Goal: Task Accomplishment & Management: Complete application form

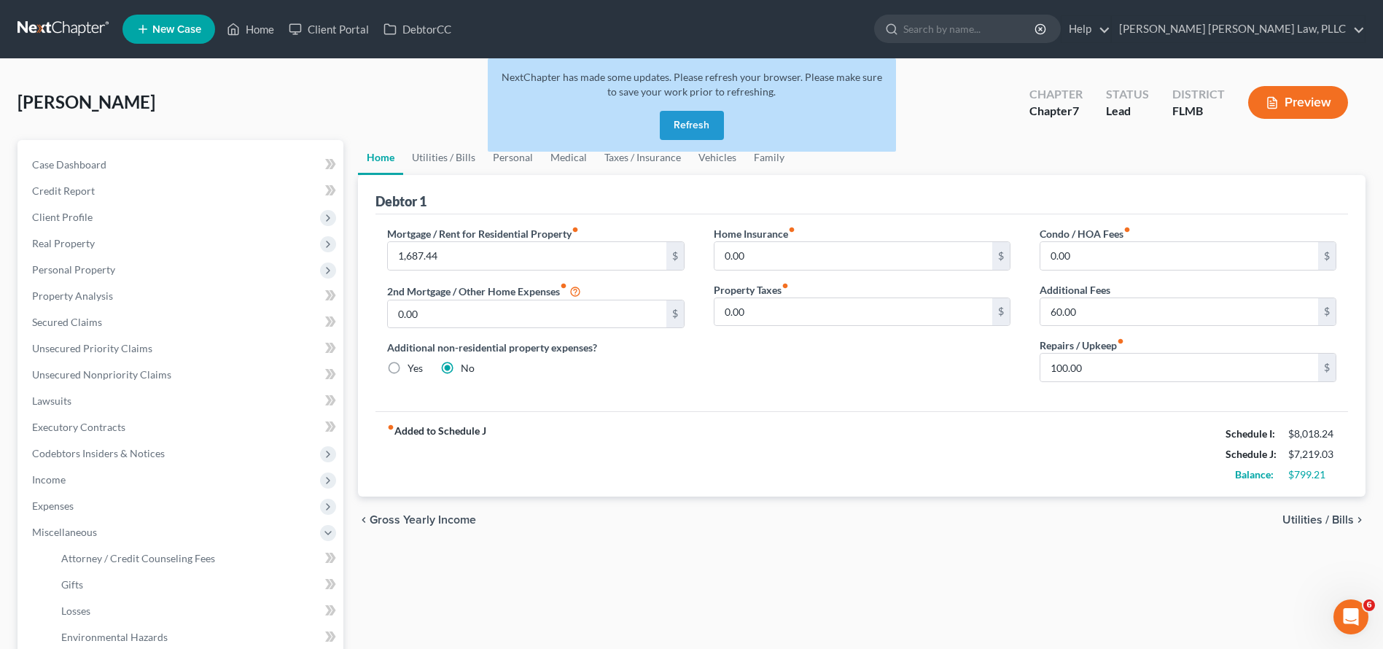
click at [61, 36] on link at bounding box center [63, 29] width 93 height 26
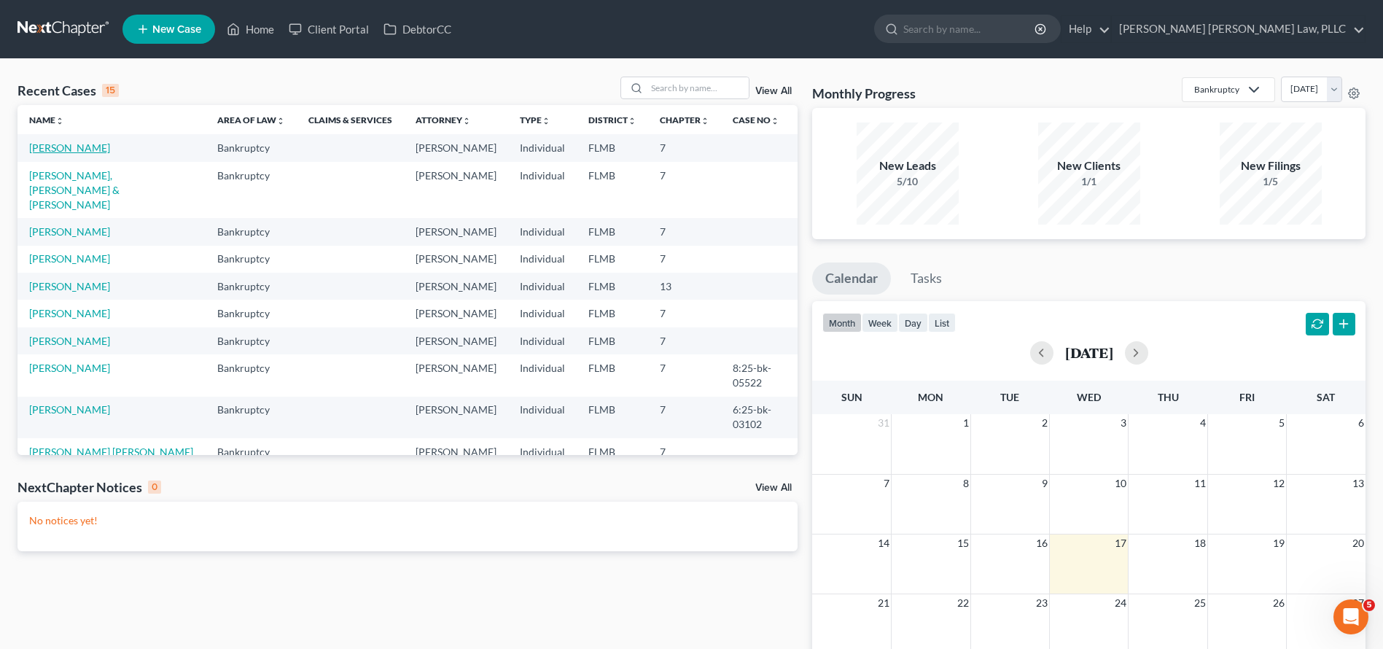
click at [53, 150] on link "[PERSON_NAME]" at bounding box center [69, 147] width 81 height 12
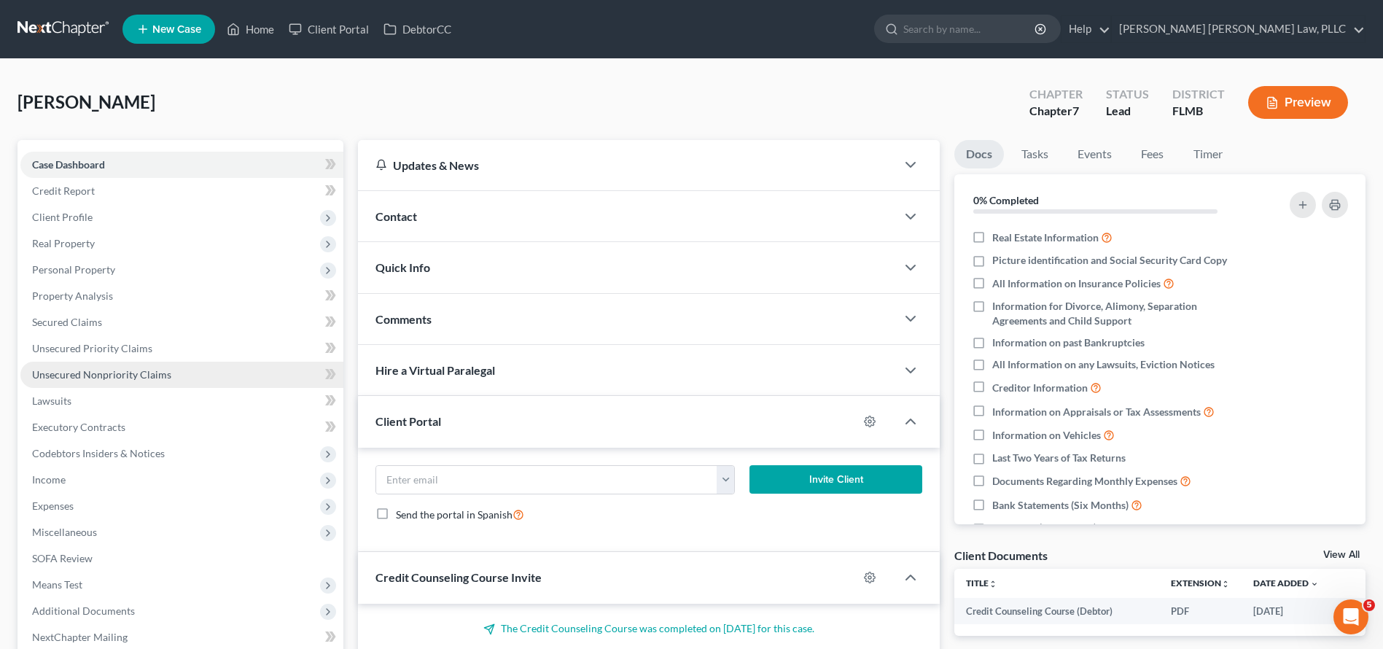
click at [92, 373] on span "Unsecured Nonpriority Claims" at bounding box center [101, 374] width 139 height 12
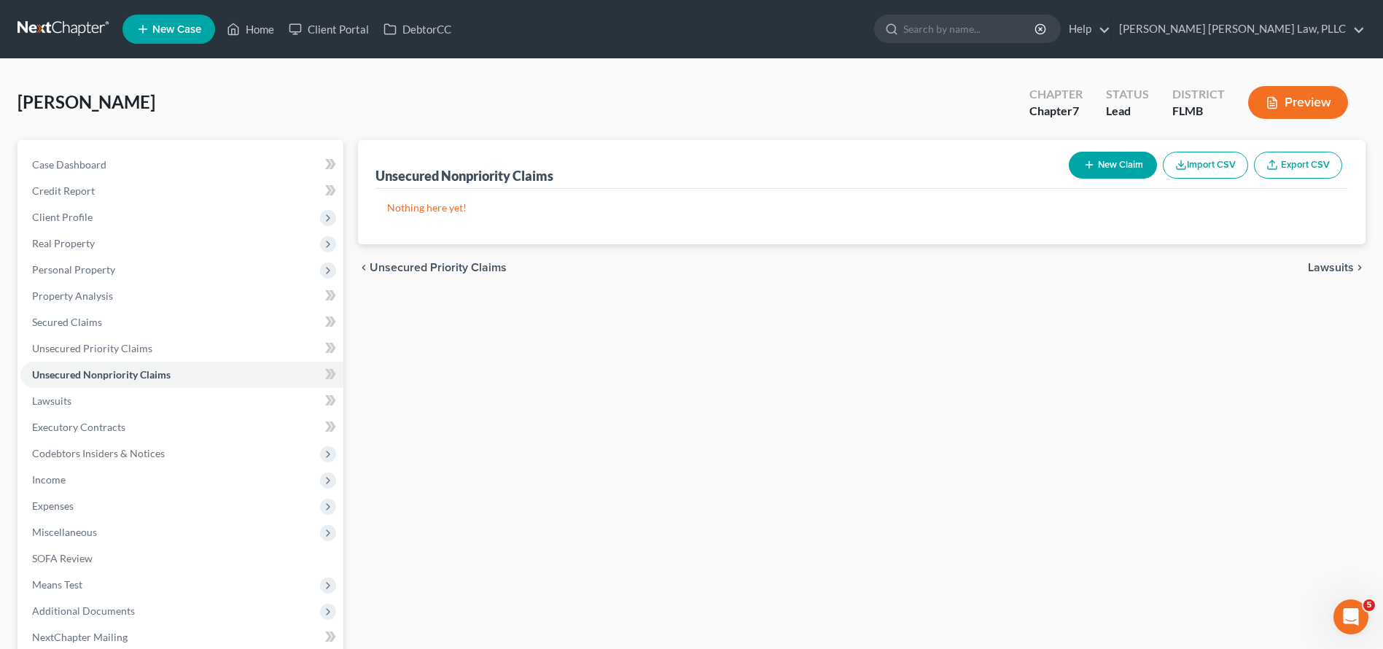
click at [1081, 154] on button "New Claim" at bounding box center [1113, 165] width 88 height 27
select select "0"
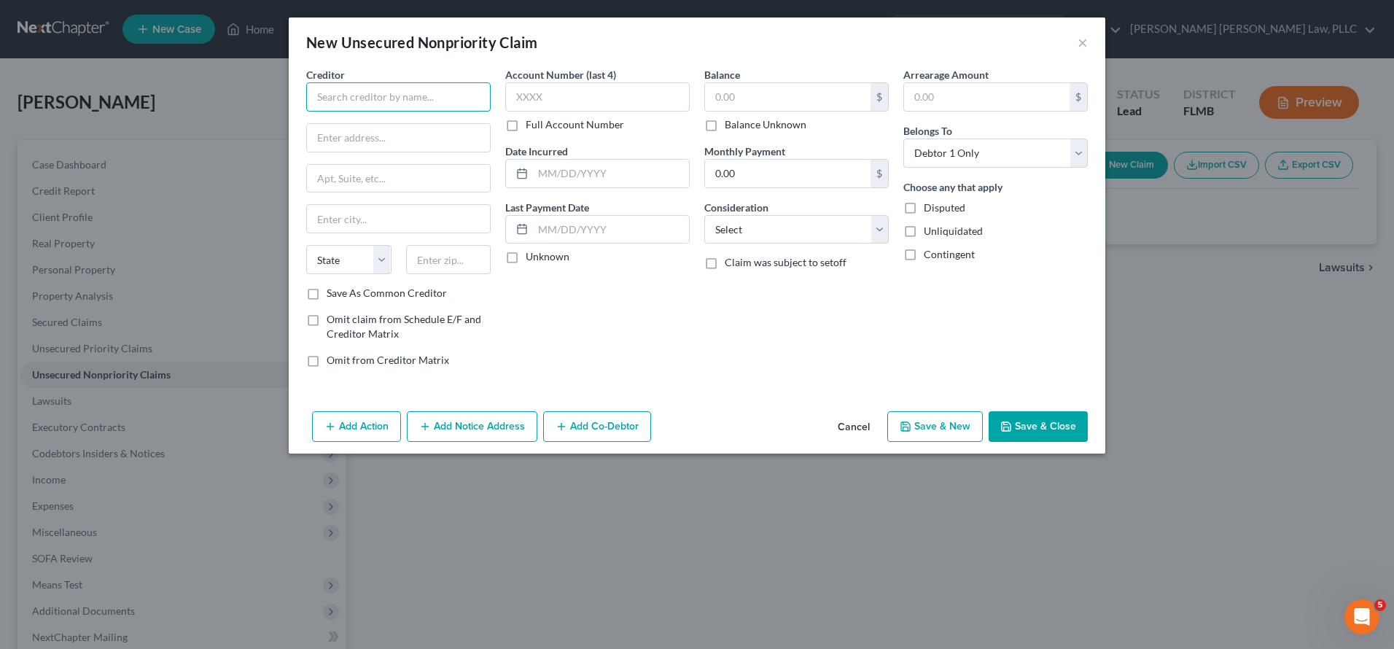
click at [383, 90] on input "text" at bounding box center [398, 96] width 184 height 29
drag, startPoint x: 363, startPoint y: 94, endPoint x: 276, endPoint y: 93, distance: 87.5
click at [277, 94] on div "New Unsecured Nonpriority Claim × Creditor * Comeni State AL AK AR AZ CA CO CT …" at bounding box center [697, 324] width 1394 height 649
paste input "ADS/COMENITY/VICTOR IA"
click at [440, 97] on input "ADS/COMENITY/VICTOR IA" at bounding box center [398, 96] width 184 height 29
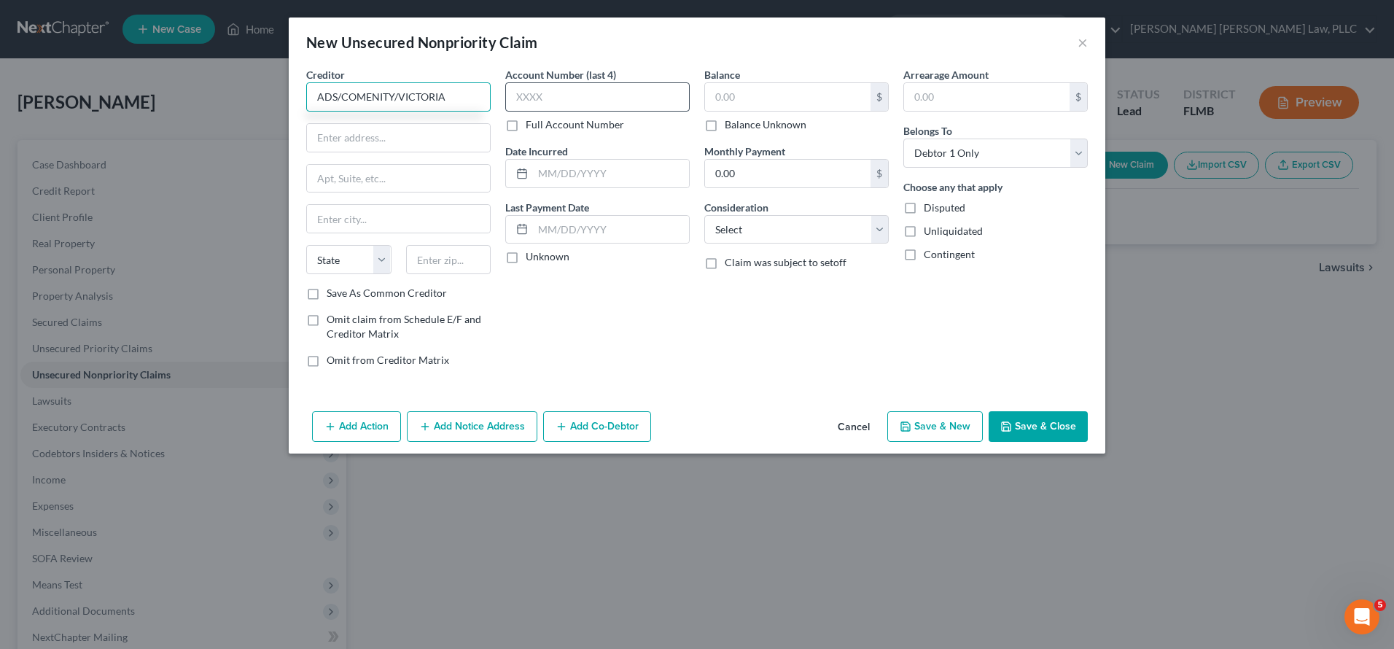
type input "ADS/COMENITY/VICTORIA"
type input "9176"
click at [813, 98] on input "text" at bounding box center [788, 97] width 166 height 28
type input "965.00"
click at [919, 92] on input "text" at bounding box center [987, 97] width 166 height 28
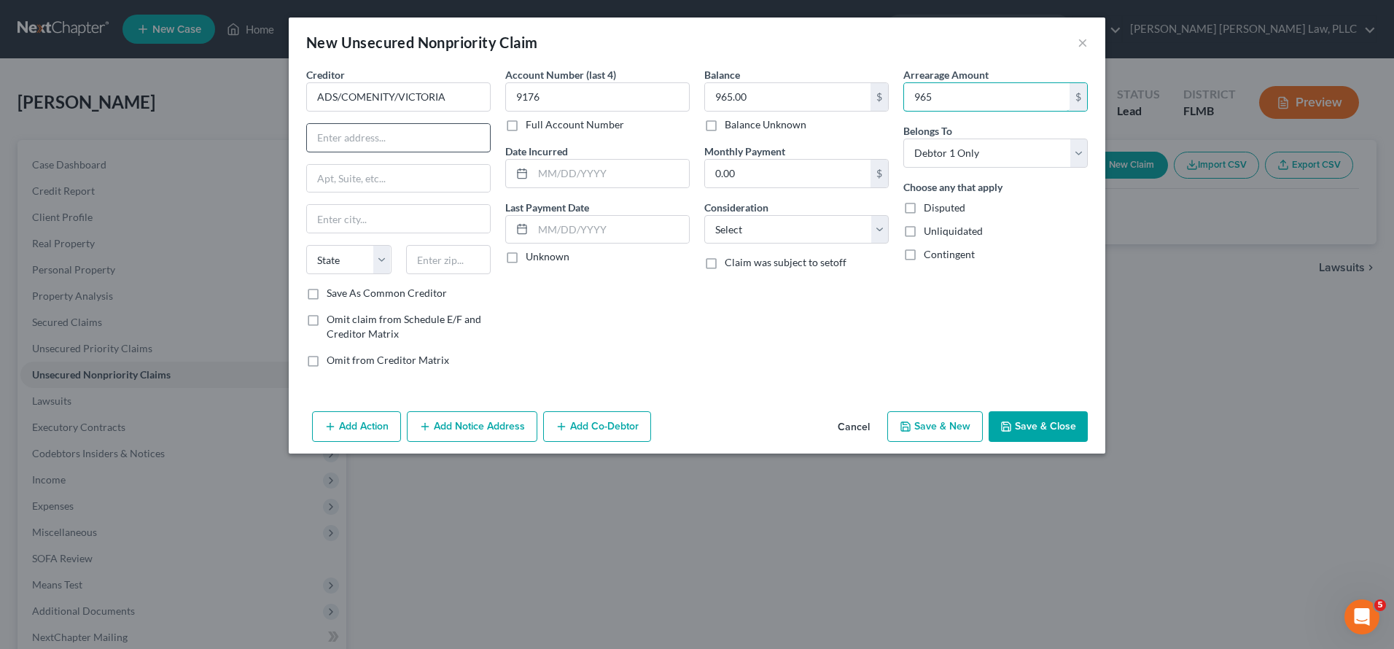
type input "965"
click at [354, 135] on input "text" at bounding box center [398, 138] width 183 height 28
paste input "PO BOX 182789"
type input "PO BOX 182789"
type input "43218"
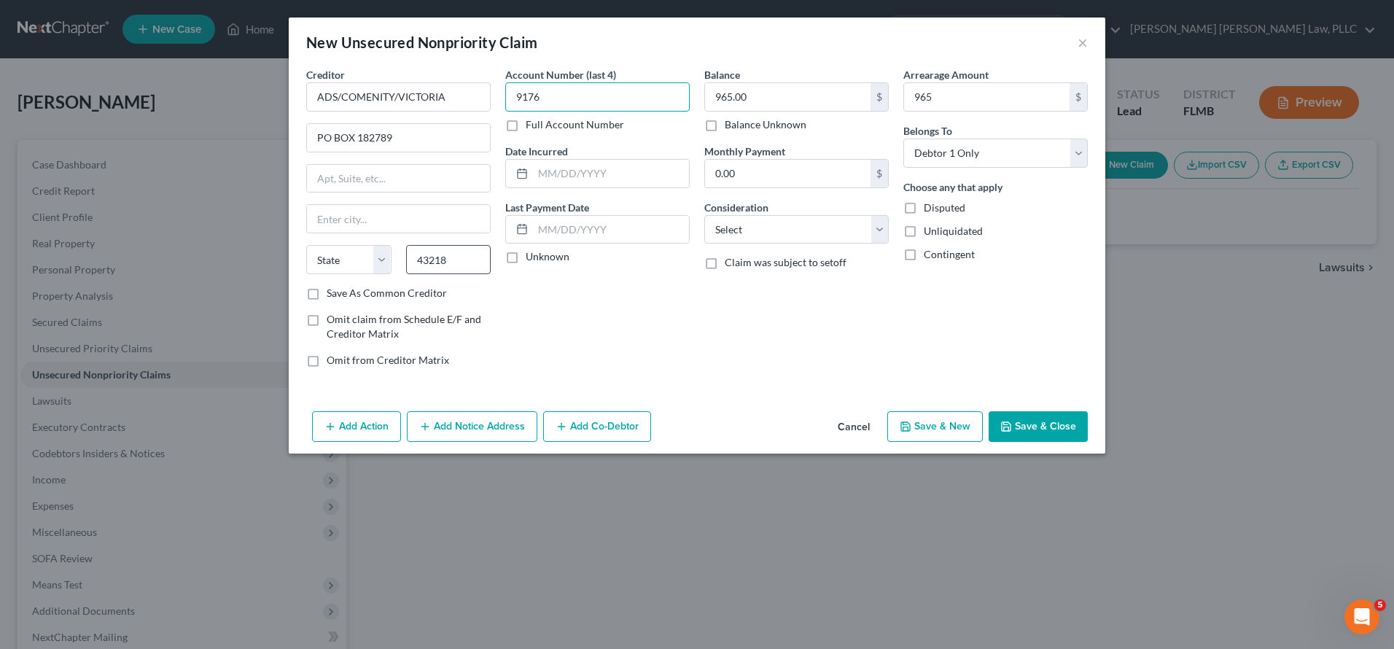
type input "Columbus"
select select "36"
click at [421, 295] on label "Save As Common Creditor" at bounding box center [387, 293] width 120 height 15
click at [342, 295] on input "Save As Common Creditor" at bounding box center [336, 290] width 9 height 9
click at [1024, 417] on button "Save & Close" at bounding box center [1038, 426] width 99 height 31
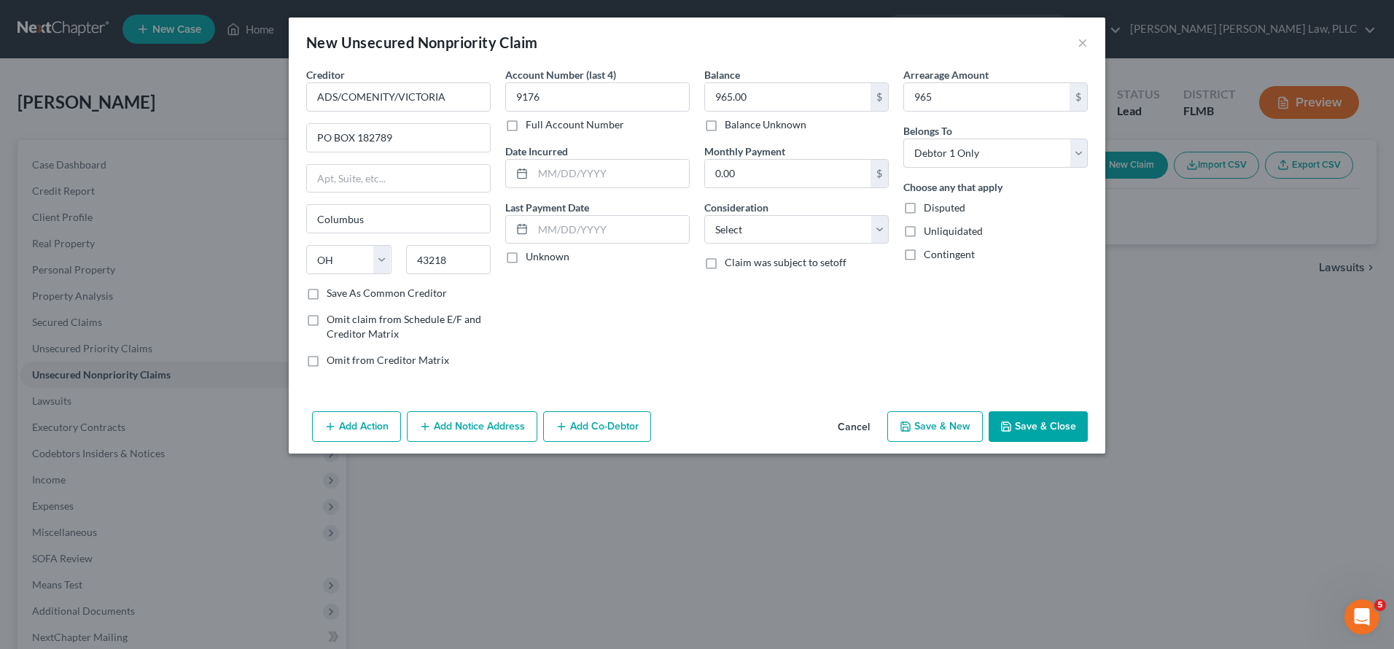
checkbox input "false"
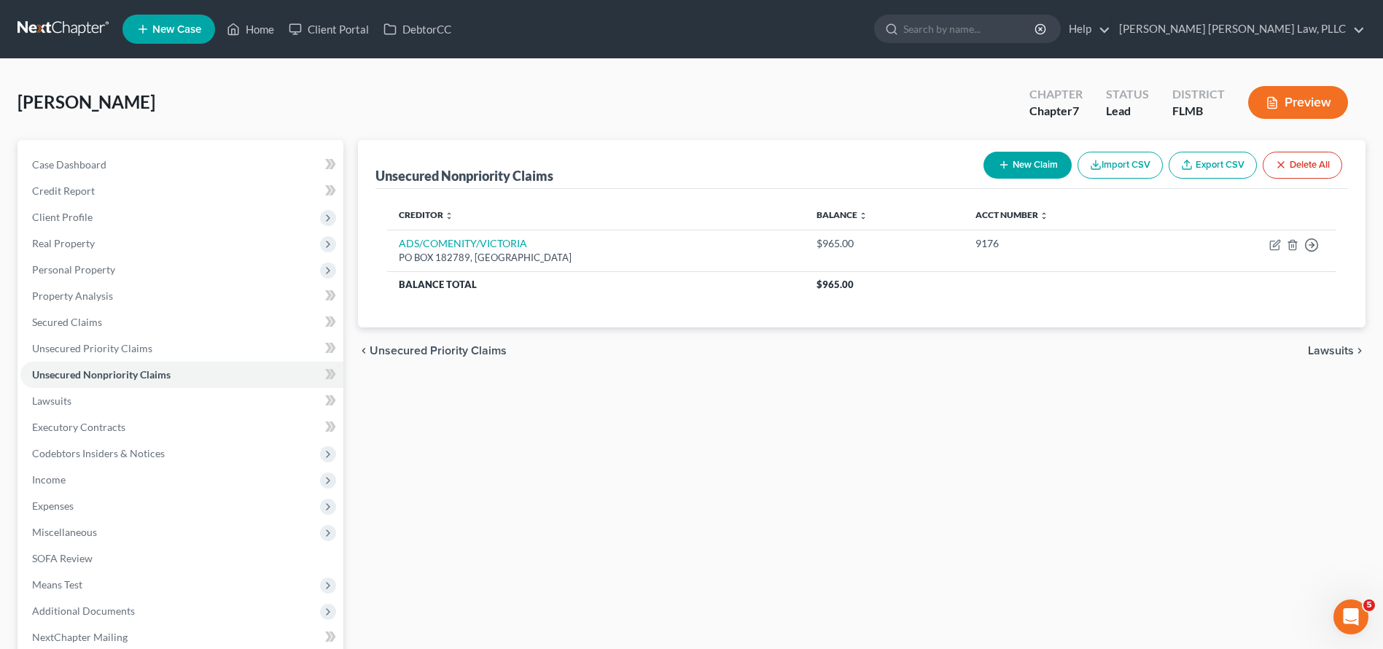
click at [1028, 166] on button "New Claim" at bounding box center [1028, 165] width 88 height 27
select select "0"
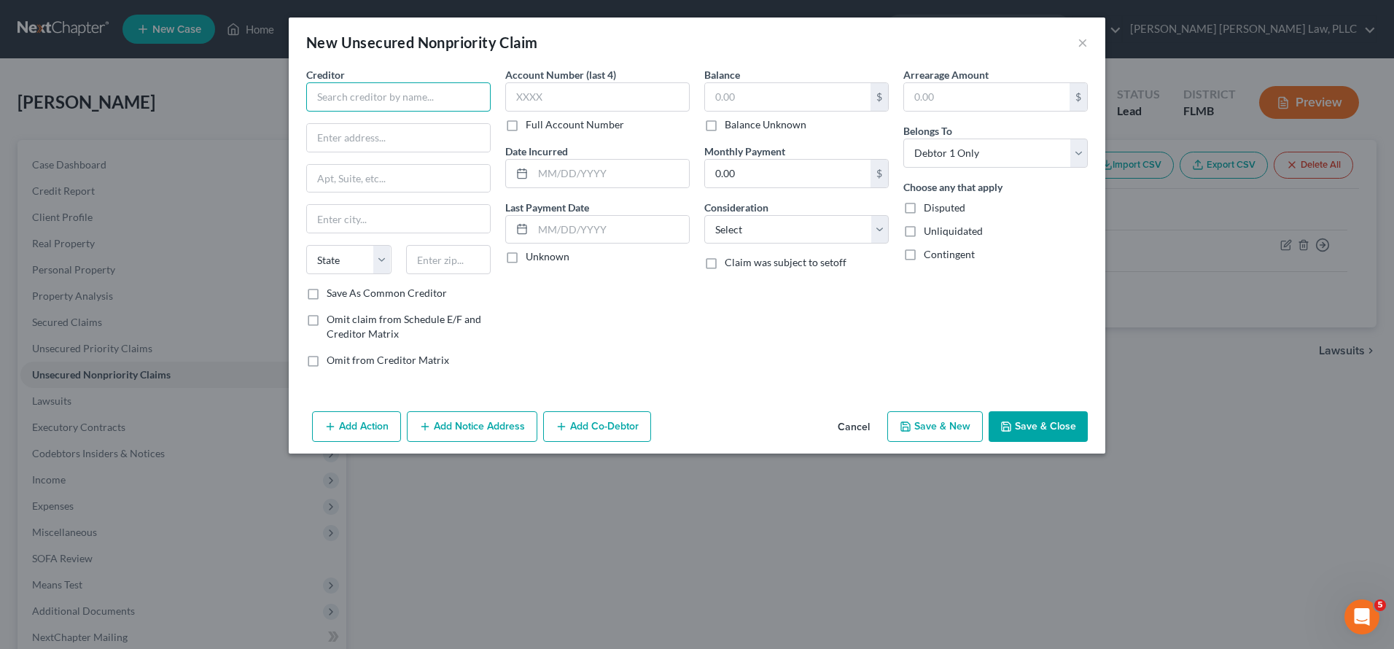
click at [445, 92] on input "text" at bounding box center [398, 96] width 184 height 29
click at [445, 93] on input "text" at bounding box center [398, 96] width 184 height 29
paste input "ADS/COMENITY/WAYFAIR"
type input "ADS/COMENITY/WAYFAIR"
type input "8850"
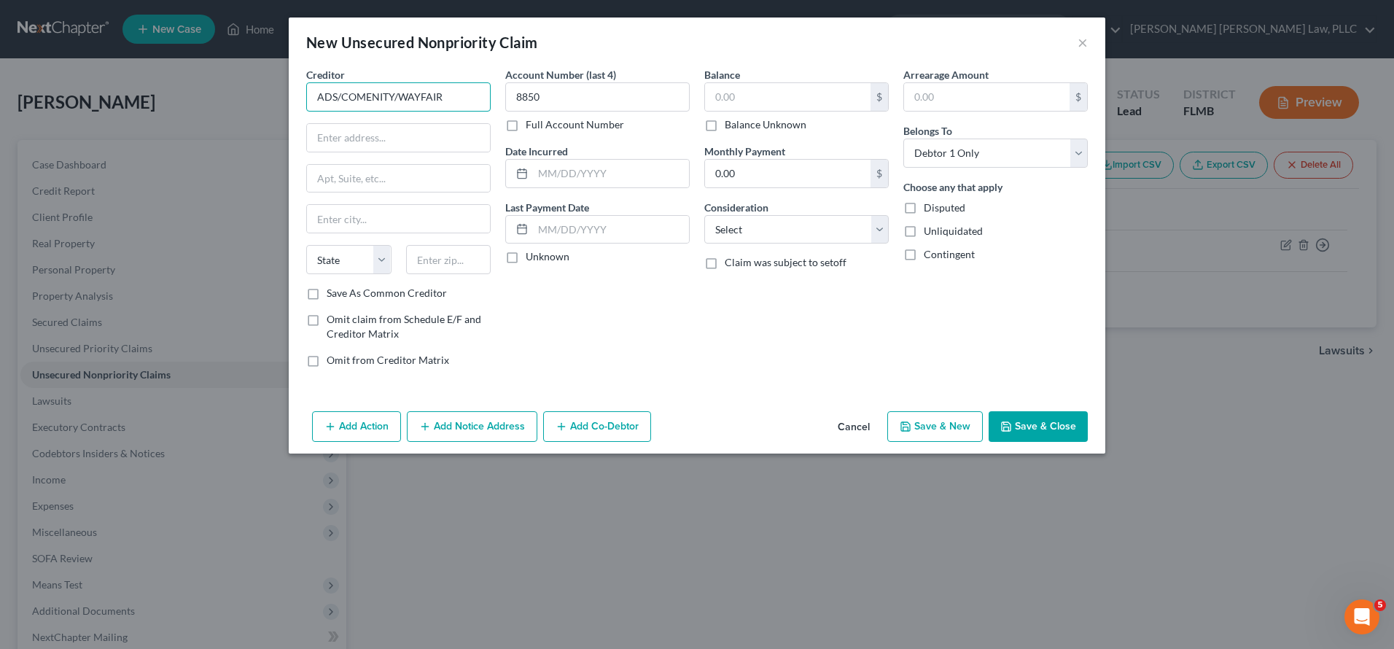
drag, startPoint x: 322, startPoint y: 95, endPoint x: 183, endPoint y: 87, distance: 138.8
click at [183, 87] on div "New Unsecured Nonpriority Claim × Creditor * ADS/COMENITY/WAYFAIR State AL AK A…" at bounding box center [697, 324] width 1394 height 649
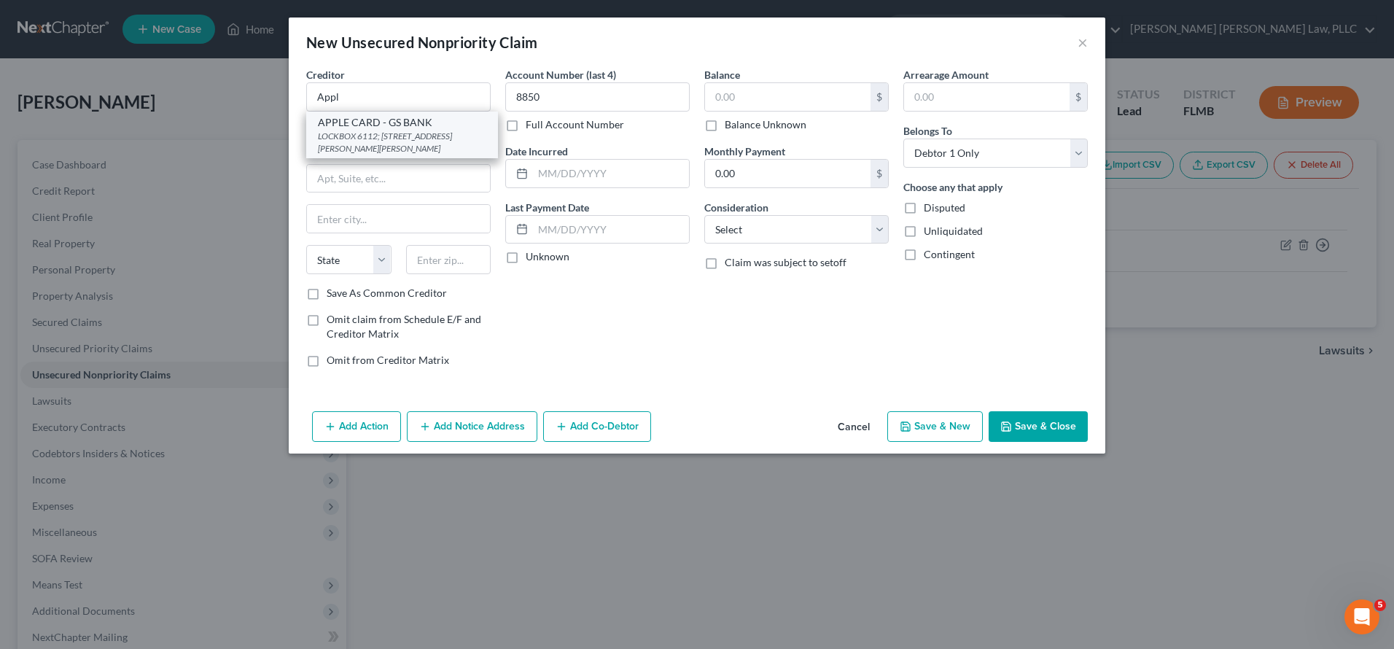
click at [427, 131] on div "LOCKBOX 6112; PO BOX 7247 GOLDMAN SACHS BANK, Philadelphia, PA 19170-6112" at bounding box center [402, 142] width 168 height 25
type input "APPLE CARD - GS BANK"
type input "LOCKBOX 6112; PO BOX 7247"
type input "GOLDMAN SACHS BANK"
type input "Philadelphia"
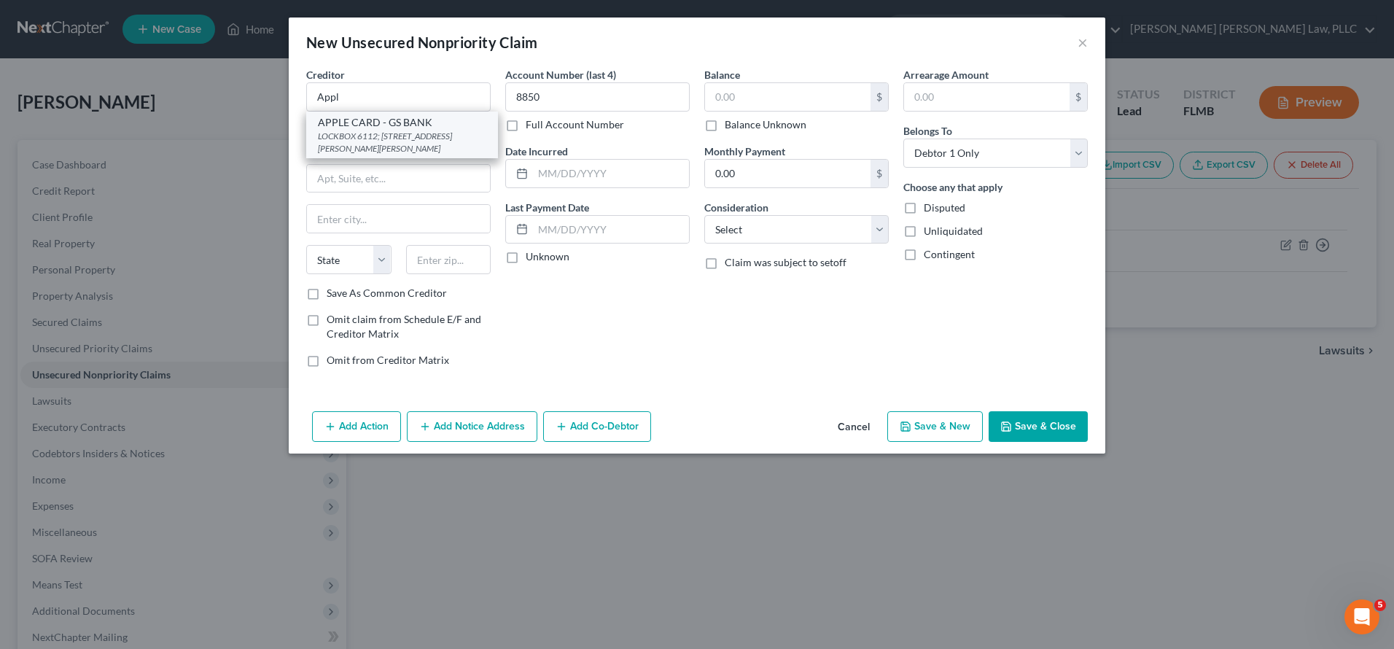
select select "39"
type input "19170-6112"
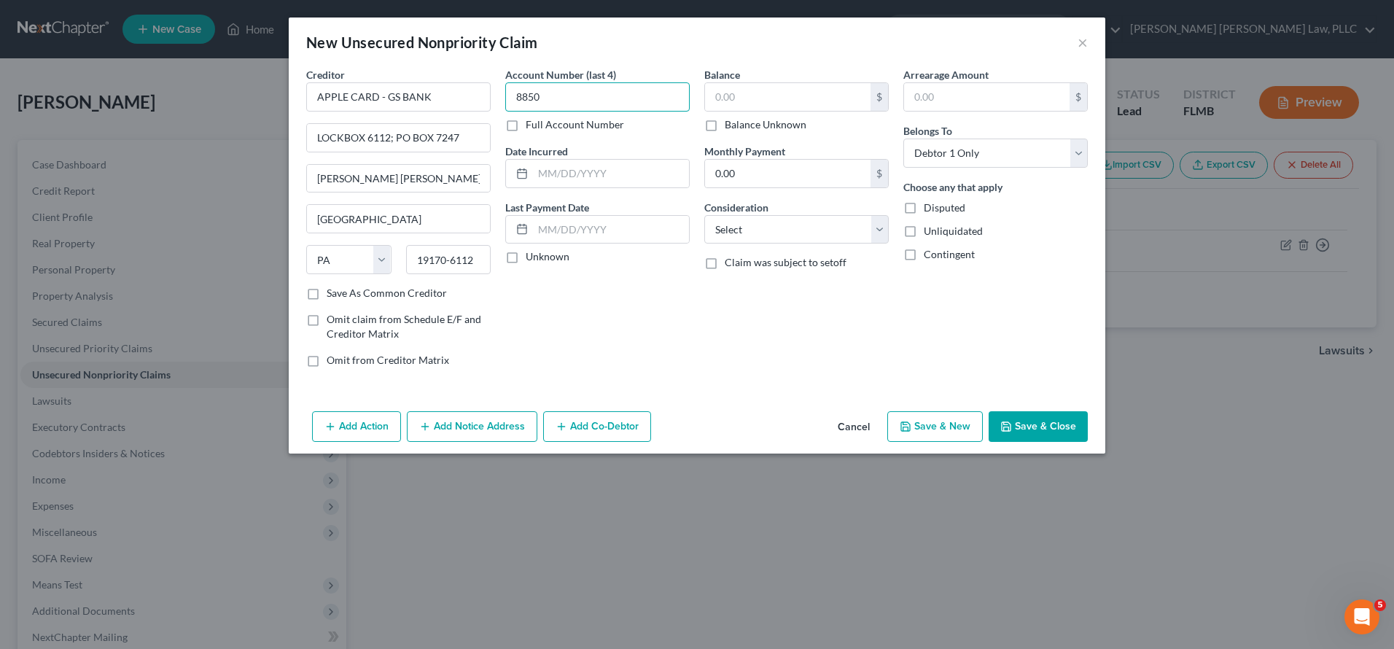
drag, startPoint x: 566, startPoint y: 90, endPoint x: 518, endPoint y: 93, distance: 47.5
click at [518, 93] on input "8850" at bounding box center [597, 96] width 184 height 29
type input "0001"
click at [786, 108] on input "text" at bounding box center [788, 97] width 166 height 28
type input "2"
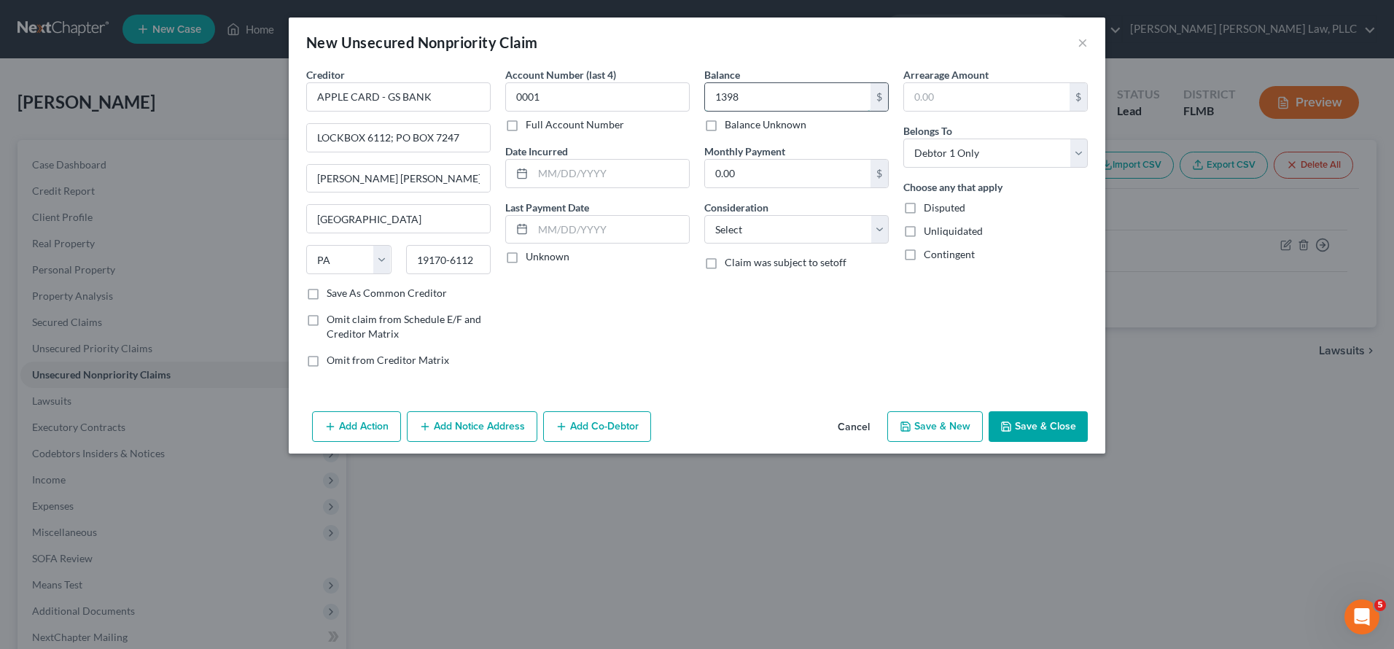
type input "1,398"
click at [993, 103] on input "text" at bounding box center [987, 97] width 166 height 28
type input "1,398"
click at [1051, 421] on button "Save & Close" at bounding box center [1038, 426] width 99 height 31
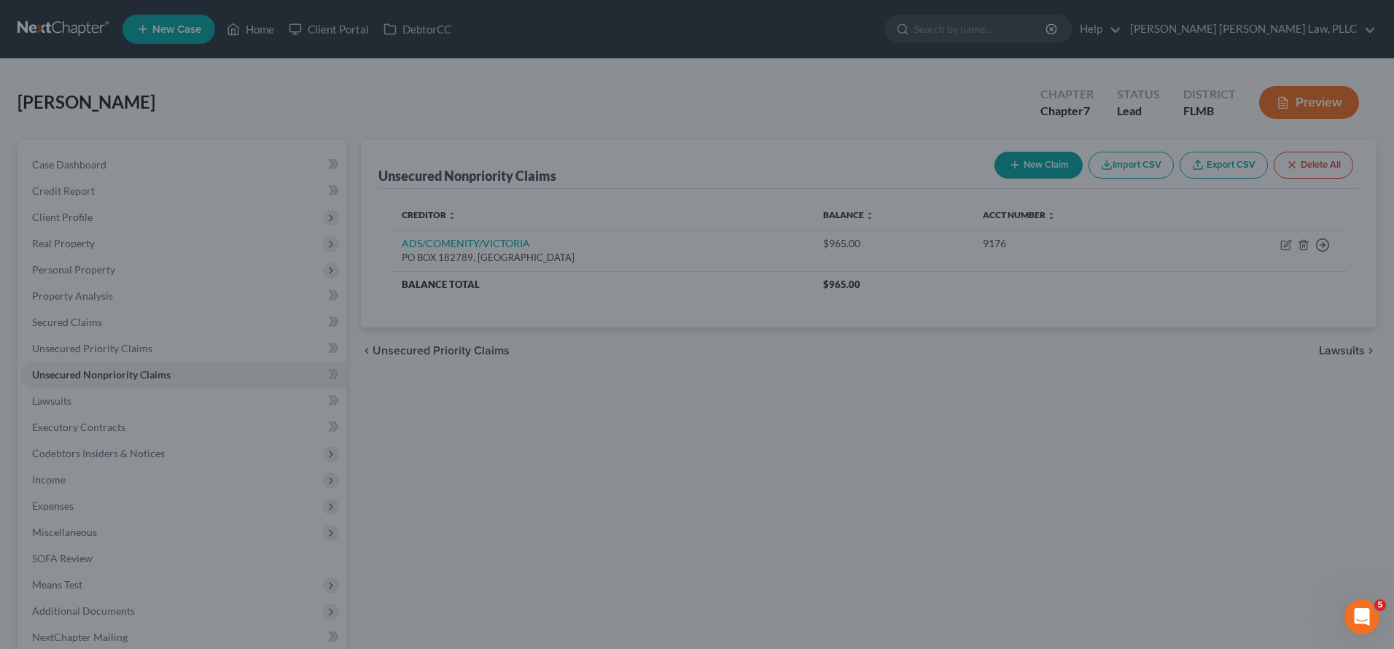
type input "1,398.00"
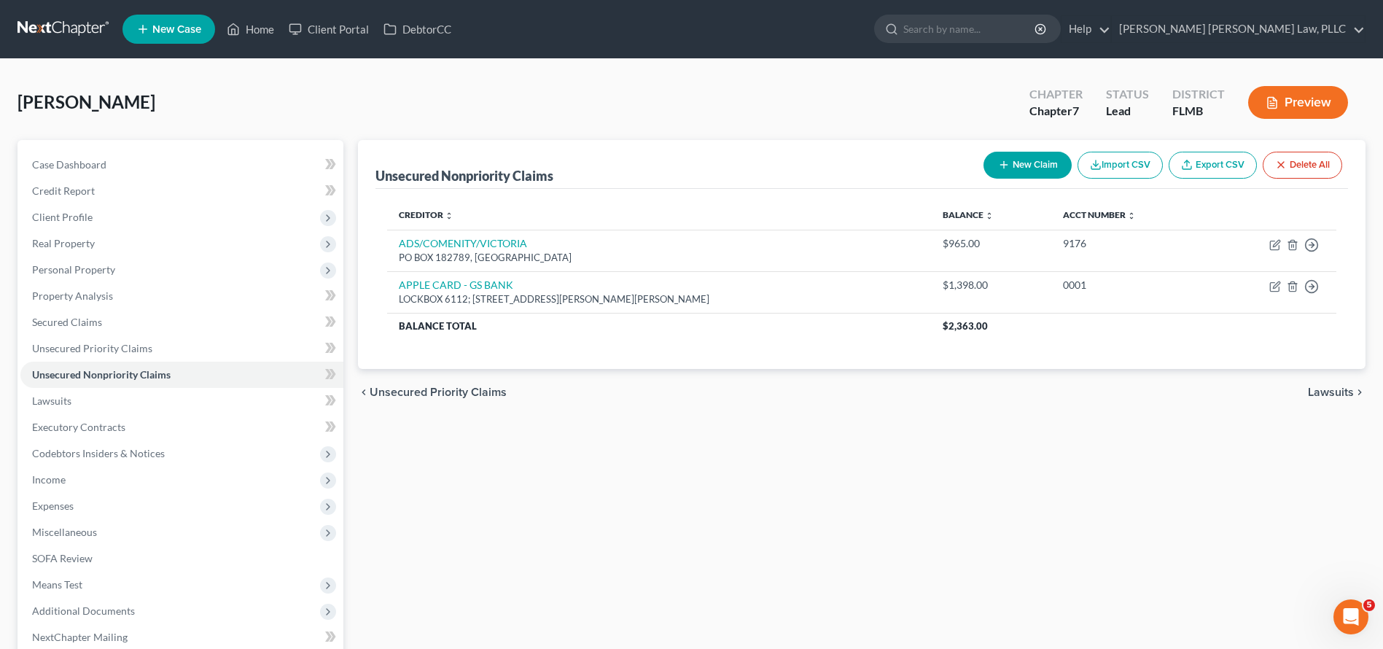
click at [1042, 156] on button "New Claim" at bounding box center [1028, 165] width 88 height 27
select select "0"
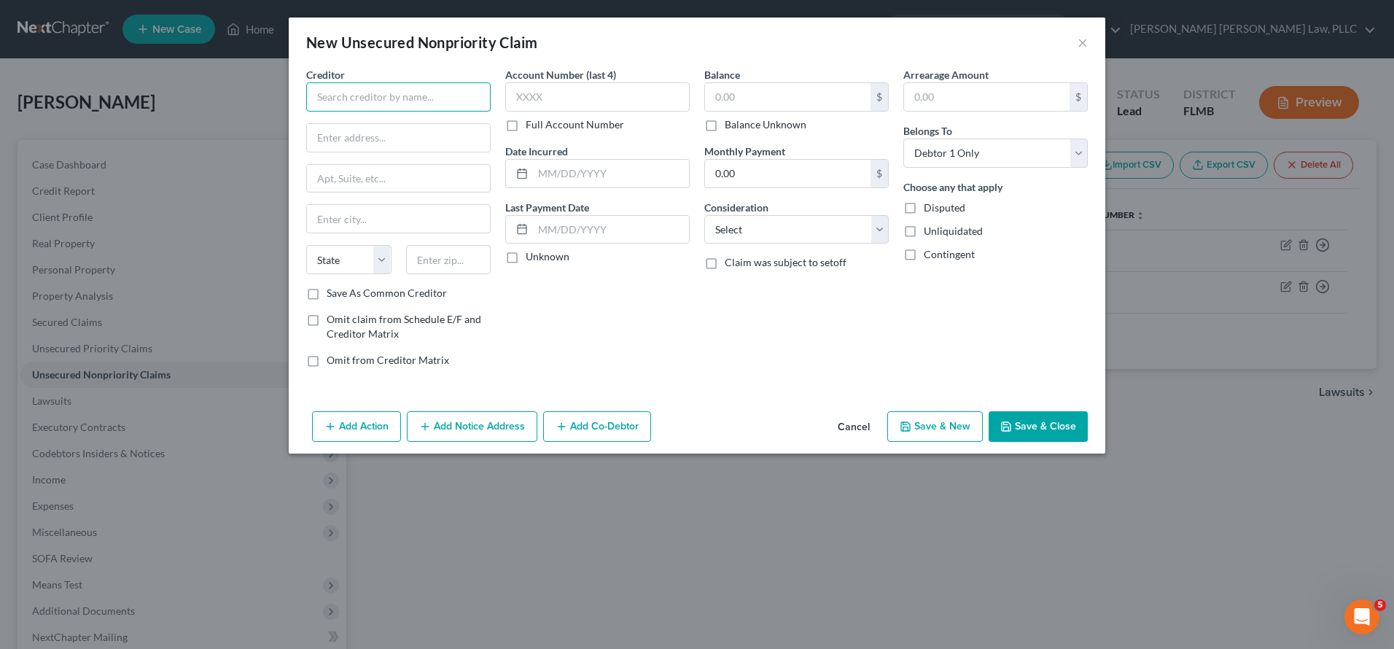
click at [448, 87] on input "text" at bounding box center [398, 96] width 184 height 29
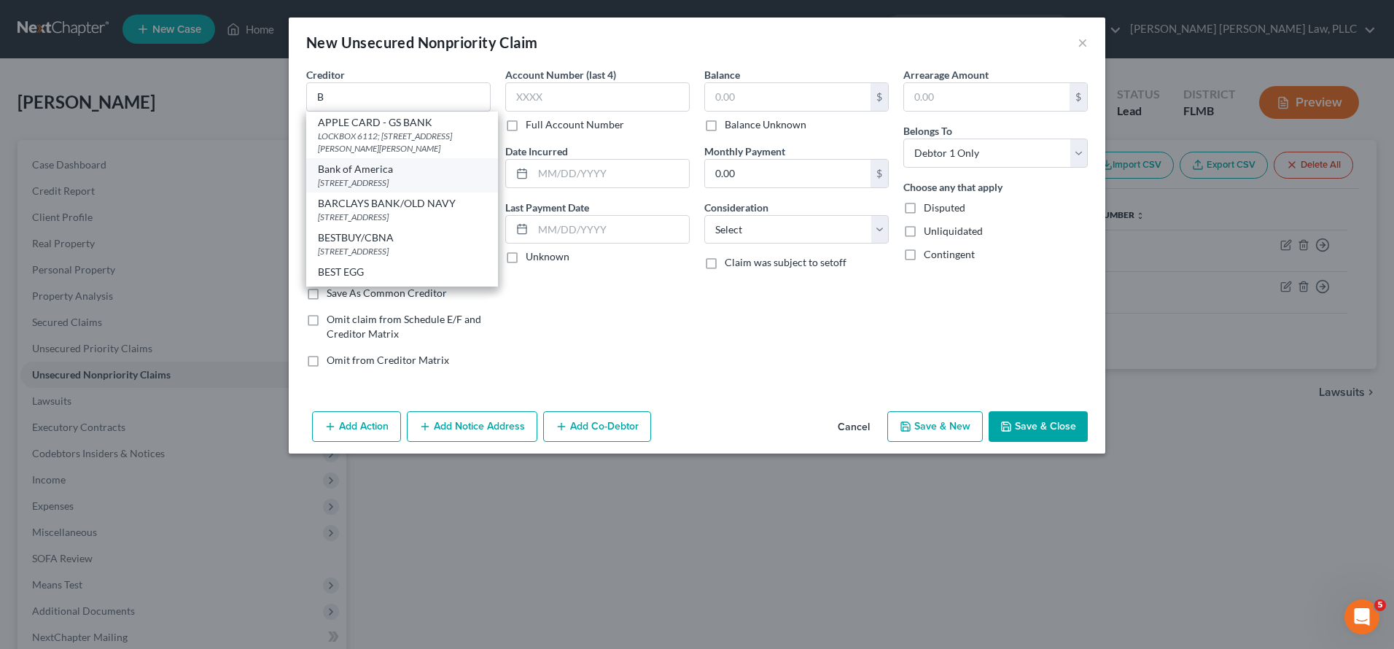
click at [423, 189] on div "PO Box 982238, El Paso, TX 79998-2238" at bounding box center [402, 182] width 168 height 12
type input "Bank of America"
type input "PO Box 982238"
type input "El Paso"
select select "45"
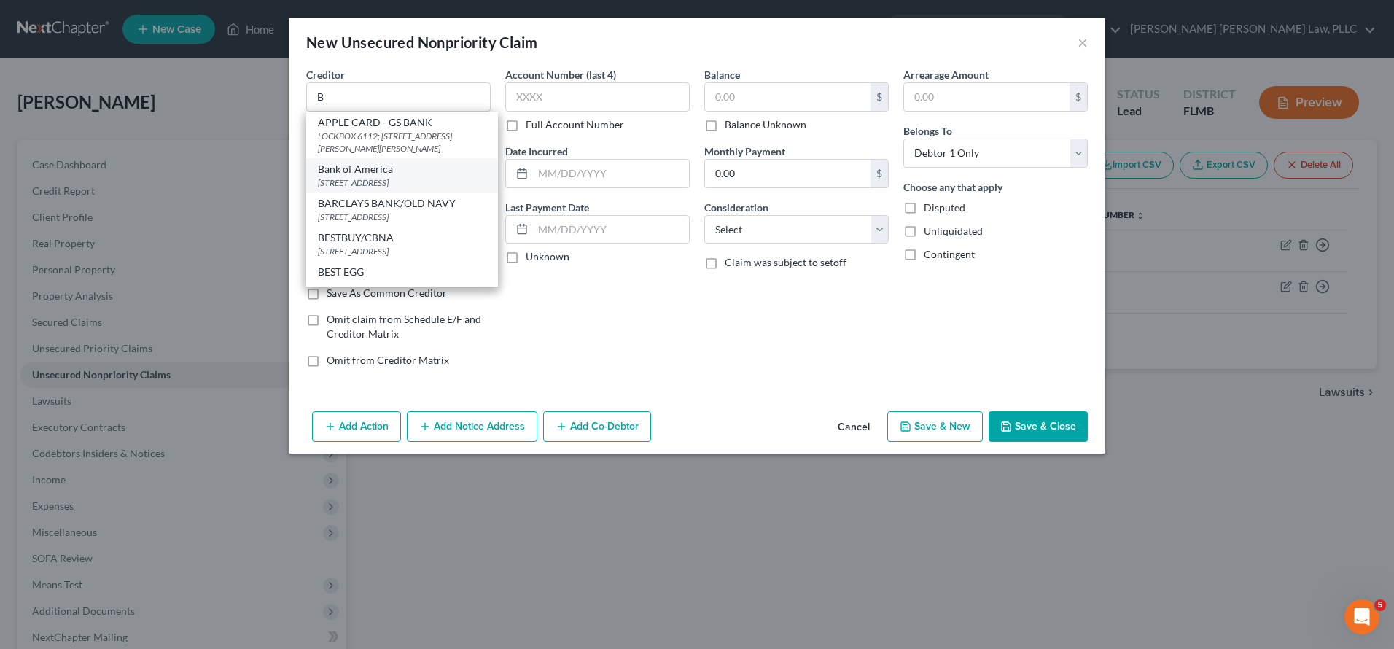
type input "79998-2238"
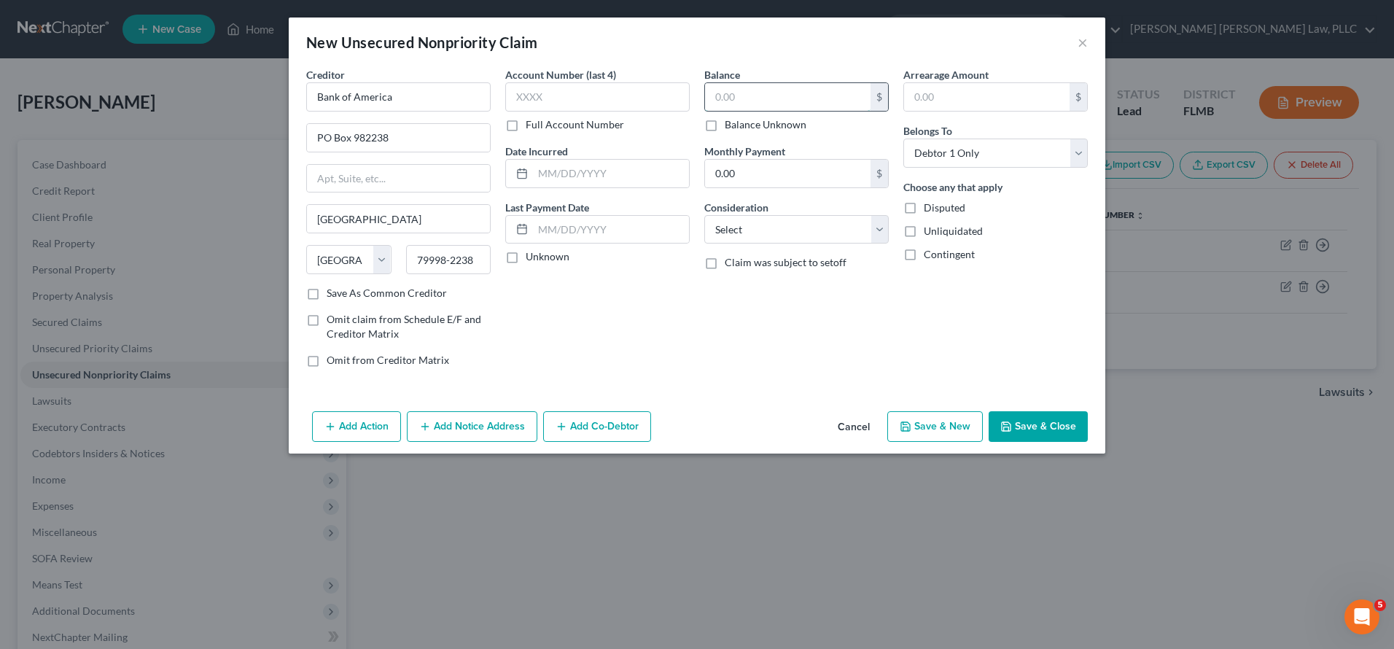
click at [742, 96] on input "text" at bounding box center [788, 97] width 166 height 28
type input "2,773"
type input "2433"
click at [1018, 403] on div "Creditor * Bank of America PO Box 982238 El Paso State AL AK AR AZ CA CO CT DE …" at bounding box center [697, 236] width 817 height 338
click at [1021, 413] on button "Save & Close" at bounding box center [1038, 426] width 99 height 31
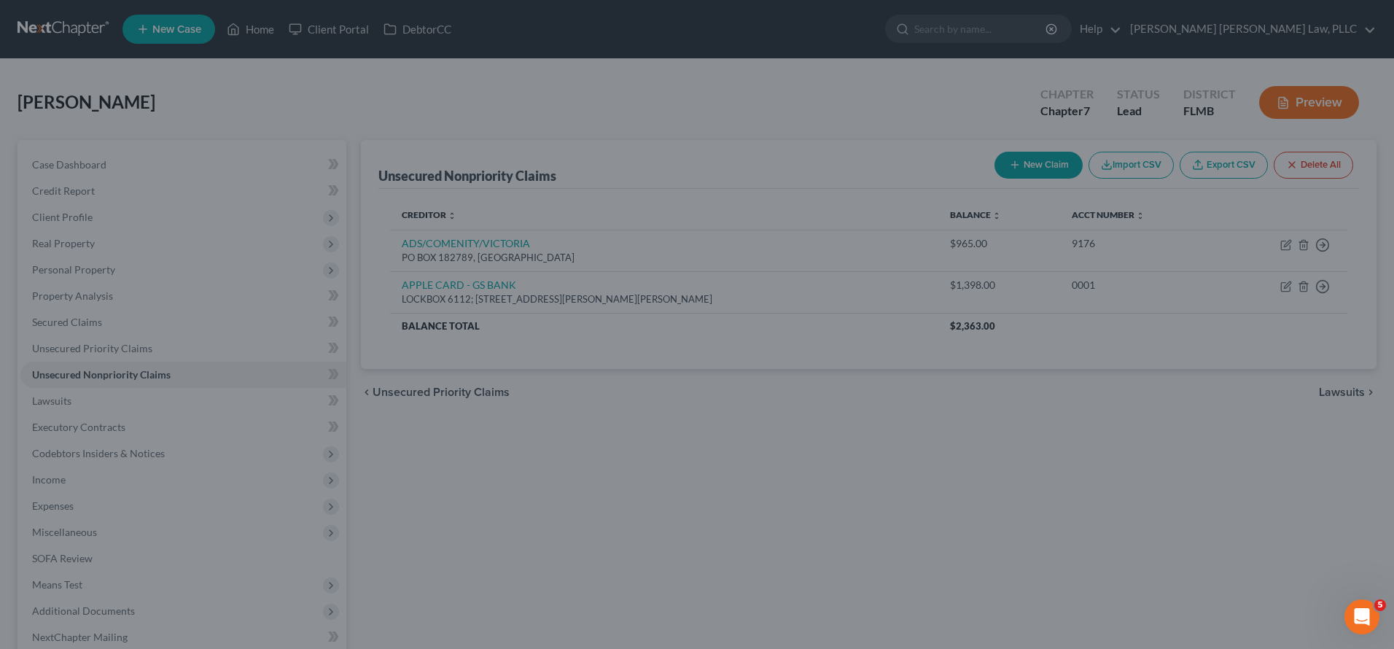
type input "2,773.00"
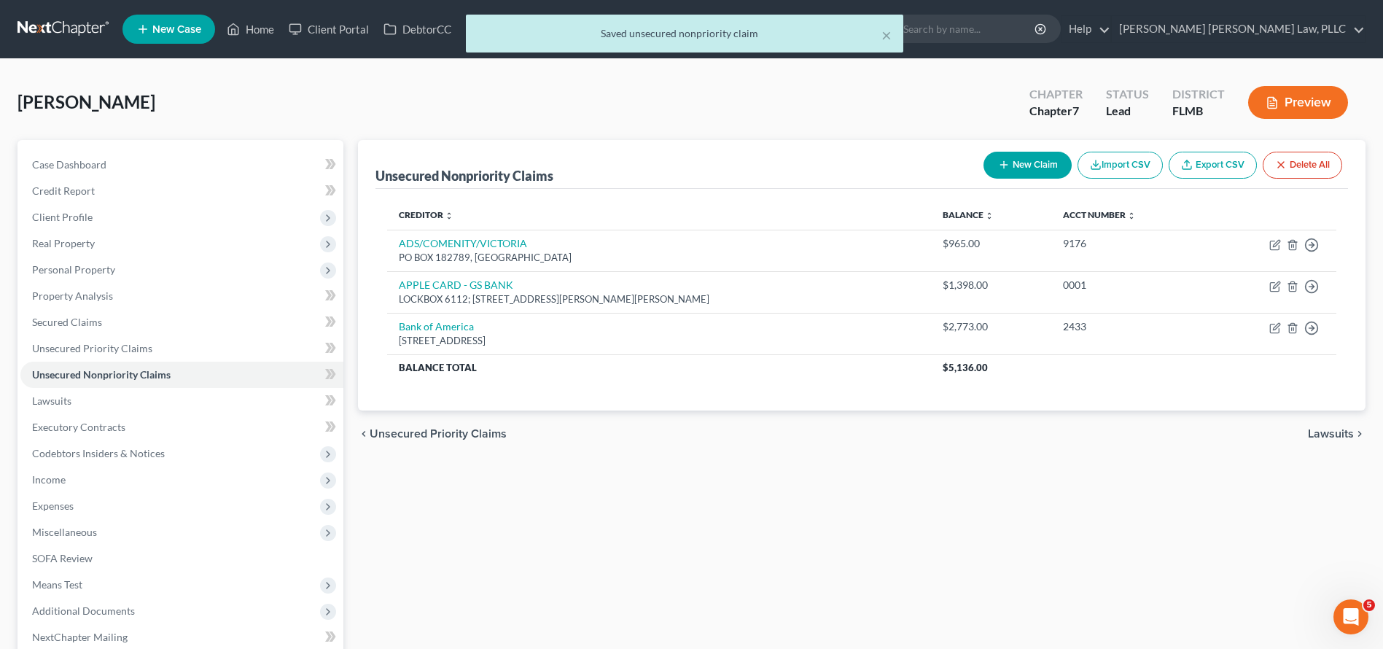
click at [1032, 166] on button "New Claim" at bounding box center [1028, 165] width 88 height 27
select select "0"
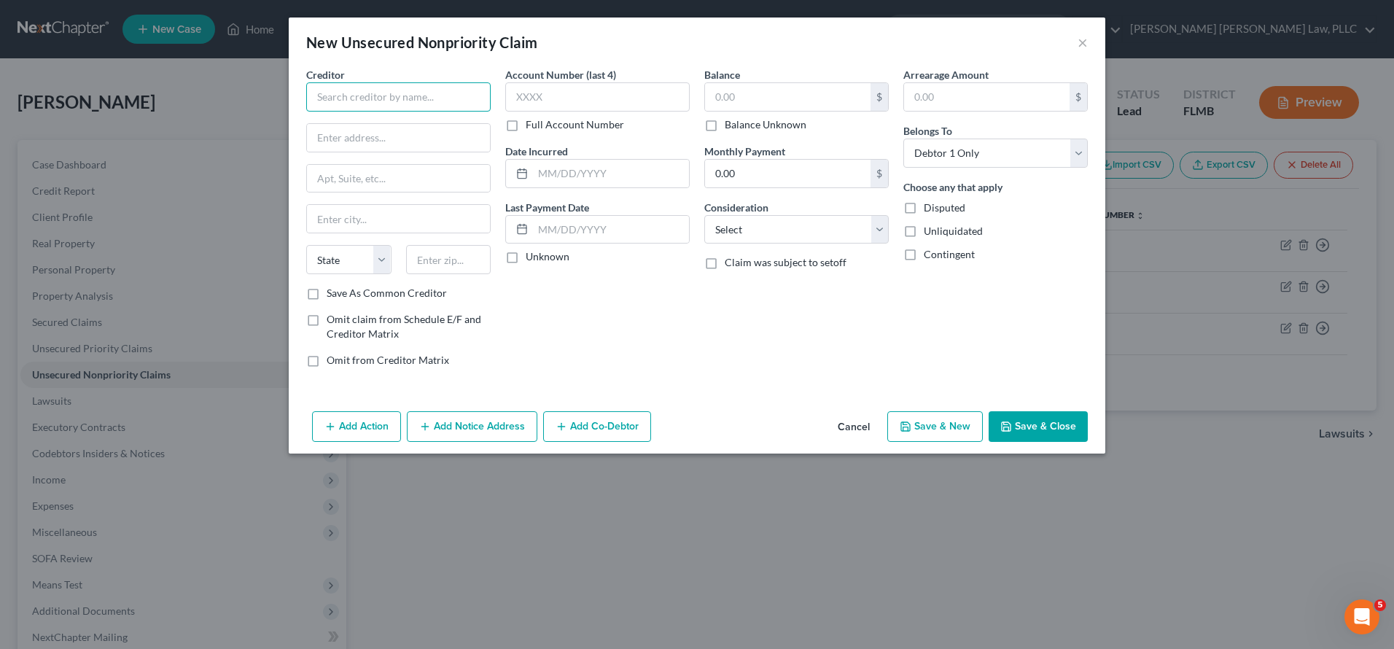
click at [403, 95] on input "text" at bounding box center [398, 96] width 184 height 29
paste input "BARCLAYS BANK/OLD NAVY"
type input "BARCLAYS BANK/OLD NAVY"
click at [816, 102] on input "text" at bounding box center [788, 97] width 166 height 28
type input "1,365"
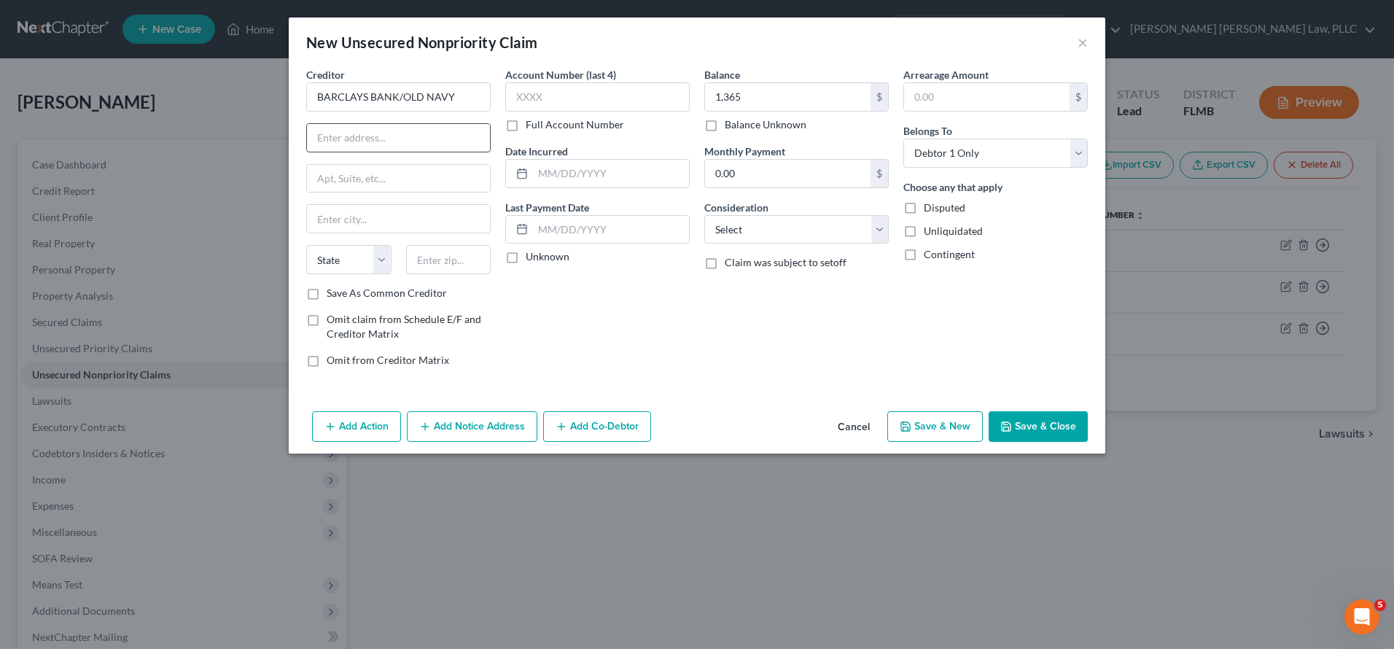
paste input "PO BOX 8803,"
type input "PO BOX 8803"
type input "19899"
type input "Wilmington"
select select "7"
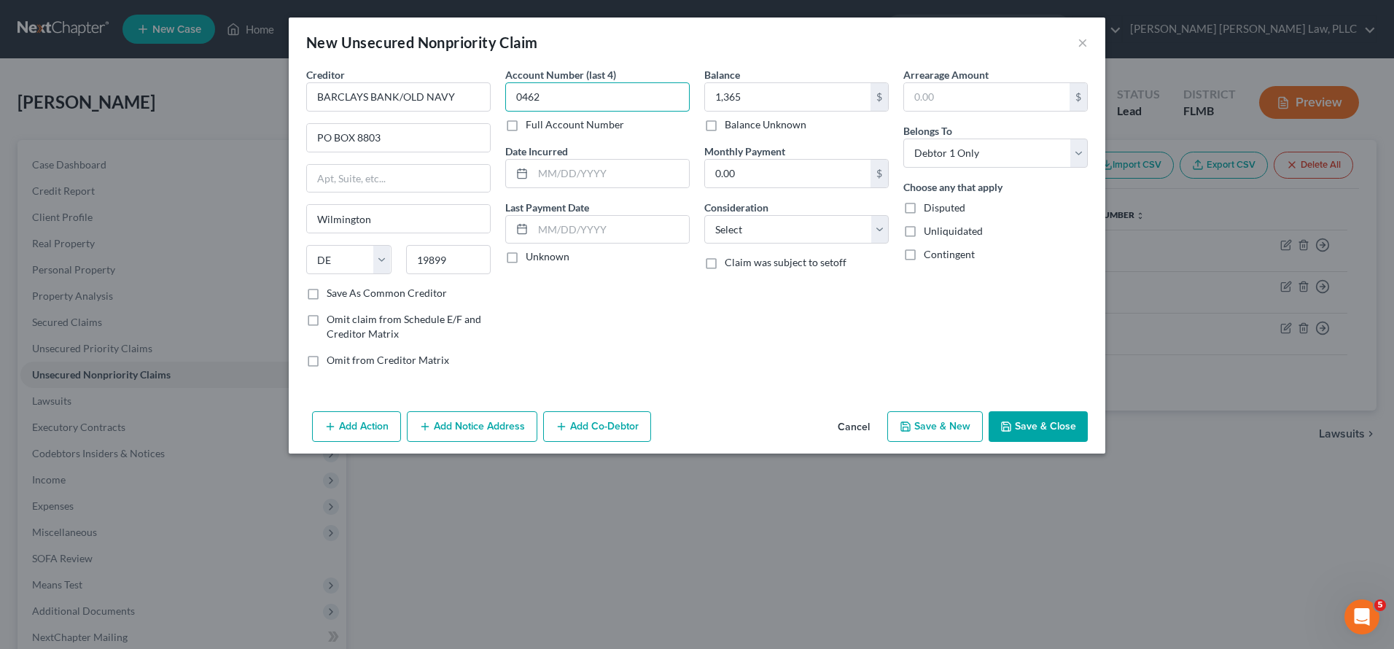
type input "0462"
click at [1067, 416] on button "Save & Close" at bounding box center [1038, 426] width 99 height 31
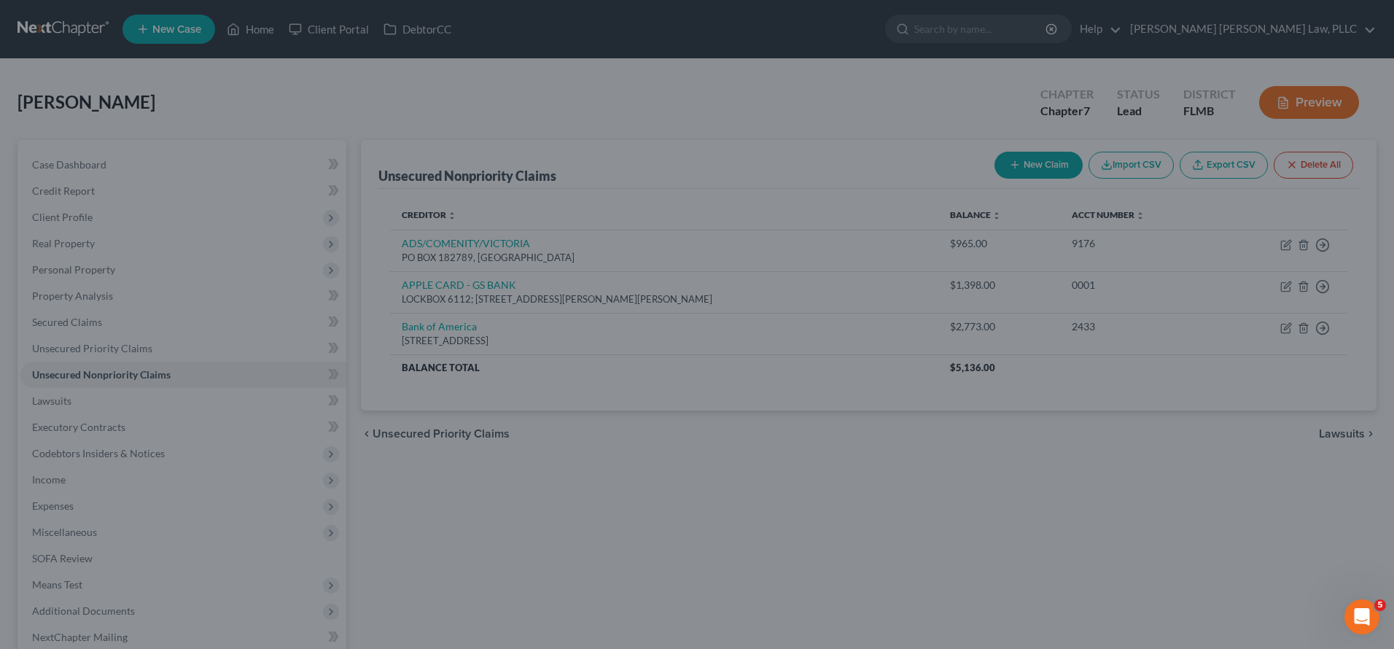
type input "1,365.00"
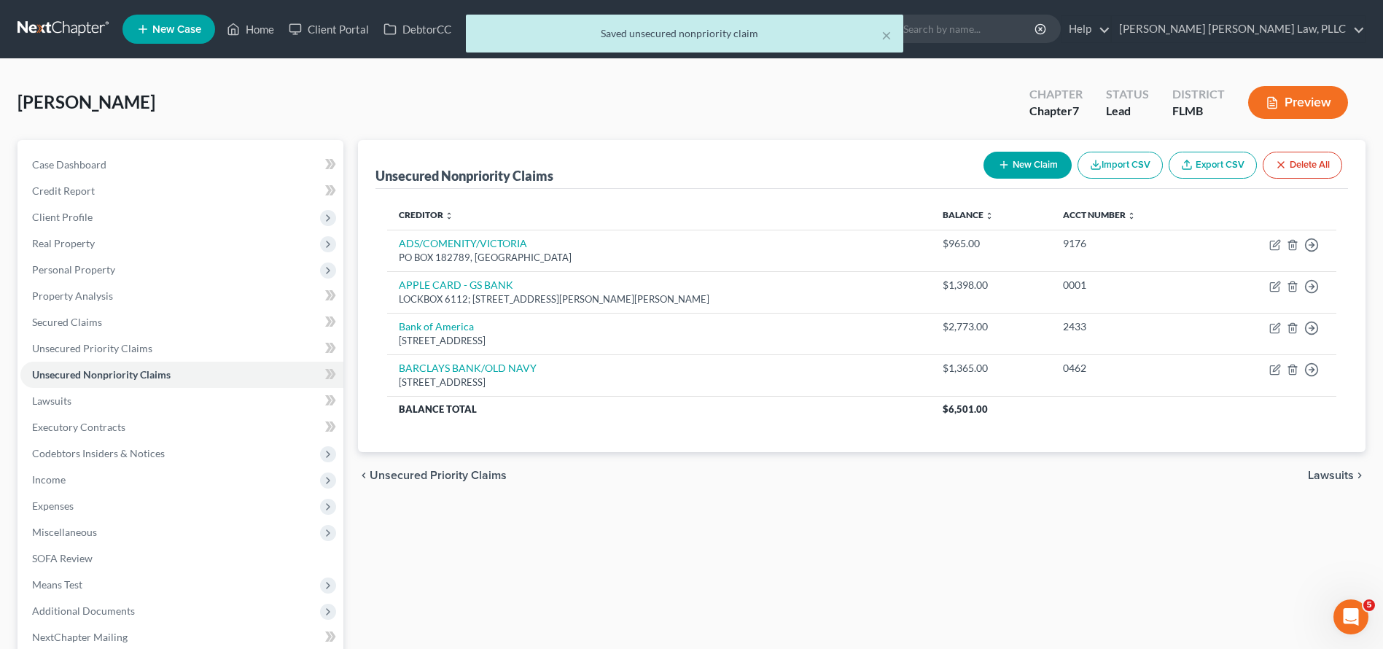
click at [1003, 171] on icon "button" at bounding box center [1004, 165] width 12 height 12
select select "0"
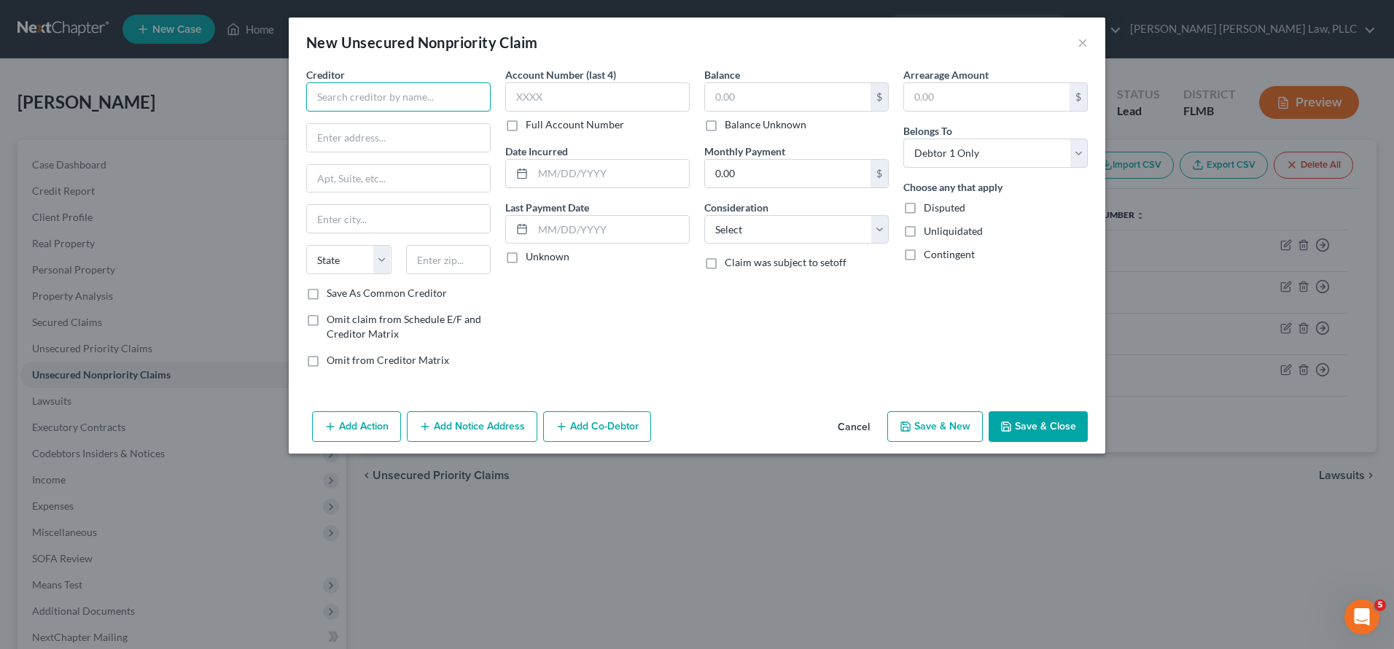
click at [356, 99] on input "text" at bounding box center [398, 96] width 184 height 29
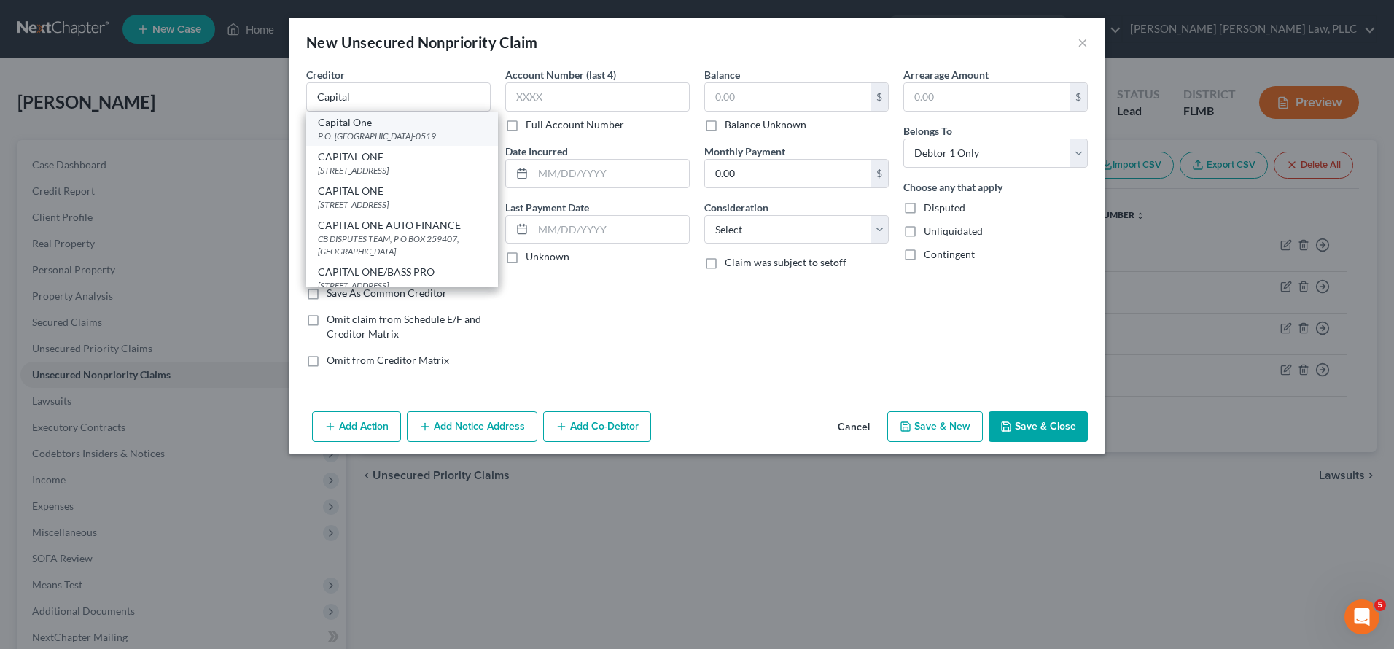
click at [375, 134] on div "P.O. Box 60519, City of Industry, CA 91716-0519" at bounding box center [402, 136] width 168 height 12
type input "Capital One"
type input "P.O. Box 60519"
type input "City of Industry"
select select "4"
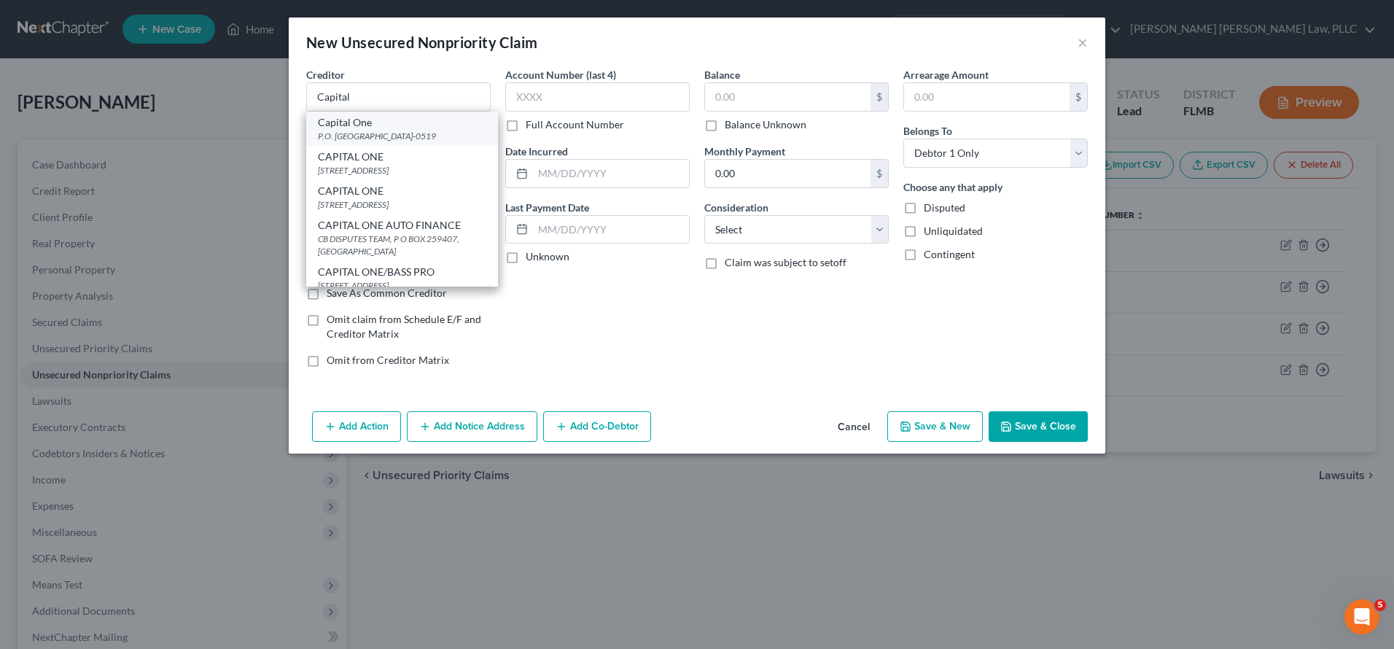
type input "91716-0519"
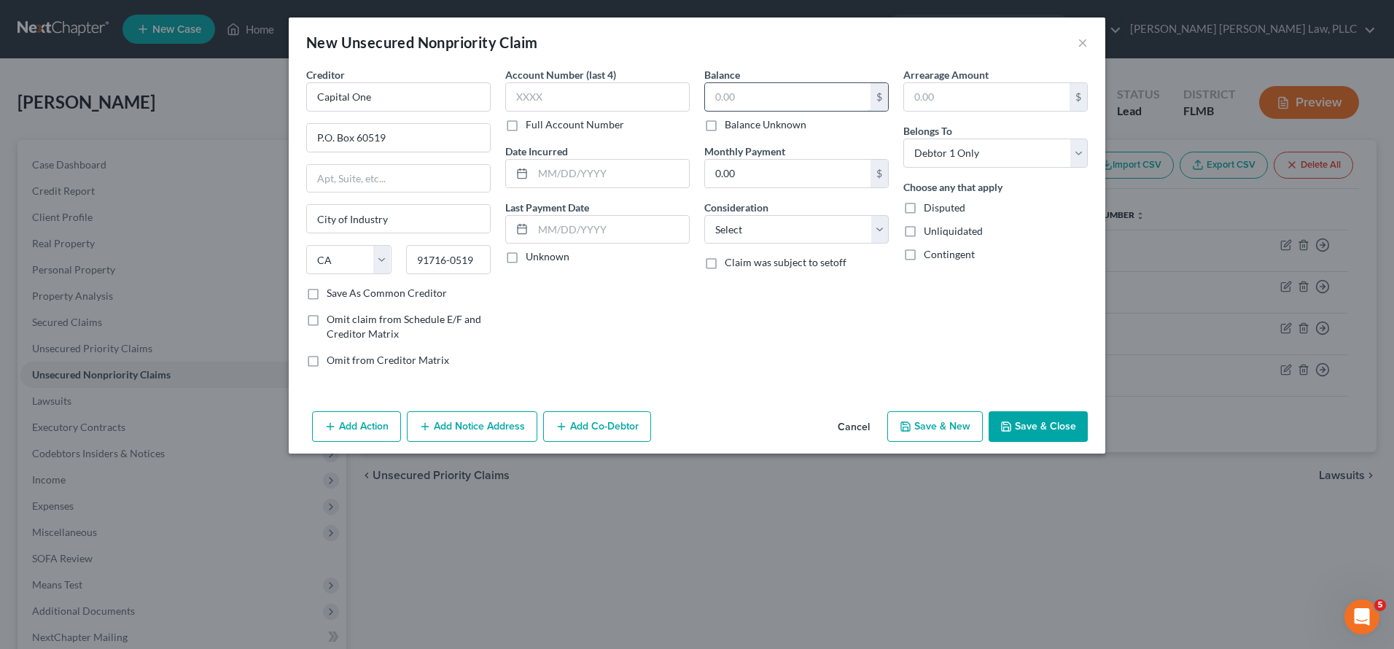
click at [780, 90] on input "text" at bounding box center [788, 97] width 166 height 28
type input "15,773"
type input "5676"
click at [1038, 418] on button "Save & Close" at bounding box center [1038, 426] width 99 height 31
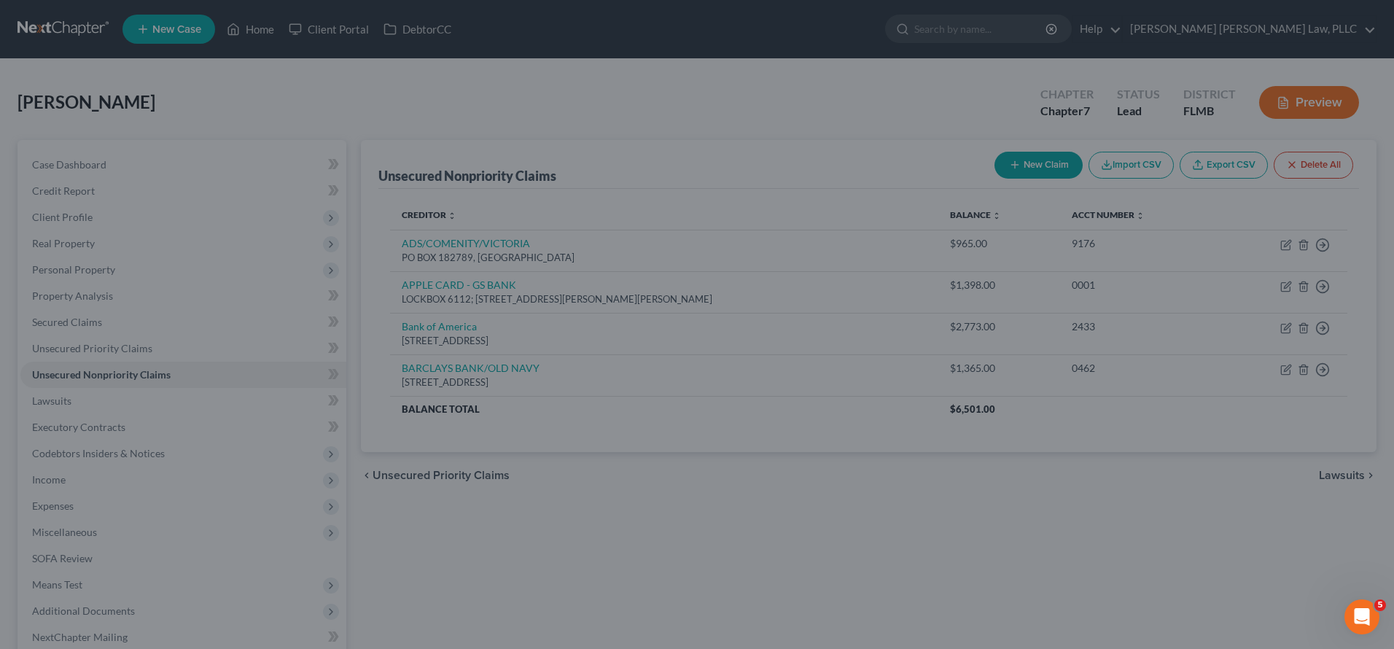
type input "15,773.00"
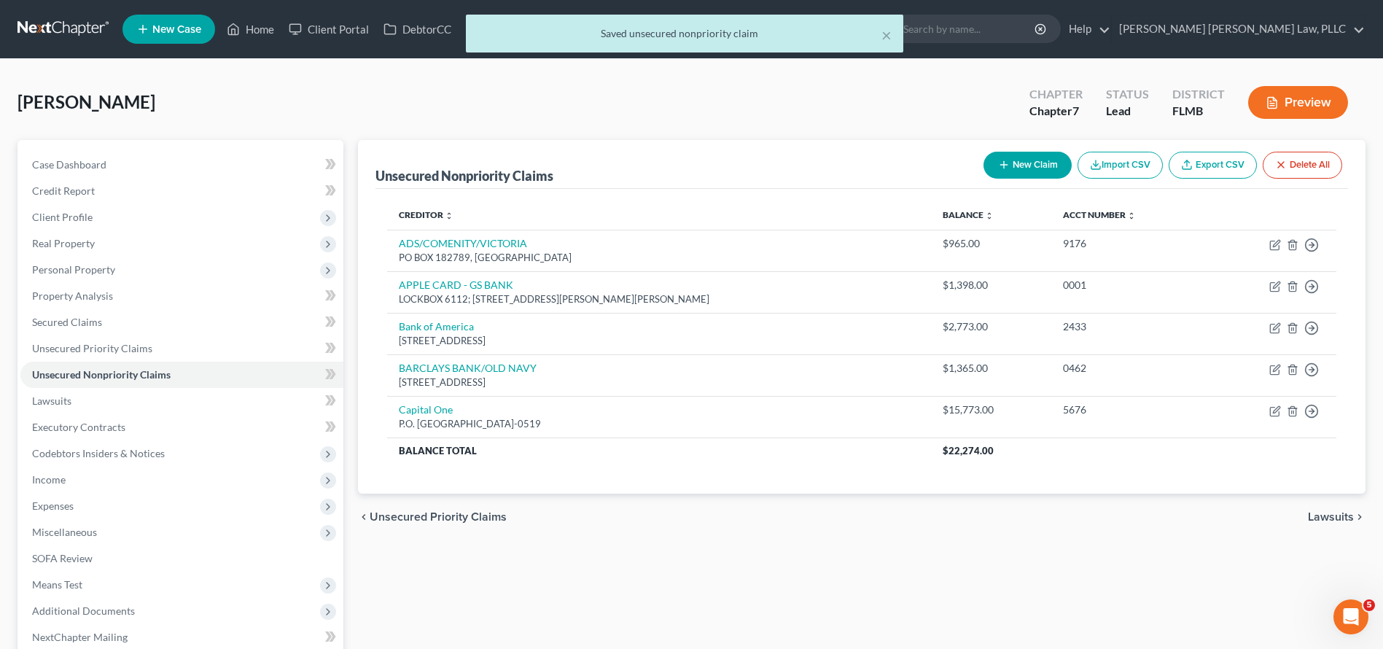
click at [1050, 160] on button "New Claim" at bounding box center [1028, 165] width 88 height 27
select select "0"
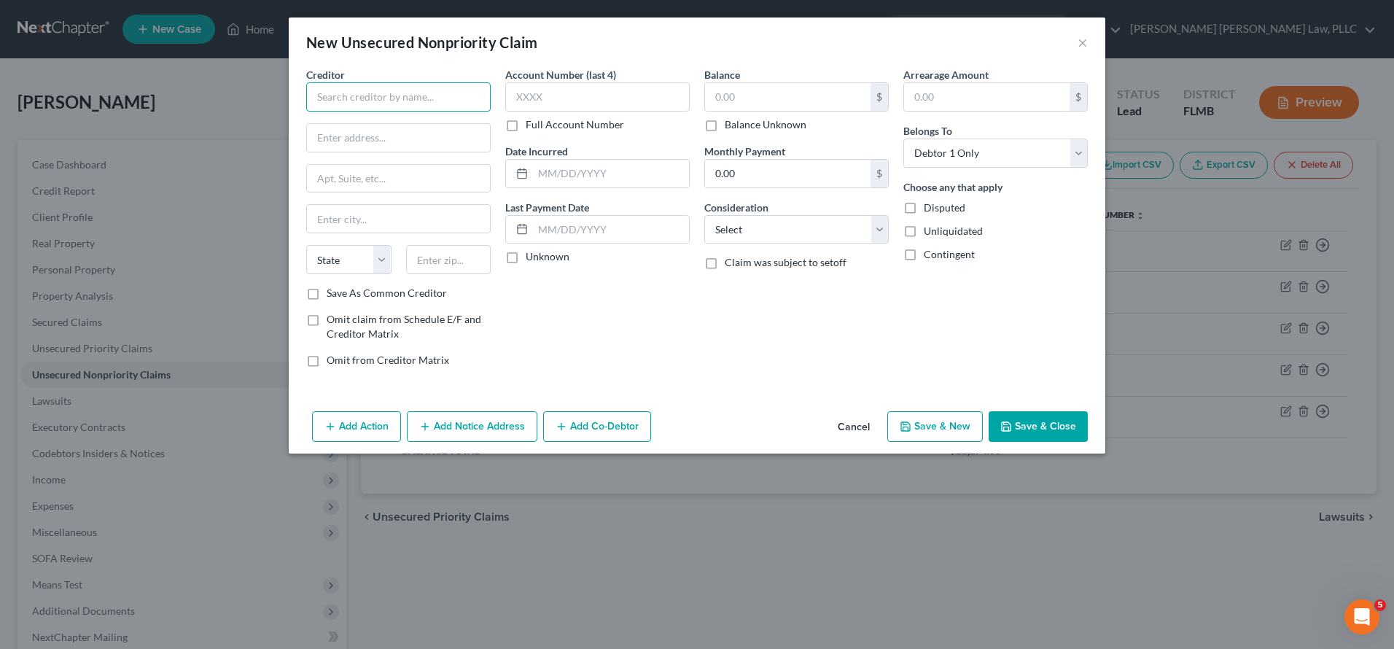
click at [398, 106] on input "text" at bounding box center [398, 96] width 184 height 29
type input "Community CU Of Florida"
type input "7508"
type input "5,567"
click at [362, 128] on input "text" at bounding box center [398, 138] width 183 height 28
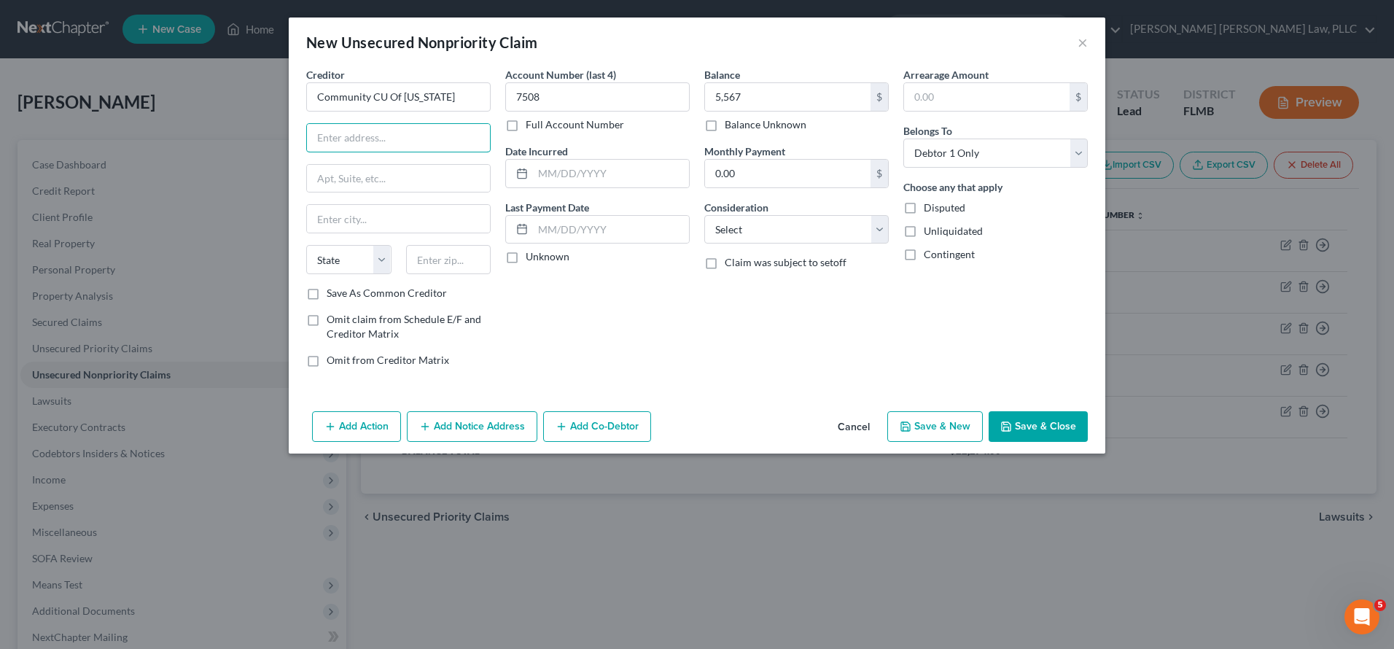
paste input "1030 S US HIGHWAY 1"
type input "1030 S US HIGHWAY 1"
type input "32955"
type input "Rockledge"
select select "9"
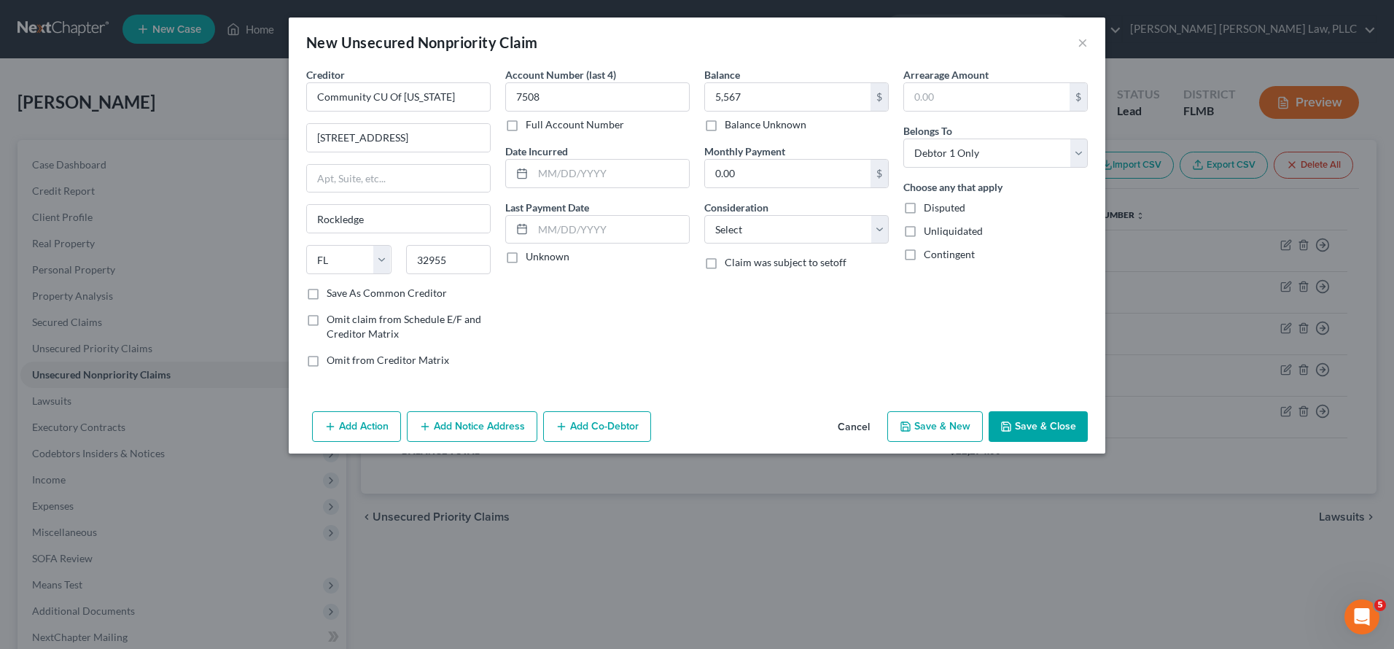
click at [1026, 424] on button "Save & Close" at bounding box center [1038, 426] width 99 height 31
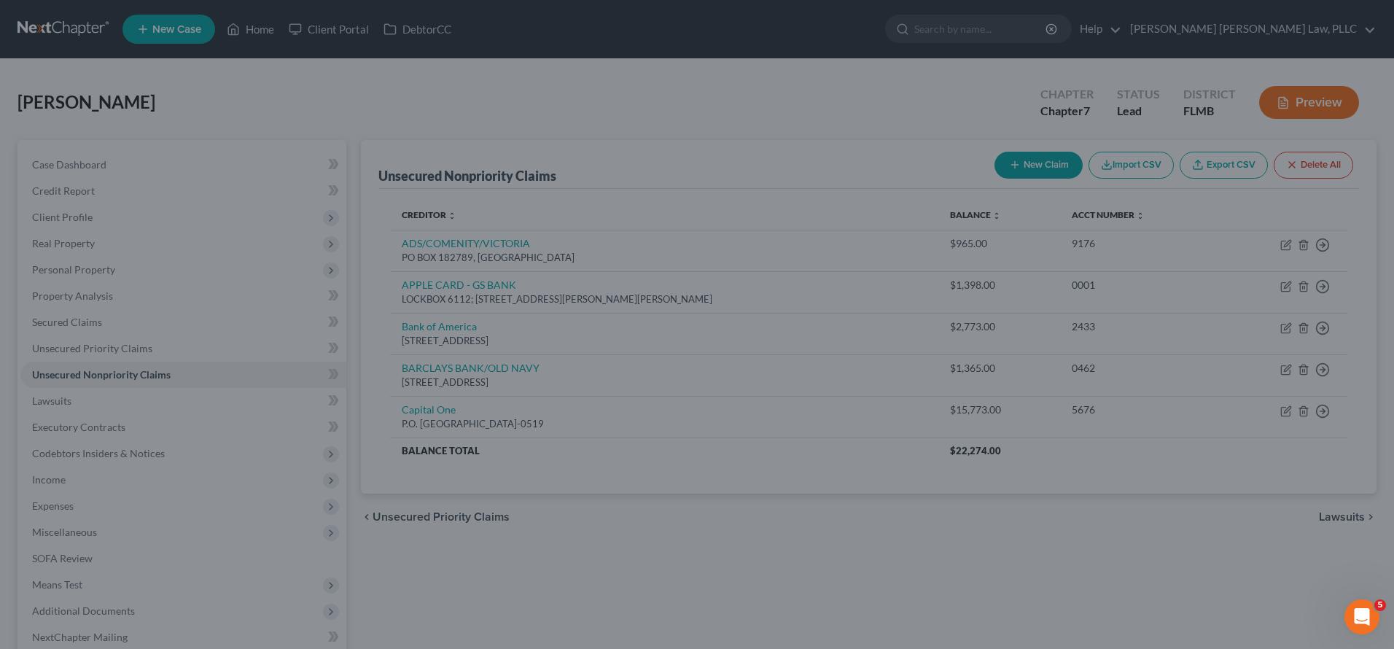
type input "5,567.00"
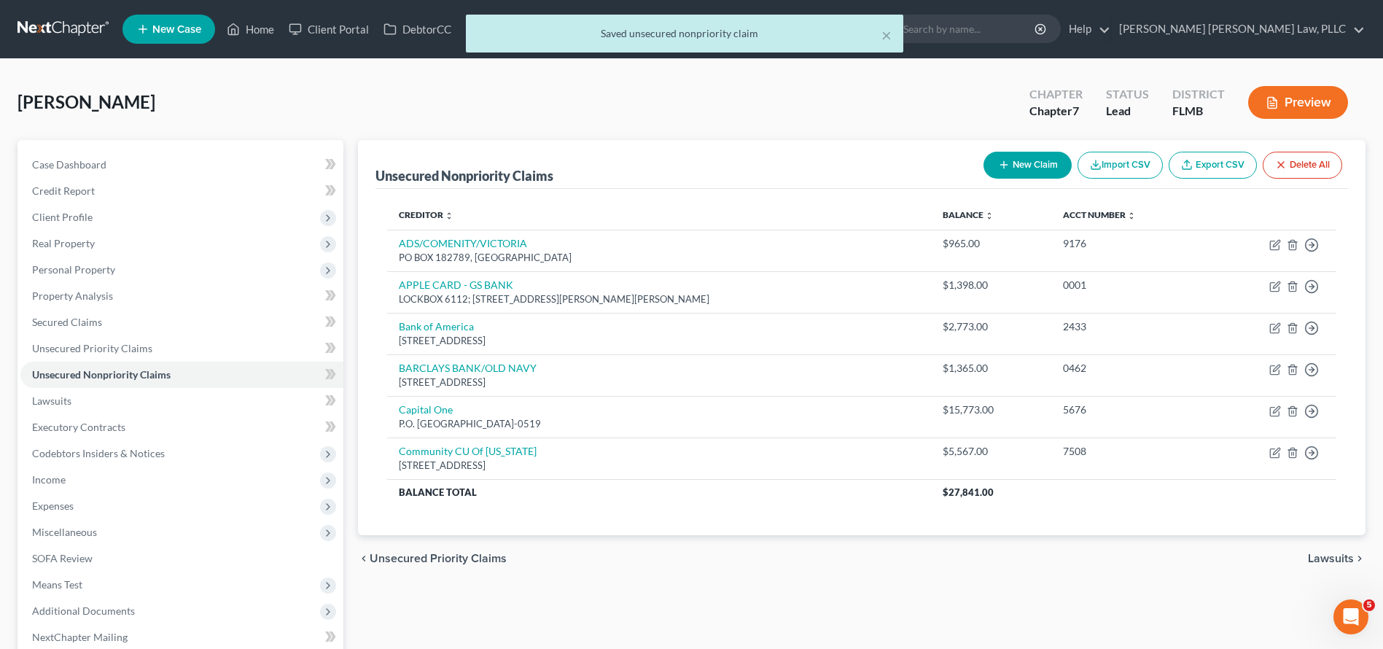
click at [1016, 160] on button "New Claim" at bounding box center [1028, 165] width 88 height 27
select select "0"
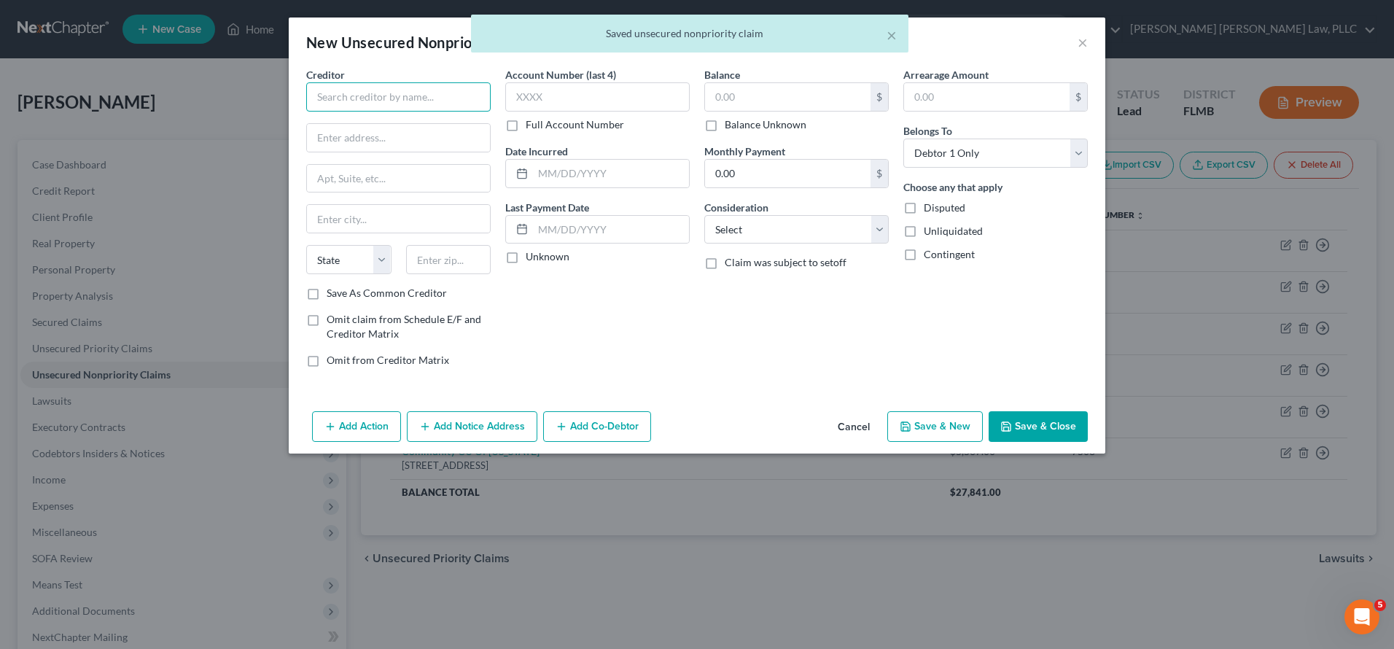
click at [406, 101] on input "text" at bounding box center [398, 96] width 184 height 29
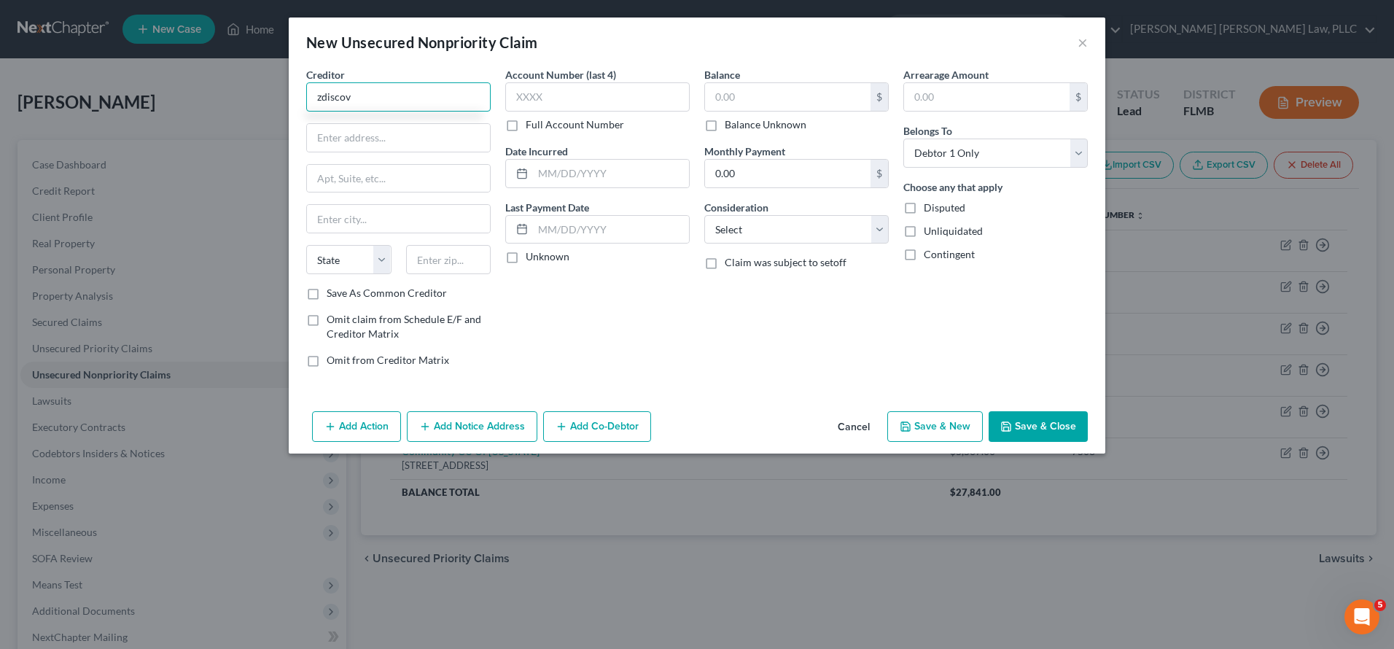
click at [384, 91] on input "zdiscov" at bounding box center [398, 96] width 184 height 29
click at [375, 142] on div "PO BOX 30939, SALT LAKE CITY, UT, Salt Lake City, UT 84130" at bounding box center [394, 136] width 152 height 12
type input "DISCOVER CARD"
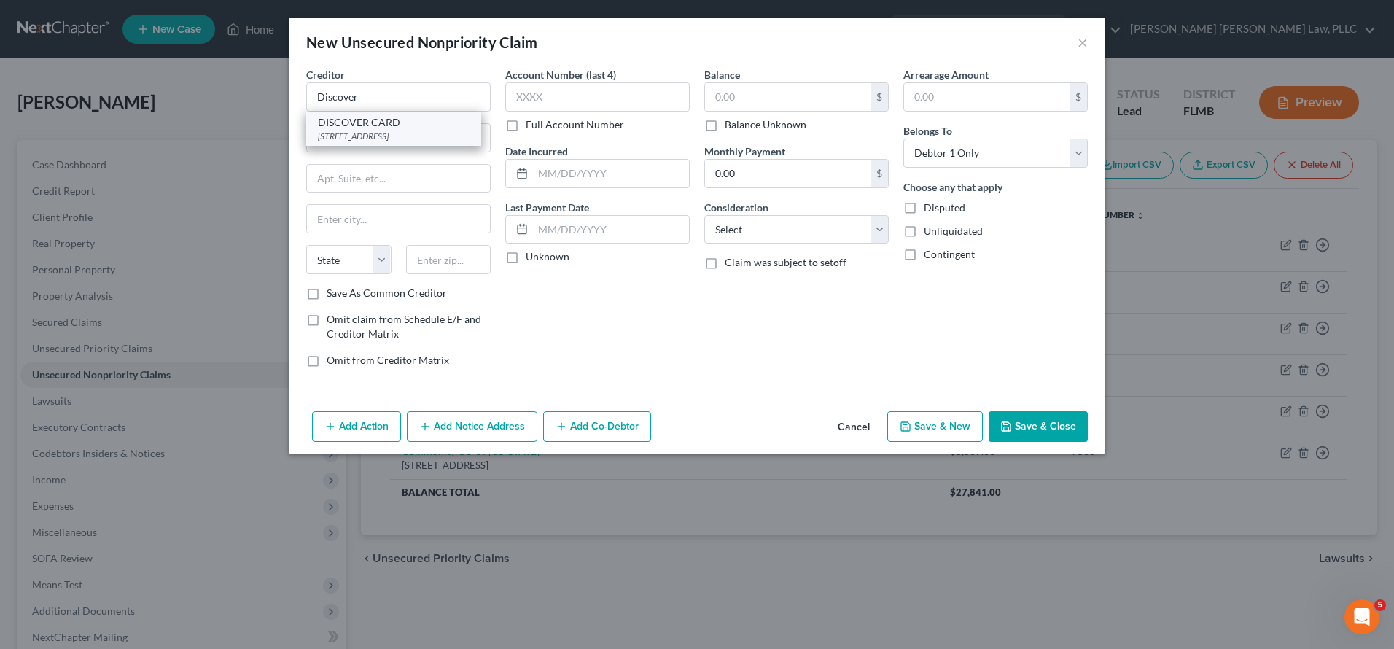
type input "PO BOX 30939, SALT LAKE CITY, UT"
type input "Salt Lake City"
select select "46"
type input "84130"
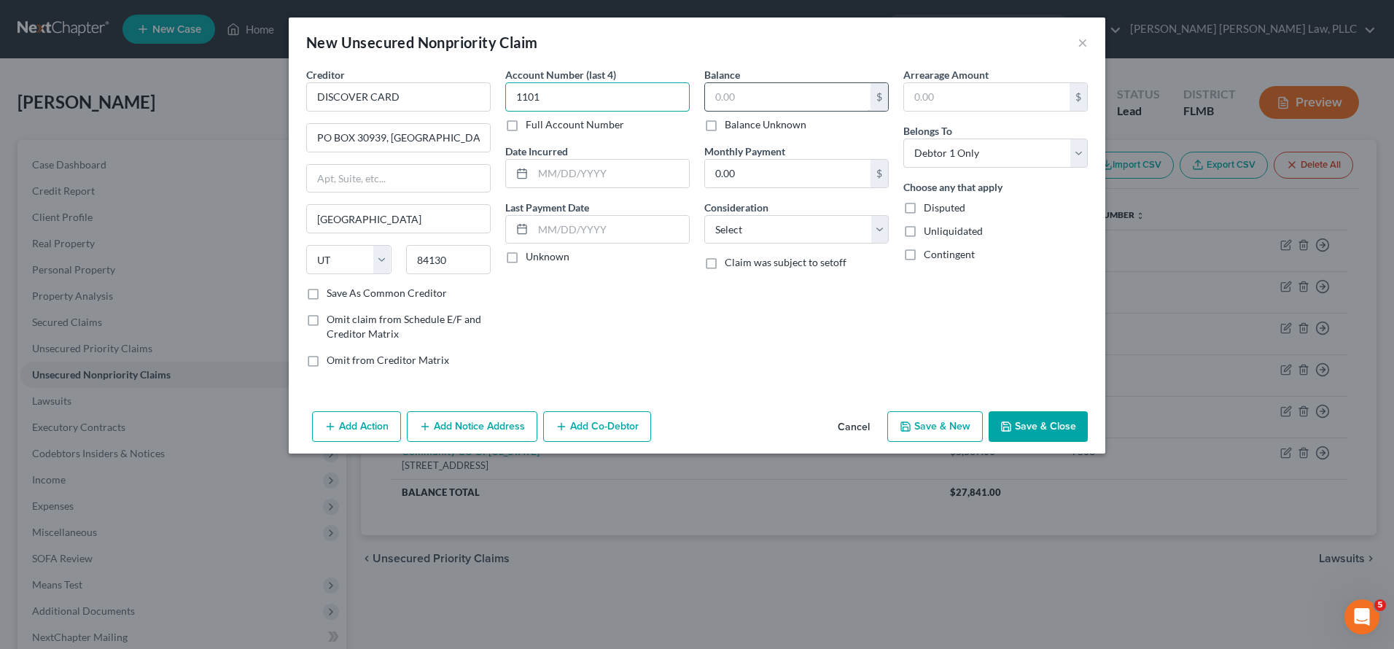
type input "1101"
click at [723, 96] on input "text" at bounding box center [788, 97] width 166 height 28
click at [1040, 418] on button "Save & Close" at bounding box center [1038, 426] width 99 height 31
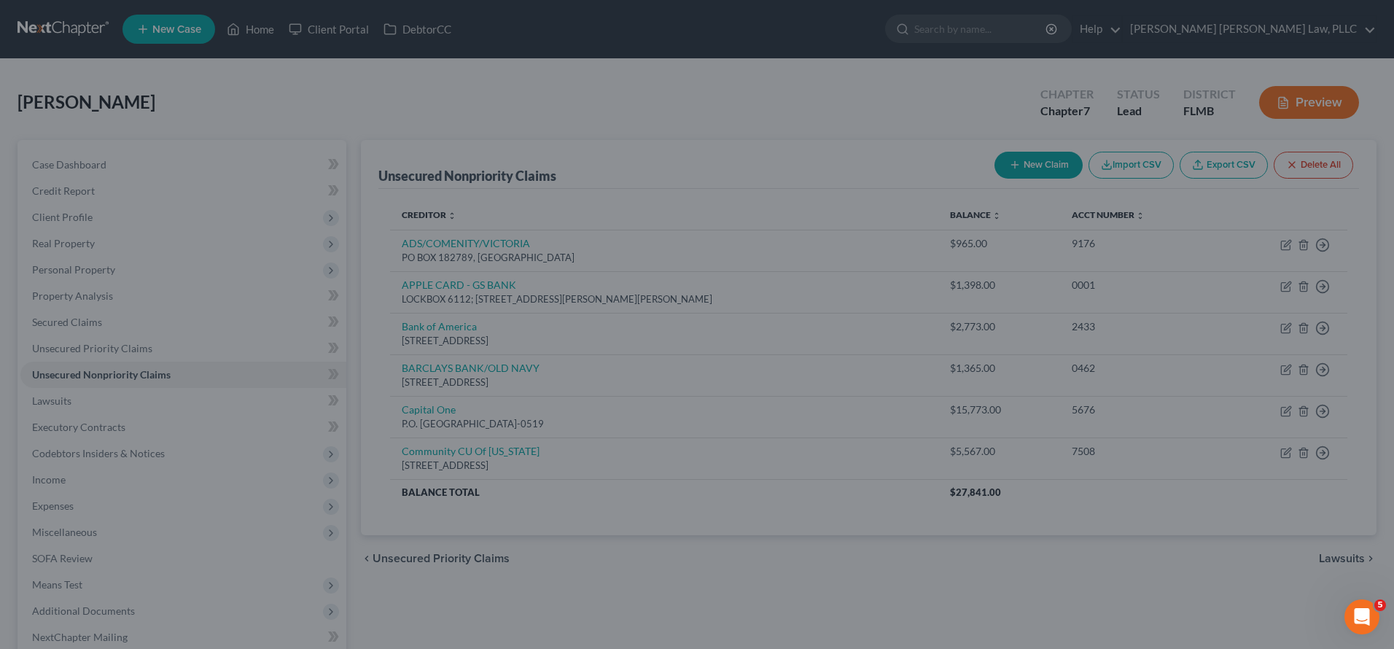
type input "5,235.00"
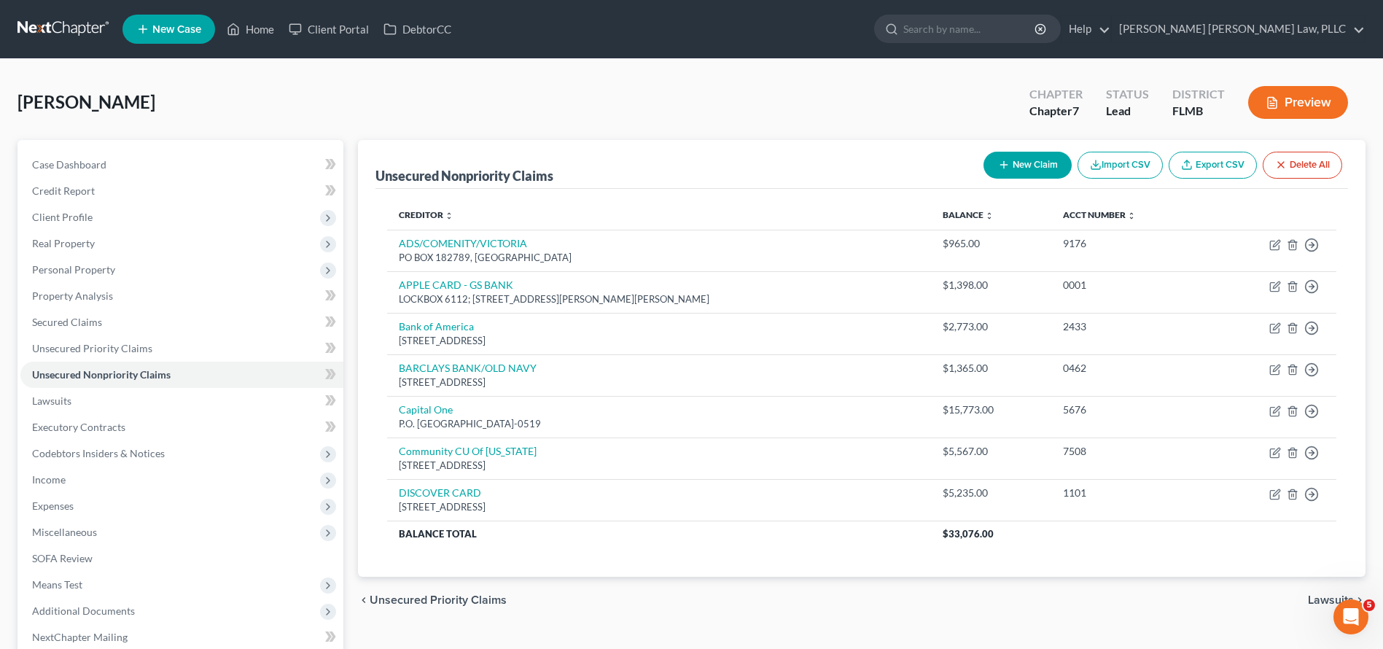
click at [997, 150] on div "New Claim Import CSV Export CSV Delete All" at bounding box center [1163, 165] width 370 height 39
click at [999, 164] on icon "button" at bounding box center [1004, 165] width 12 height 12
select select "0"
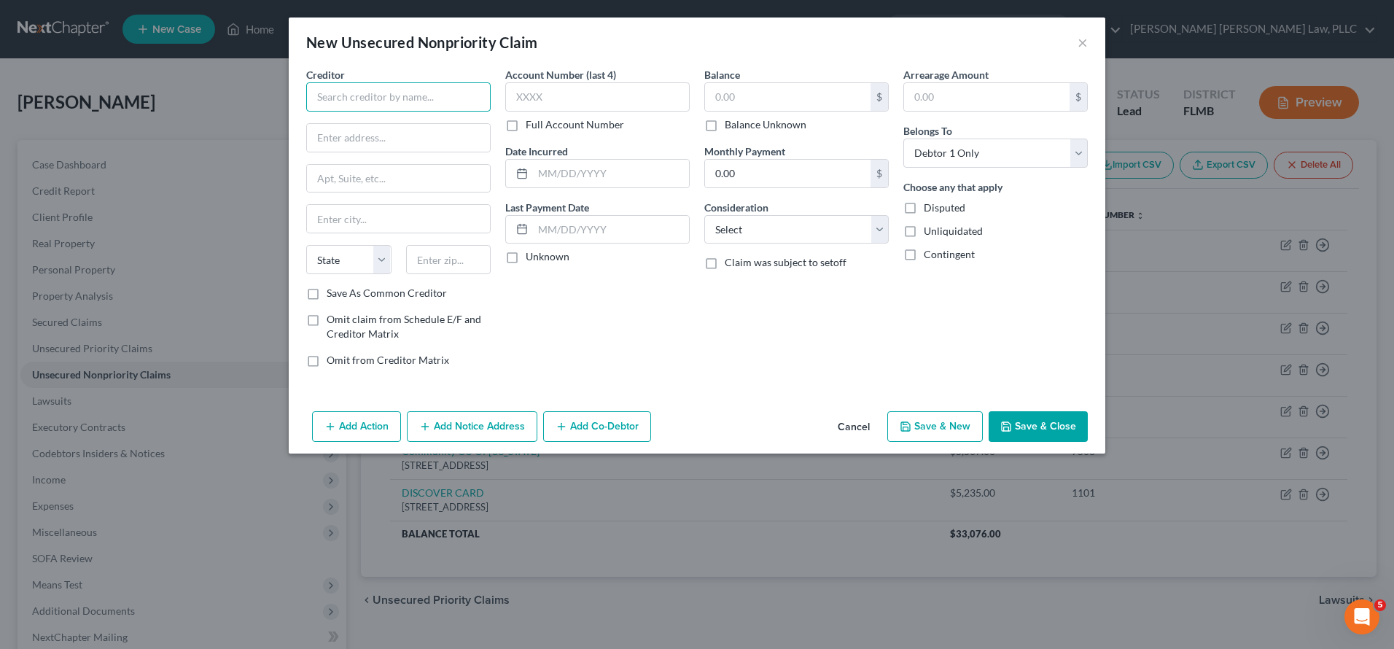
click at [378, 109] on input "text" at bounding box center [398, 96] width 184 height 29
click at [384, 93] on input "text" at bounding box center [398, 96] width 184 height 29
paste input "DRIVETIME/BRIDGECREST"
type input "DRIVETIME/BRIDGECREST"
type input "0388"
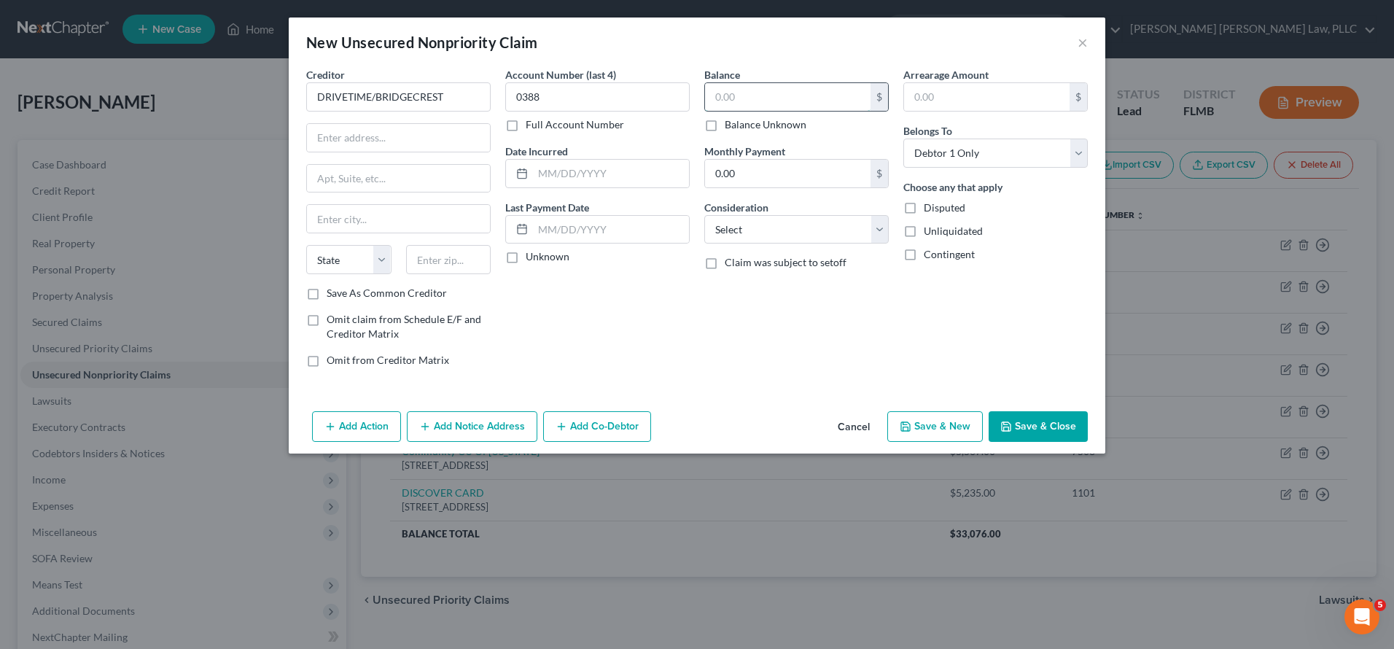
click at [788, 94] on input "text" at bounding box center [788, 97] width 166 height 28
type input "10,828"
paste input "7300 E HAMPTON AVE"
type input "7300 E HAMPTON AVE"
click at [362, 235] on div "Creditor * DRIVETIME/BRIDGECREST 7300 E HAMPTON AVE State AL AK AR AZ CA CO CT …" at bounding box center [398, 176] width 184 height 219
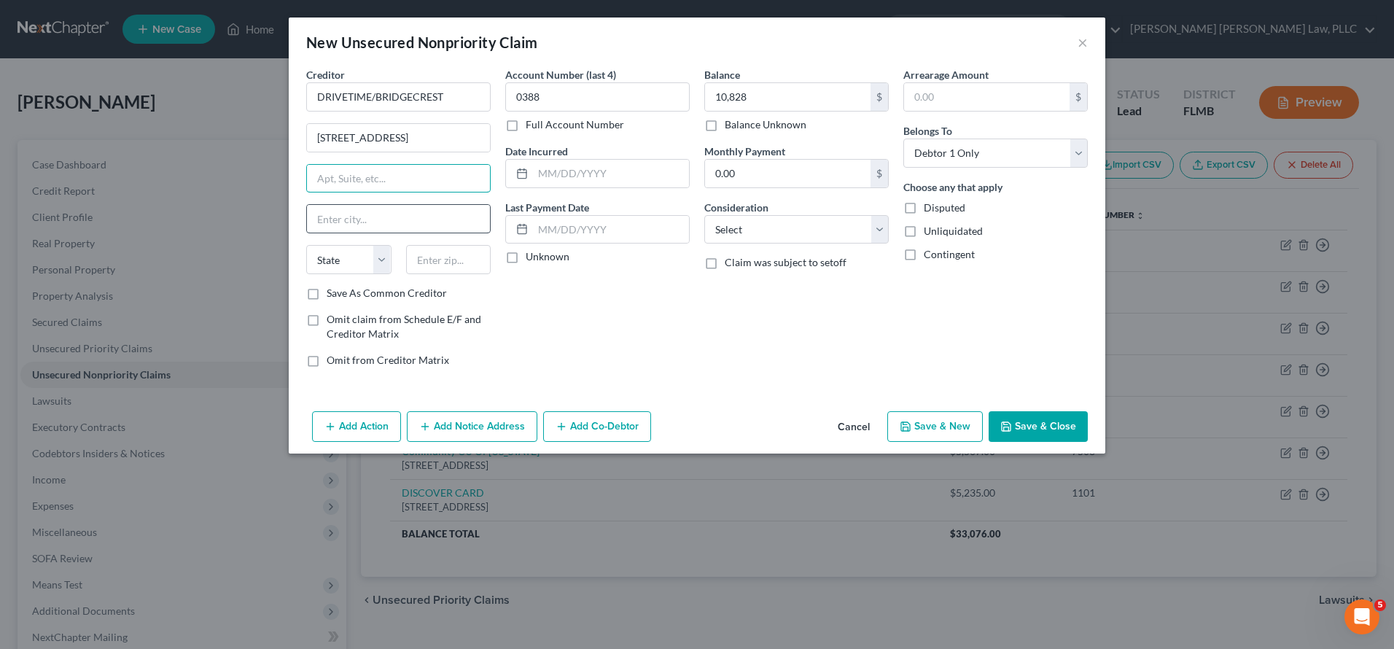
paste input "STE 101"
type input "STE 101"
type input "85209"
click at [1029, 418] on button "Save & Close" at bounding box center [1038, 426] width 99 height 31
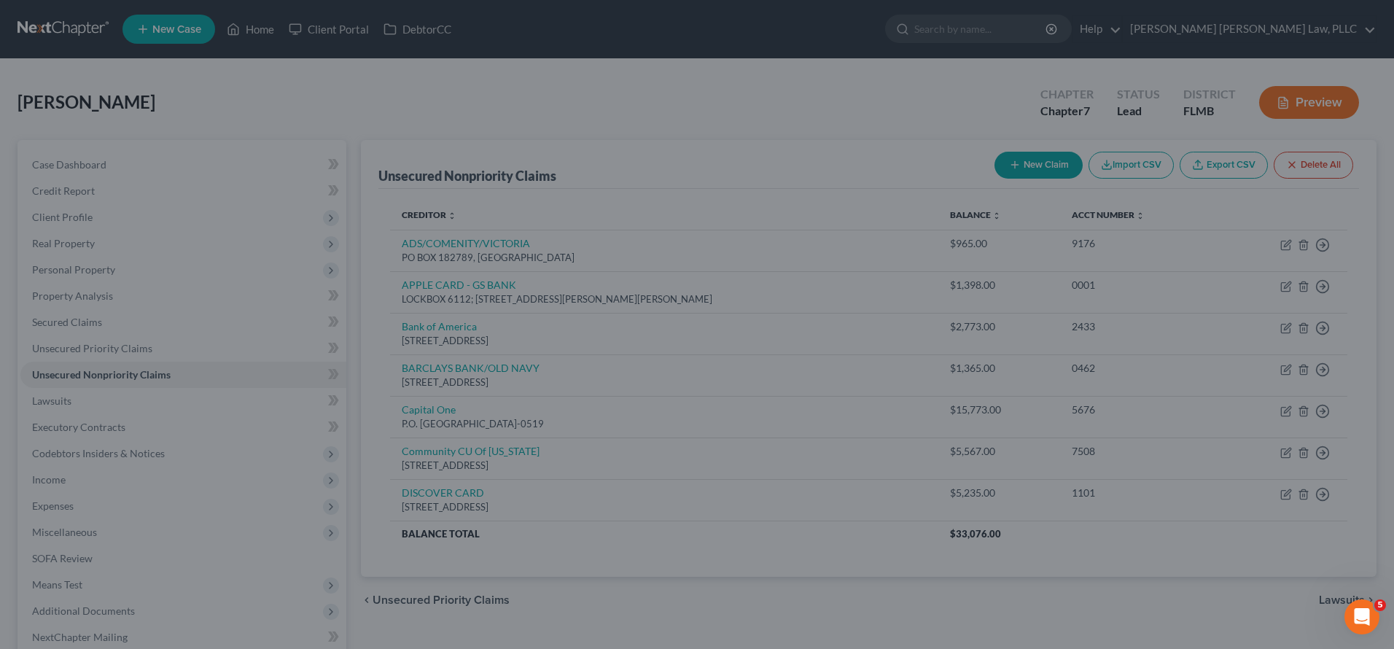
type input "10,828.00"
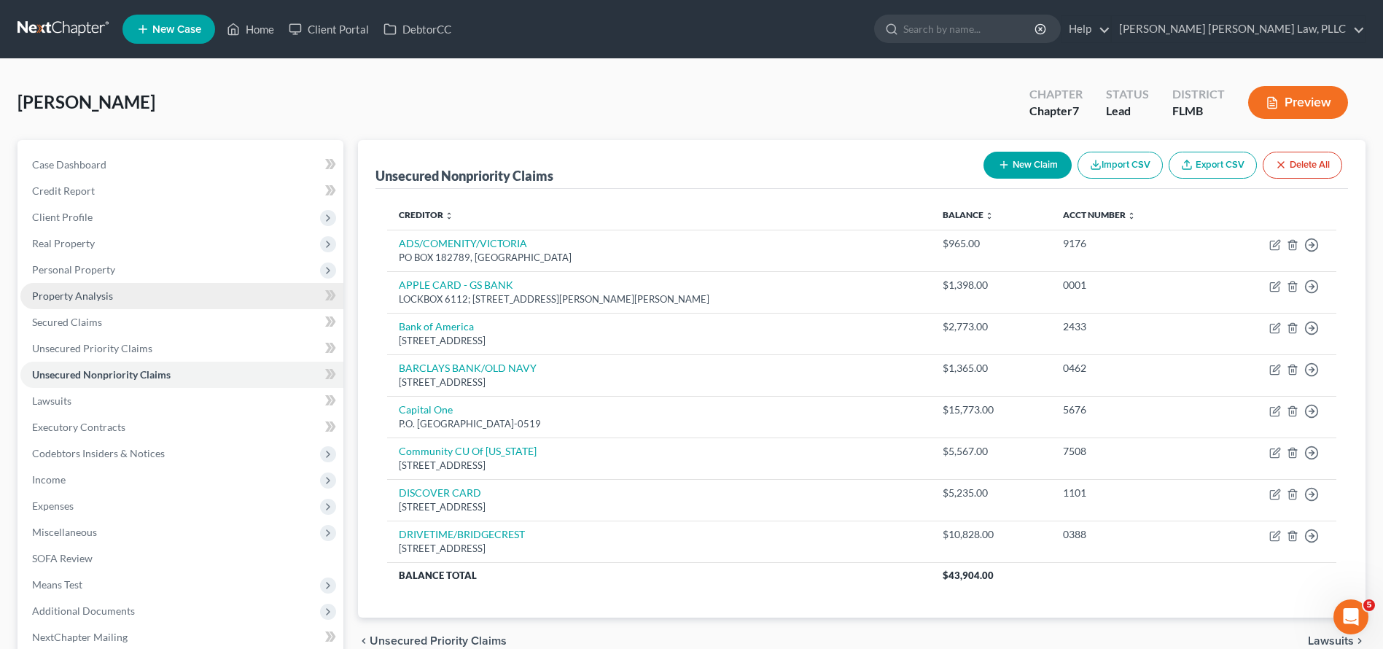
click at [1005, 162] on icon "button" at bounding box center [1004, 165] width 12 height 12
select select "0"
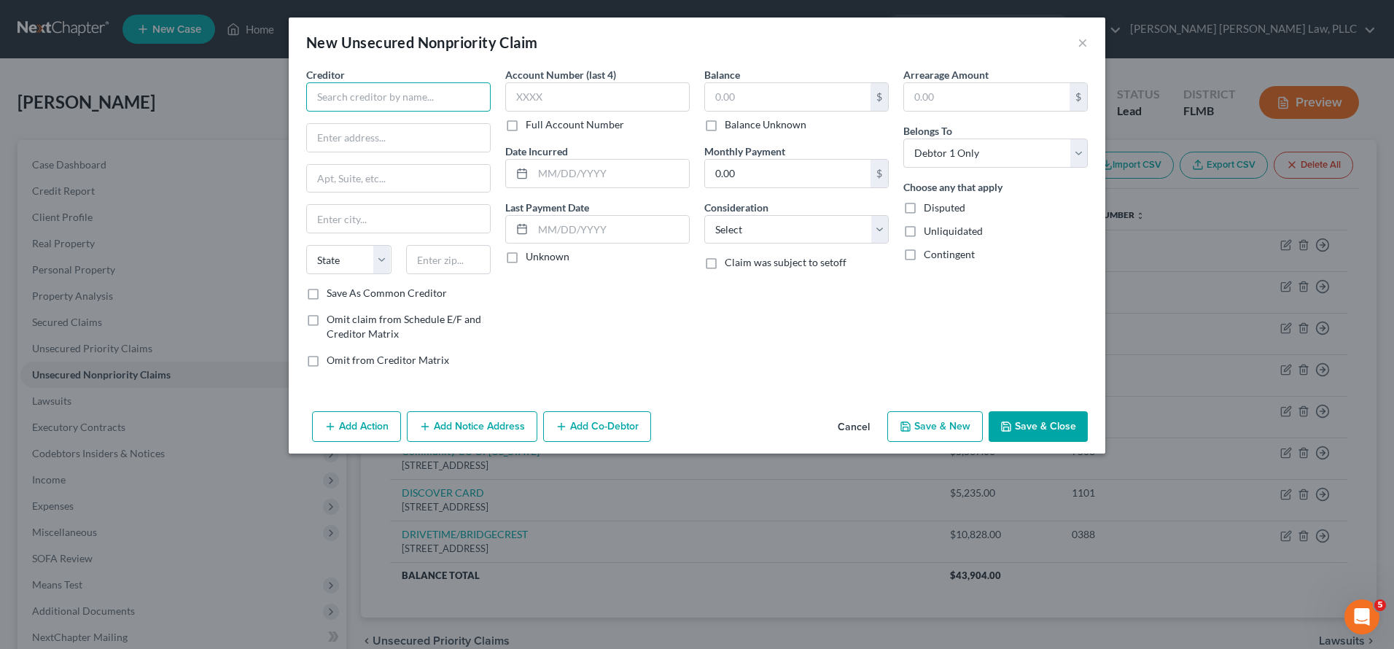
click at [422, 93] on input "text" at bounding box center [398, 96] width 184 height 29
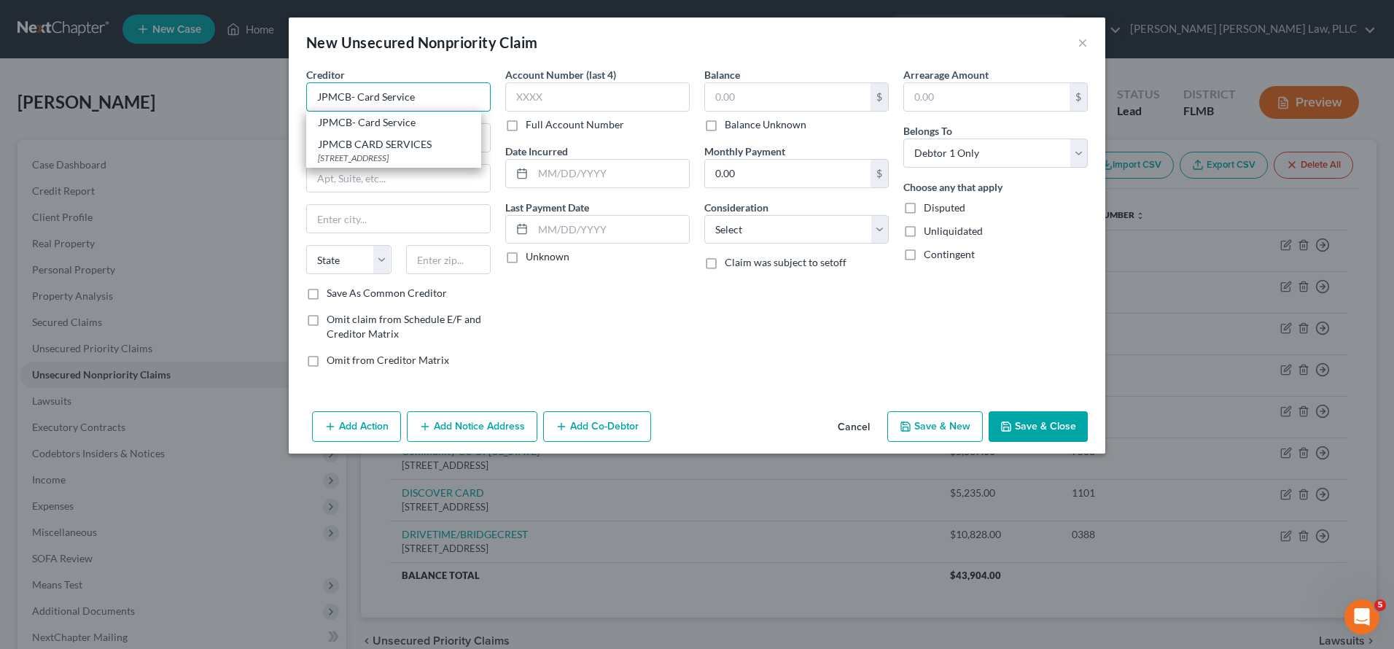
type input "JPMCB CARD SERVICES"
type input "PO Box 15298"
type input "Wilmington"
select select "7"
type input "19850"
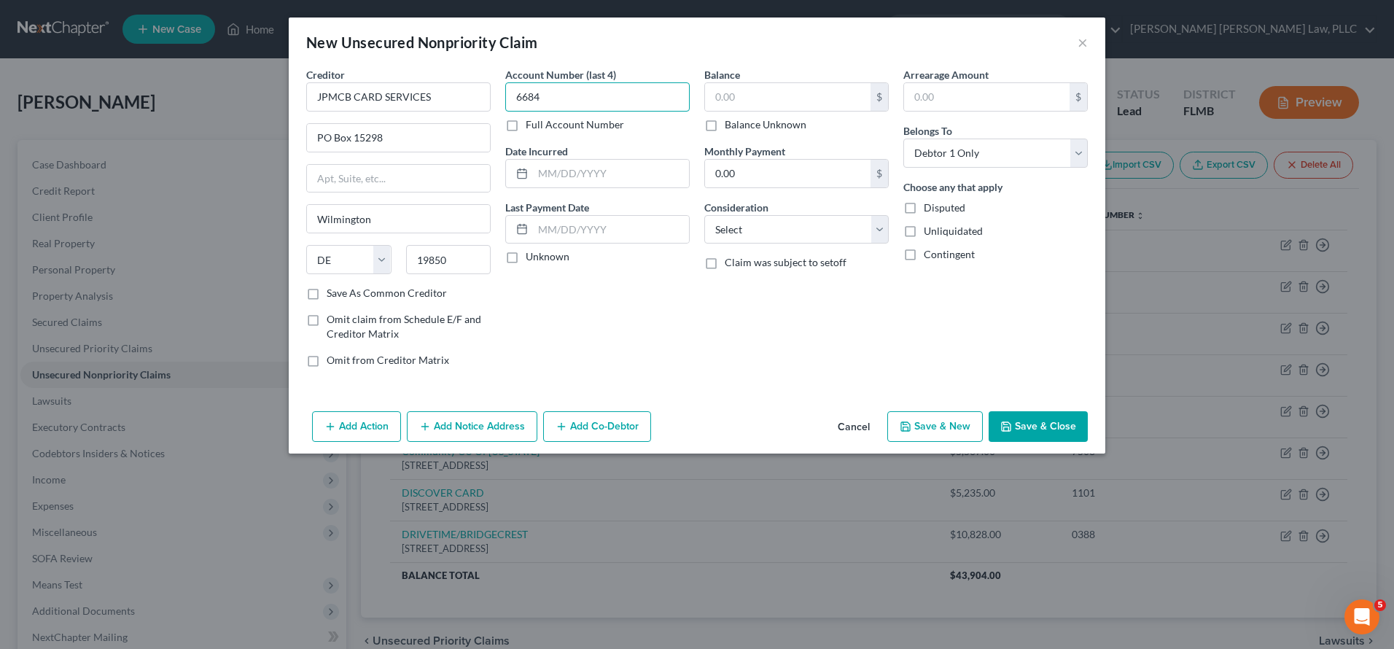
type input "6684"
click at [1039, 421] on button "Save & Close" at bounding box center [1038, 426] width 99 height 31
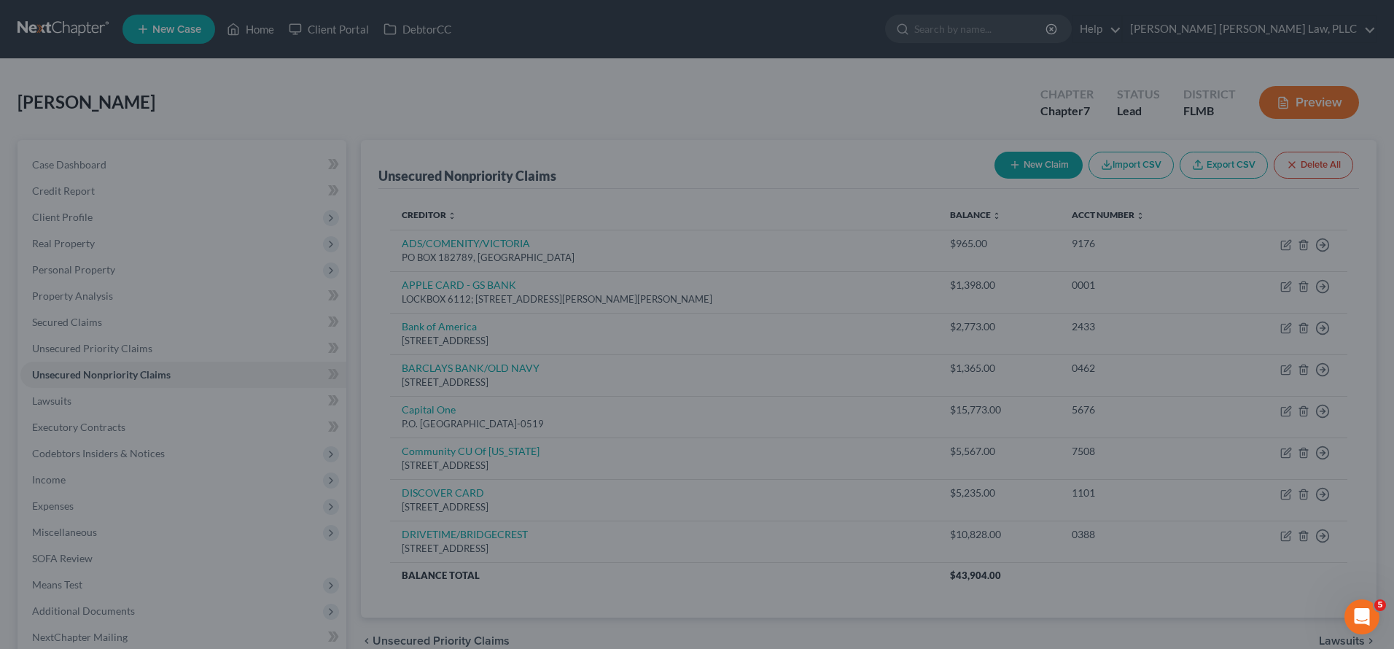
type input "10,089.00"
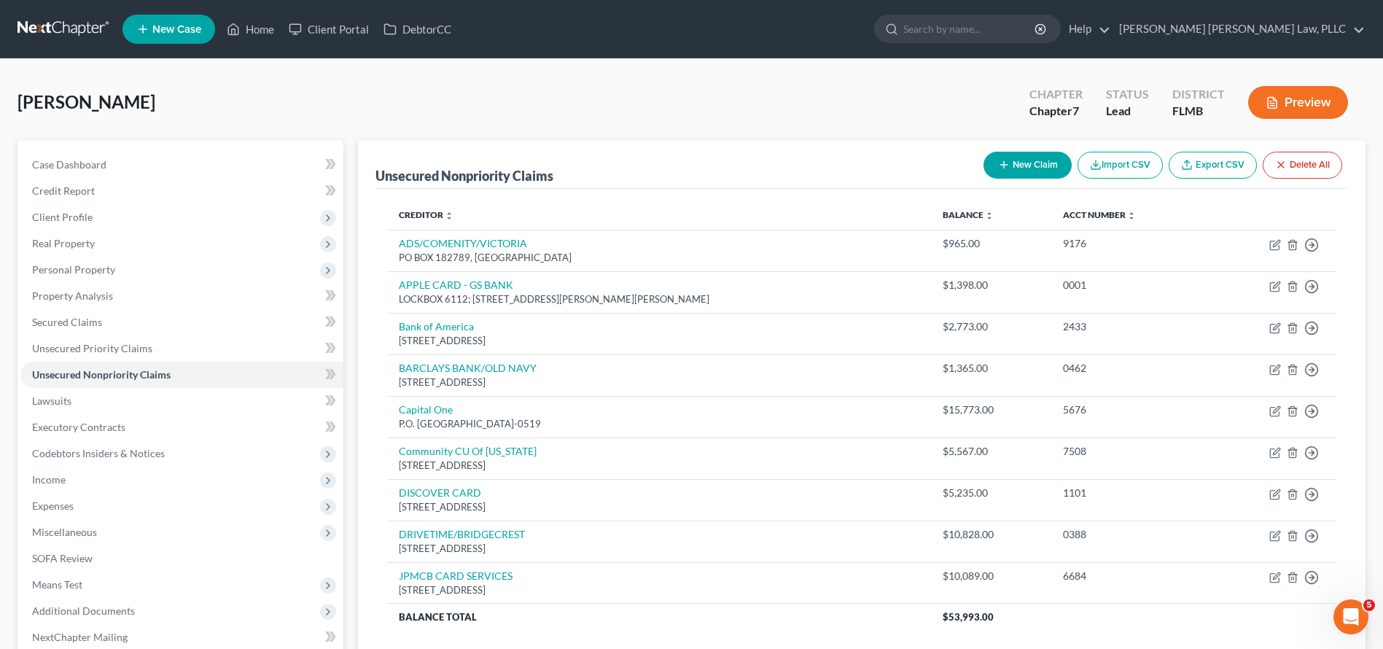
click at [1016, 162] on button "New Claim" at bounding box center [1028, 165] width 88 height 27
select select "0"
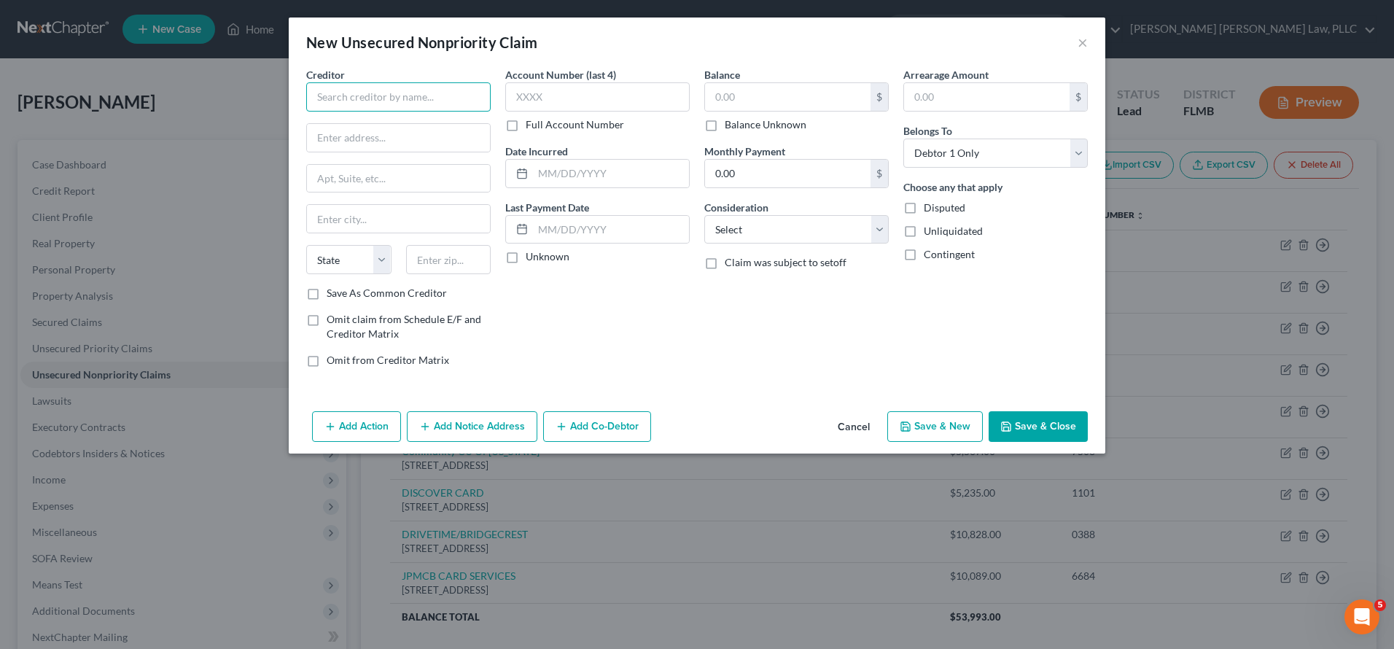
click at [379, 93] on input "text" at bounding box center [398, 96] width 184 height 29
type input "Mohela"
type input "2043"
type input "175,703"
click at [434, 135] on input "text" at bounding box center [398, 138] width 183 height 28
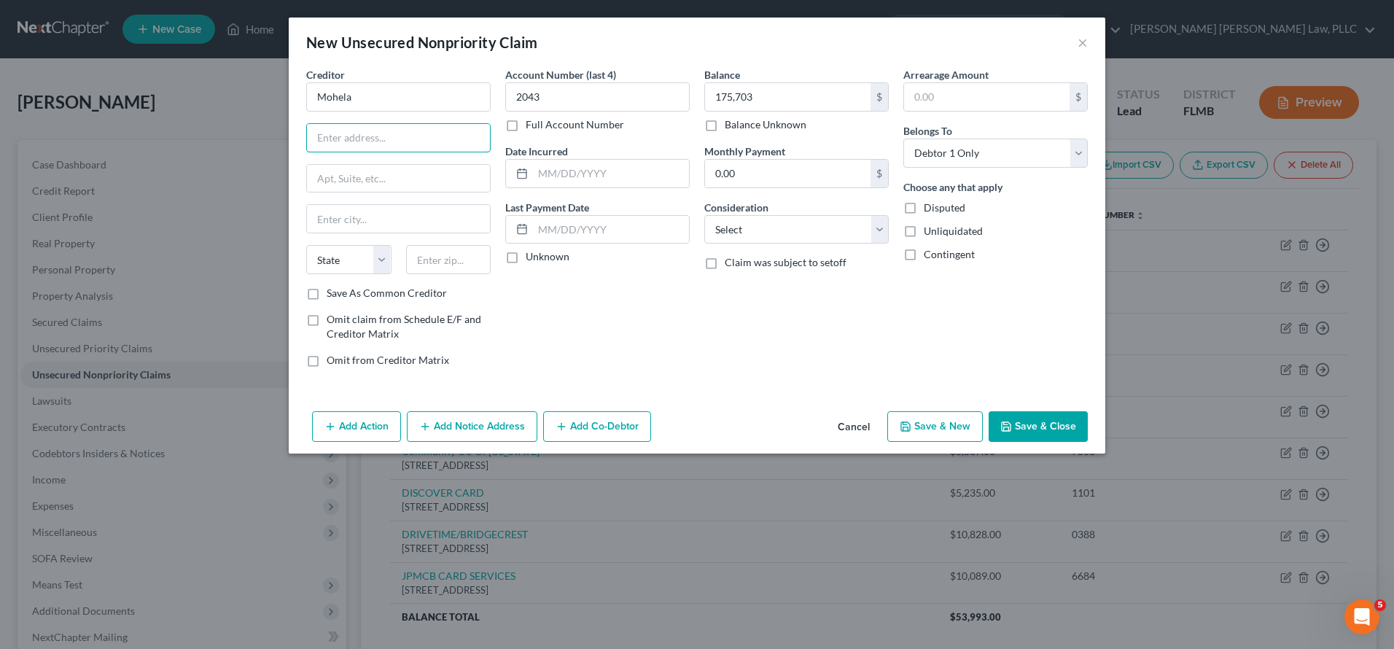
paste input "633 SPIRIT DR"
type input "633 SPIRIT DR"
type input "36005"
type input "Banks"
select select "0"
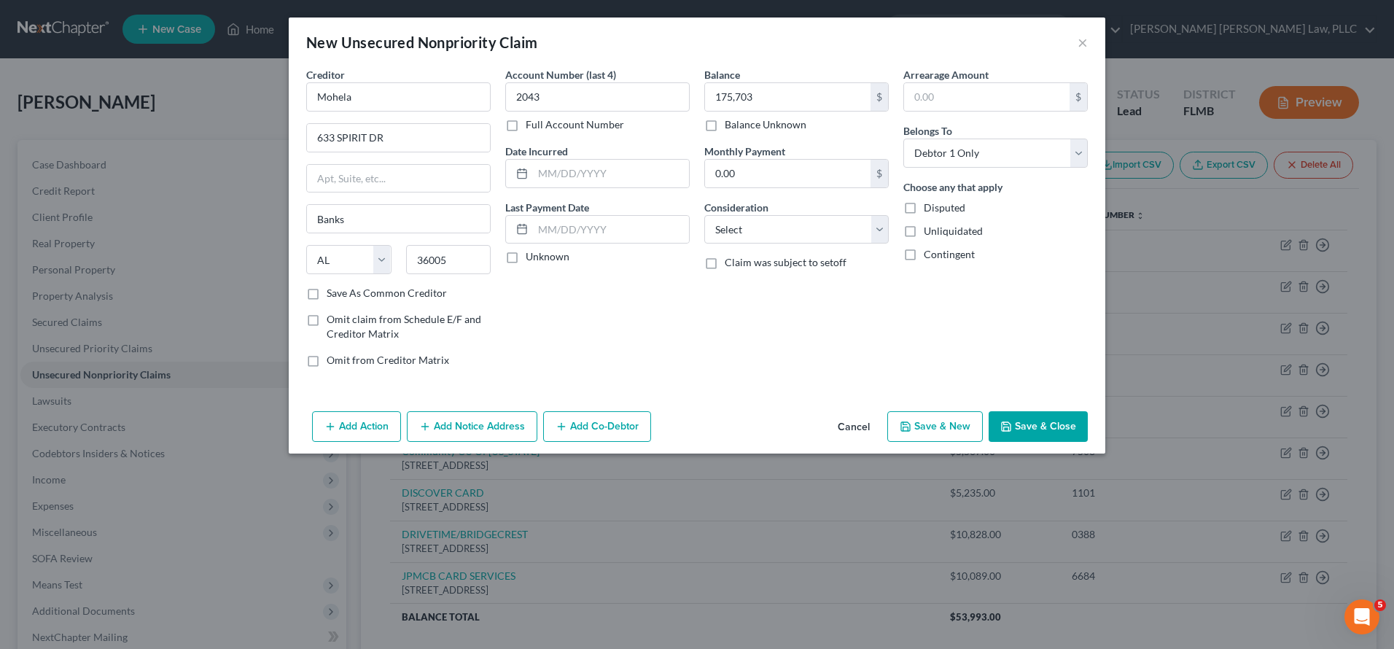
click at [1034, 425] on button "Save & Close" at bounding box center [1038, 426] width 99 height 31
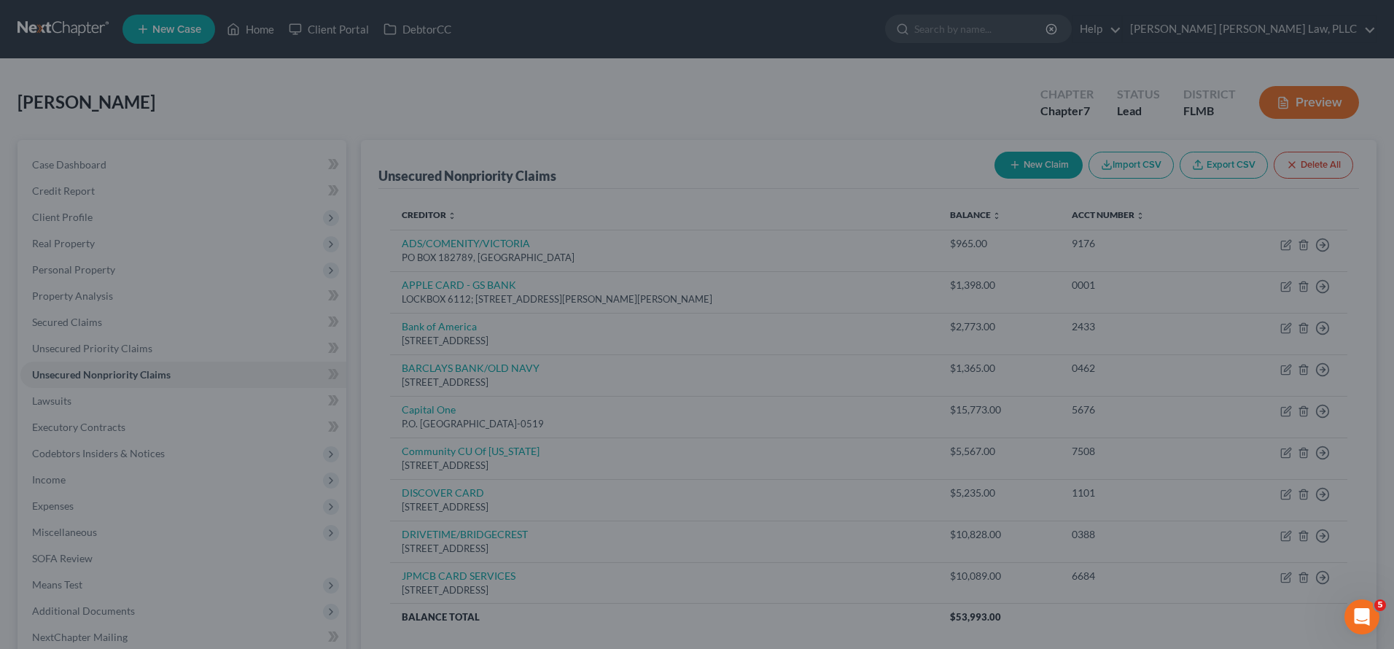
type input "175,703.00"
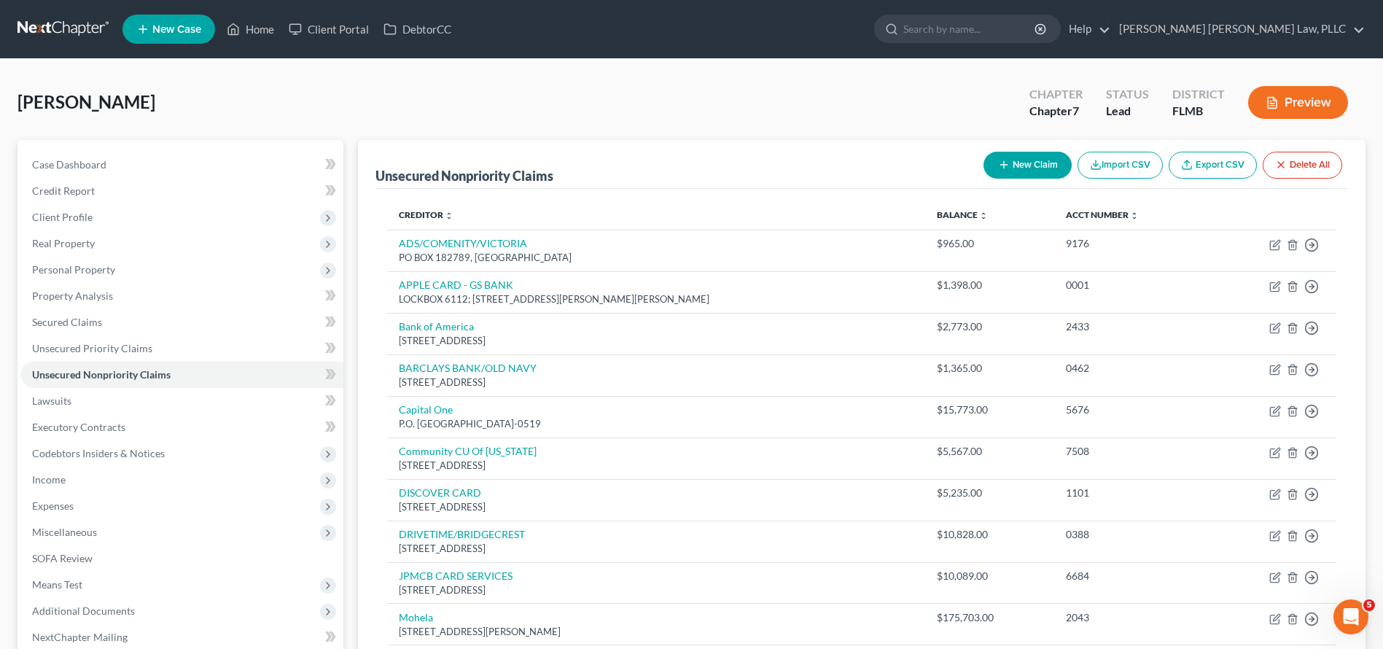
click at [1003, 171] on button "New Claim" at bounding box center [1028, 165] width 88 height 27
select select "0"
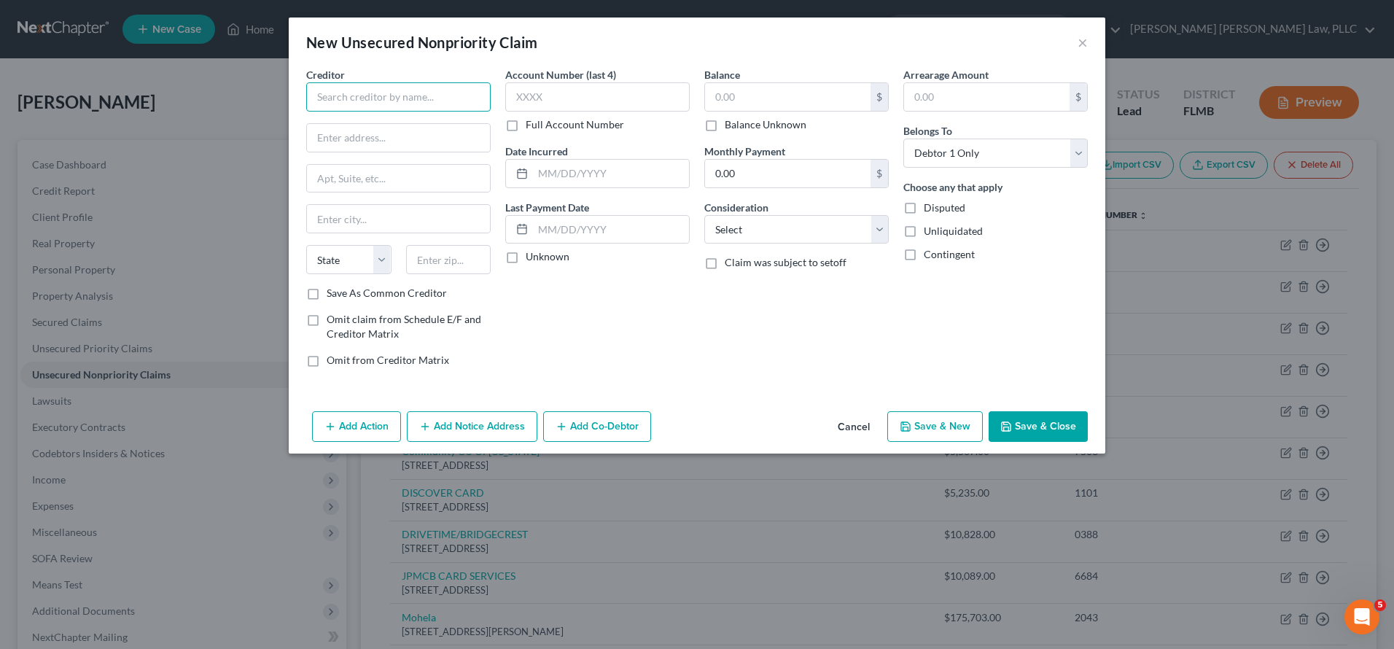
click at [432, 100] on input "text" at bounding box center [398, 96] width 184 height 29
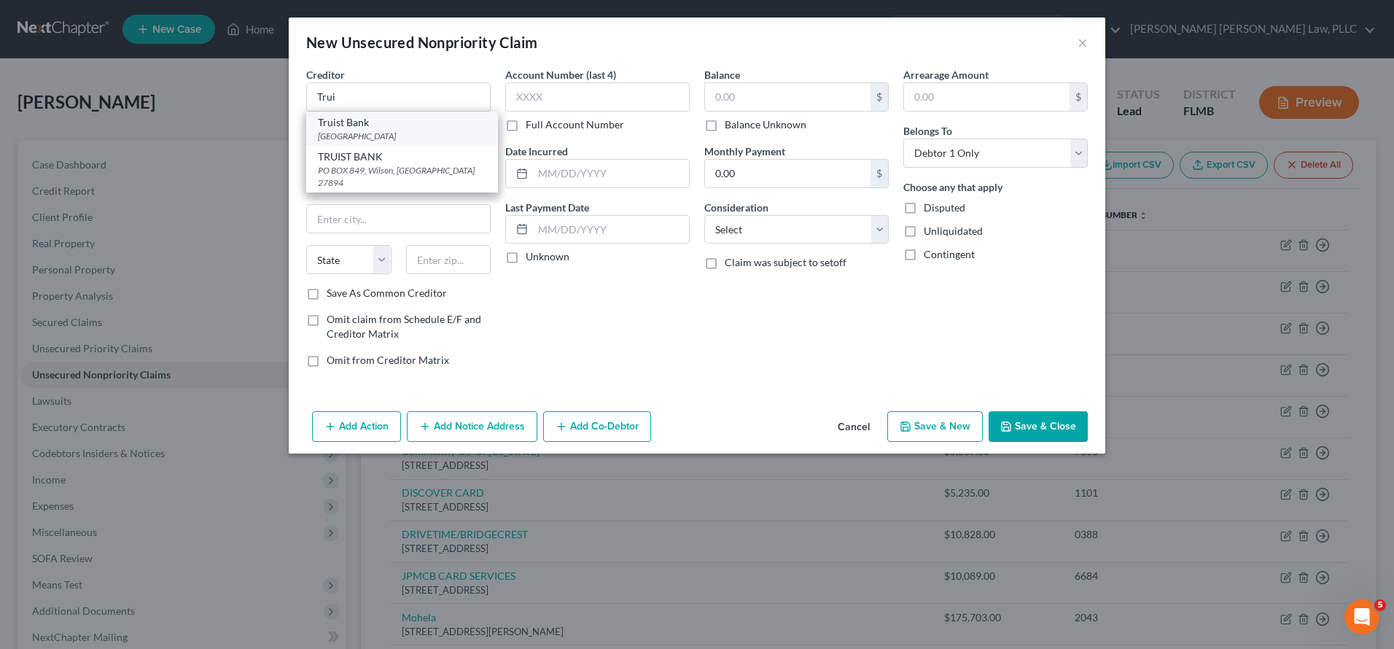
click at [424, 130] on div "PO BOX 85526, Richmond, VA 23285" at bounding box center [402, 136] width 168 height 12
type input "Truist Bank"
type input "PO BOX 85526"
type input "Richmond"
select select "48"
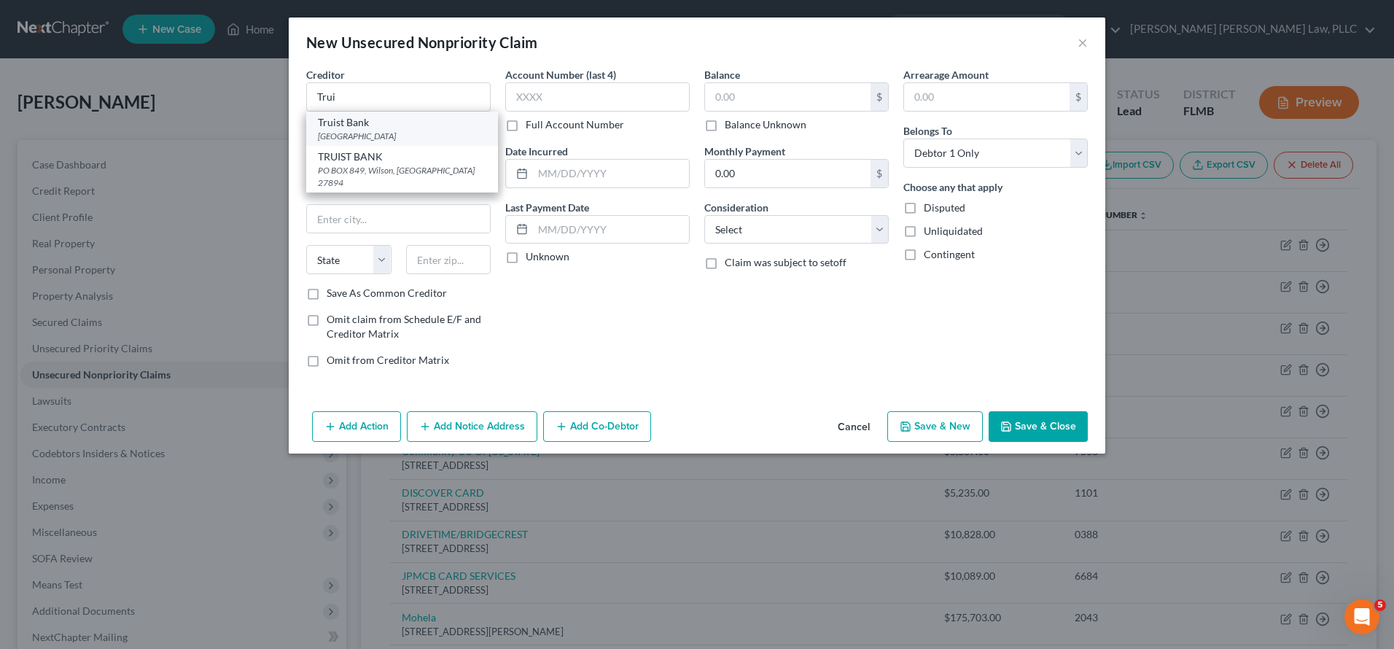
type input "23285"
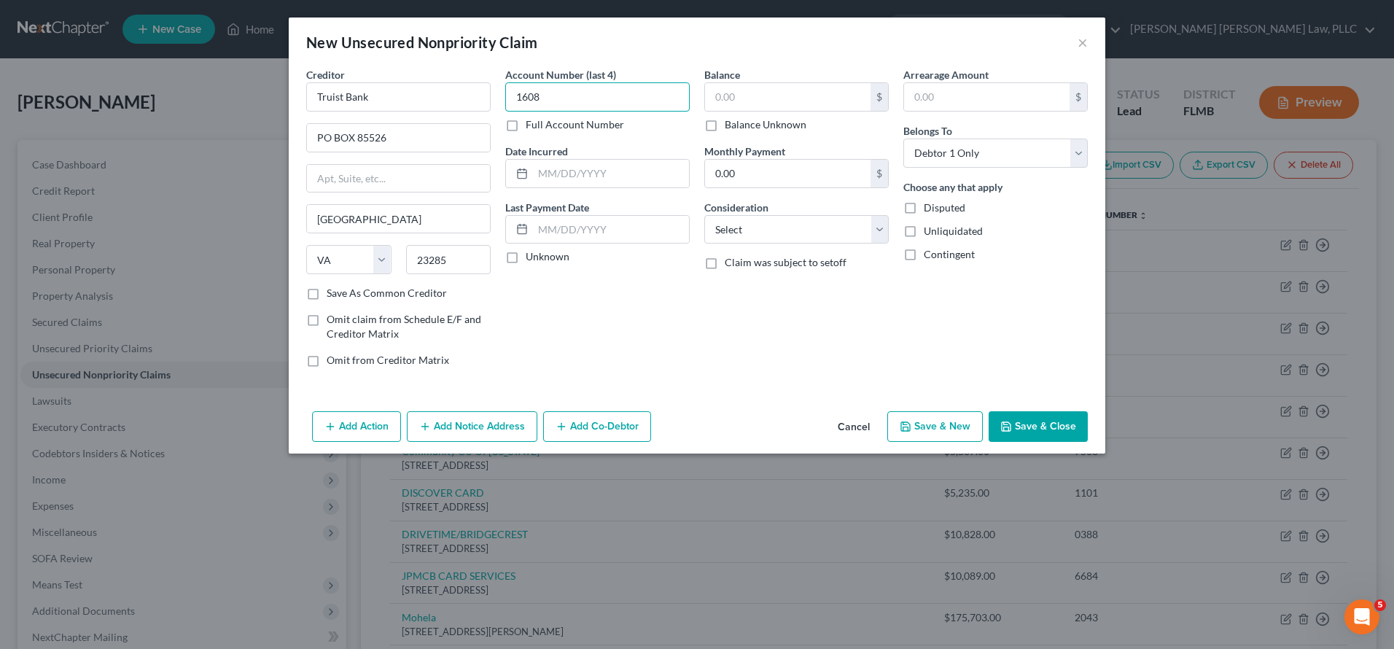
type input "1608"
click at [1082, 438] on button "Save & Close" at bounding box center [1038, 426] width 99 height 31
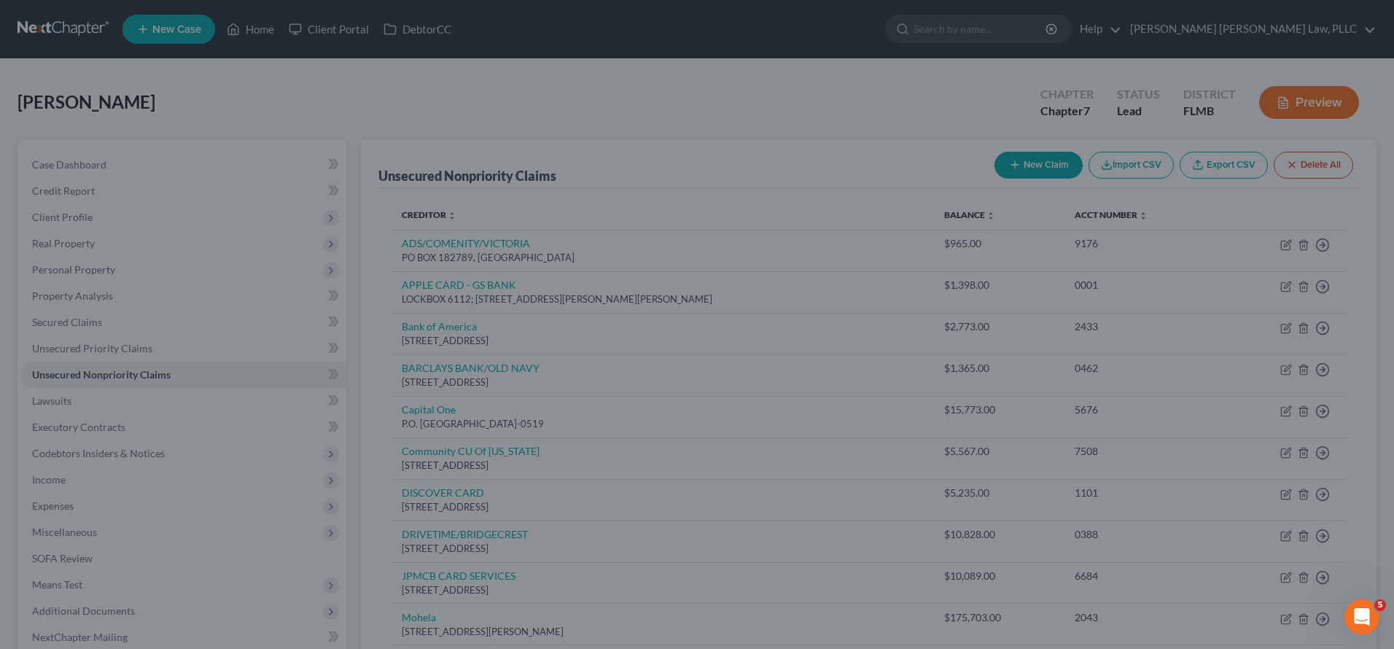
type input "4,296.00"
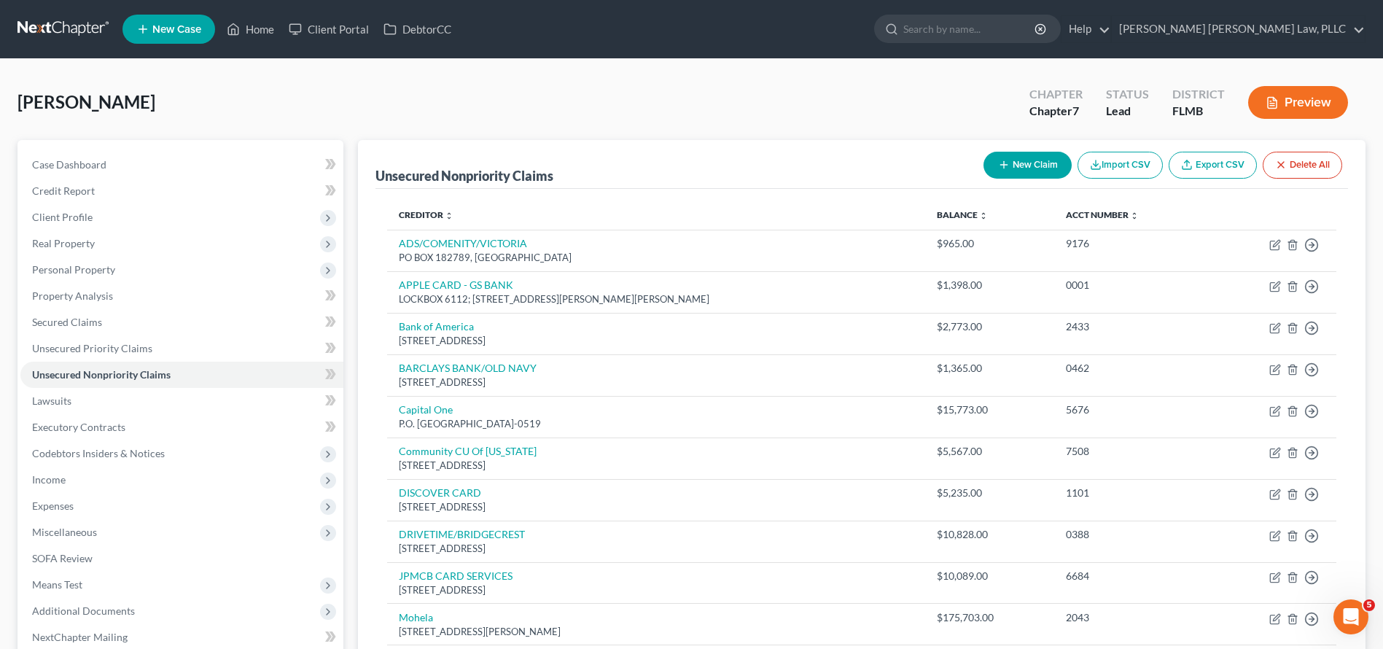
click at [1050, 159] on button "New Claim" at bounding box center [1028, 165] width 88 height 27
select select "0"
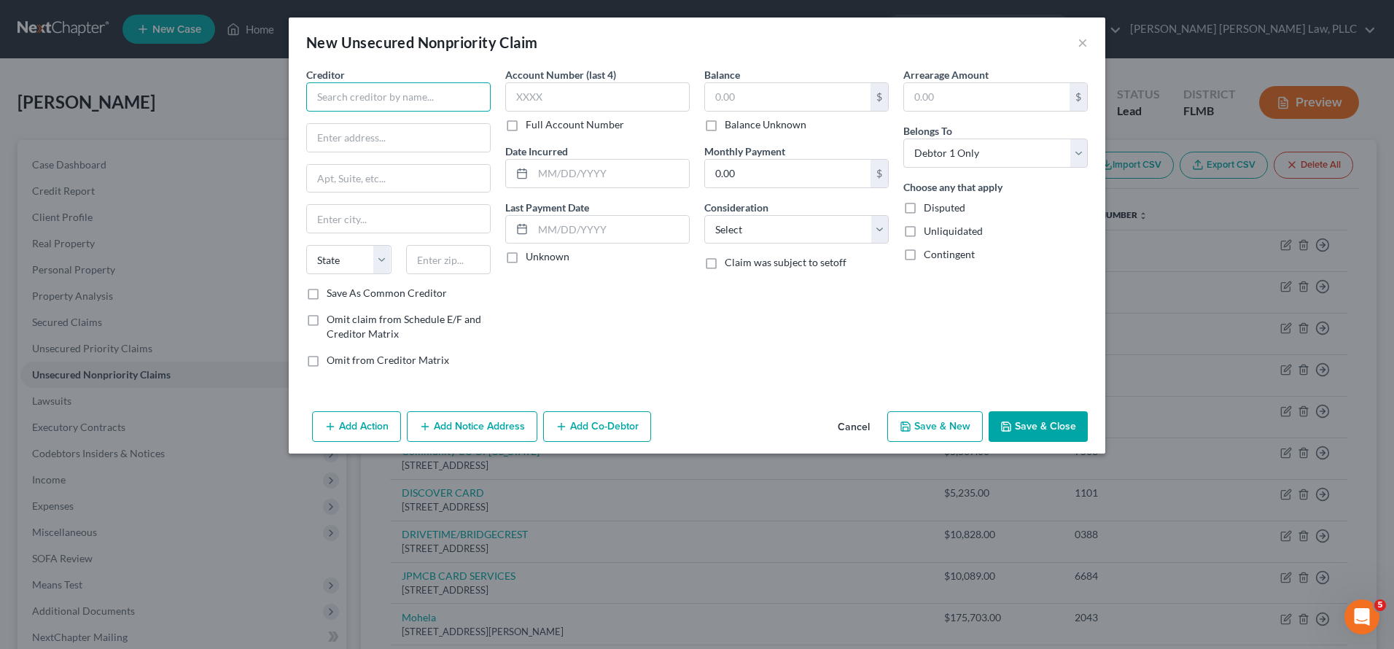
click at [439, 96] on input "text" at bounding box center [398, 96] width 184 height 29
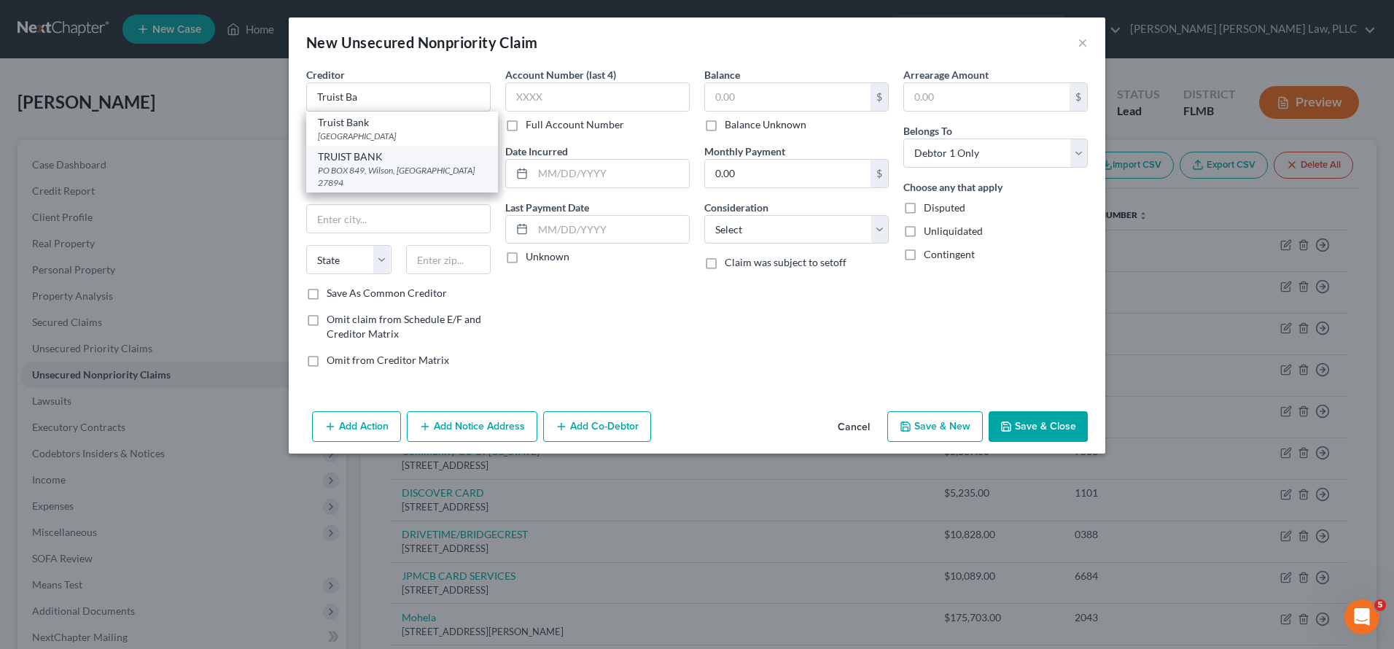
click at [416, 163] on div "TRUIST BANK" at bounding box center [402, 156] width 168 height 15
type input "TRUIST BANK"
type input "PO BOX 849"
type input "Wilson"
select select "28"
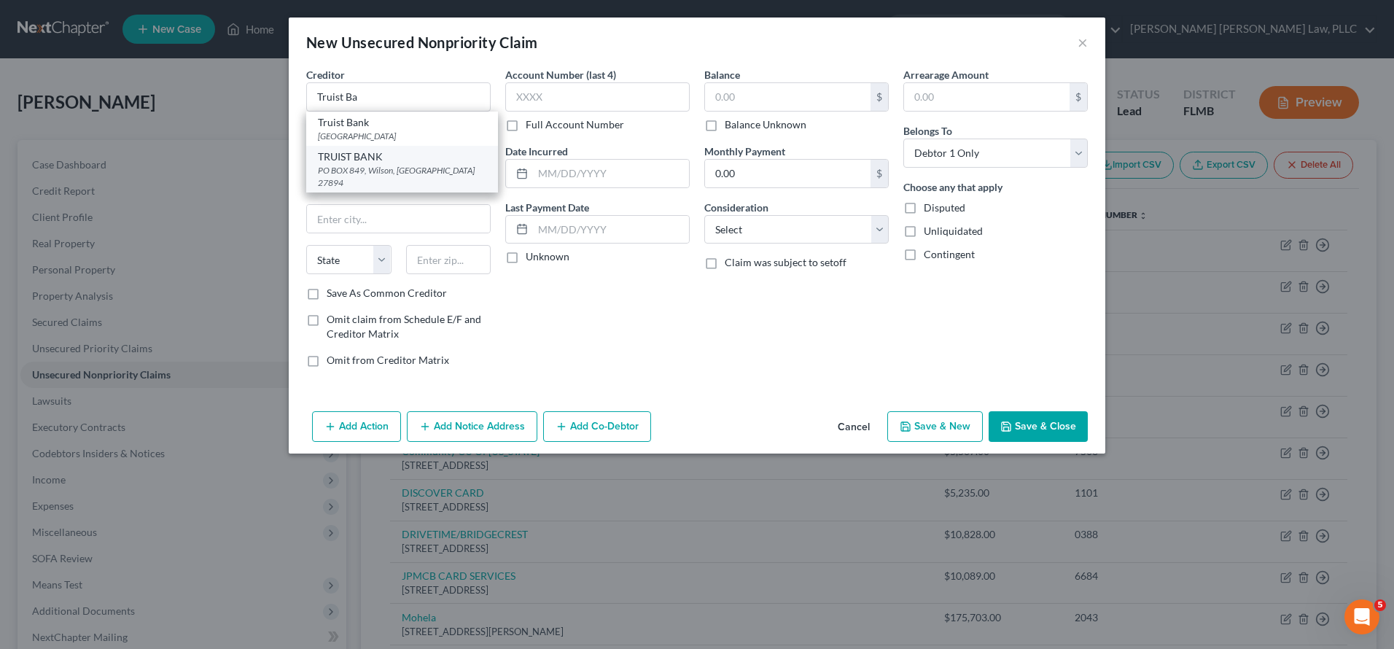
type input "27894"
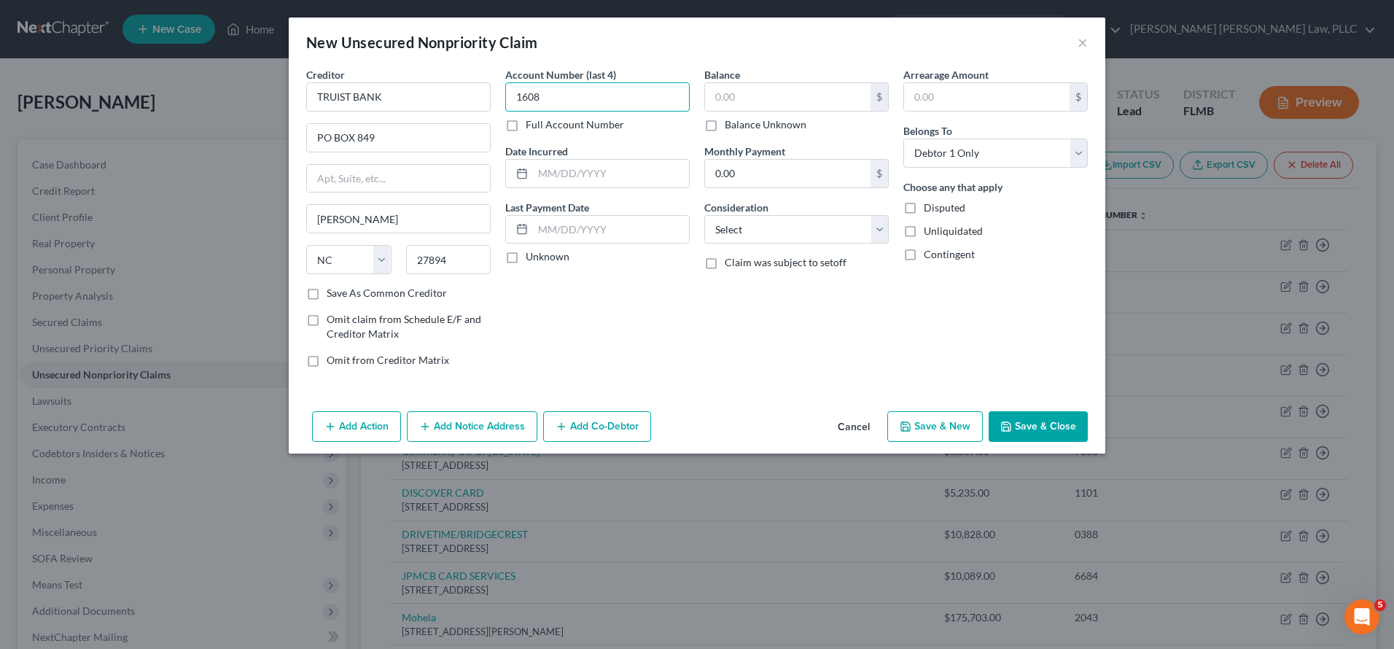
type input "1608"
click at [739, 95] on input "51,086" at bounding box center [788, 97] width 166 height 28
type input "5,186"
click at [1038, 421] on button "Save & Close" at bounding box center [1038, 426] width 99 height 31
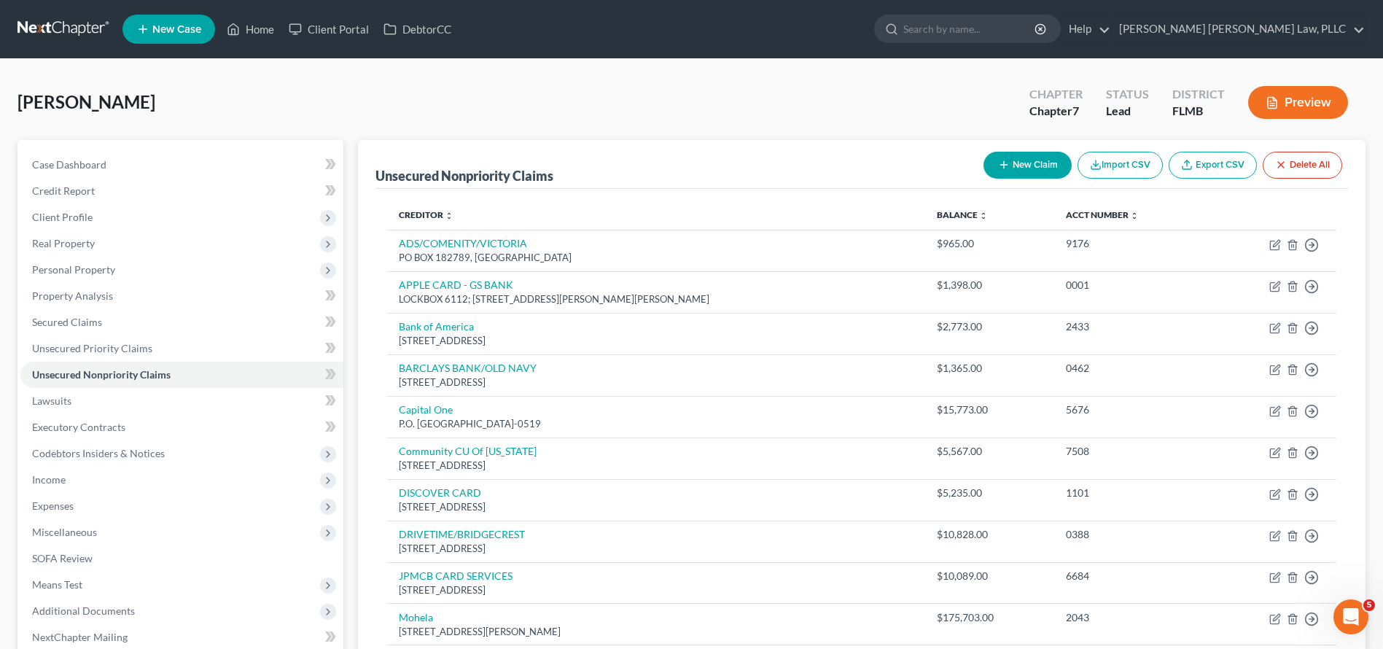
click at [1016, 160] on button "New Claim" at bounding box center [1028, 165] width 88 height 27
select select "0"
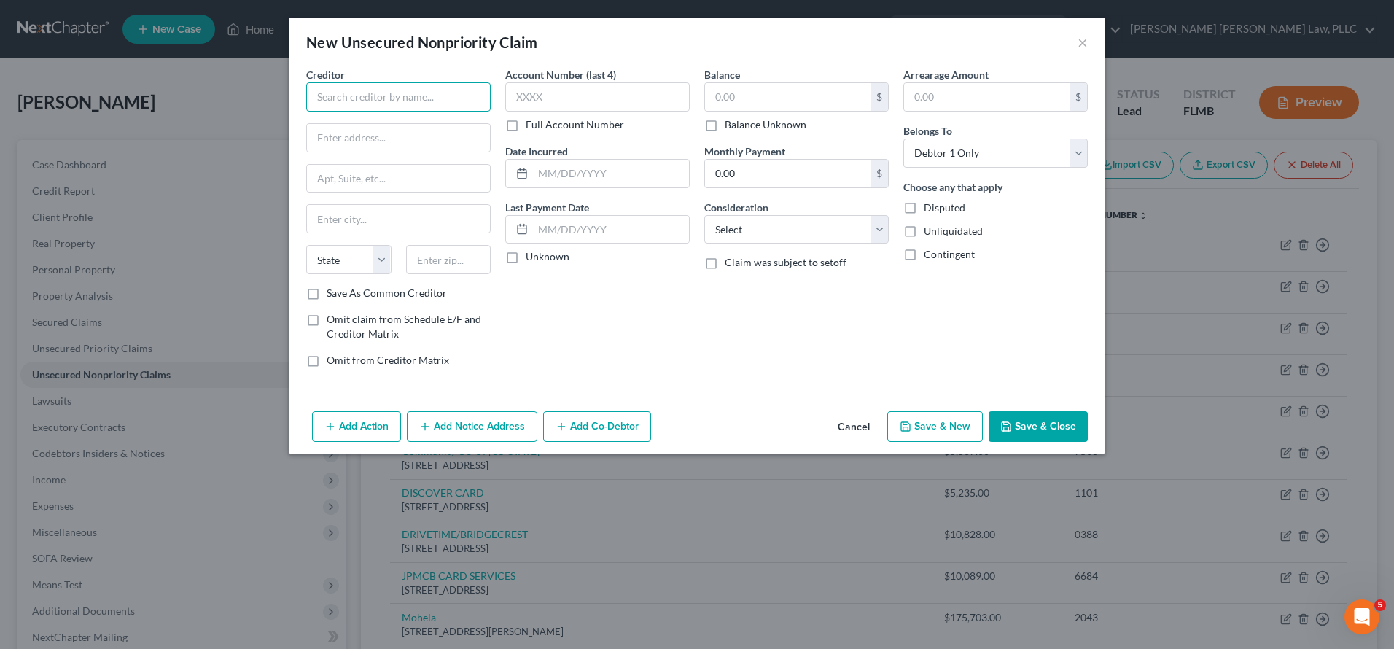
click at [370, 93] on input "text" at bounding box center [398, 96] width 184 height 29
drag, startPoint x: 351, startPoint y: 96, endPoint x: 265, endPoint y: 91, distance: 85.5
click at [265, 91] on div "New Unsecured Nonpriority Claim × Creditor * Vyst State AL AK AR AZ CA CO CT DE…" at bounding box center [697, 324] width 1394 height 649
paste input "YSTAR CREDIT UNION"
type input "VYSTAR CREDIT UNION"
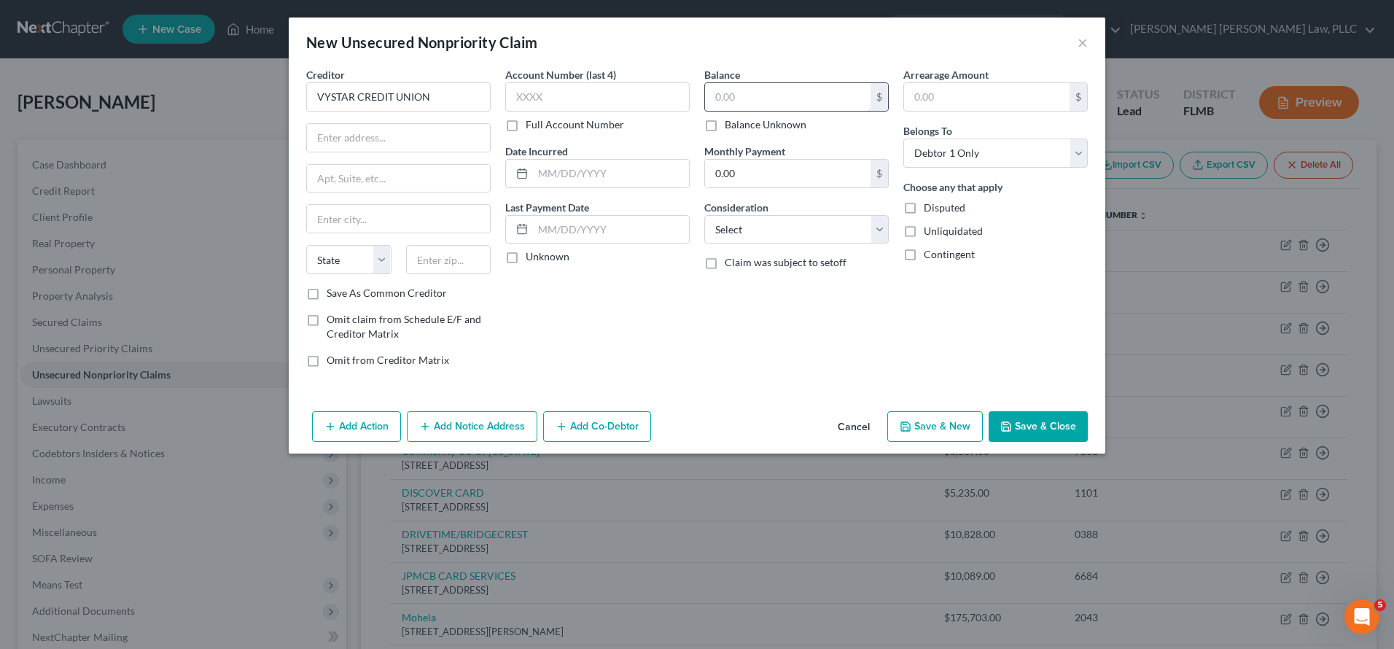
click at [740, 94] on input "text" at bounding box center [788, 97] width 166 height 28
type input "25,171"
type input "0710"
click at [354, 136] on input "text" at bounding box center [398, 138] width 183 height 28
paste input "PO BOX 45085"
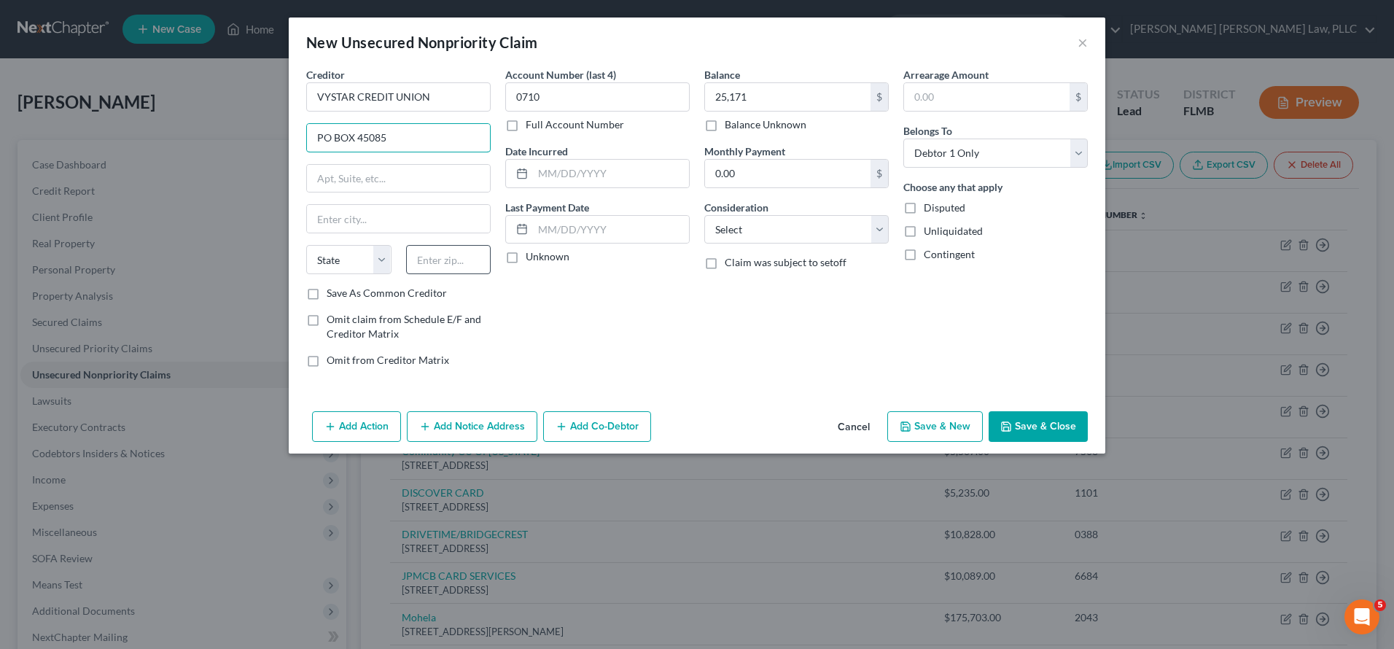
type input "PO BOX 45085"
type input "32232"
type input "Jacksonville"
select select "9"
click at [984, 98] on input "text" at bounding box center [987, 97] width 166 height 28
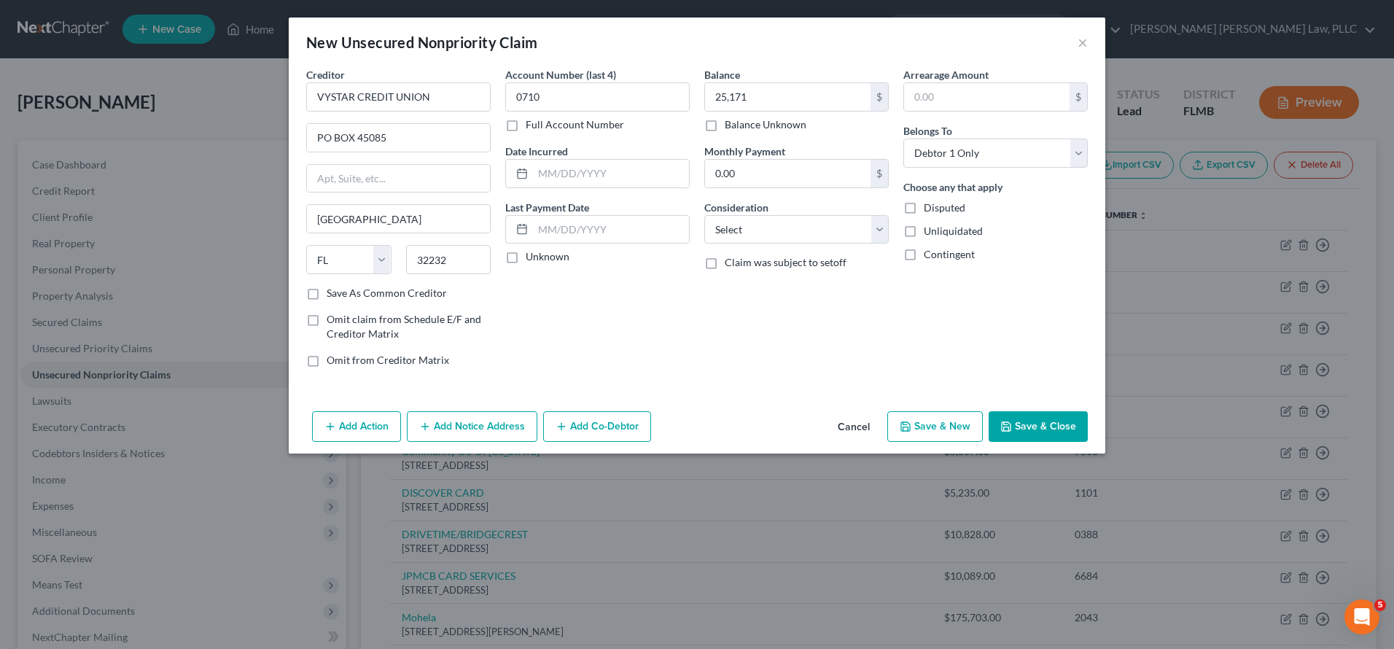
click at [1076, 425] on button "Save & Close" at bounding box center [1038, 426] width 99 height 31
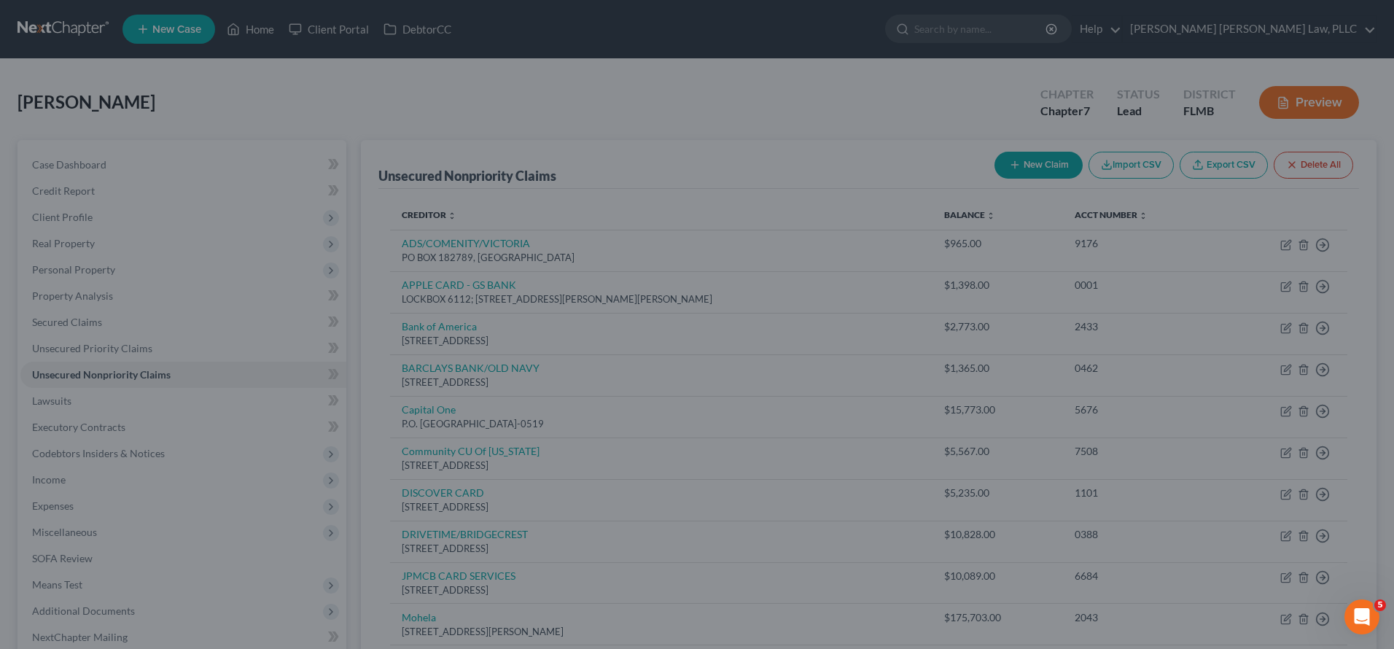
type input "25,171.00"
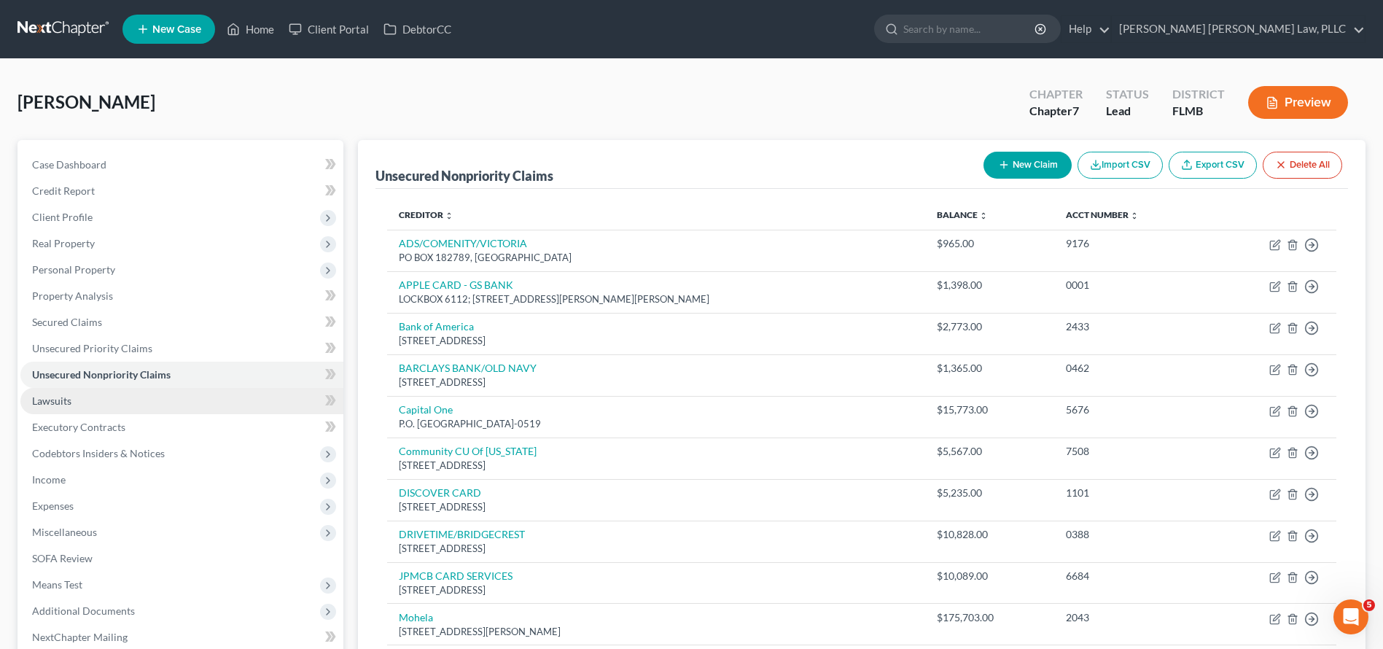
click at [123, 404] on link "Lawsuits" at bounding box center [181, 401] width 323 height 26
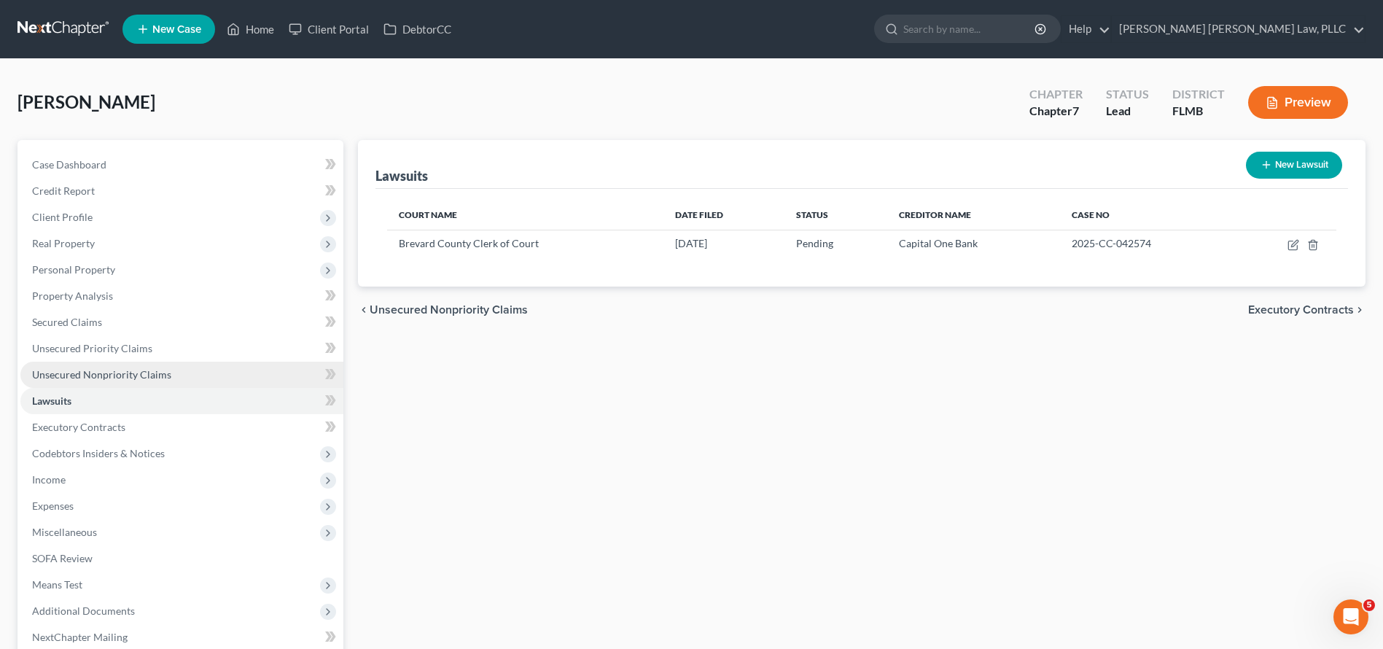
click at [163, 374] on span "Unsecured Nonpriority Claims" at bounding box center [101, 374] width 139 height 12
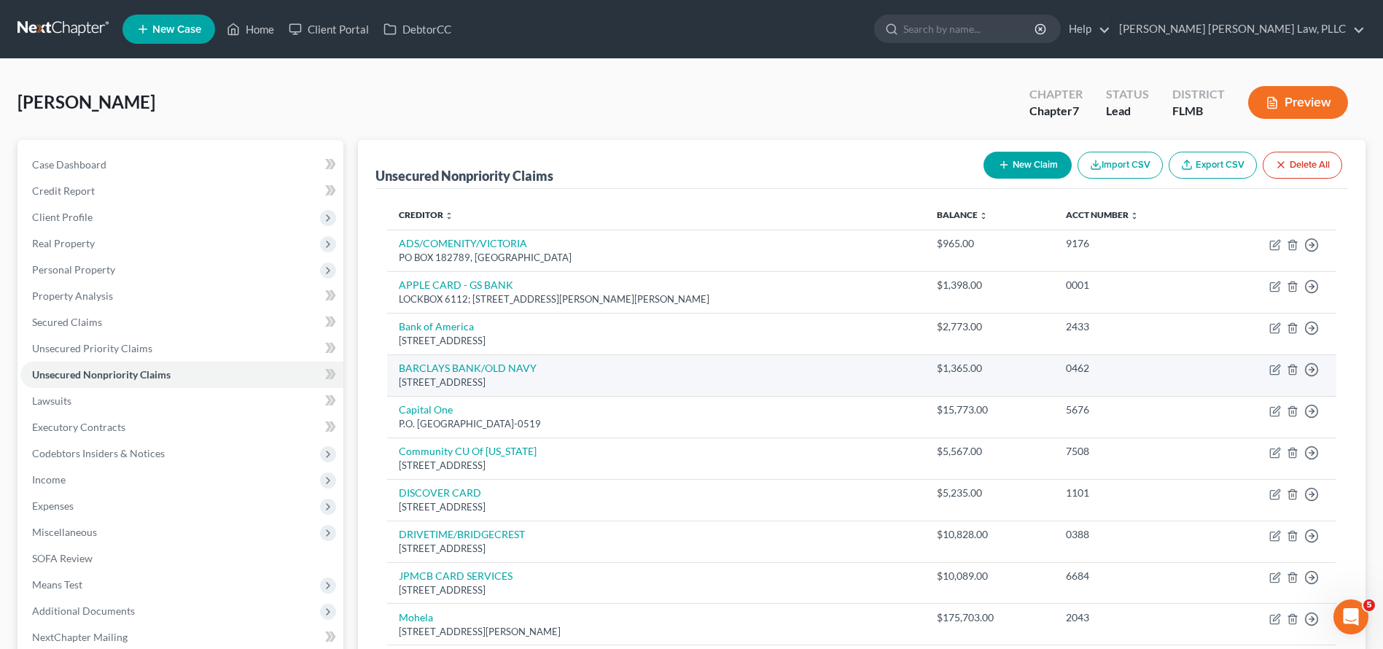
scroll to position [273, 0]
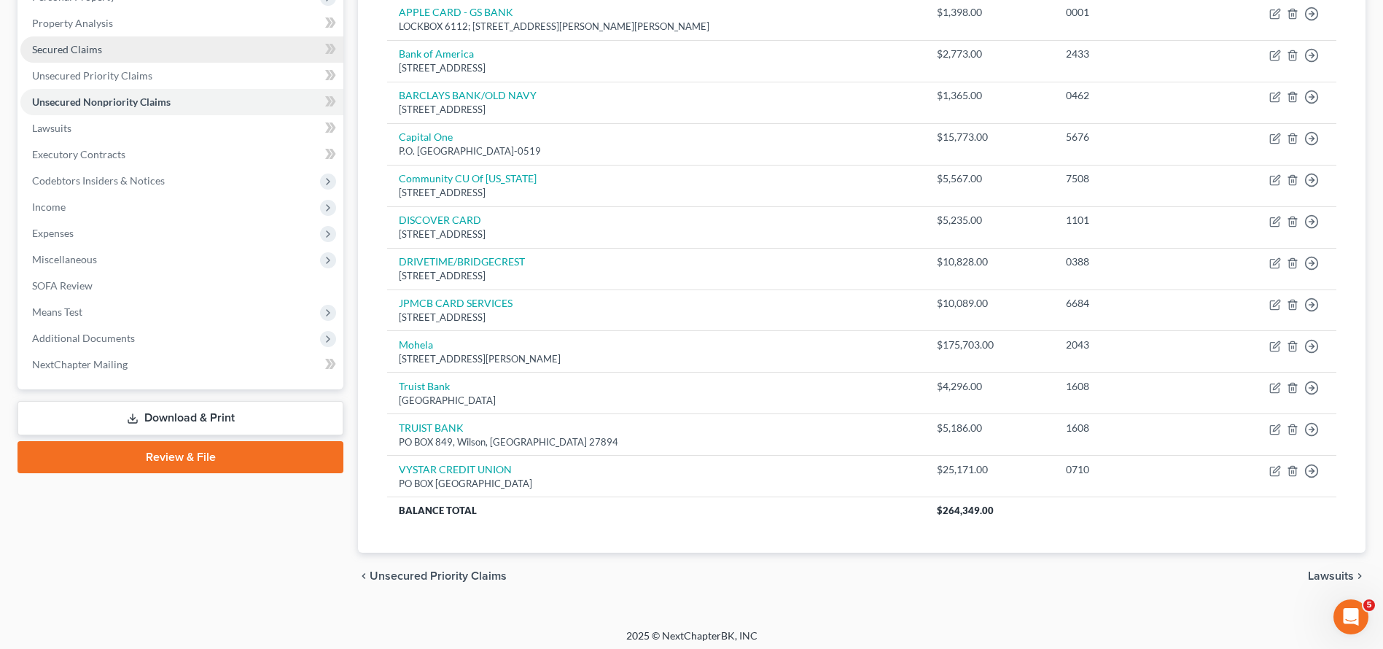
click at [89, 49] on span "Secured Claims" at bounding box center [67, 49] width 70 height 12
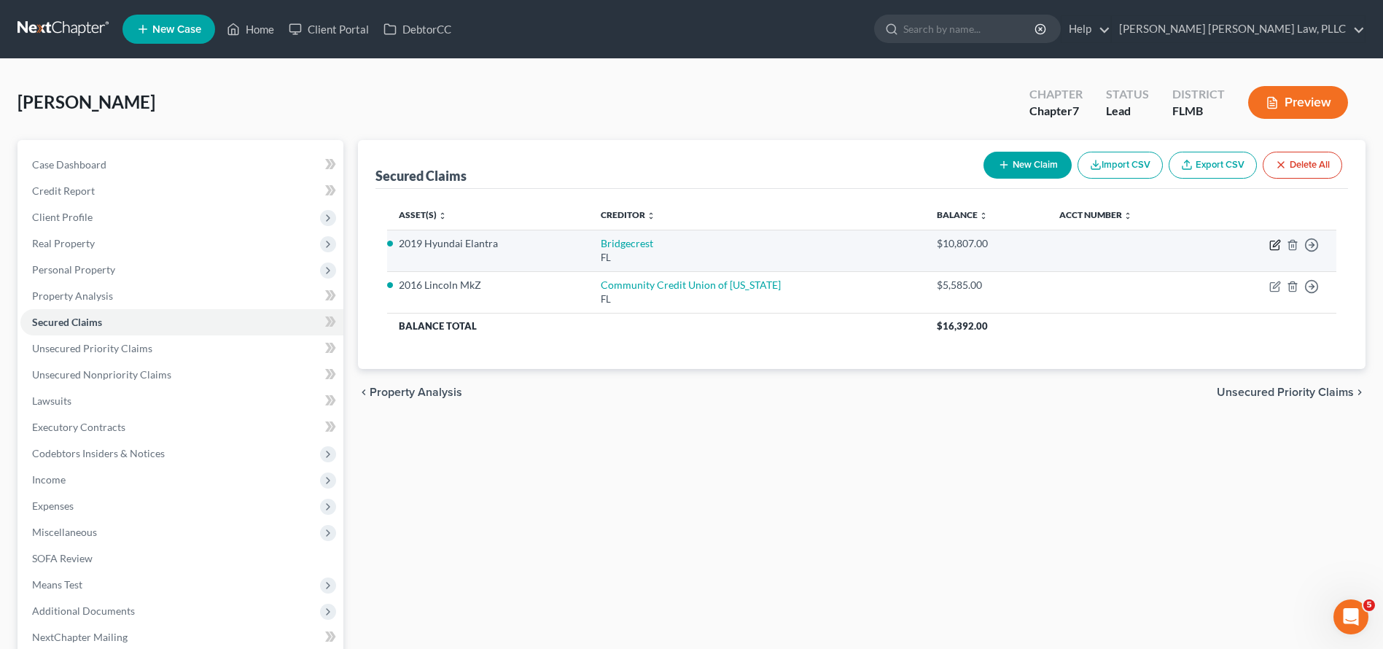
click at [1278, 242] on icon "button" at bounding box center [1275, 245] width 12 height 12
select select "9"
select select "0"
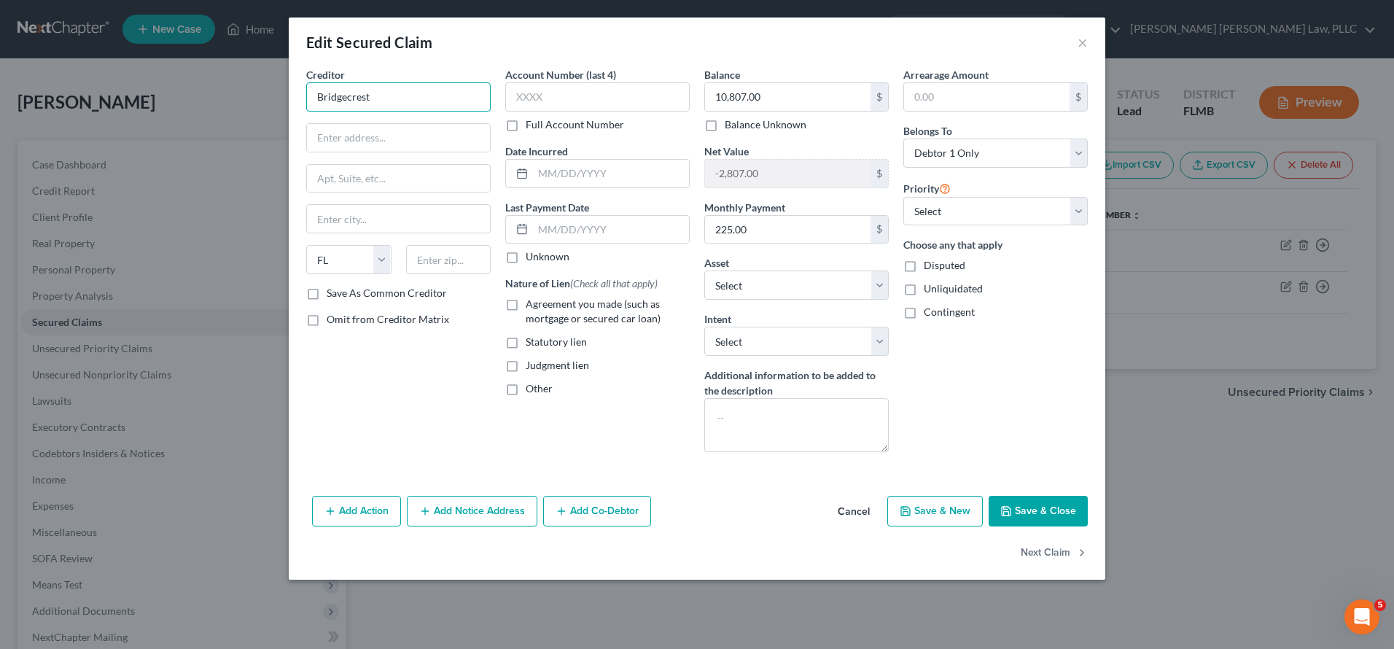
drag, startPoint x: 410, startPoint y: 104, endPoint x: 192, endPoint y: 101, distance: 217.3
click at [192, 101] on div "Edit Secured Claim × Creditor * Bridgecrest State AL AK AR AZ CA CO CT DE DC FL…" at bounding box center [697, 324] width 1394 height 649
type input "Bridgecrest"
click at [863, 510] on button "Cancel" at bounding box center [853, 511] width 55 height 29
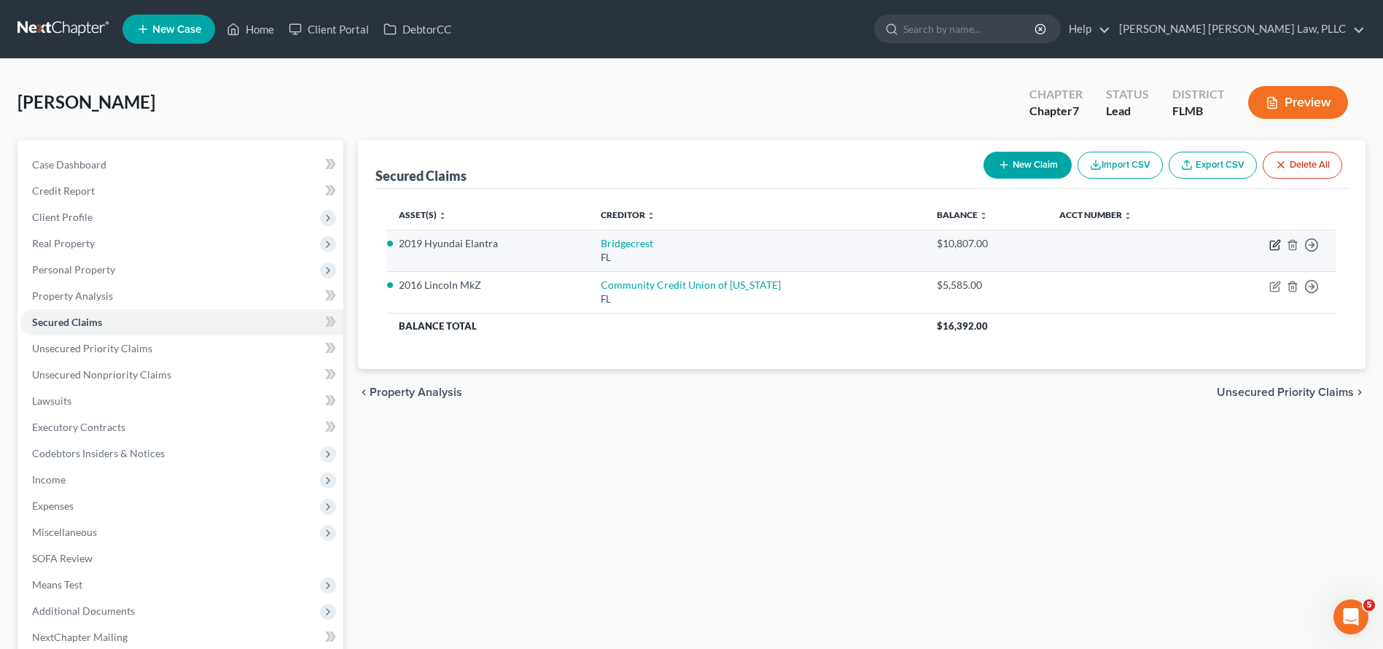
click at [1272, 248] on icon "button" at bounding box center [1275, 245] width 12 height 12
select select "9"
select select "2"
select select "0"
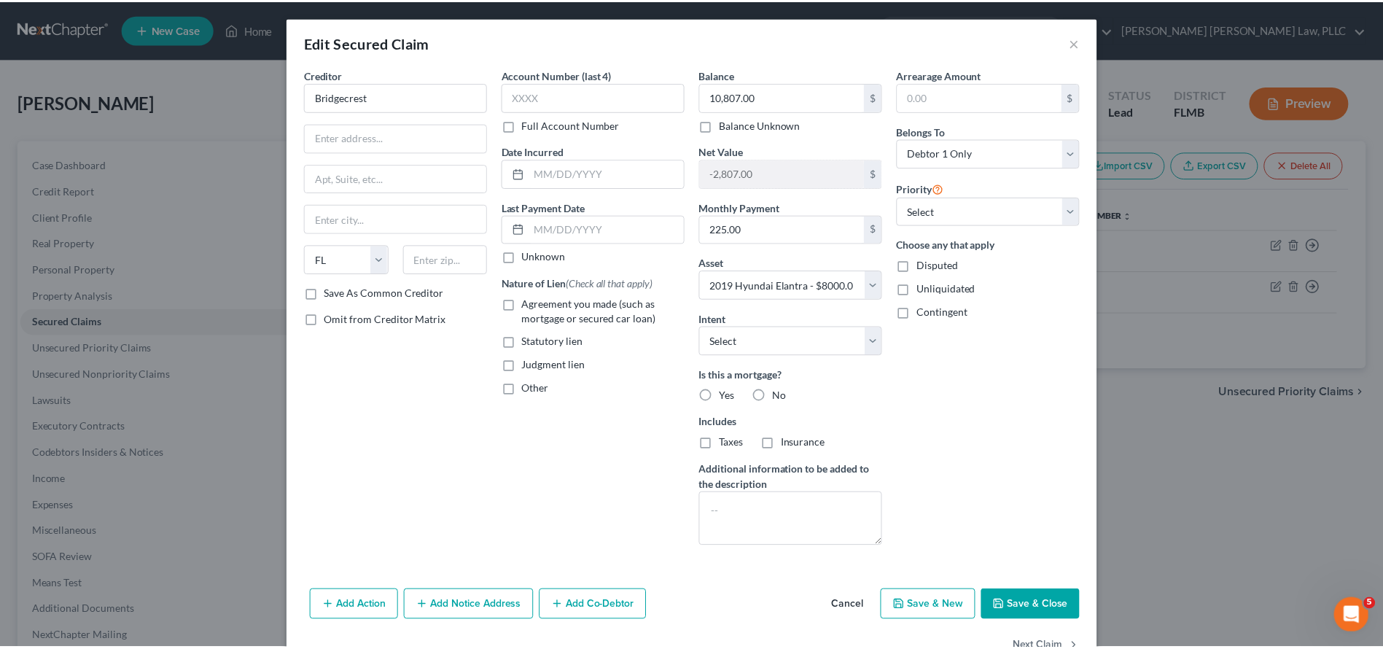
scroll to position [3, 0]
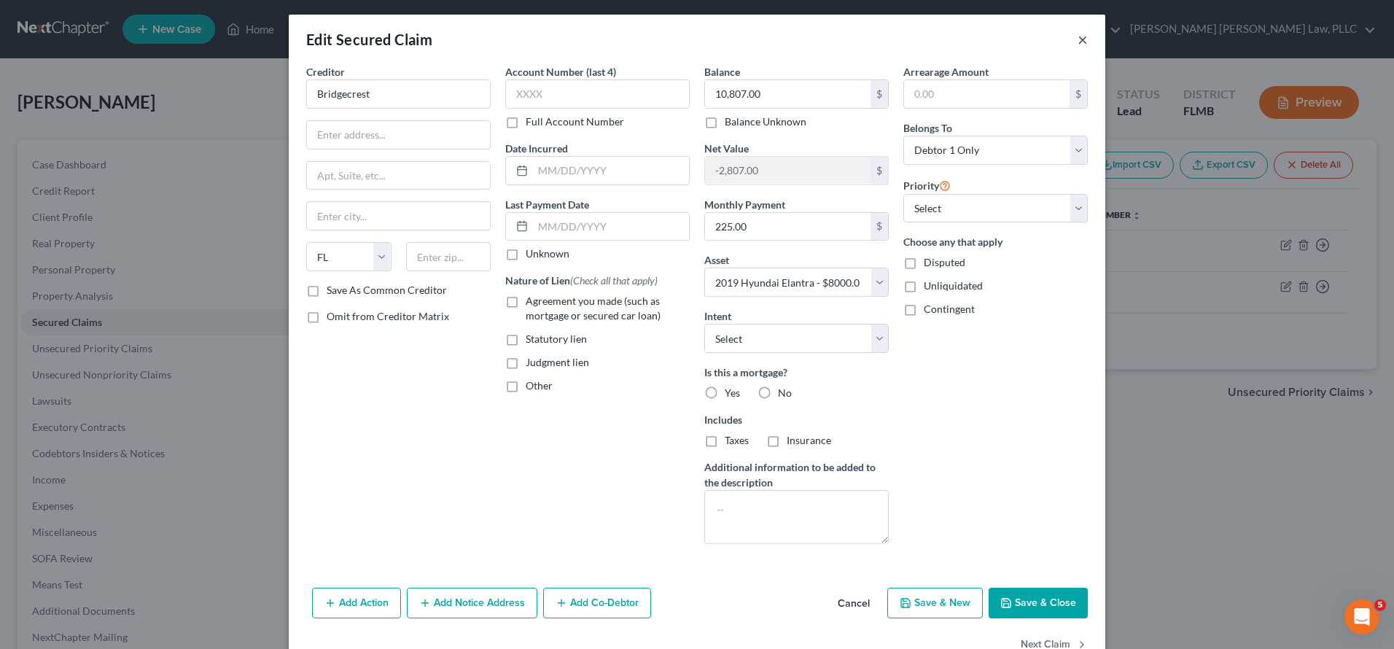
click at [1078, 38] on button "×" at bounding box center [1083, 39] width 10 height 17
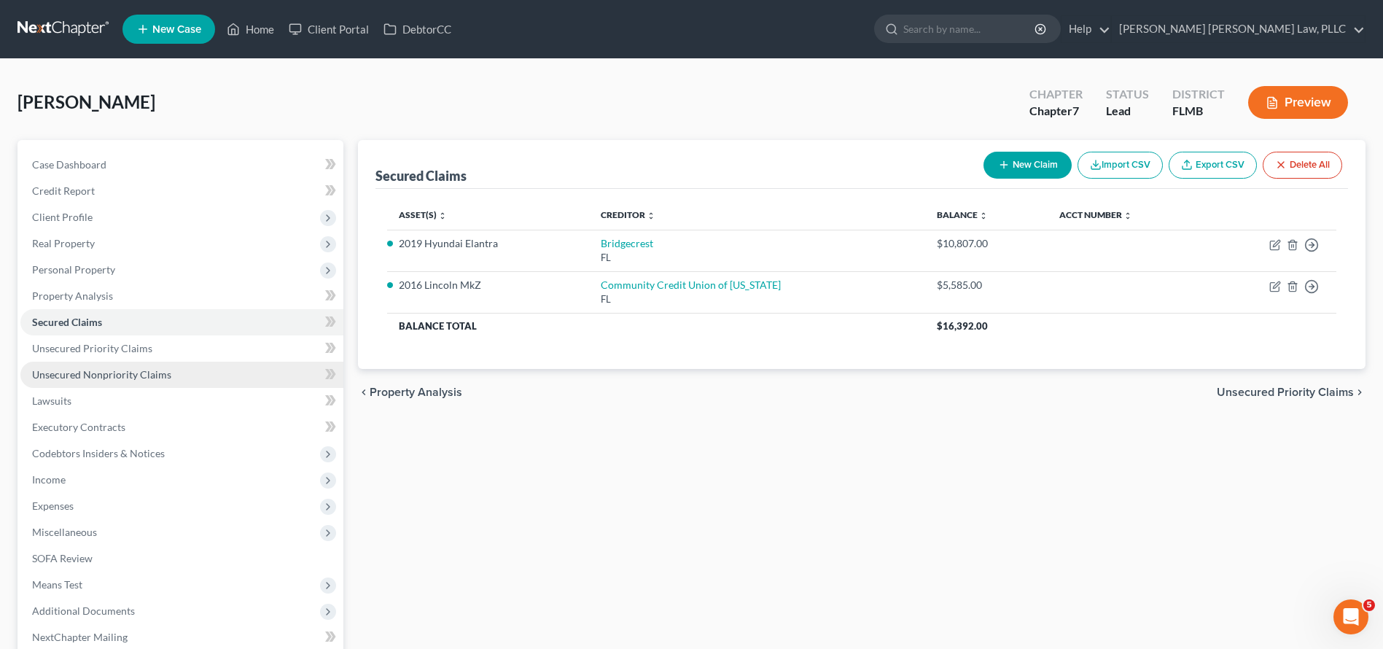
click at [111, 376] on span "Unsecured Nonpriority Claims" at bounding box center [101, 374] width 139 height 12
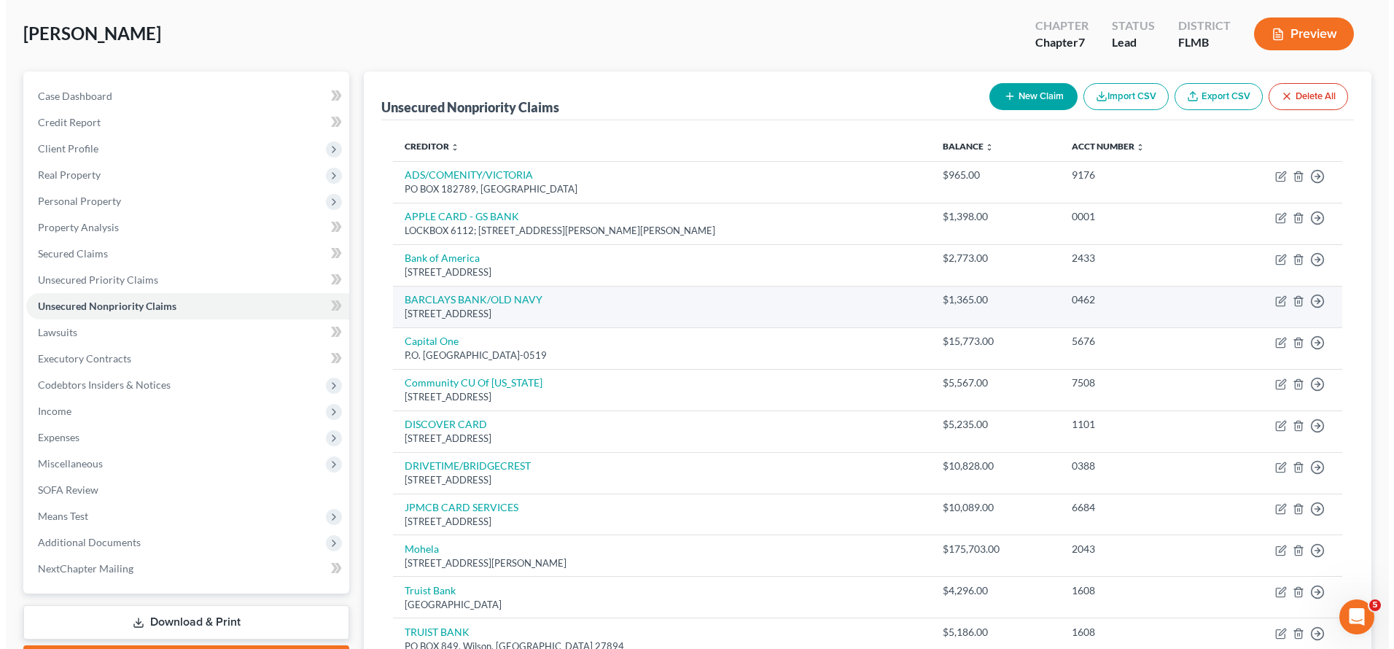
scroll to position [273, 0]
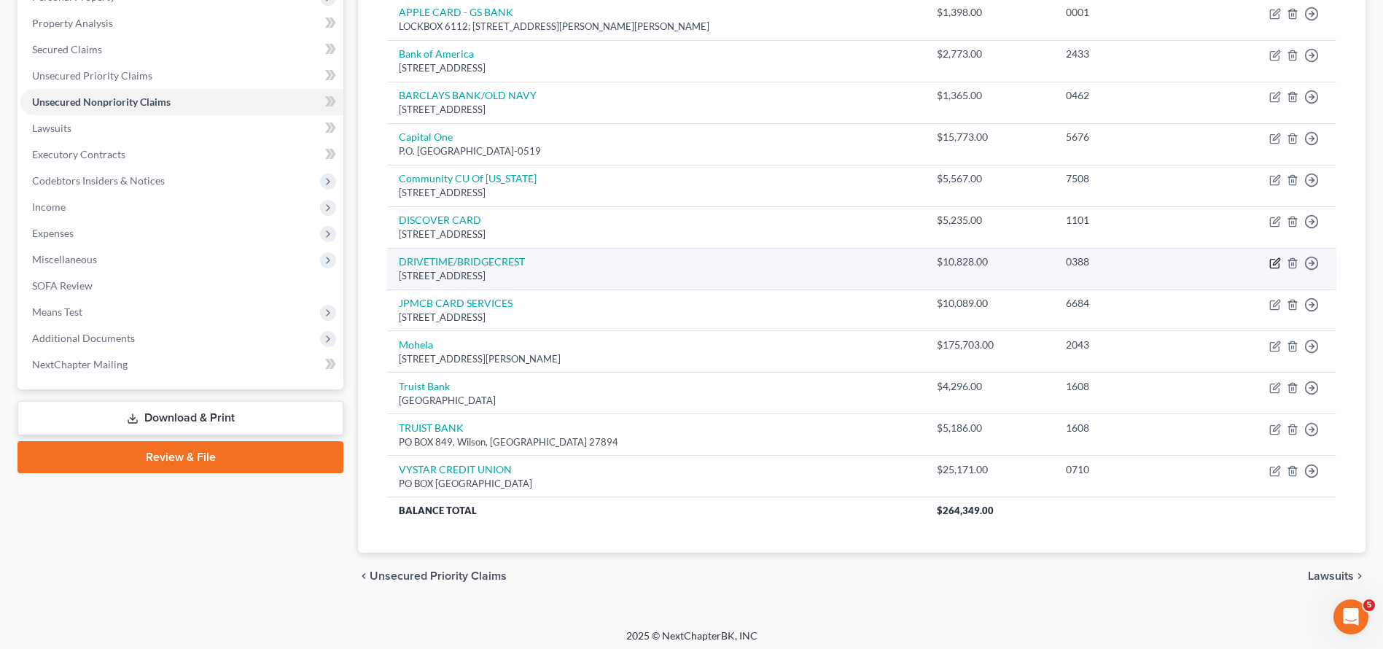
click at [1277, 260] on icon "button" at bounding box center [1275, 263] width 12 height 12
select select "0"
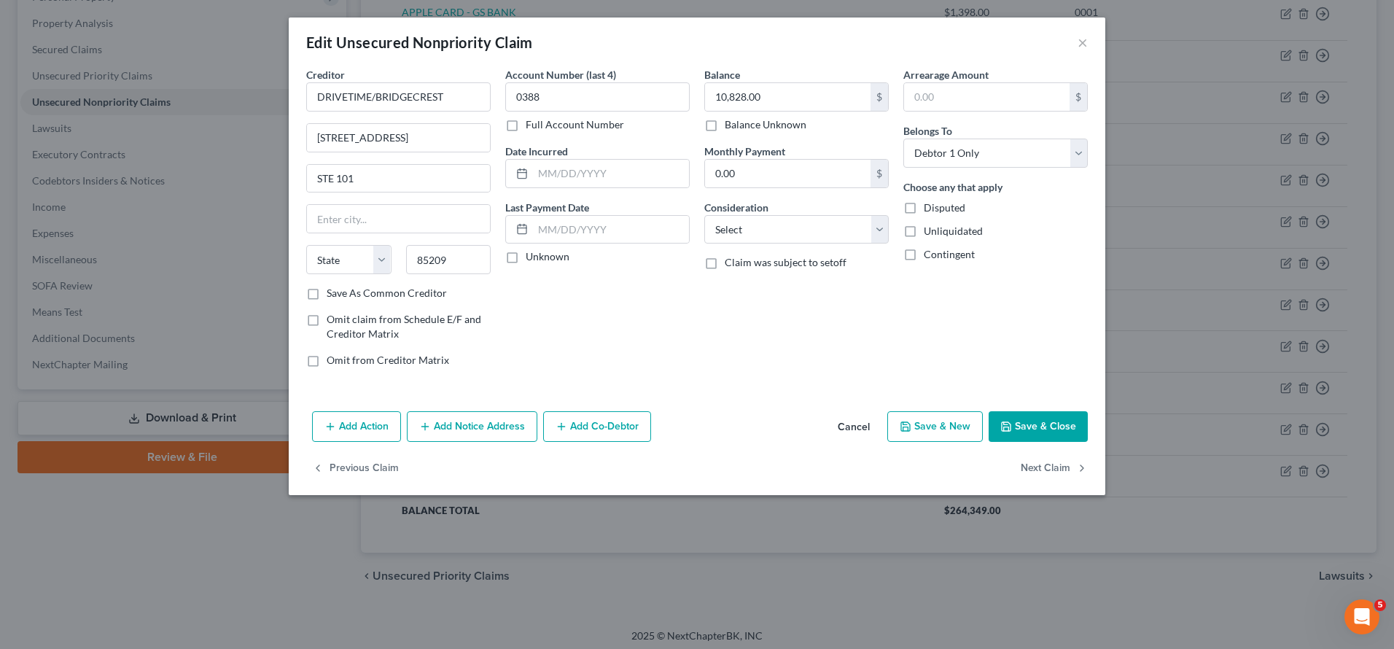
click at [339, 431] on button "Add Action" at bounding box center [356, 426] width 89 height 31
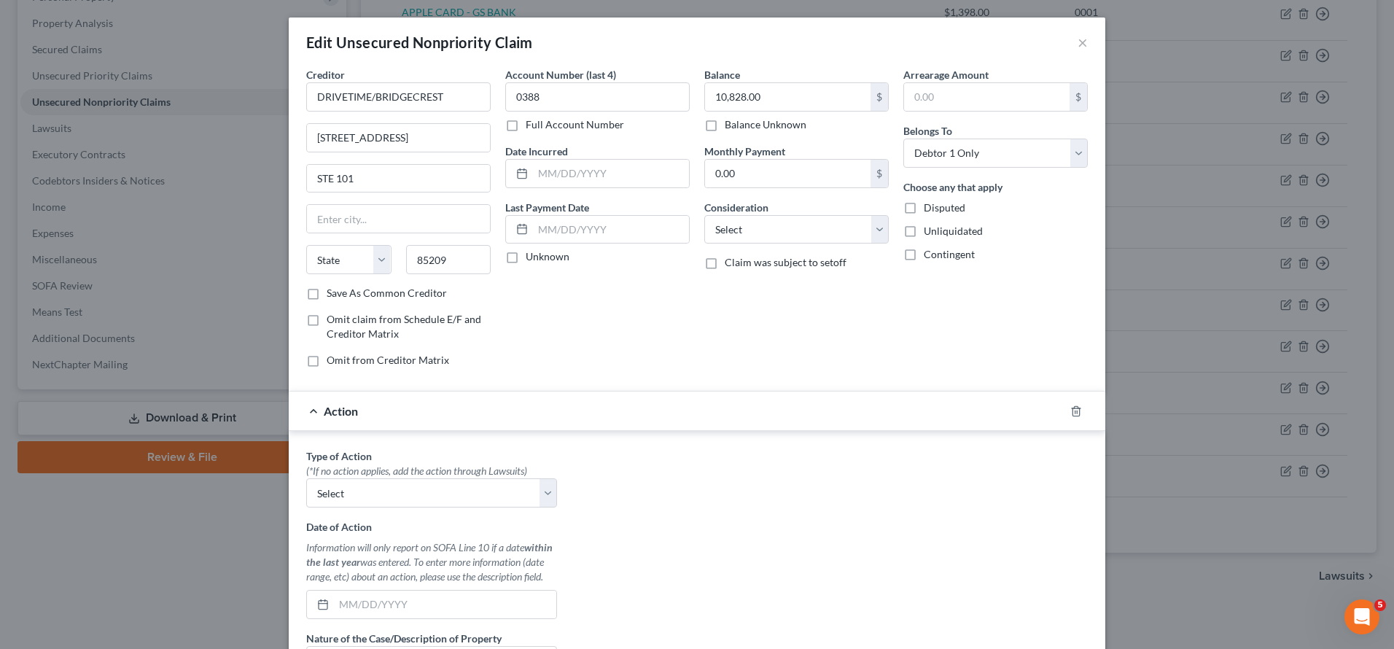
click at [373, 408] on div "Action" at bounding box center [677, 411] width 776 height 39
click at [349, 412] on span "Action" at bounding box center [341, 411] width 34 height 14
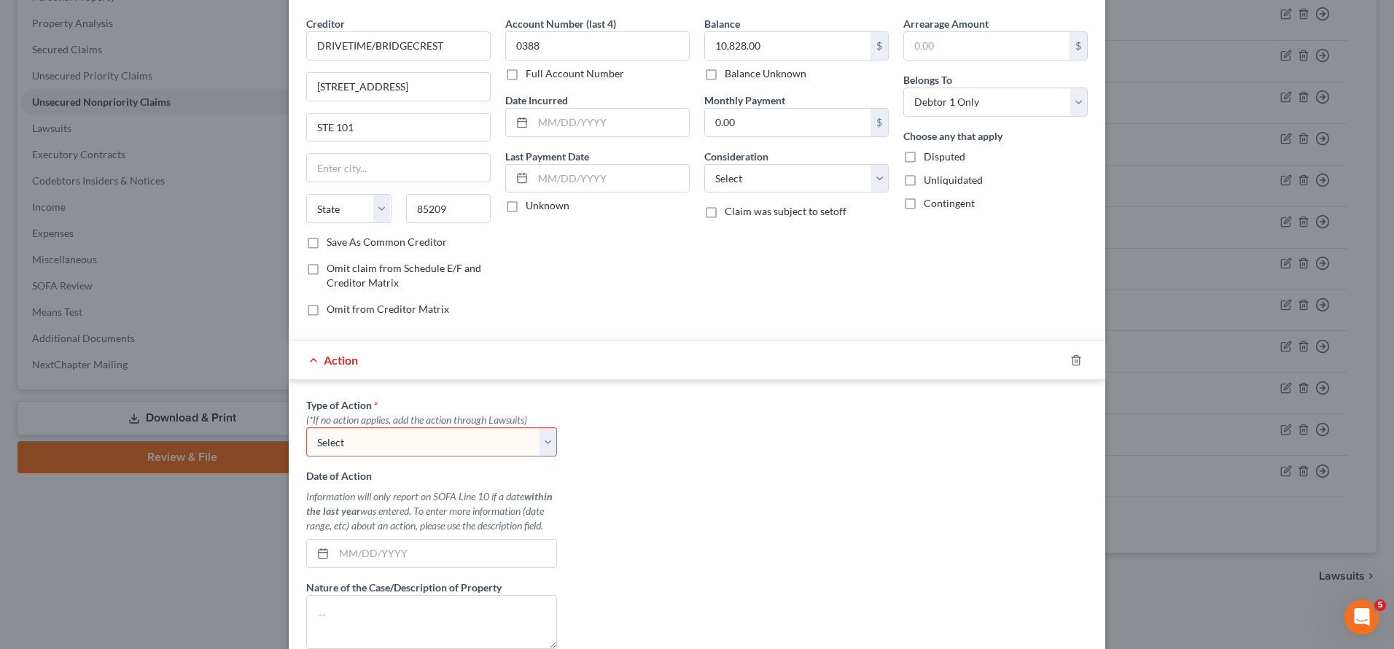
scroll to position [217, 0]
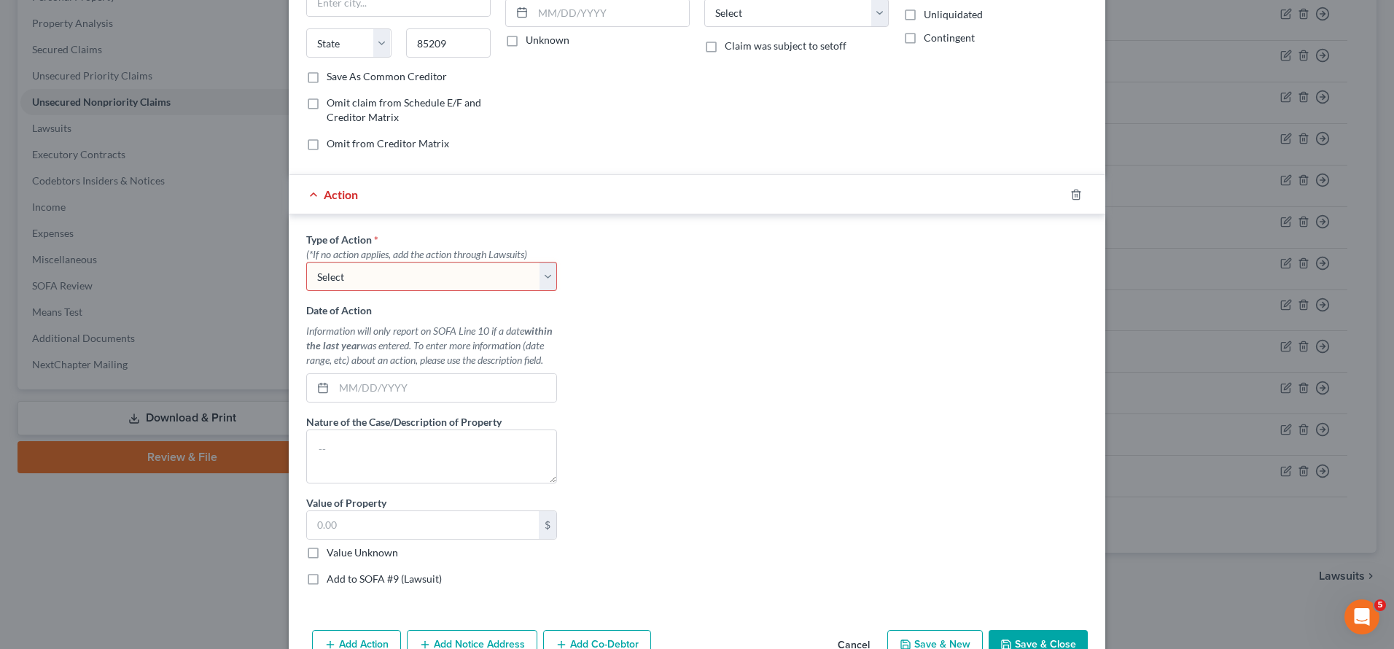
click at [303, 192] on div "Action" at bounding box center [677, 194] width 776 height 39
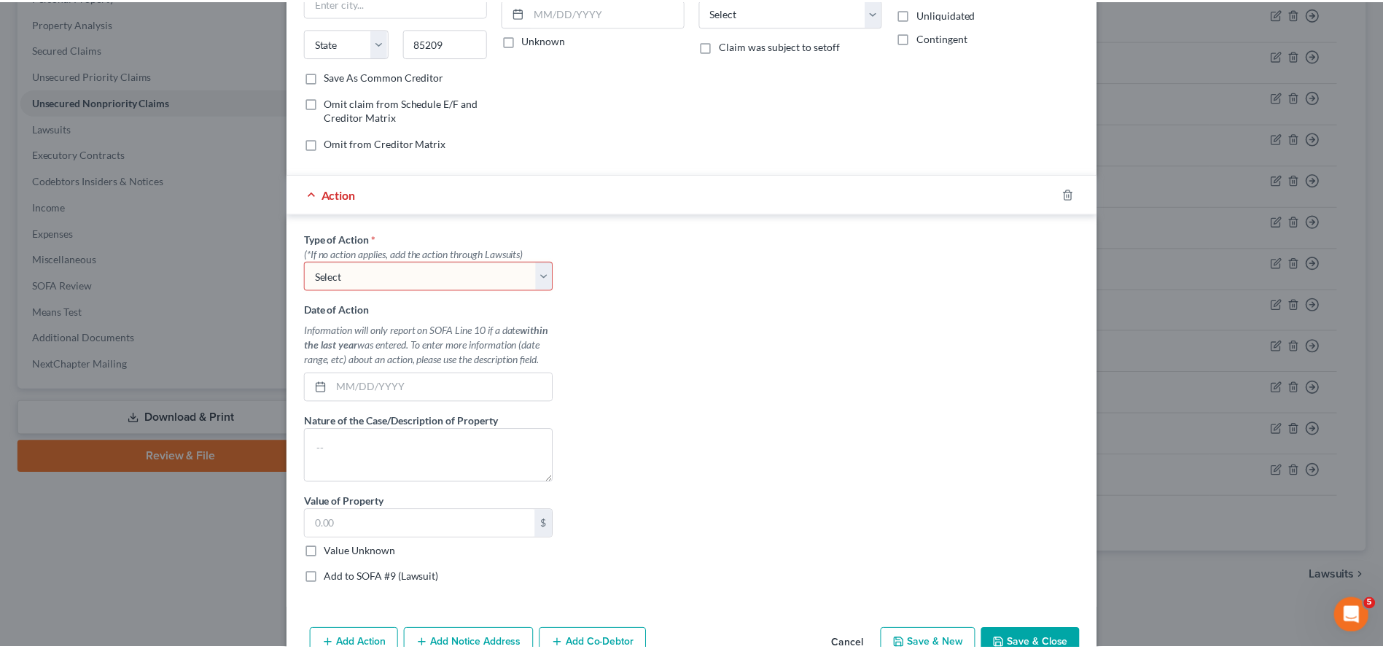
scroll to position [298, 0]
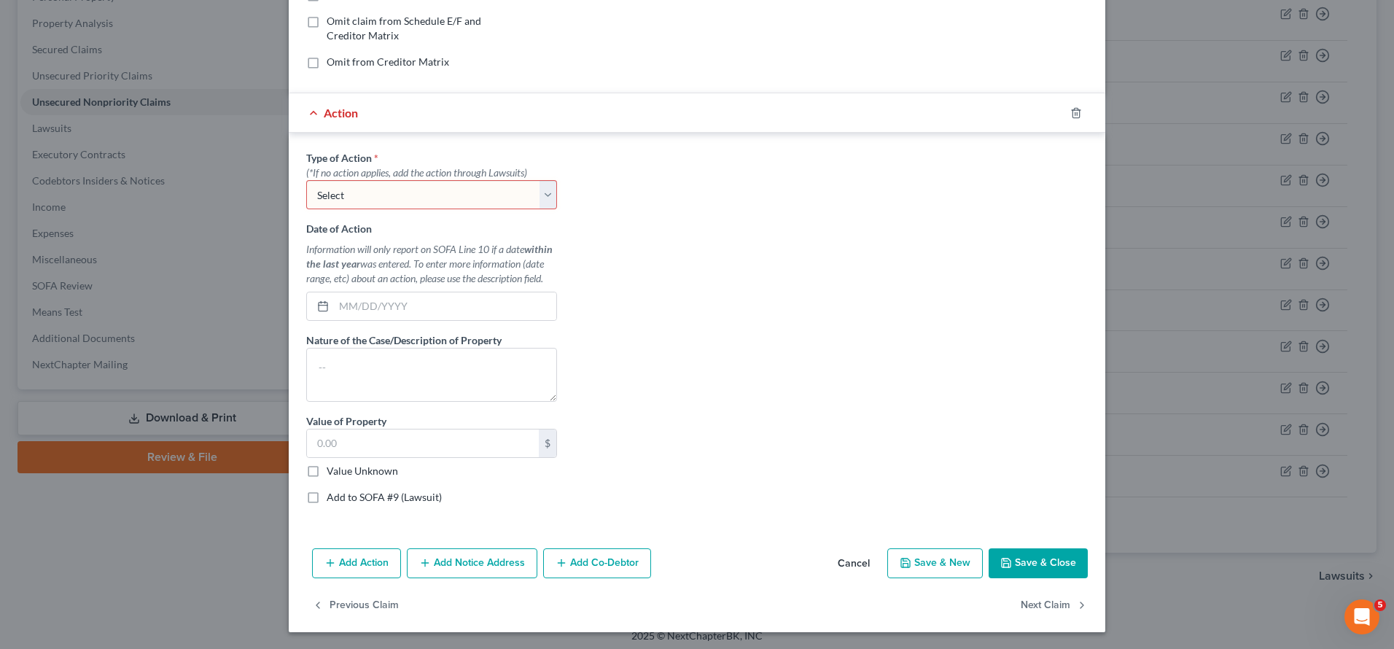
click at [833, 564] on button "Cancel" at bounding box center [853, 564] width 55 height 29
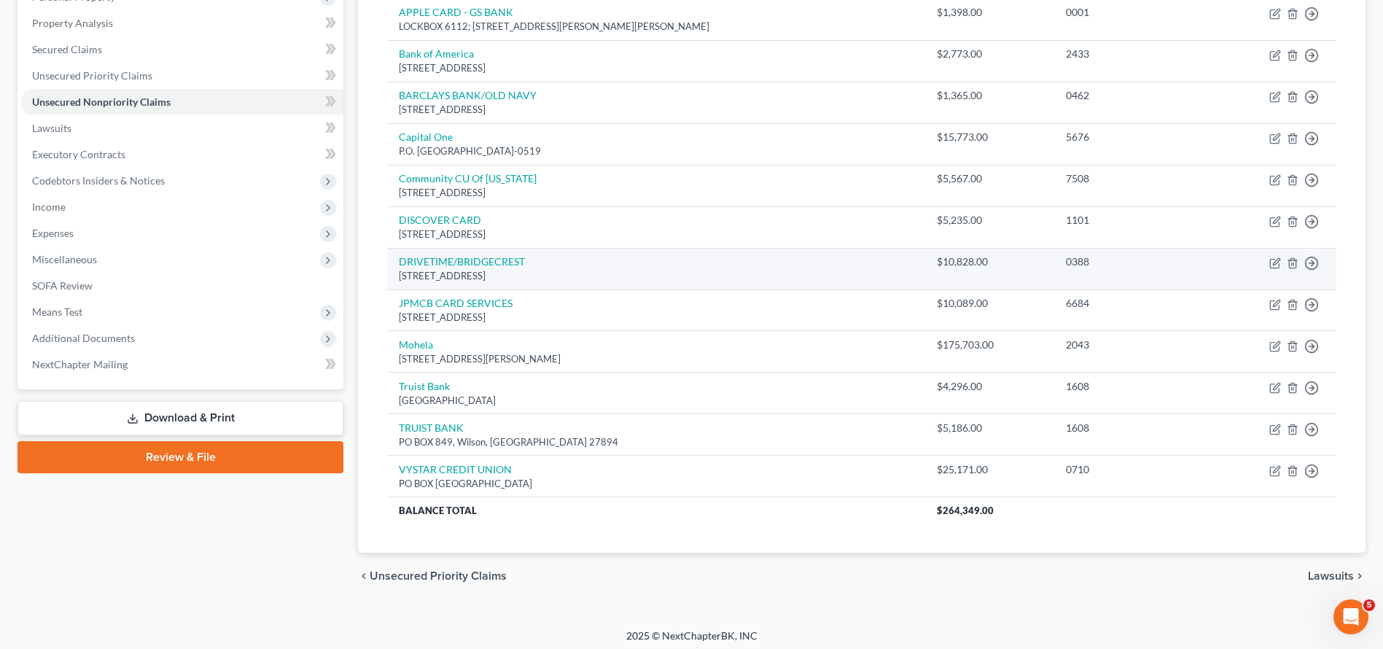
click at [750, 254] on td "DRIVETIME/BRIDGECREST 7300 E HAMPTON AVE STE 101, 85209" at bounding box center [656, 269] width 538 height 42
click at [1310, 256] on icon "button" at bounding box center [1311, 263] width 15 height 15
click at [1295, 263] on link "Move to D" at bounding box center [1245, 273] width 122 height 25
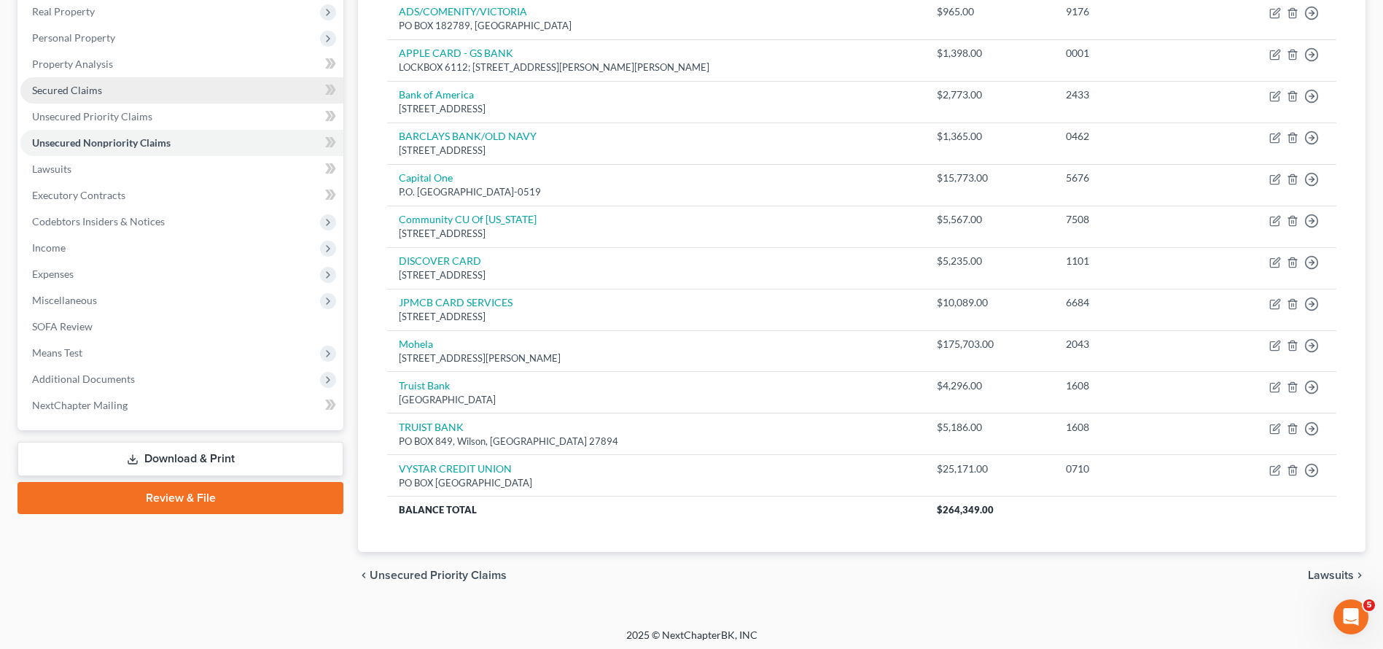
click at [97, 88] on span "Secured Claims" at bounding box center [67, 90] width 70 height 12
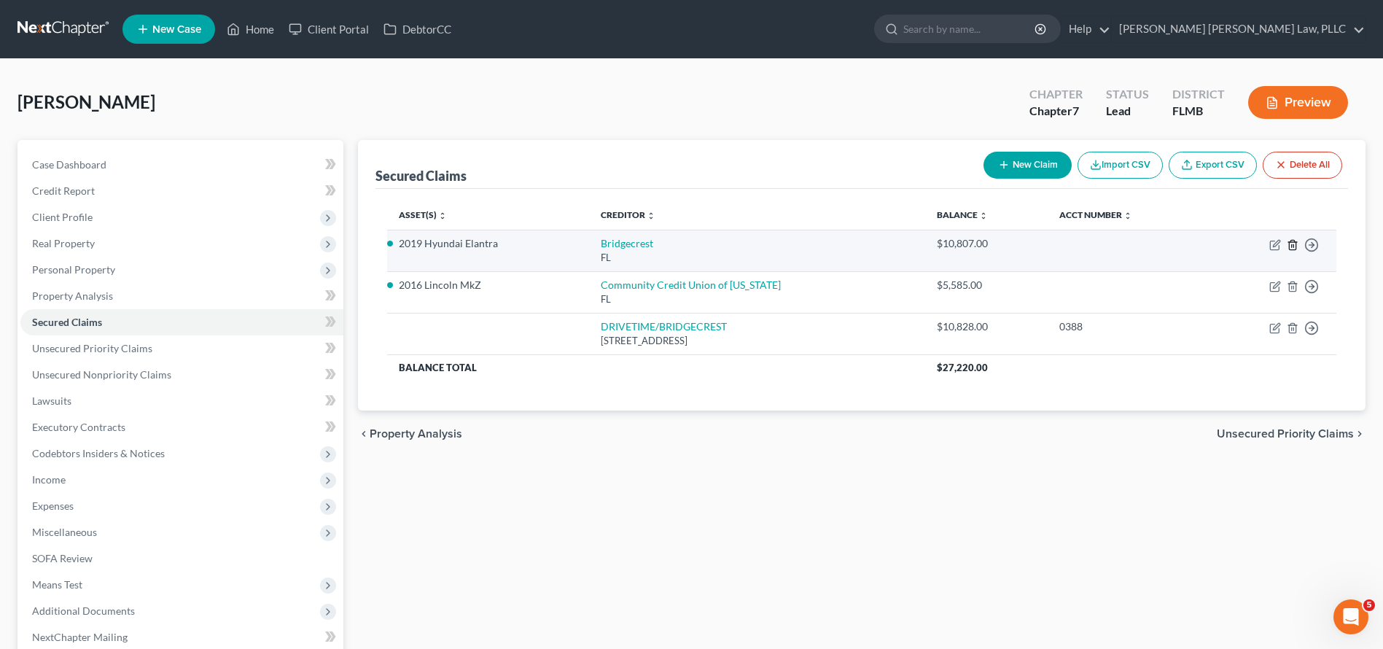
click at [1290, 246] on icon "button" at bounding box center [1292, 244] width 7 height 9
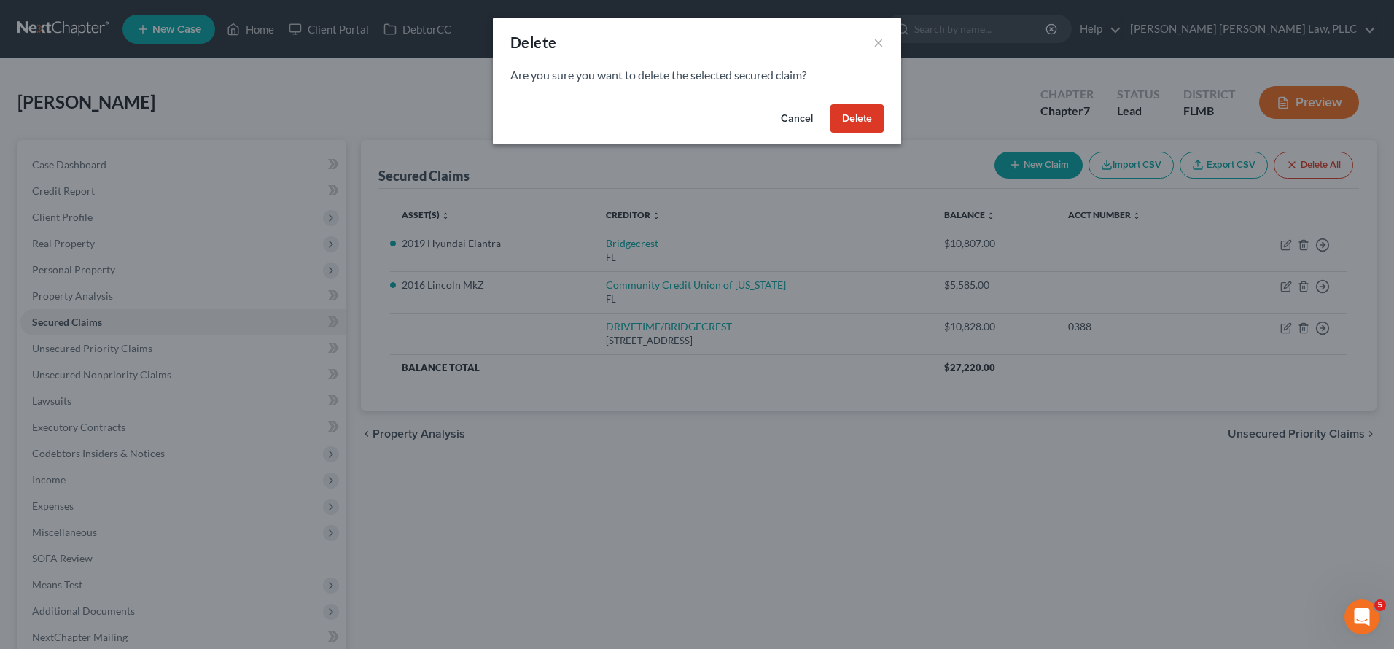
click at [858, 114] on button "Delete" at bounding box center [856, 118] width 53 height 29
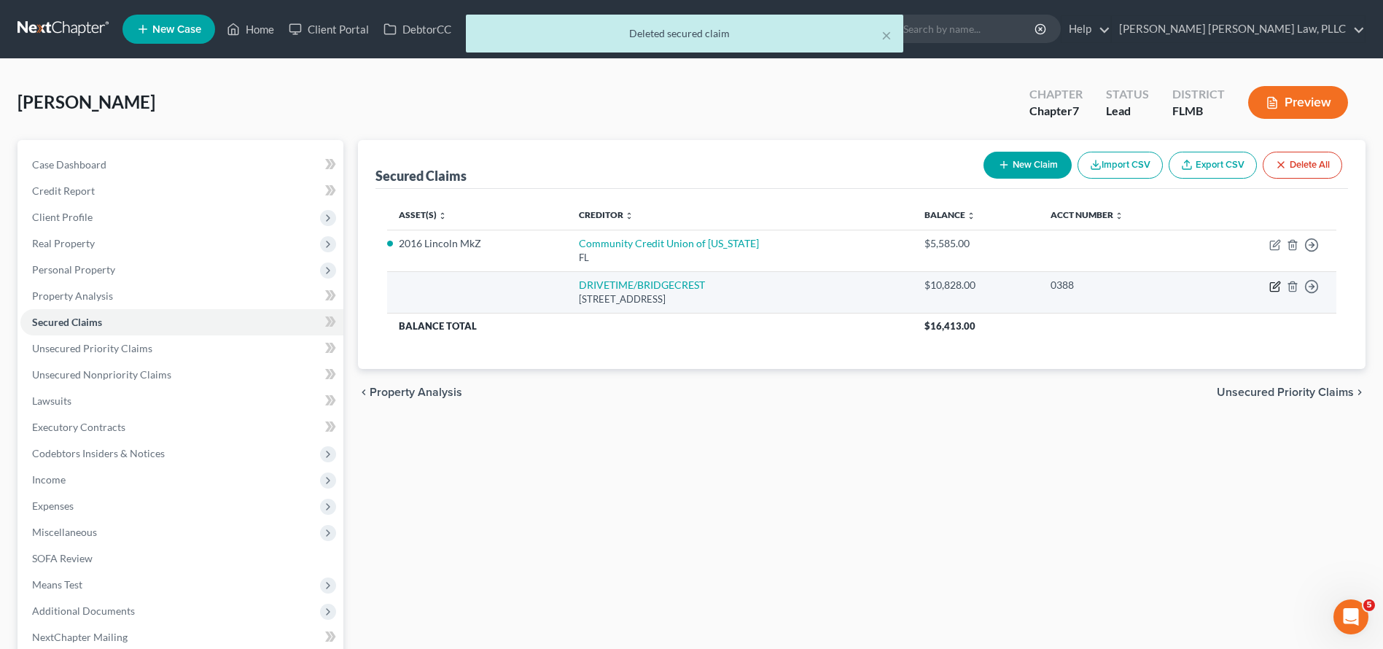
click at [1273, 284] on icon "button" at bounding box center [1275, 287] width 12 height 12
select select "0"
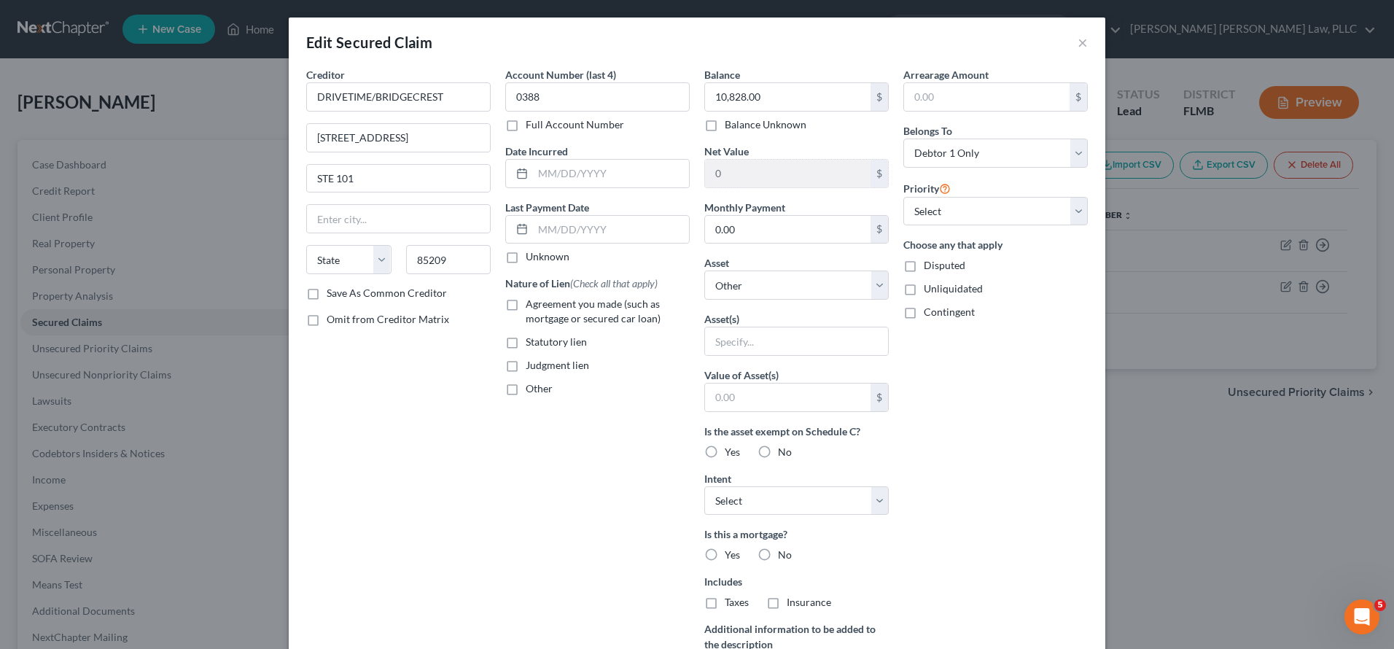
click at [526, 299] on label "Agreement you made (such as mortgage or secured car loan)" at bounding box center [608, 311] width 164 height 29
click at [532, 299] on input "Agreement you made (such as mortgage or secured car loan)" at bounding box center [536, 301] width 9 height 9
checkbox input "true"
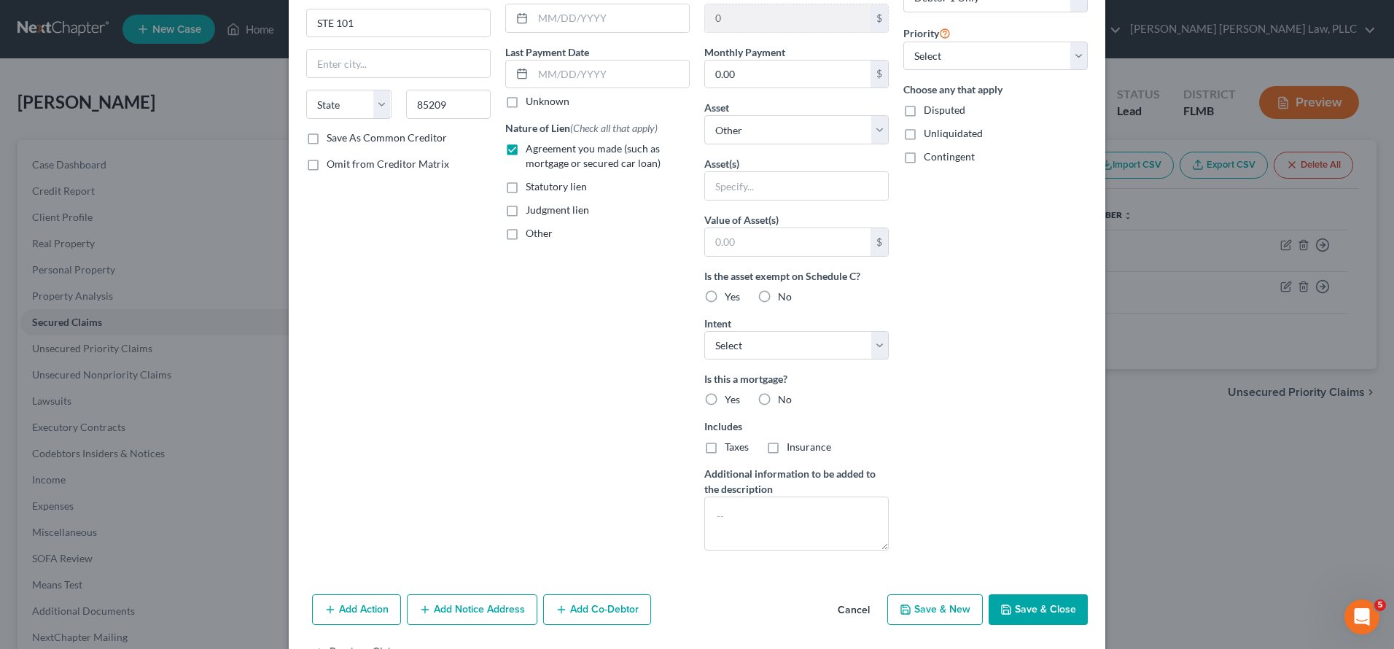
scroll to position [203, 0]
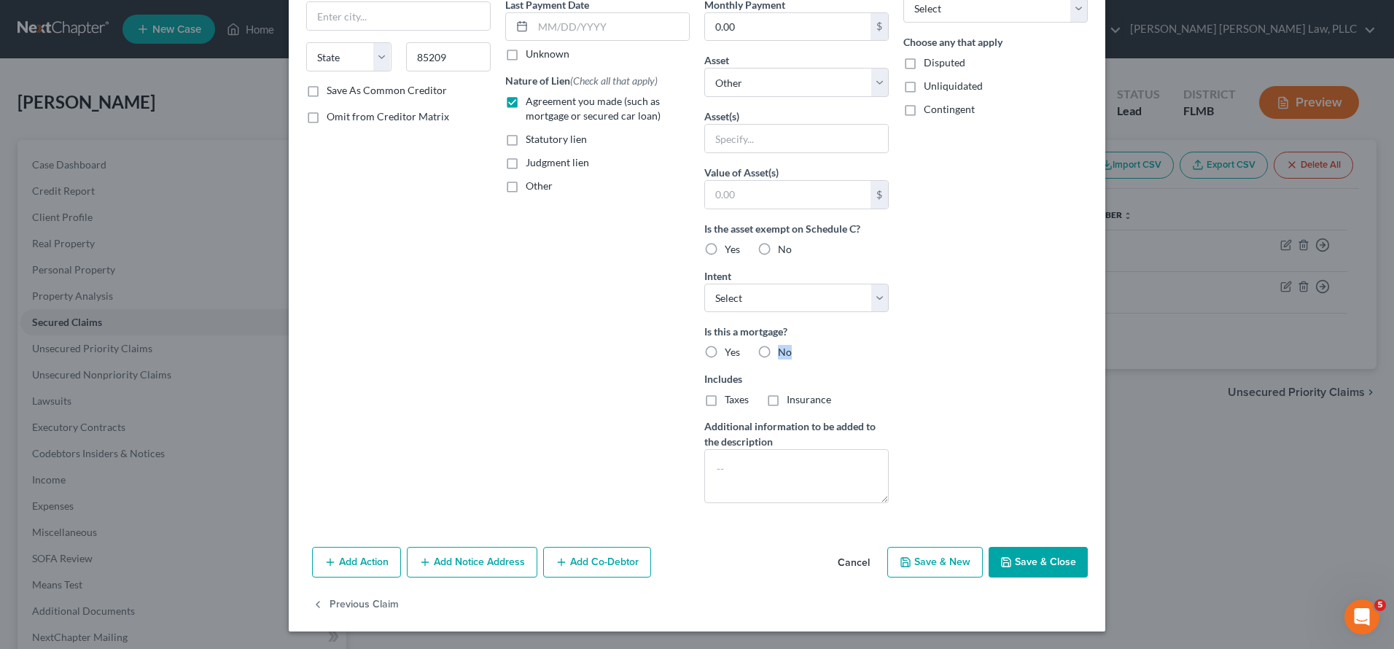
click at [778, 345] on label "No" at bounding box center [785, 352] width 14 height 15
click at [784, 345] on input "No" at bounding box center [788, 349] width 9 height 9
radio input "true"
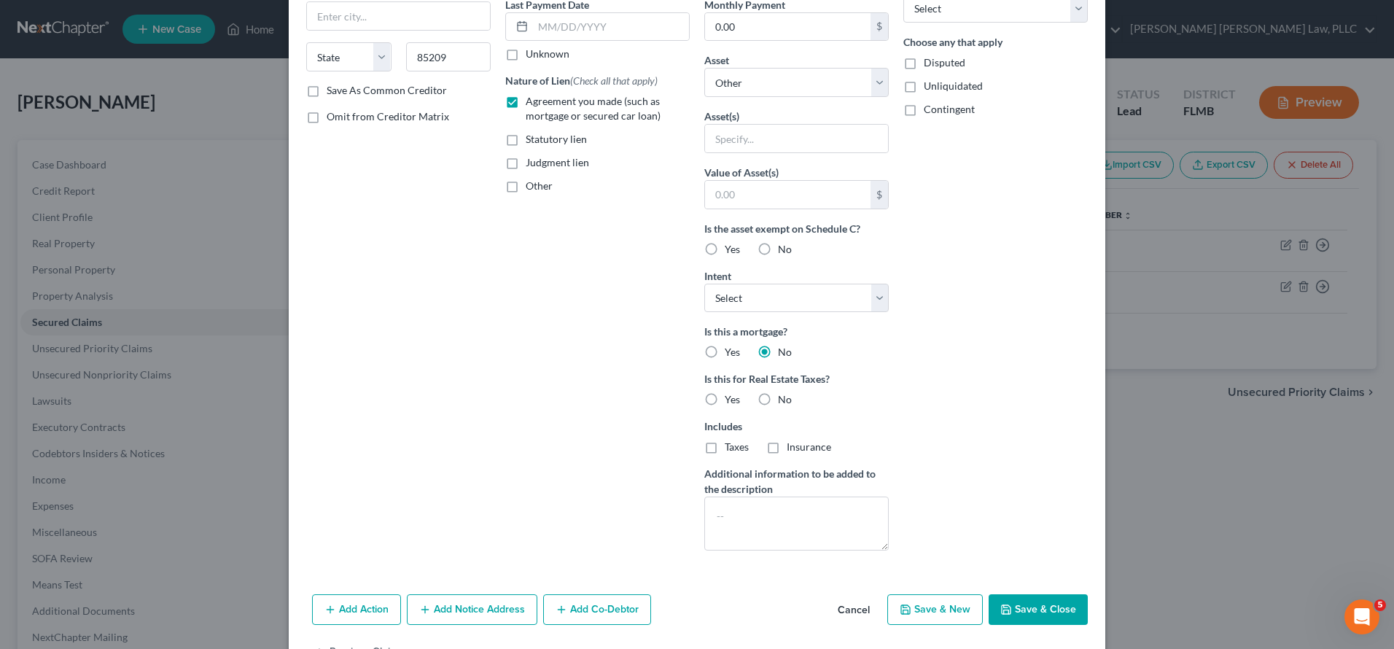
click at [778, 398] on label "No" at bounding box center [785, 399] width 14 height 15
click at [784, 398] on input "No" at bounding box center [788, 396] width 9 height 9
radio input "true"
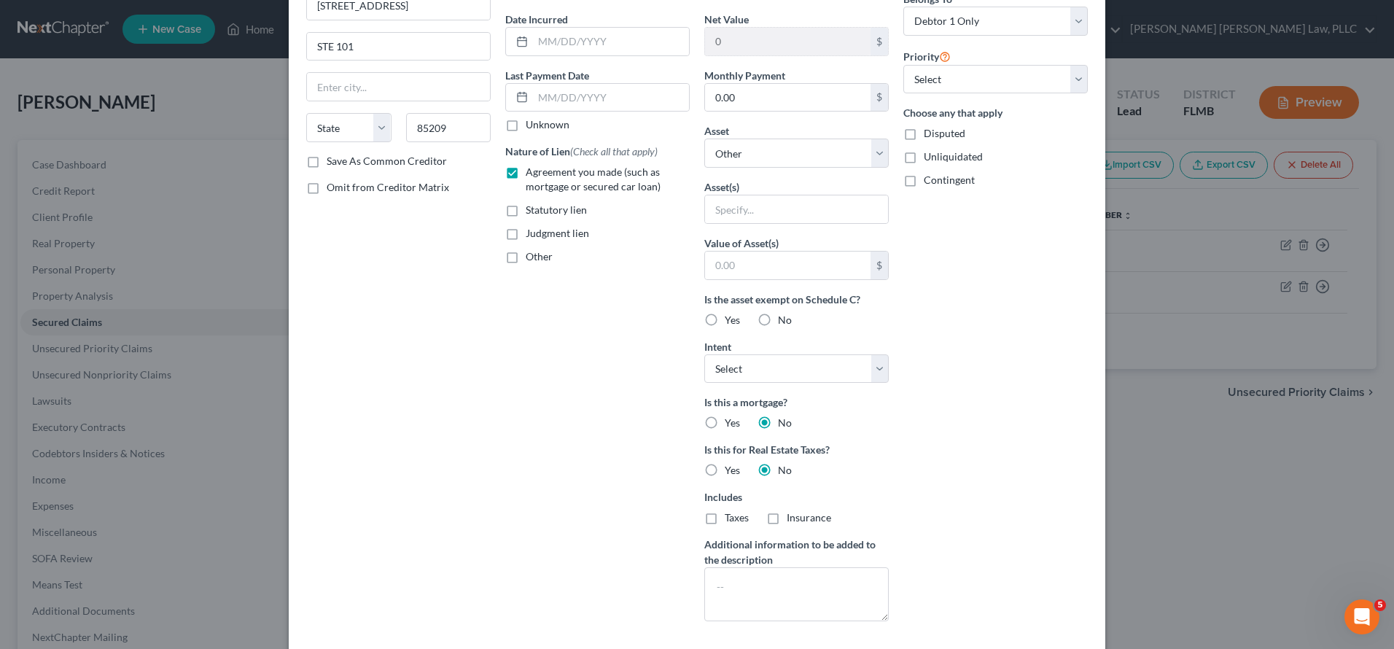
scroll to position [250, 0]
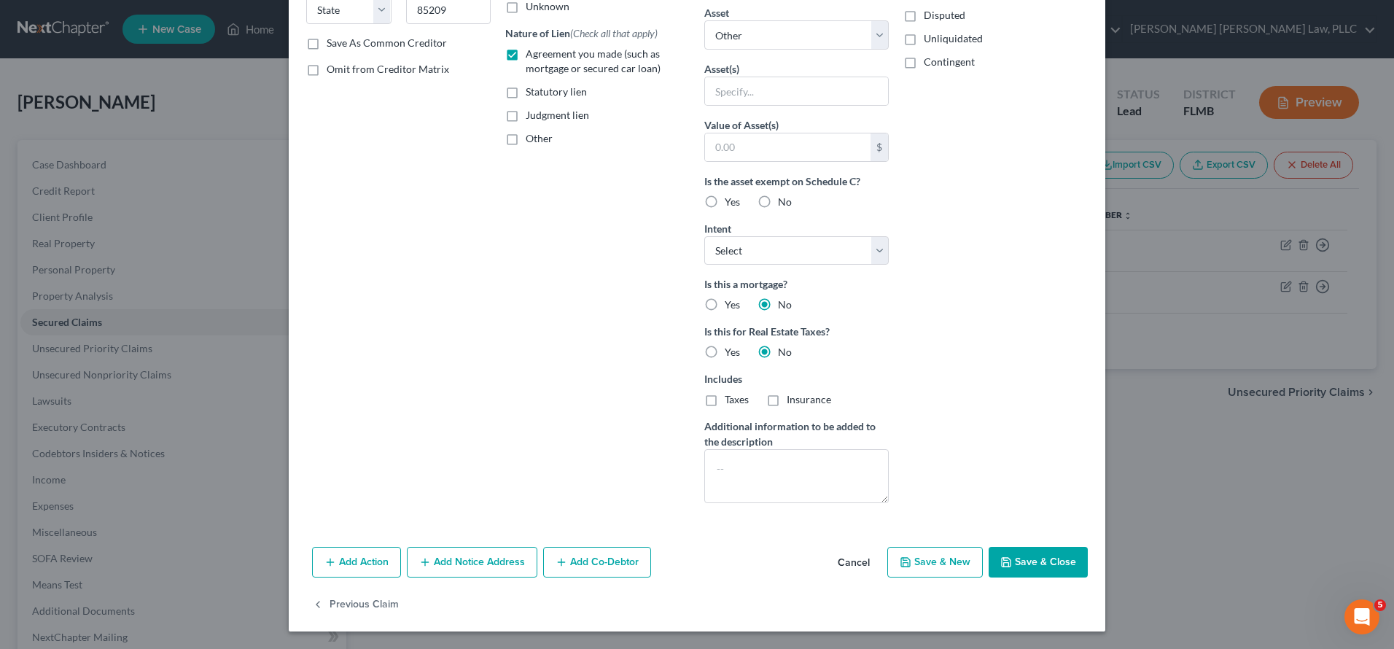
click at [1008, 556] on button "Save & Close" at bounding box center [1038, 562] width 99 height 31
select select
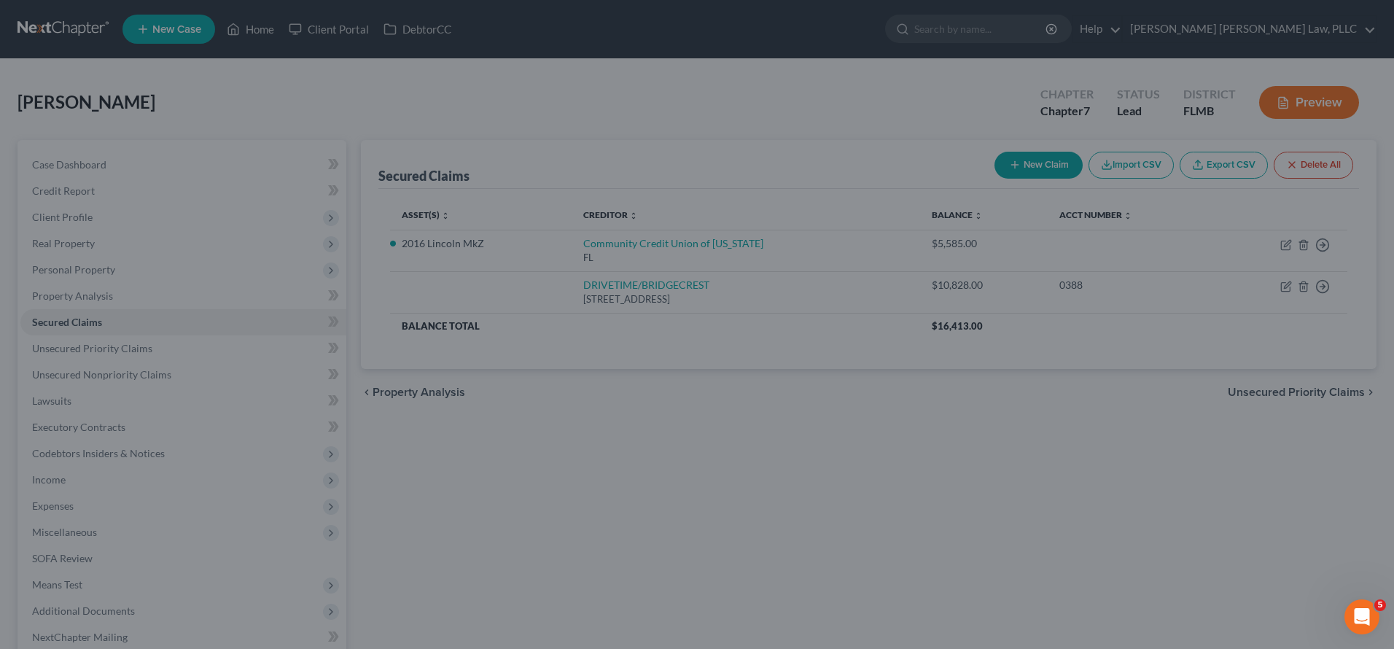
scroll to position [90, 0]
type input "0"
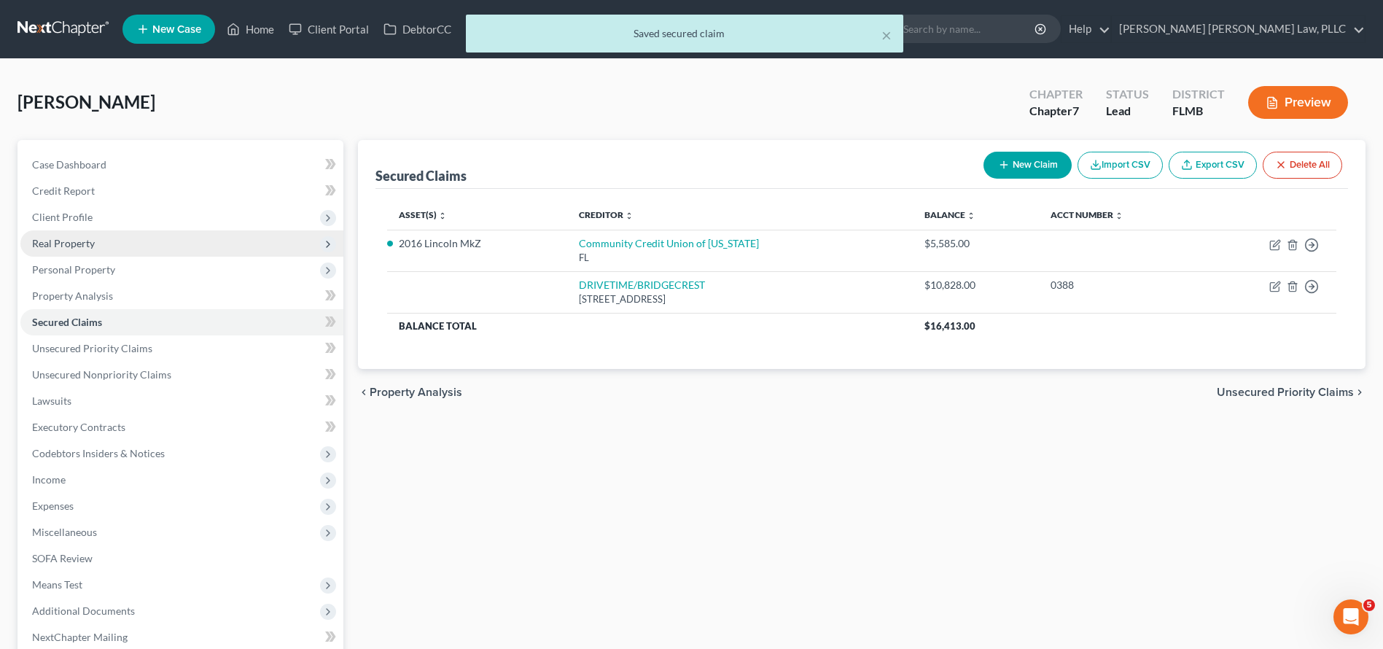
click at [77, 244] on span "Real Property" at bounding box center [63, 243] width 63 height 12
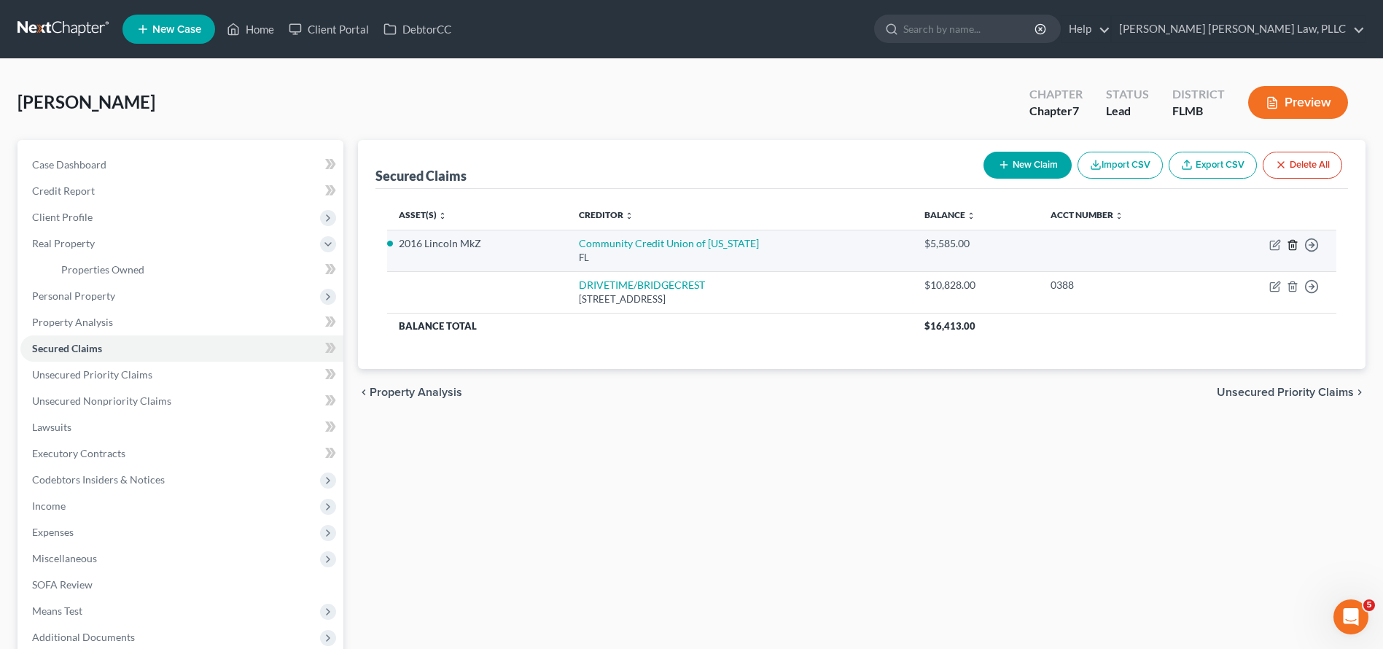
click at [1290, 243] on icon "button" at bounding box center [1292, 244] width 7 height 9
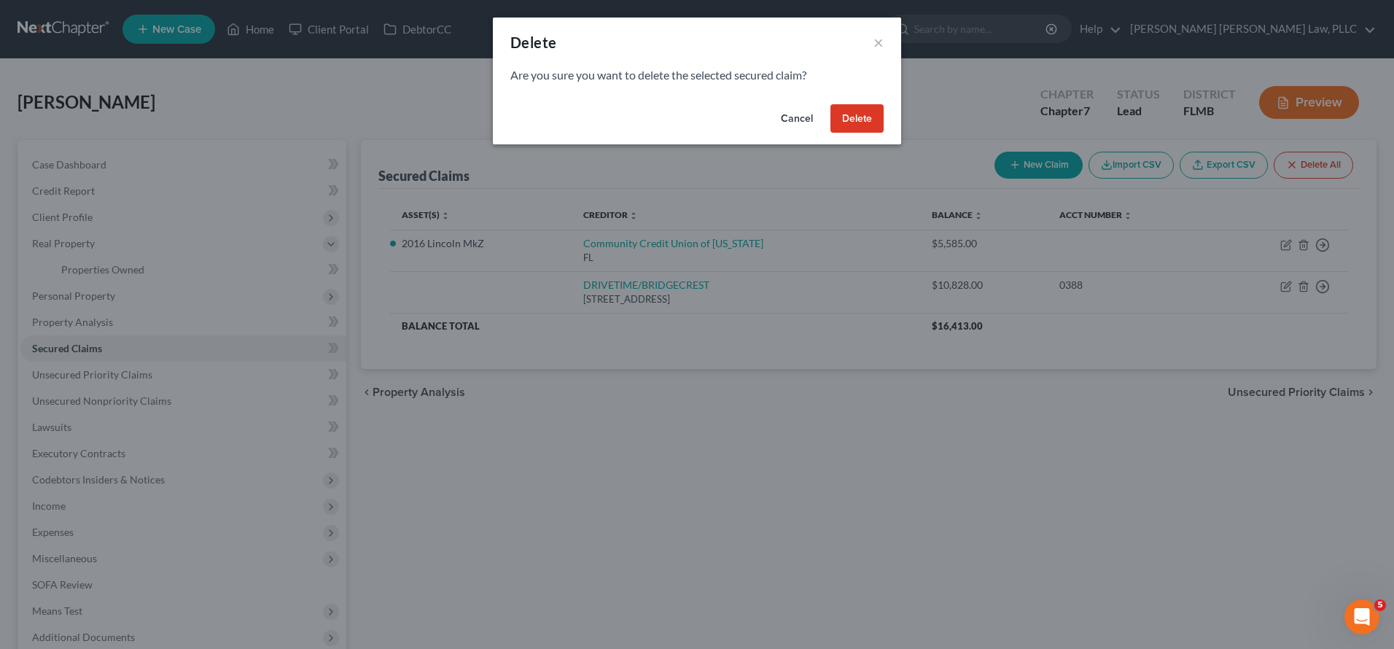
click at [852, 116] on button "Delete" at bounding box center [856, 118] width 53 height 29
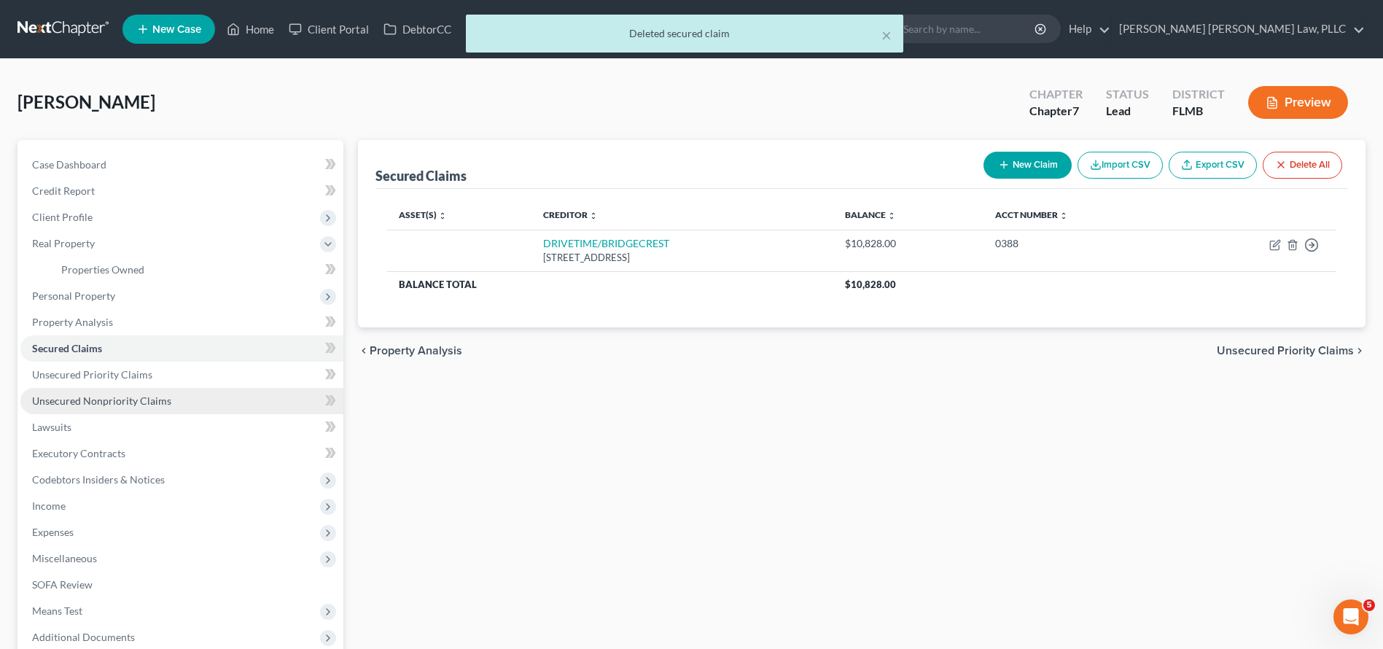
click at [98, 407] on link "Unsecured Nonpriority Claims" at bounding box center [181, 401] width 323 height 26
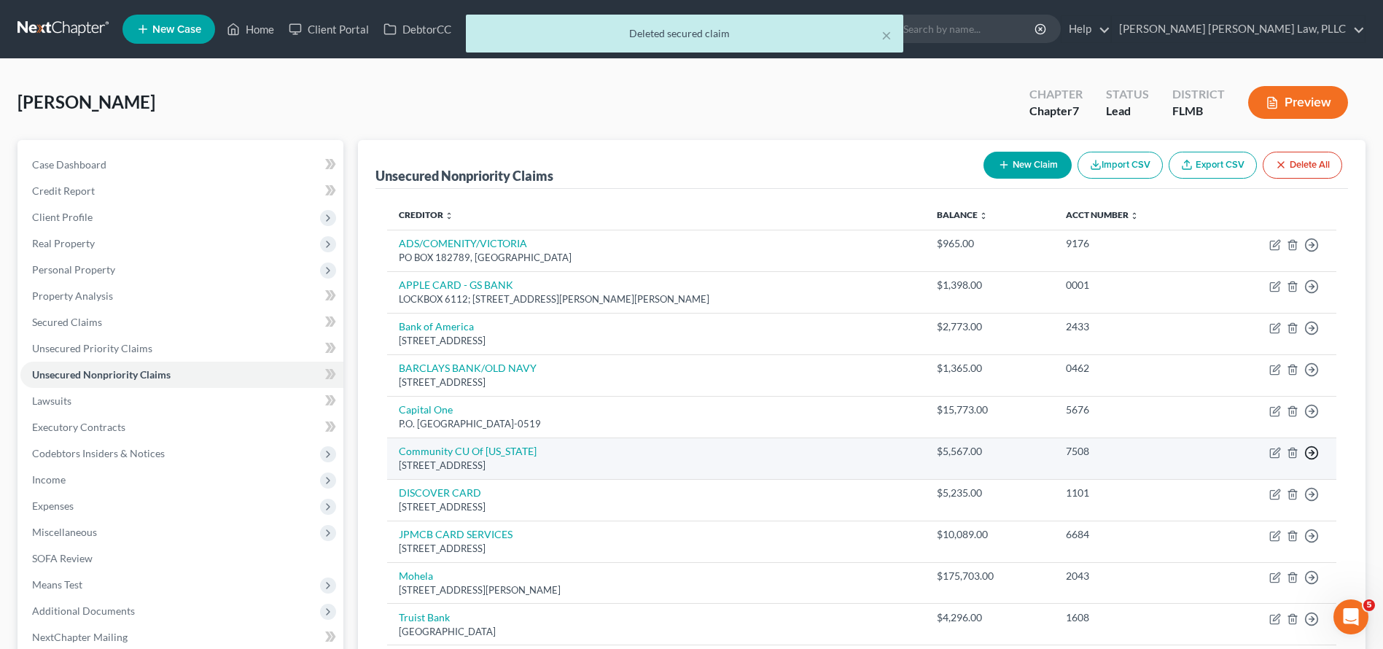
click at [1314, 453] on icon "button" at bounding box center [1311, 452] width 15 height 15
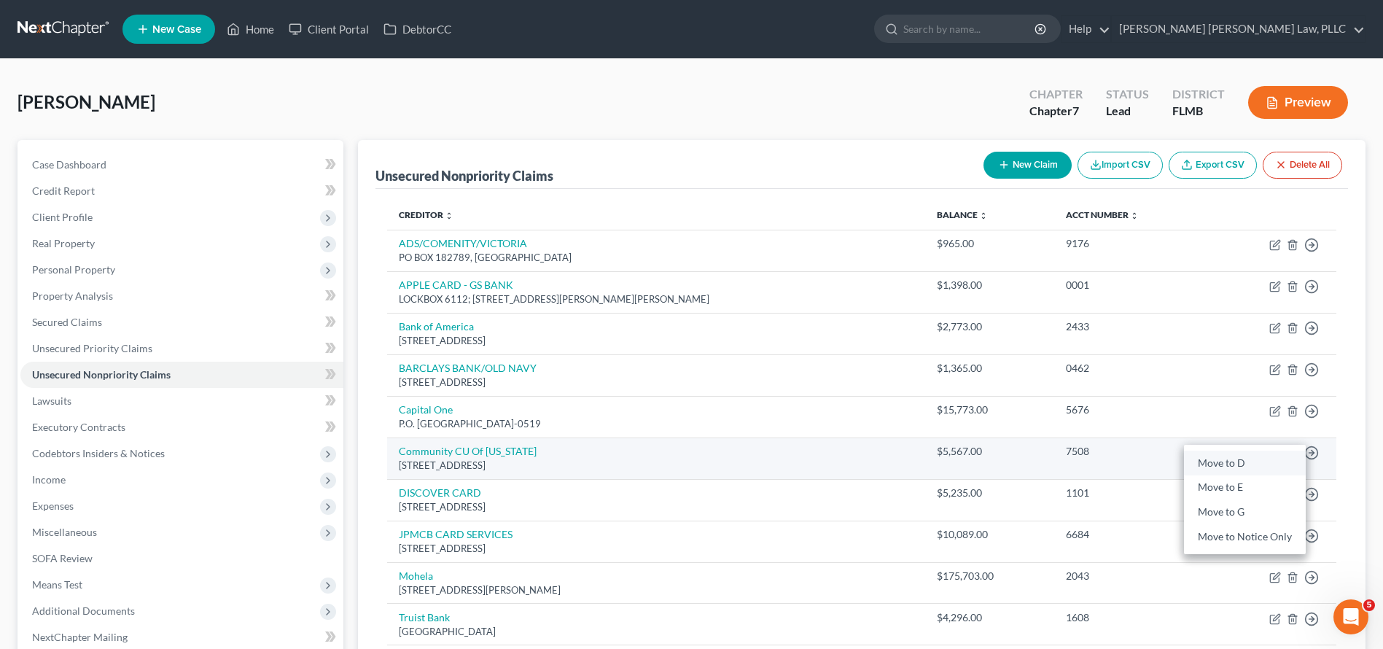
click at [1272, 464] on link "Move to D" at bounding box center [1245, 463] width 122 height 25
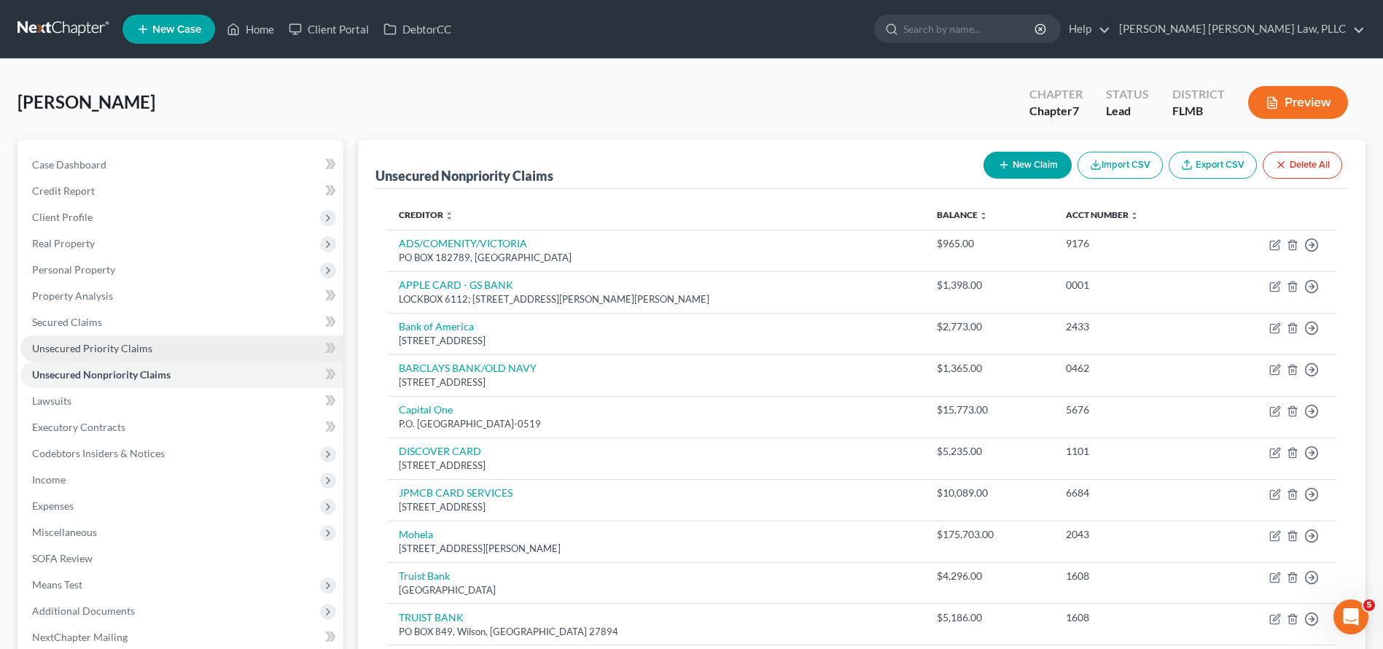
click at [112, 343] on span "Unsecured Priority Claims" at bounding box center [92, 348] width 120 height 12
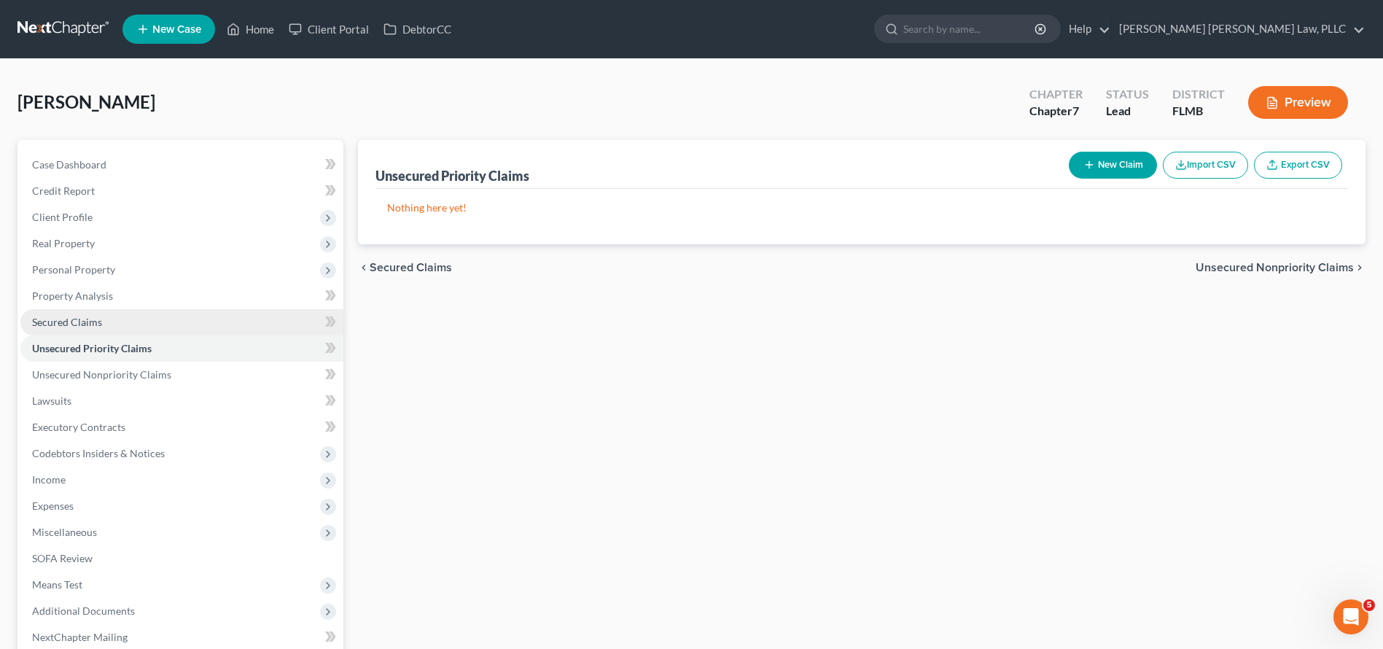
click at [84, 320] on span "Secured Claims" at bounding box center [67, 322] width 70 height 12
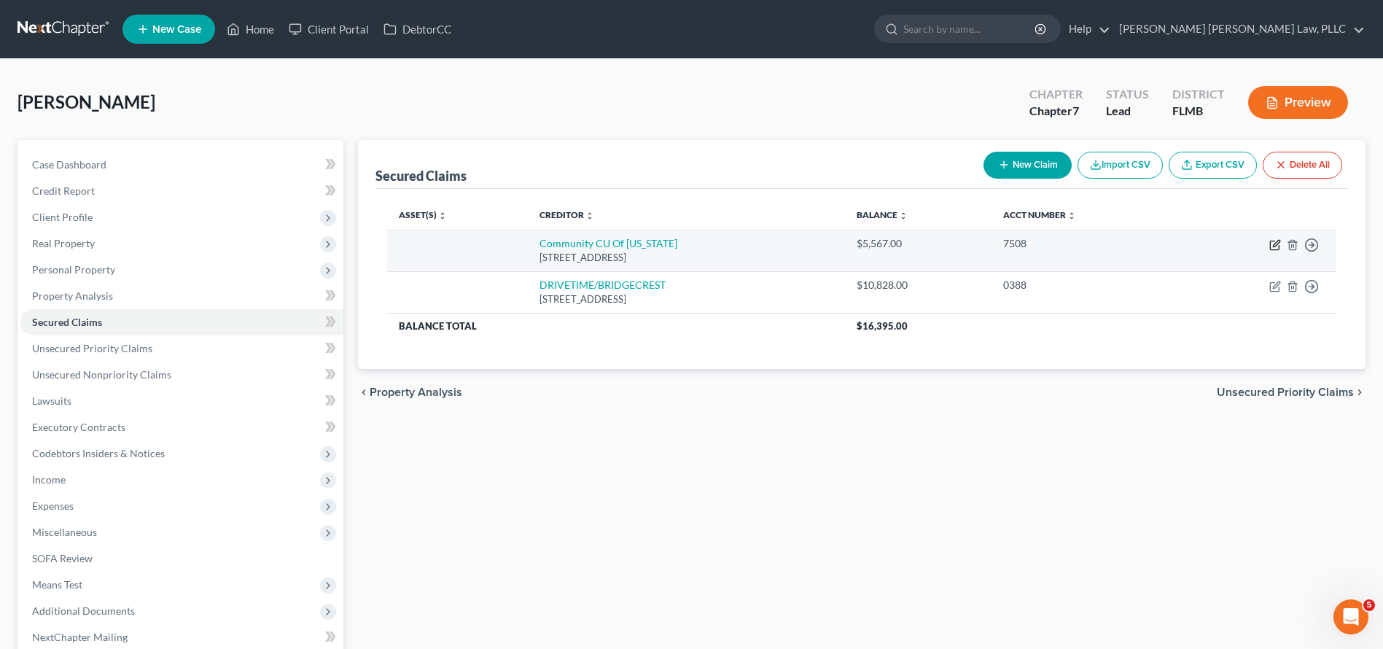
click at [1274, 243] on icon "button" at bounding box center [1275, 245] width 12 height 12
select select "9"
select select "0"
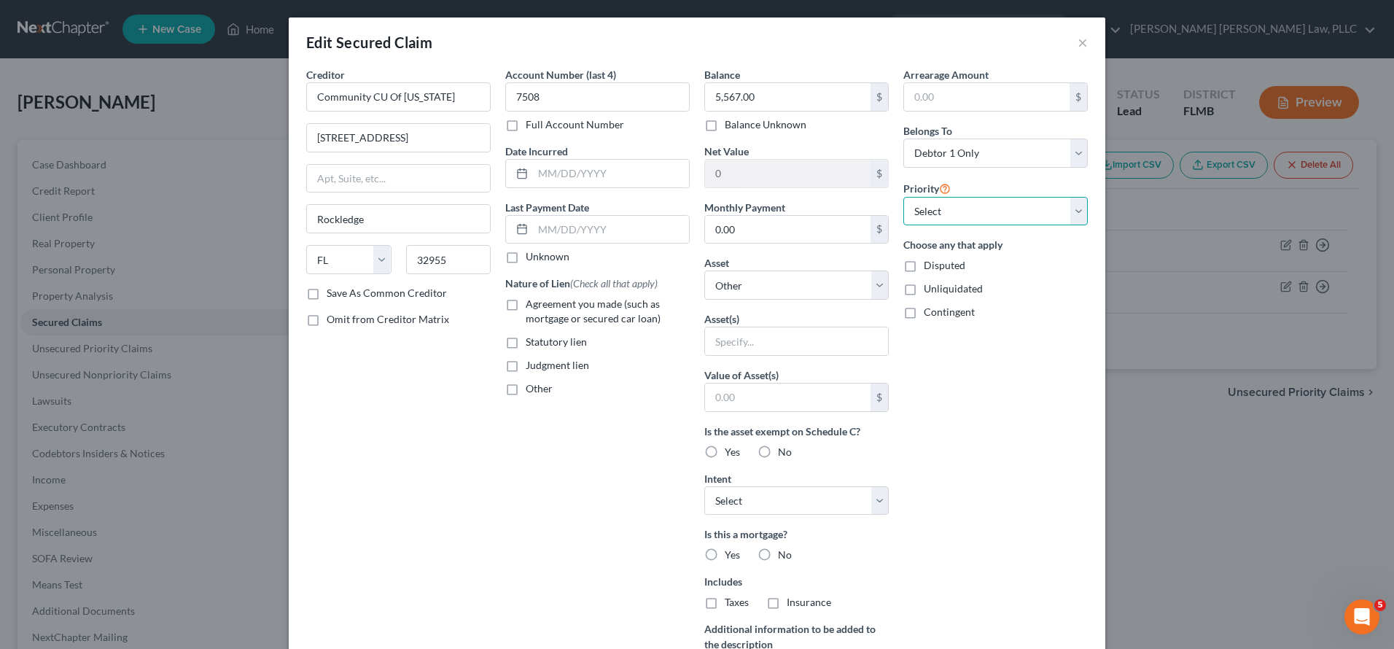
select select "1"
click at [526, 300] on label "Agreement you made (such as mortgage or secured car loan)" at bounding box center [608, 311] width 164 height 29
click at [532, 300] on input "Agreement you made (such as mortgage or secured car loan)" at bounding box center [536, 301] width 9 height 9
checkbox input "true"
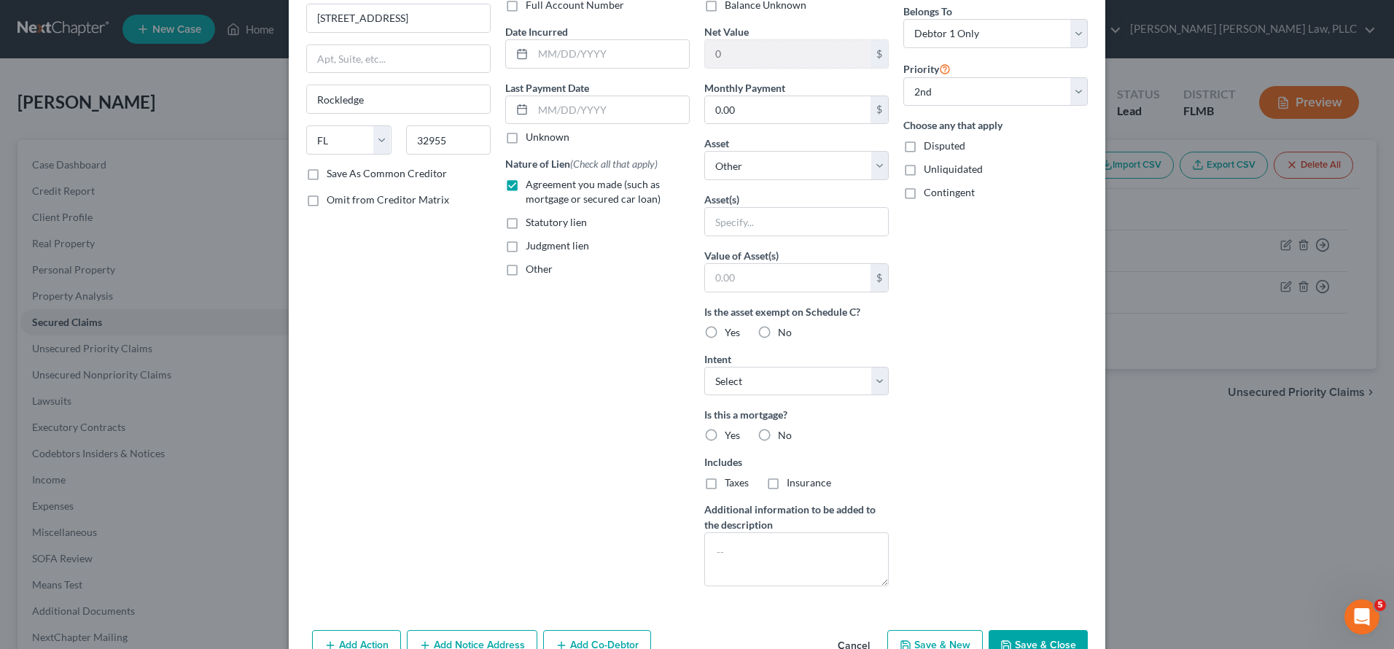
scroll to position [120, 0]
select select "2"
click at [778, 435] on label "No" at bounding box center [785, 435] width 14 height 15
click at [784, 435] on input "No" at bounding box center [788, 432] width 9 height 9
radio input "true"
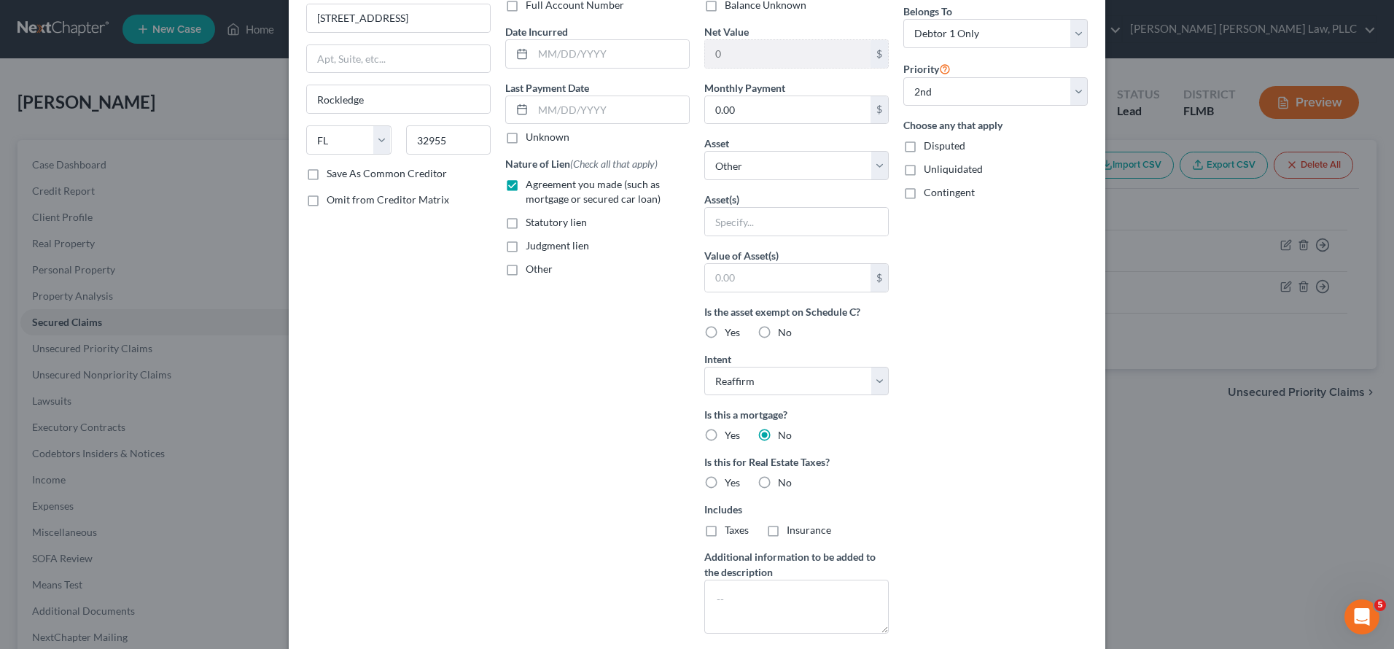
click at [771, 483] on div "No" at bounding box center [775, 482] width 34 height 15
click at [778, 487] on label "No" at bounding box center [785, 482] width 14 height 15
click at [784, 485] on input "No" at bounding box center [788, 479] width 9 height 9
radio input "true"
select select "8"
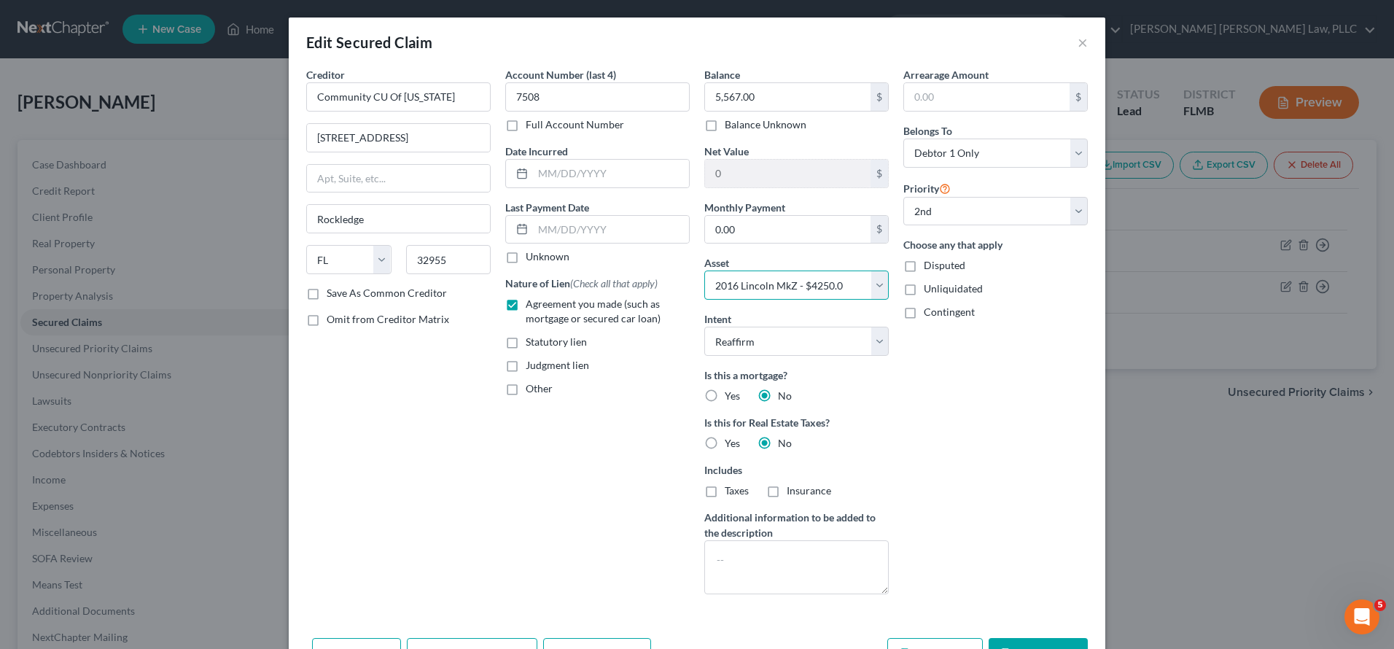
scroll to position [90, 0]
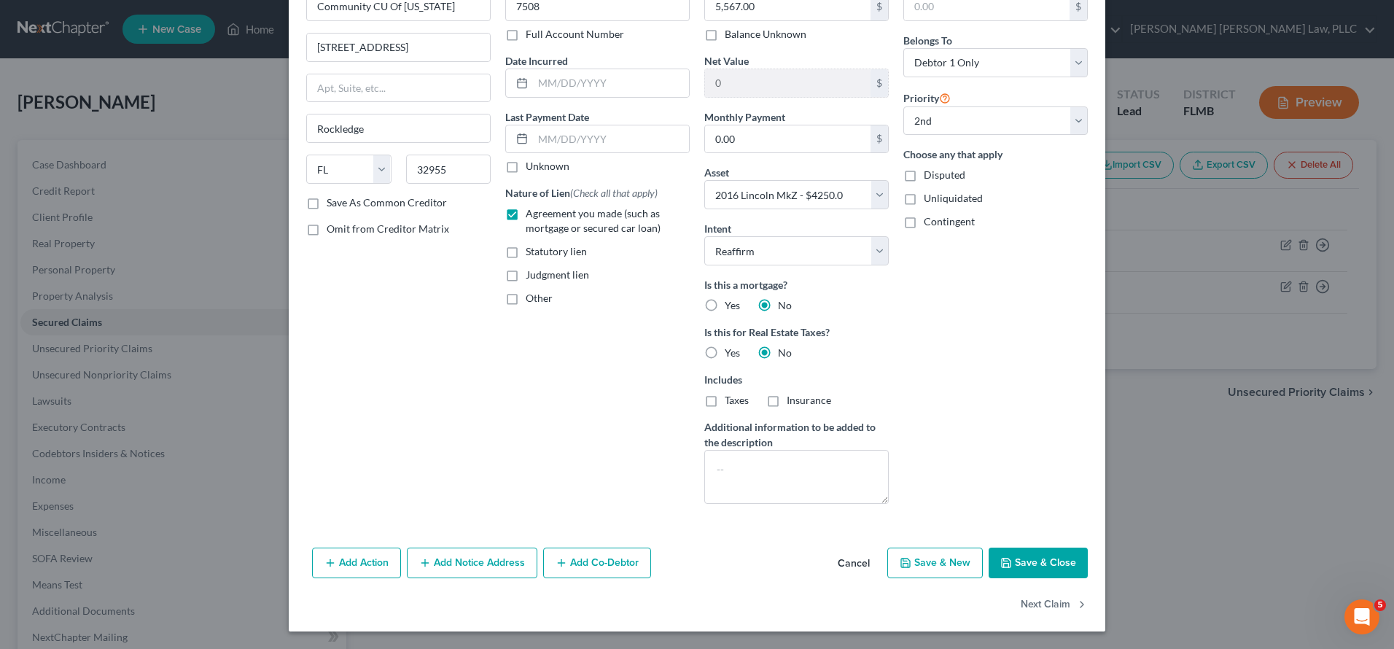
click at [1054, 558] on button "Save & Close" at bounding box center [1038, 563] width 99 height 31
select select
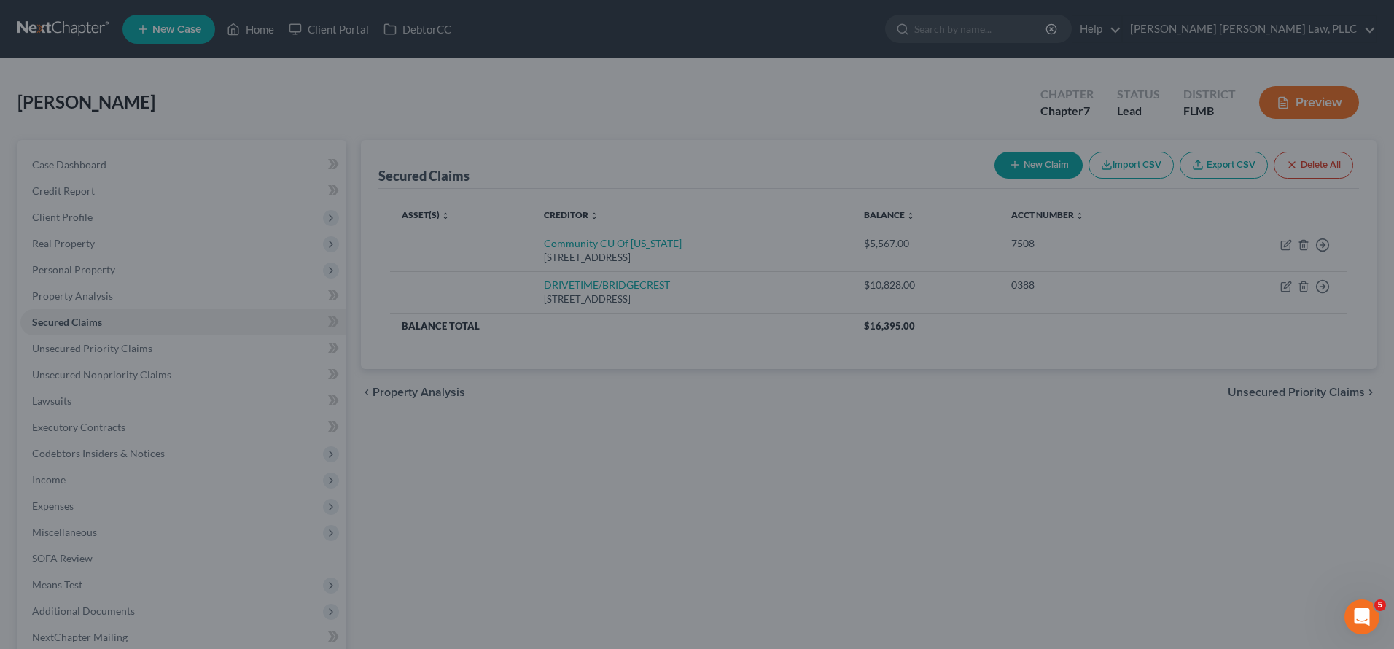
type input "-1,317.00"
select select "8"
type input "0"
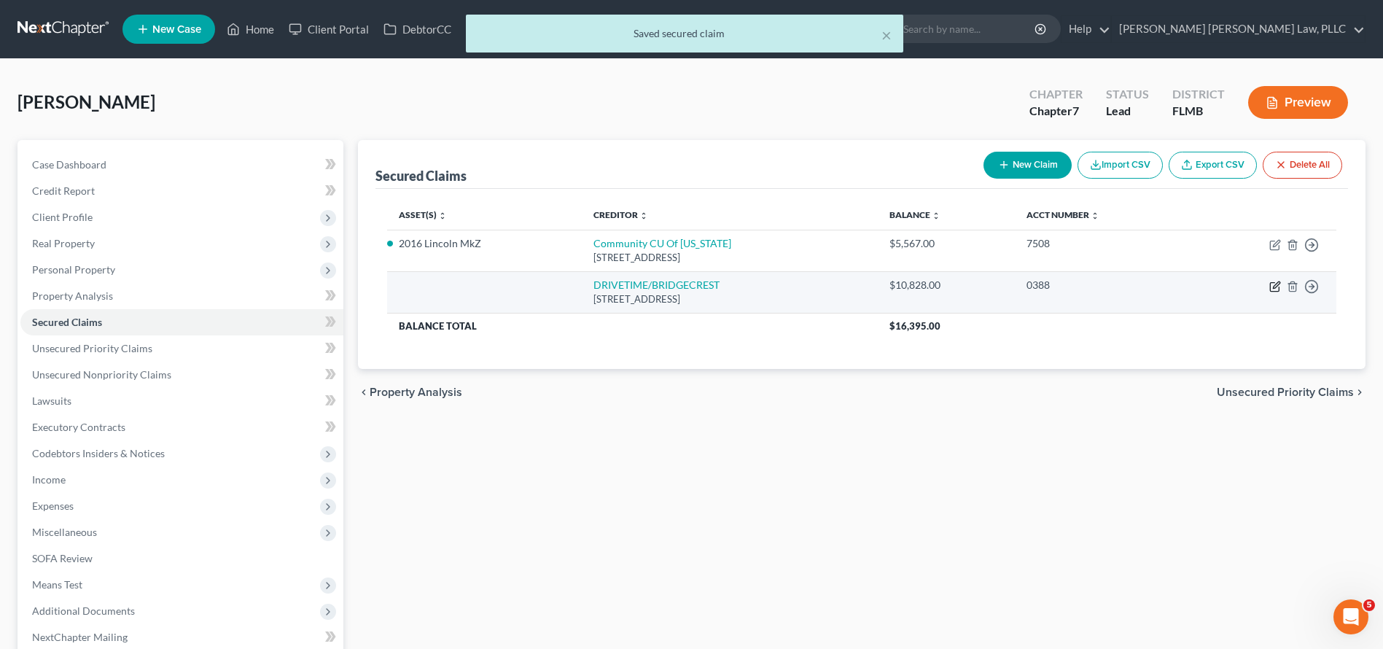
click at [1274, 285] on icon "button" at bounding box center [1276, 284] width 7 height 7
select select "0"
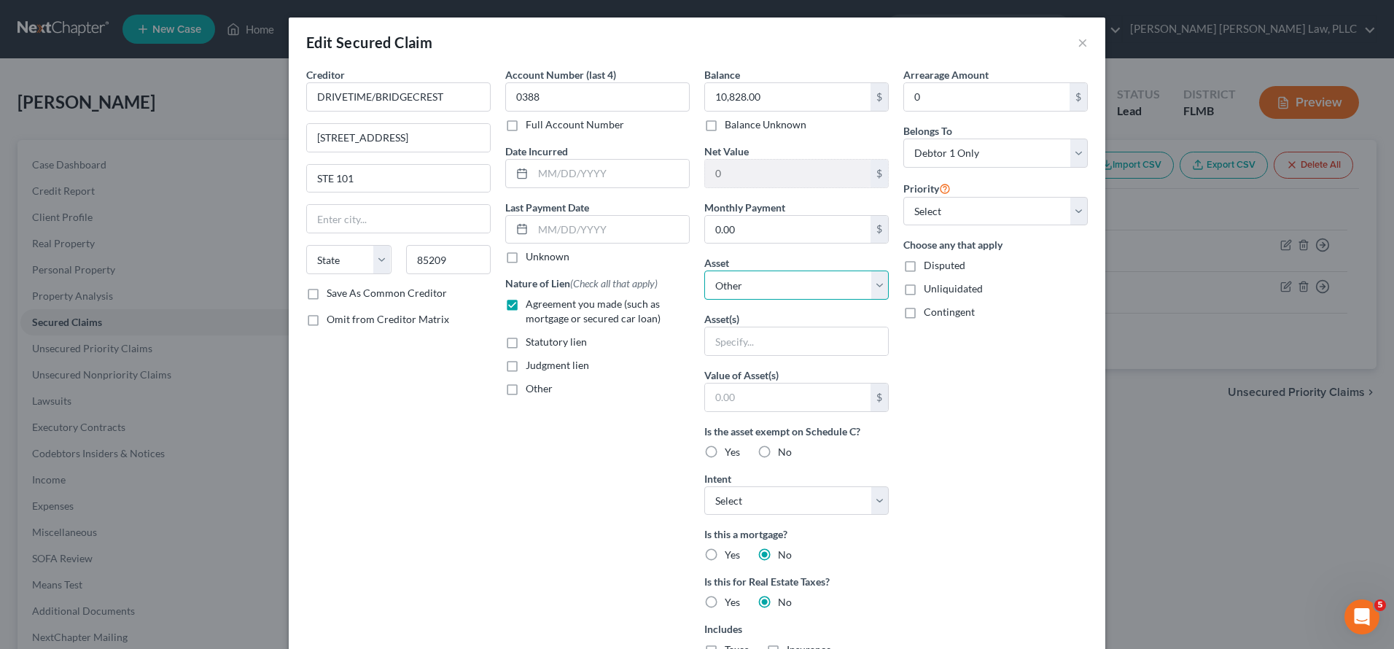
select select "2"
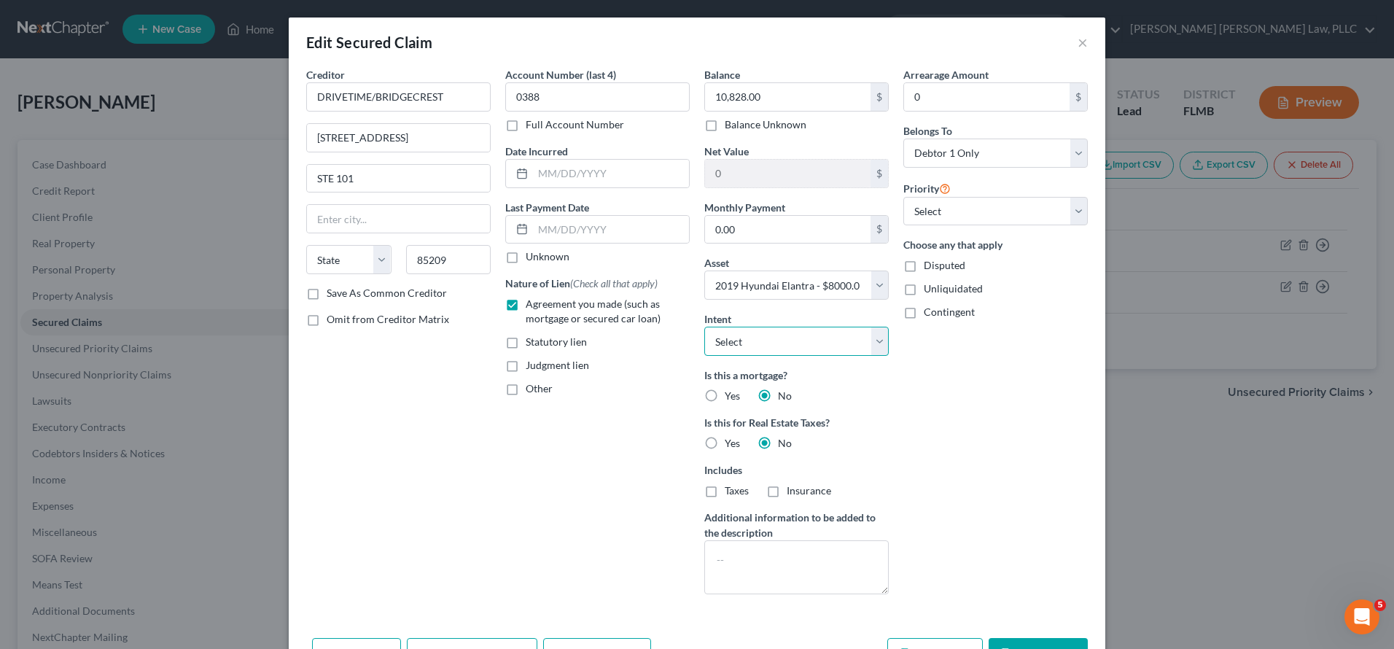
select select "2"
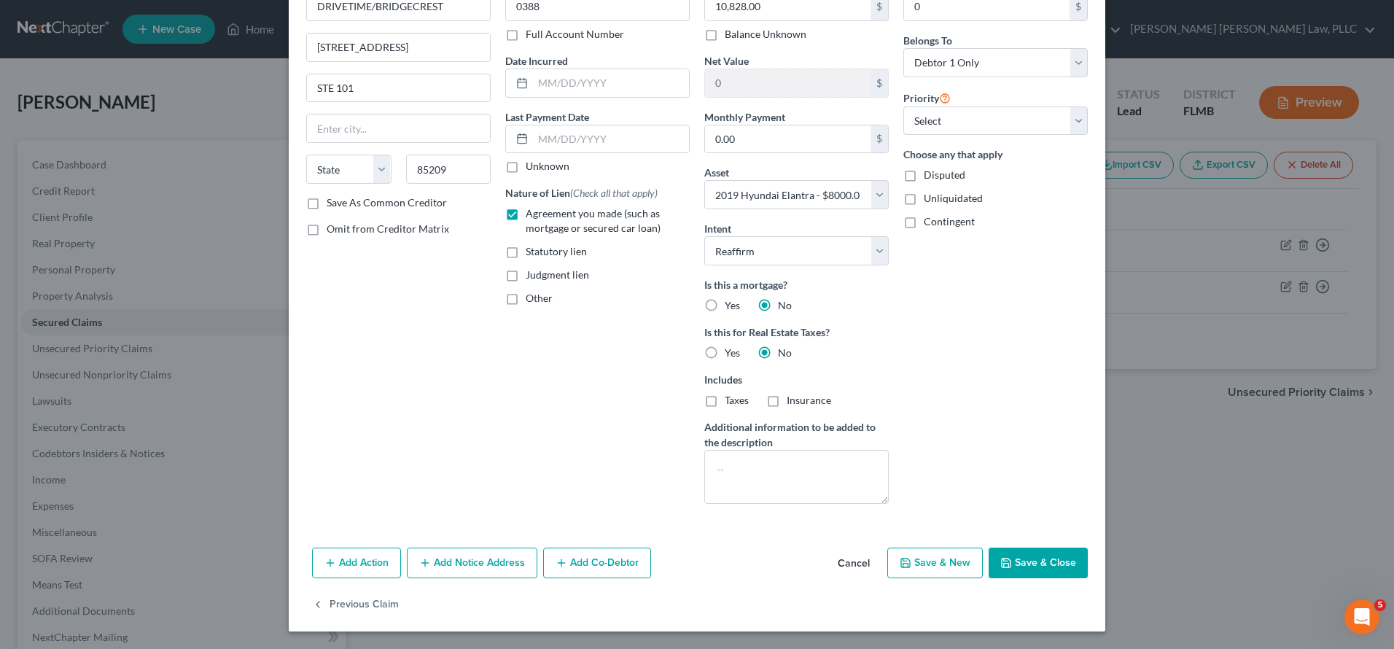
click at [1023, 565] on button "Save & Close" at bounding box center [1038, 563] width 99 height 31
select select
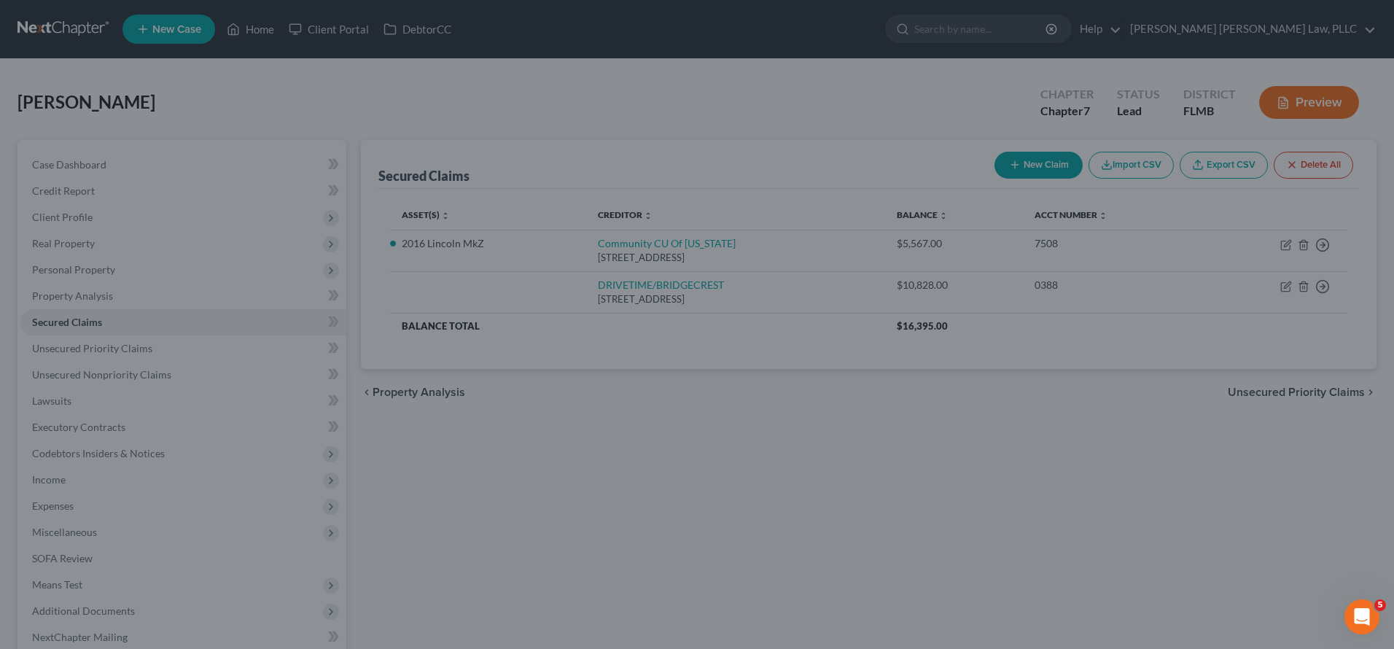
type input "-2,828.00"
select select "2"
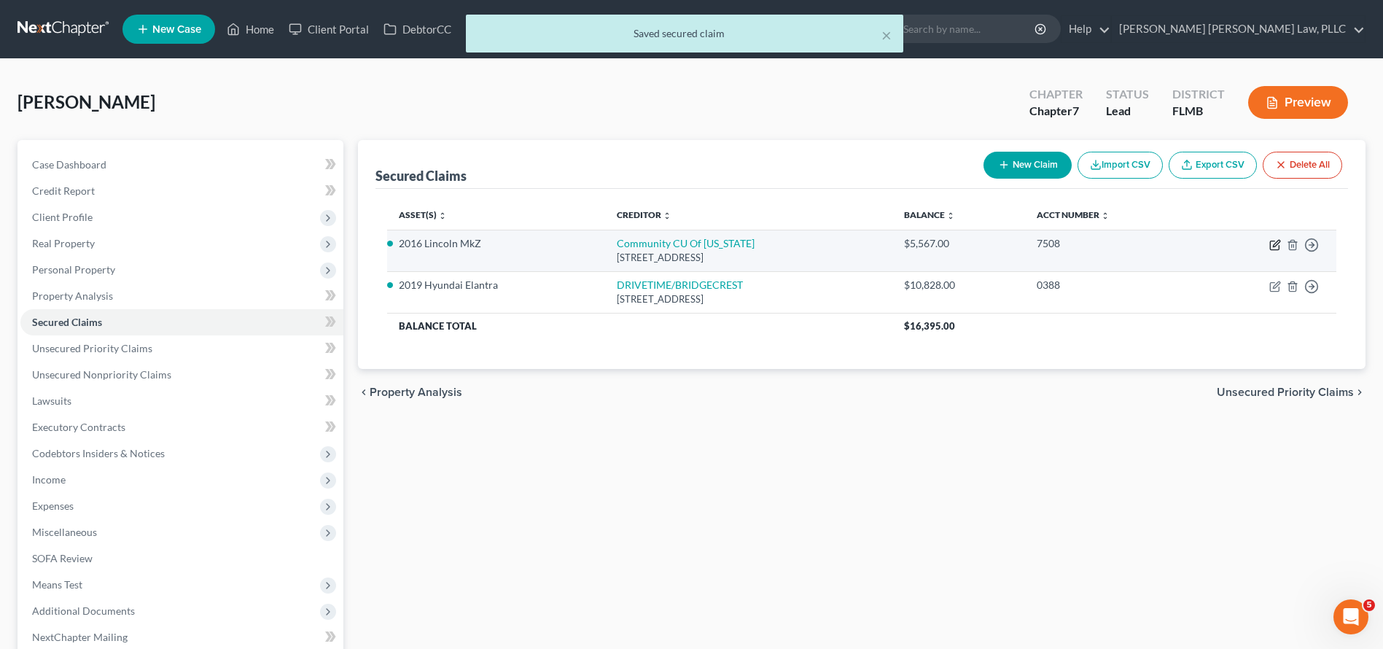
click at [1273, 240] on icon "button" at bounding box center [1275, 245] width 12 height 12
select select "9"
select select "2"
select select "0"
select select "1"
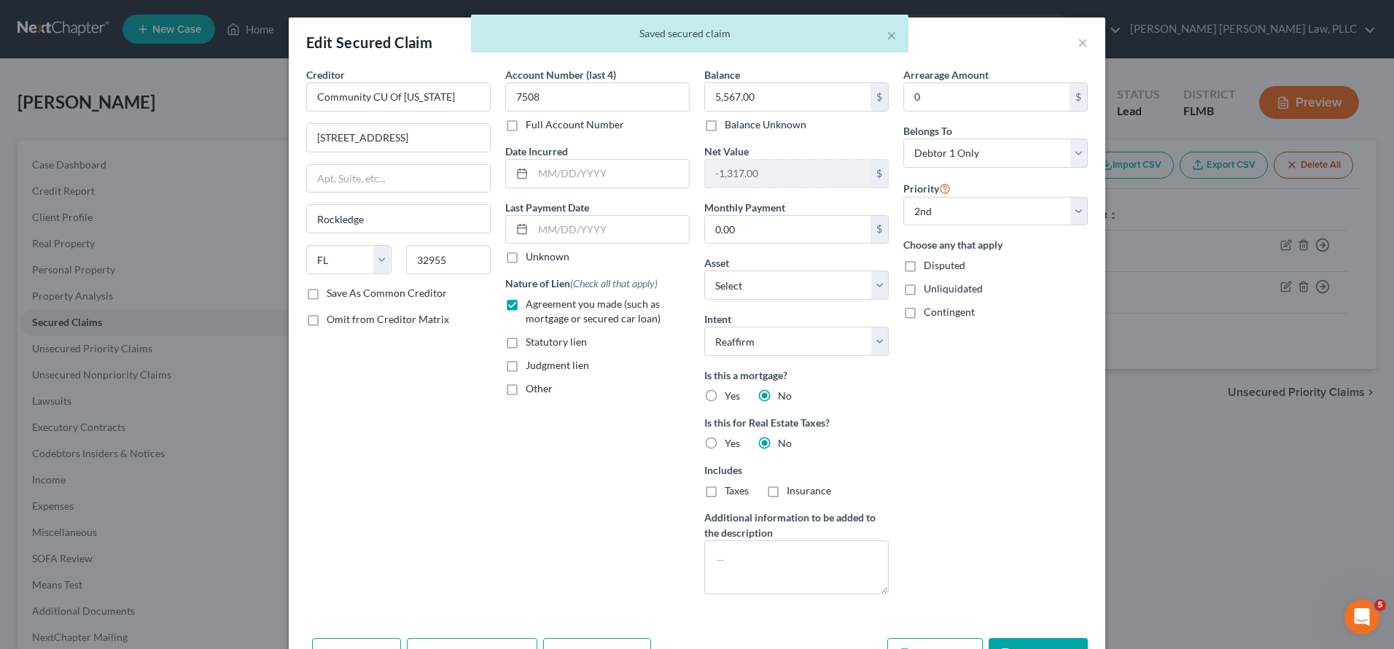
click at [1254, 430] on div "Edit Secured Claim × Creditor * Community CU Of Florida 1030 S US HIGHWAY 1 Roc…" at bounding box center [697, 324] width 1394 height 649
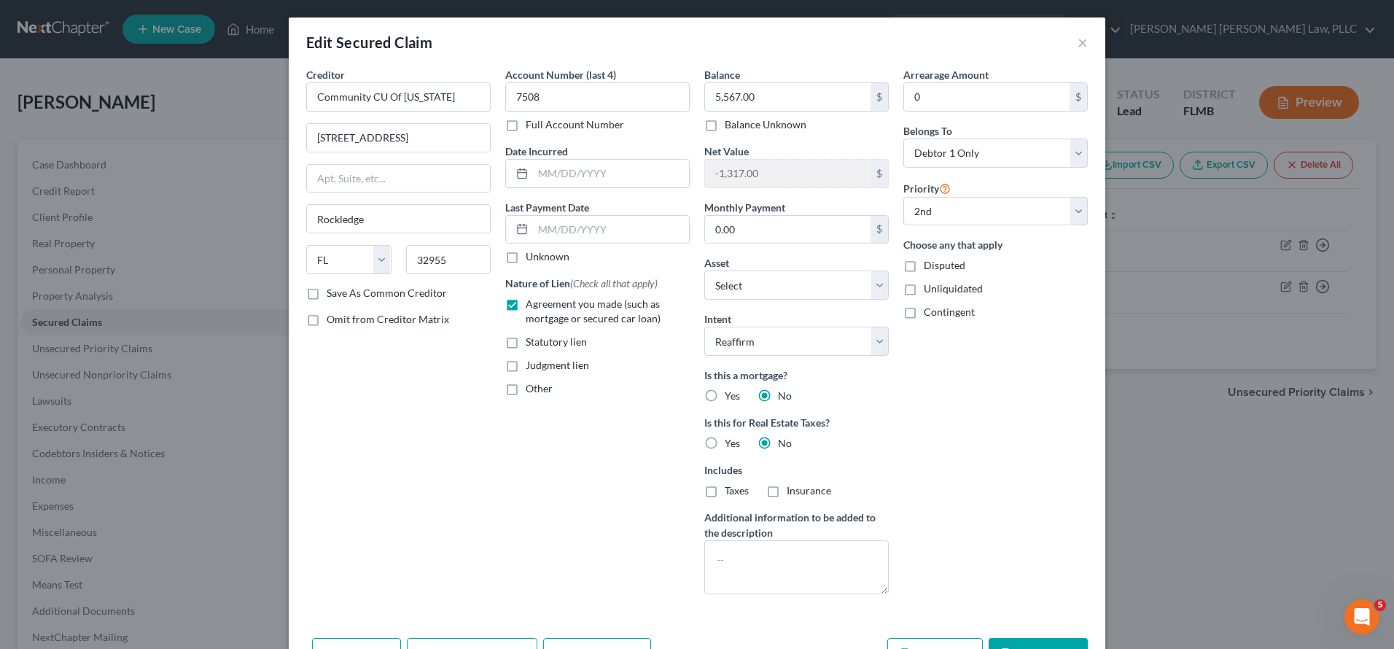
click at [1064, 42] on div "Edit Secured Claim ×" at bounding box center [697, 42] width 817 height 50
click at [1078, 42] on button "×" at bounding box center [1083, 42] width 10 height 17
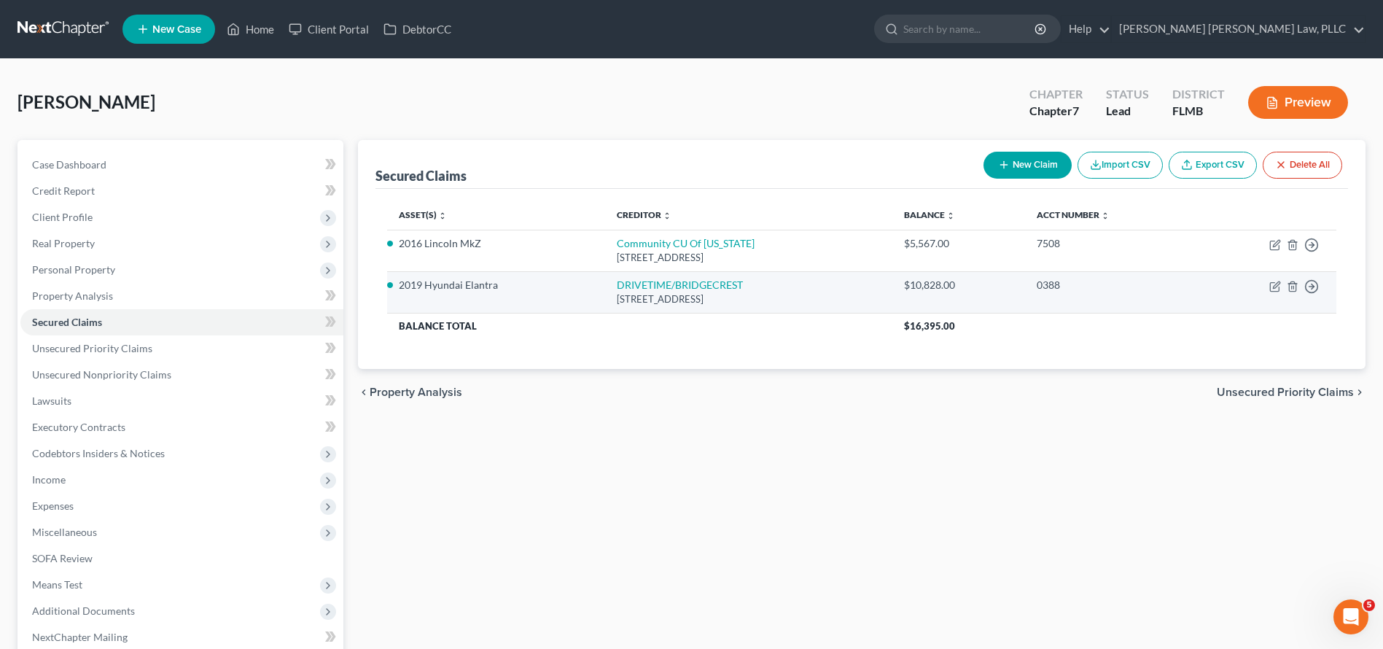
click at [1282, 284] on td "Move to E Move to F Move to G Move to Notice Only" at bounding box center [1266, 292] width 140 height 42
click at [1279, 284] on icon "button" at bounding box center [1276, 284] width 7 height 7
select select "2"
select select "0"
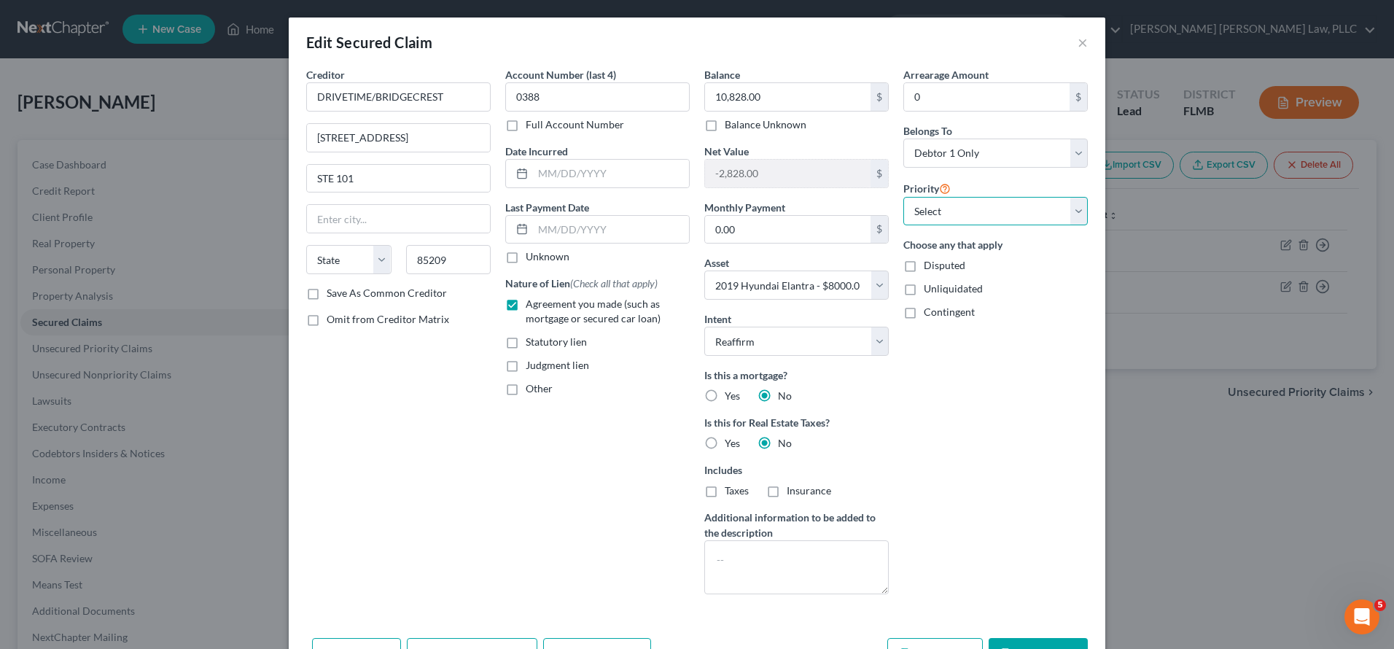
select select "0"
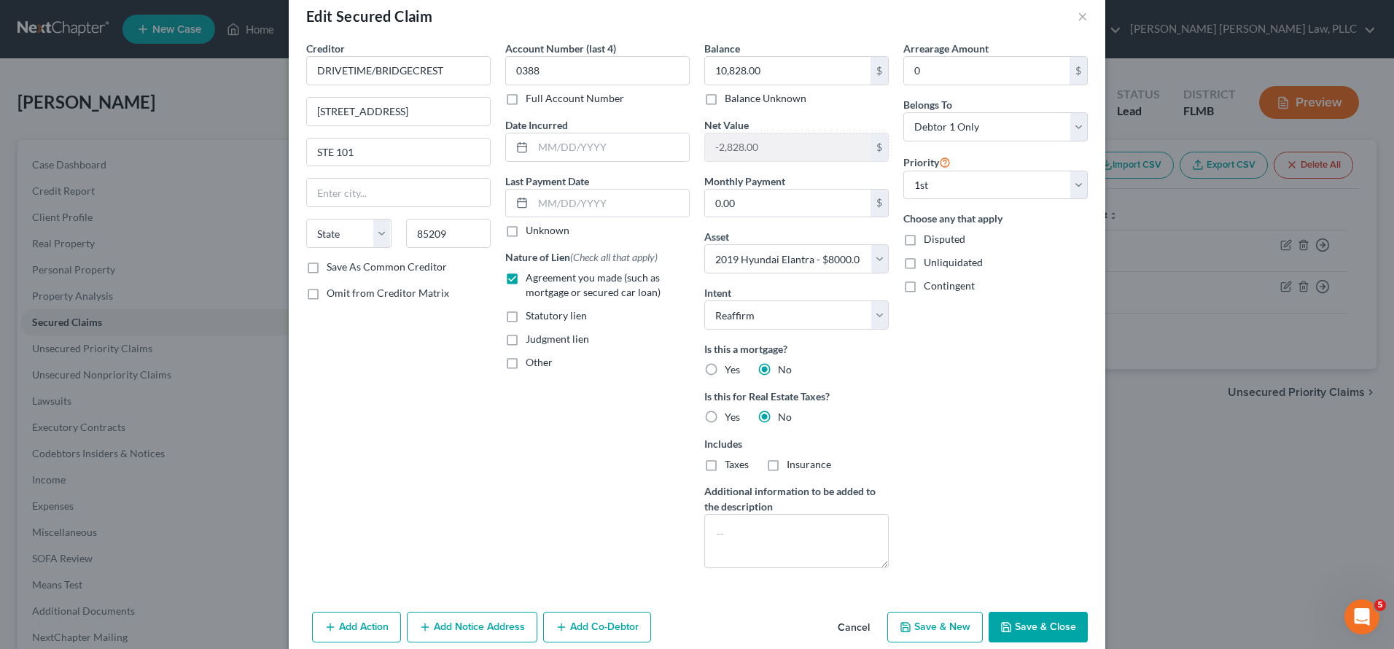
click at [996, 613] on button "Save & Close" at bounding box center [1038, 627] width 99 height 31
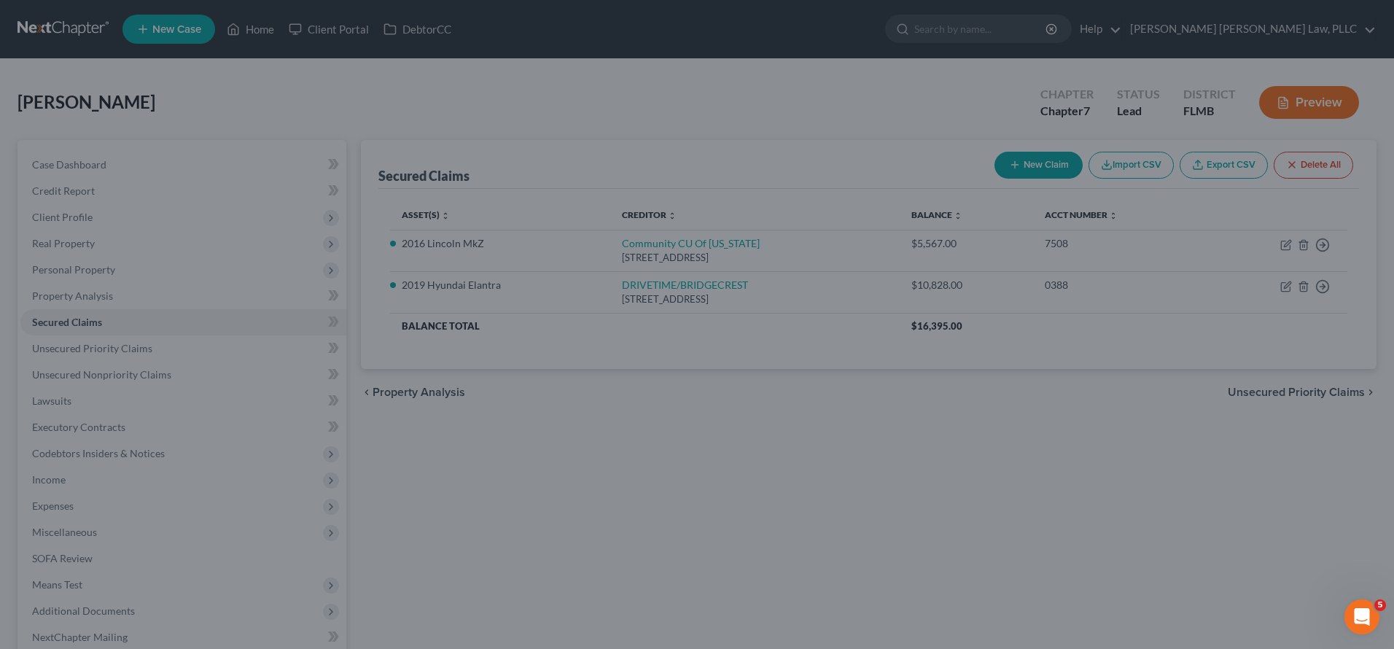
select select "2"
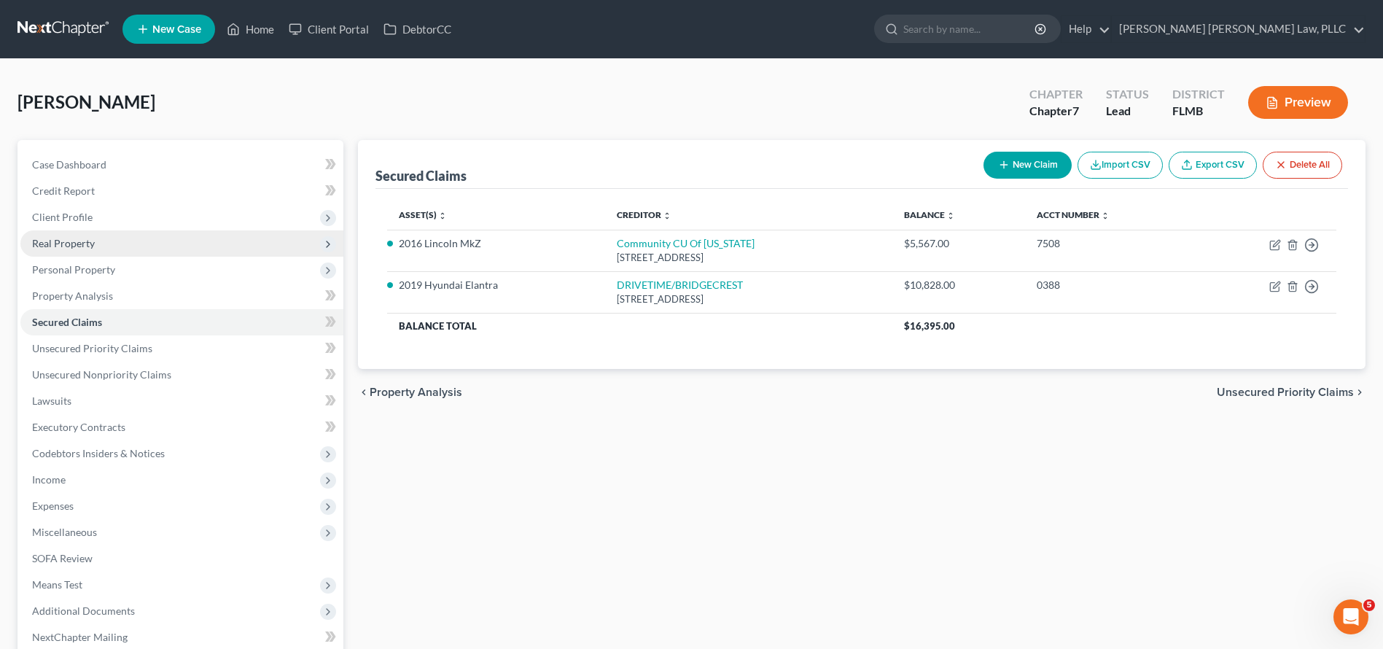
click at [168, 246] on span "Real Property" at bounding box center [181, 243] width 323 height 26
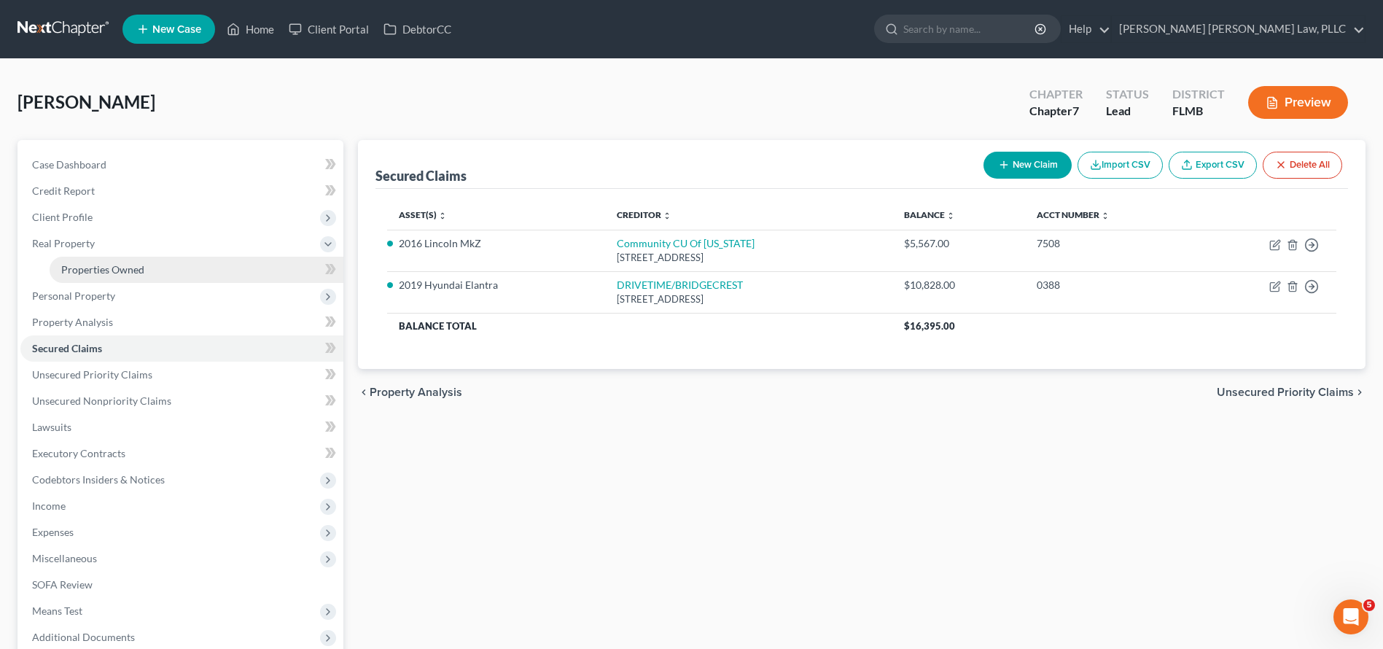
click at [156, 262] on link "Properties Owned" at bounding box center [197, 270] width 294 height 26
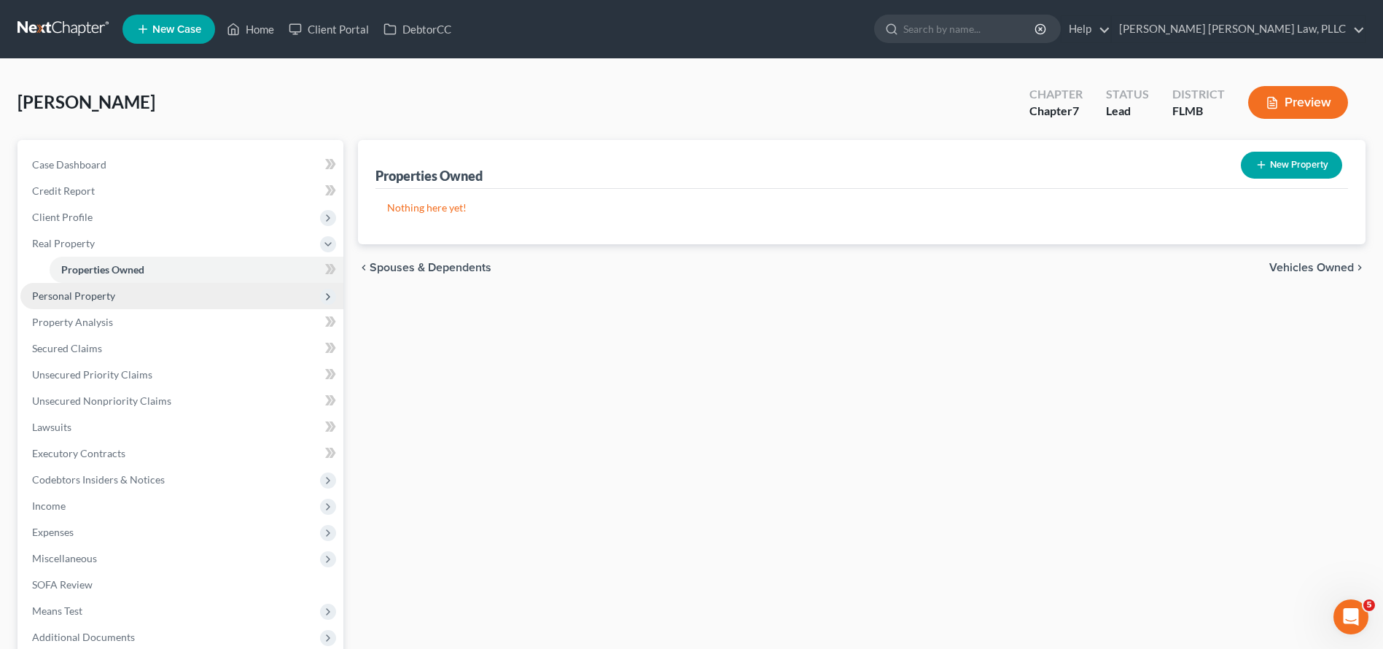
click at [154, 294] on span "Personal Property" at bounding box center [181, 296] width 323 height 26
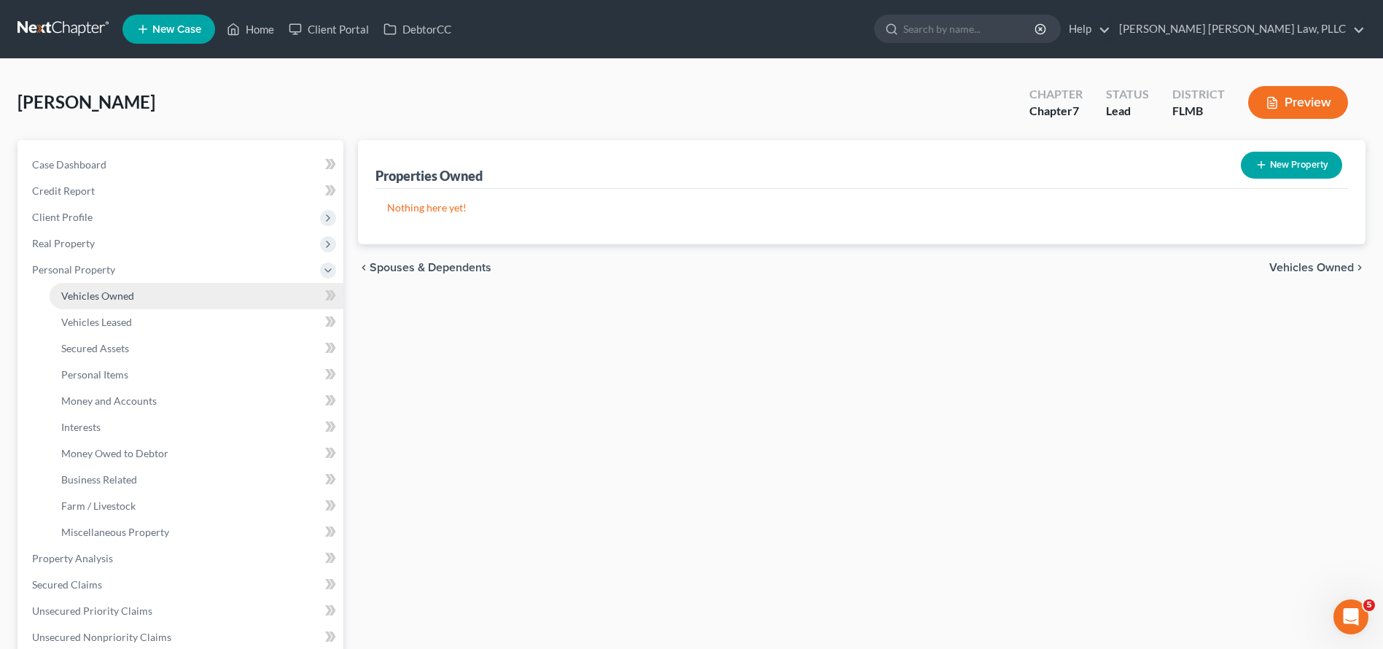
click at [149, 296] on link "Vehicles Owned" at bounding box center [197, 296] width 294 height 26
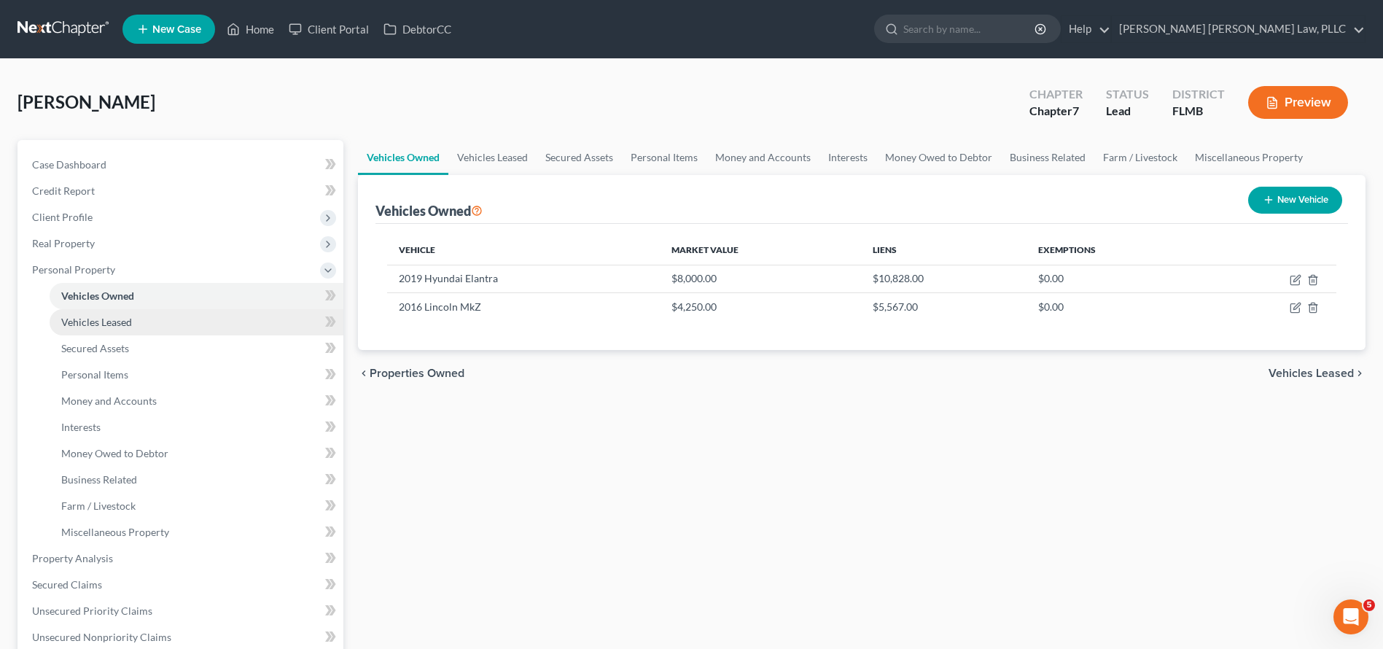
click at [139, 316] on link "Vehicles Leased" at bounding box center [197, 322] width 294 height 26
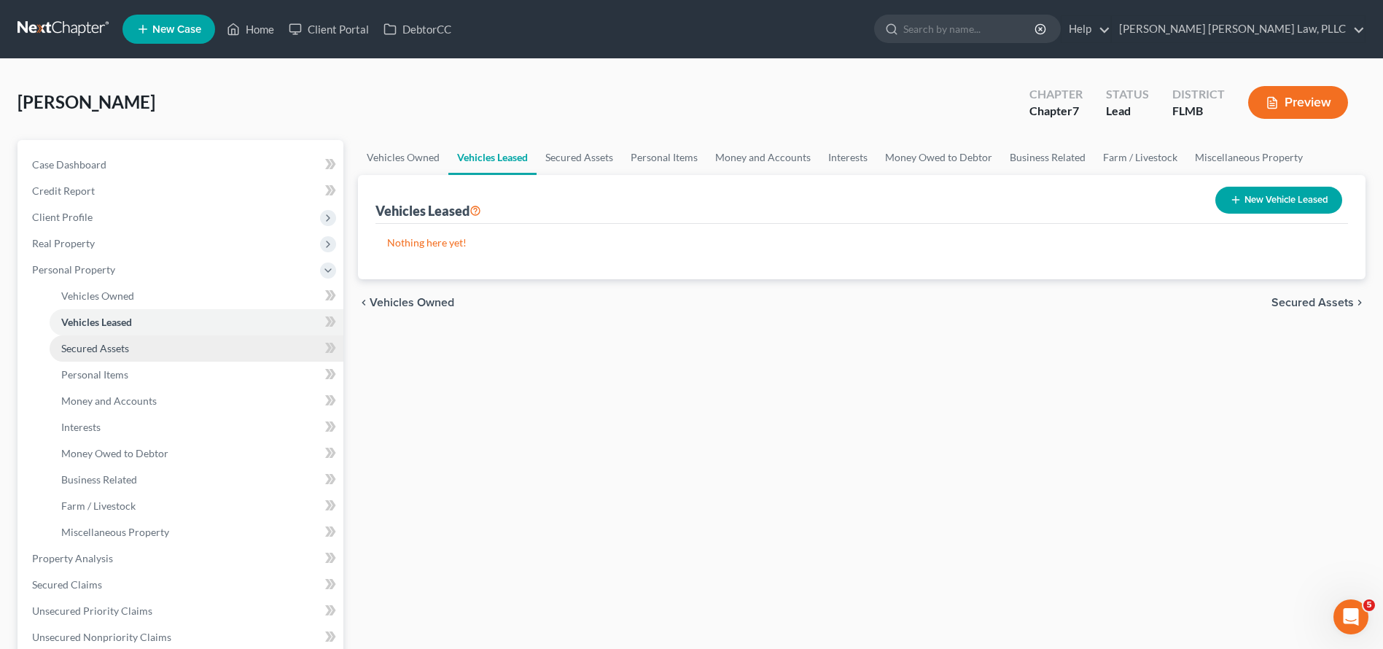
click at [136, 348] on link "Secured Assets" at bounding box center [197, 348] width 294 height 26
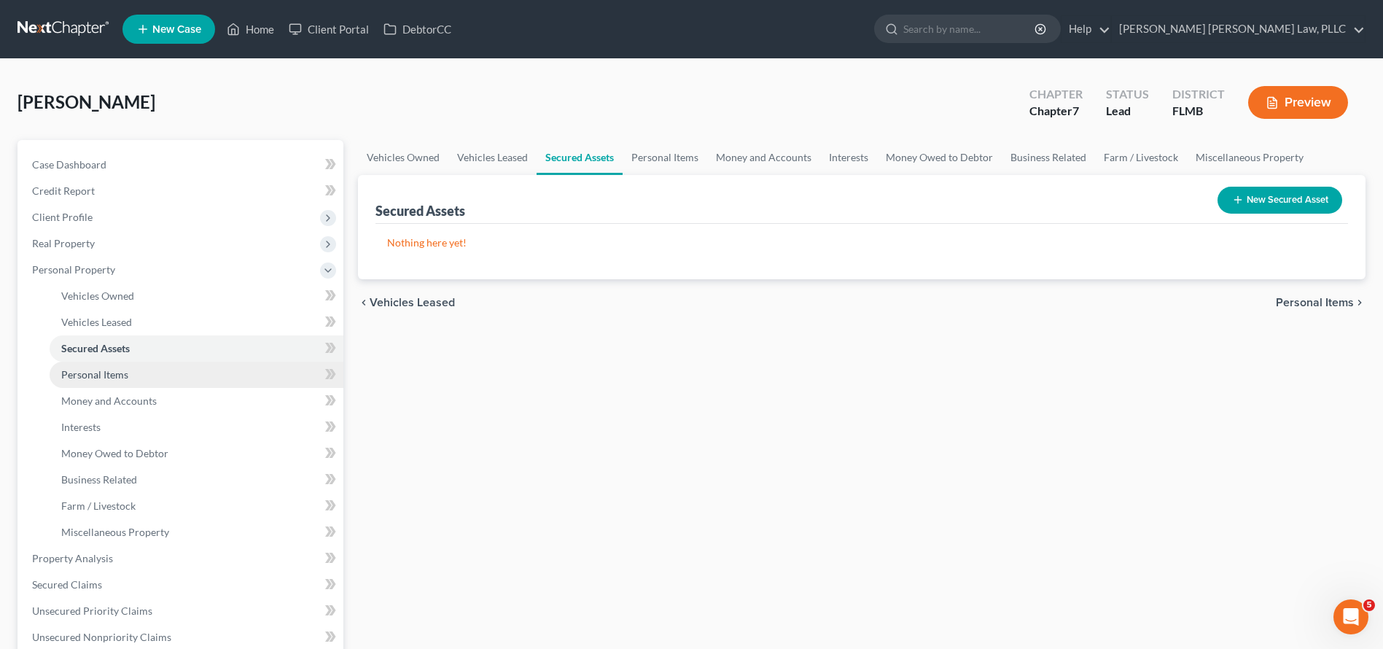
click at [137, 371] on link "Personal Items" at bounding box center [197, 375] width 294 height 26
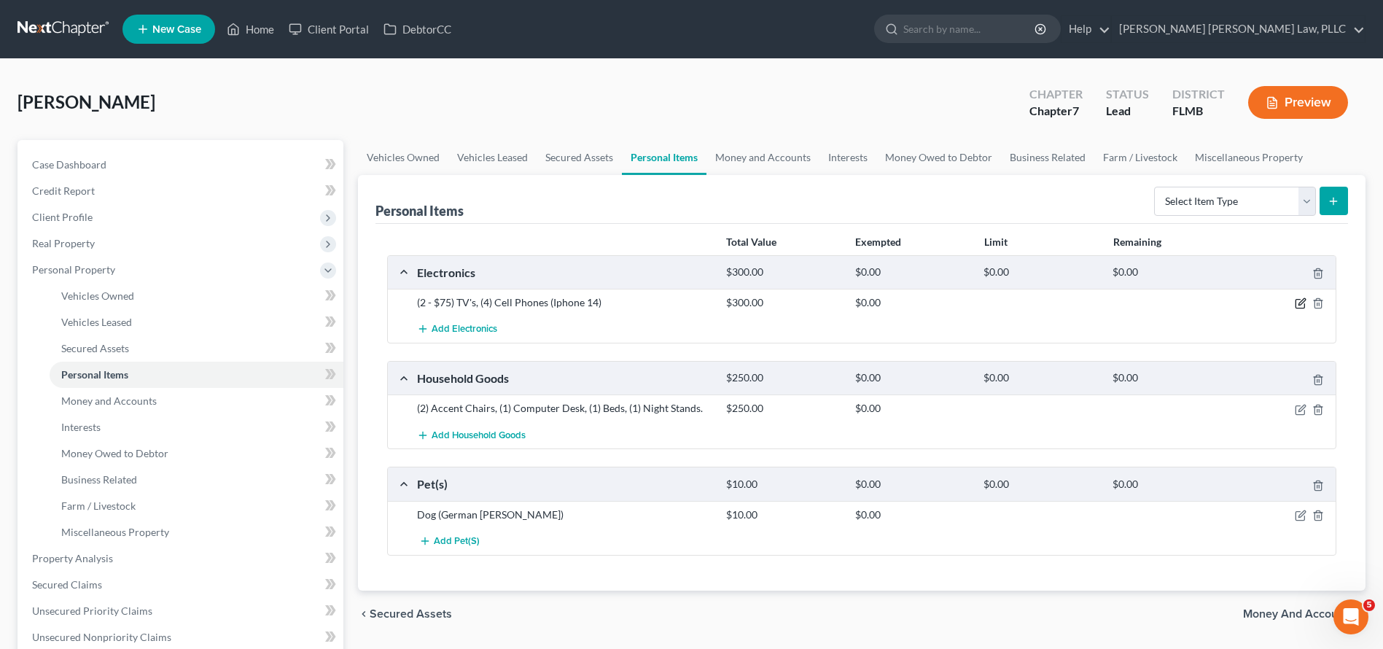
click at [1300, 307] on icon "button" at bounding box center [1301, 303] width 12 height 12
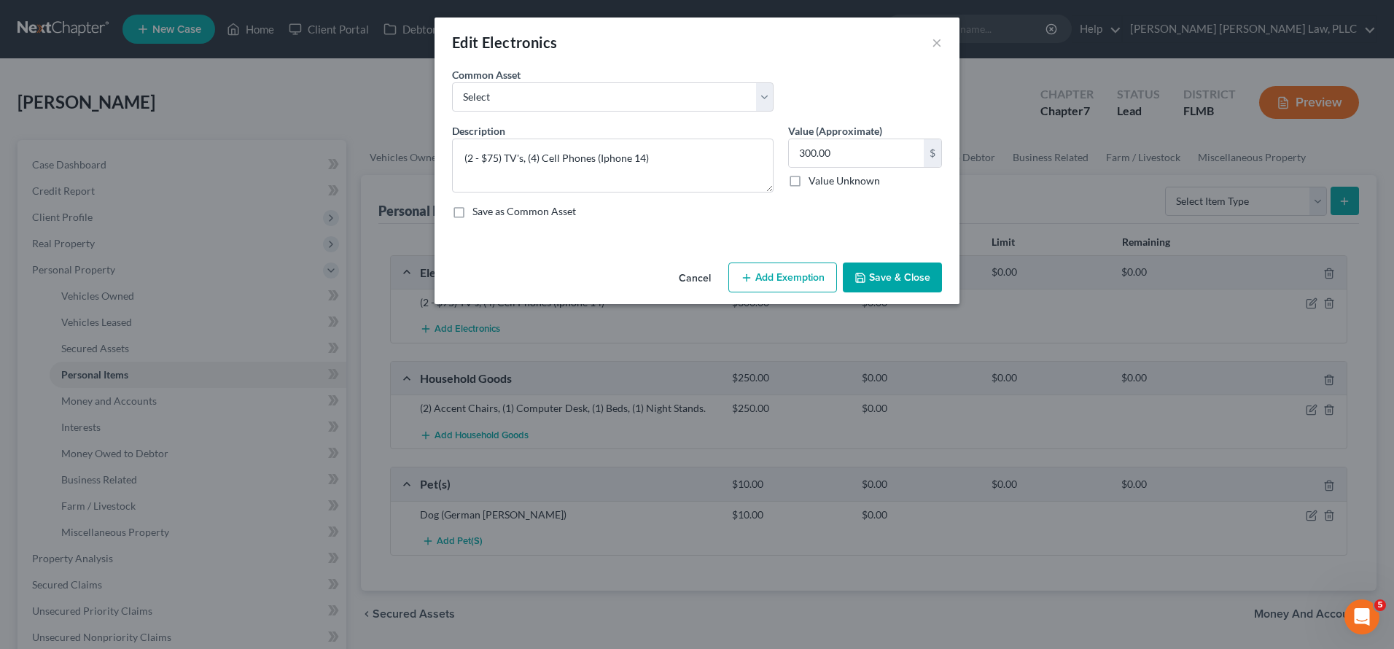
click at [809, 281] on button "Add Exemption" at bounding box center [782, 277] width 109 height 31
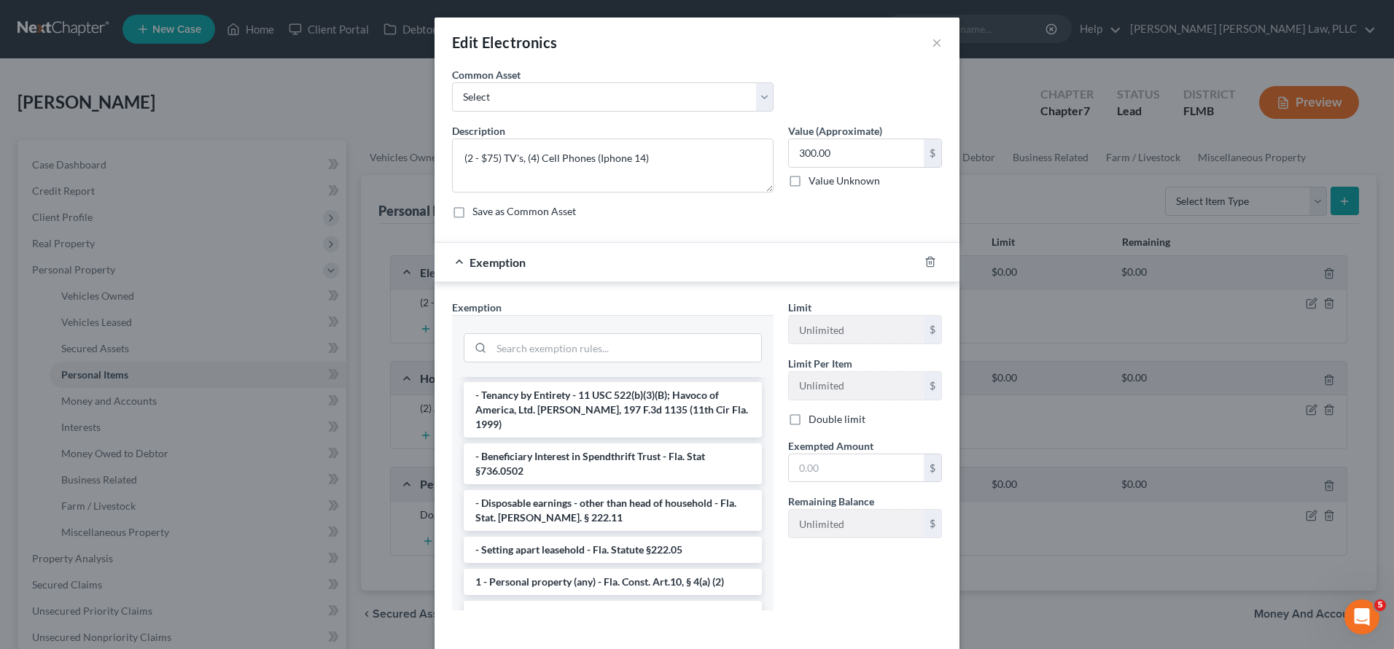
scroll to position [49, 0]
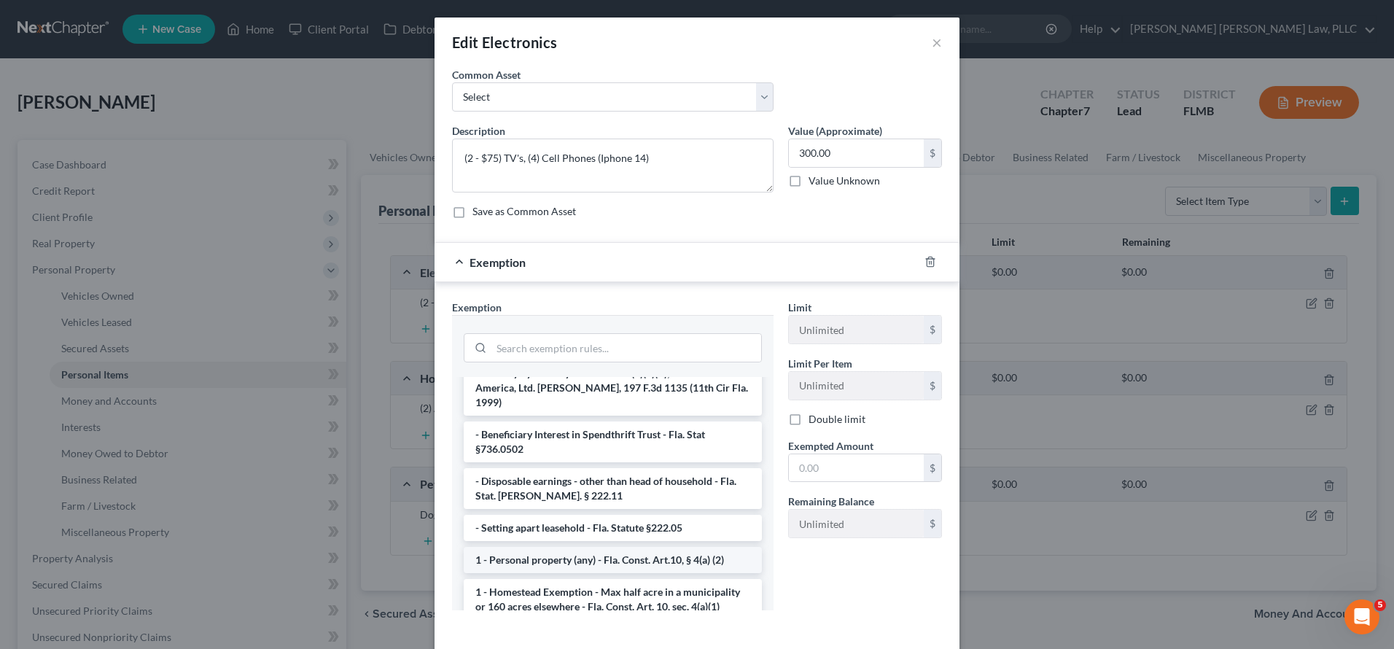
click at [607, 547] on li "1 - Personal property (any) - Fla. Const. Art.10, § 4(a) (2)" at bounding box center [613, 560] width 298 height 26
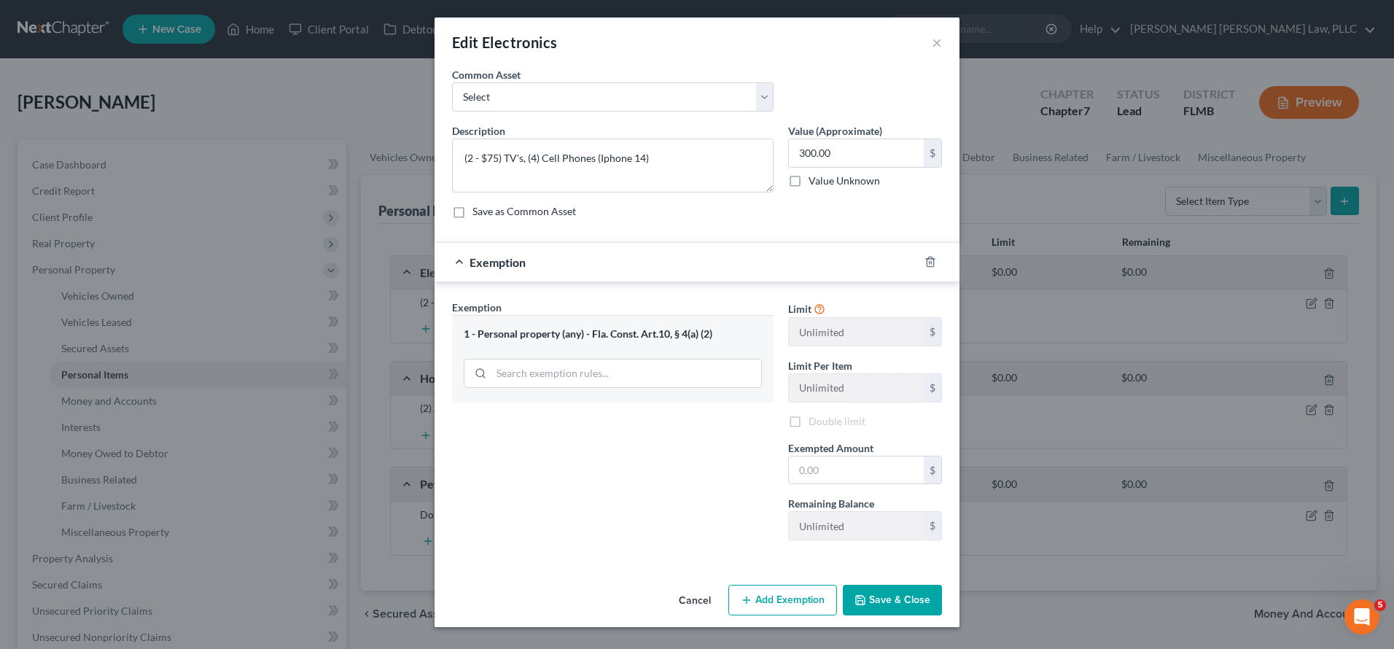
click at [914, 593] on button "Save & Close" at bounding box center [892, 600] width 99 height 31
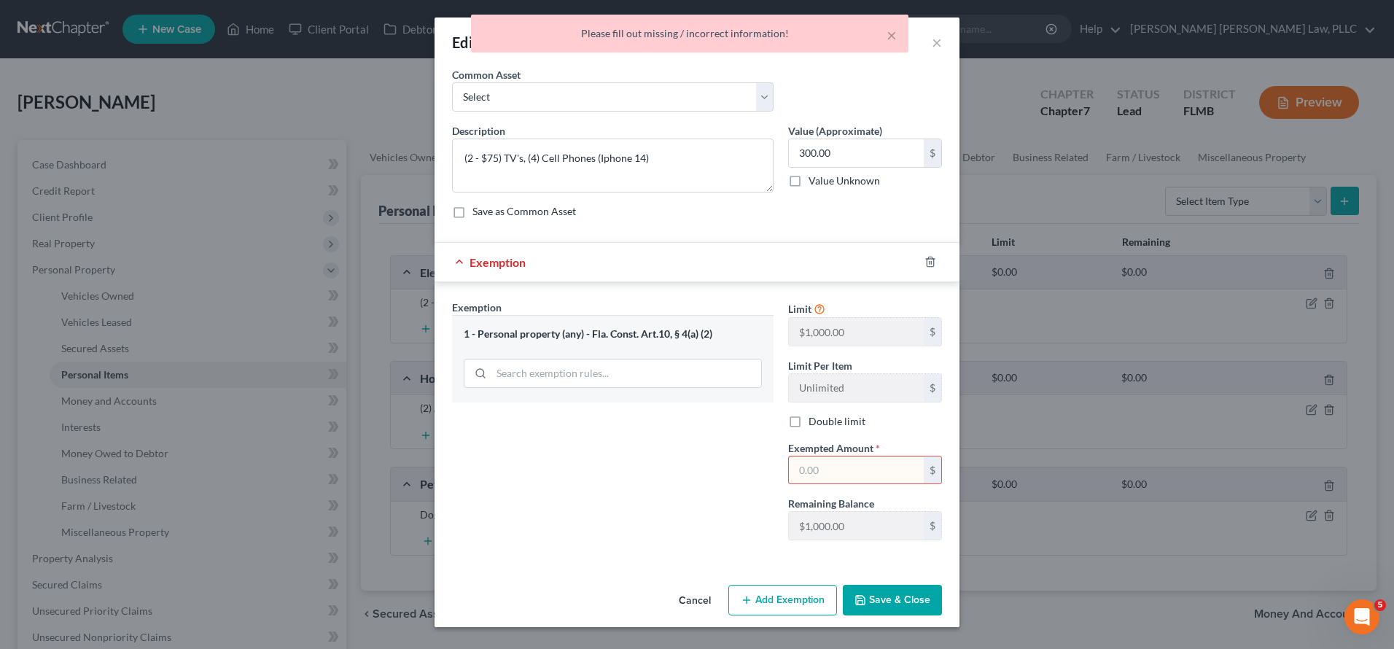
click at [835, 466] on input "text" at bounding box center [856, 470] width 135 height 28
type input "300.00"
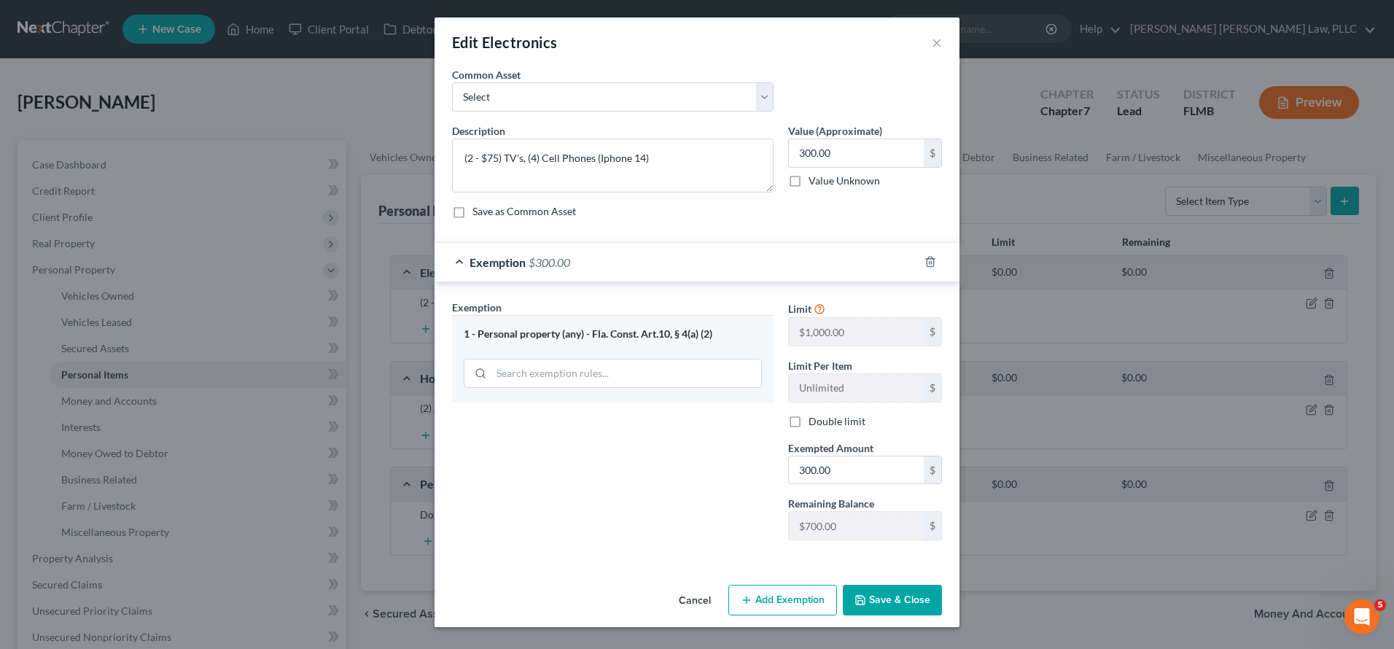
click at [890, 589] on button "Save & Close" at bounding box center [892, 600] width 99 height 31
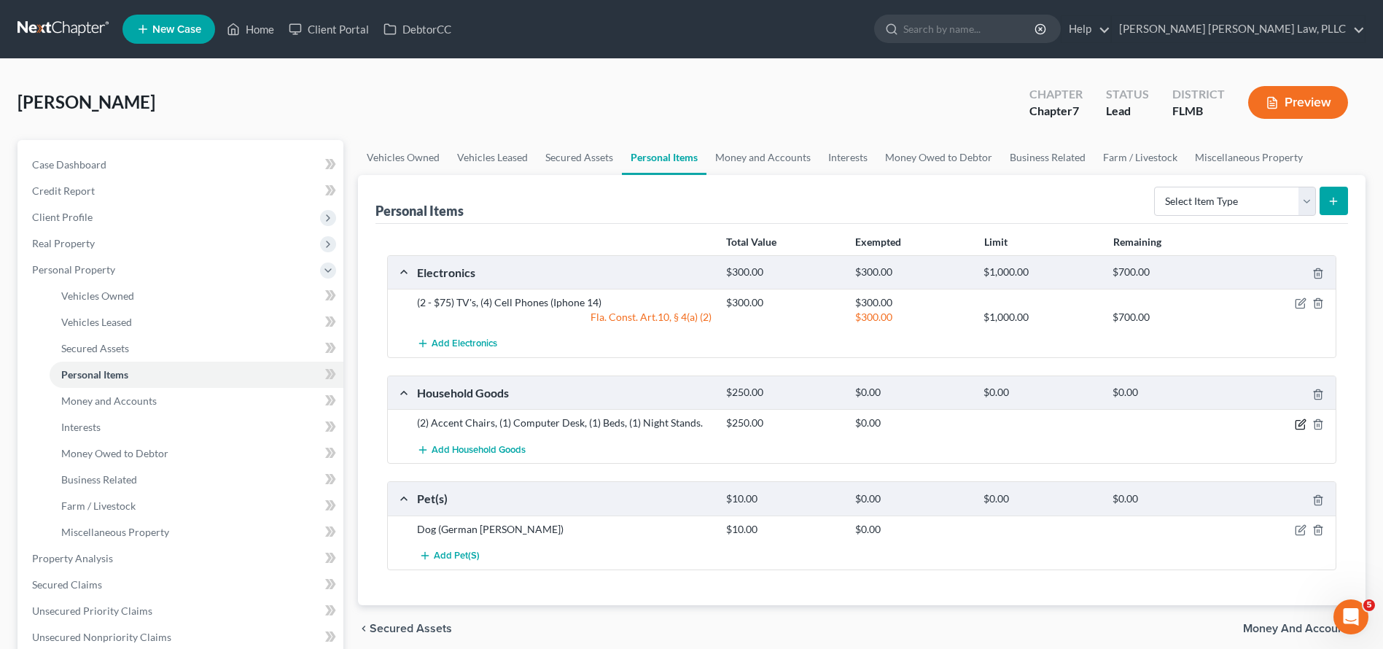
click at [1302, 427] on icon "button" at bounding box center [1301, 425] width 12 height 12
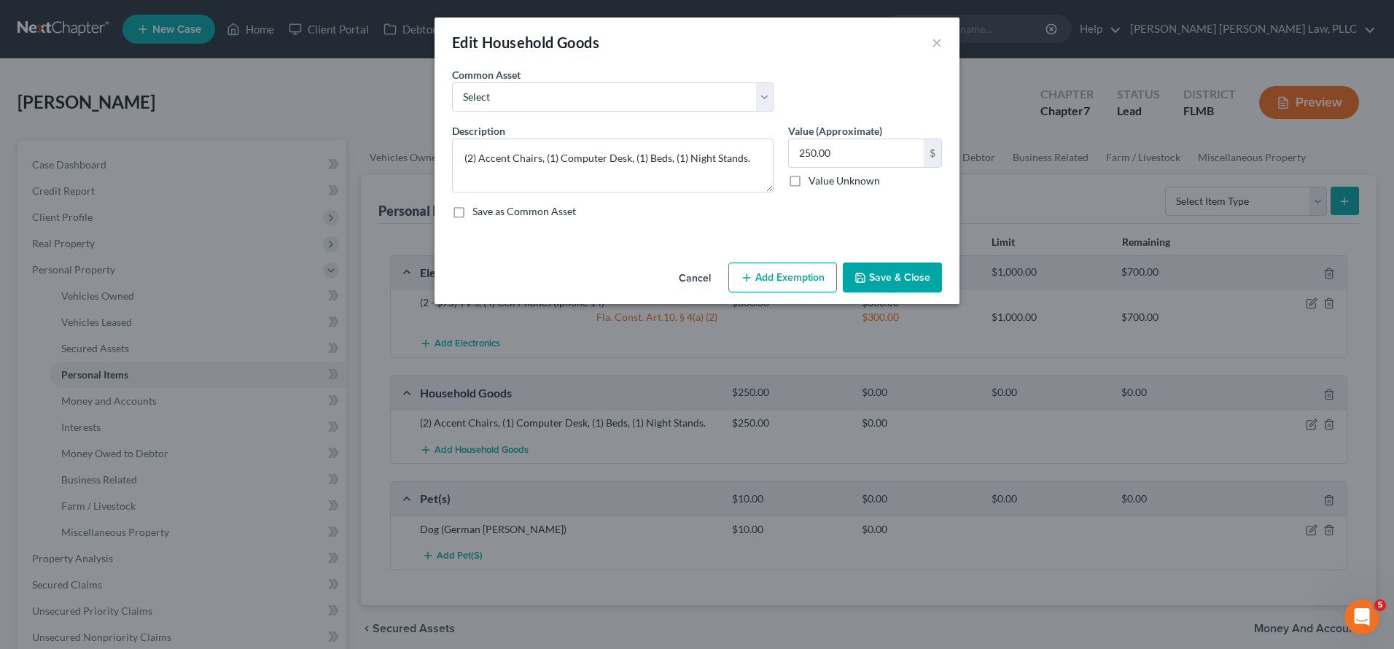
click at [765, 270] on button "Add Exemption" at bounding box center [782, 277] width 109 height 31
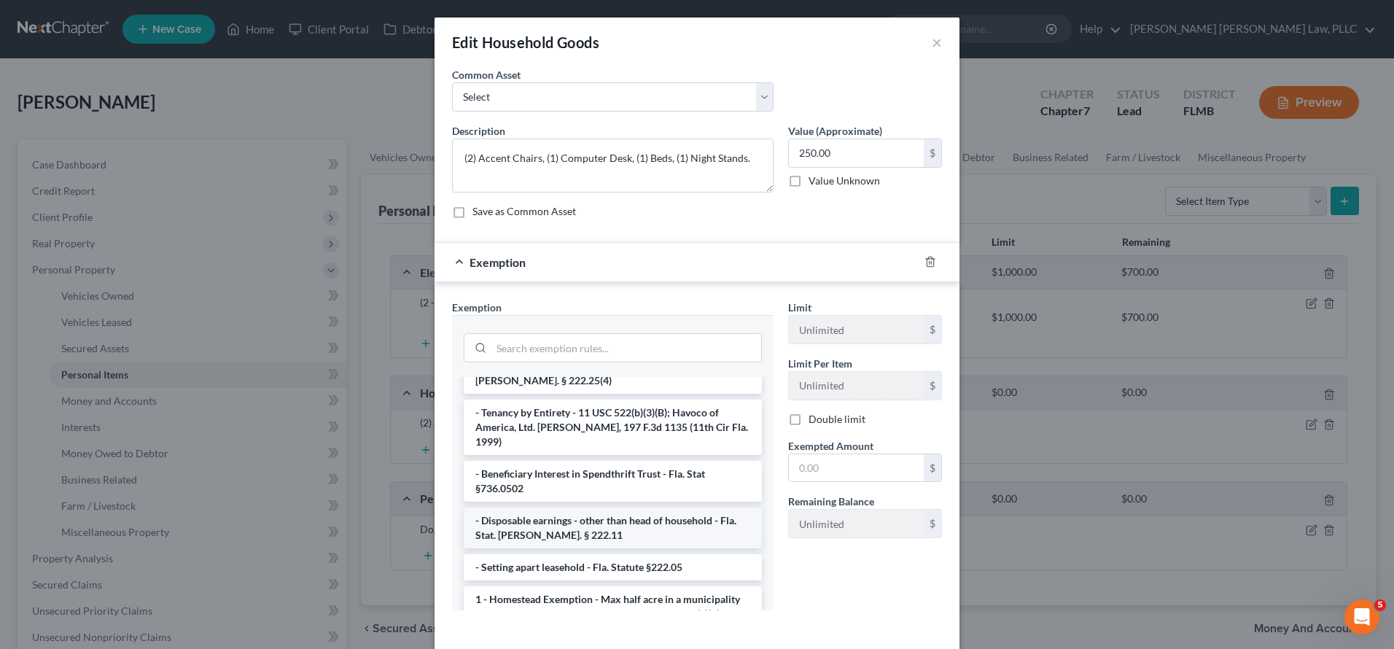
scroll to position [0, 0]
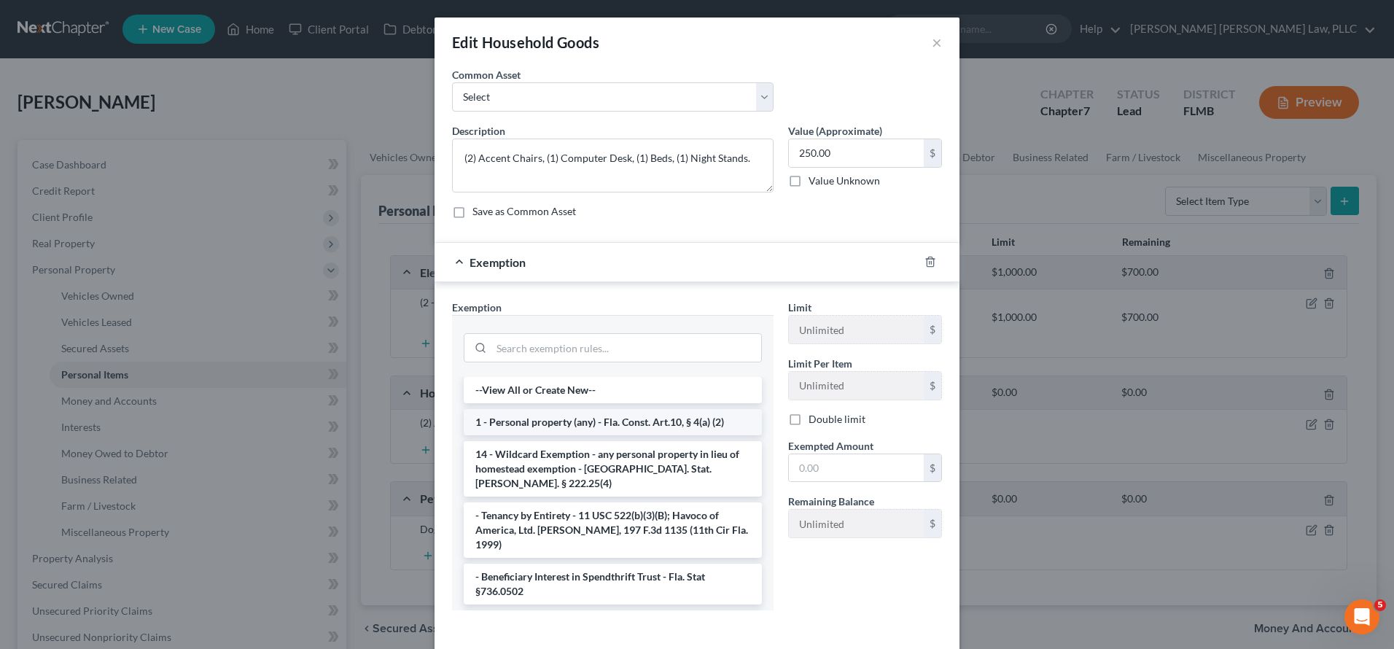
click at [587, 428] on li "1 - Personal property (any) - Fla. Const. Art.10, § 4(a) (2)" at bounding box center [613, 422] width 298 height 26
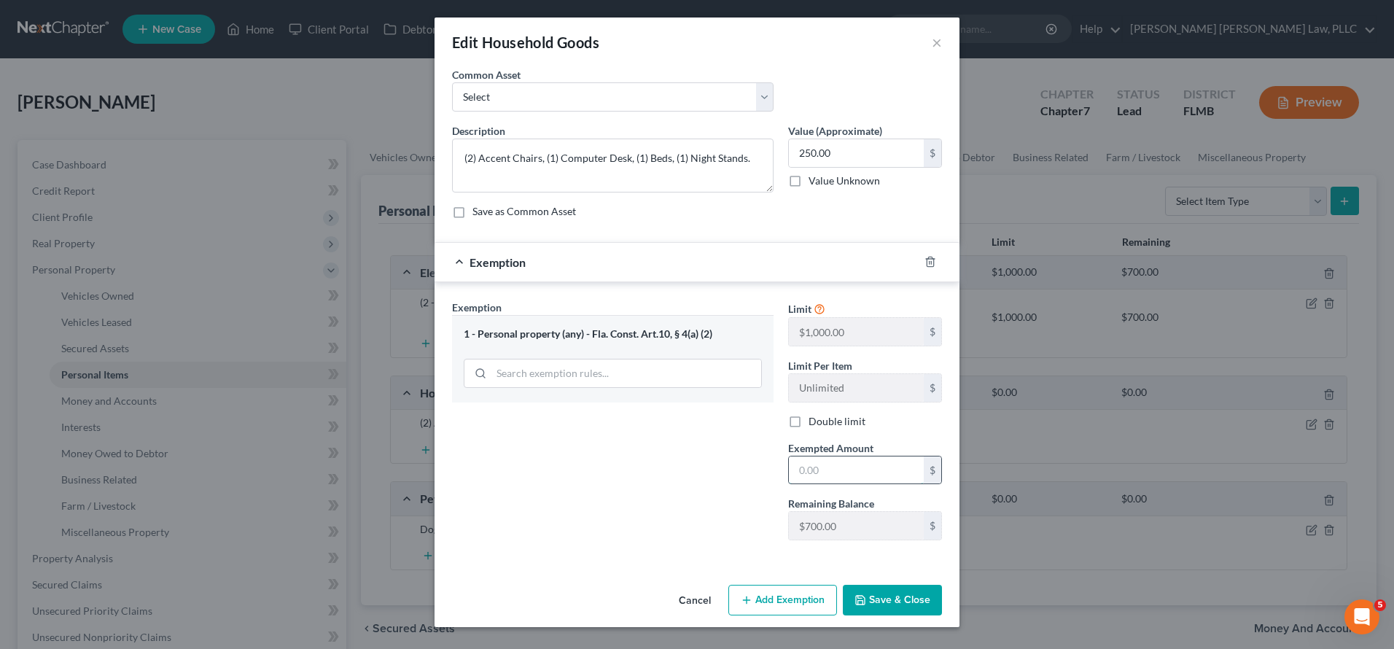
click at [824, 468] on input "text" at bounding box center [856, 470] width 135 height 28
type input "250.0"
click at [919, 595] on button "Save & Close" at bounding box center [892, 600] width 99 height 31
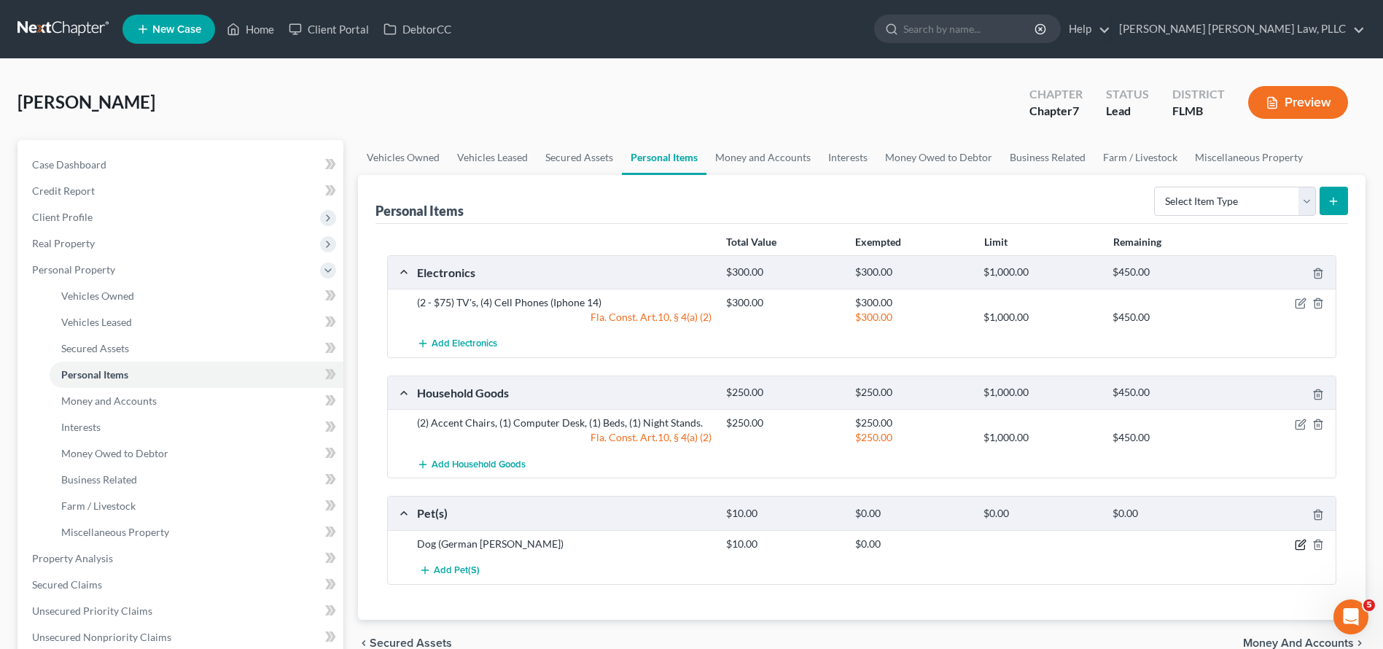
click at [1302, 543] on icon "button" at bounding box center [1301, 545] width 12 height 12
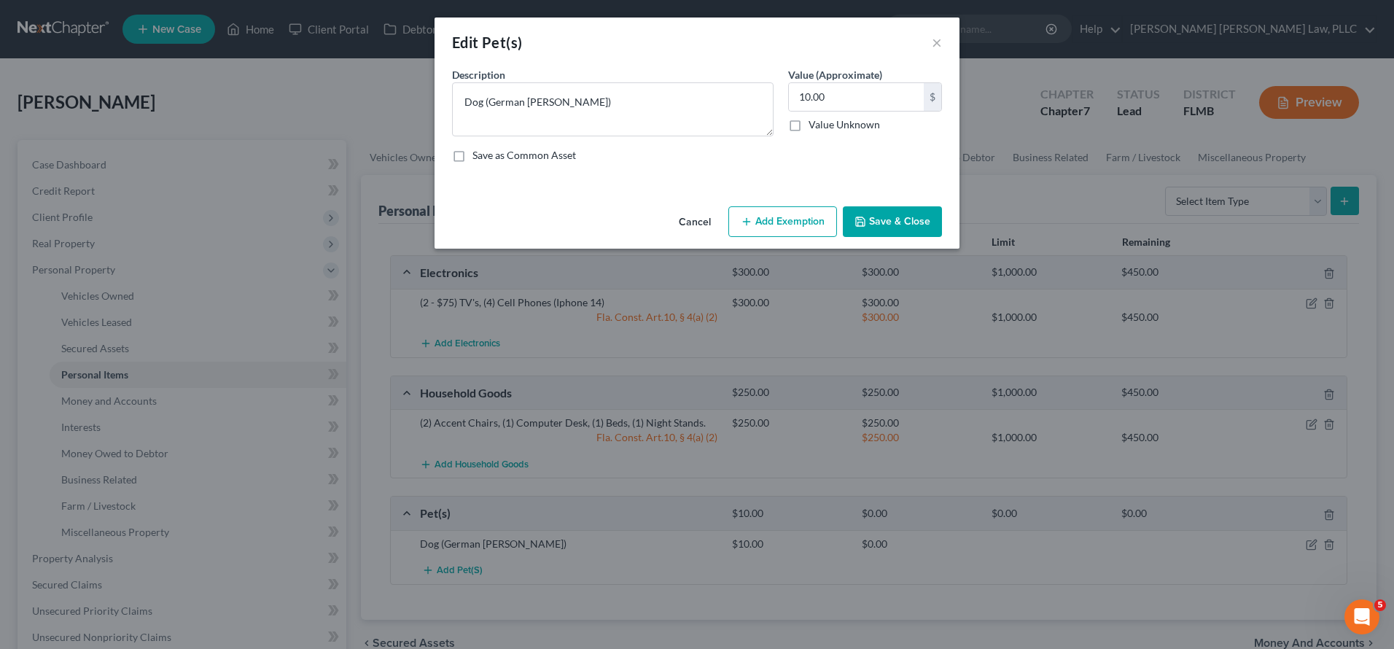
click at [813, 216] on button "Add Exemption" at bounding box center [782, 221] width 109 height 31
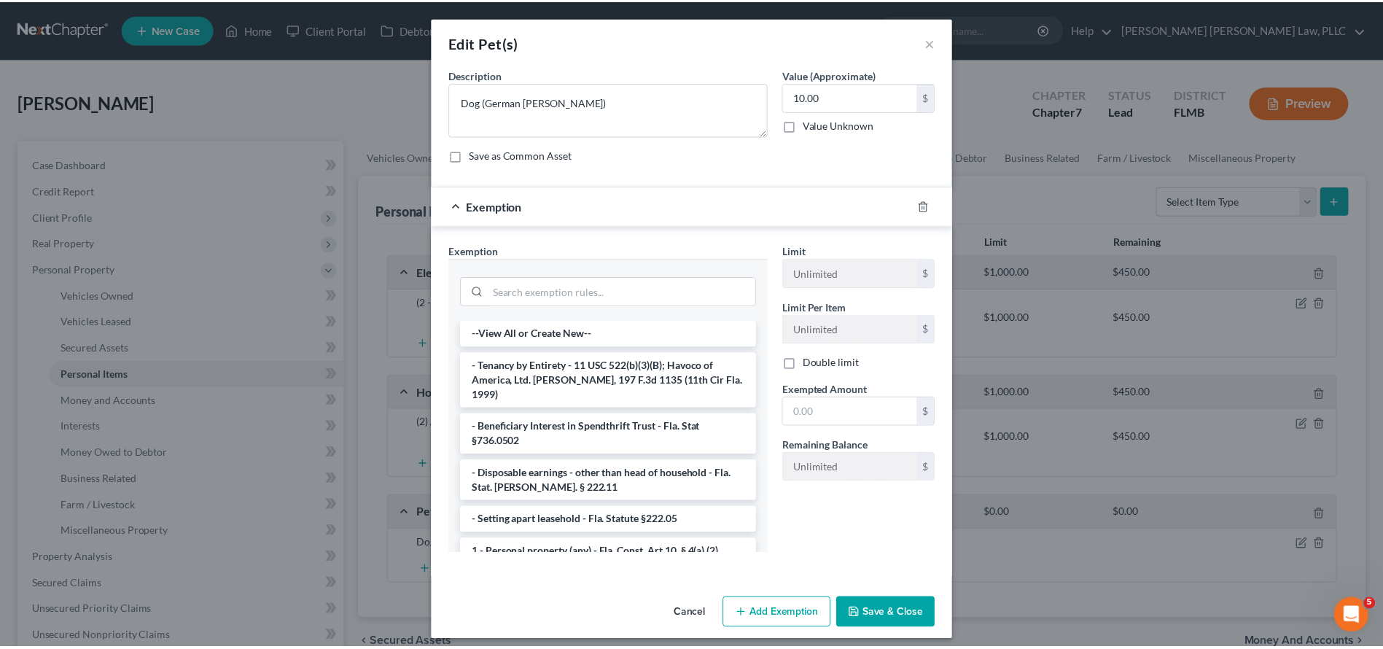
scroll to position [3, 0]
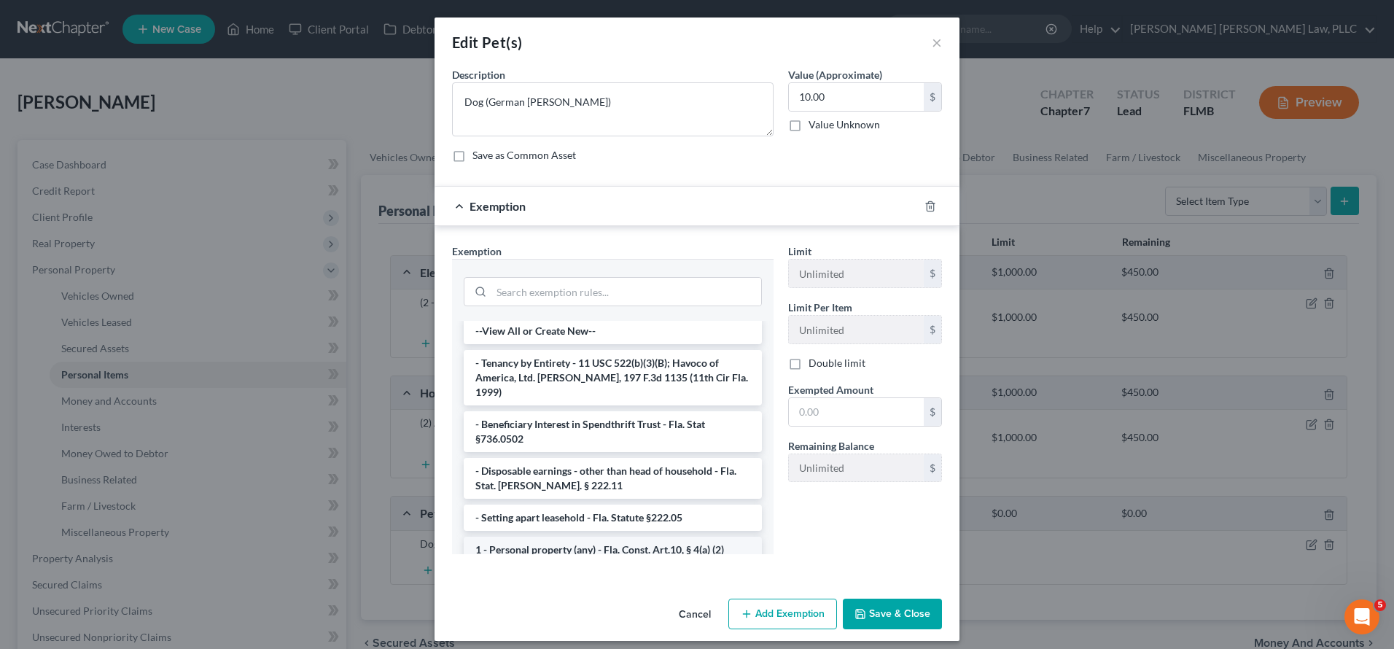
click at [655, 537] on li "1 - Personal property (any) - Fla. Const. Art.10, § 4(a) (2)" at bounding box center [613, 550] width 298 height 26
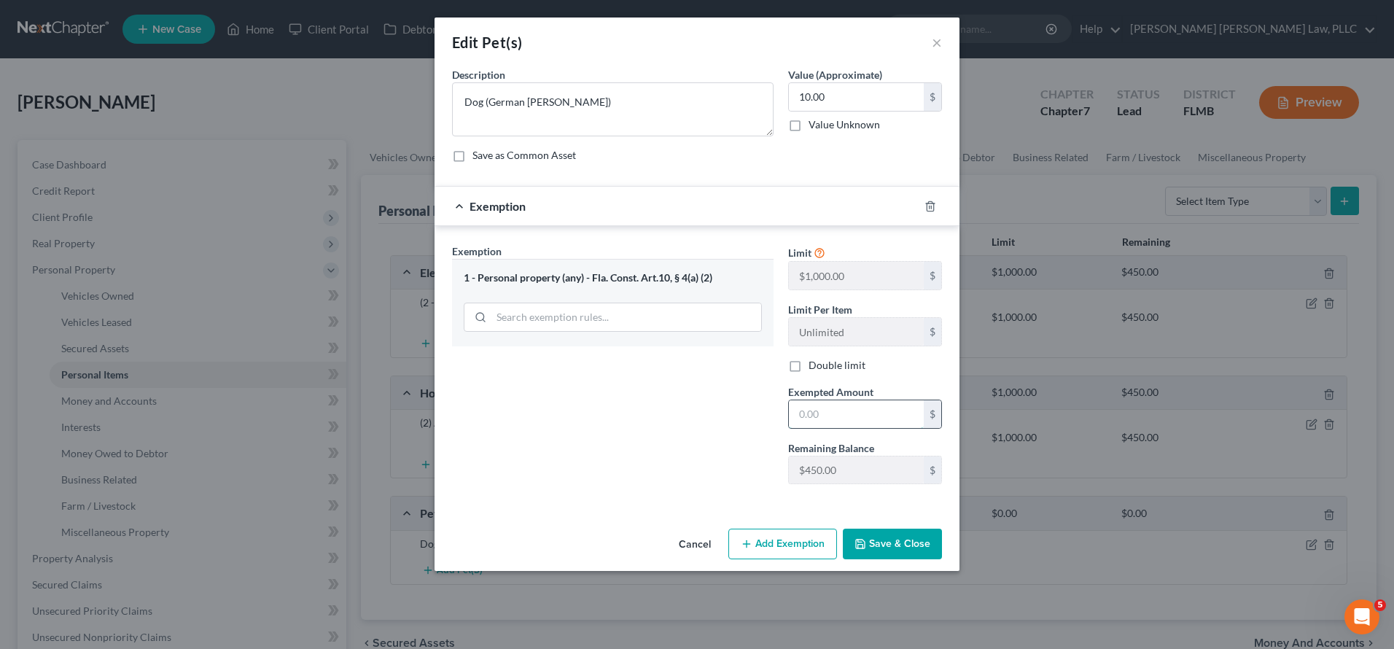
click at [812, 421] on input "text" at bounding box center [856, 414] width 135 height 28
type input "10.00"
click at [879, 543] on button "Save & Close" at bounding box center [892, 544] width 99 height 31
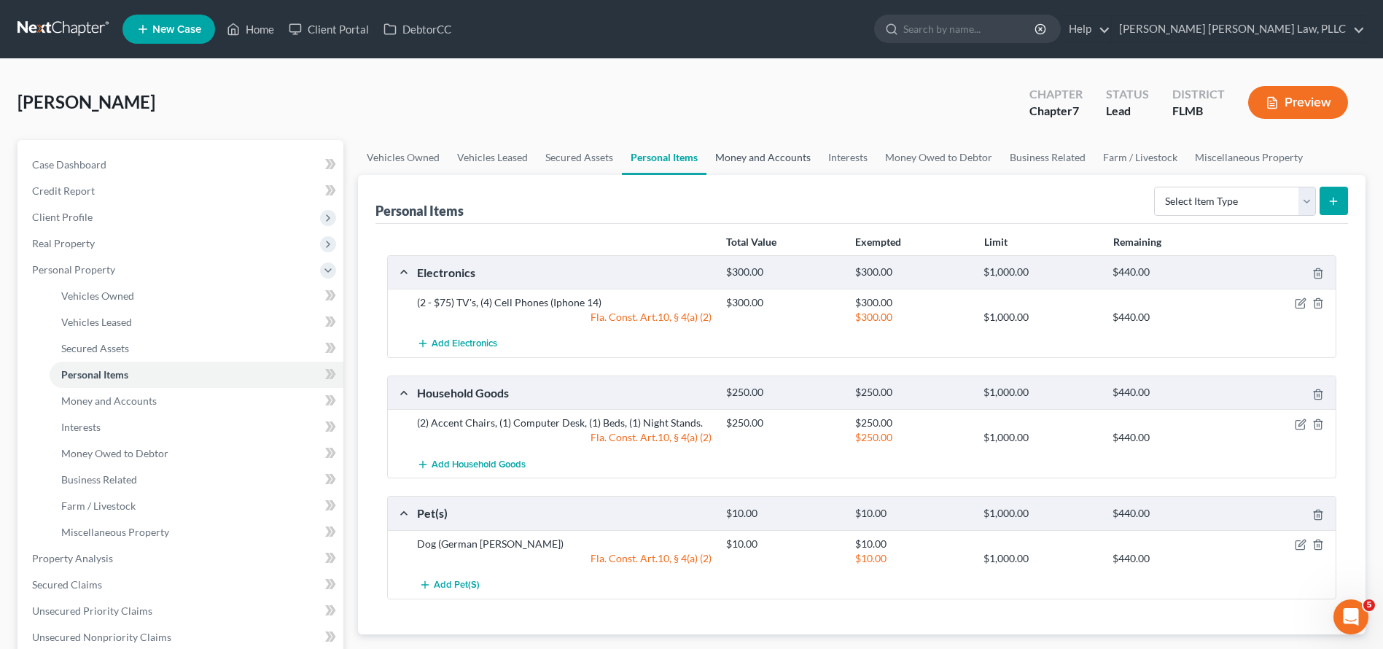
click at [752, 156] on link "Money and Accounts" at bounding box center [762, 157] width 113 height 35
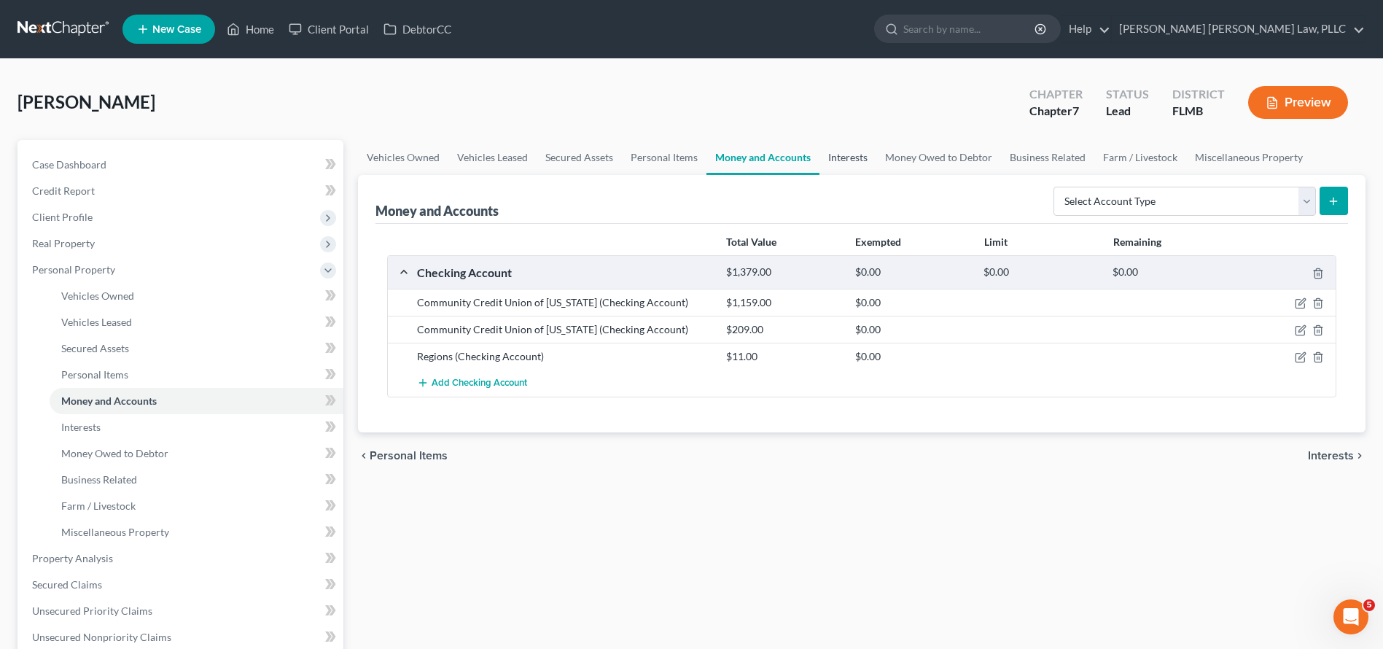
click at [832, 153] on link "Interests" at bounding box center [848, 157] width 57 height 35
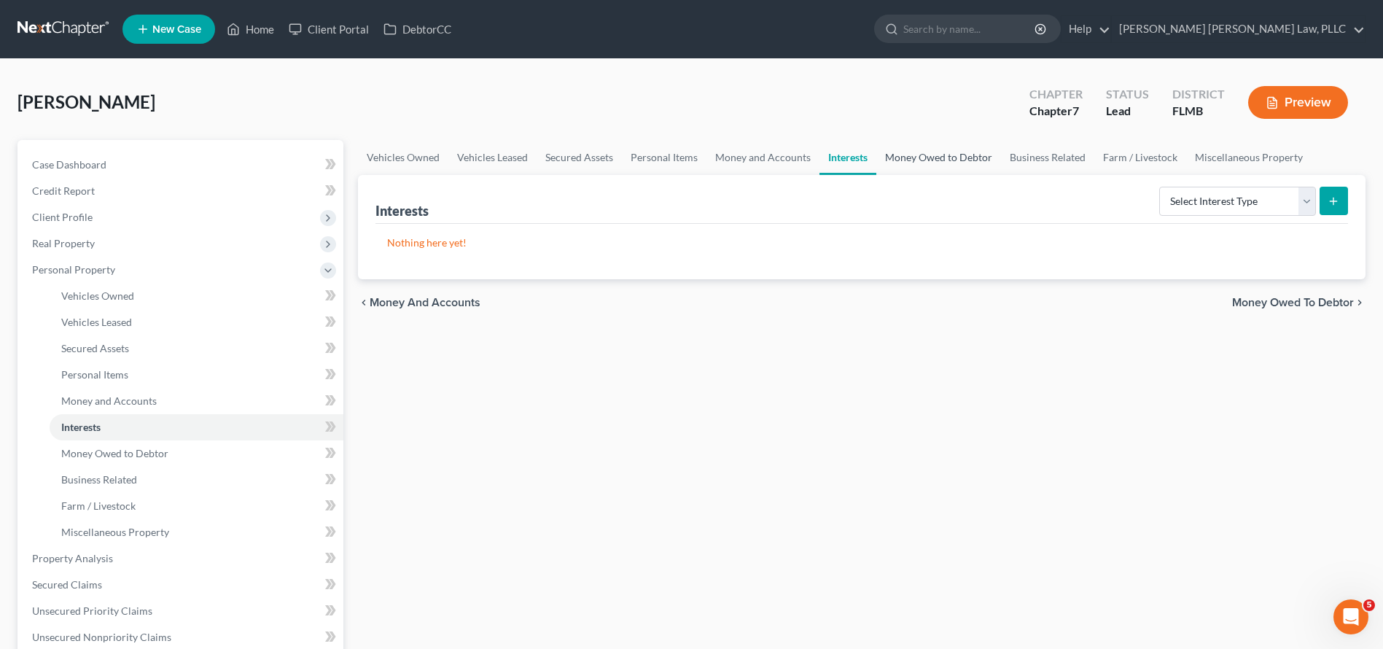
click at [907, 160] on link "Money Owed to Debtor" at bounding box center [938, 157] width 125 height 35
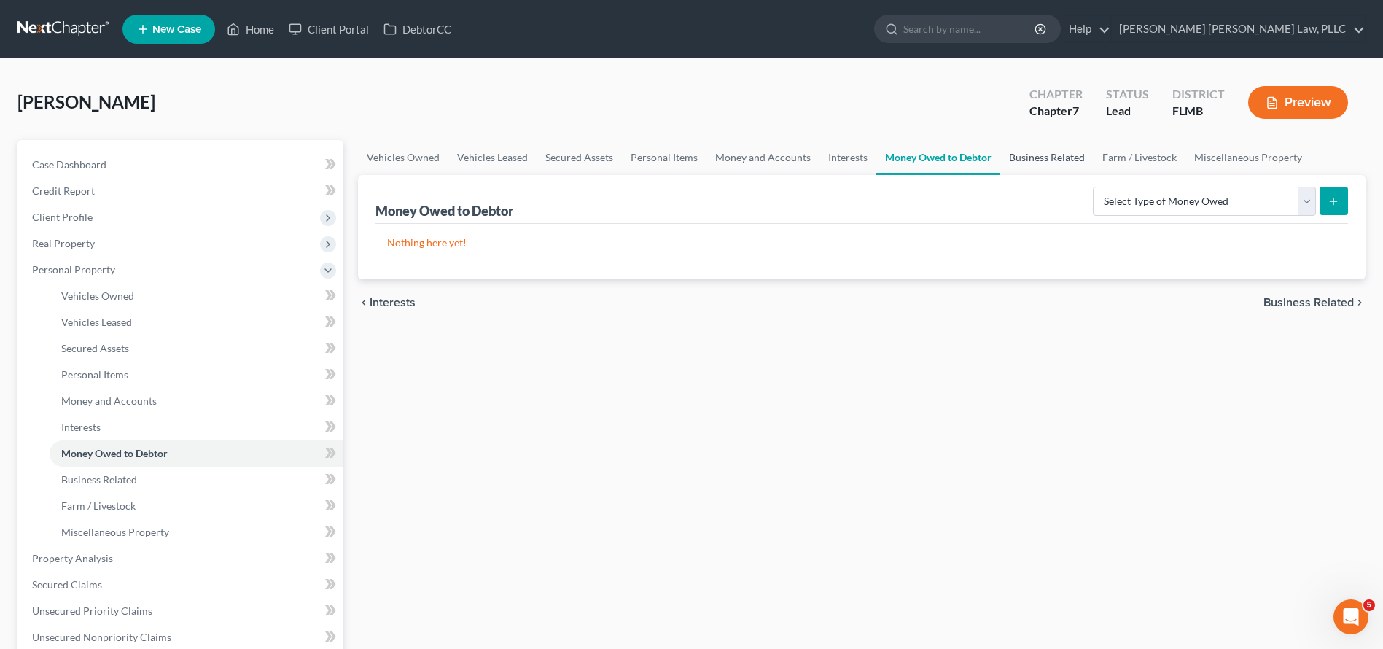
click at [1024, 166] on link "Business Related" at bounding box center [1046, 157] width 93 height 35
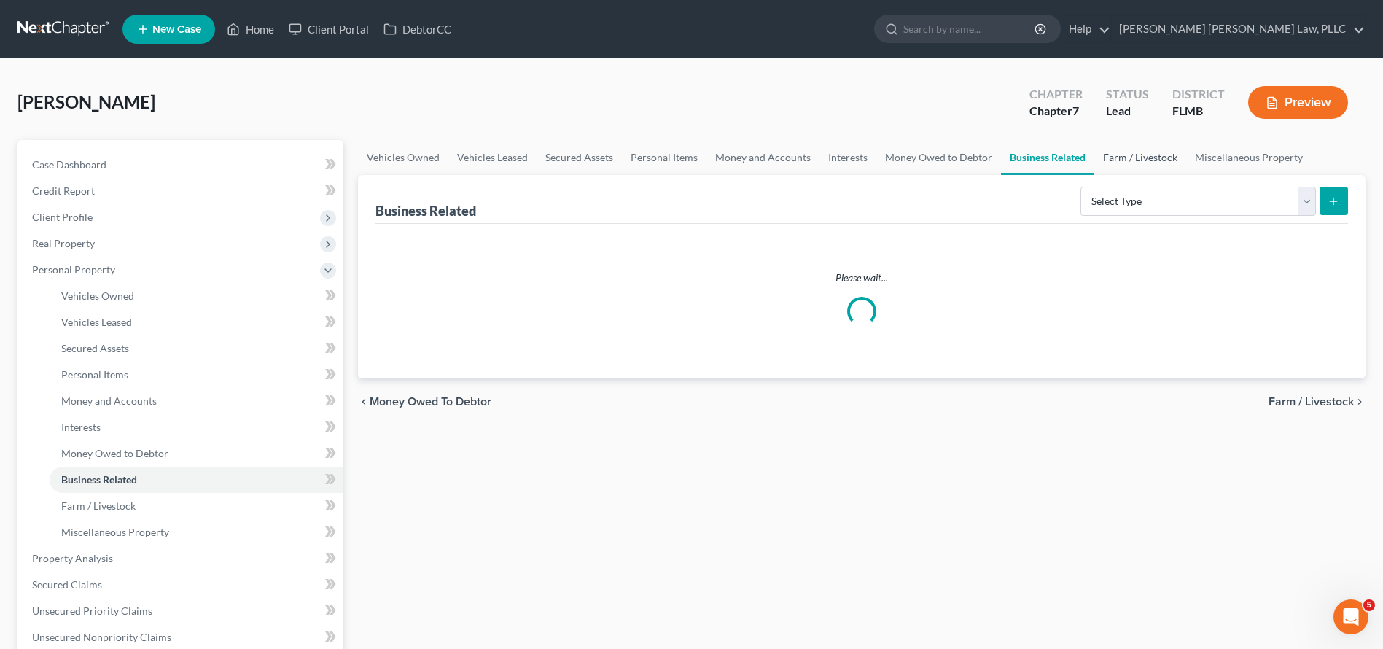
click at [1121, 162] on link "Farm / Livestock" at bounding box center [1140, 157] width 92 height 35
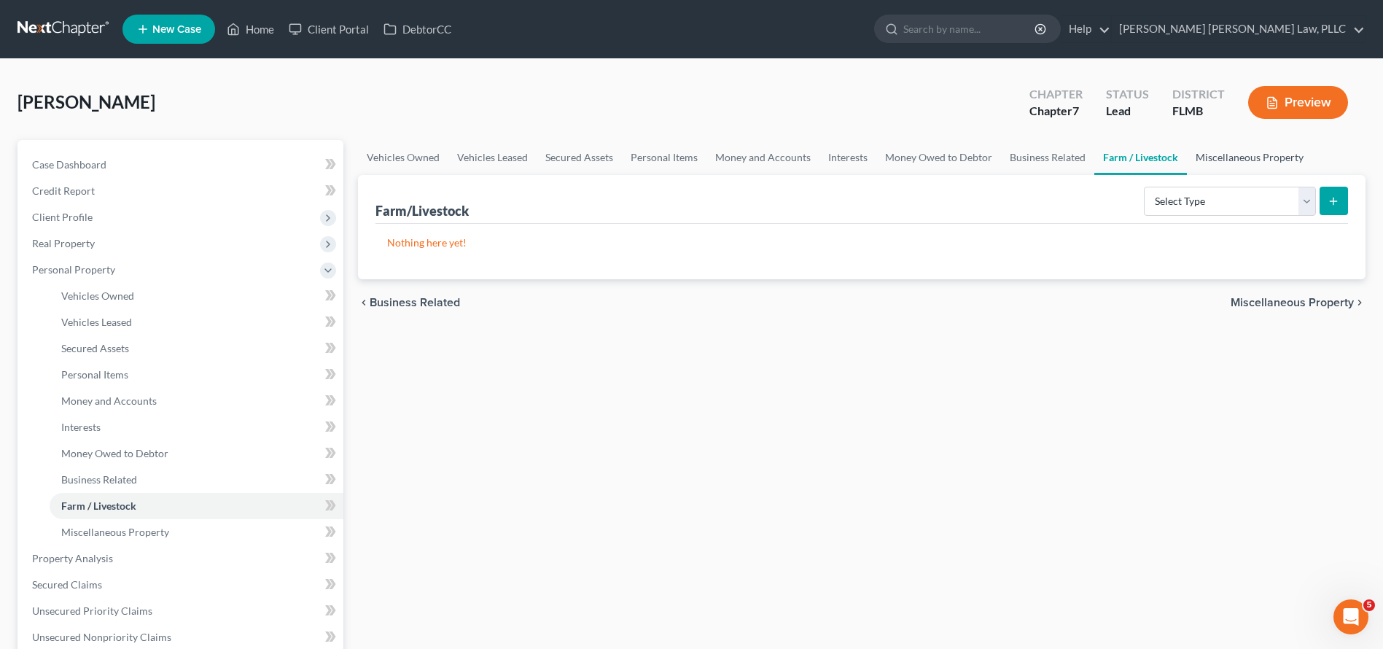
click at [1240, 157] on link "Miscellaneous Property" at bounding box center [1249, 157] width 125 height 35
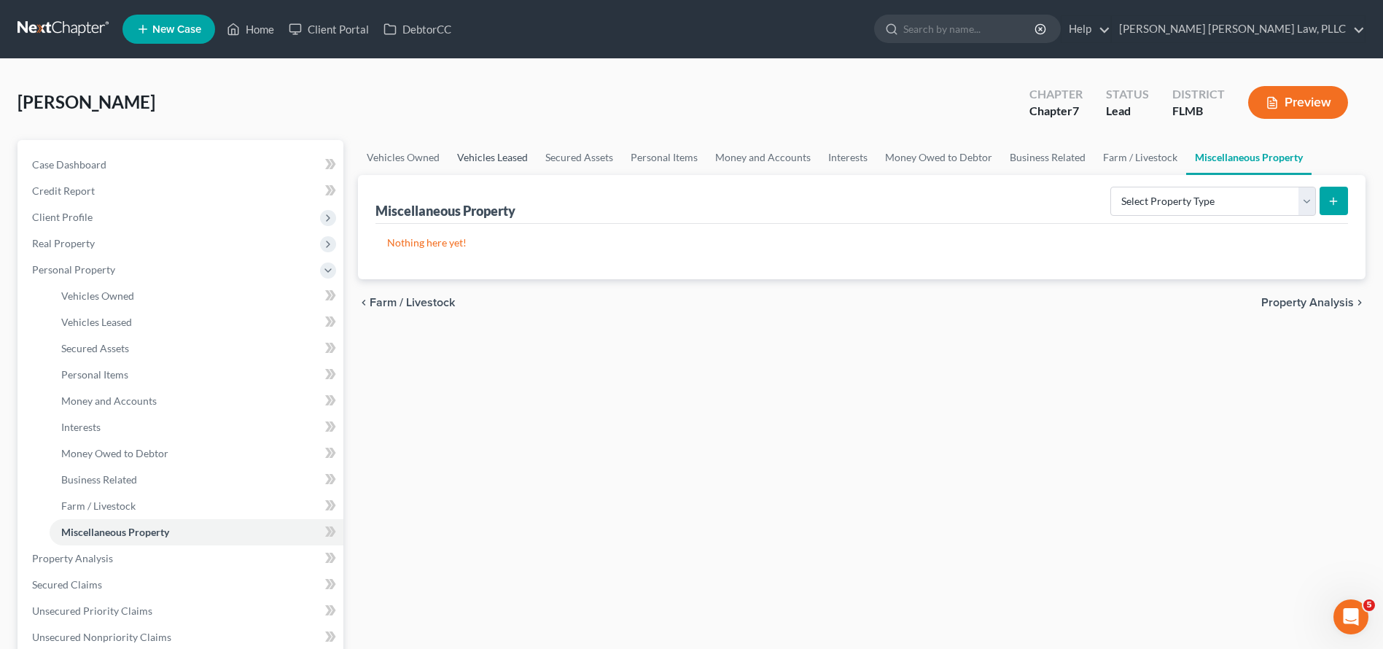
click at [491, 161] on link "Vehicles Leased" at bounding box center [492, 157] width 88 height 35
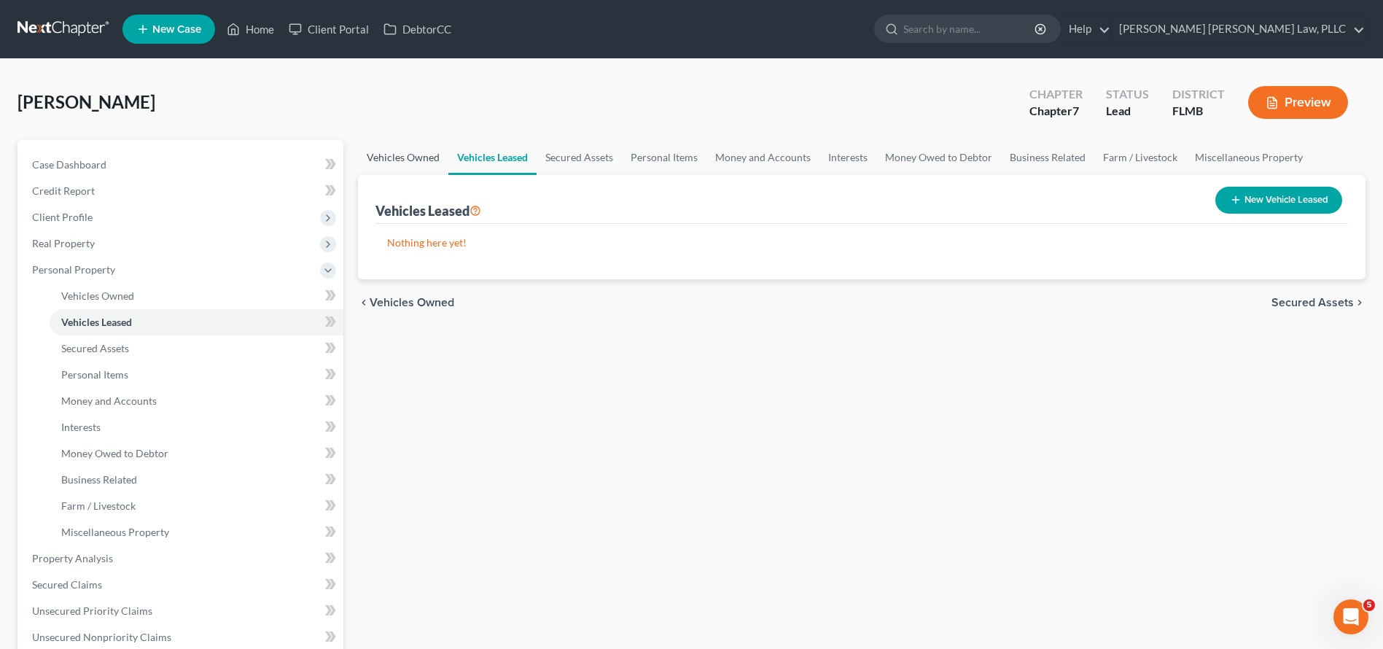
click at [438, 154] on link "Vehicles Owned" at bounding box center [403, 157] width 90 height 35
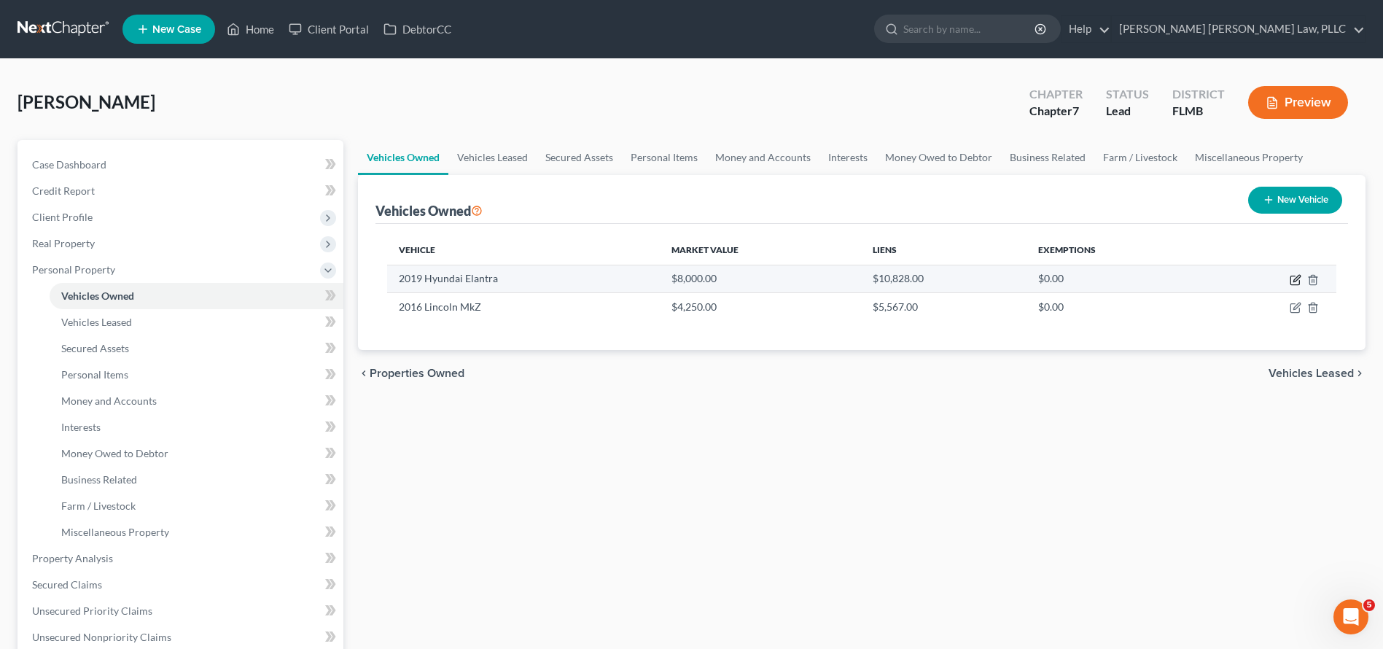
click at [1291, 276] on icon "button" at bounding box center [1295, 280] width 9 height 9
select select "0"
select select "7"
select select "1"
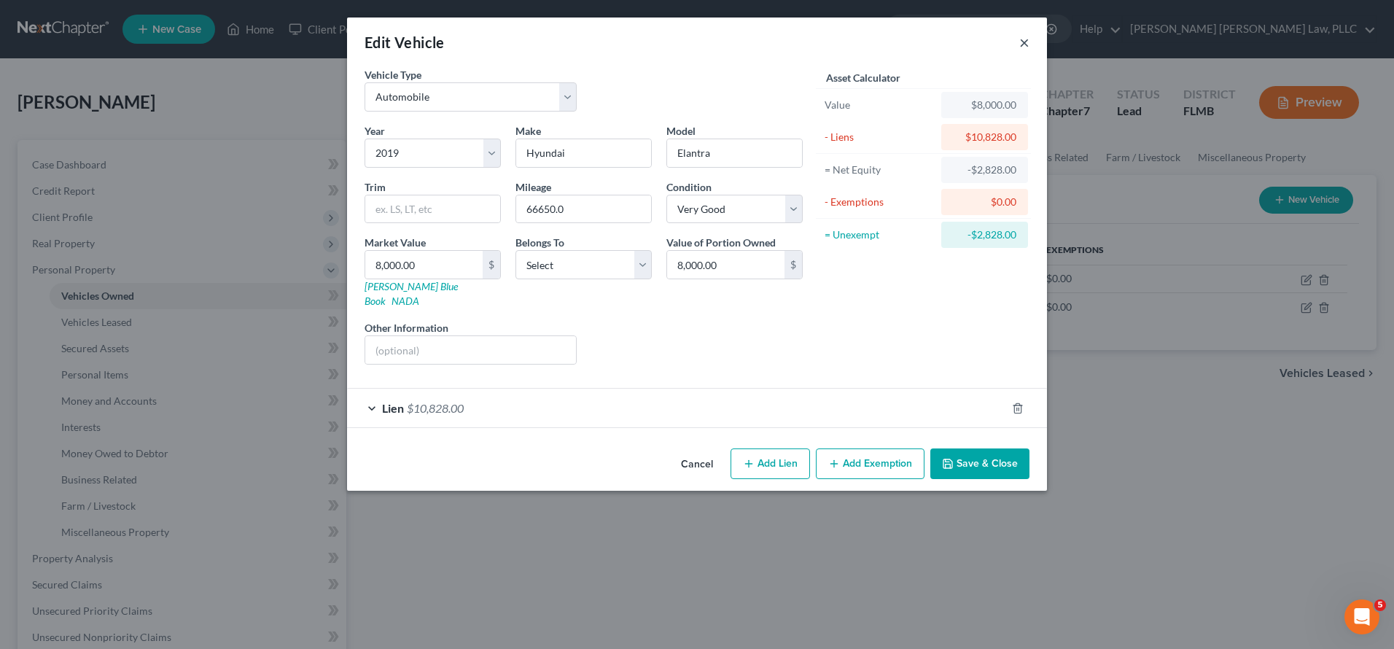
click at [1023, 42] on button "×" at bounding box center [1024, 42] width 10 height 17
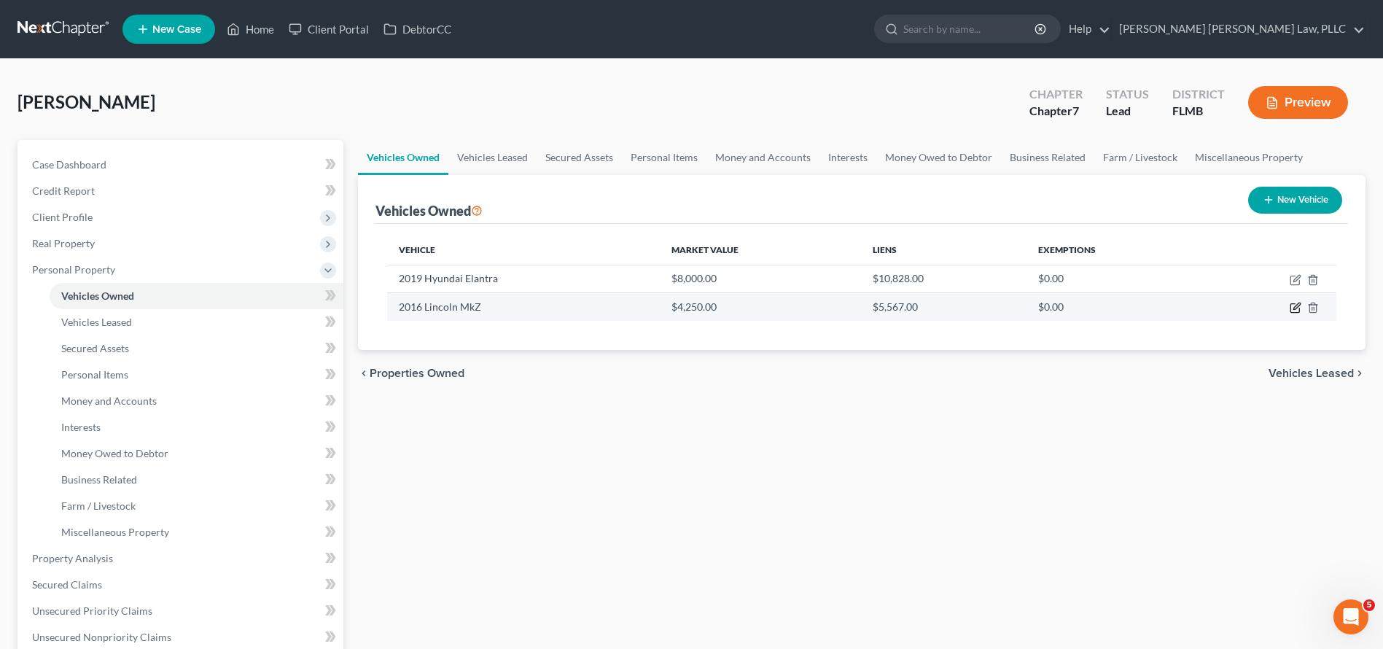
click at [1292, 305] on icon "button" at bounding box center [1296, 308] width 12 height 12
select select "0"
select select "10"
select select "3"
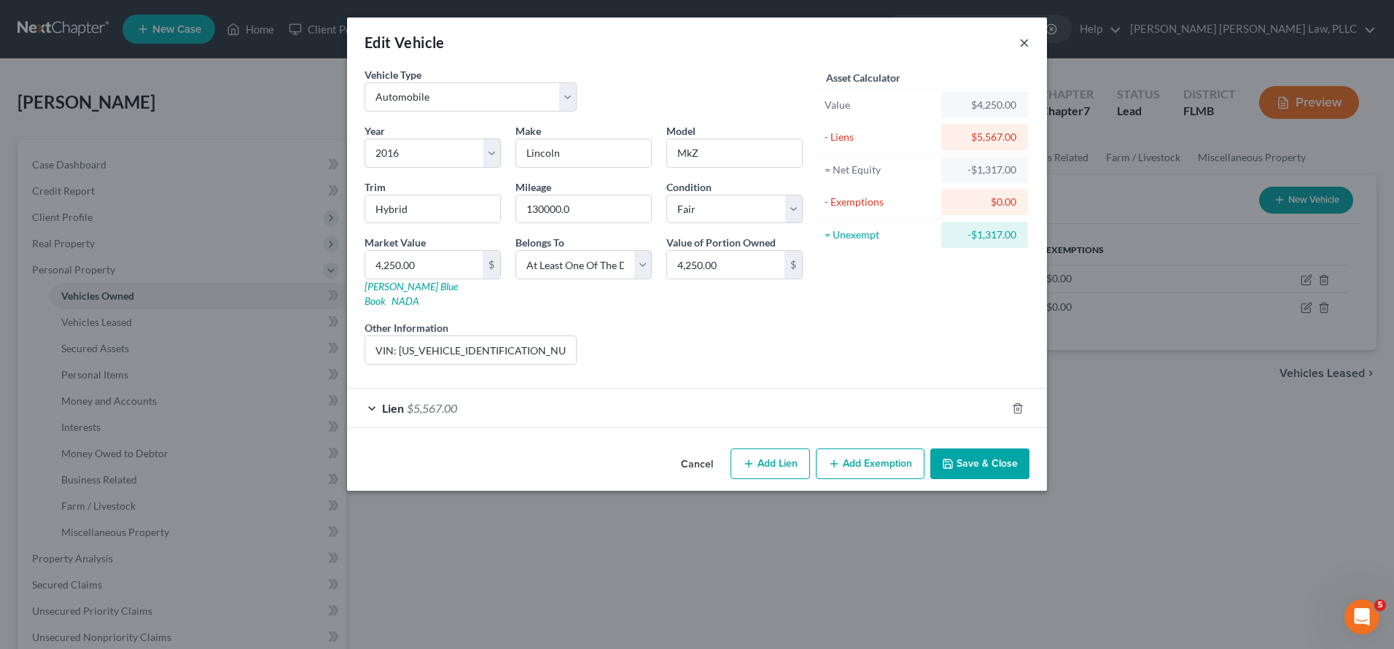
click at [1027, 41] on button "×" at bounding box center [1024, 42] width 10 height 17
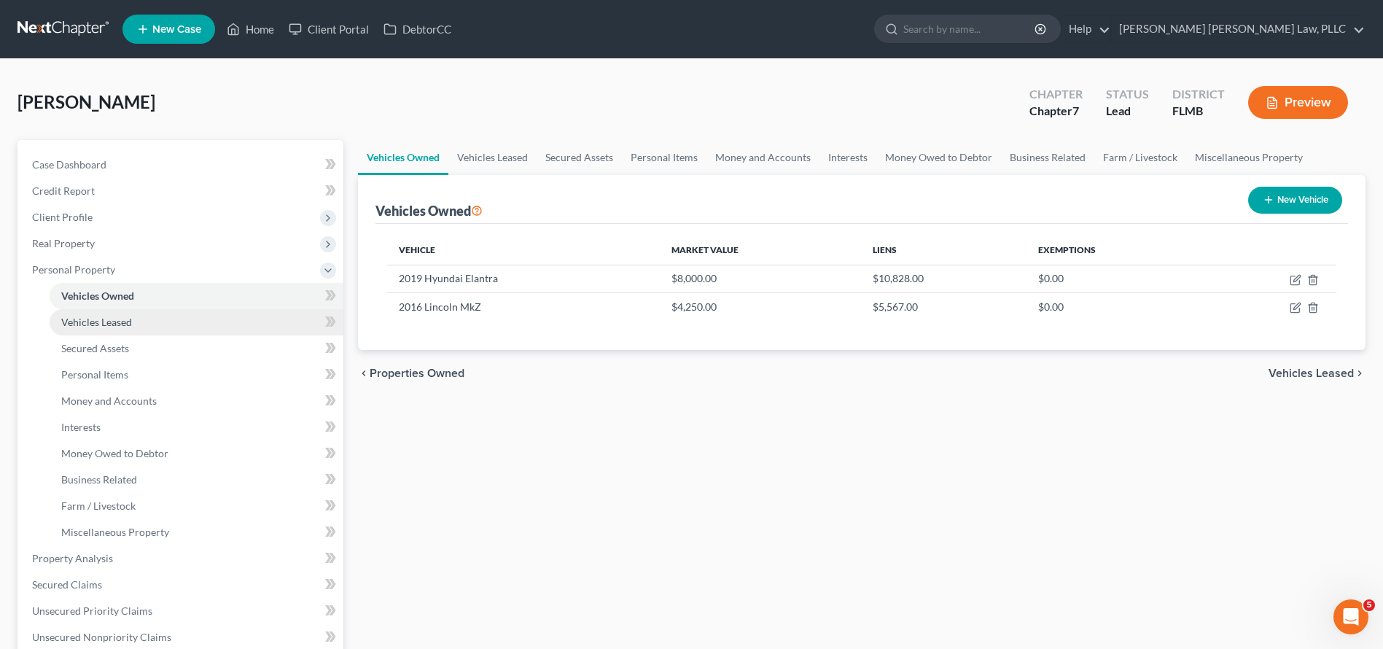
click at [192, 328] on link "Vehicles Leased" at bounding box center [197, 322] width 294 height 26
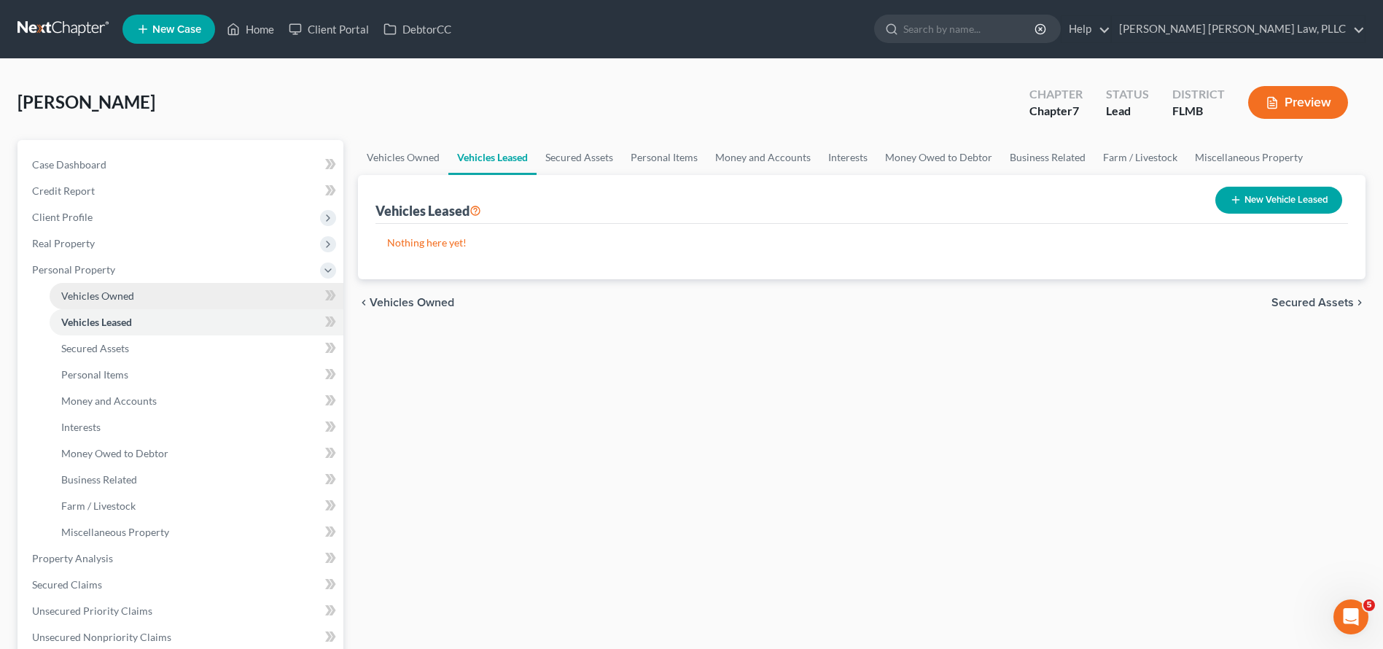
click at [184, 296] on link "Vehicles Owned" at bounding box center [197, 296] width 294 height 26
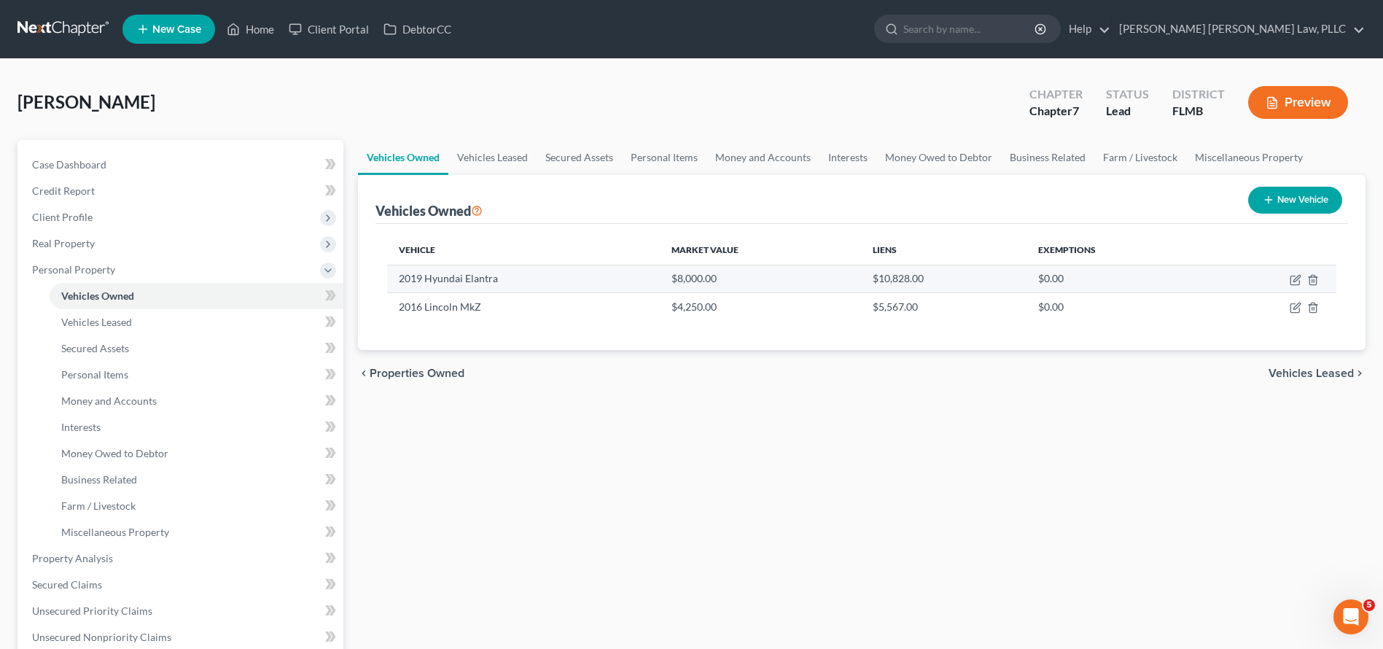
click at [537, 283] on td "2019 Hyundai Elantra" at bounding box center [523, 279] width 273 height 28
click at [1296, 280] on icon "button" at bounding box center [1296, 280] width 12 height 12
select select "0"
select select "7"
select select "1"
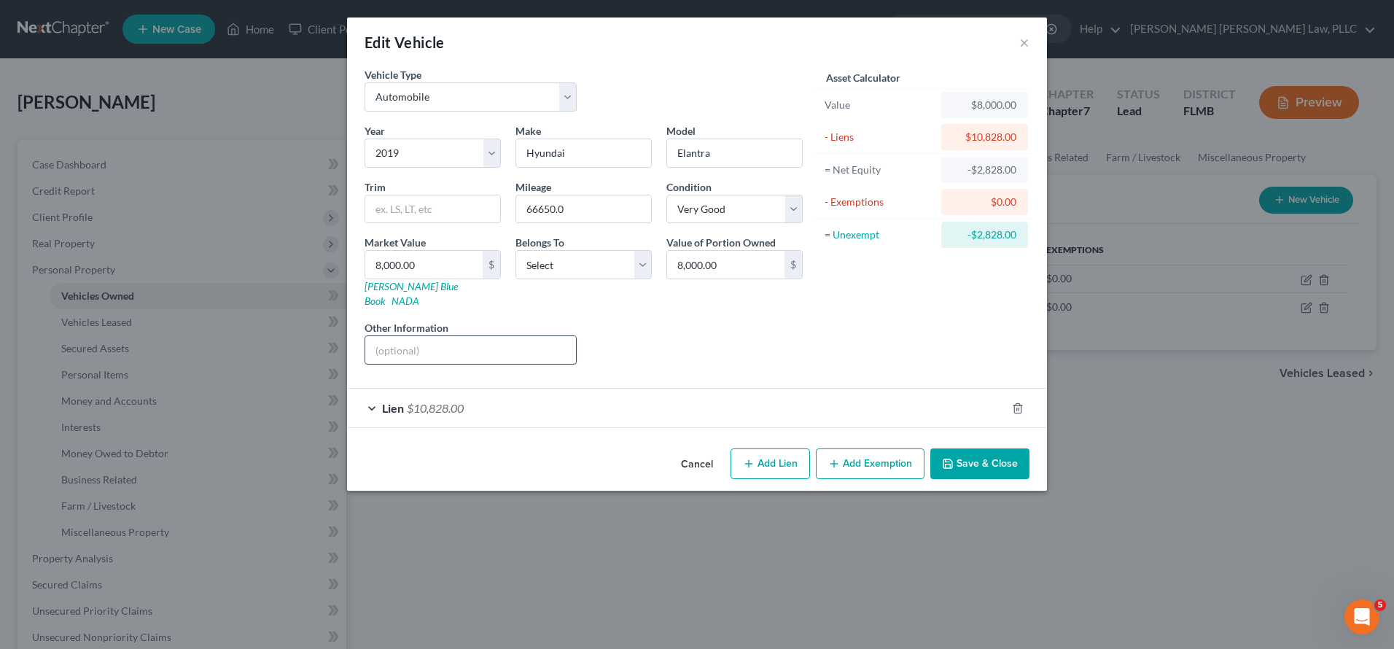
click at [445, 342] on input "text" at bounding box center [470, 350] width 211 height 28
paste input "VIN: 5NPD84LFXKH455297 Style / Body: Sedan 4DEngine: 2.0L I4 SMPI Gasoline"
drag, startPoint x: 469, startPoint y: 335, endPoint x: 433, endPoint y: 335, distance: 35.7
click at [433, 336] on input "VIN: 5NPD84LFXKH455297 Style / Body: Sedan 4DEngine: 2.0L I4 SMPI Gasoline" at bounding box center [470, 350] width 211 height 28
drag, startPoint x: 426, startPoint y: 334, endPoint x: 398, endPoint y: 332, distance: 27.7
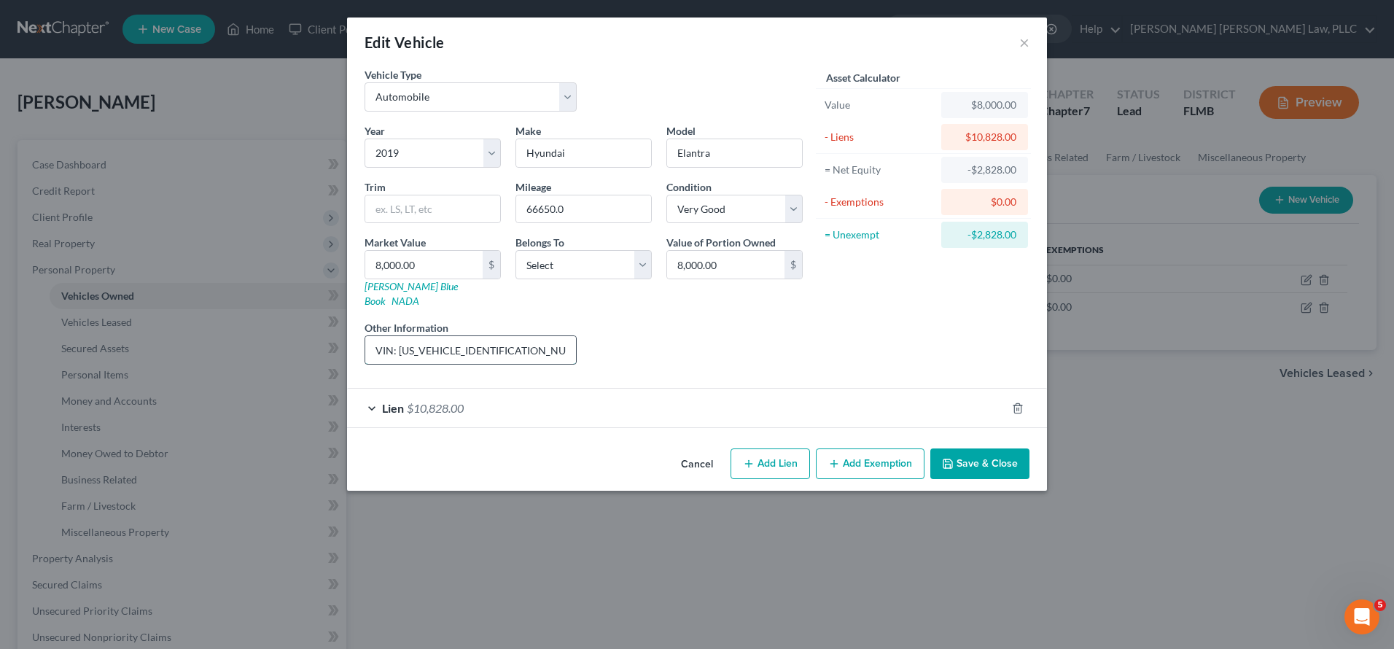
click at [398, 336] on input "VIN: 5NPD84LFXKH455297 Style / Body: Sedan 4D 2.0L I4 SMPI Gasoline" at bounding box center [470, 350] width 211 height 28
drag, startPoint x: 424, startPoint y: 333, endPoint x: 394, endPoint y: 332, distance: 30.7
click at [394, 336] on input "VIN: 5NPD84LFXKH455297 Style / Sedan 4D 2.0L I4 SMPI Gasoline" at bounding box center [470, 350] width 211 height 28
drag, startPoint x: 536, startPoint y: 335, endPoint x: 617, endPoint y: 335, distance: 80.9
click at [617, 335] on div "Year Select 2026 2025 2024 2023 2022 2021 2020 2019 2018 2017 2016 2015 2014 20…" at bounding box center [583, 249] width 453 height 253
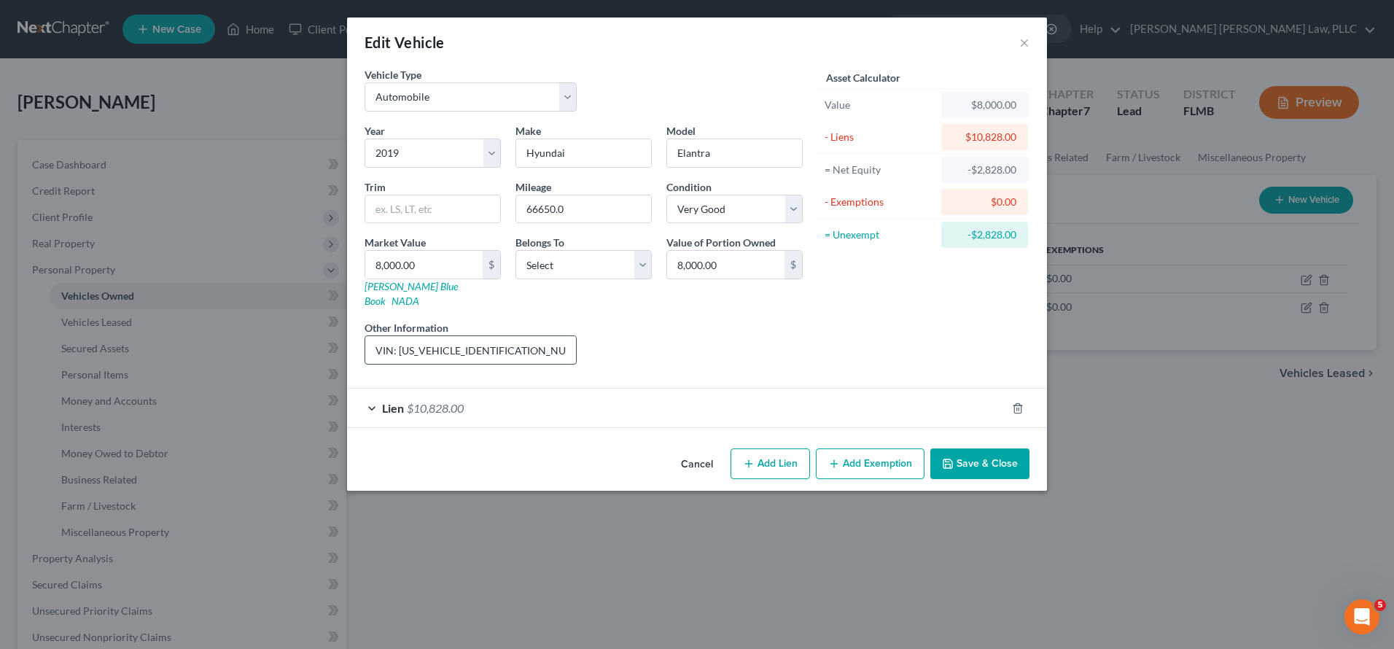
click at [554, 336] on input "VIN: 5NPD84LFXKH455297 Sedan 4D 2.0L I4 SMPI Gasoline" at bounding box center [470, 350] width 211 height 28
click at [465, 336] on input "VIN: 5NPD84LFXKH455297 Sedan 4D 2.0L I4 SMPI" at bounding box center [470, 350] width 211 height 28
drag, startPoint x: 399, startPoint y: 339, endPoint x: 338, endPoint y: 343, distance: 61.4
click at [338, 343] on div "Edit Vehicle × Vehicle Type Select Automobile Truck Trailer Watercraft Aircraft…" at bounding box center [697, 324] width 1394 height 649
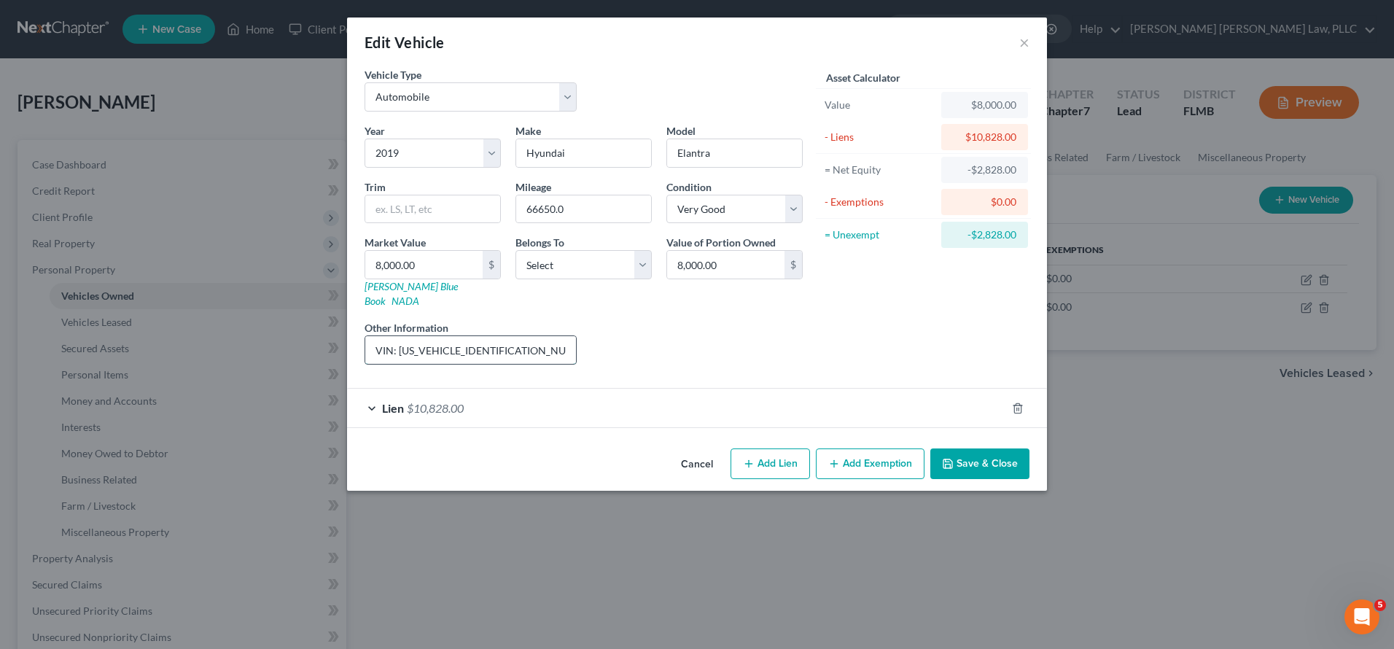
click at [475, 338] on input "VIN: 5NPD84LFXKH455297 Sedan 4D 2.0L I4 SMPI" at bounding box center [470, 350] width 211 height 28
type input "VIN: 5NPD84LFXKH455297 Sedan 4D 2.0L I4 SMPI"
click at [472, 200] on input "text" at bounding box center [432, 209] width 135 height 28
paste input "SE / SEL / Value Edition"
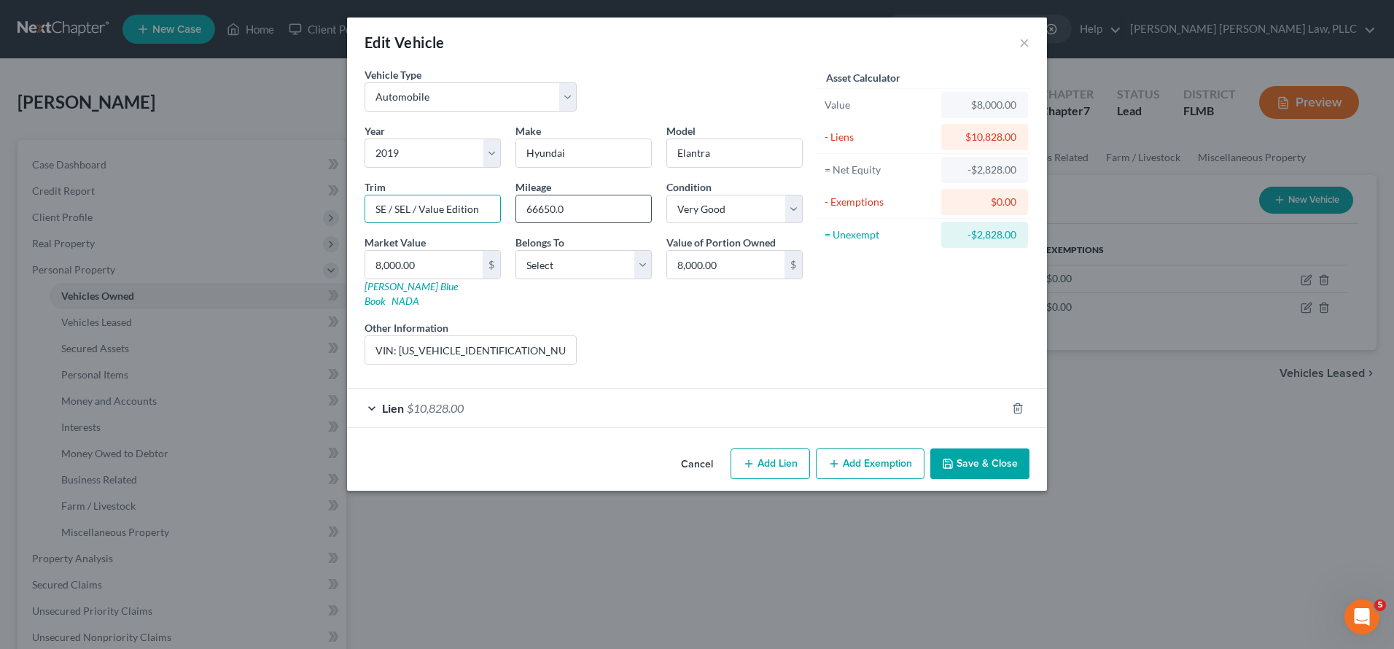
type input "SE / SEL / Value Edition"
drag, startPoint x: 602, startPoint y: 203, endPoint x: 483, endPoint y: 201, distance: 118.9
click at [483, 201] on div "Year Select 2026 2025 2024 2023 2022 2021 2020 2019 2018 2017 2016 2015 2014 20…" at bounding box center [583, 249] width 453 height 253
drag, startPoint x: 740, startPoint y: 270, endPoint x: 545, endPoint y: 262, distance: 194.8
click at [545, 262] on div "Year Select 2026 2025 2024 2023 2022 2021 2020 2019 2018 2017 2016 2015 2014 20…" at bounding box center [583, 249] width 453 height 253
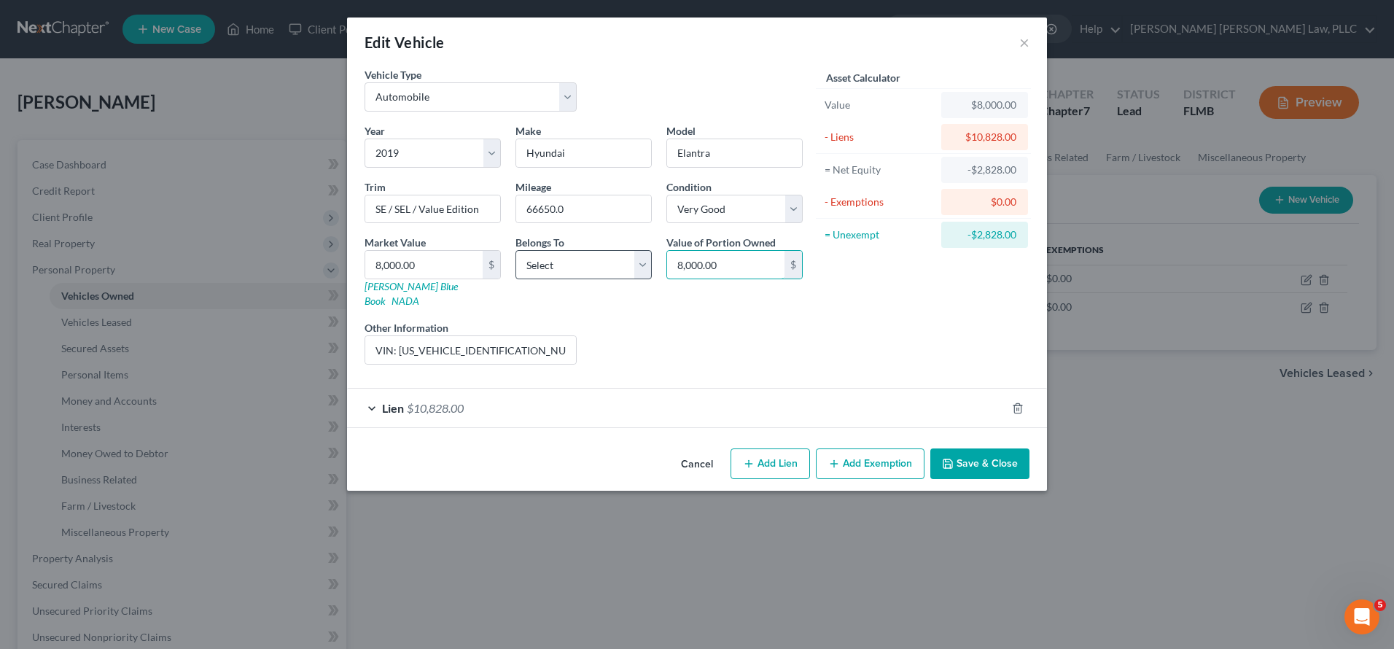
paste input "6,25"
type input "6,250"
drag, startPoint x: 375, startPoint y: 259, endPoint x: 241, endPoint y: 260, distance: 134.2
click at [241, 260] on div "Edit Vehicle × Vehicle Type Select Automobile Truck Trailer Watercraft Aircraft…" at bounding box center [697, 324] width 1394 height 649
paste input "6,25"
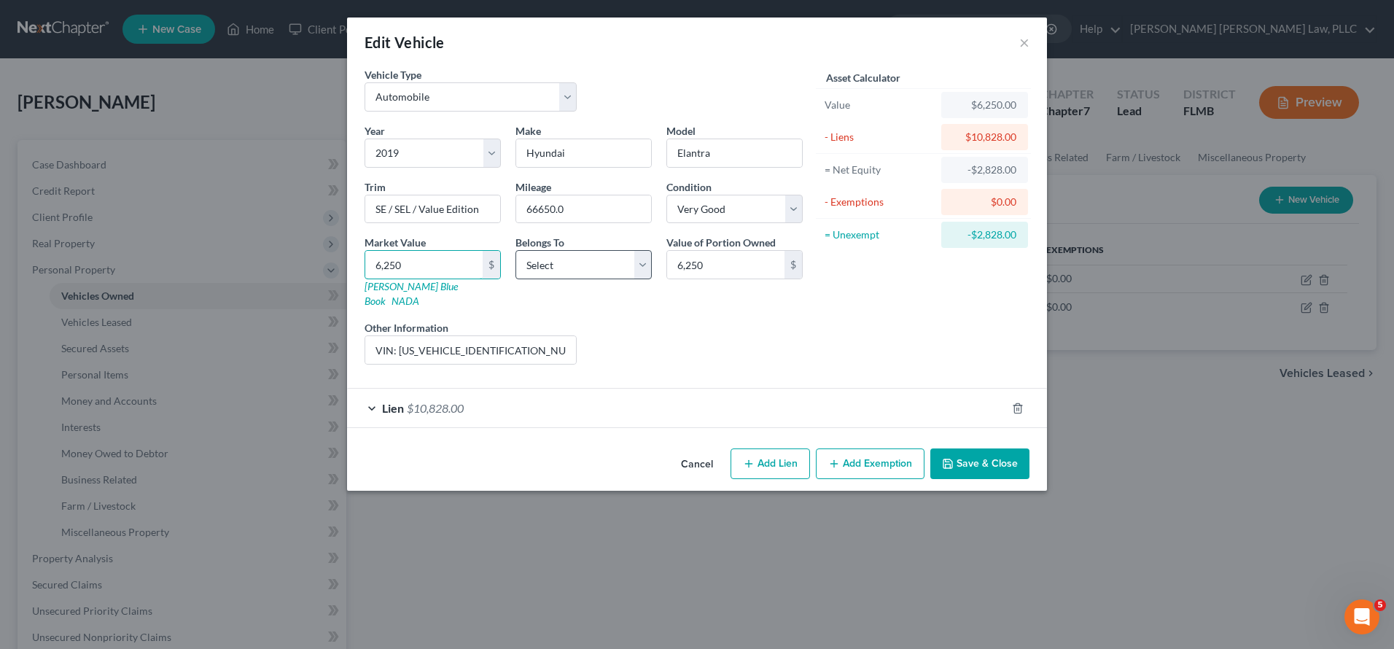
type input "6,250"
select select "0"
click at [897, 314] on div "Asset Calculator Value $6,250.00 - Liens $10,828.00 = Net Equity -$2,828.00 - E…" at bounding box center [923, 221] width 227 height 309
click at [965, 451] on button "Save & Close" at bounding box center [979, 463] width 99 height 31
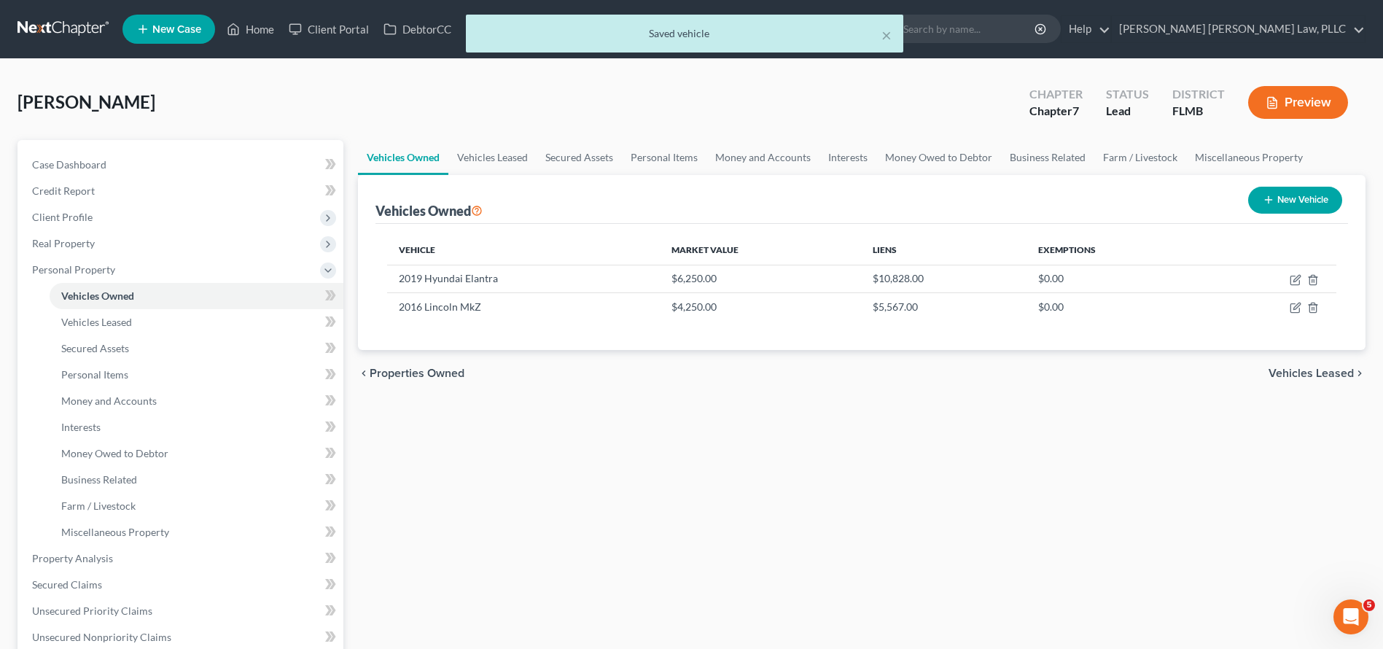
click at [965, 451] on div "Vehicles Owned Vehicles Leased Secured Assets Personal Items Money and Accounts…" at bounding box center [862, 574] width 1022 height 868
click at [1296, 308] on icon "button" at bounding box center [1296, 308] width 12 height 12
select select "0"
select select "10"
select select "3"
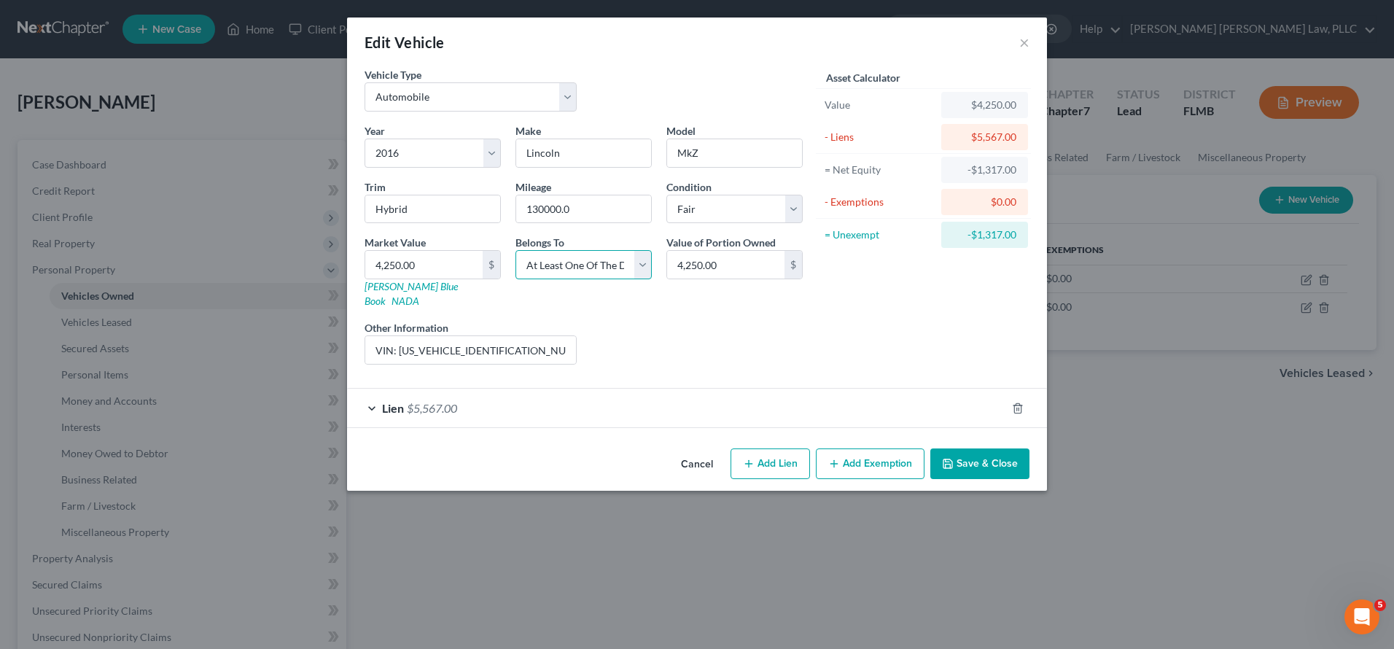
select select "0"
click at [948, 448] on button "Save & Close" at bounding box center [979, 463] width 99 height 31
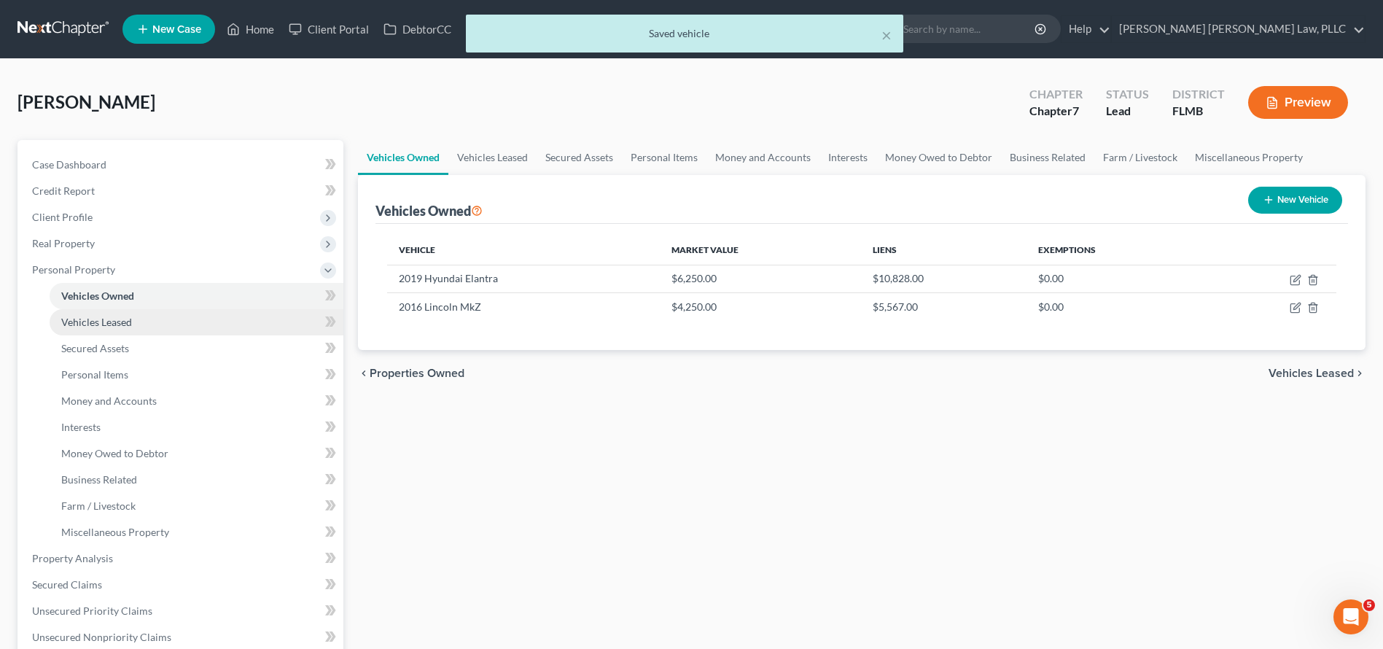
click at [243, 330] on link "Vehicles Leased" at bounding box center [197, 322] width 294 height 26
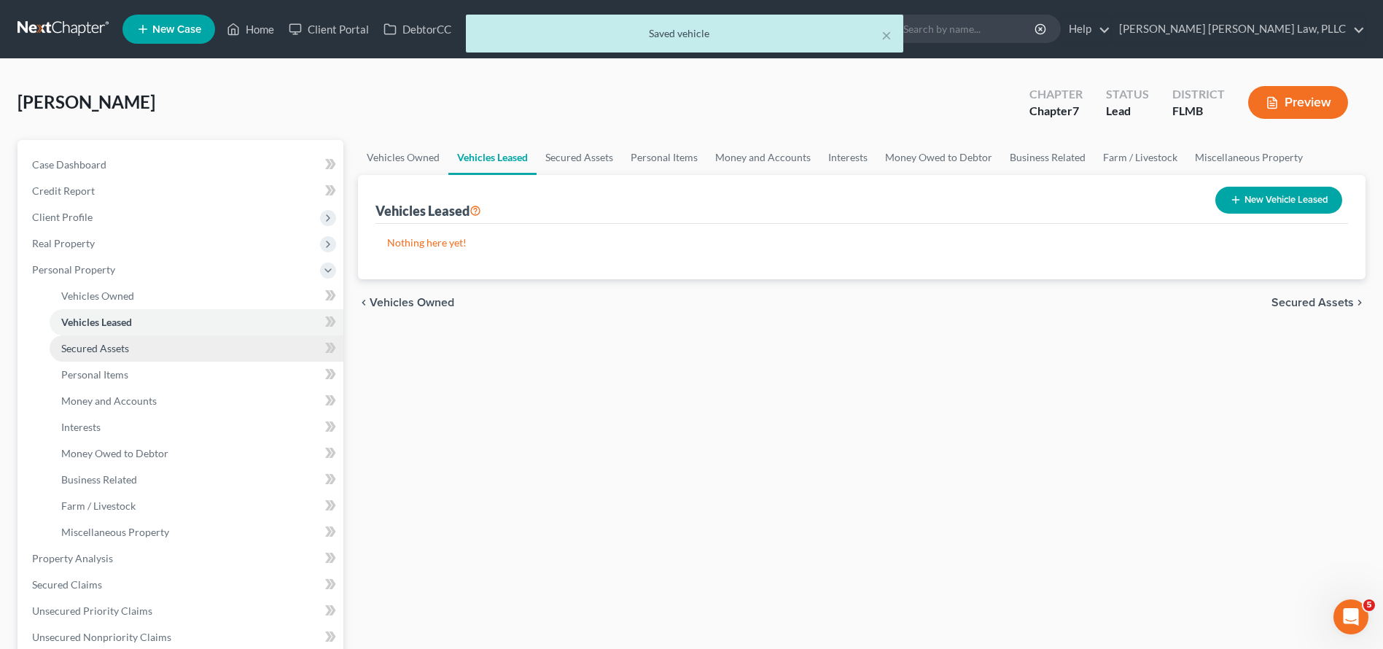
click at [224, 343] on link "Secured Assets" at bounding box center [197, 348] width 294 height 26
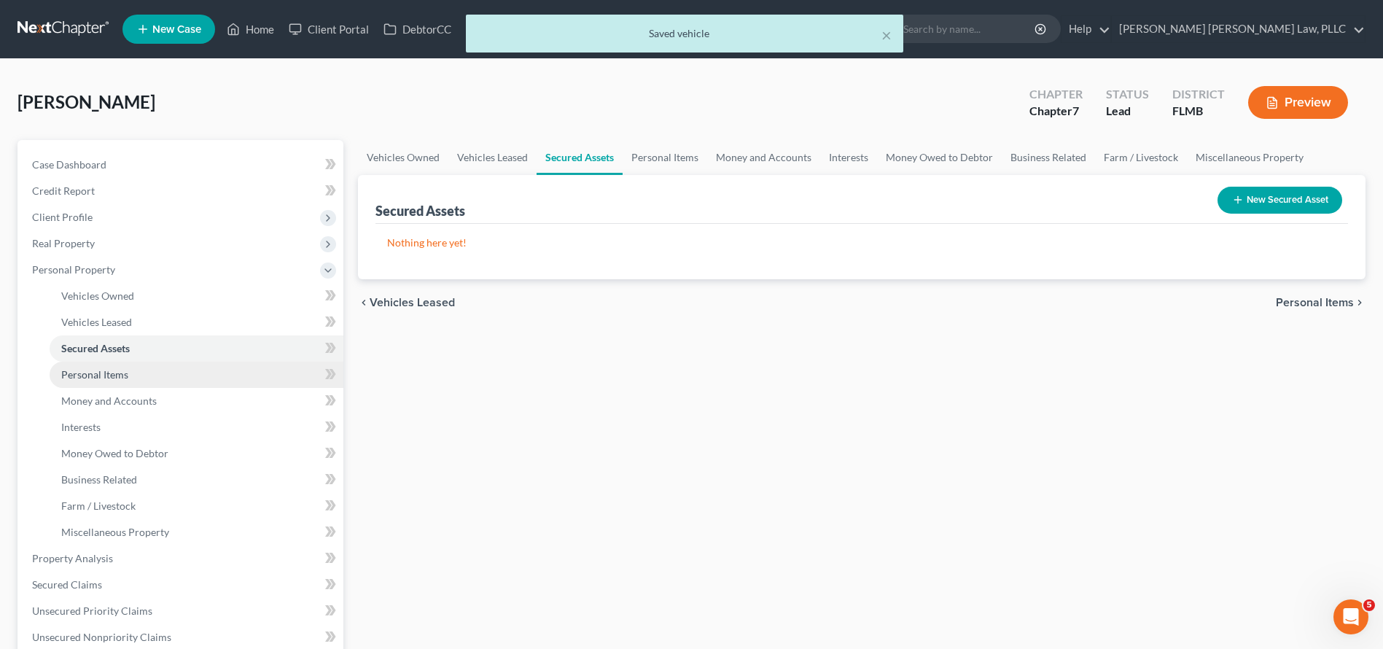
click at [215, 378] on link "Personal Items" at bounding box center [197, 375] width 294 height 26
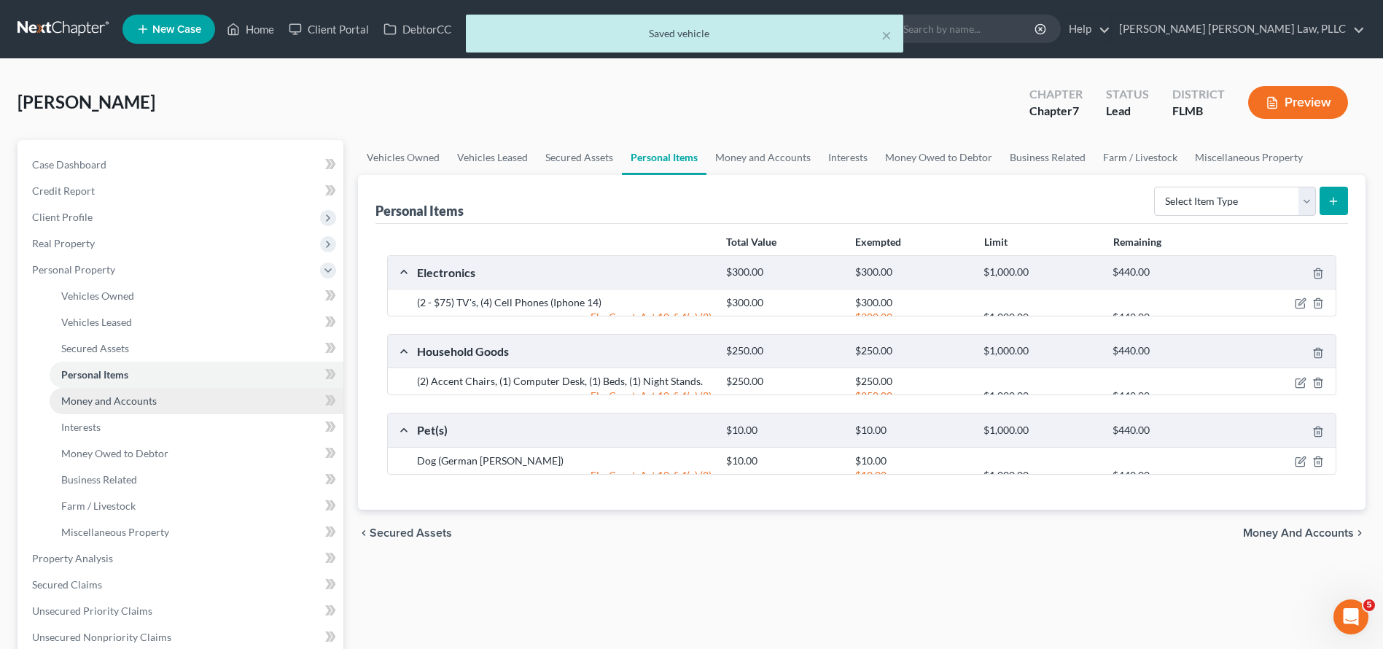
click at [211, 403] on link "Money and Accounts" at bounding box center [197, 401] width 294 height 26
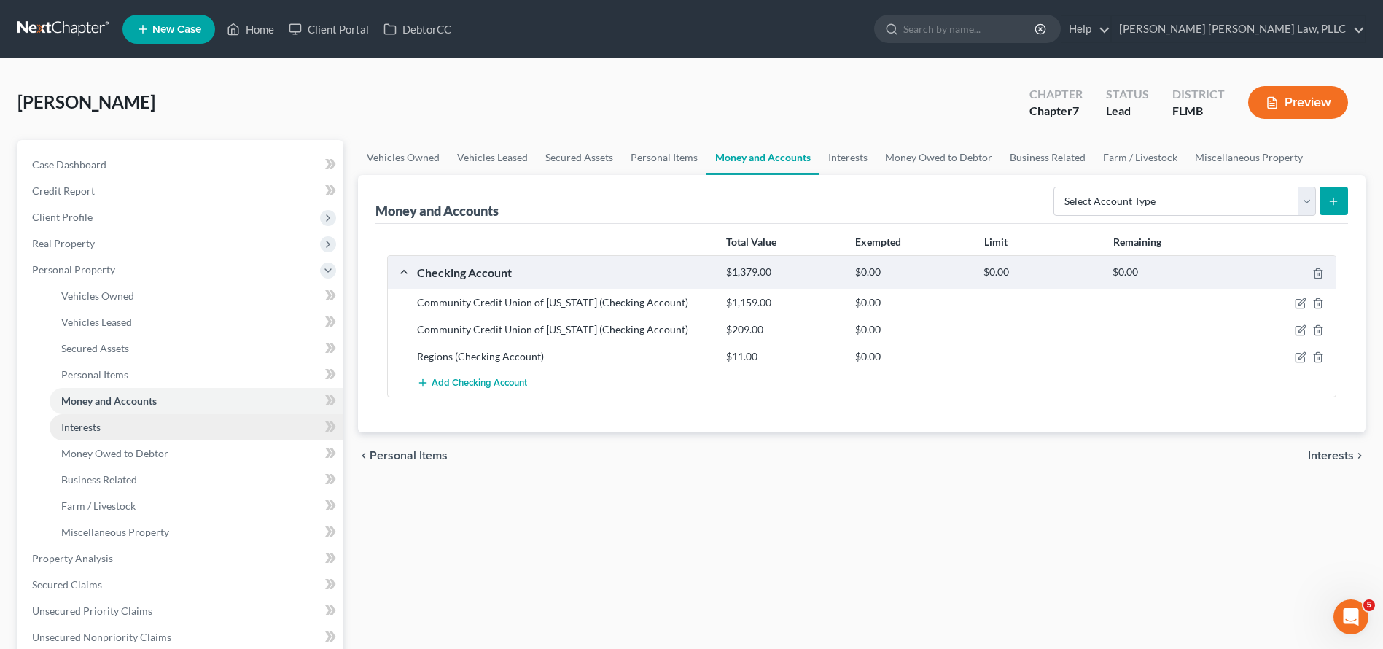
click at [196, 426] on link "Interests" at bounding box center [197, 427] width 294 height 26
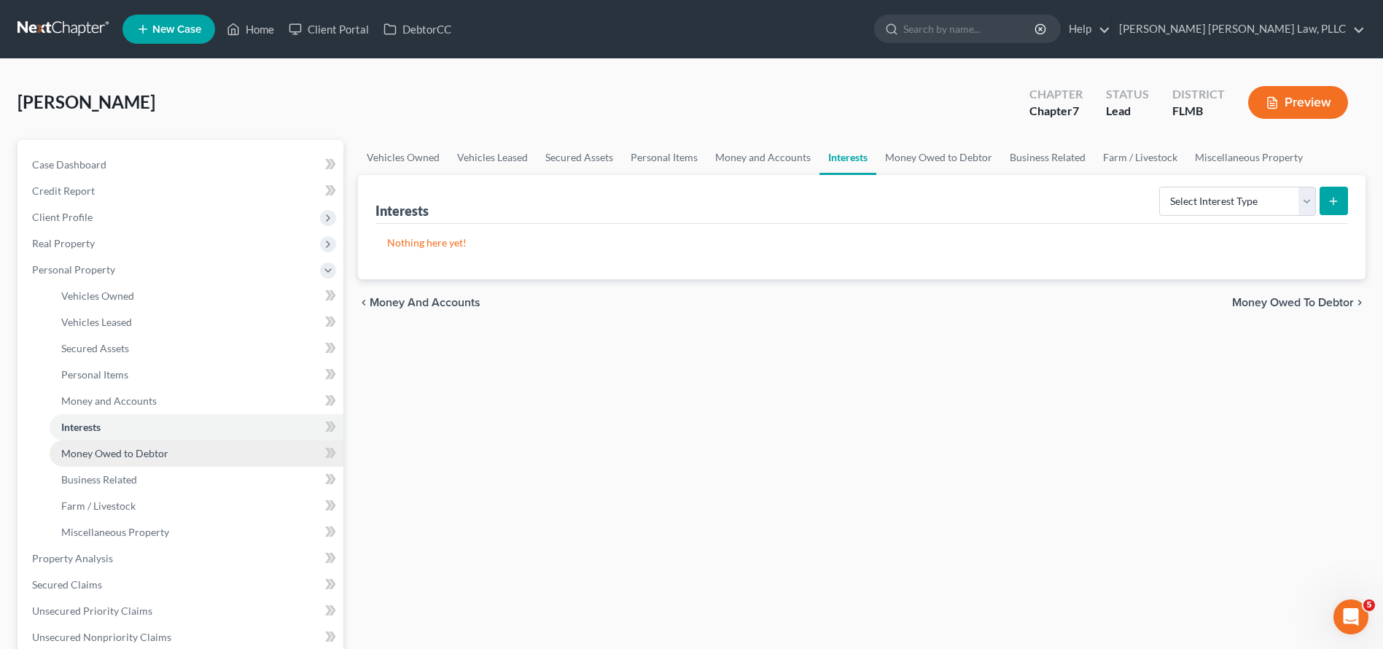
click at [197, 457] on link "Money Owed to Debtor" at bounding box center [197, 453] width 294 height 26
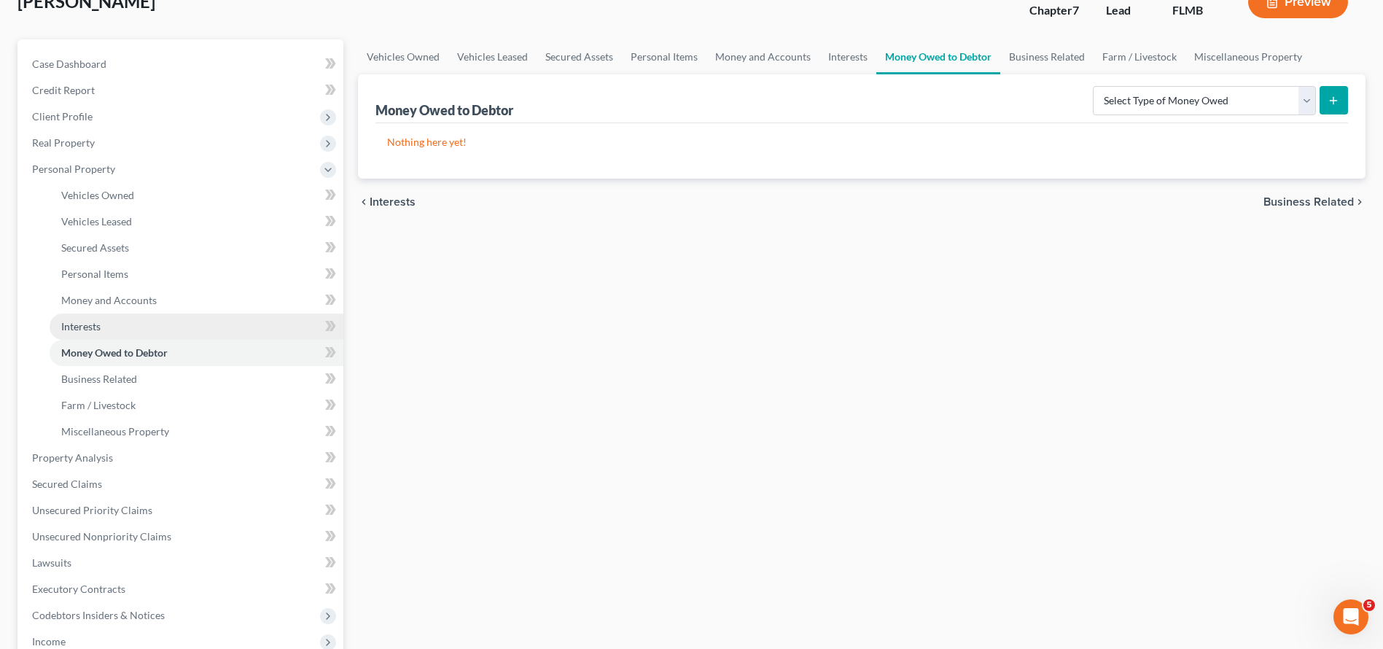
scroll to position [161, 0]
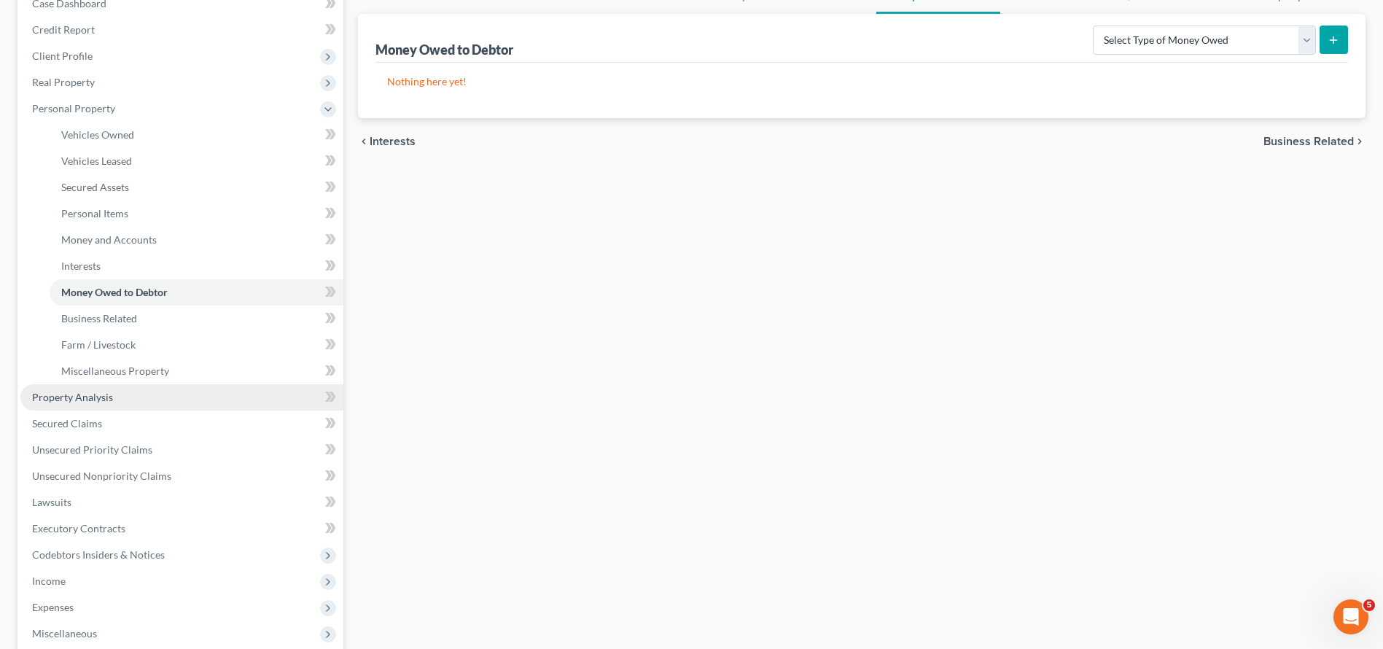
click at [113, 398] on link "Property Analysis" at bounding box center [181, 397] width 323 height 26
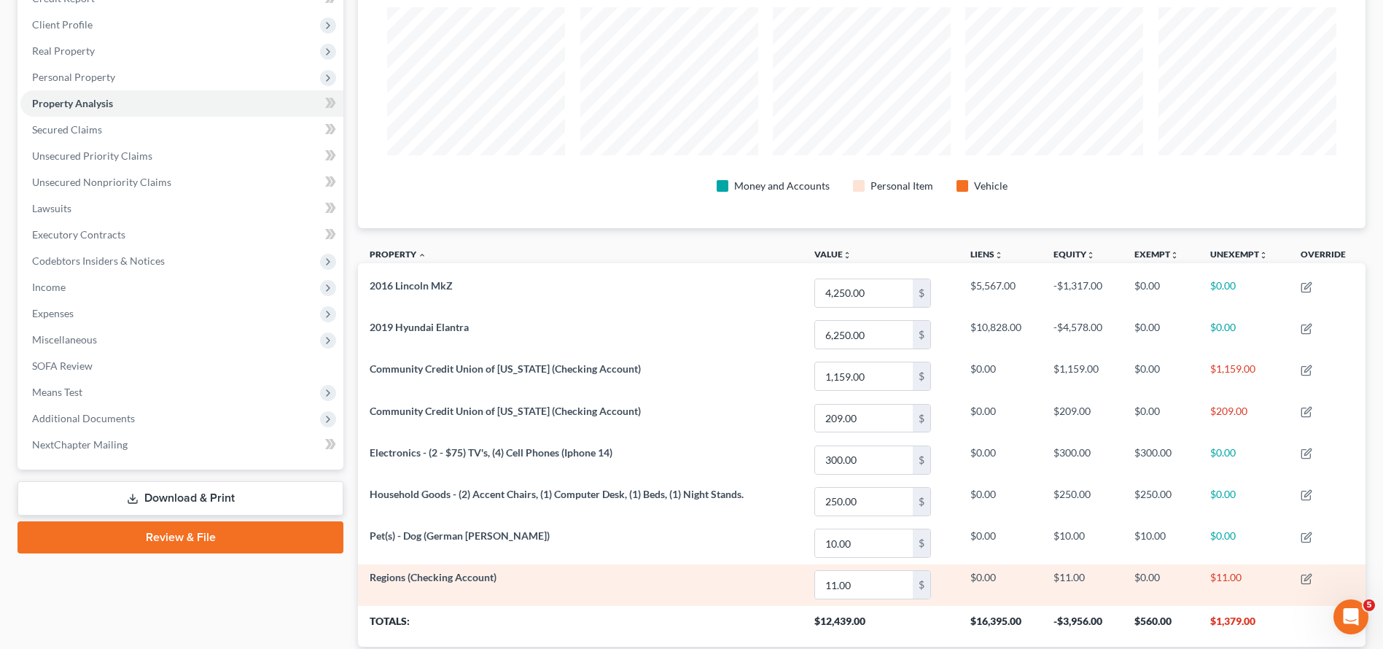
scroll to position [248, 0]
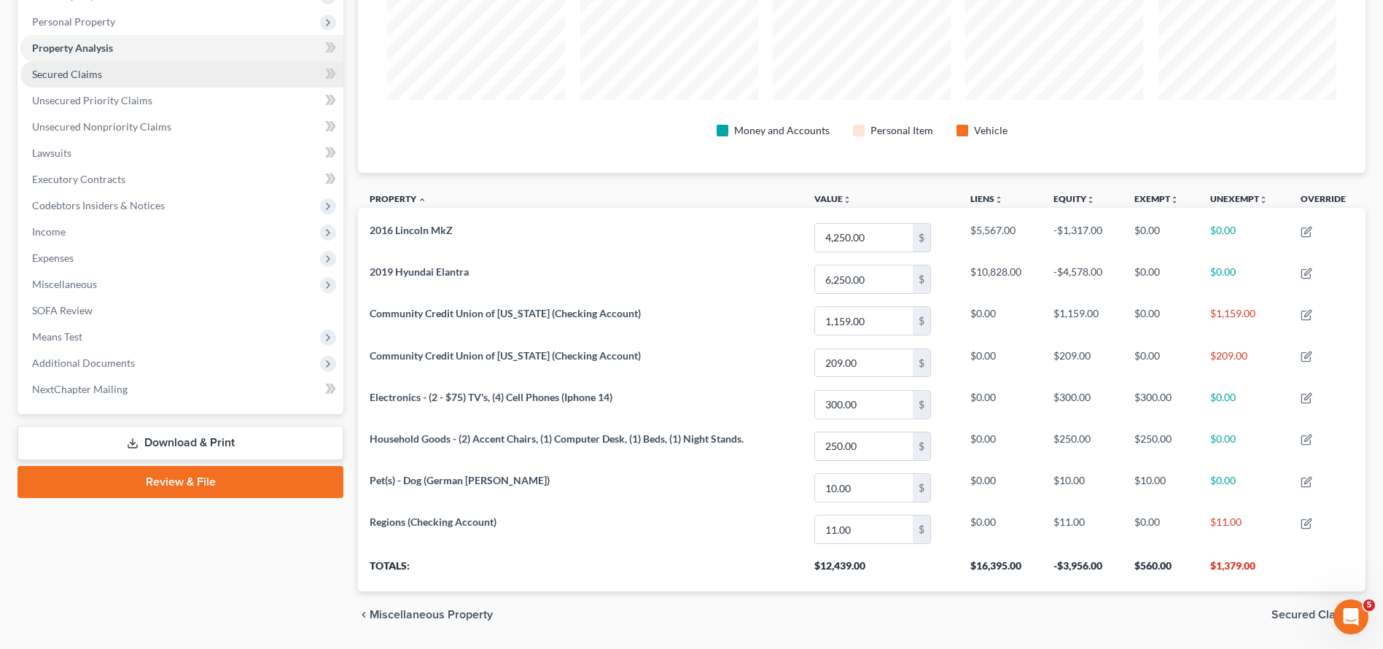
click at [152, 77] on link "Secured Claims" at bounding box center [181, 74] width 323 height 26
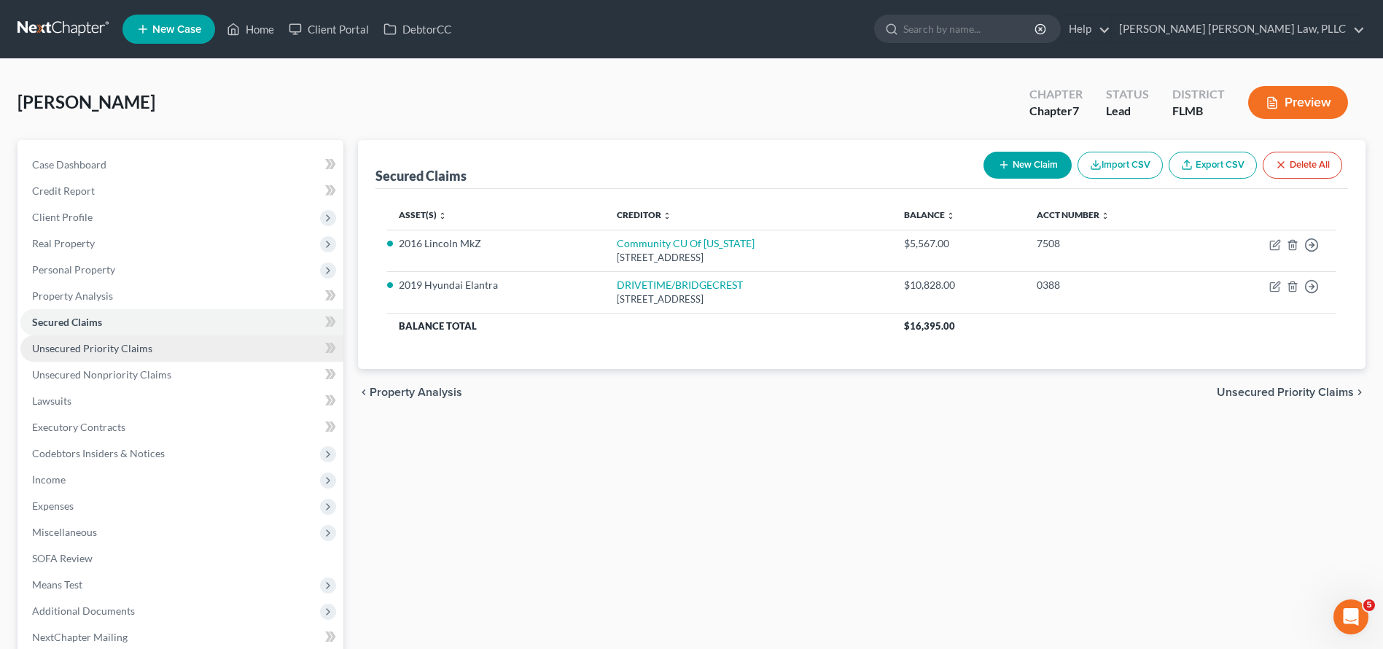
click at [146, 353] on span "Unsecured Priority Claims" at bounding box center [92, 348] width 120 height 12
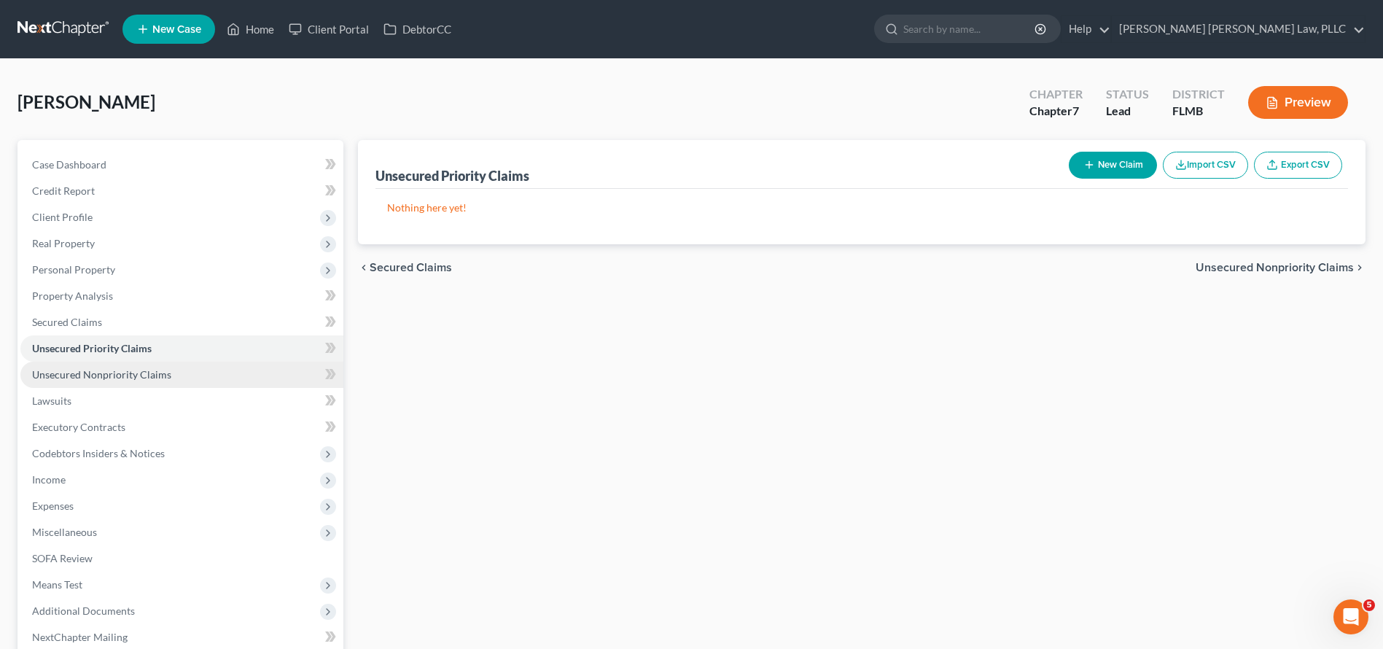
click at [146, 375] on span "Unsecured Nonpriority Claims" at bounding box center [101, 374] width 139 height 12
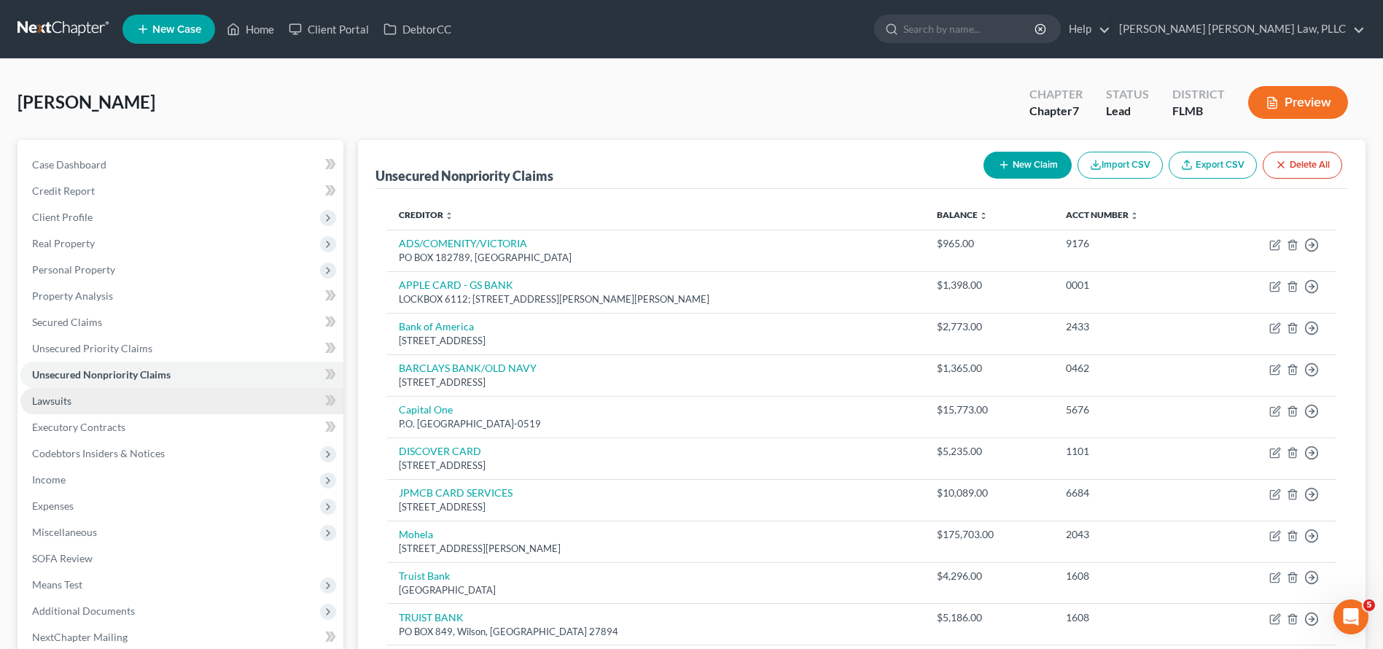
click at [136, 397] on link "Lawsuits" at bounding box center [181, 401] width 323 height 26
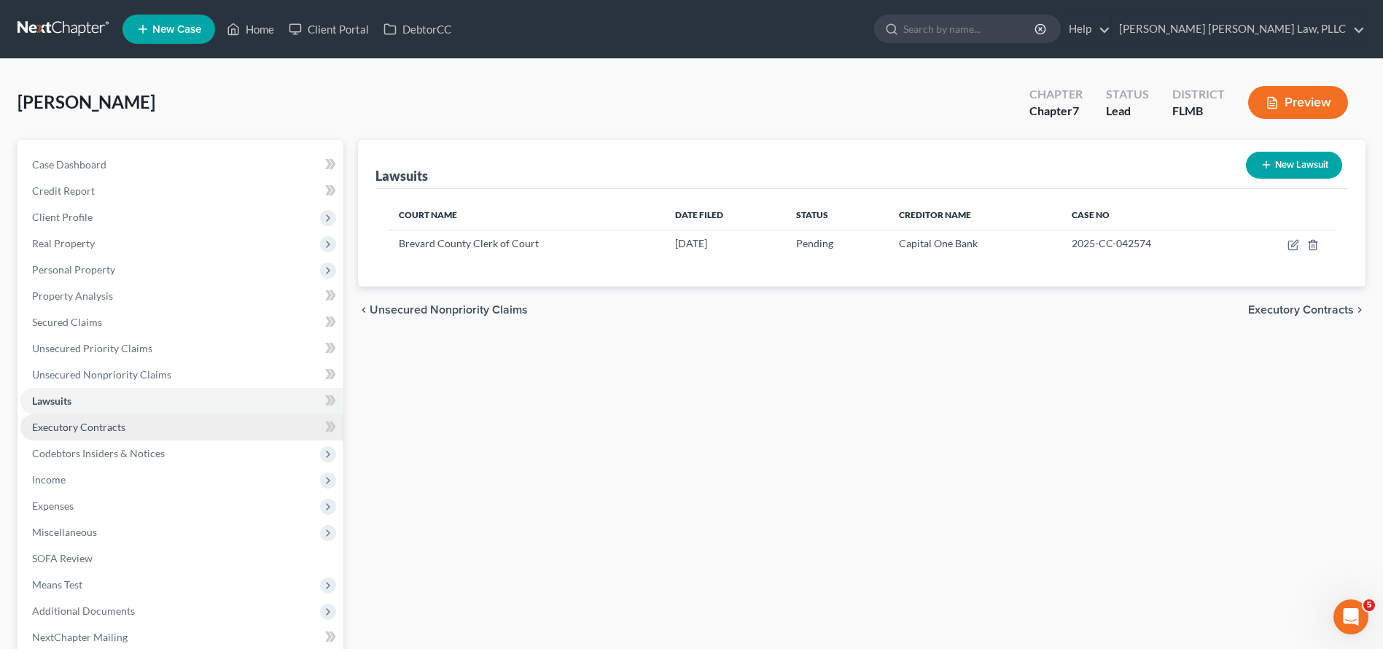
click at [144, 429] on link "Executory Contracts" at bounding box center [181, 427] width 323 height 26
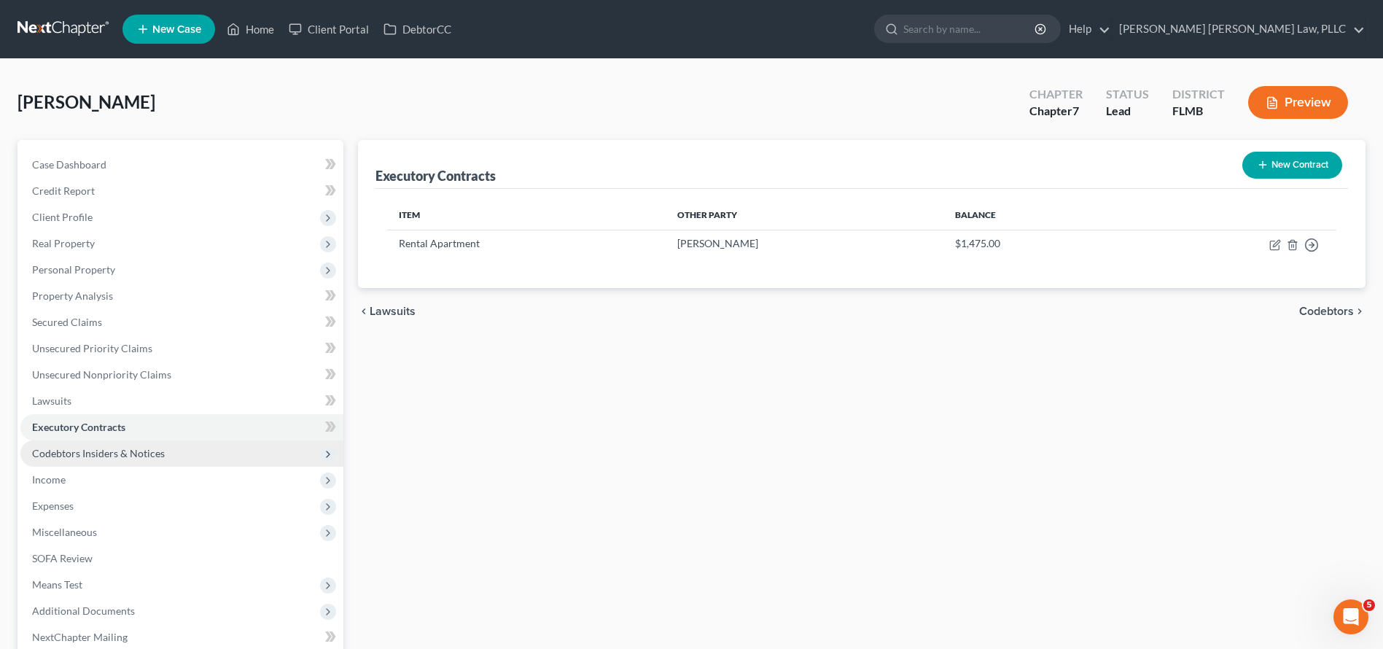
click at [147, 448] on span "Codebtors Insiders & Notices" at bounding box center [98, 453] width 133 height 12
click at [148, 456] on span "Codebtors Insiders & Notices" at bounding box center [98, 453] width 133 height 12
click at [144, 462] on span "Codebtors Insiders & Notices" at bounding box center [181, 453] width 323 height 26
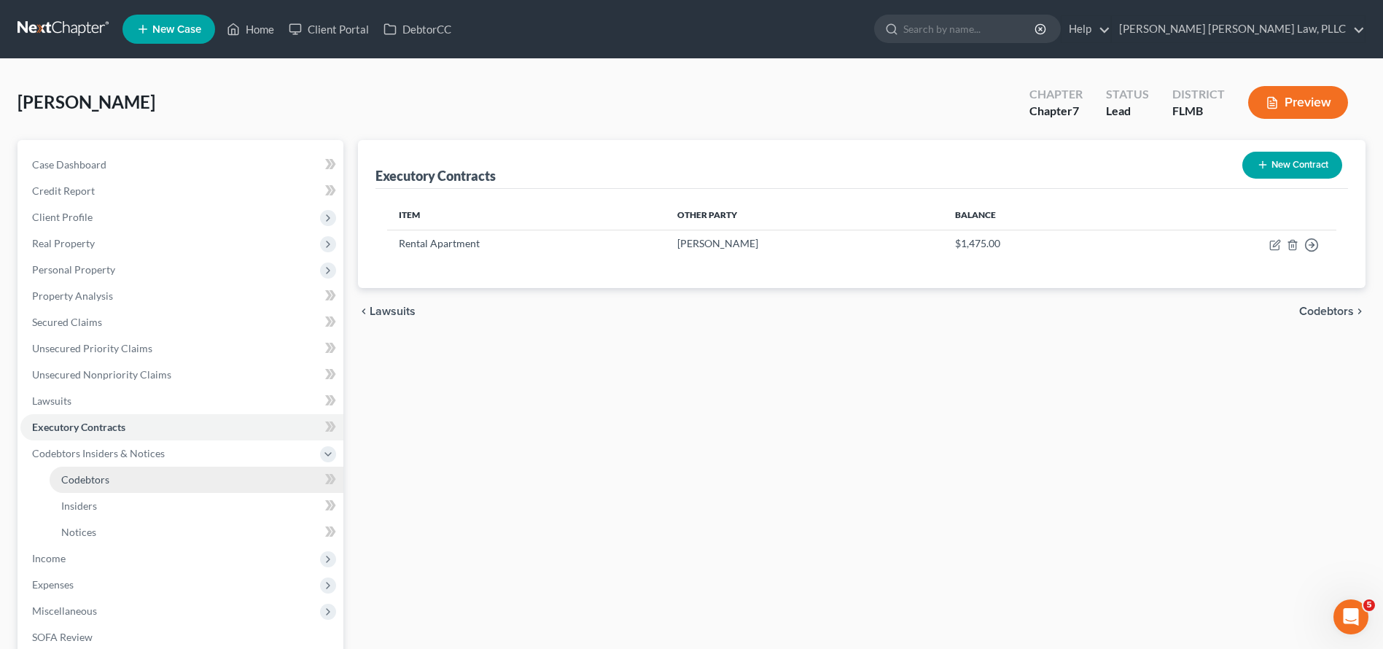
click at [144, 476] on link "Codebtors" at bounding box center [197, 480] width 294 height 26
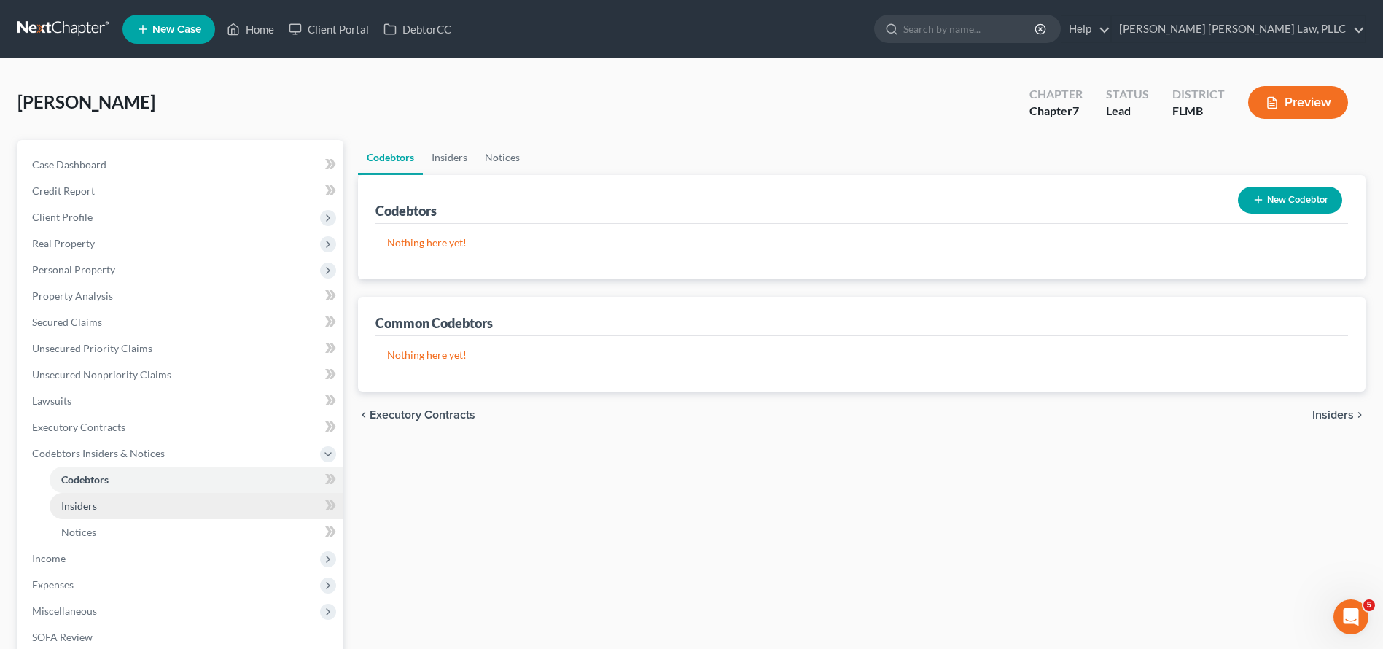
click at [141, 505] on link "Insiders" at bounding box center [197, 506] width 294 height 26
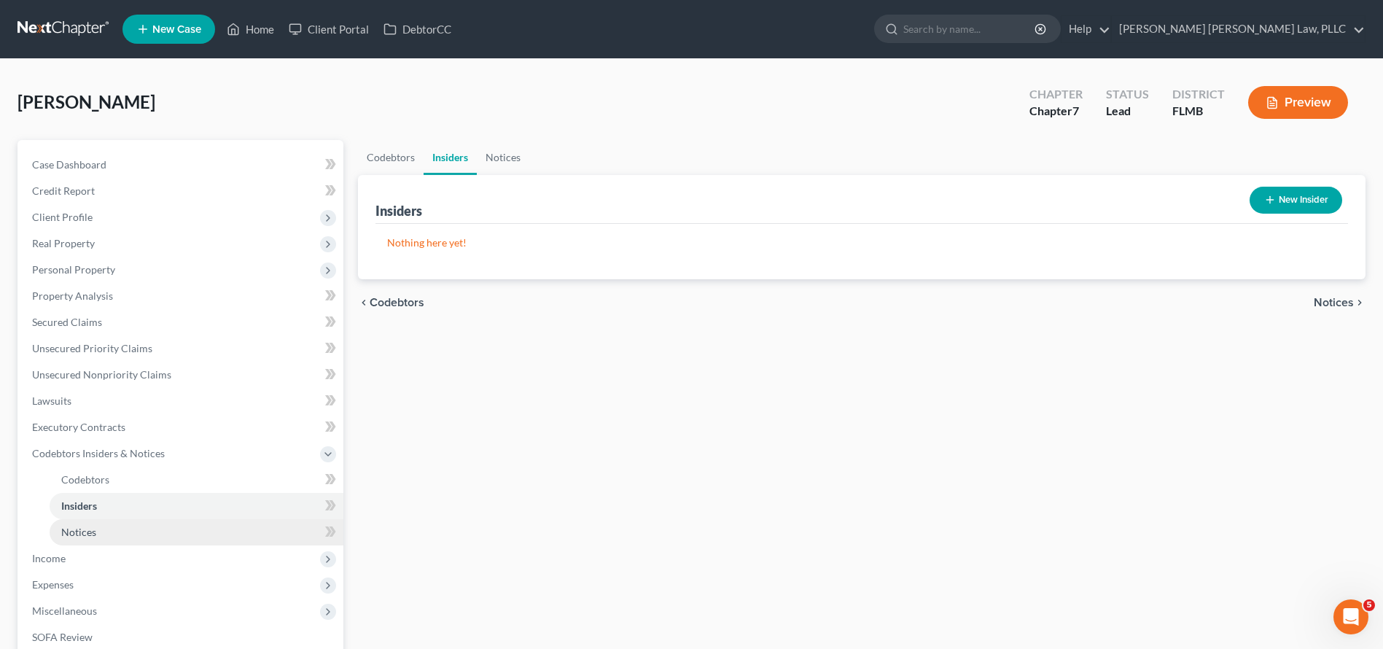
click at [155, 526] on link "Notices" at bounding box center [197, 532] width 294 height 26
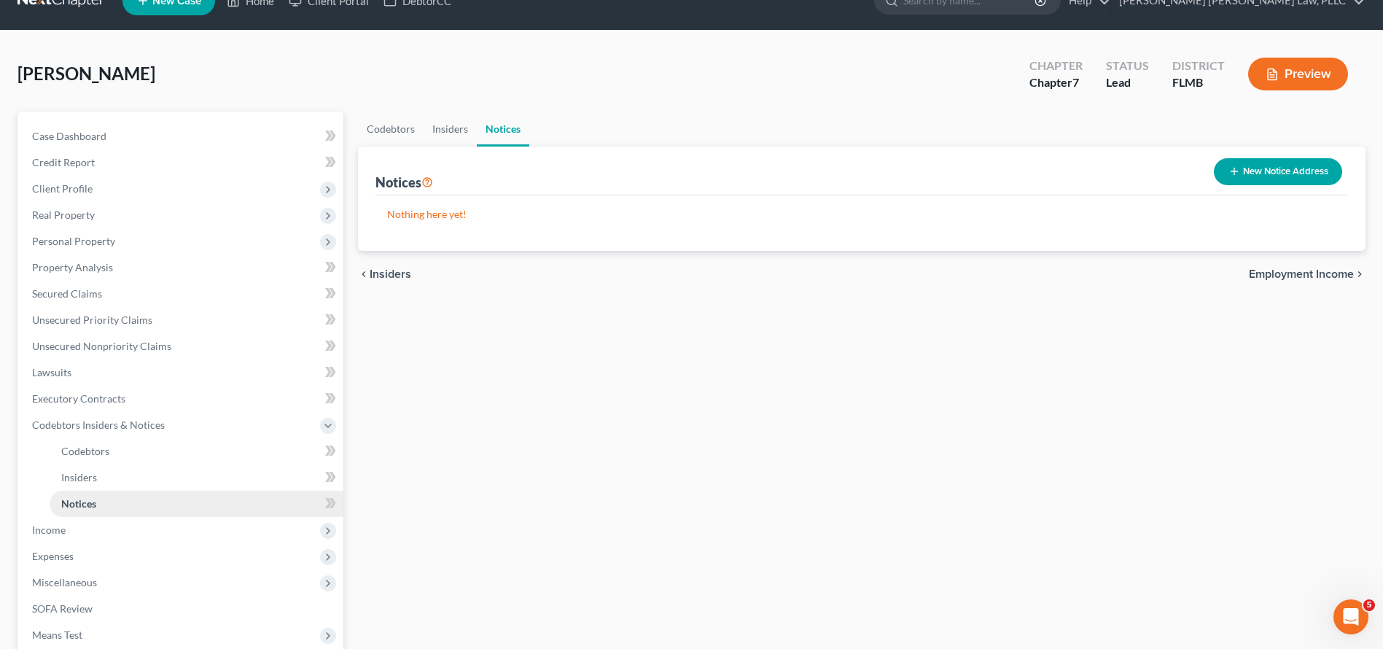
scroll to position [31, 0]
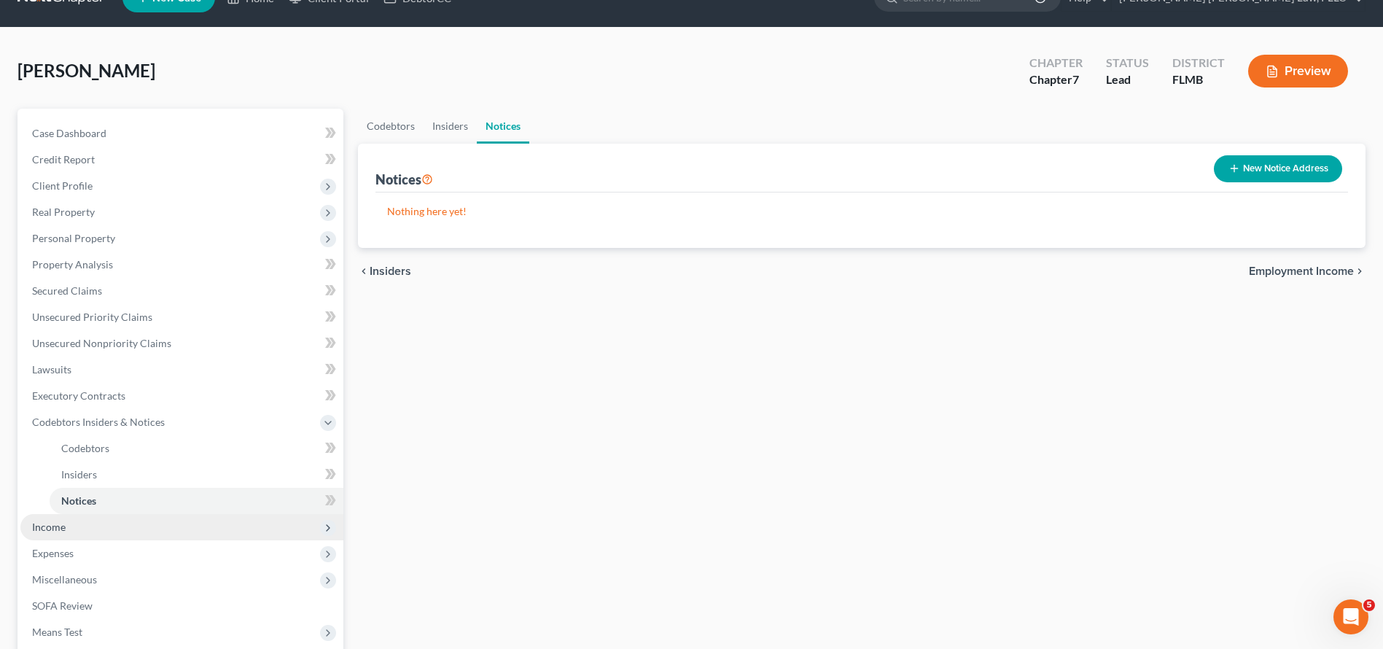
click at [141, 531] on span "Income" at bounding box center [181, 527] width 323 height 26
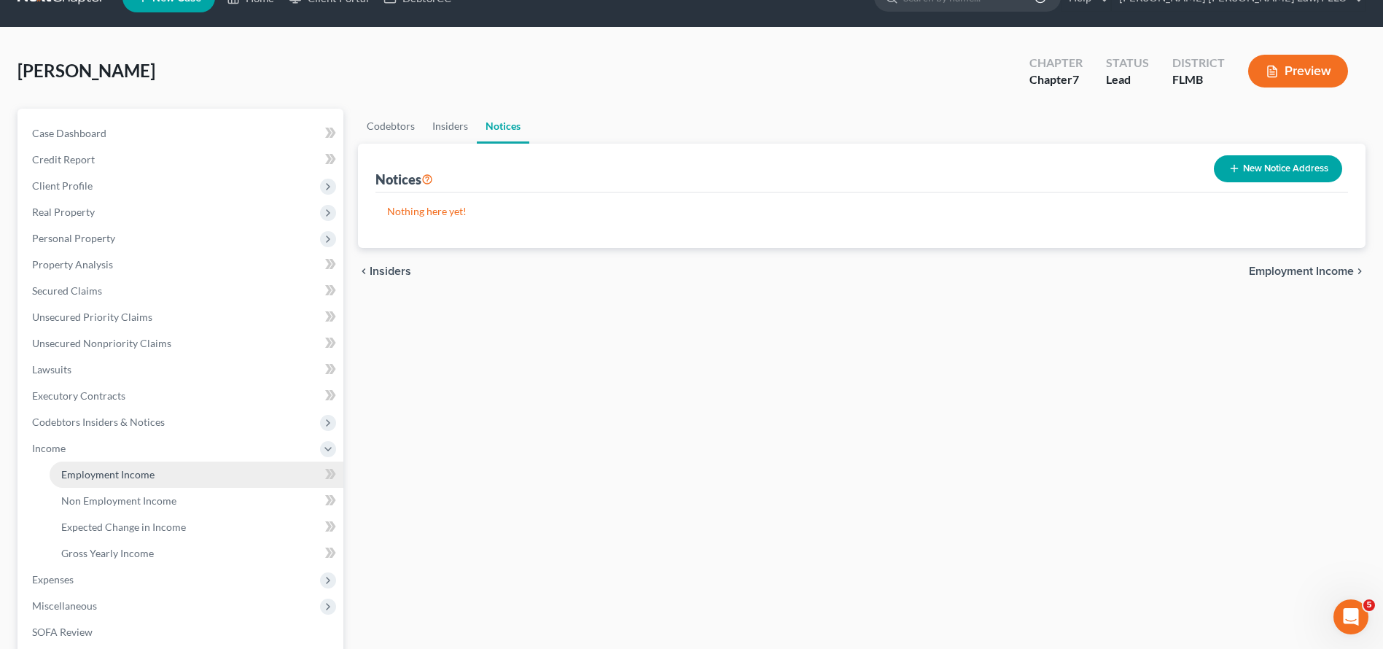
click at [141, 484] on link "Employment Income" at bounding box center [197, 475] width 294 height 26
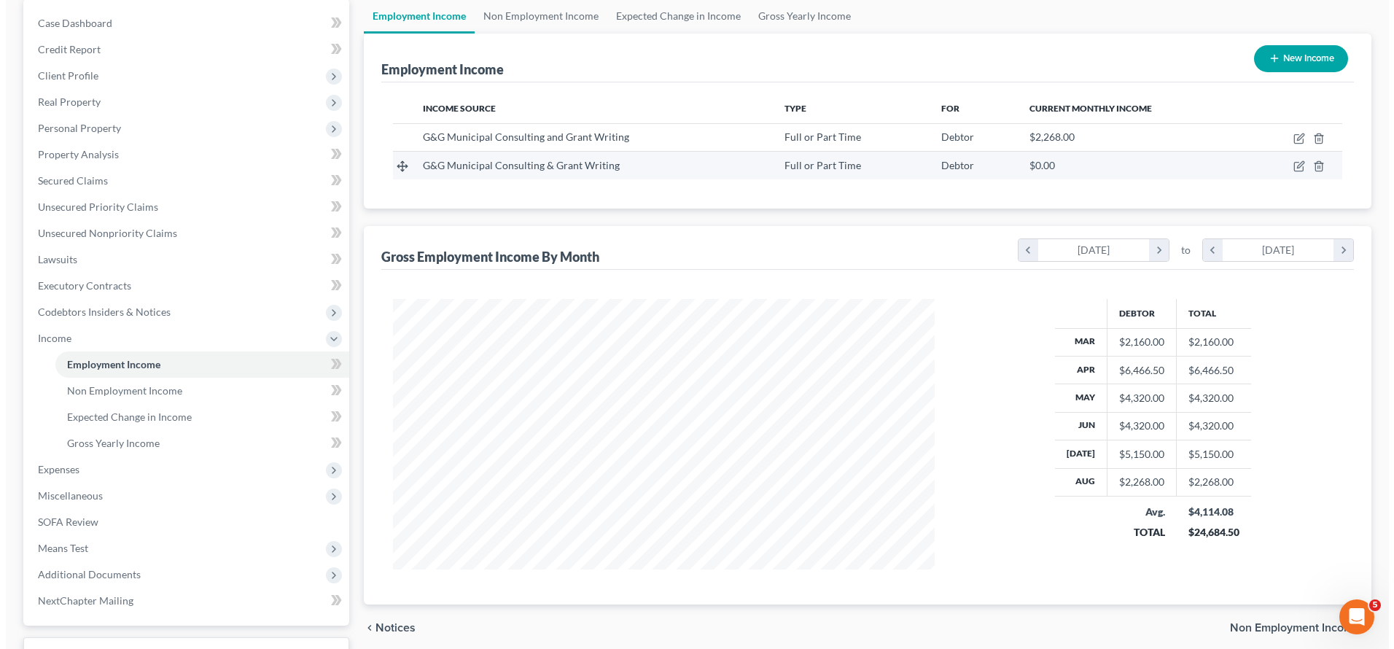
scroll to position [243, 0]
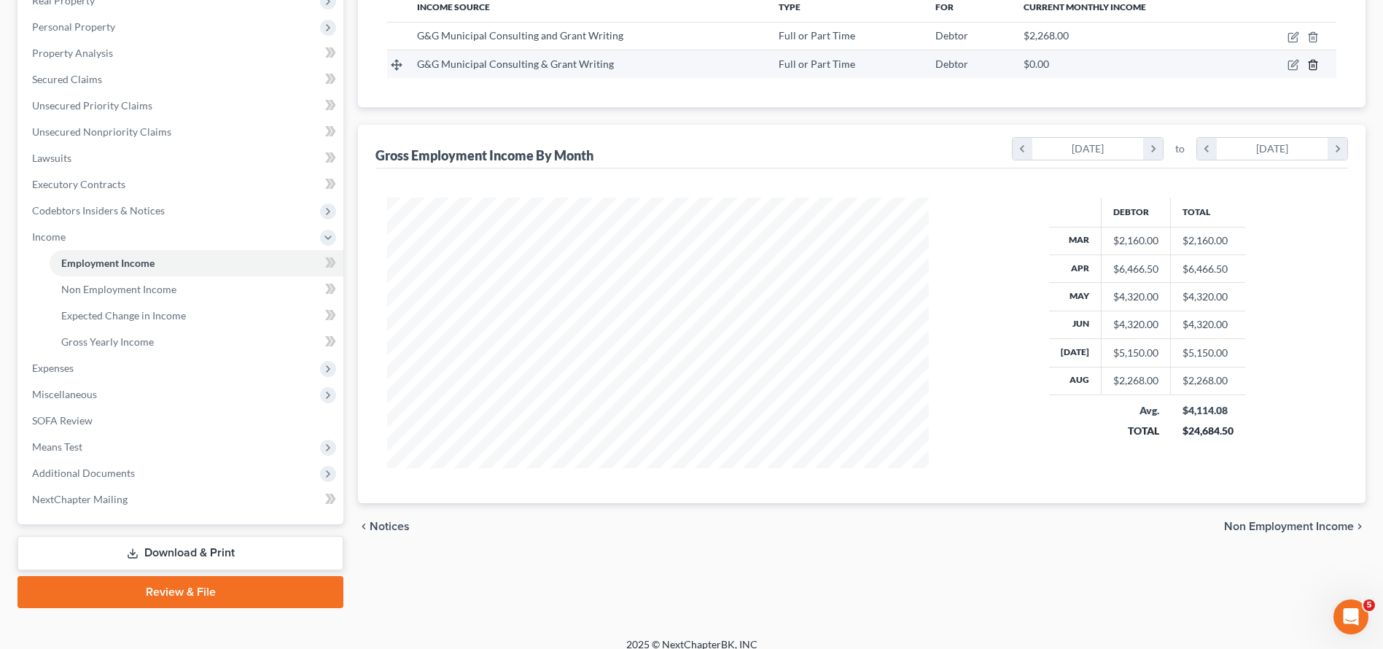
click at [1313, 66] on icon "button" at bounding box center [1313, 65] width 12 height 12
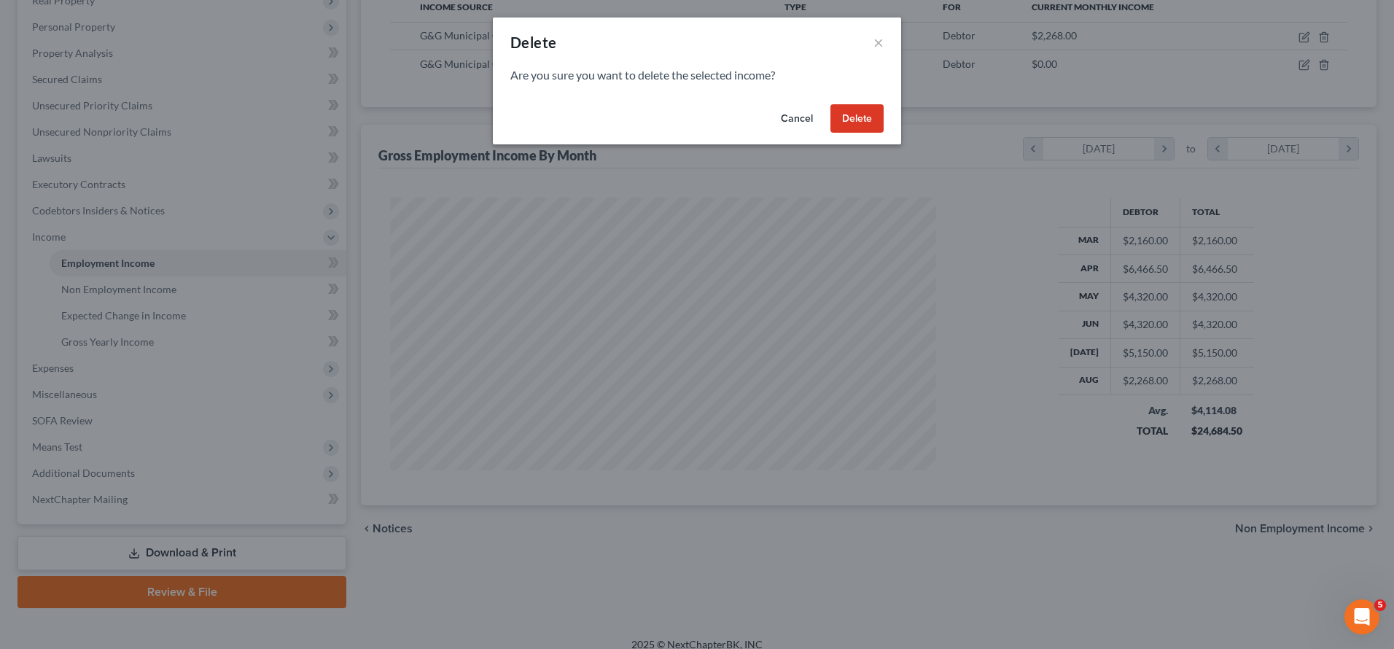
click at [852, 112] on button "Delete" at bounding box center [856, 118] width 53 height 29
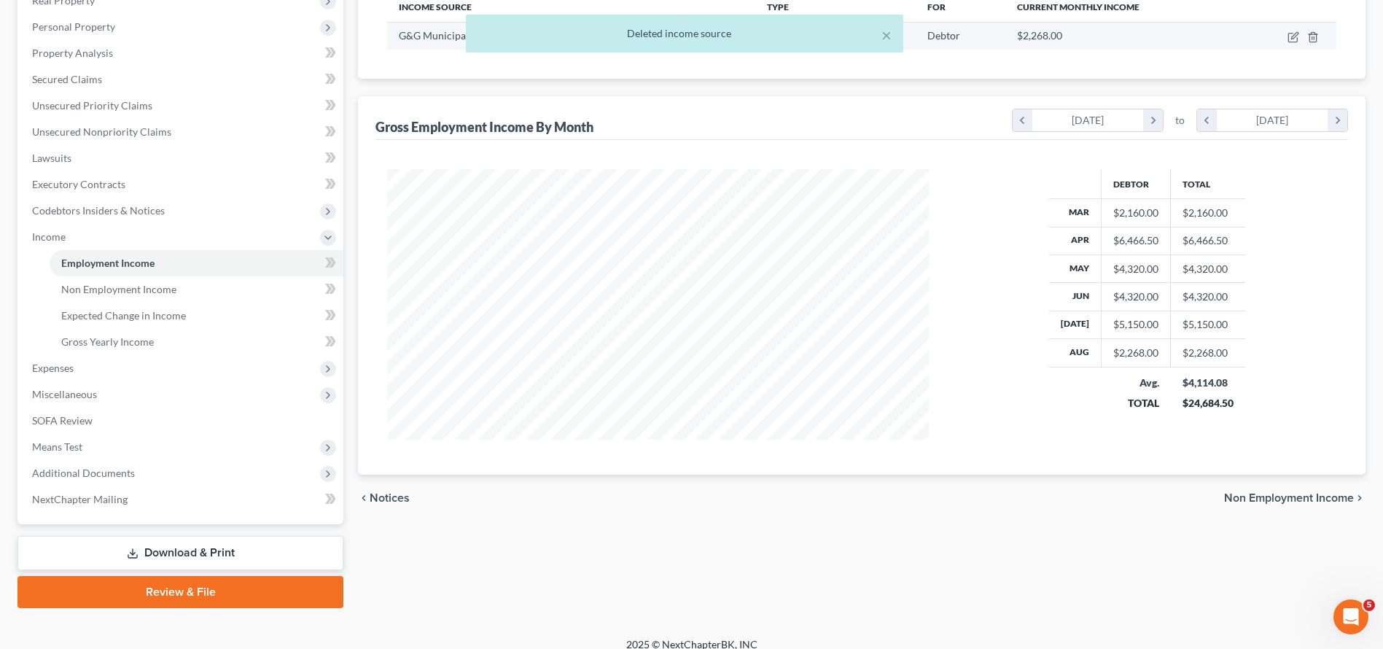
scroll to position [88, 0]
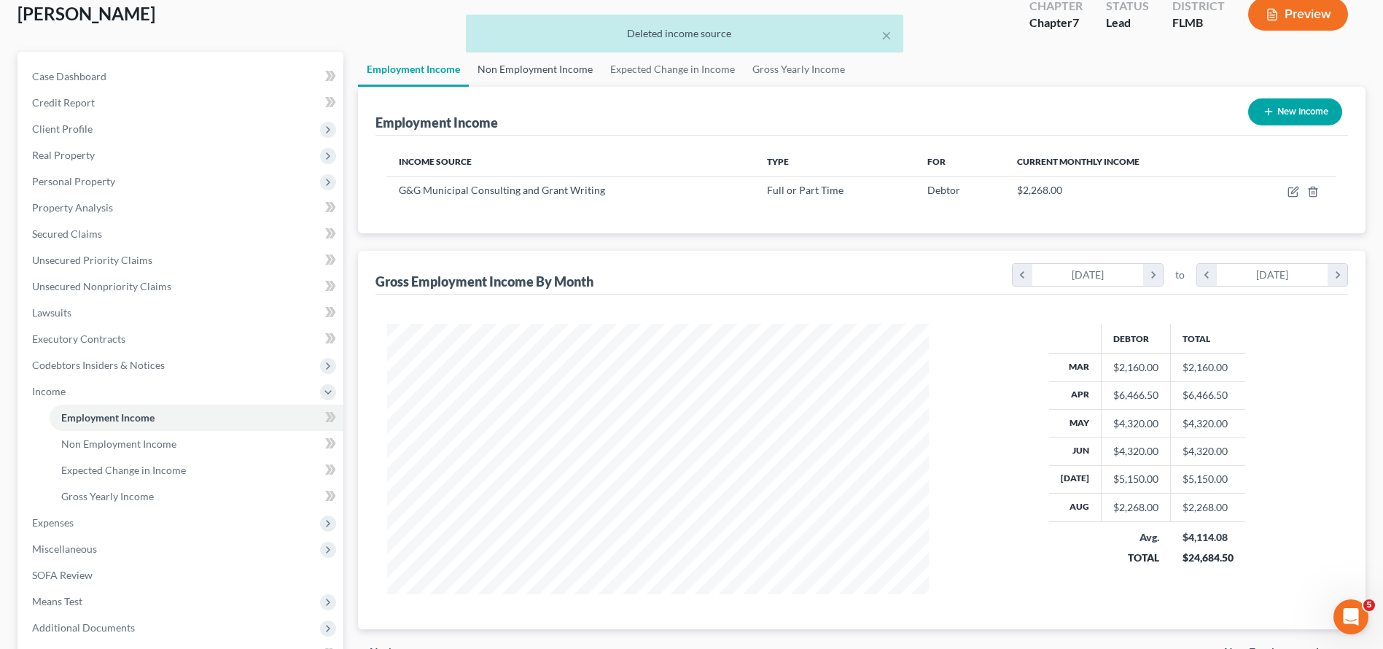
click at [543, 72] on link "Non Employment Income" at bounding box center [535, 69] width 133 height 35
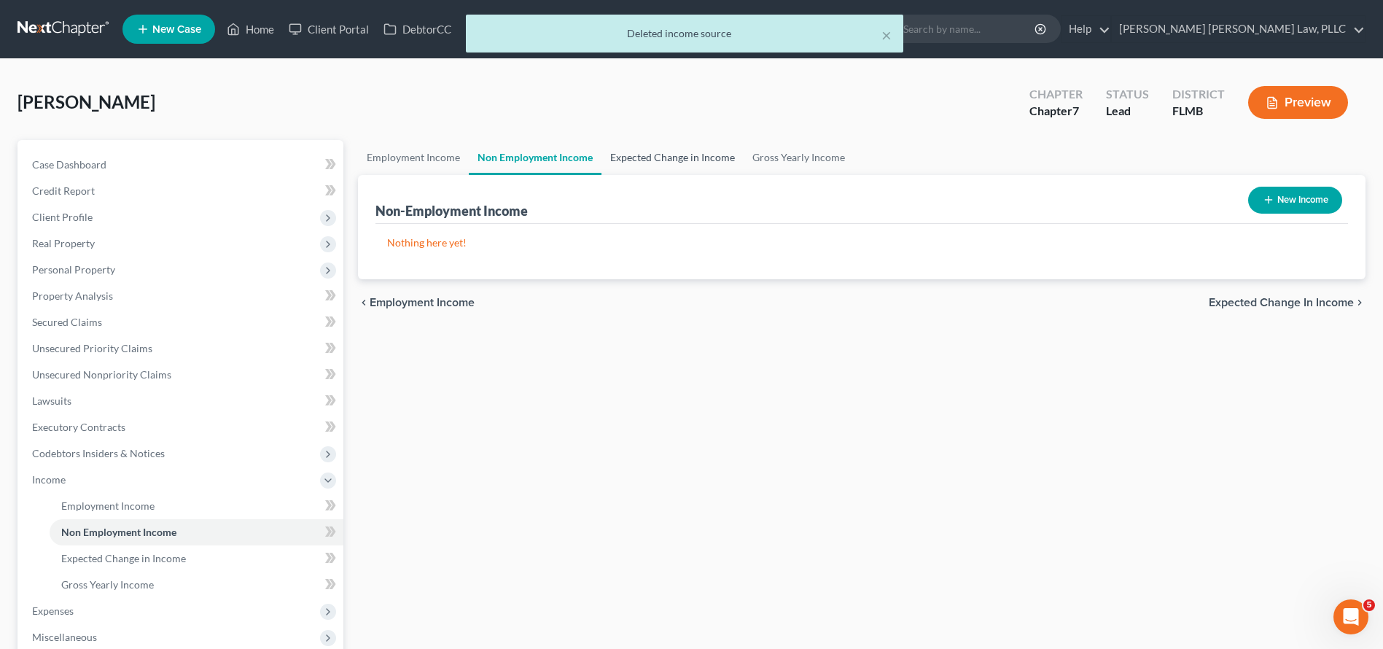
click at [682, 153] on link "Expected Change in Income" at bounding box center [673, 157] width 142 height 35
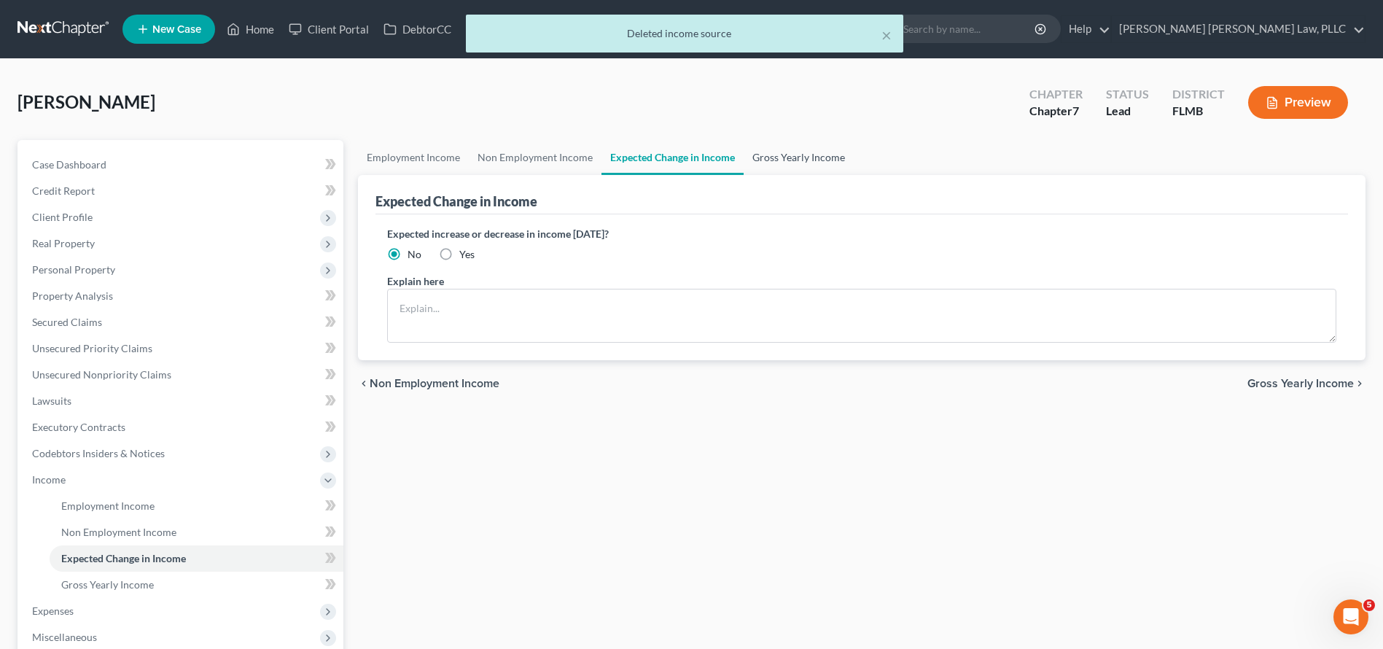
click at [791, 160] on link "Gross Yearly Income" at bounding box center [799, 157] width 110 height 35
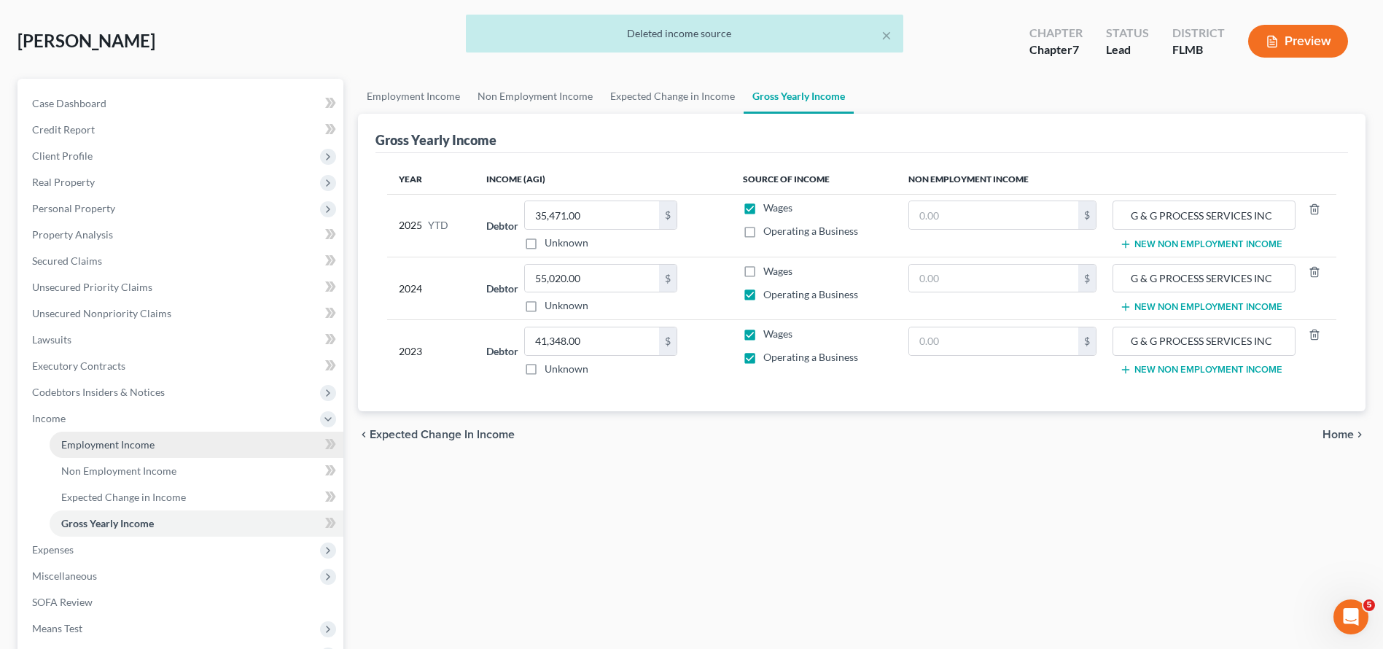
scroll to position [181, 0]
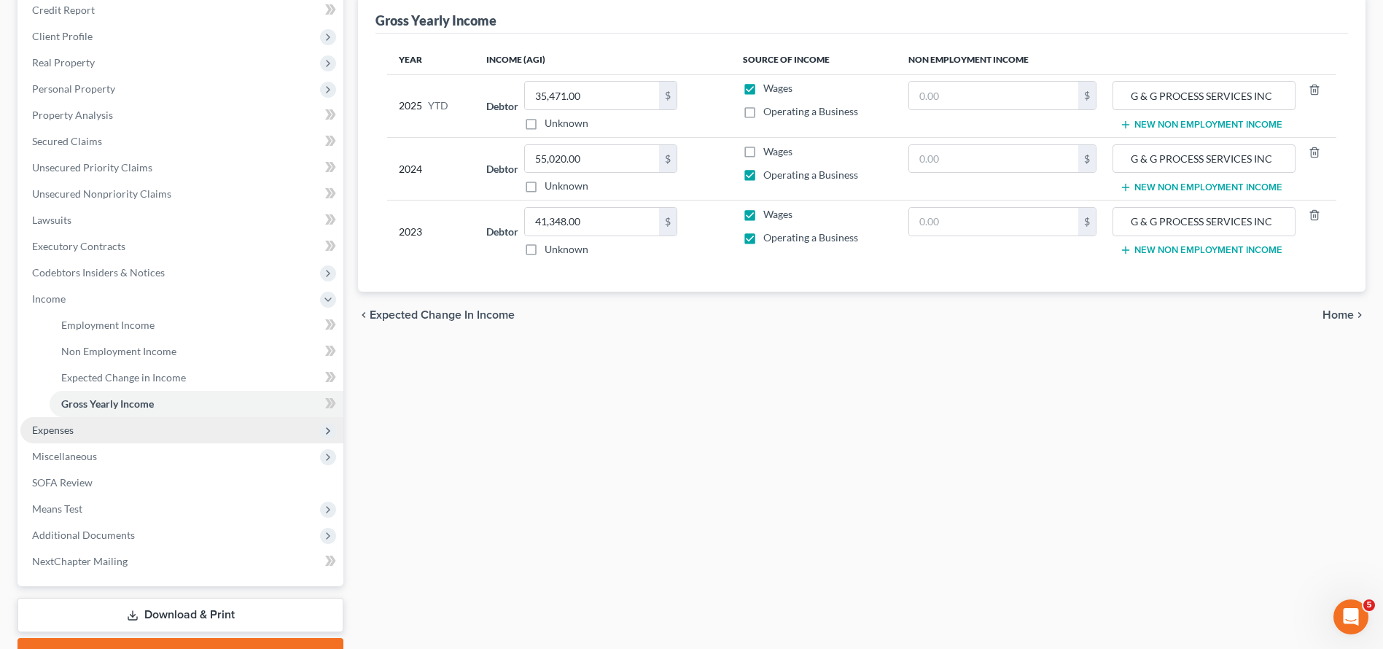
click at [205, 427] on span "Expenses" at bounding box center [181, 430] width 323 height 26
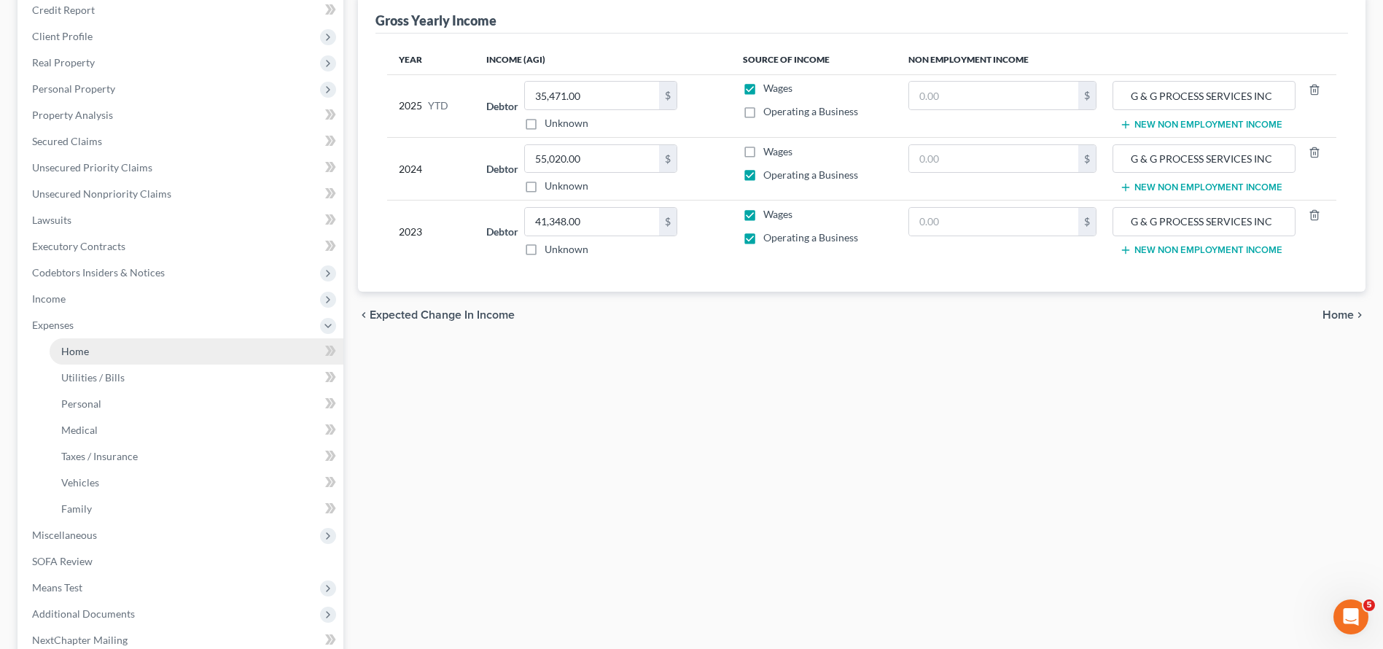
click at [190, 356] on link "Home" at bounding box center [197, 351] width 294 height 26
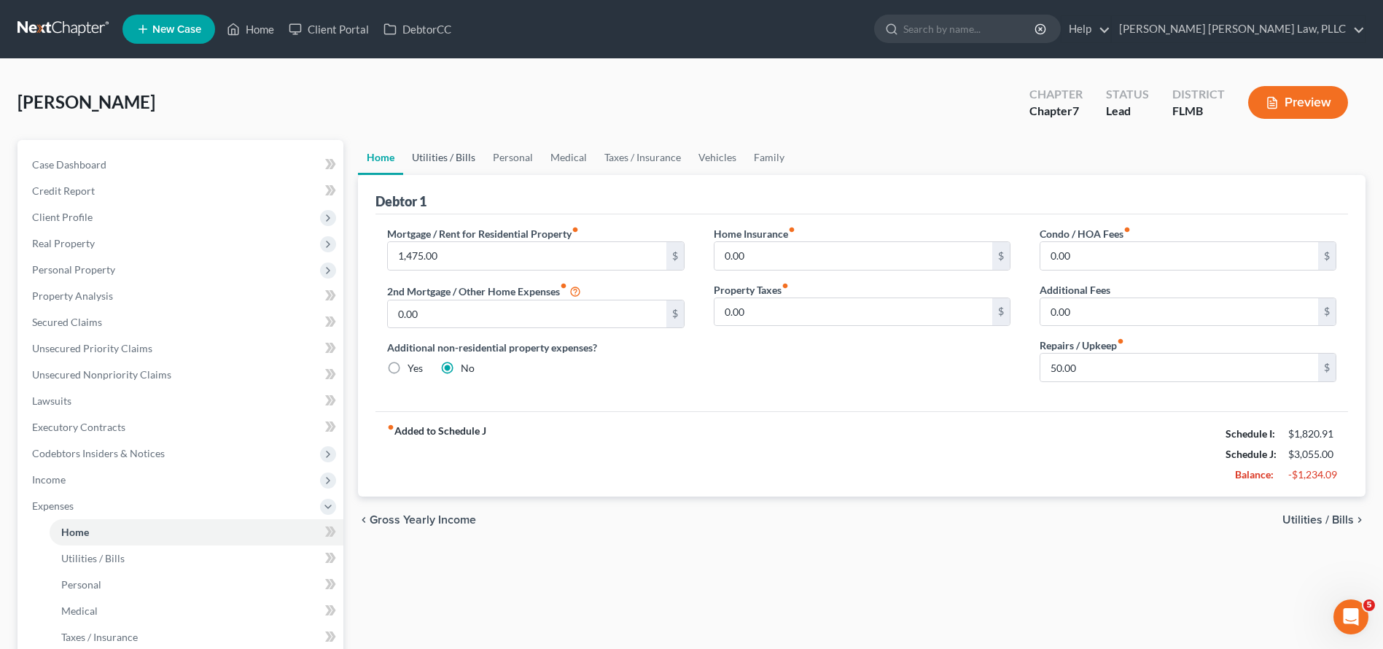
click at [451, 163] on link "Utilities / Bills" at bounding box center [443, 157] width 81 height 35
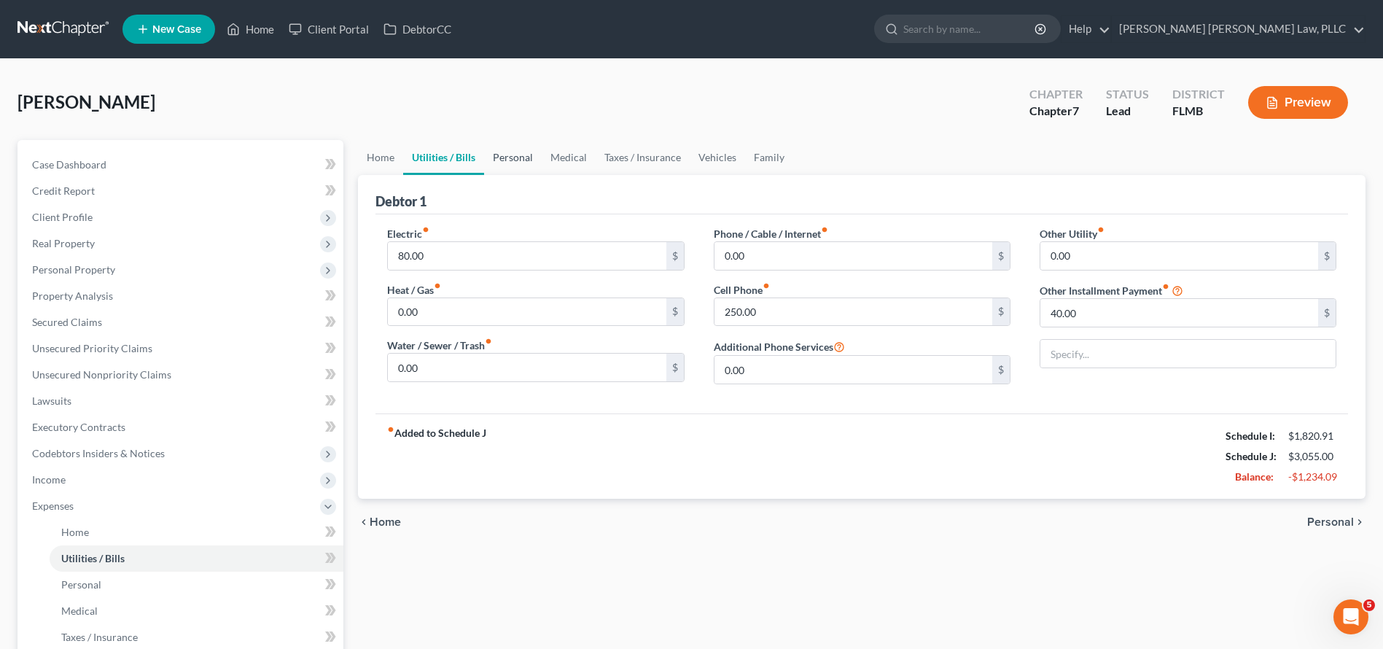
click at [508, 165] on link "Personal" at bounding box center [513, 157] width 58 height 35
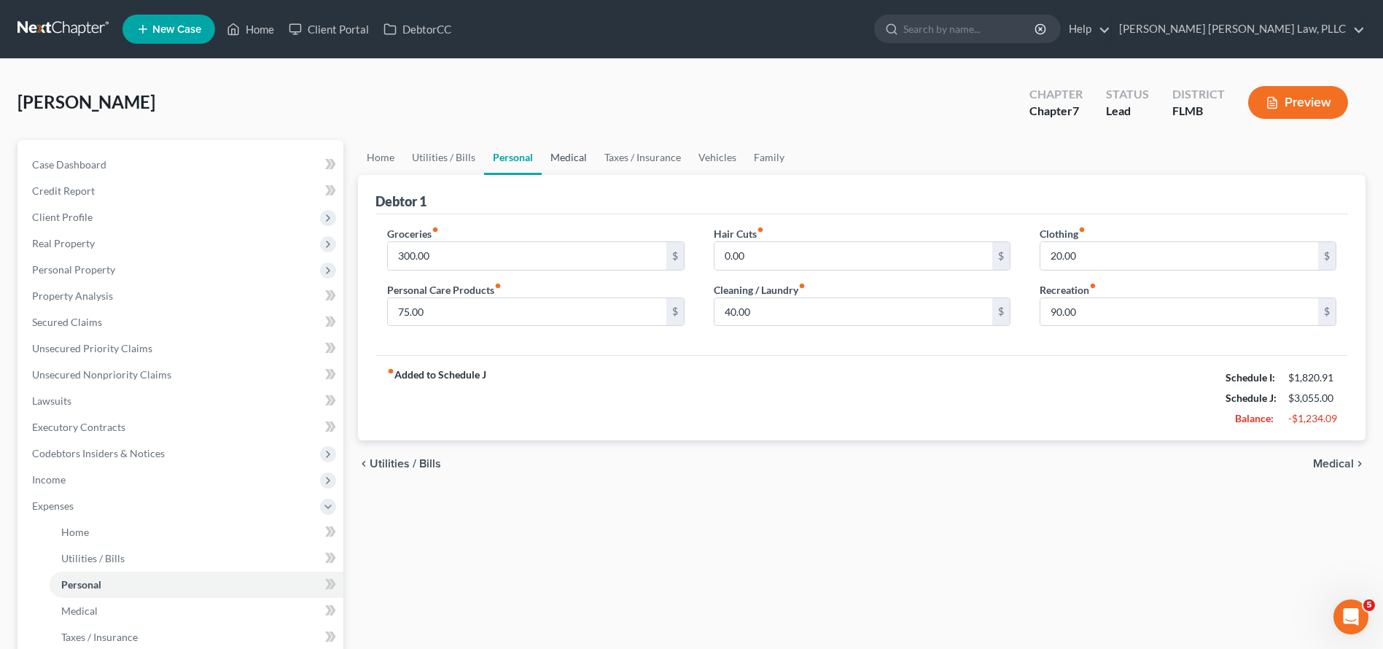
click at [567, 164] on link "Medical" at bounding box center [569, 157] width 54 height 35
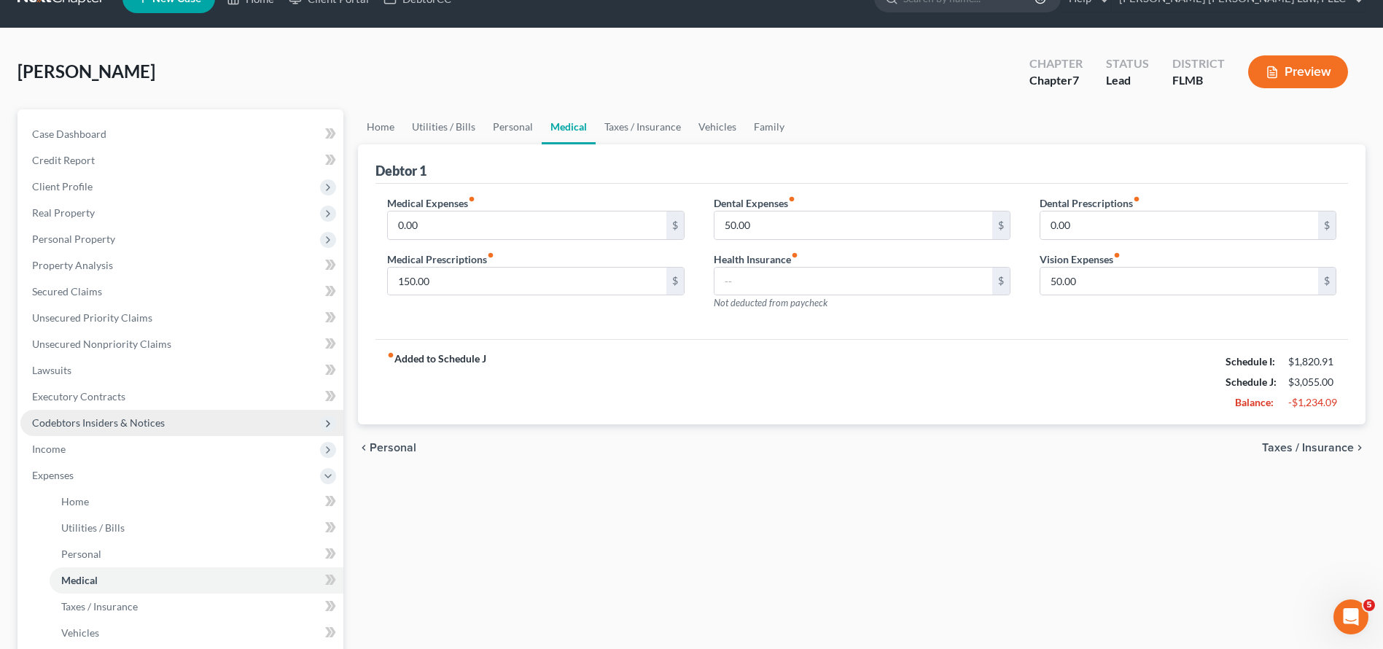
scroll to position [137, 0]
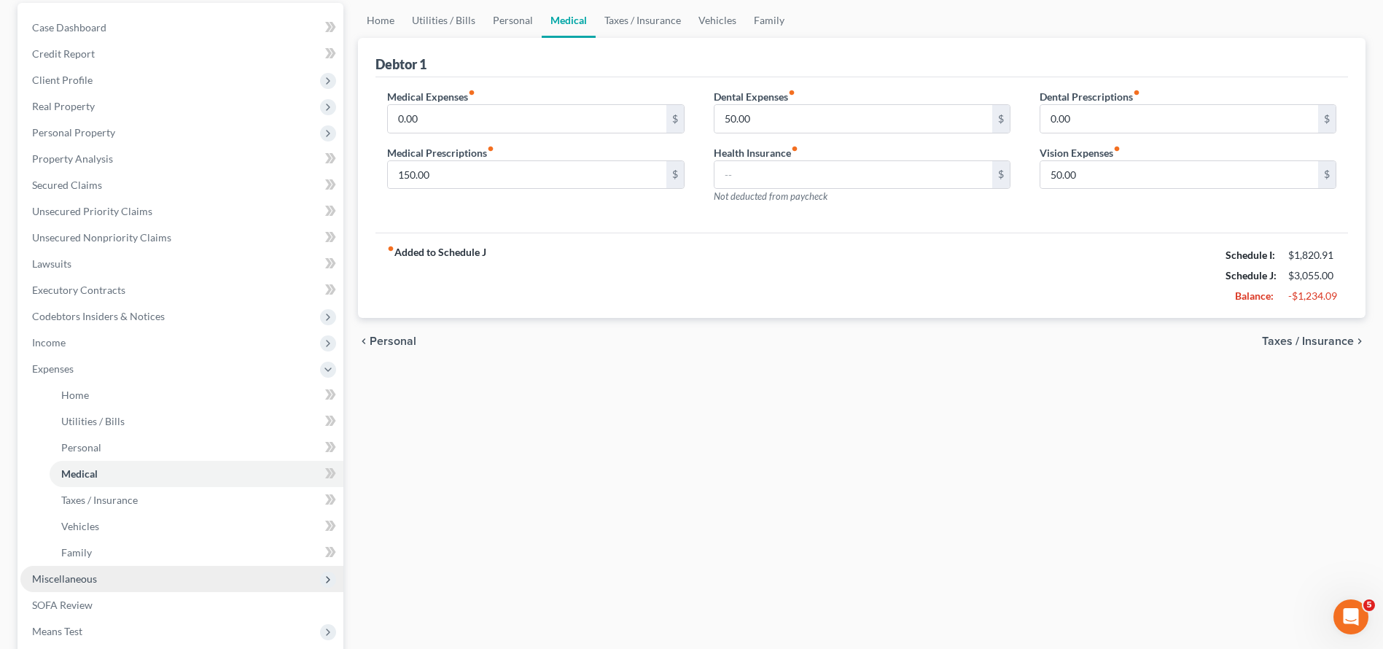
click at [146, 569] on span "Miscellaneous" at bounding box center [181, 579] width 323 height 26
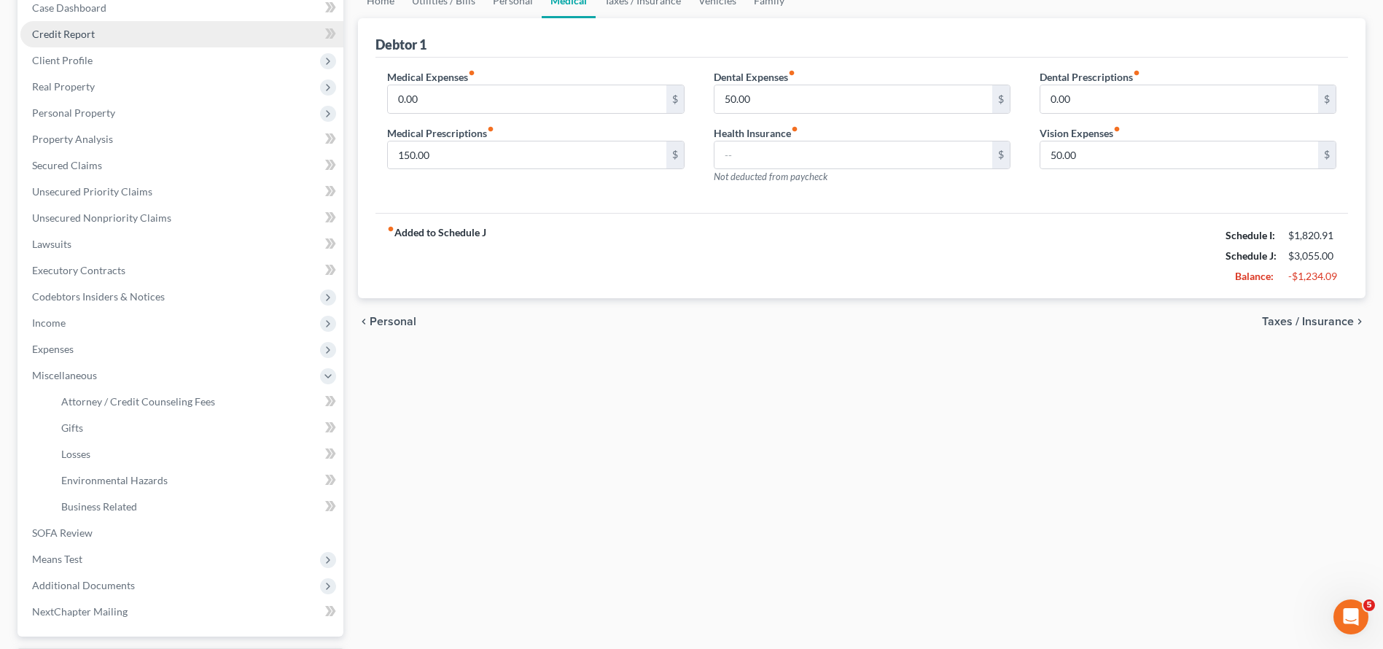
scroll to position [1, 0]
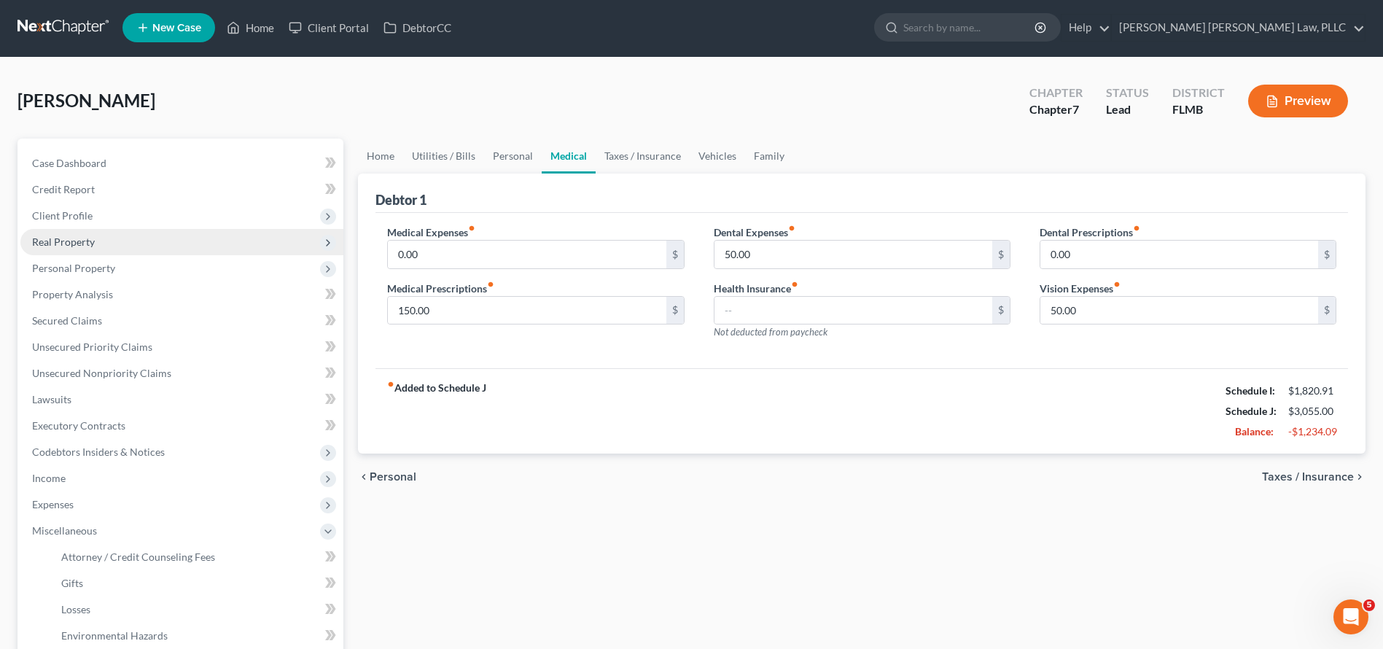
click at [187, 253] on span "Real Property" at bounding box center [181, 242] width 323 height 26
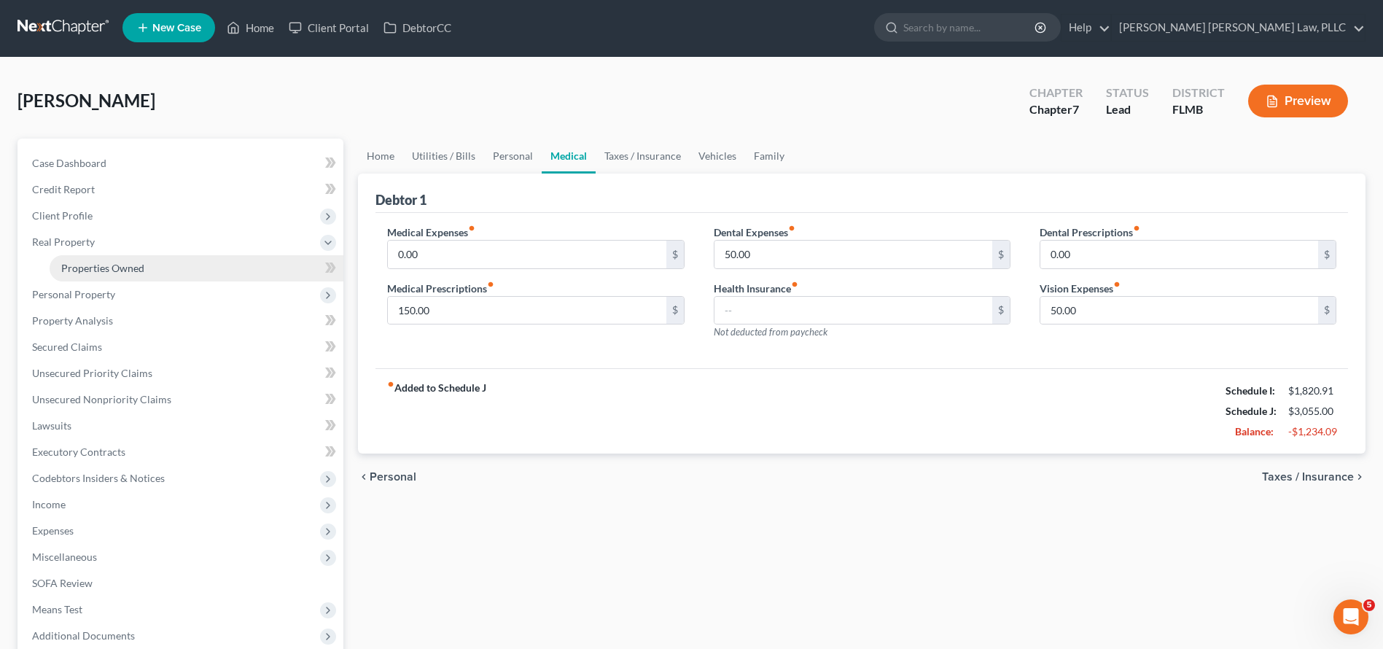
click at [174, 269] on link "Properties Owned" at bounding box center [197, 268] width 294 height 26
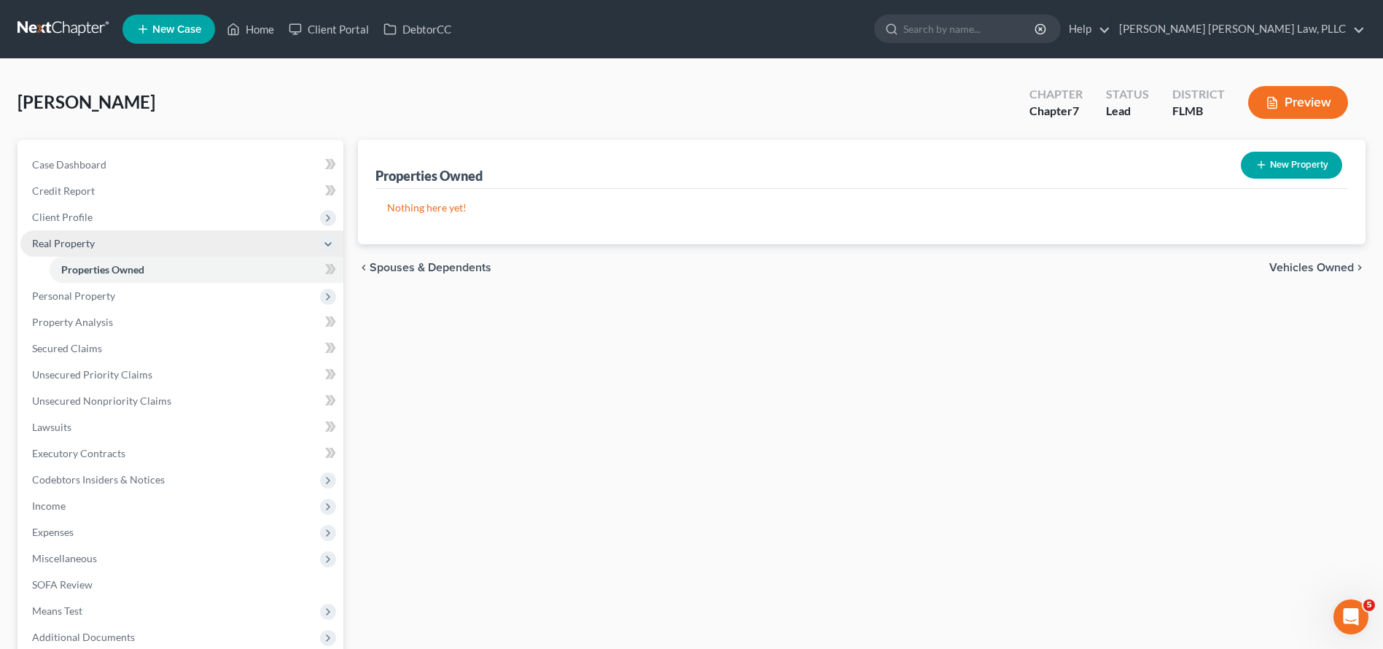
click at [174, 249] on span "Real Property" at bounding box center [181, 243] width 323 height 26
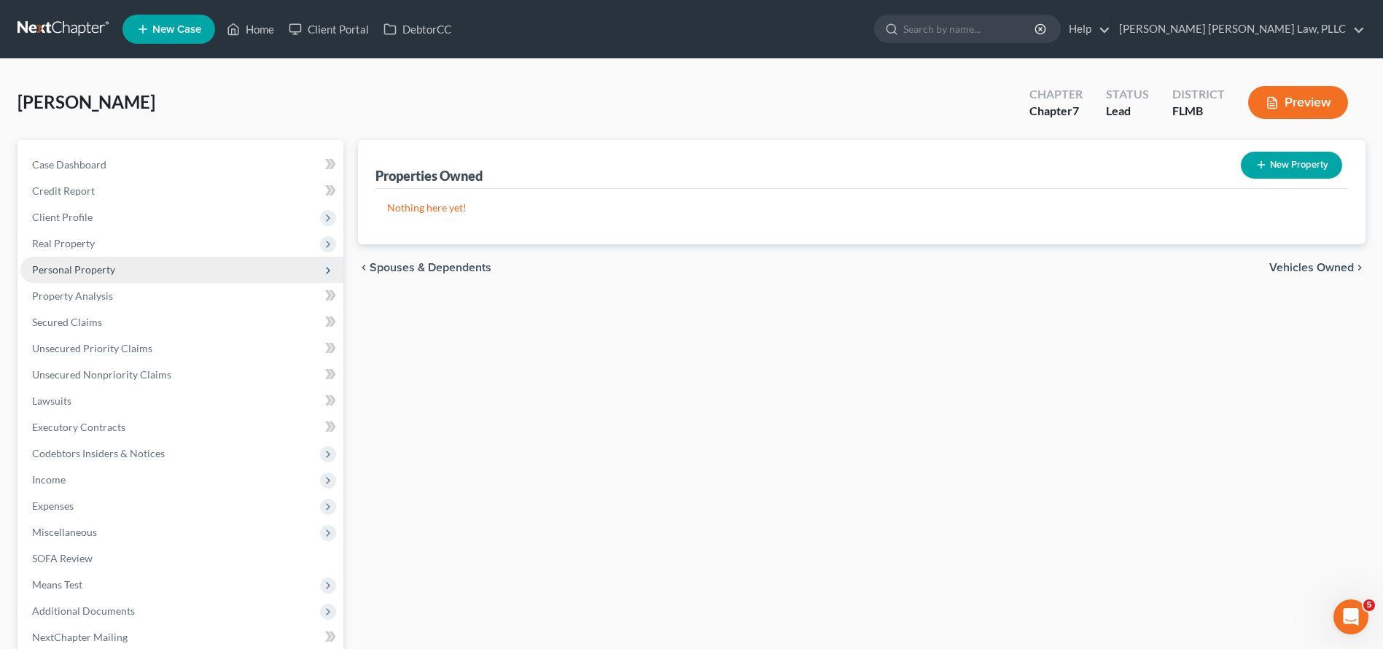
click at [169, 270] on span "Personal Property" at bounding box center [181, 270] width 323 height 26
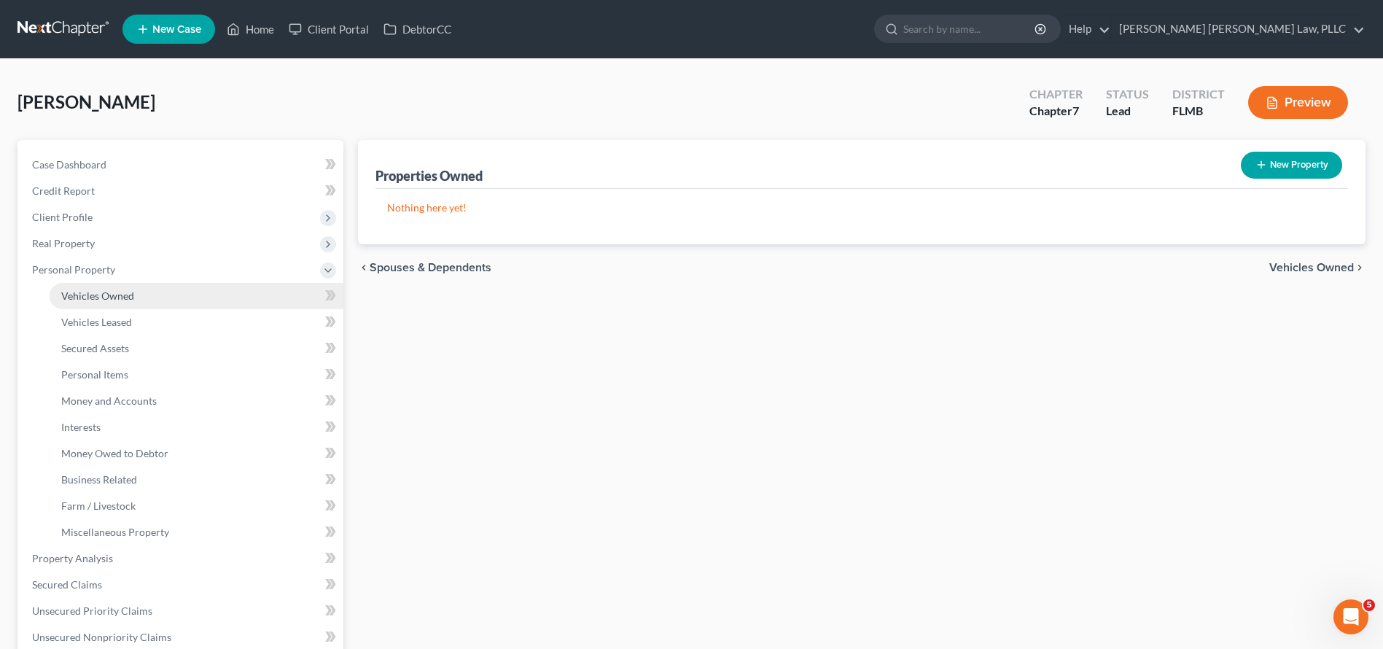
click at [168, 289] on link "Vehicles Owned" at bounding box center [197, 296] width 294 height 26
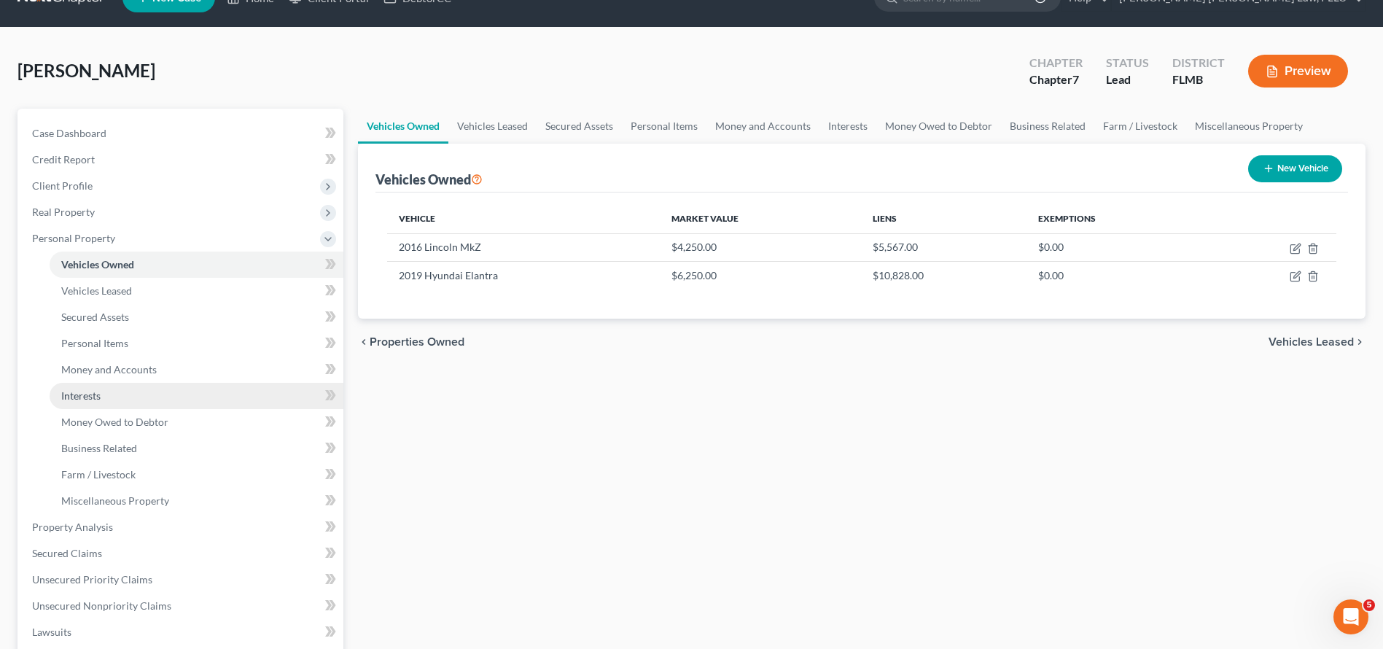
scroll to position [136, 0]
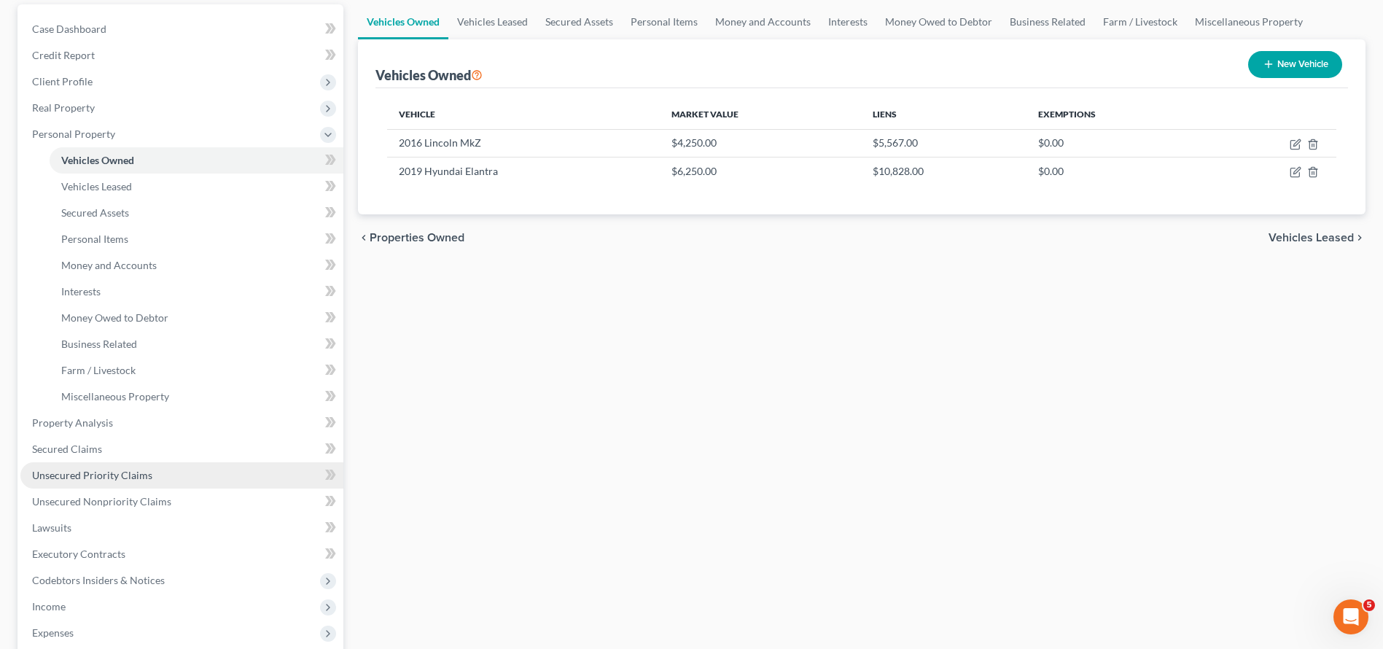
click at [150, 478] on link "Unsecured Priority Claims" at bounding box center [181, 475] width 323 height 26
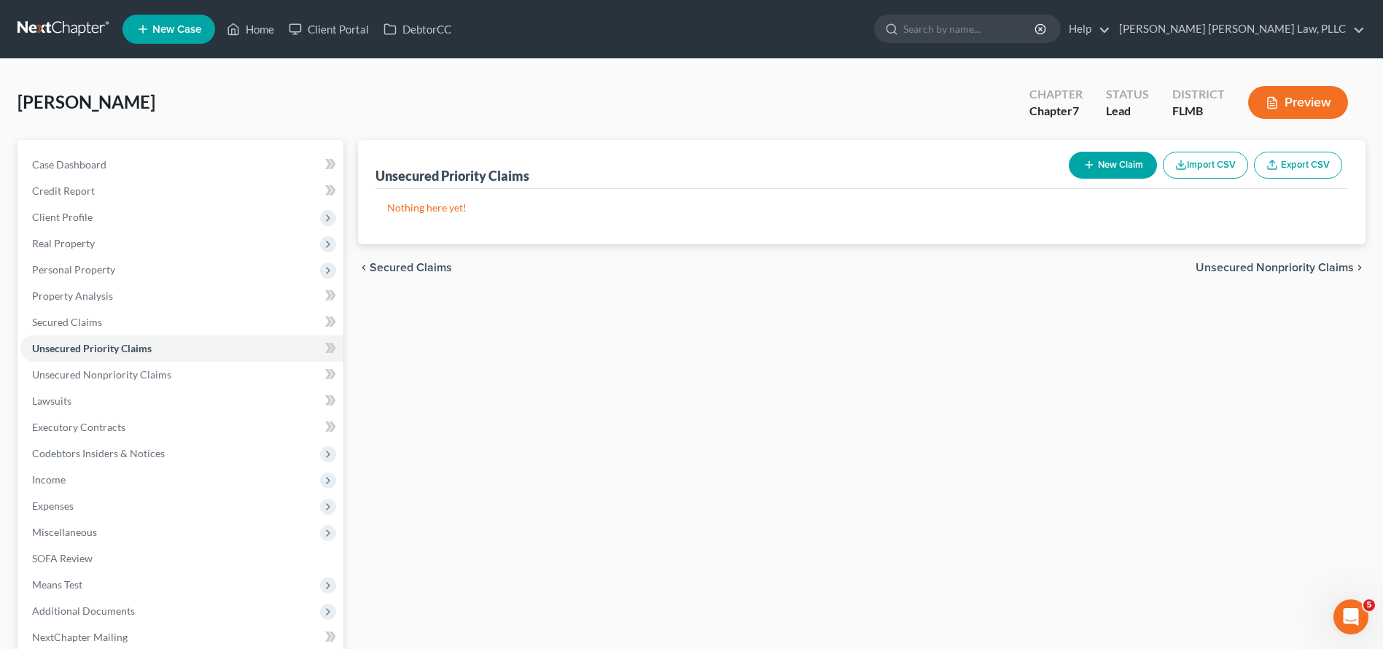
click at [58, 23] on link at bounding box center [63, 29] width 93 height 26
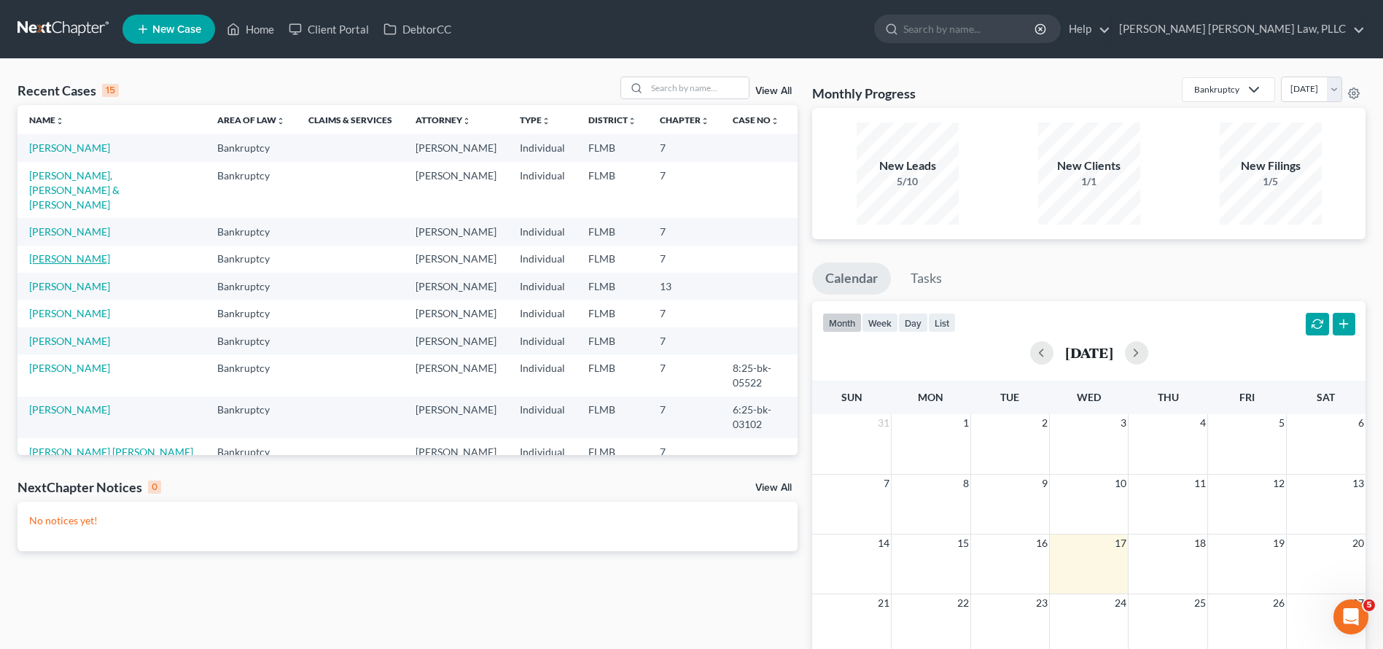
click at [84, 252] on link "[PERSON_NAME]" at bounding box center [69, 258] width 81 height 12
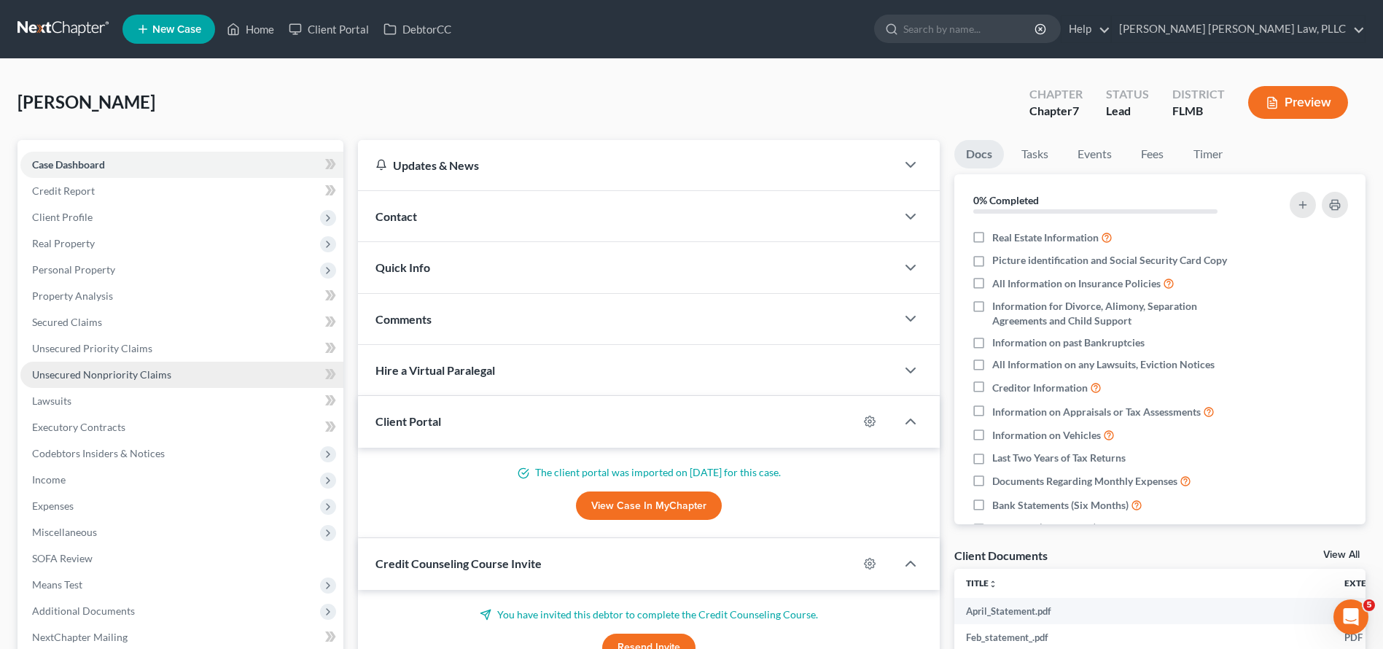
click at [81, 370] on span "Unsecured Nonpriority Claims" at bounding box center [101, 374] width 139 height 12
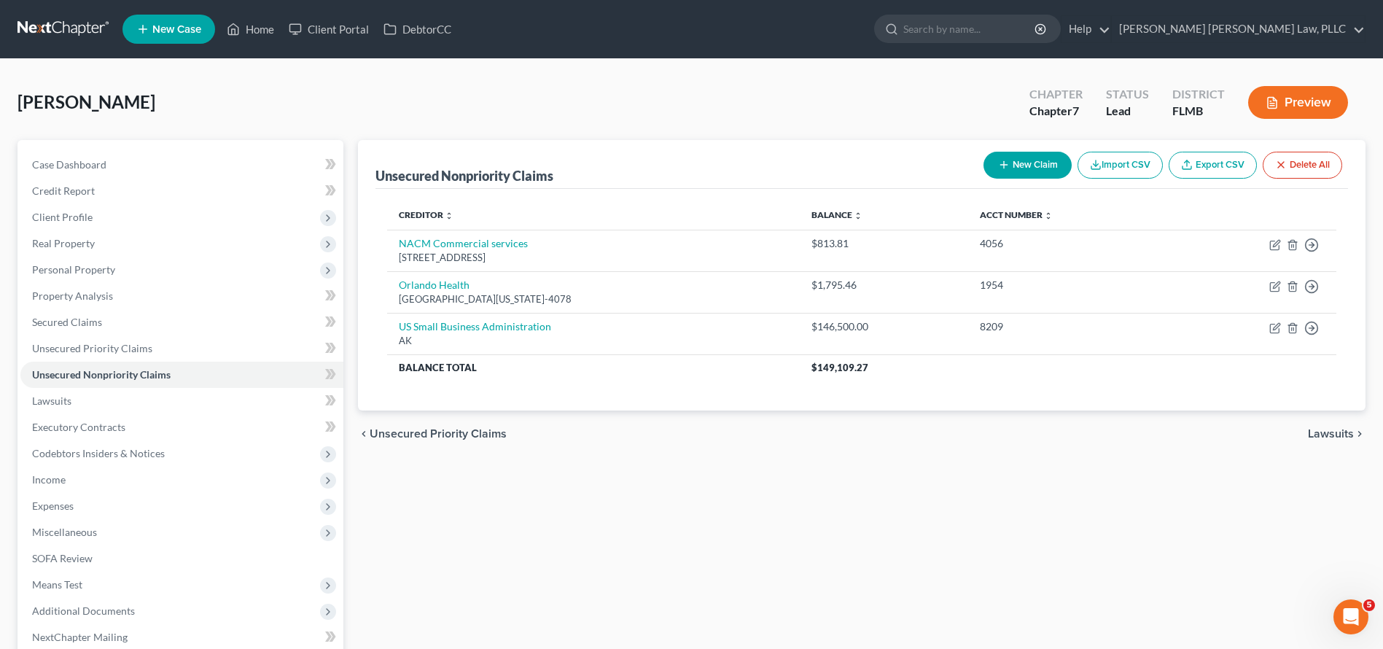
click at [1021, 167] on button "New Claim" at bounding box center [1028, 165] width 88 height 27
select select "0"
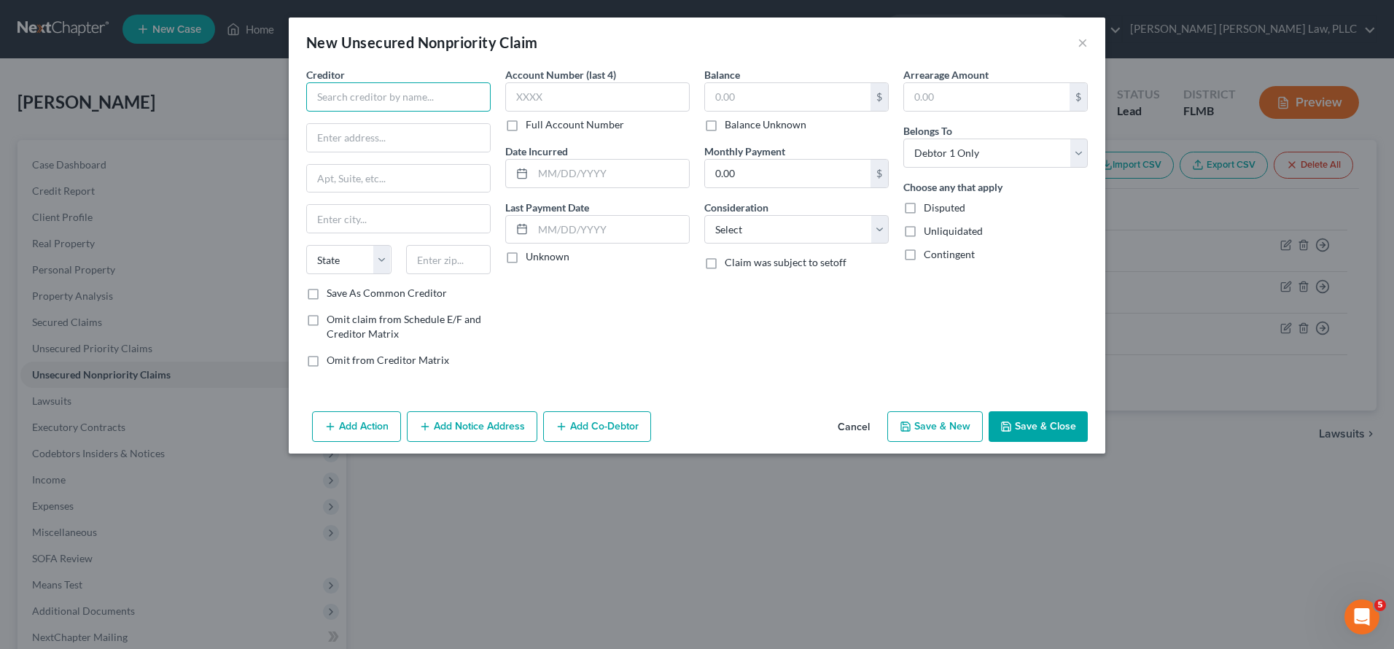
click at [357, 104] on input "text" at bounding box center [398, 96] width 184 height 29
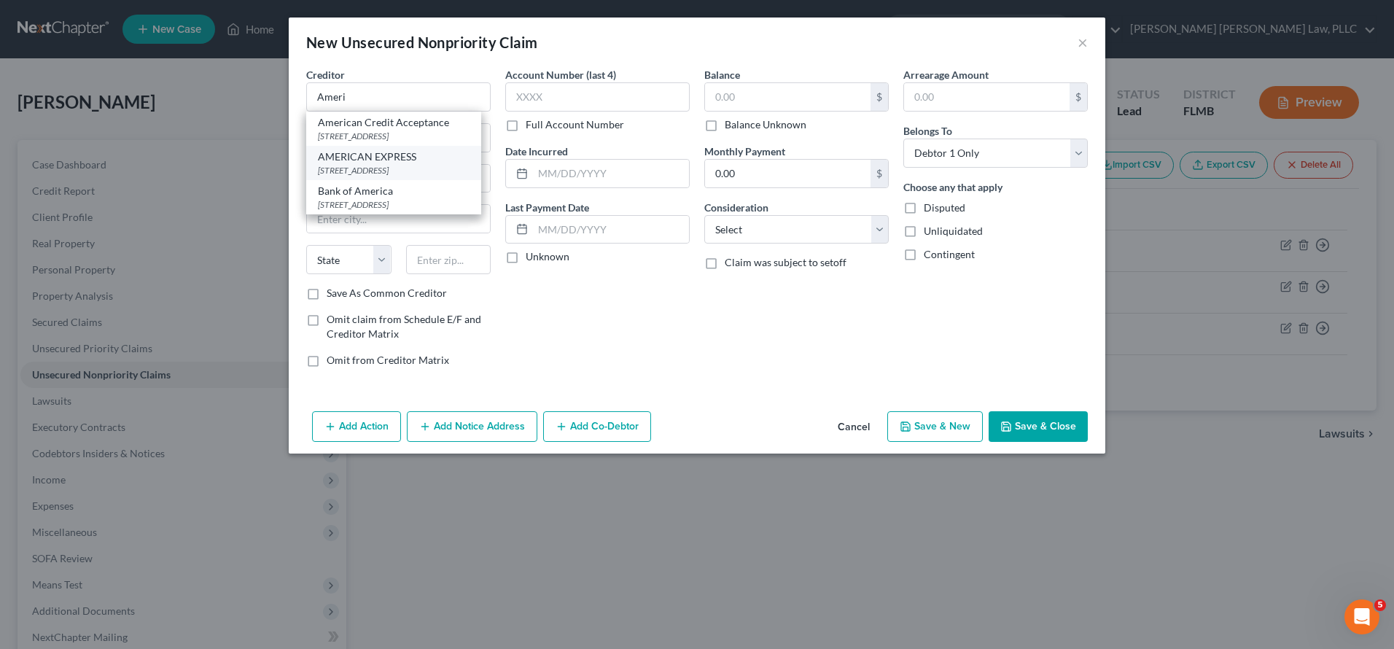
click at [408, 165] on div "PO Box 981537, El Paso, TX 79998-1537" at bounding box center [394, 170] width 152 height 12
type input "AMERICAN EXPRESS"
type input "PO Box 981537"
type input "El Paso"
select select "45"
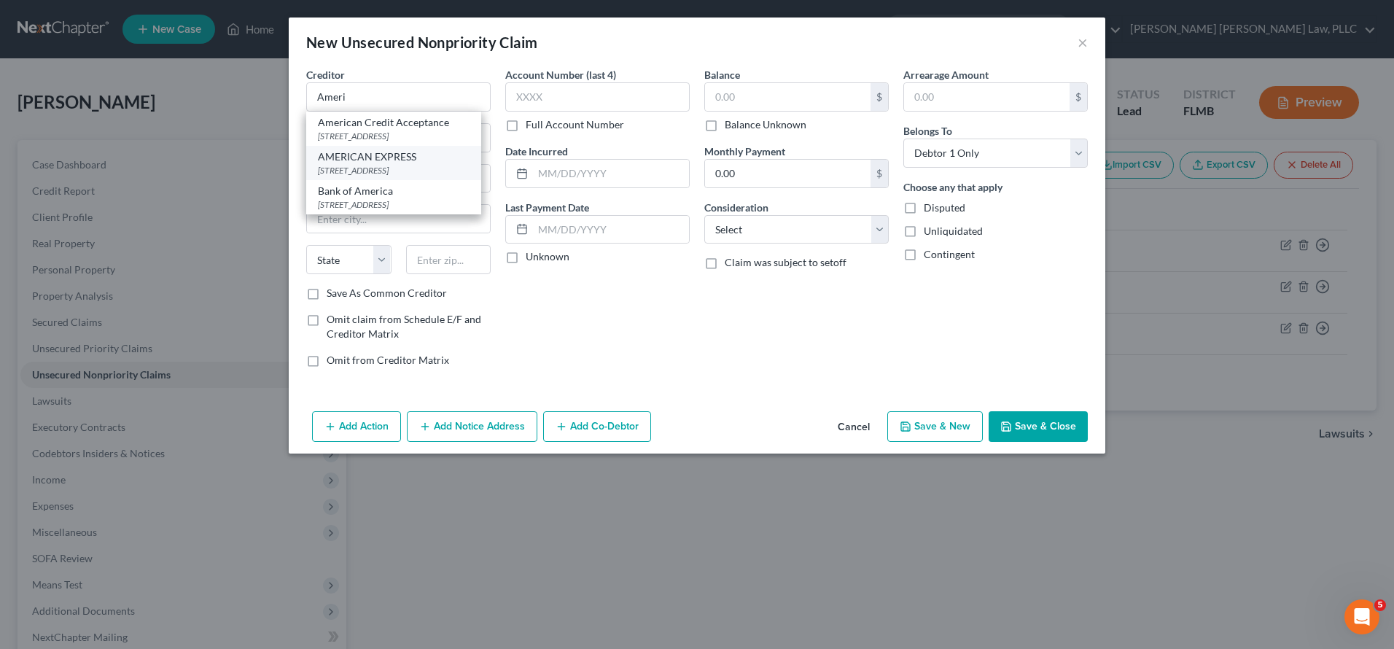
type input "79998-1537"
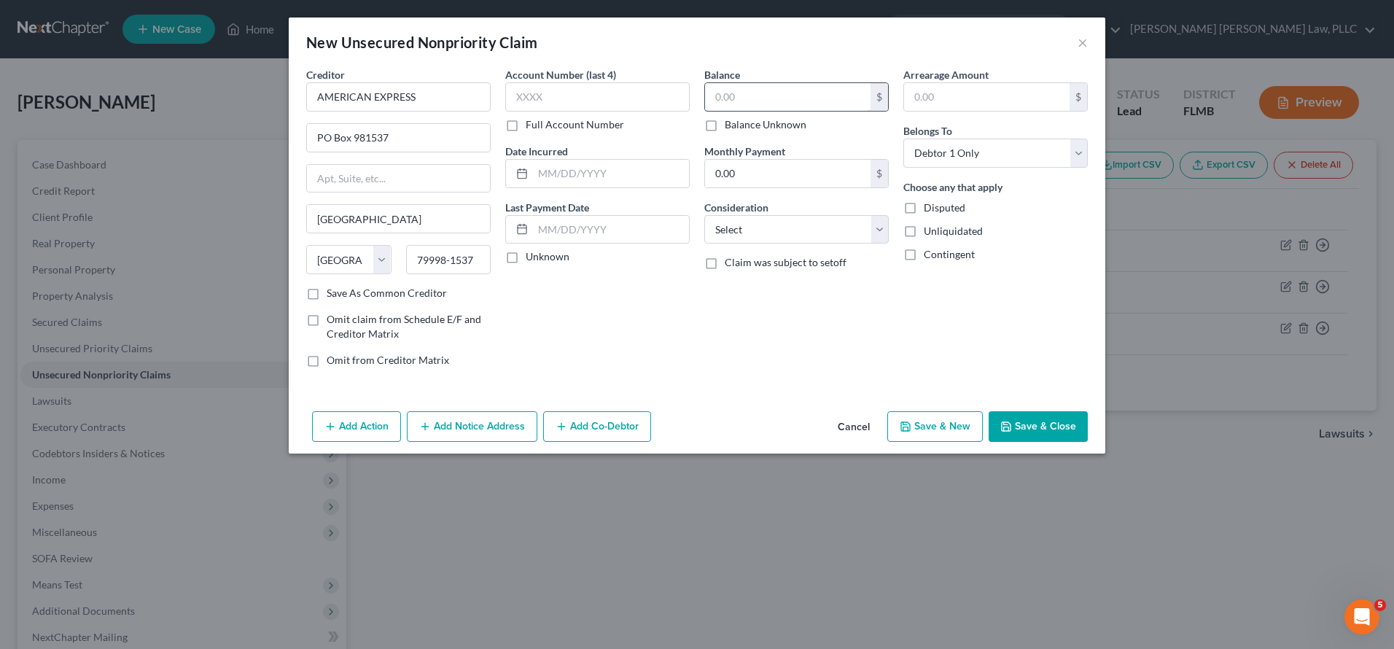
click at [750, 94] on input "text" at bounding box center [788, 97] width 166 height 28
type input "7,400"
click at [645, 90] on input "text" at bounding box center [597, 96] width 184 height 29
type input "6018"
select select "2"
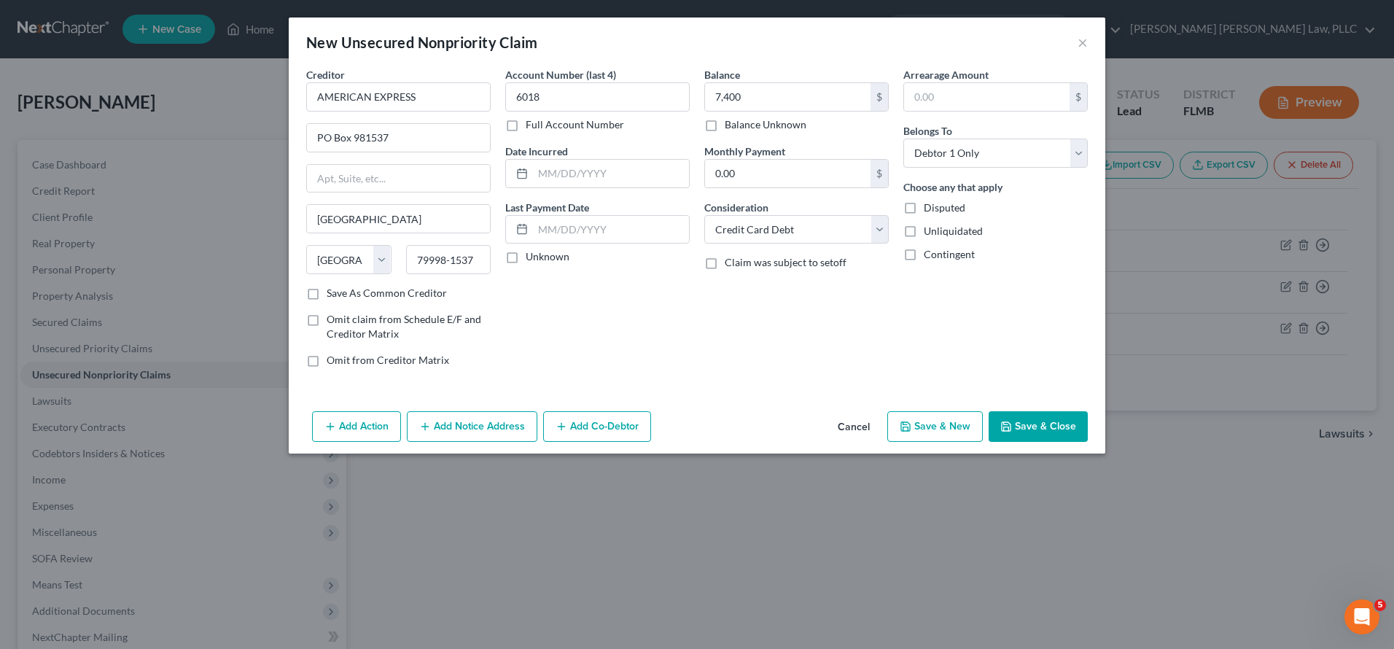
click at [1048, 436] on button "Save & Close" at bounding box center [1038, 426] width 99 height 31
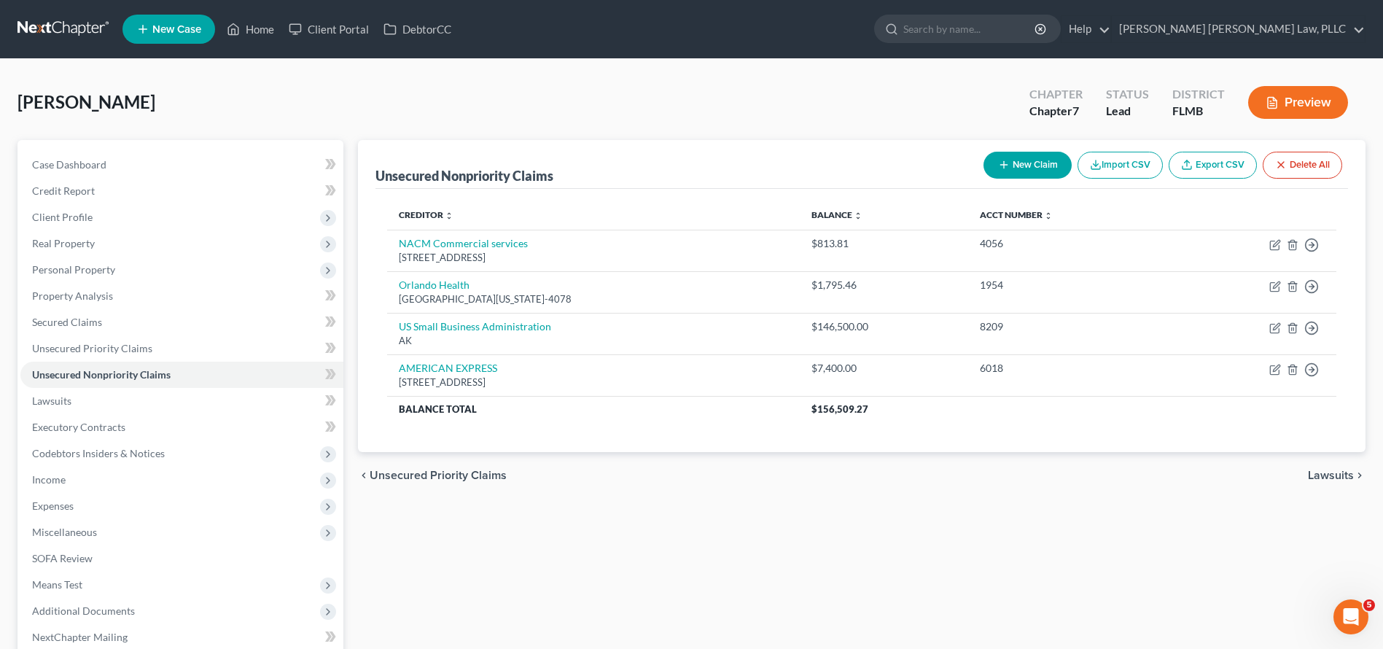
click at [1037, 163] on button "New Claim" at bounding box center [1028, 165] width 88 height 27
select select "0"
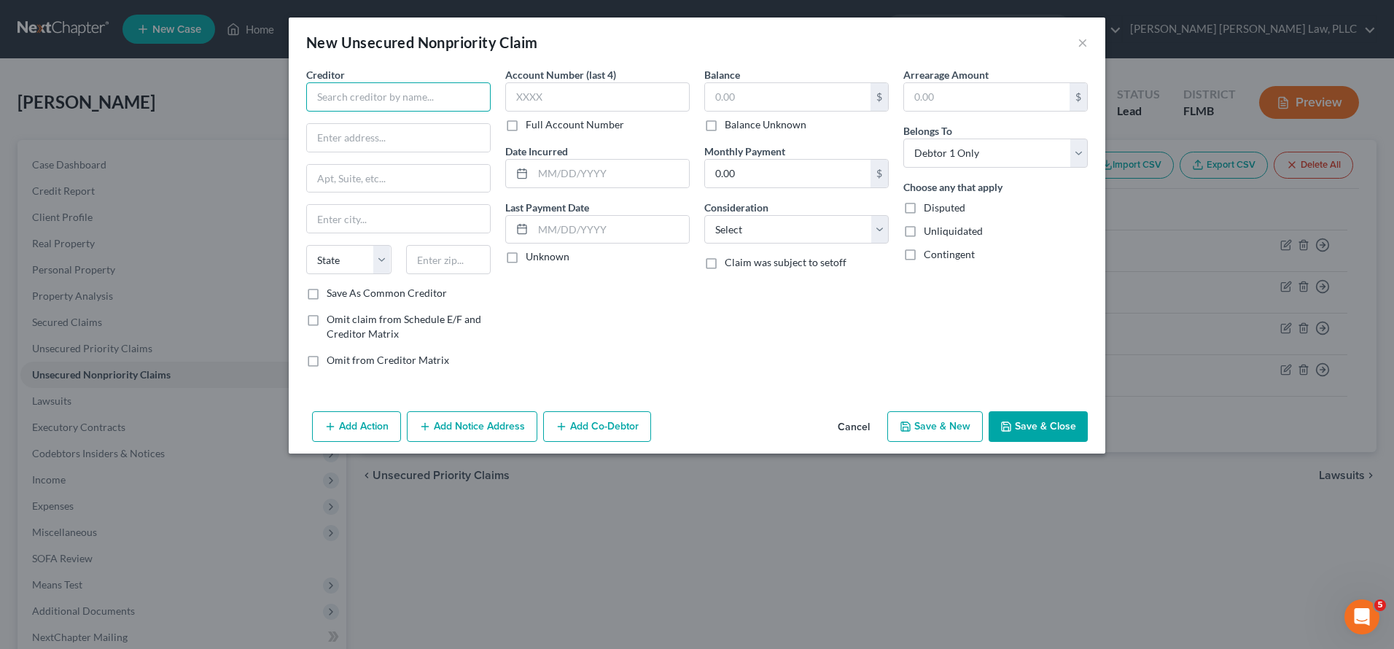
click at [337, 106] on input "text" at bounding box center [398, 96] width 184 height 29
click at [368, 90] on input "Macys" at bounding box center [398, 96] width 184 height 29
type input "MACYS/CITIBANK, N.A."
type input "4552"
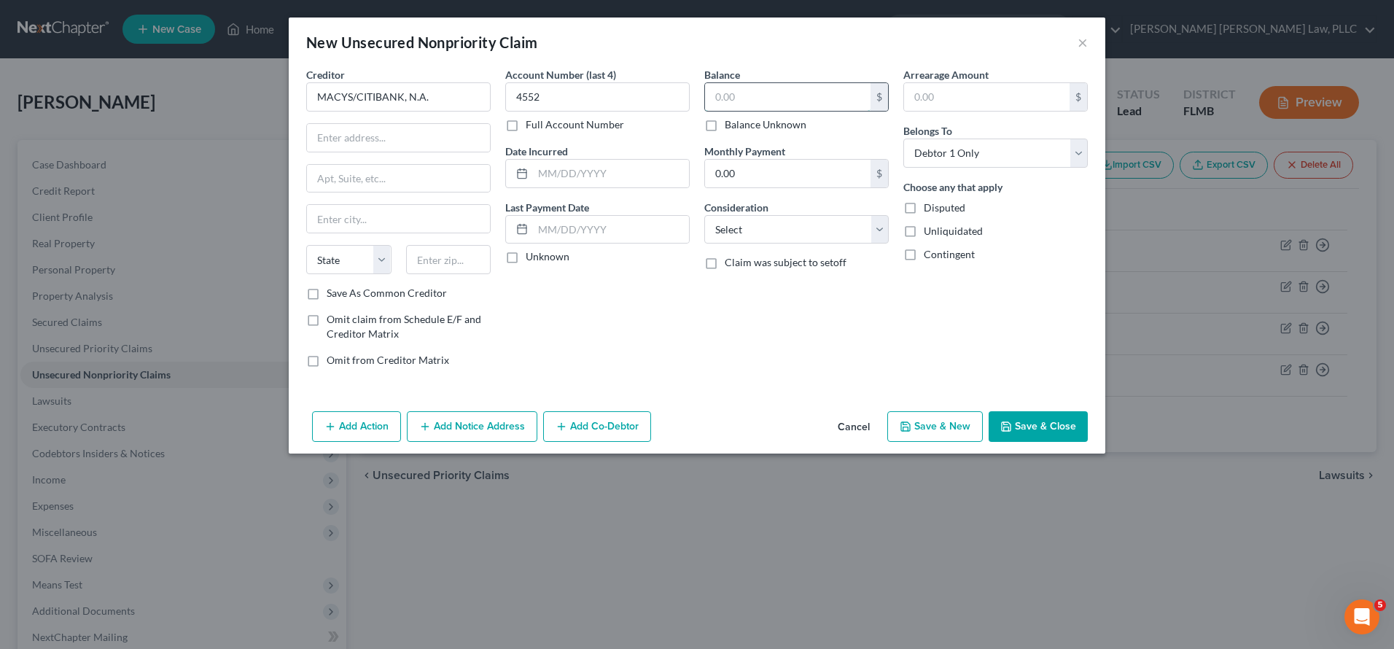
click at [751, 95] on input "text" at bounding box center [788, 97] width 166 height 28
type input "5,811"
click at [801, 176] on input "0.00" at bounding box center [788, 174] width 166 height 28
select select "2"
click at [414, 122] on div "Creditor * MACYS/CITIBANK, N.A. State AL AK AR AZ CA CO CT DE DC FL GA GU HI ID…" at bounding box center [398, 176] width 184 height 219
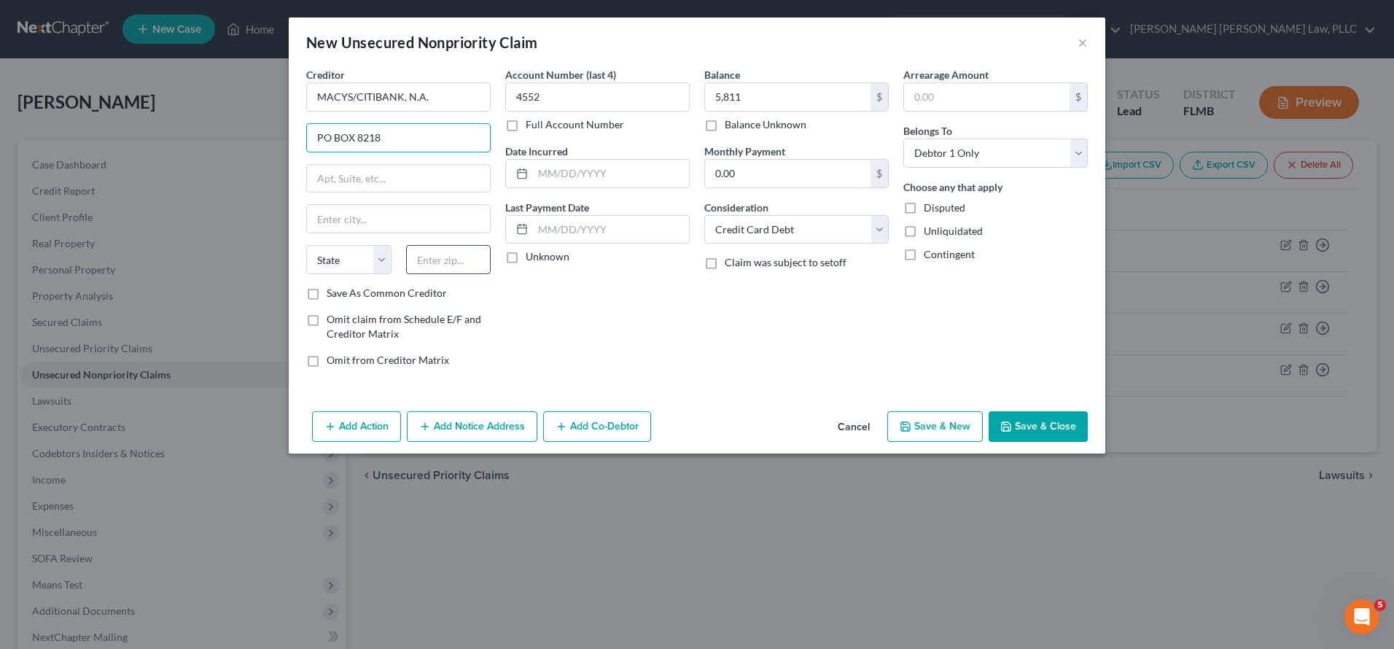
type input "PO BOX 8218"
type input "45050"
type input "Monroe"
select select "36"
click at [1028, 411] on button "Save & Close" at bounding box center [1038, 426] width 99 height 31
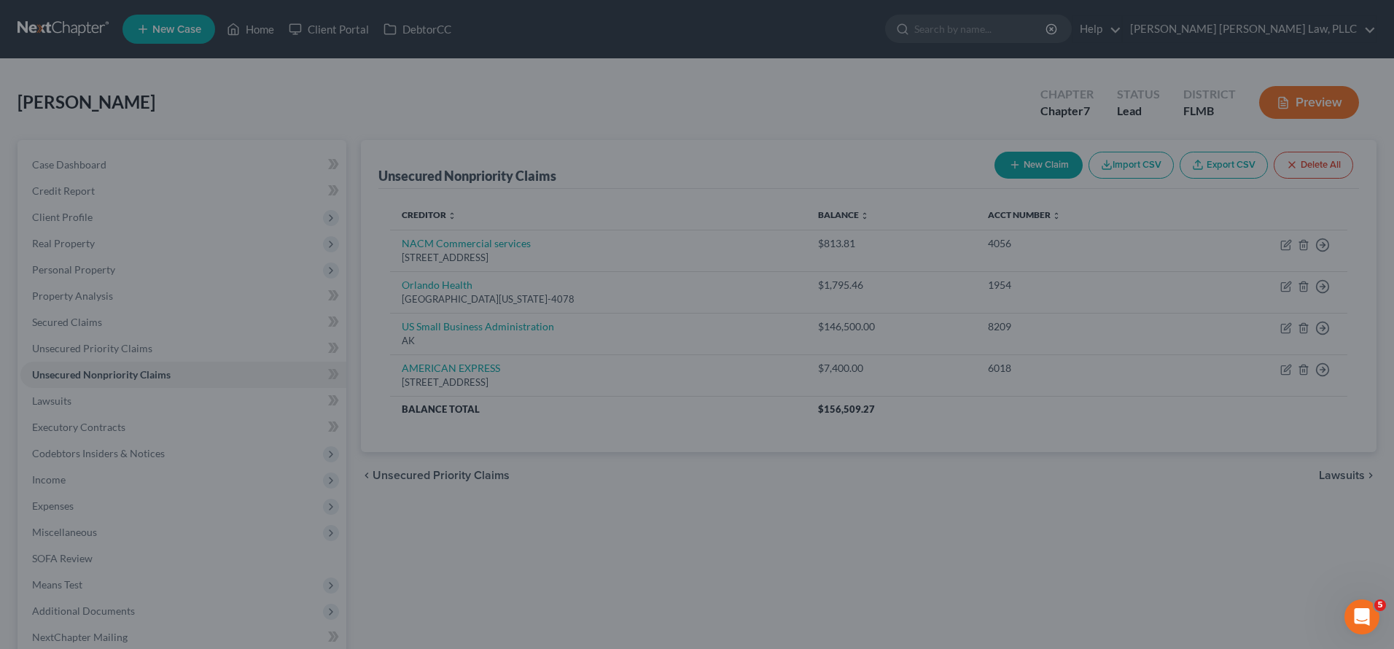
type input "5,811.00"
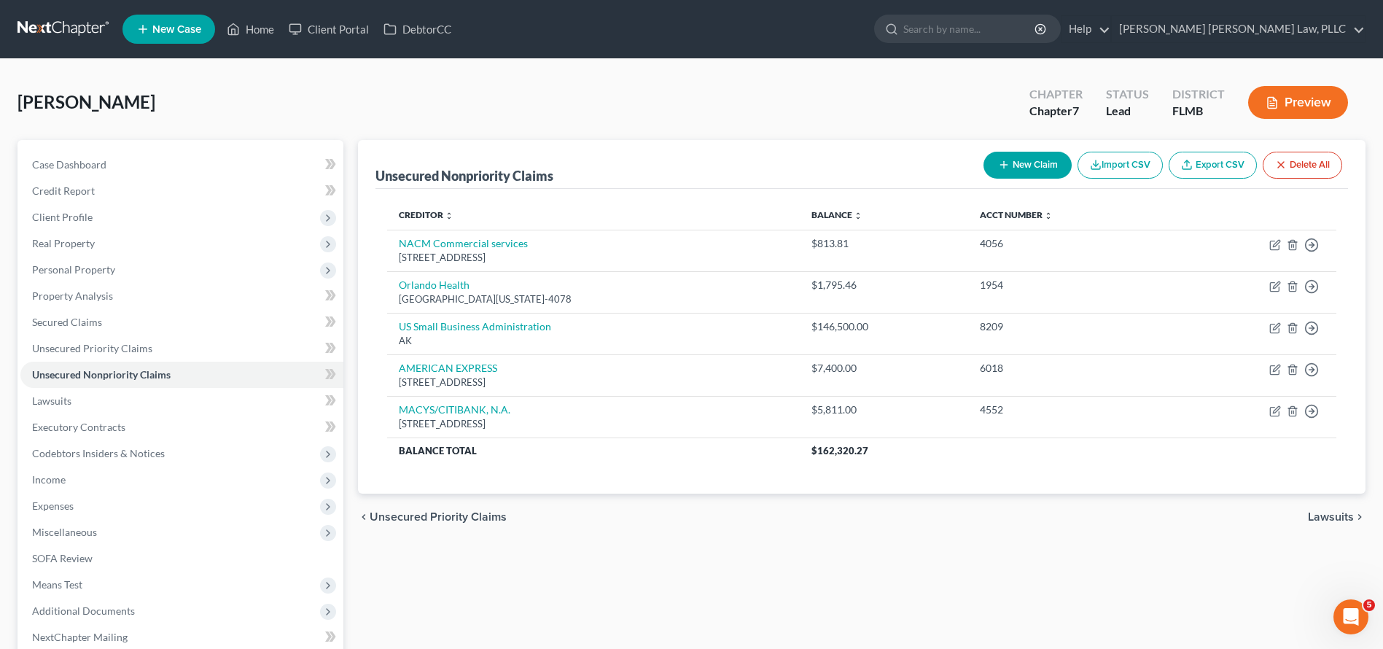
click at [1025, 164] on button "New Claim" at bounding box center [1028, 165] width 88 height 27
select select "0"
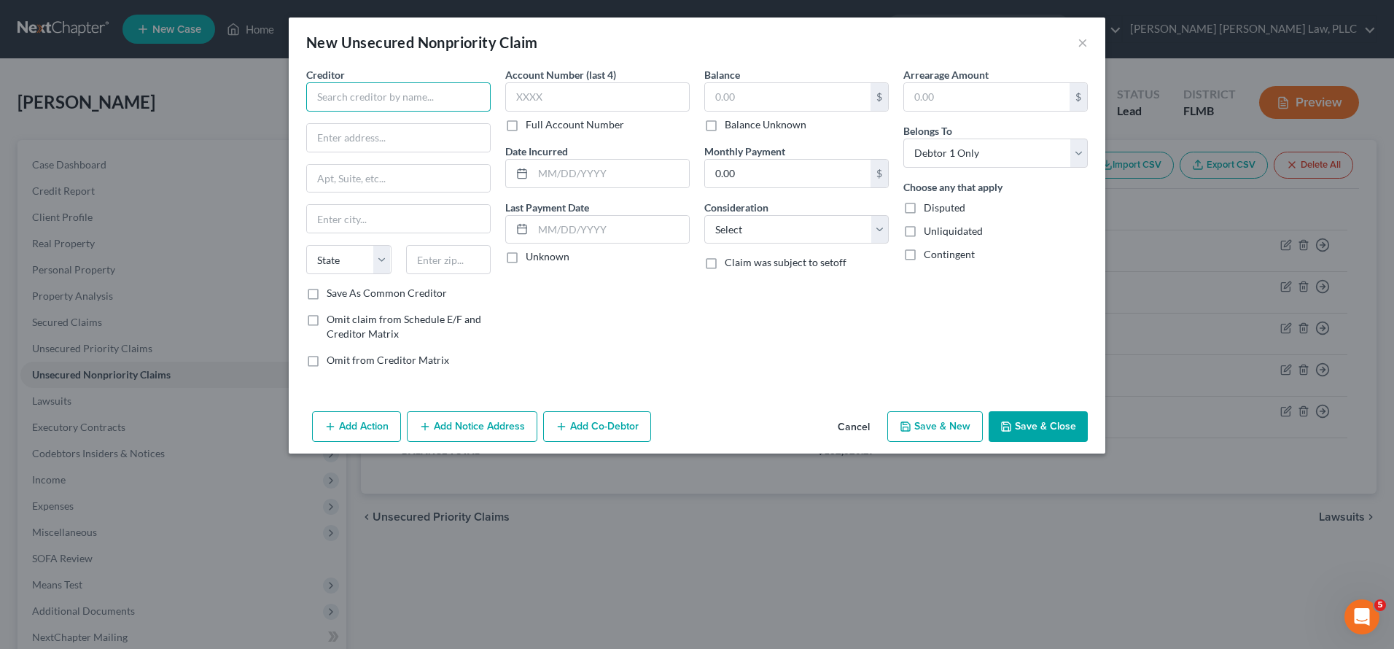
click at [412, 100] on input "text" at bounding box center [398, 96] width 184 height 29
click at [365, 108] on input "text" at bounding box center [398, 96] width 184 height 29
type input "CREDIT COLLECTION SERVICES"
type input "PO BOX 607"
type input "02062"
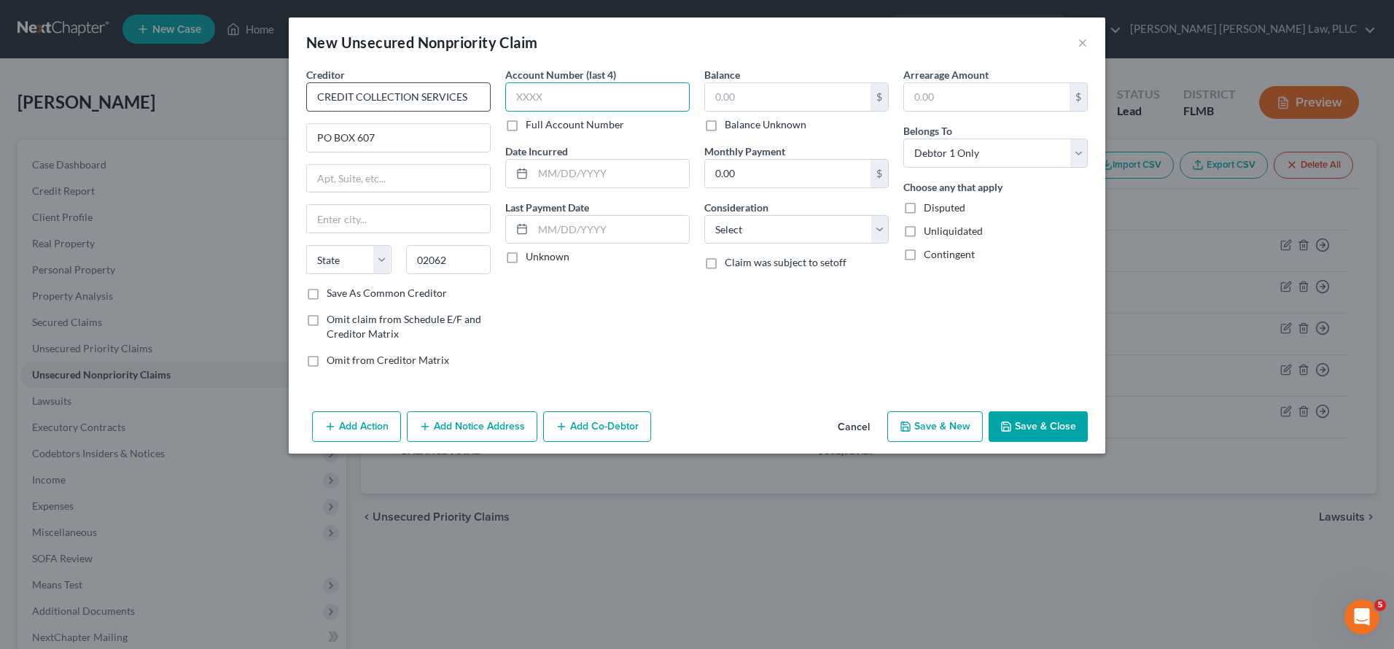
type input "Norwood"
select select "22"
type input "8797"
click at [793, 100] on input "text" at bounding box center [788, 97] width 166 height 28
type input "142"
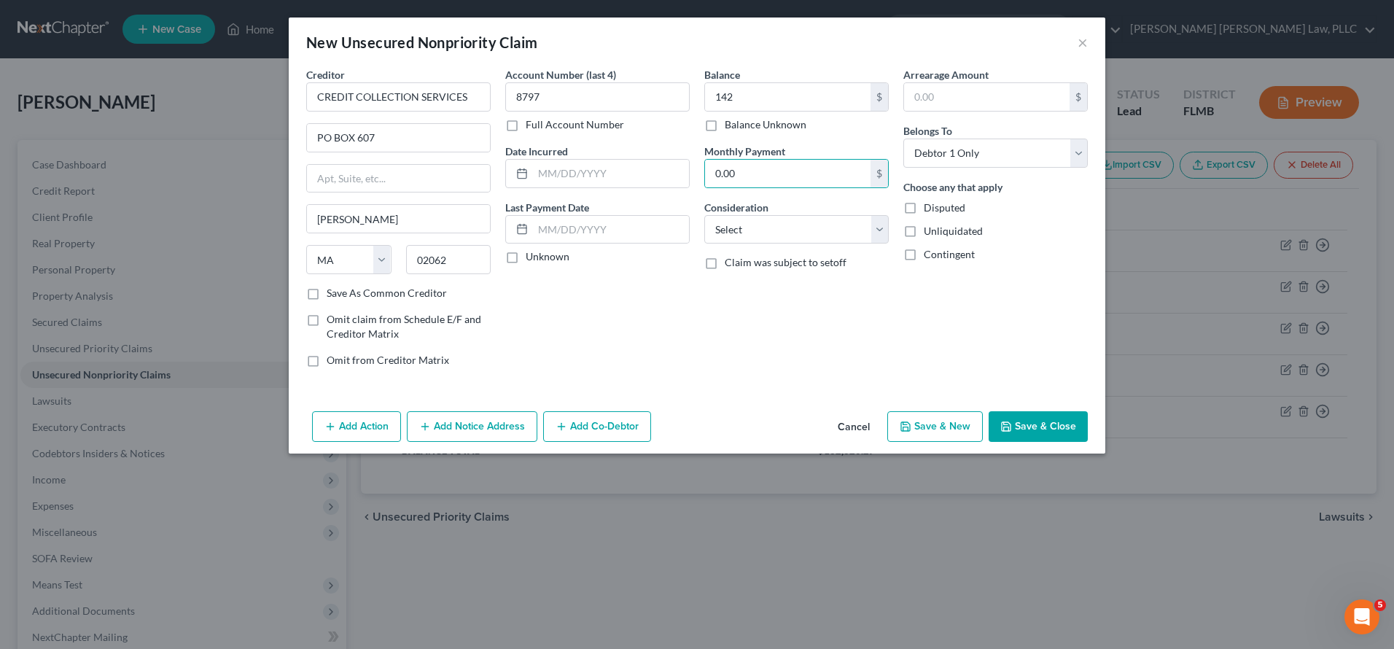
click at [833, 249] on div "Balance 142.00 $ Balance Unknown Balance Undetermined 142 $ Balance Unknown Mon…" at bounding box center [796, 223] width 199 height 312
select select "1"
click at [1046, 413] on button "Save & Close" at bounding box center [1038, 426] width 99 height 31
type input "142.00"
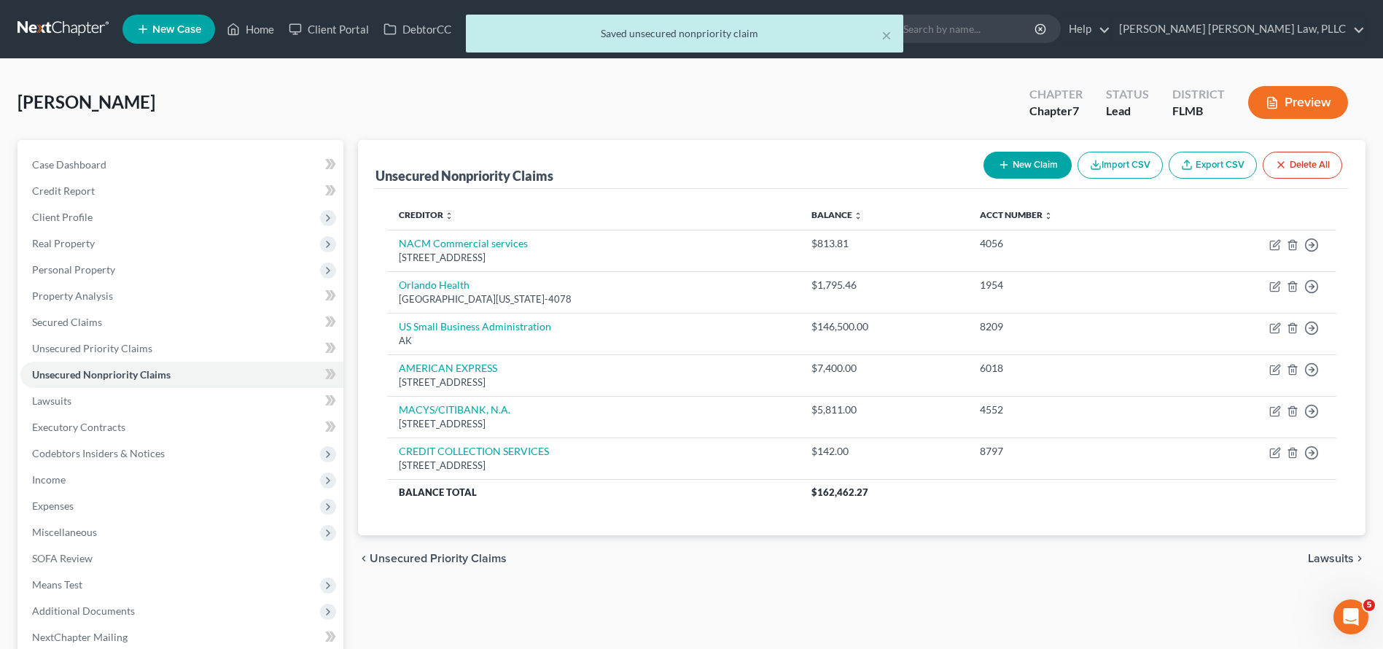
click at [1016, 160] on button "New Claim" at bounding box center [1028, 165] width 88 height 27
select select "0"
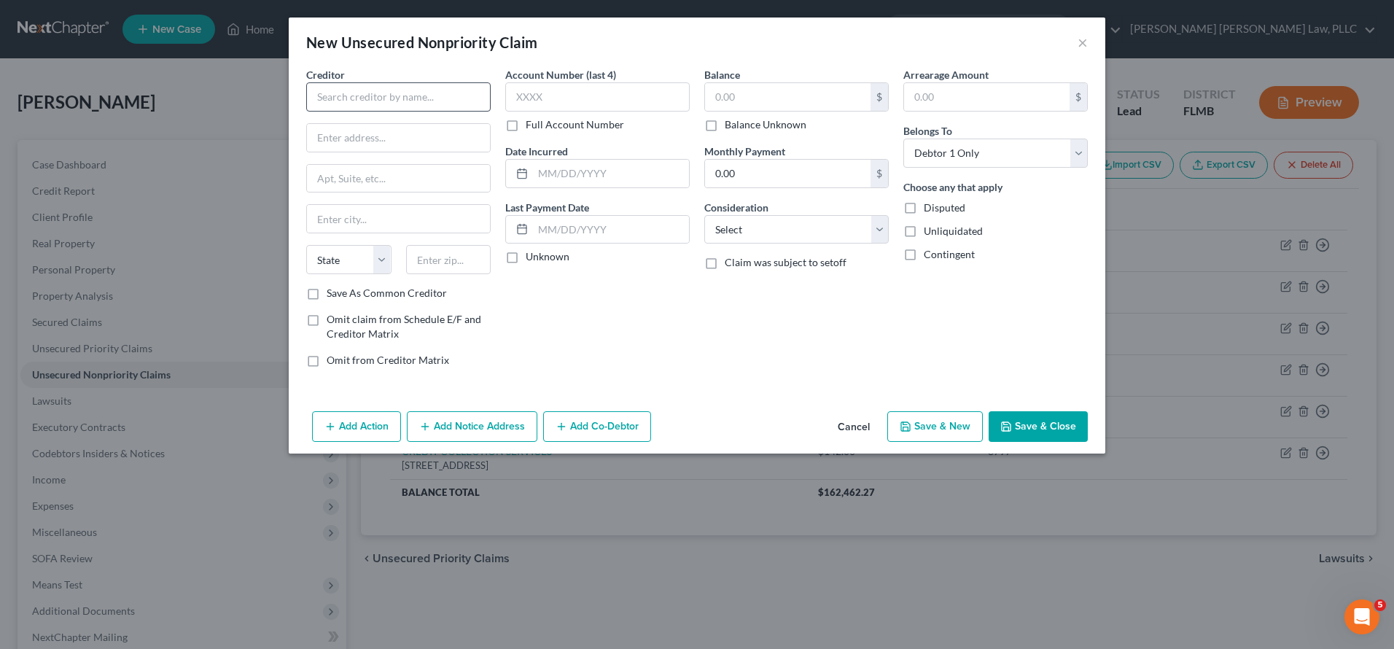
drag, startPoint x: 470, startPoint y: 75, endPoint x: 459, endPoint y: 87, distance: 17.0
click at [460, 87] on div "Creditor *" at bounding box center [398, 89] width 184 height 44
click at [459, 87] on input "text" at bounding box center [398, 96] width 184 height 29
type input "PORTFOLIO RECOVERY"
type input "120 COPORATE BLVD"
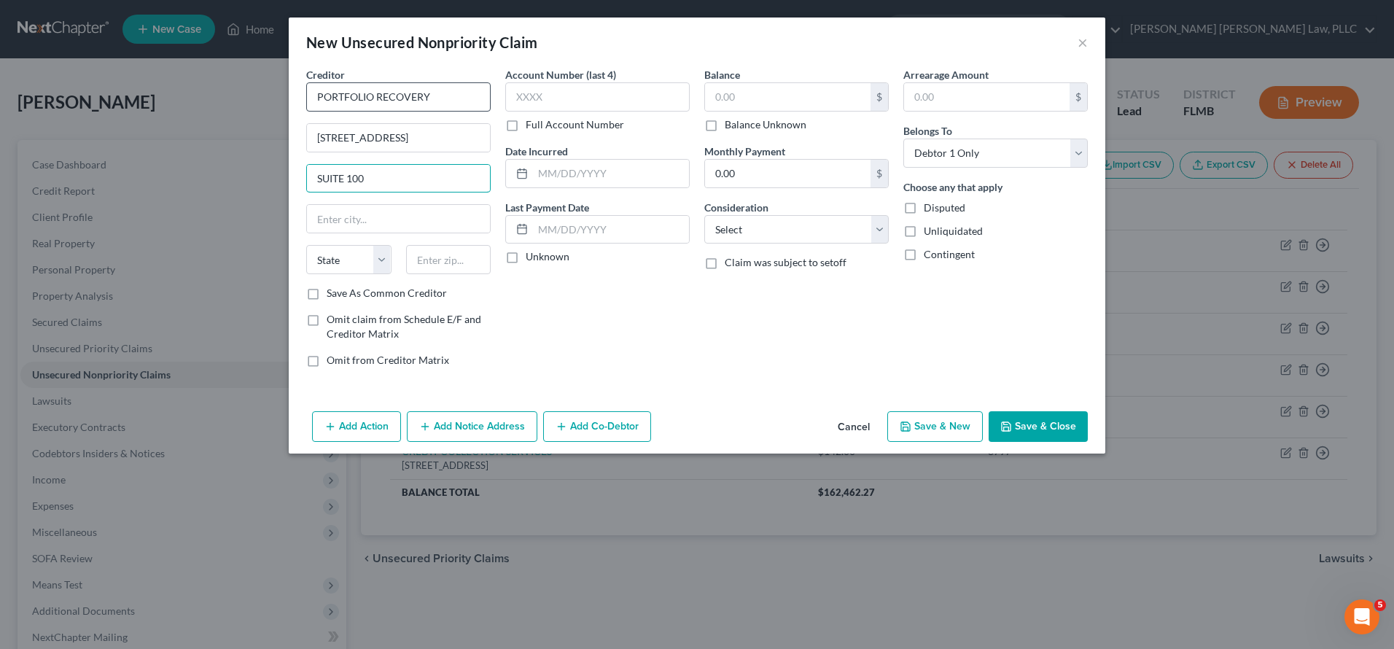
type input "SUITE 100"
type input "23502"
type input "Norfolk"
select select "48"
type input "2259"
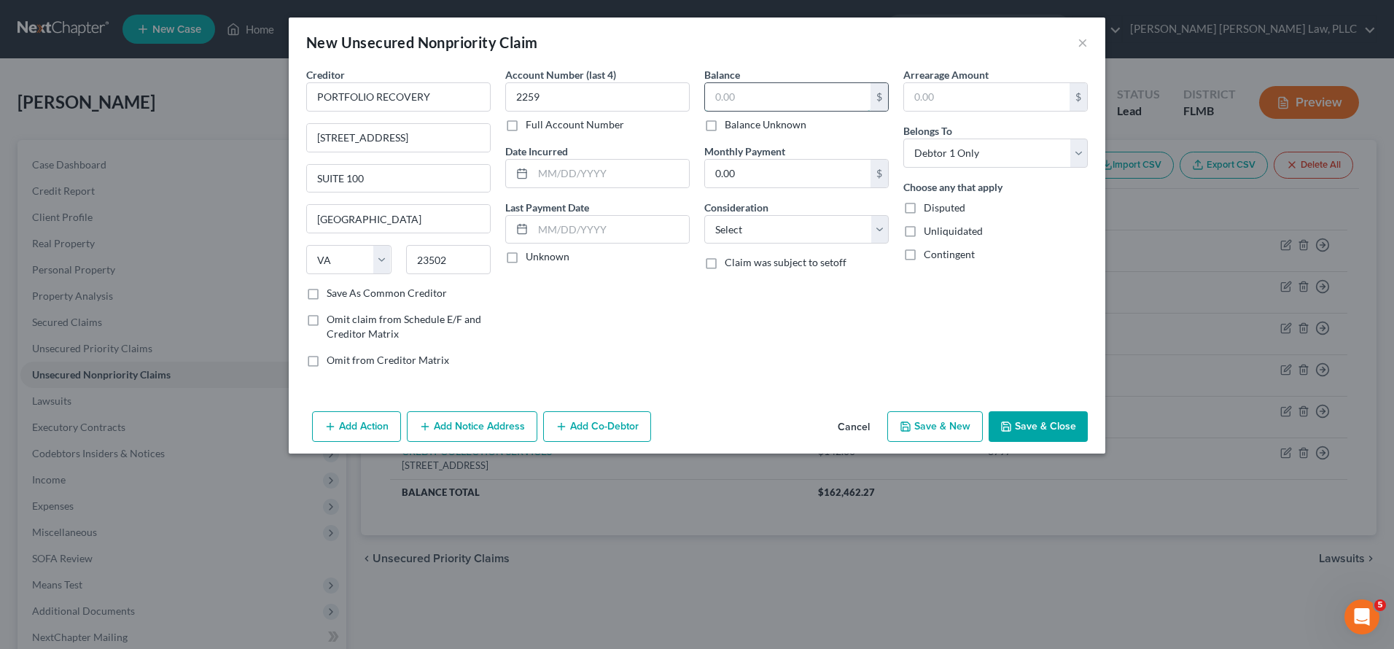
click at [761, 85] on input "text" at bounding box center [788, 97] width 166 height 28
type input "2,283"
select select "1"
click at [1017, 426] on button "Save & Close" at bounding box center [1038, 426] width 99 height 31
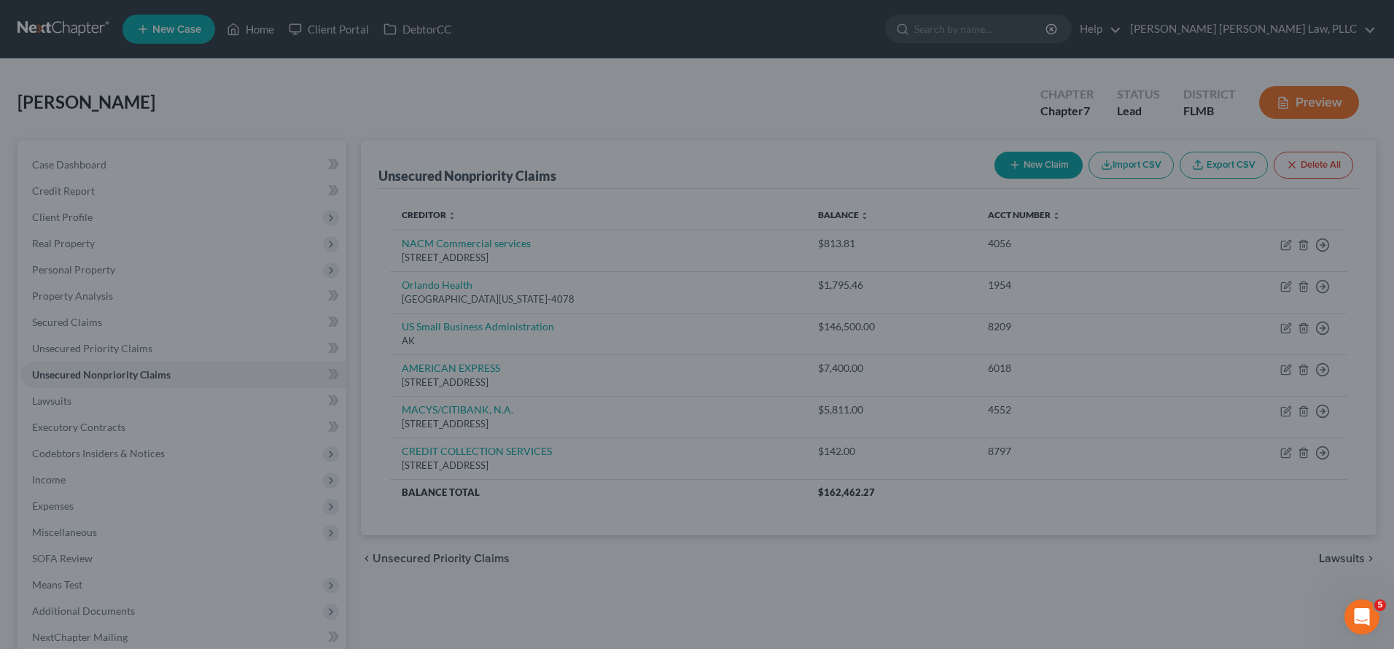
type input "2,283.00"
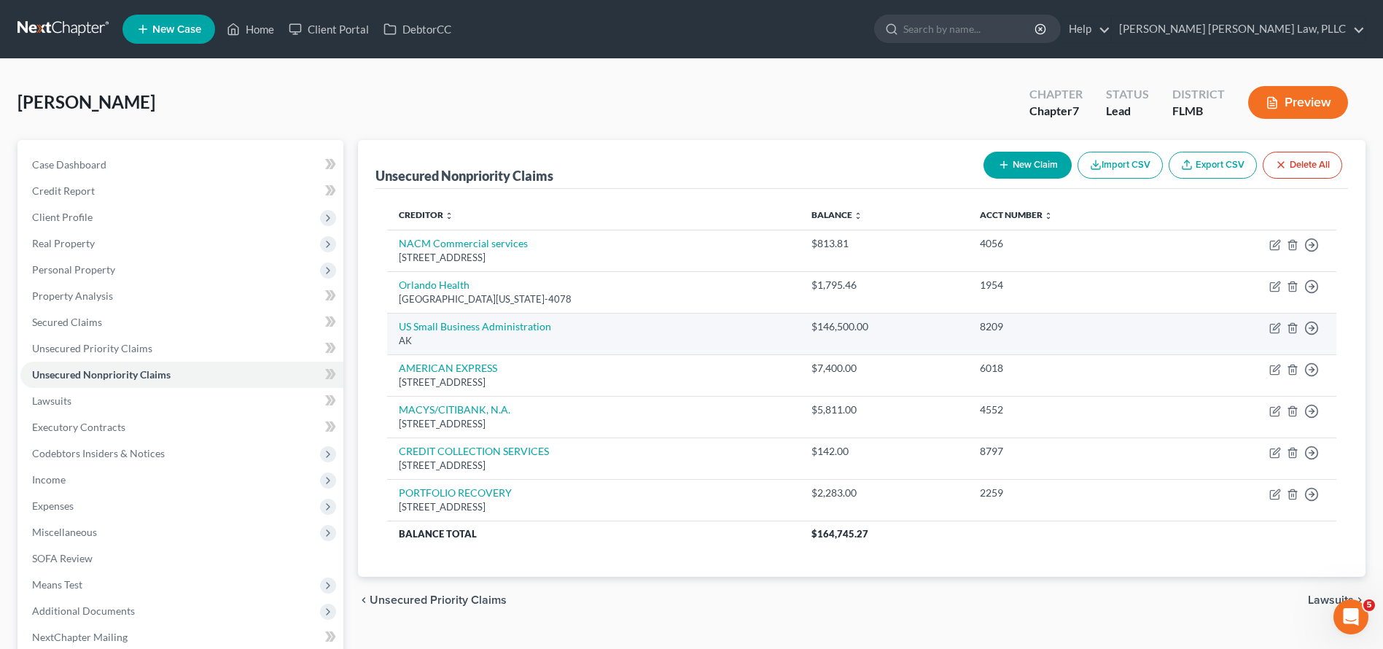
scroll to position [3, 0]
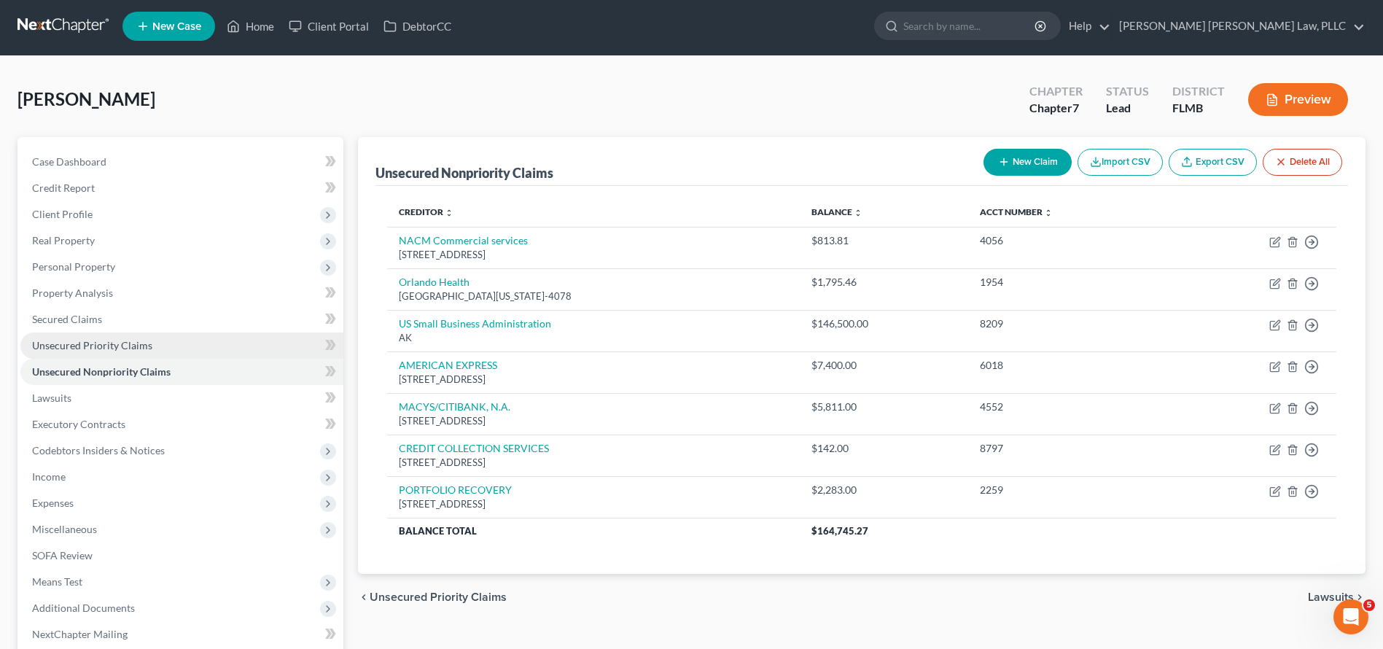
click at [170, 351] on link "Unsecured Priority Claims" at bounding box center [181, 345] width 323 height 26
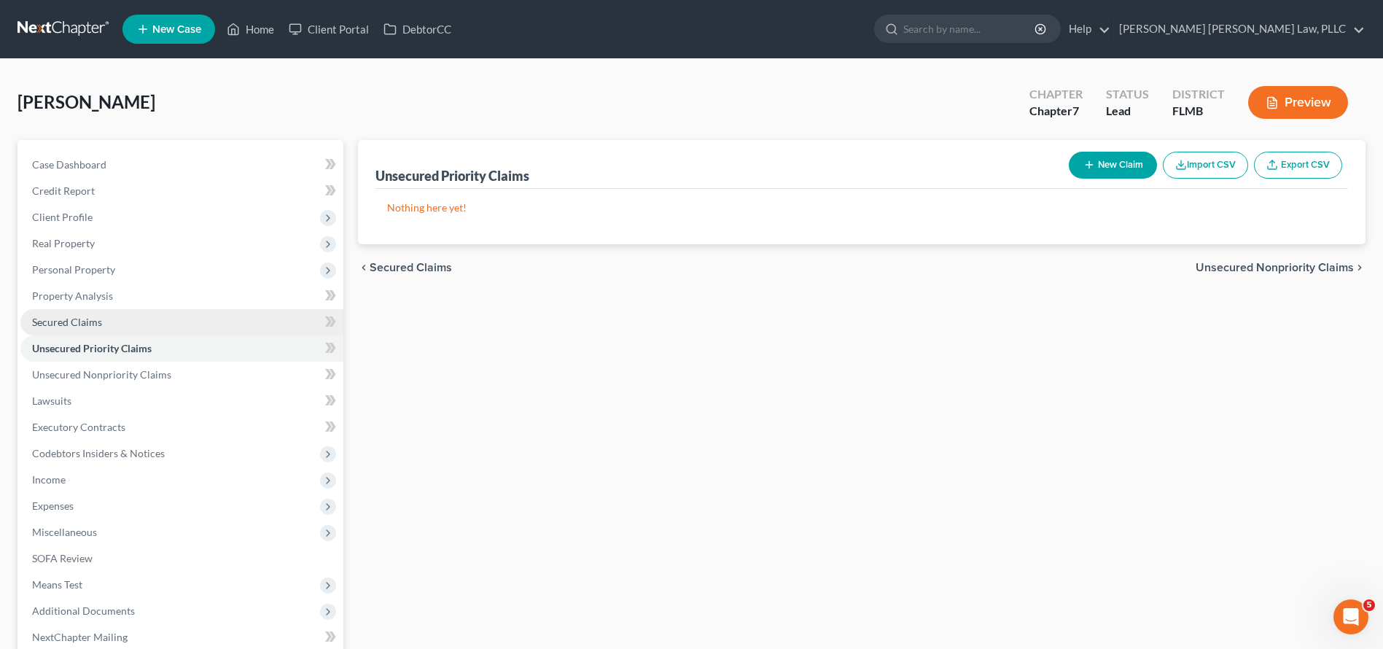
click at [167, 333] on link "Secured Claims" at bounding box center [181, 322] width 323 height 26
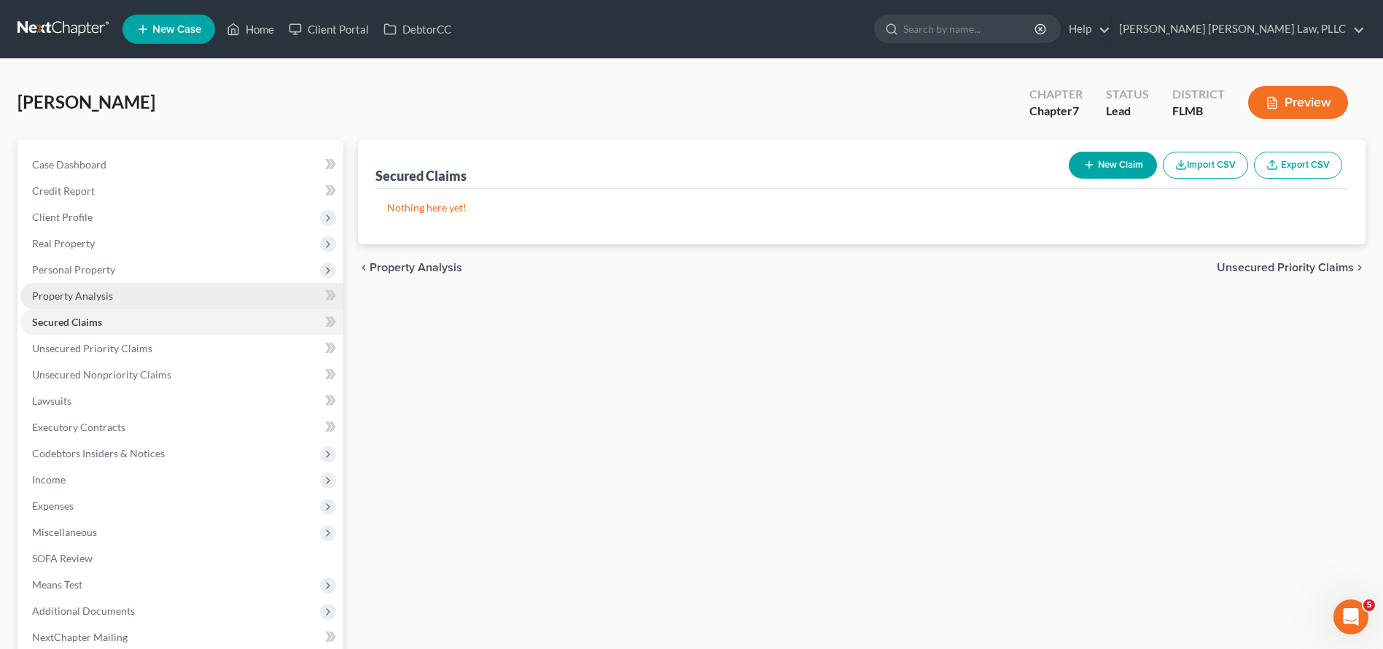
click at [186, 300] on link "Property Analysis" at bounding box center [181, 296] width 323 height 26
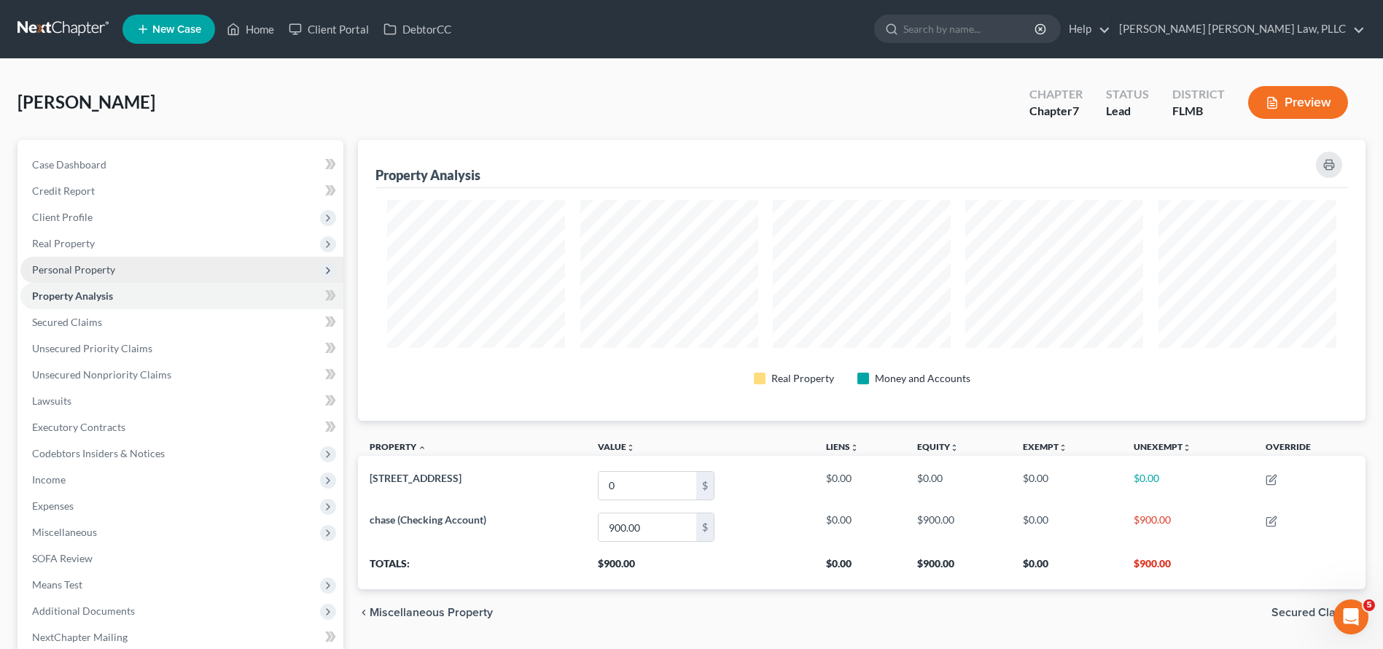
scroll to position [281, 1008]
click at [187, 273] on span "Personal Property" at bounding box center [181, 270] width 323 height 26
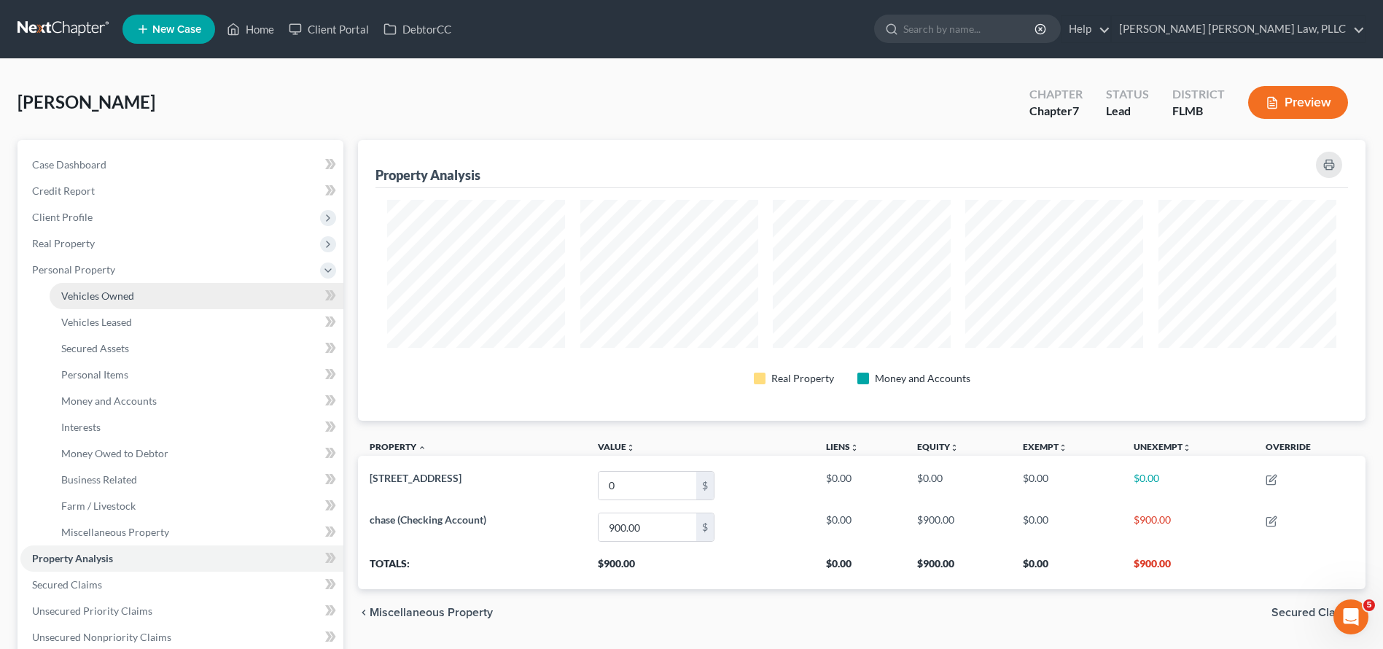
click at [185, 284] on link "Vehicles Owned" at bounding box center [197, 296] width 294 height 26
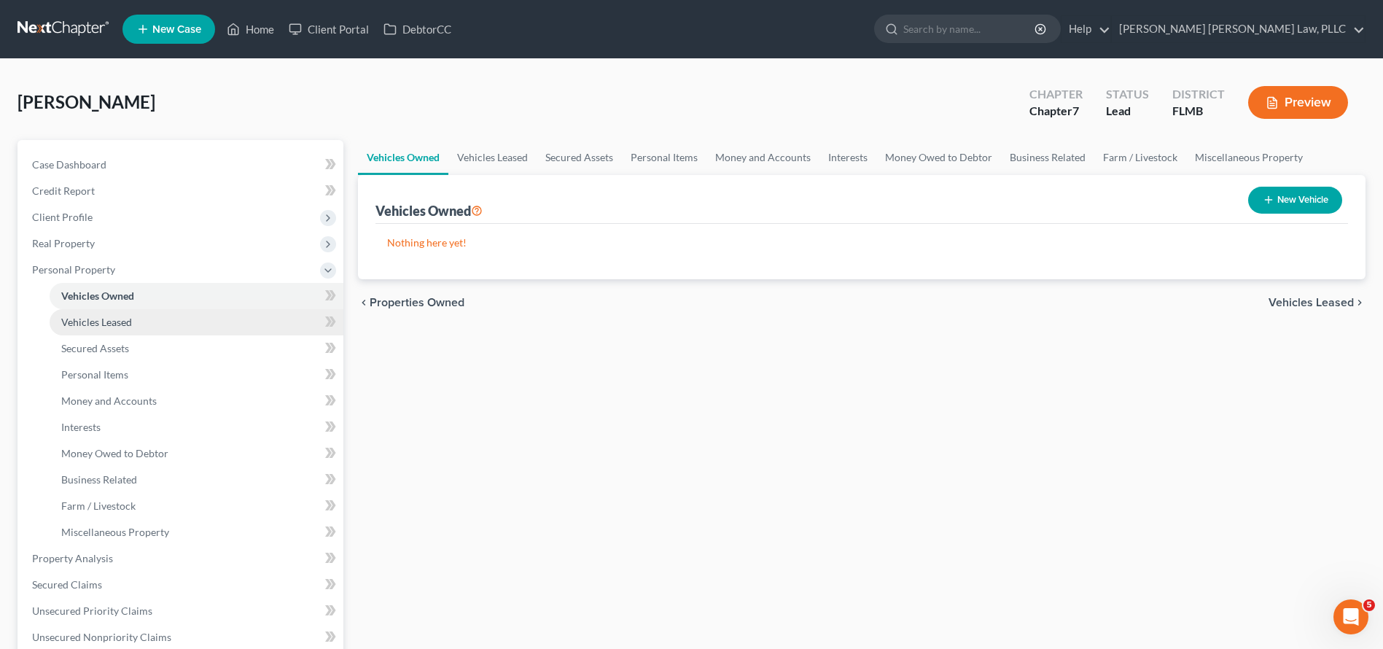
click at [187, 310] on link "Vehicles Leased" at bounding box center [197, 322] width 294 height 26
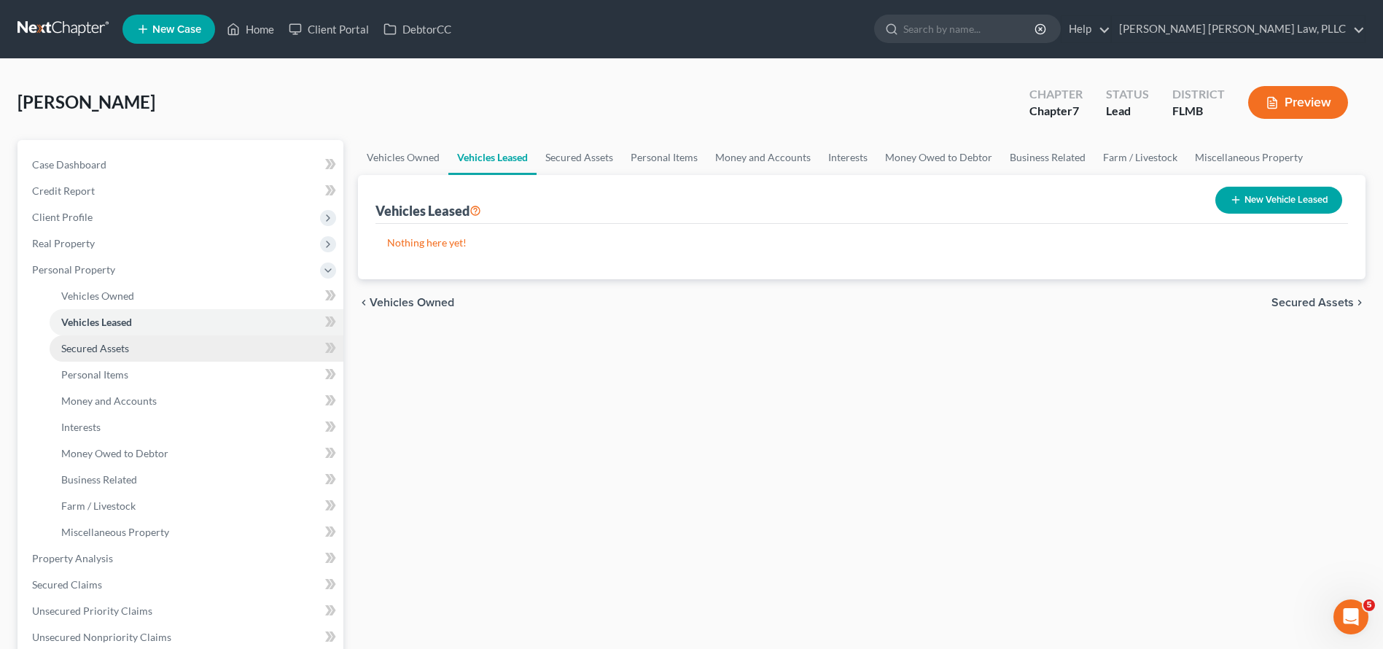
click at [185, 345] on link "Secured Assets" at bounding box center [197, 348] width 294 height 26
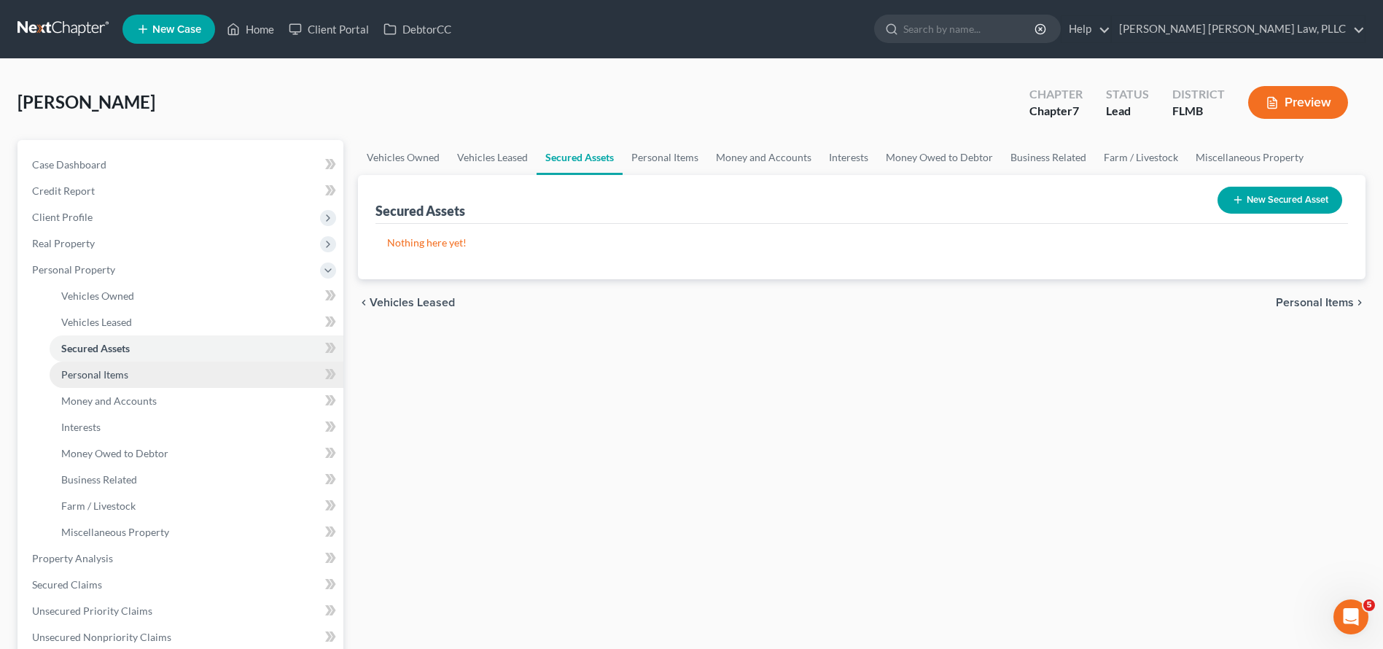
click at [187, 374] on link "Personal Items" at bounding box center [197, 375] width 294 height 26
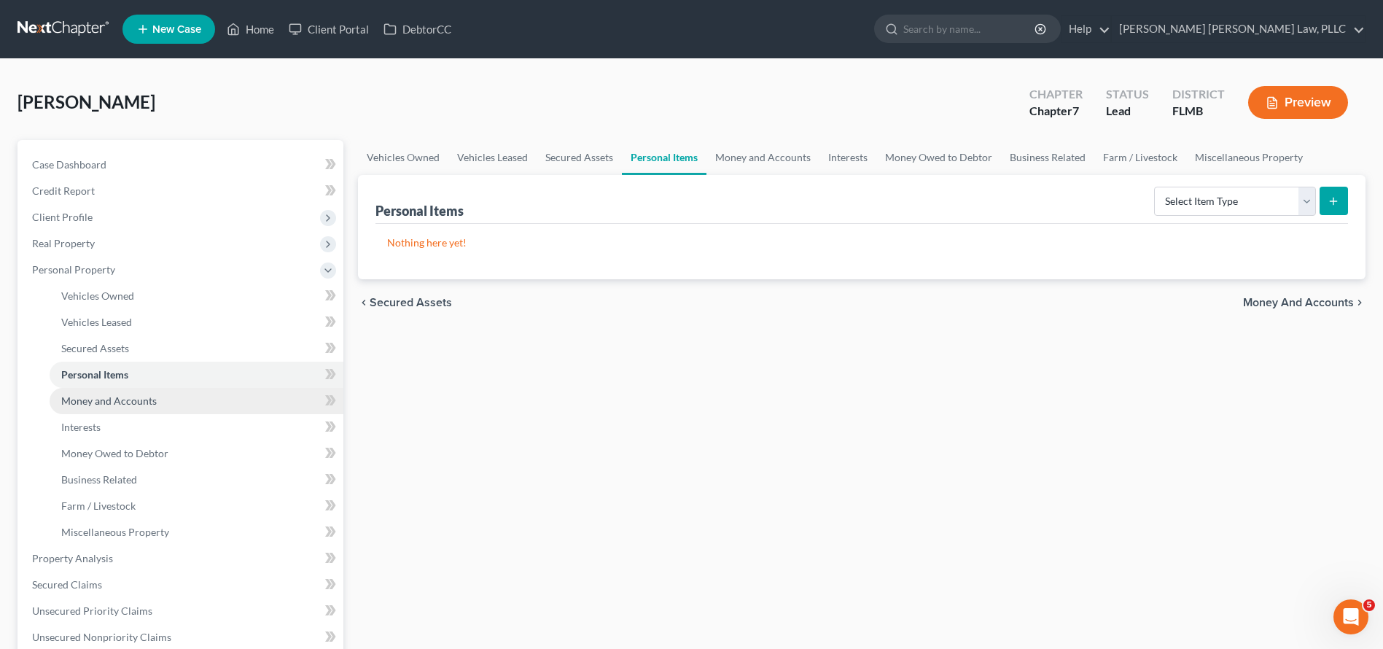
click at [190, 400] on link "Money and Accounts" at bounding box center [197, 401] width 294 height 26
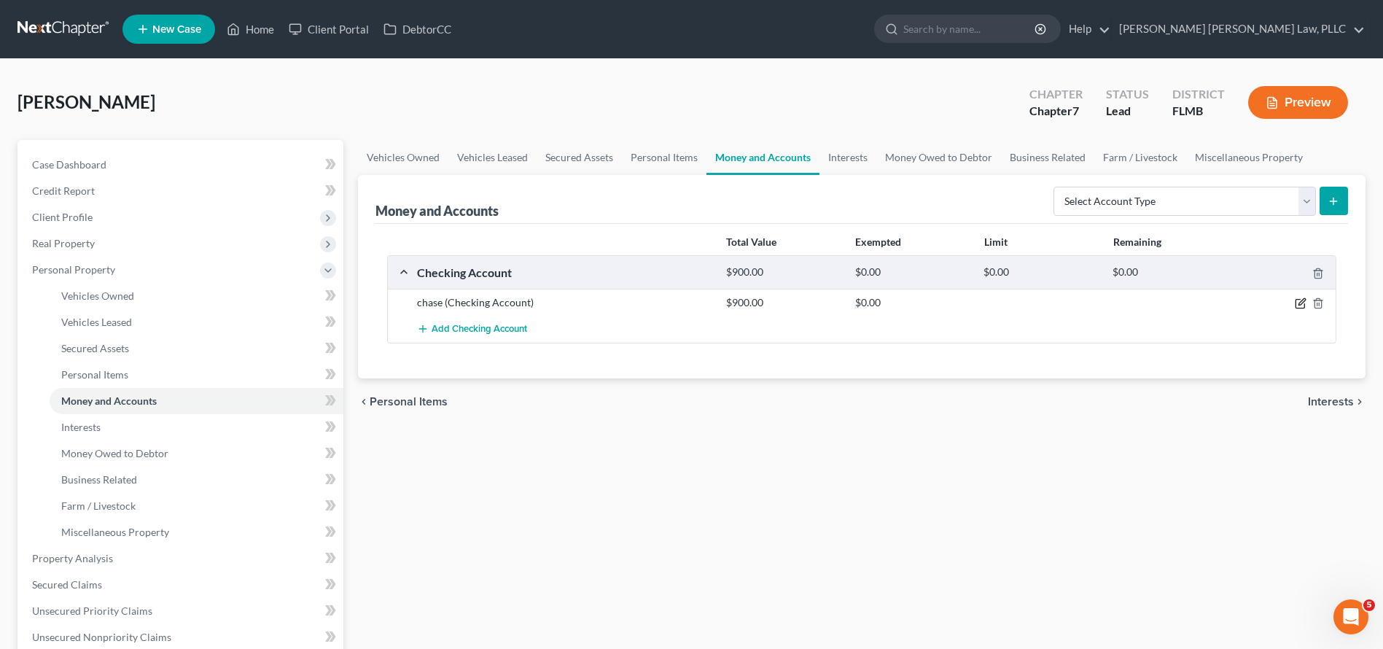
click at [1299, 303] on icon "button" at bounding box center [1301, 303] width 12 height 12
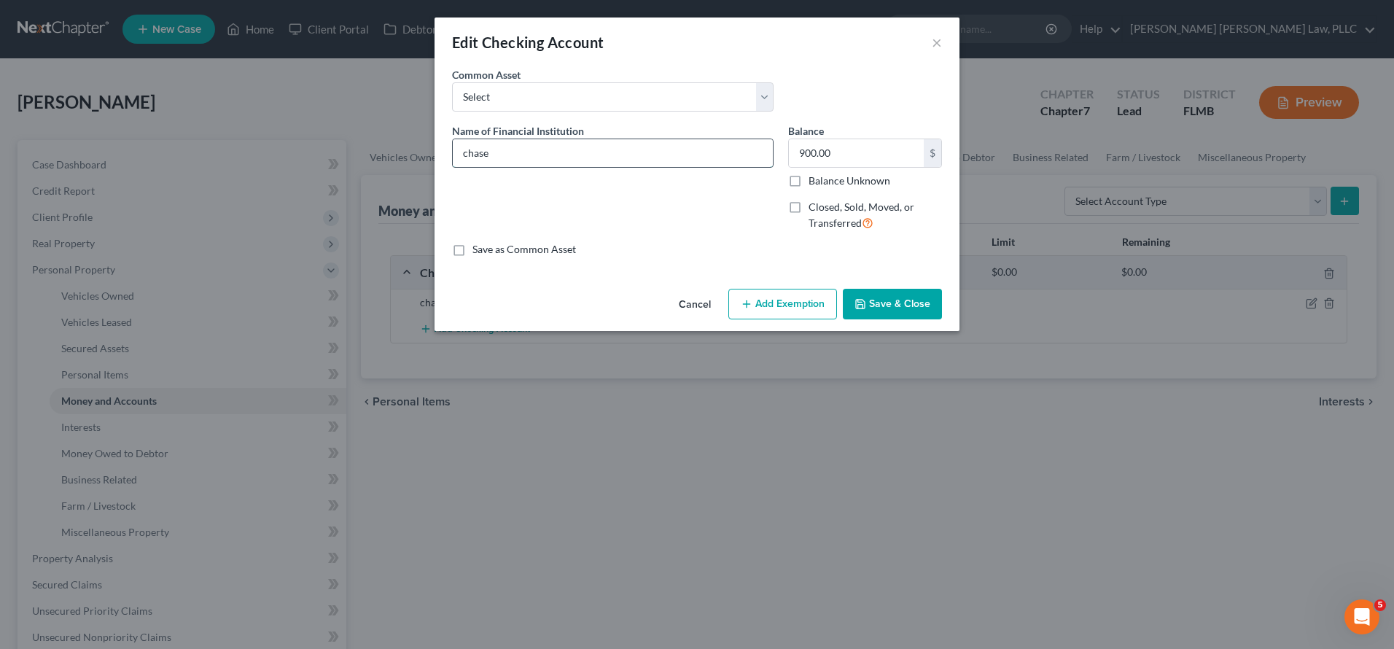
click at [472, 156] on input "chase" at bounding box center [613, 153] width 320 height 28
click at [479, 158] on input "chase" at bounding box center [613, 153] width 320 height 28
click at [466, 154] on input "chase" at bounding box center [613, 153] width 320 height 28
type input "Chase"
click at [896, 289] on button "Save & Close" at bounding box center [892, 304] width 99 height 31
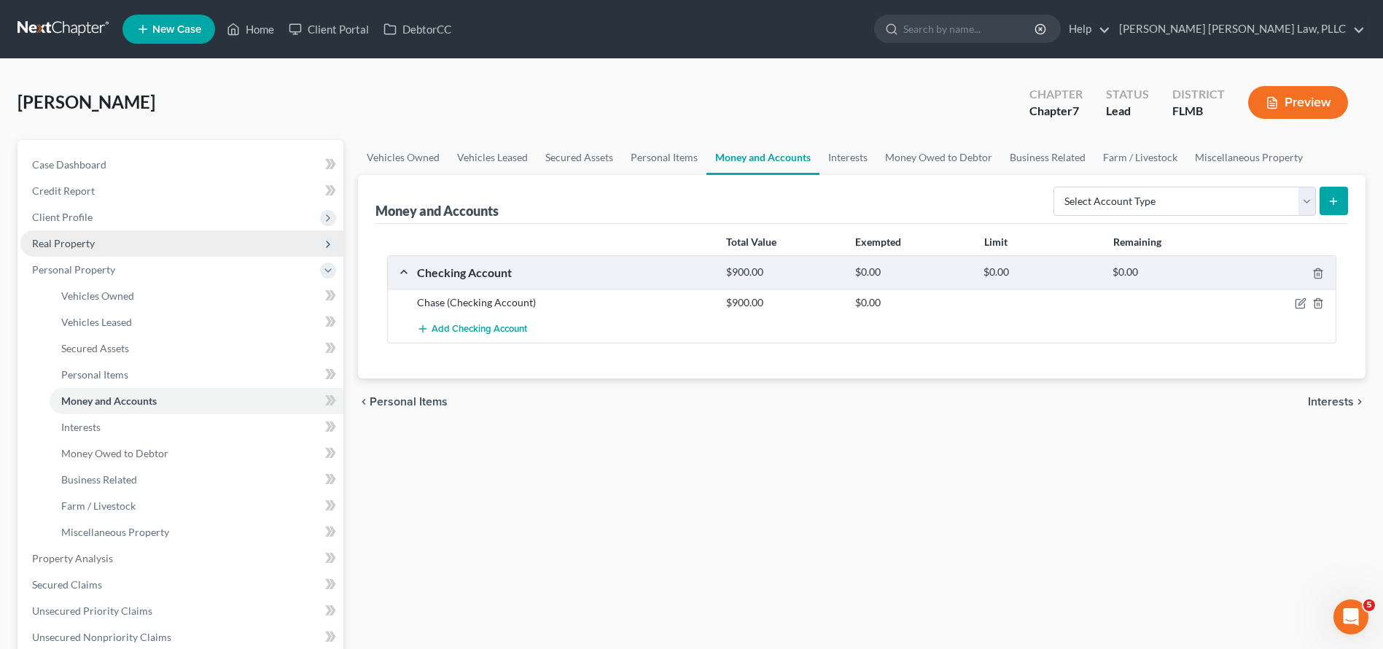
click at [90, 242] on span "Real Property" at bounding box center [63, 243] width 63 height 12
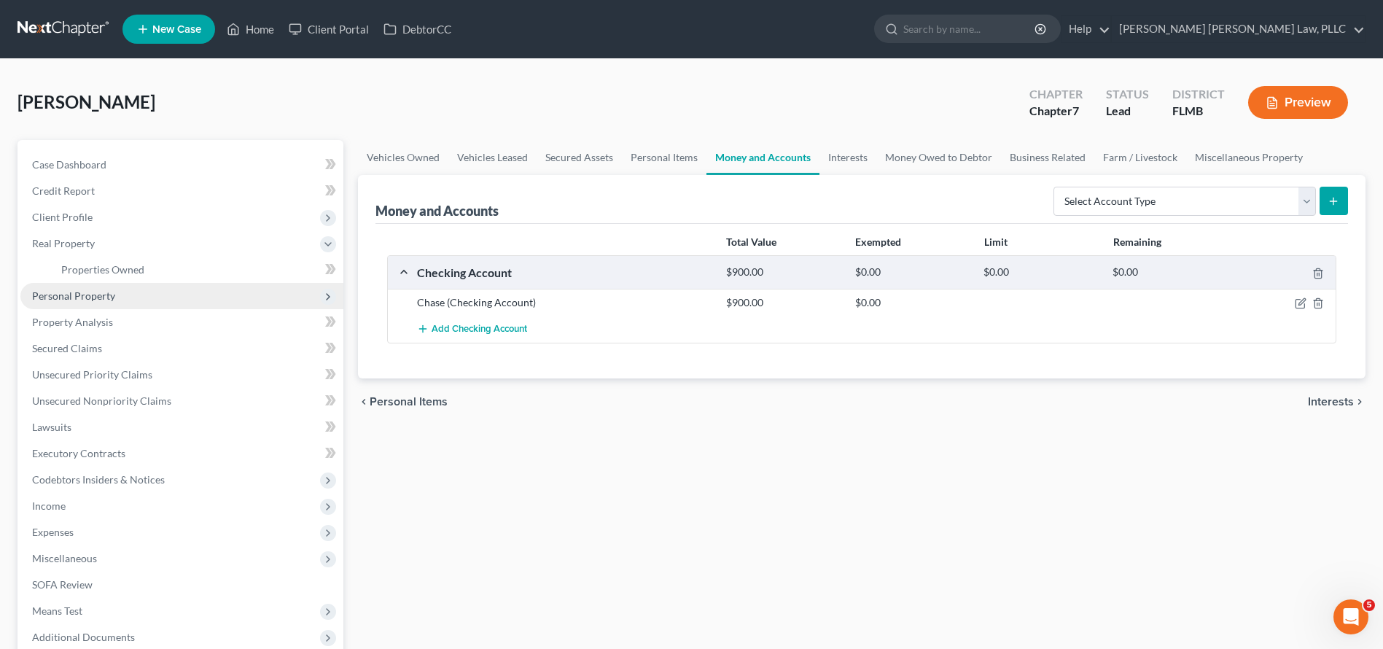
click at [87, 305] on span "Personal Property" at bounding box center [181, 296] width 323 height 26
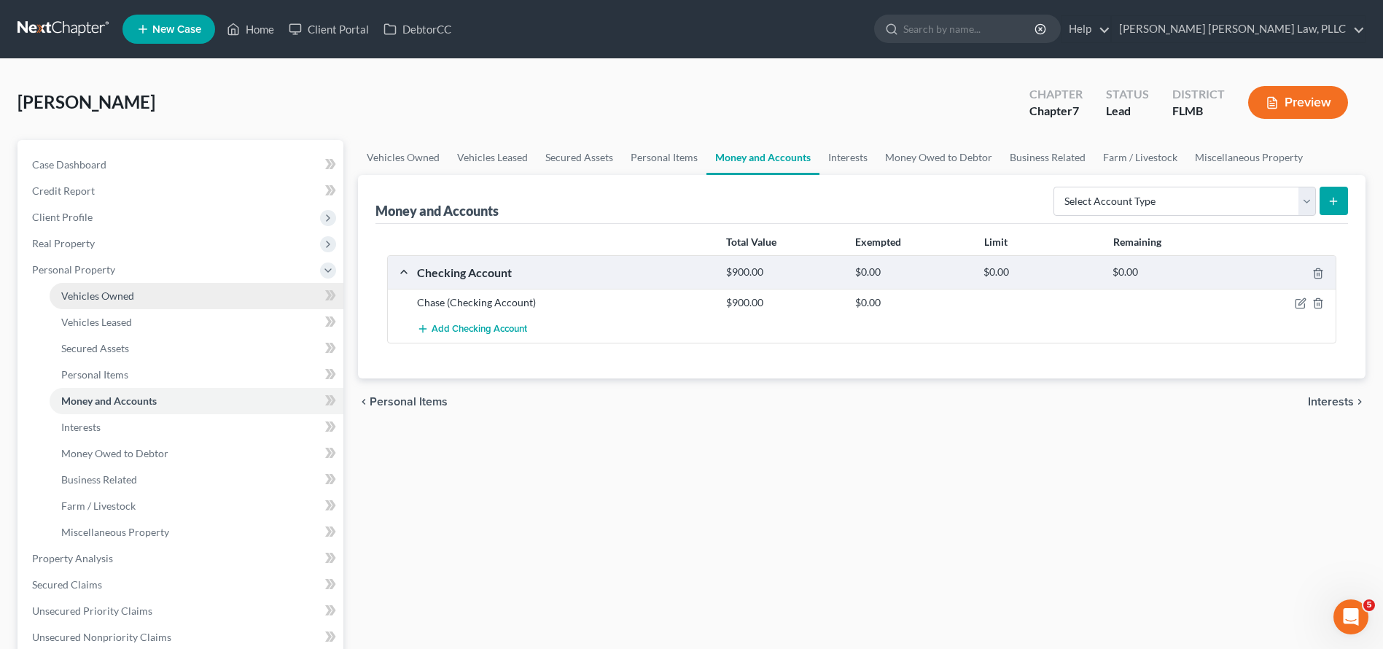
click at [98, 299] on span "Vehicles Owned" at bounding box center [97, 295] width 73 height 12
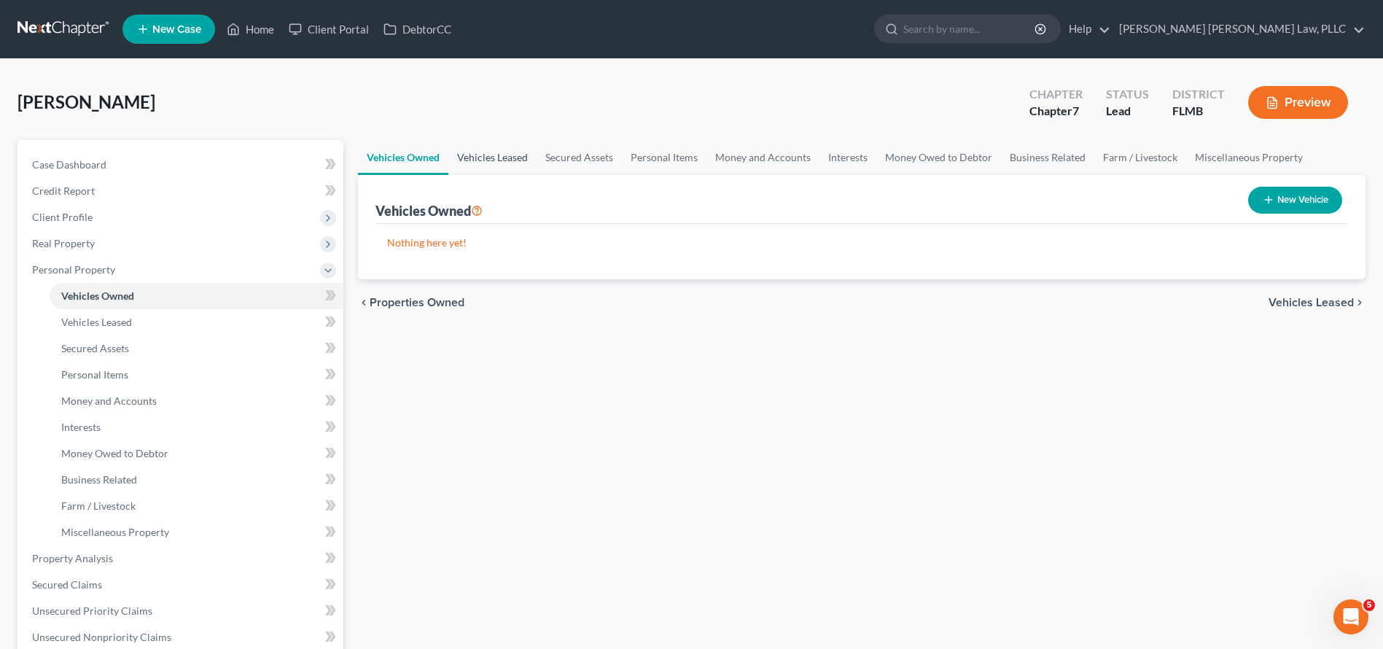
click at [519, 160] on link "Vehicles Leased" at bounding box center [492, 157] width 88 height 35
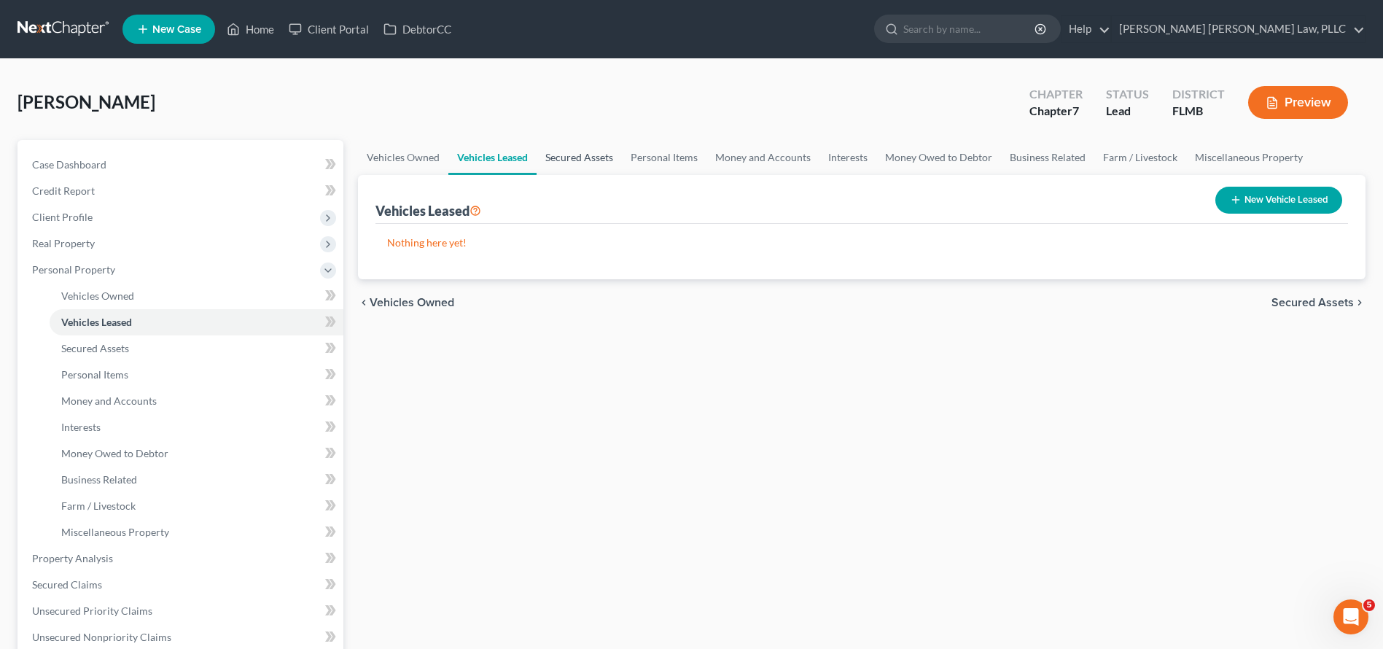
click at [558, 161] on link "Secured Assets" at bounding box center [579, 157] width 85 height 35
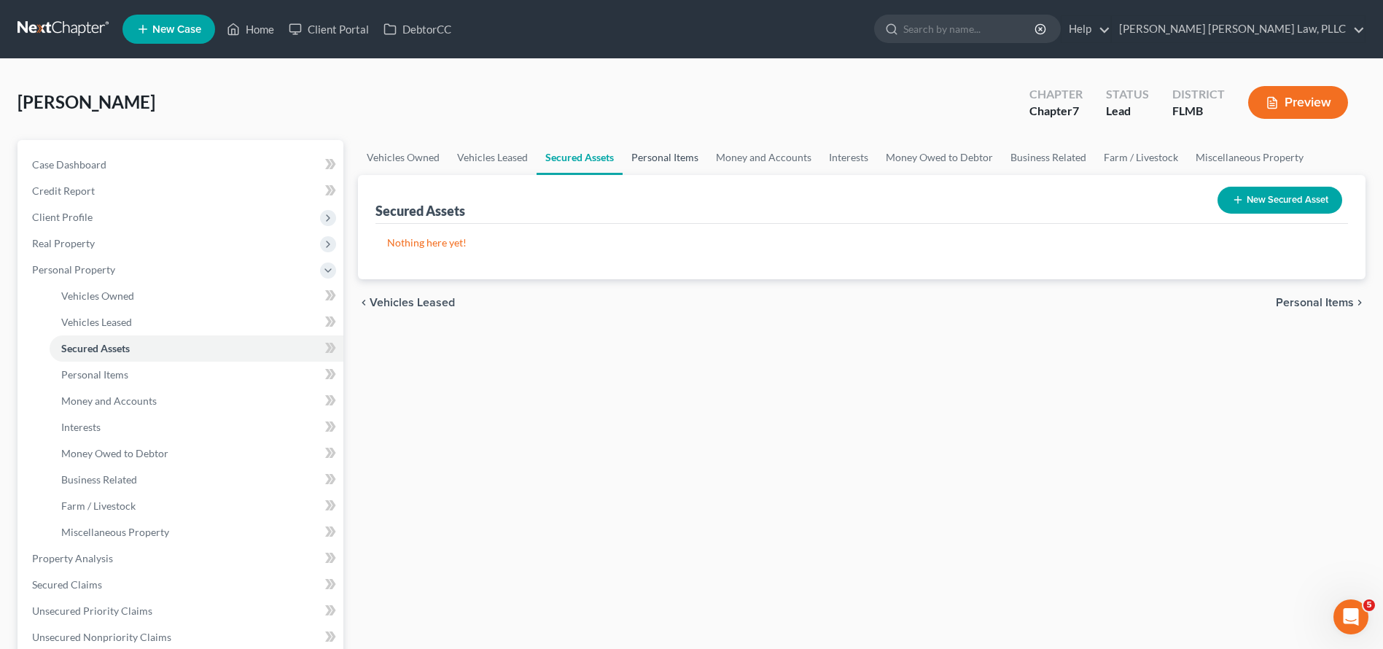
click at [640, 155] on link "Personal Items" at bounding box center [665, 157] width 85 height 35
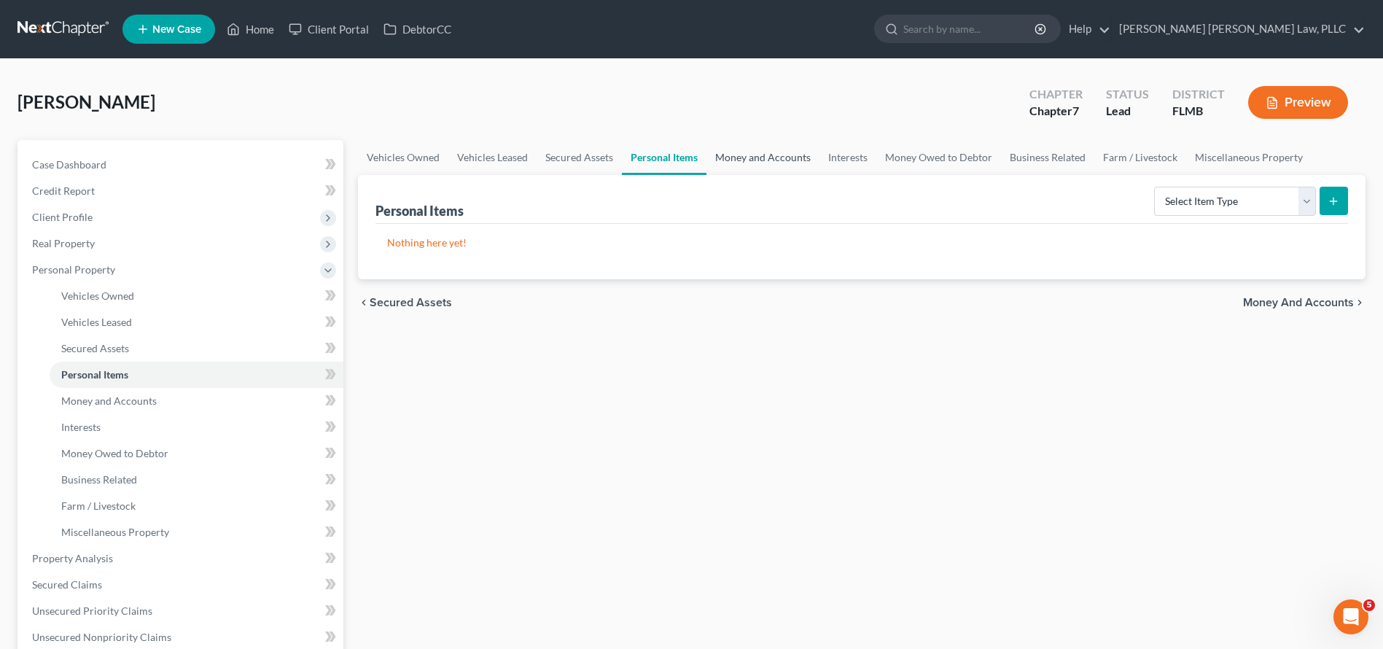
click at [733, 155] on link "Money and Accounts" at bounding box center [762, 157] width 113 height 35
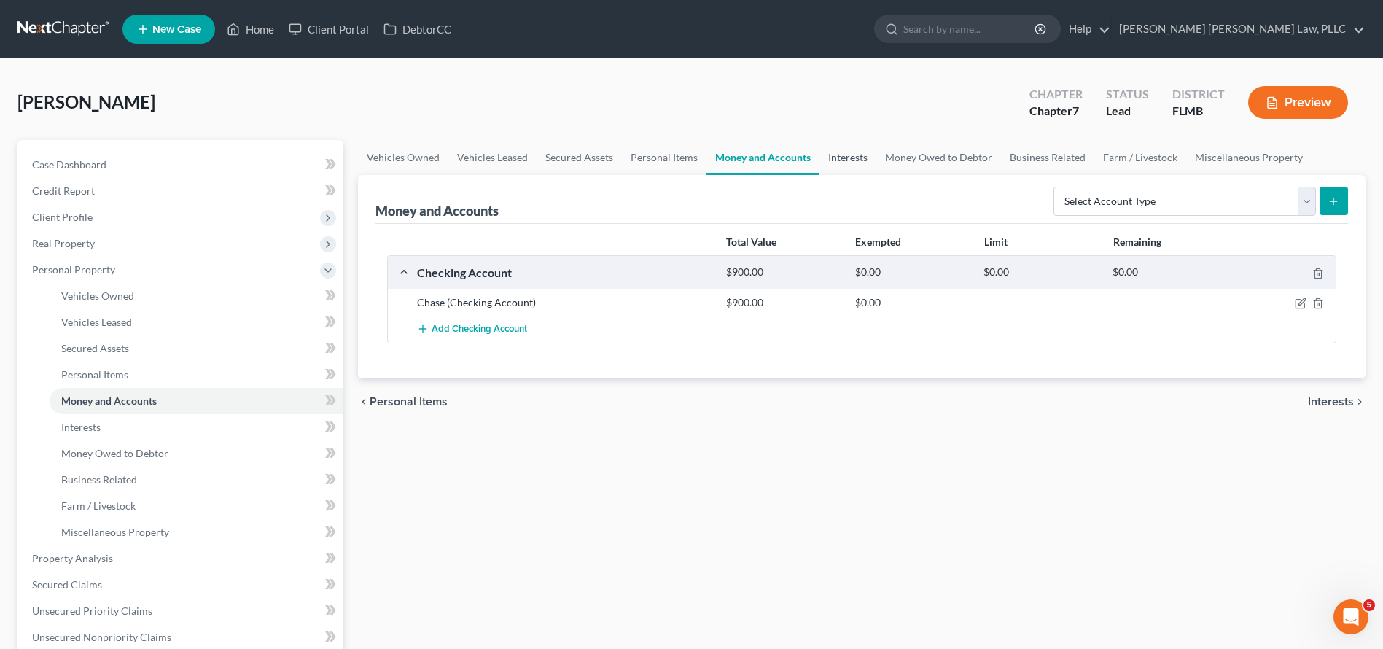
click at [830, 155] on link "Interests" at bounding box center [848, 157] width 57 height 35
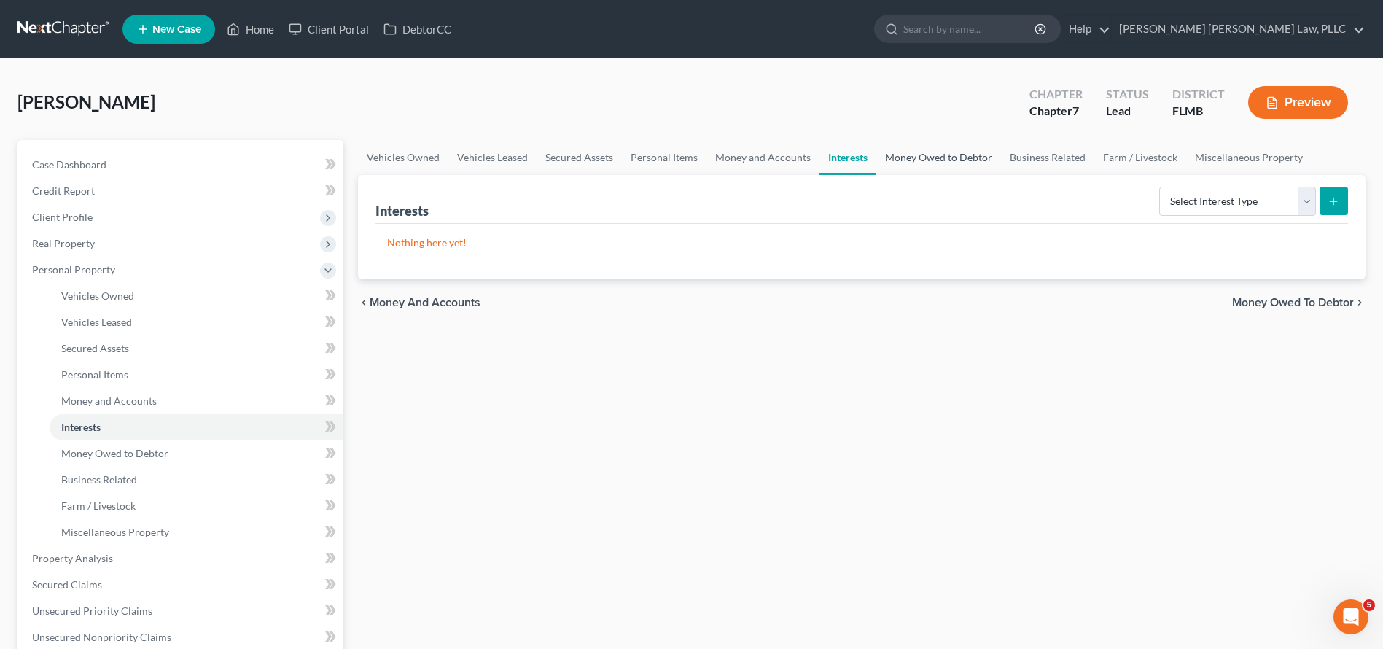
click at [901, 153] on link "Money Owed to Debtor" at bounding box center [938, 157] width 125 height 35
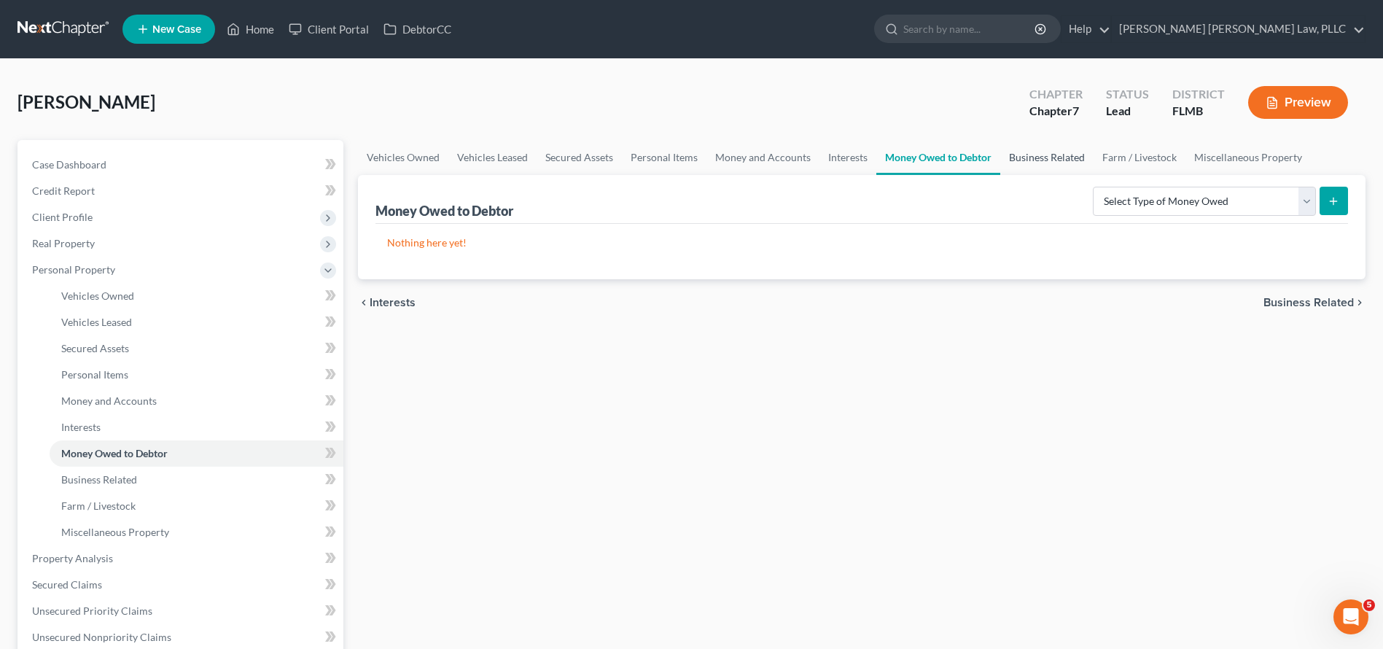
click at [1032, 155] on link "Business Related" at bounding box center [1046, 157] width 93 height 35
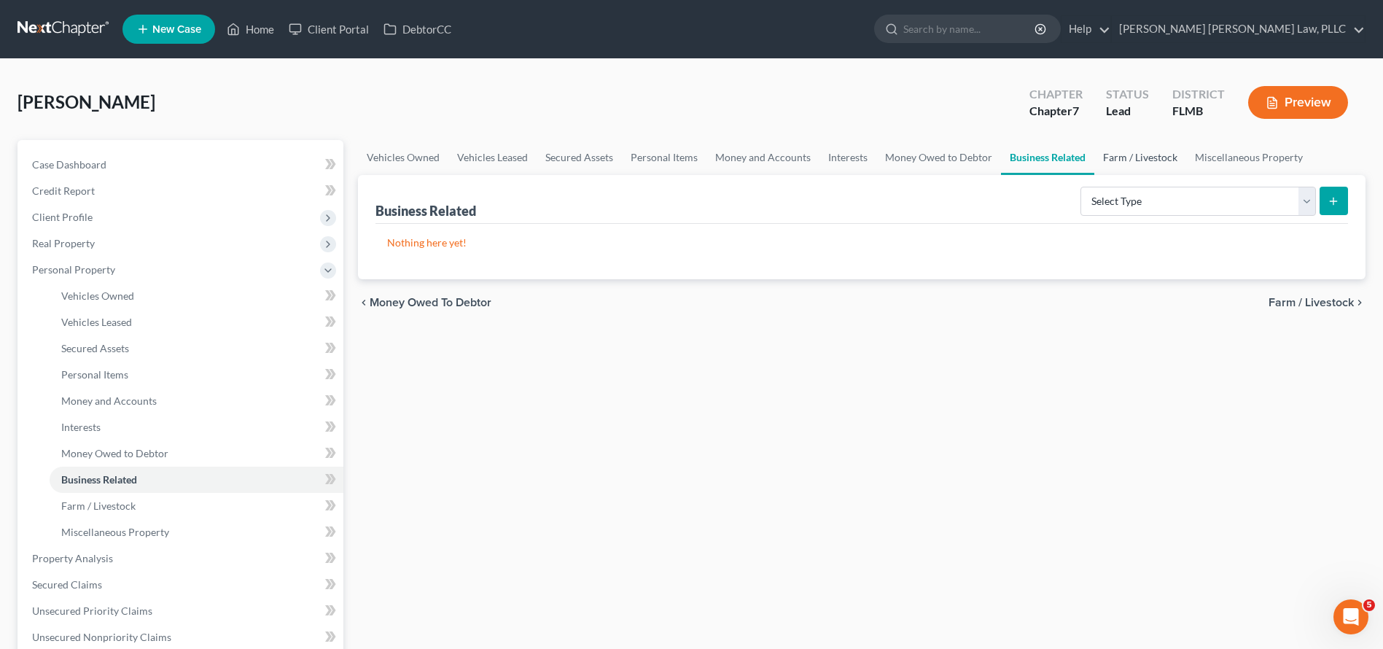
click at [1137, 155] on link "Farm / Livestock" at bounding box center [1140, 157] width 92 height 35
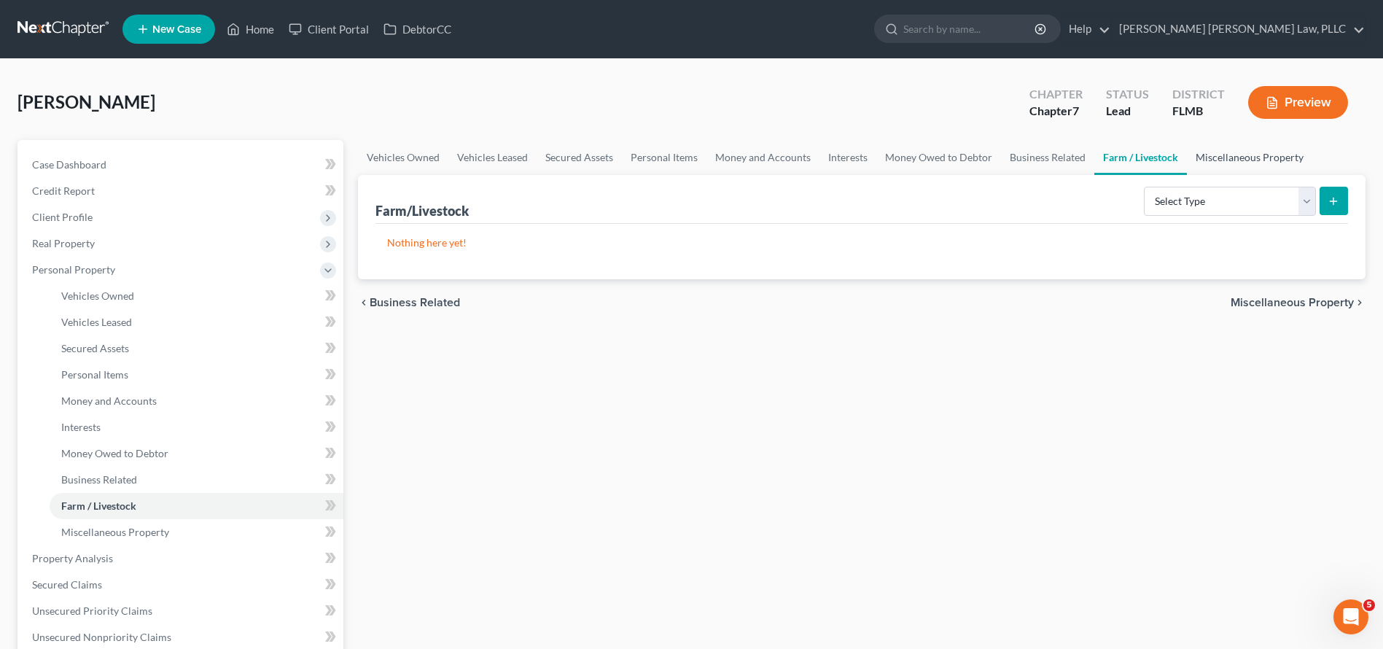
click at [1239, 153] on link "Miscellaneous Property" at bounding box center [1249, 157] width 125 height 35
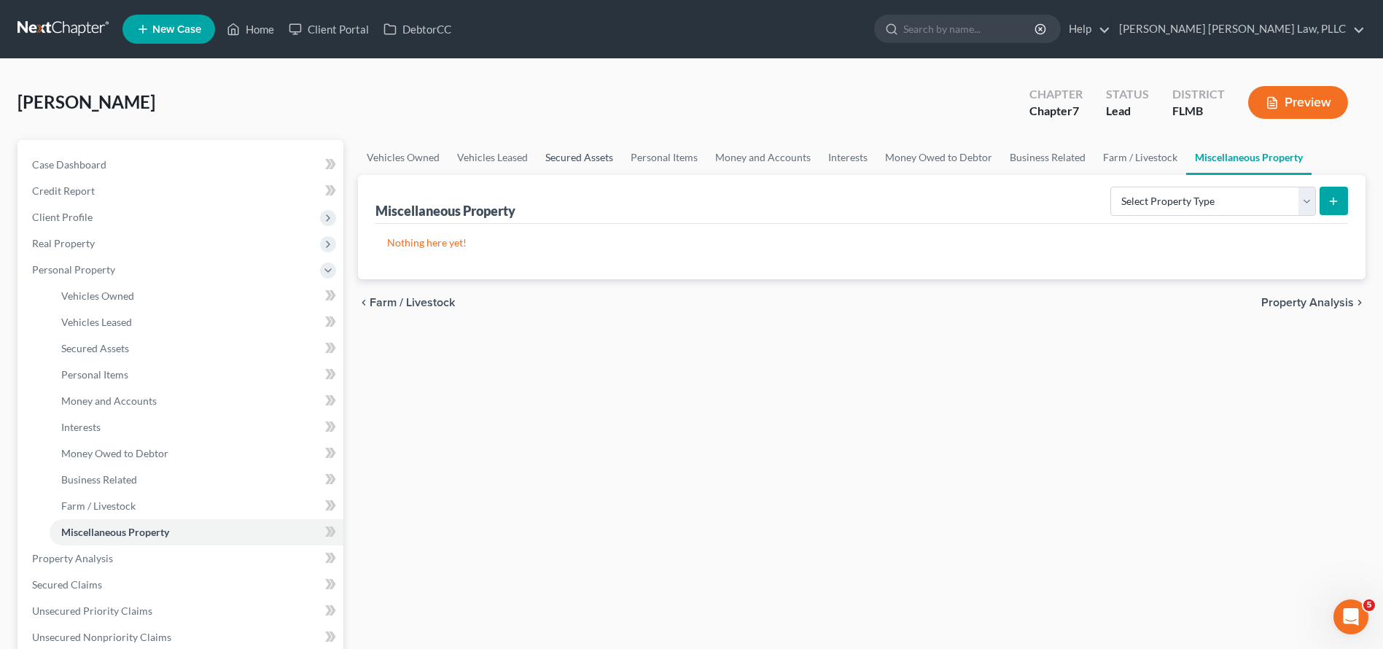
click at [598, 158] on link "Secured Assets" at bounding box center [579, 157] width 85 height 35
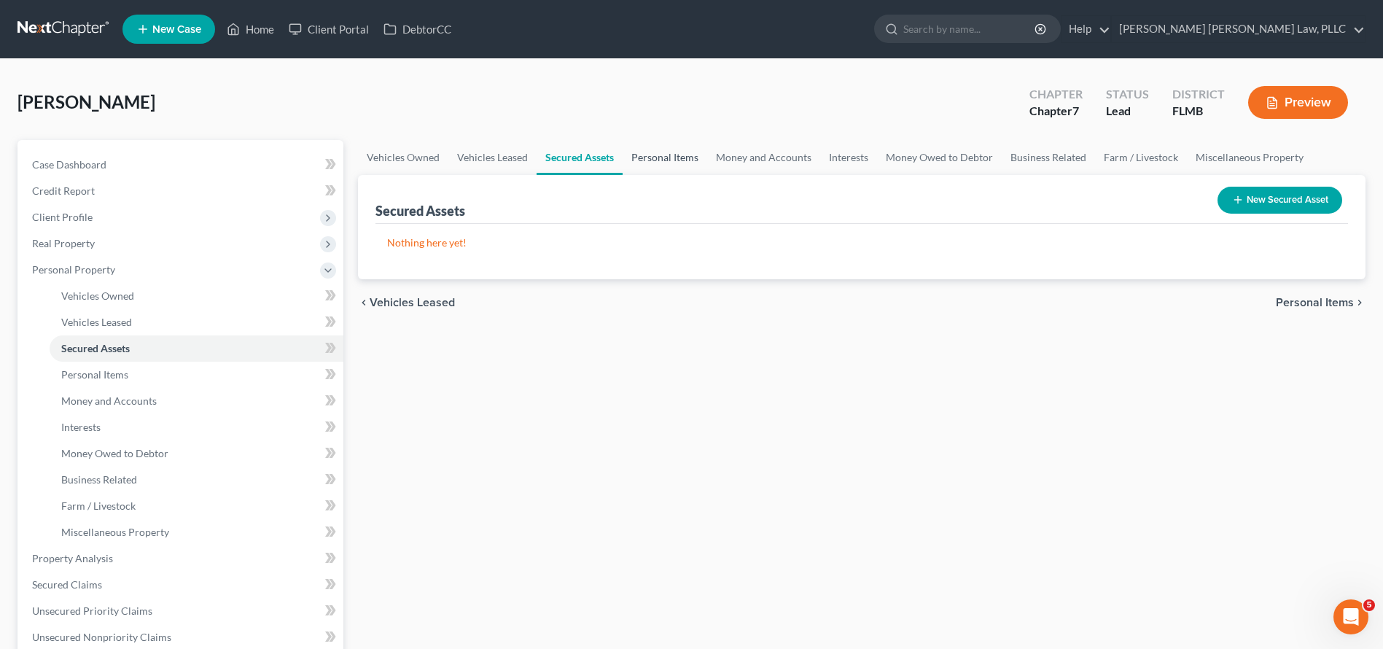
click at [651, 158] on link "Personal Items" at bounding box center [665, 157] width 85 height 35
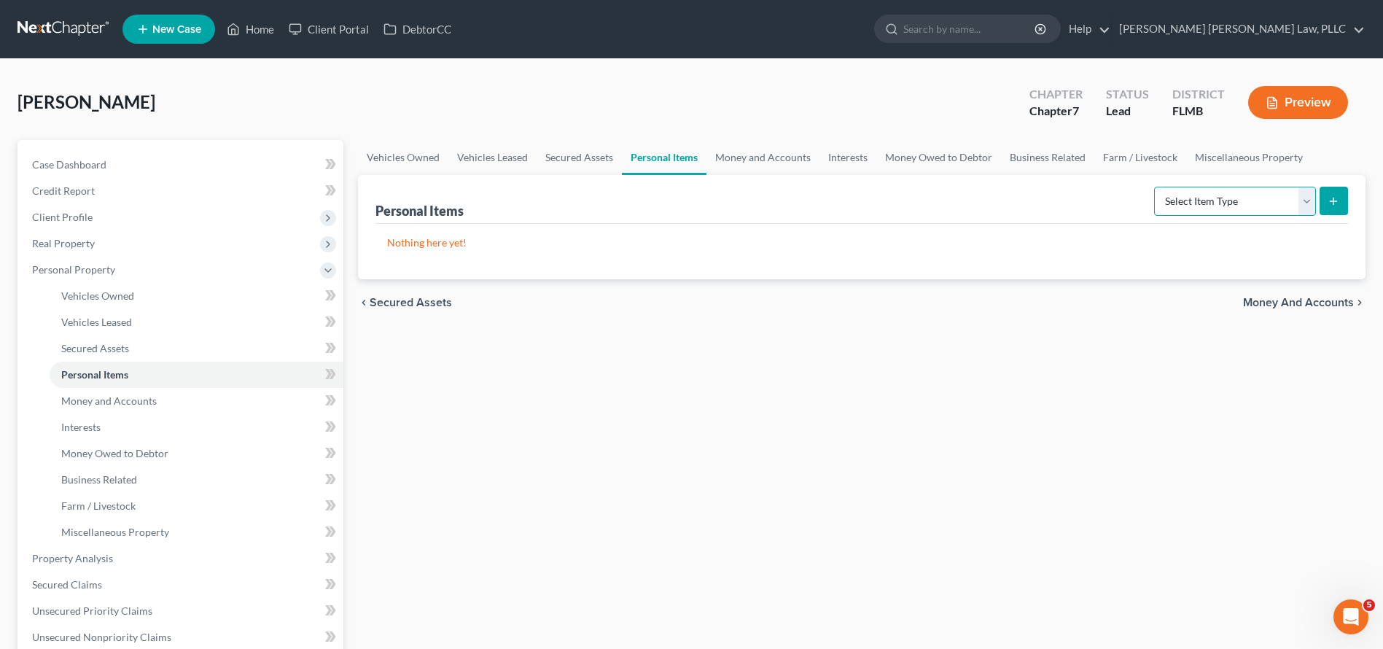
select select "clothing"
click at [1350, 200] on div "Personal Items Select Item Type Clothing Collectibles Of Value Electronics Fire…" at bounding box center [862, 227] width 1008 height 104
click at [1338, 200] on icon "submit" at bounding box center [1334, 201] width 12 height 12
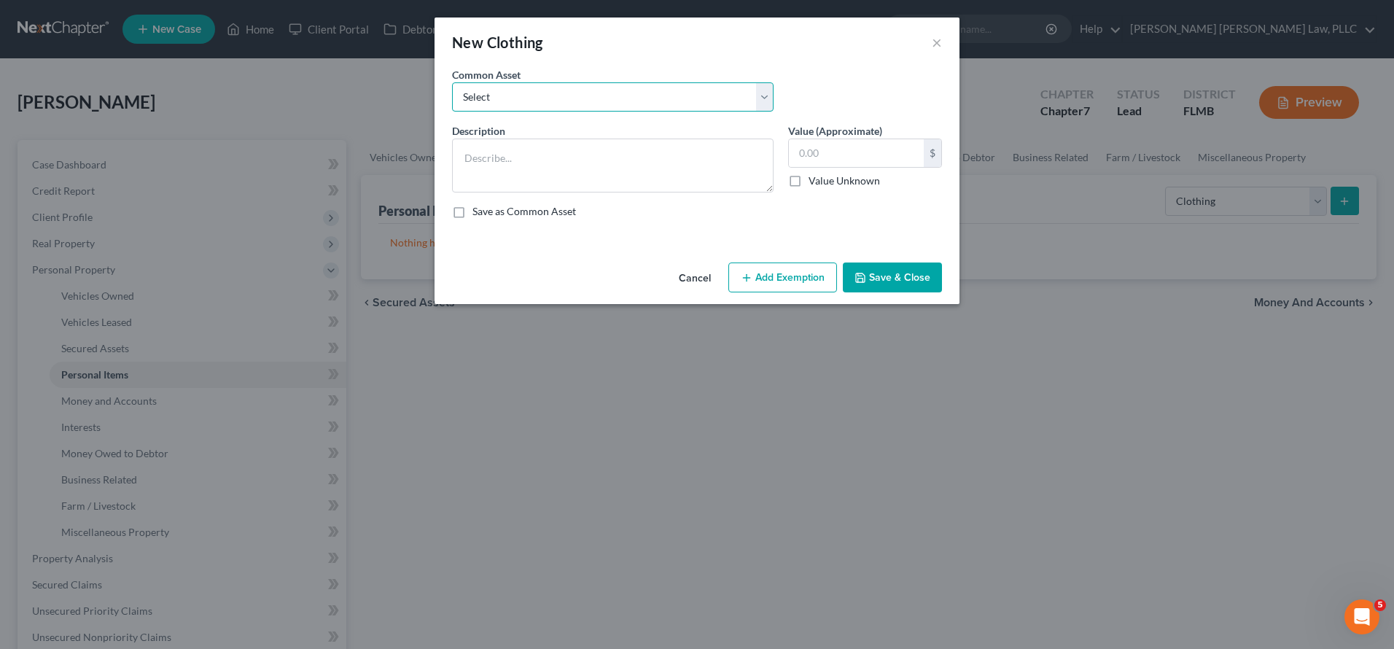
select select "0"
type textarea "Shirts, Pants, and Shoes"
type input "150.00"
drag, startPoint x: 878, startPoint y: 277, endPoint x: 941, endPoint y: 275, distance: 63.5
click at [878, 277] on button "Save & Close" at bounding box center [892, 277] width 99 height 31
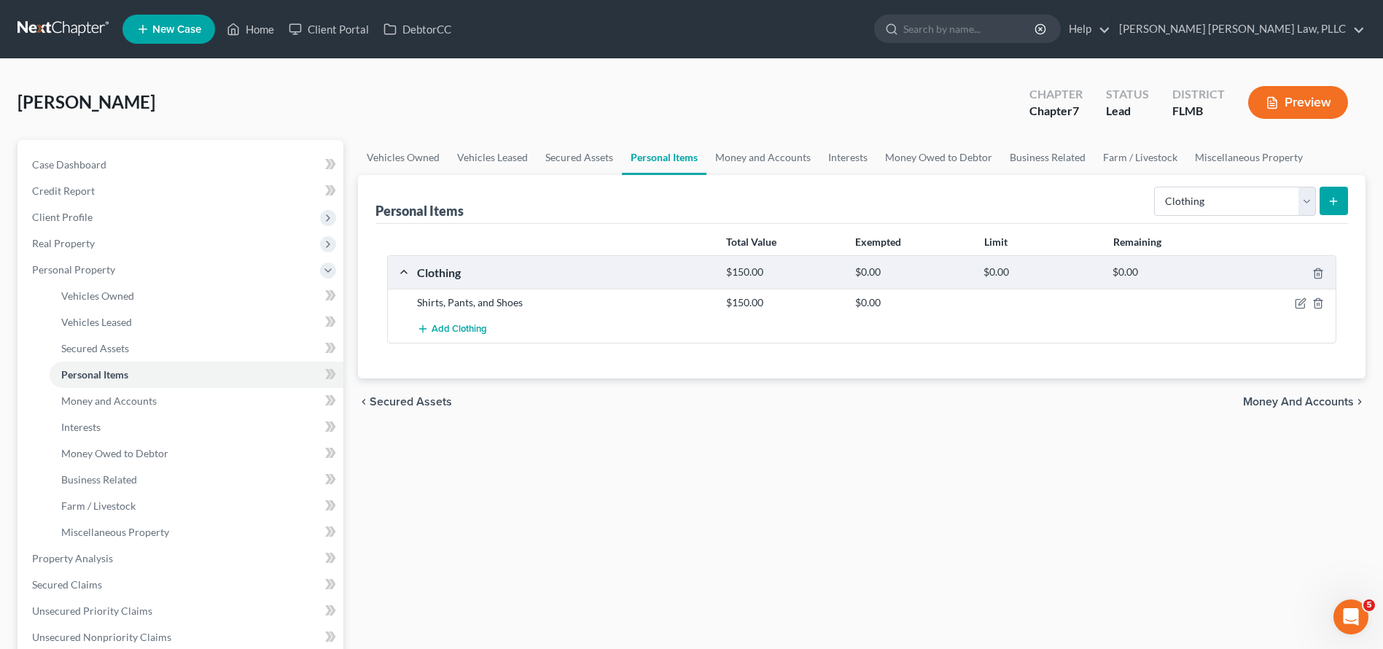
click at [1338, 208] on button "submit" at bounding box center [1334, 201] width 28 height 28
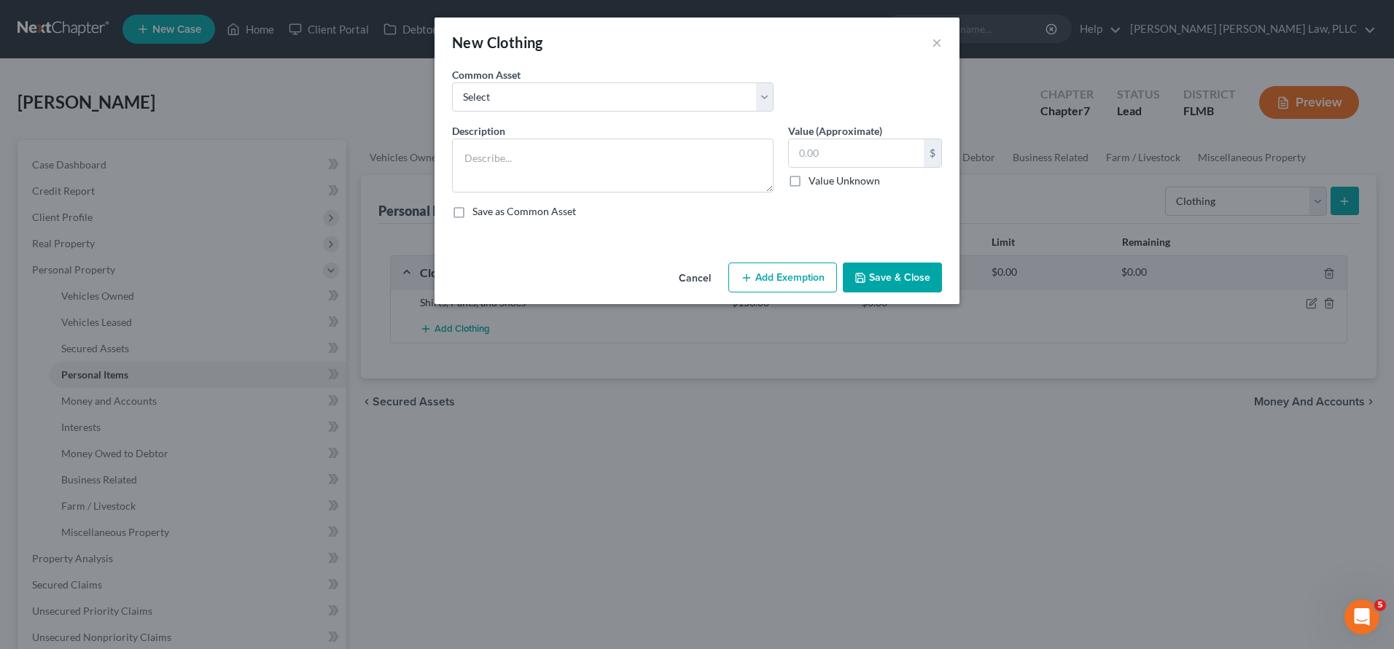
click at [697, 275] on button "Cancel" at bounding box center [694, 278] width 55 height 29
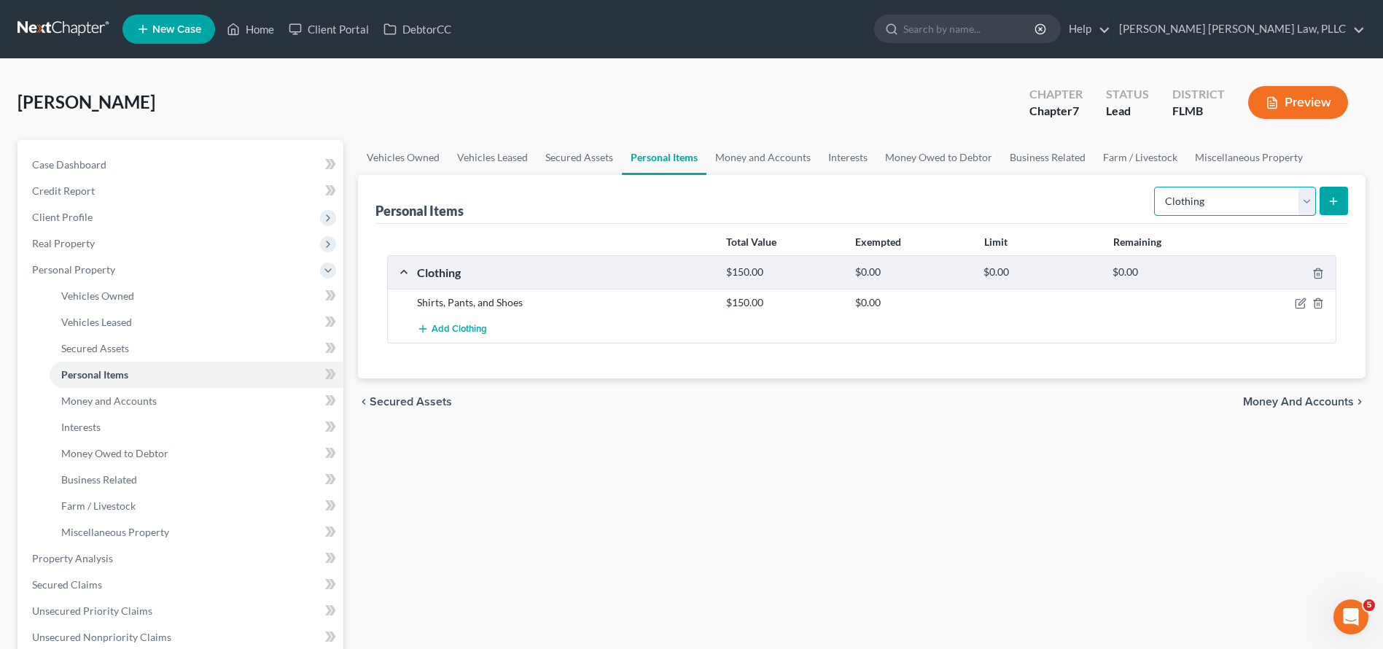
select select "electronics"
click at [1330, 208] on button "submit" at bounding box center [1334, 201] width 28 height 28
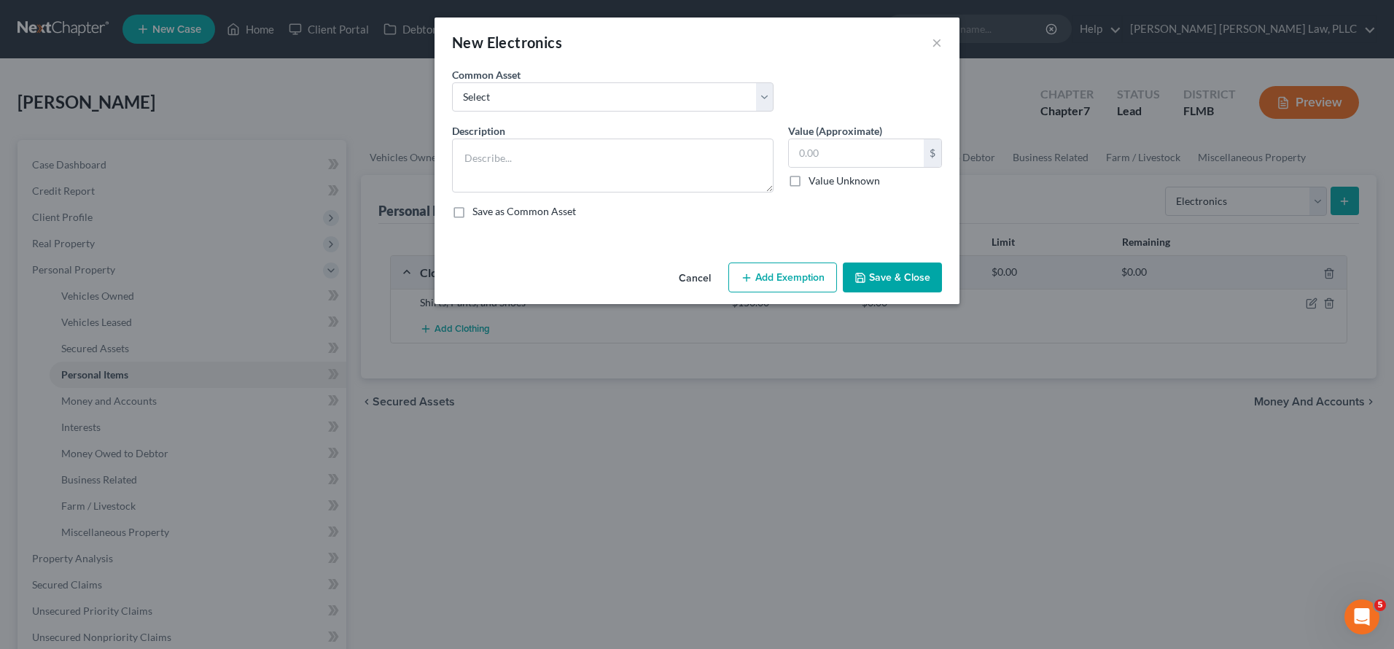
click at [706, 274] on button "Cancel" at bounding box center [694, 278] width 55 height 29
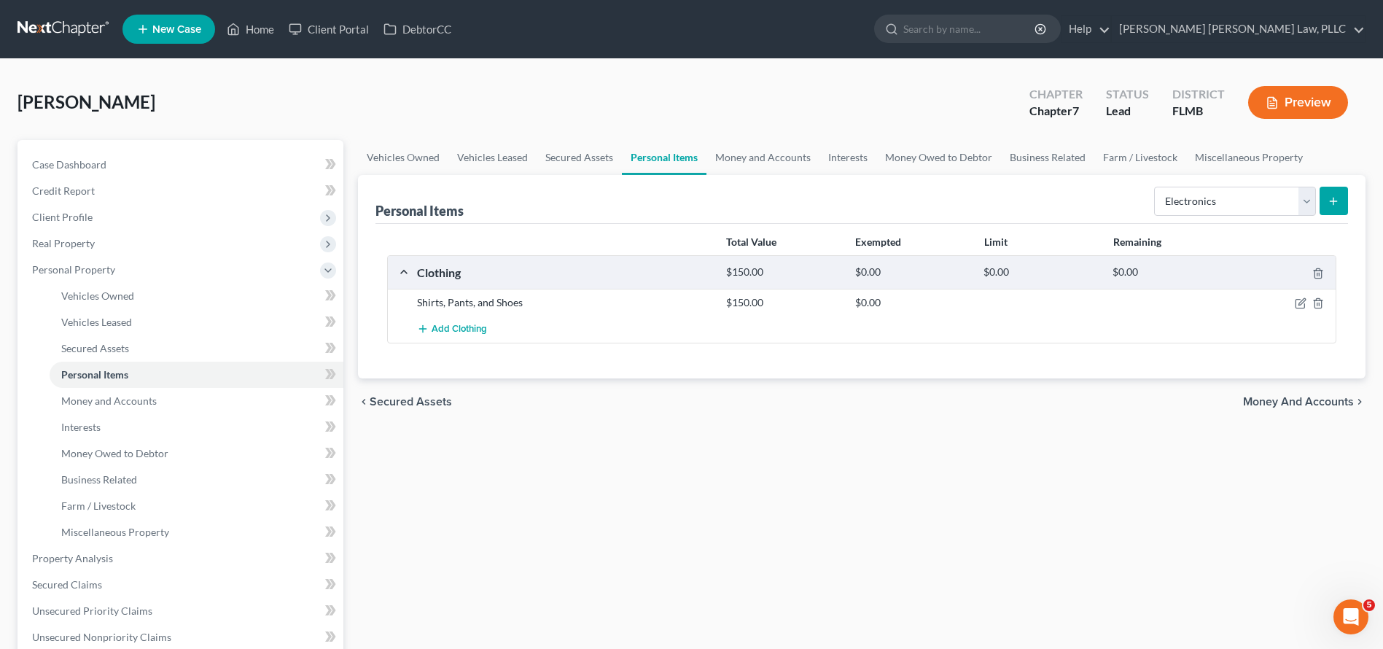
click at [85, 34] on link at bounding box center [63, 29] width 93 height 26
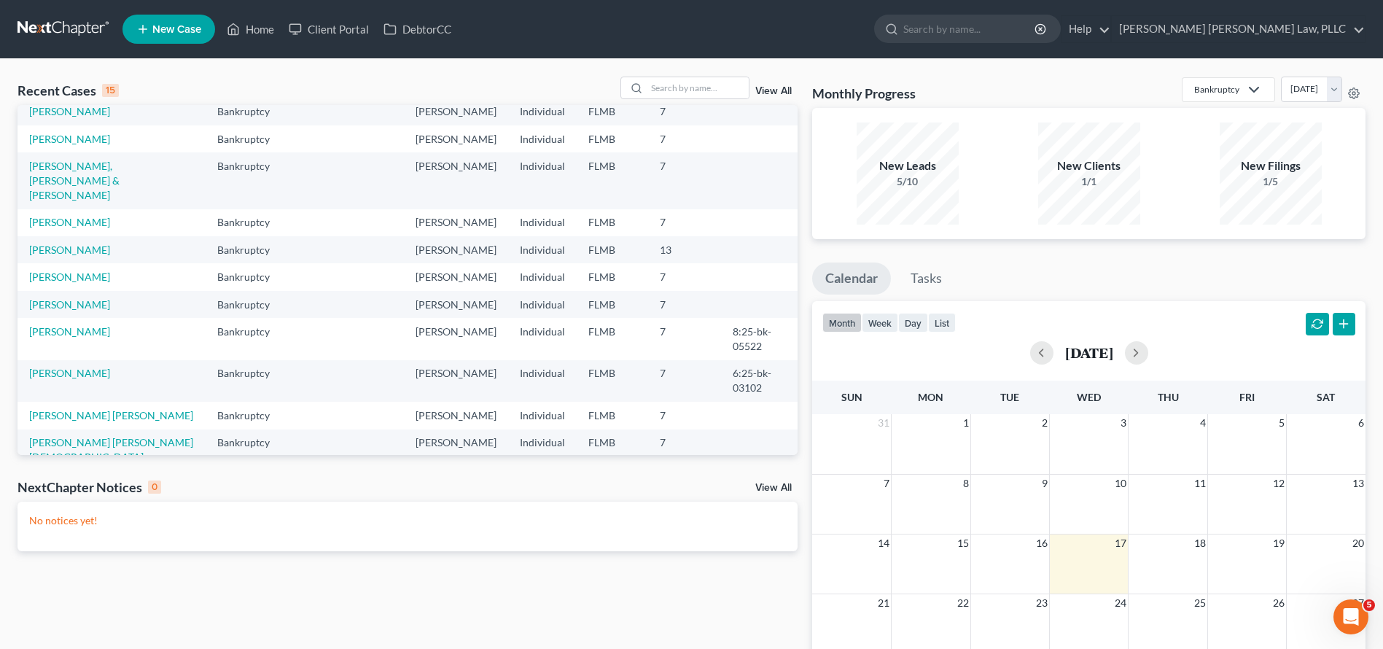
scroll to position [102, 0]
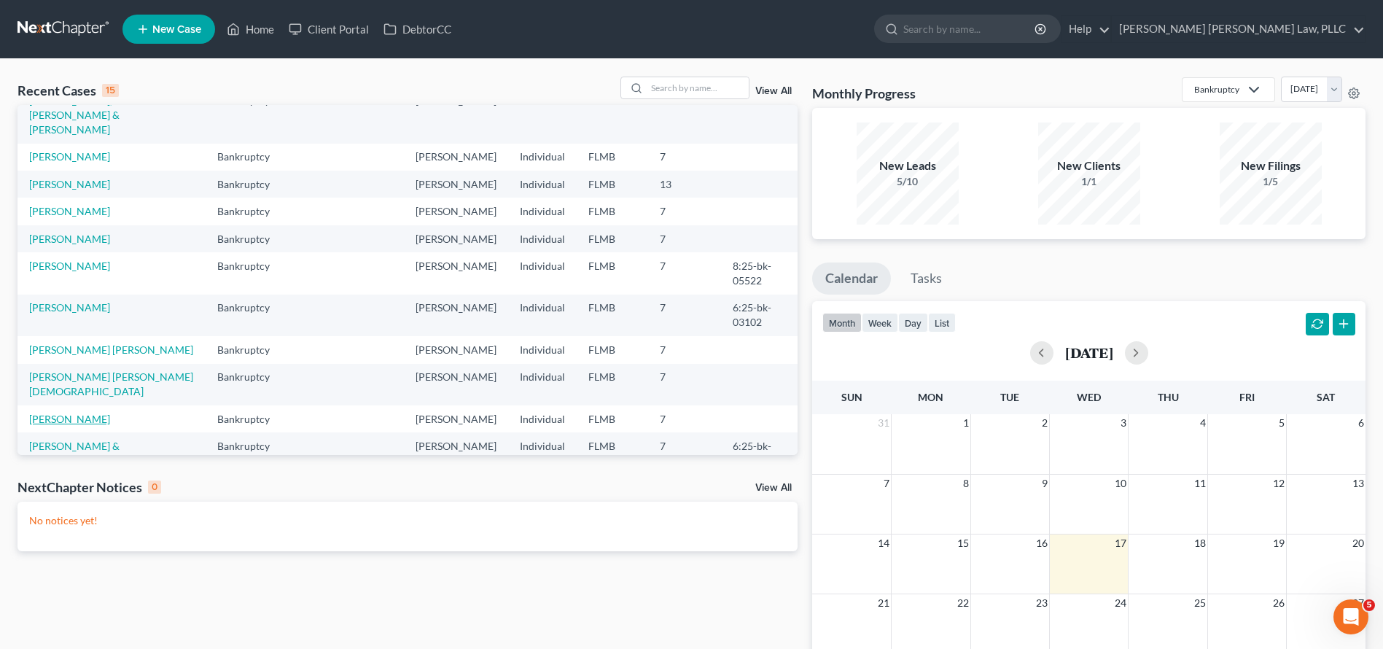
click at [87, 413] on link "[PERSON_NAME]" at bounding box center [69, 419] width 81 height 12
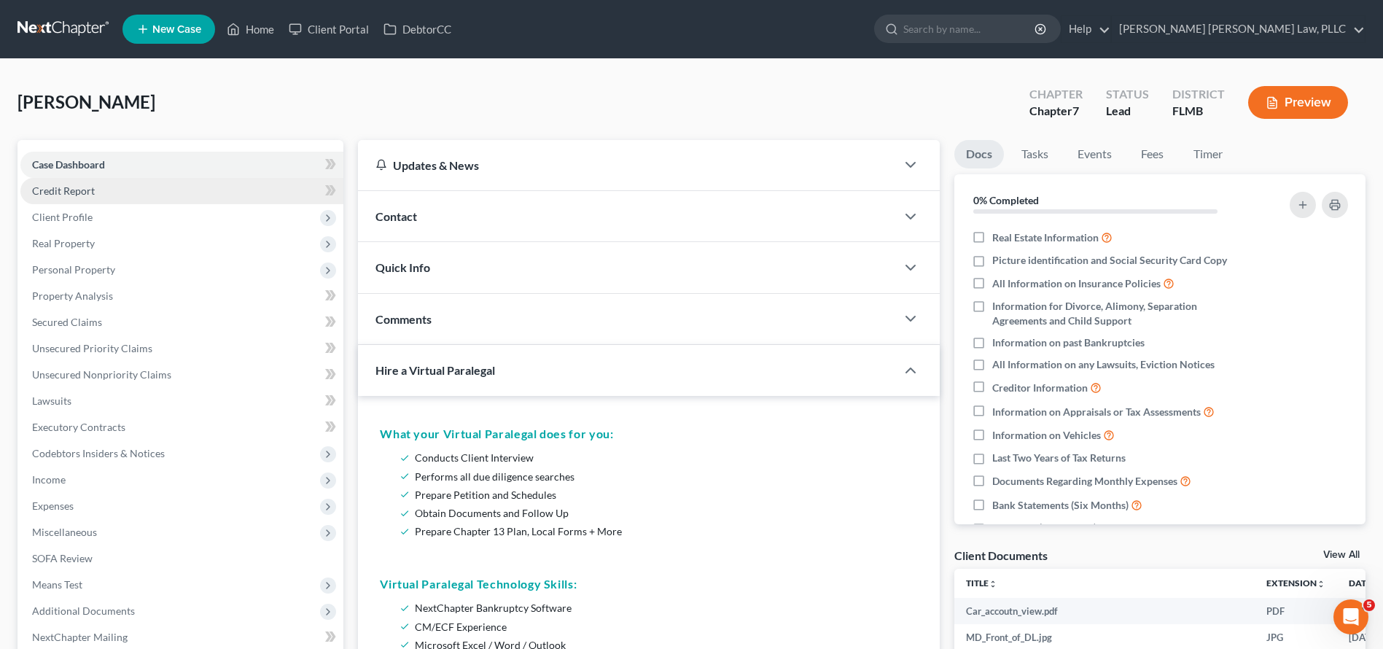
click at [87, 201] on link "Credit Report" at bounding box center [181, 191] width 323 height 26
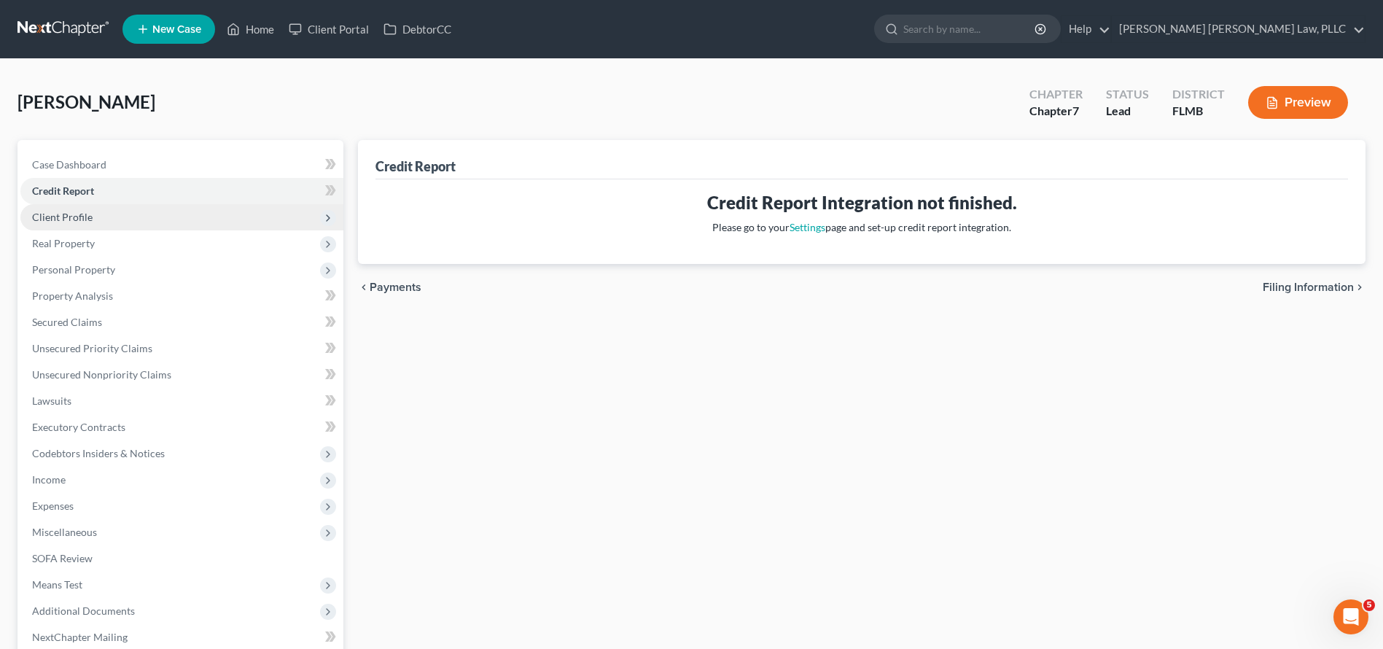
click at [93, 215] on span "Client Profile" at bounding box center [181, 217] width 323 height 26
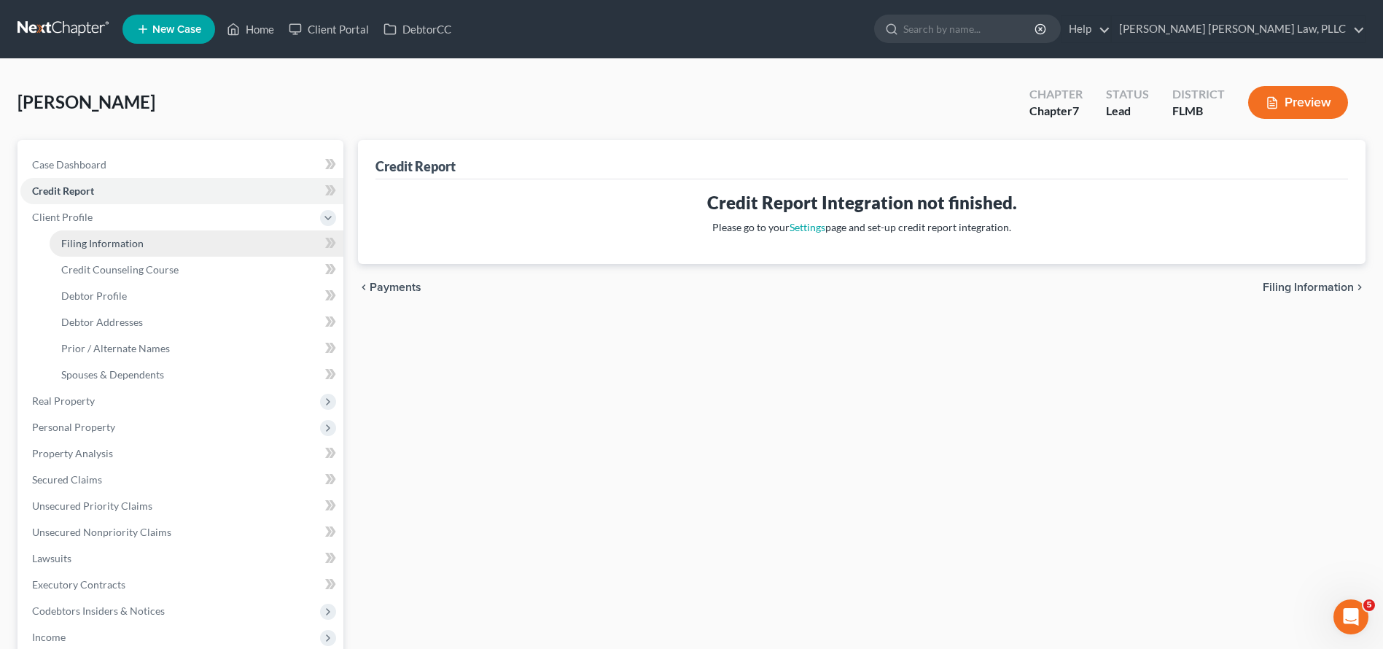
click at [114, 244] on span "Filing Information" at bounding box center [102, 243] width 82 height 12
select select "1"
select select "0"
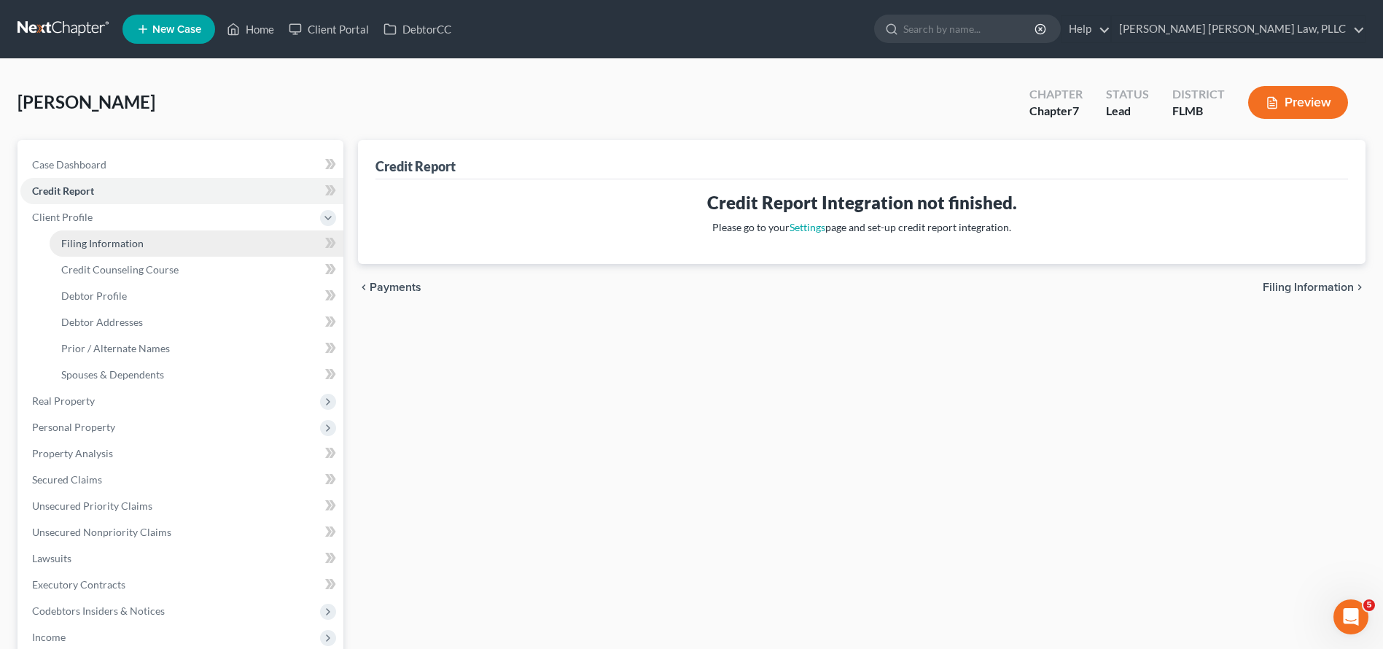
select select "9"
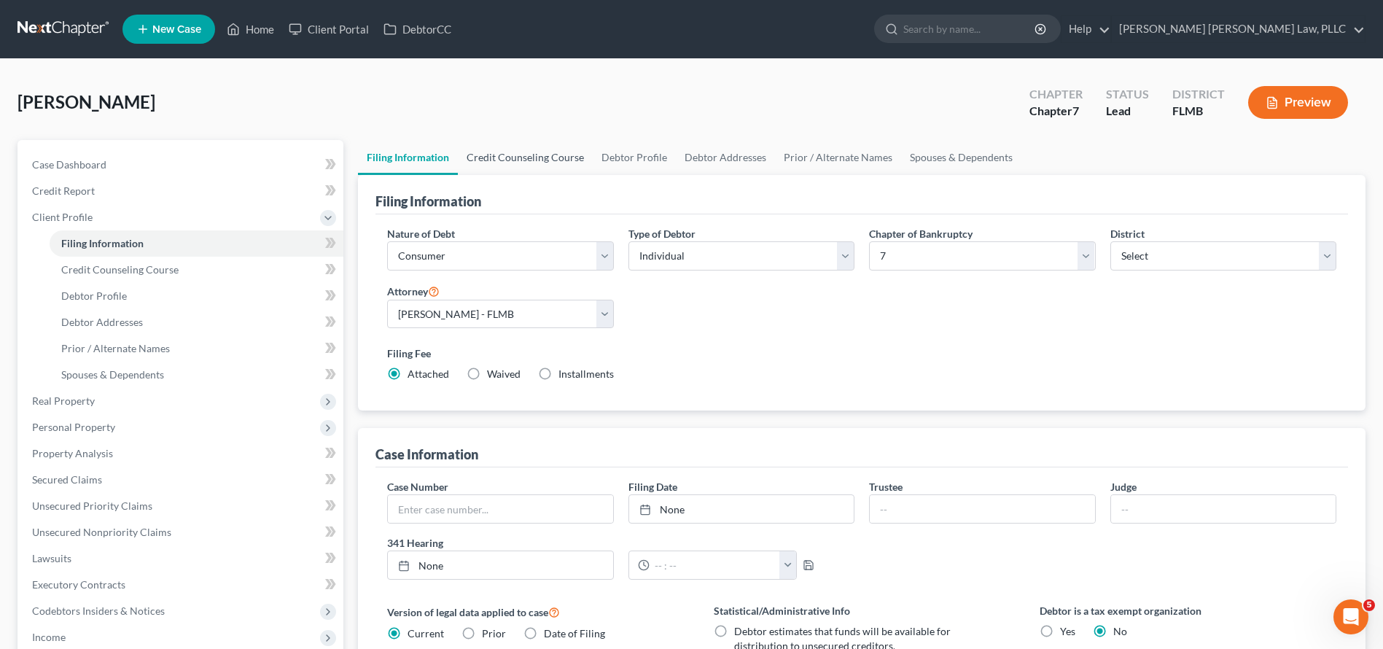
click at [499, 149] on link "Credit Counseling Course" at bounding box center [525, 157] width 135 height 35
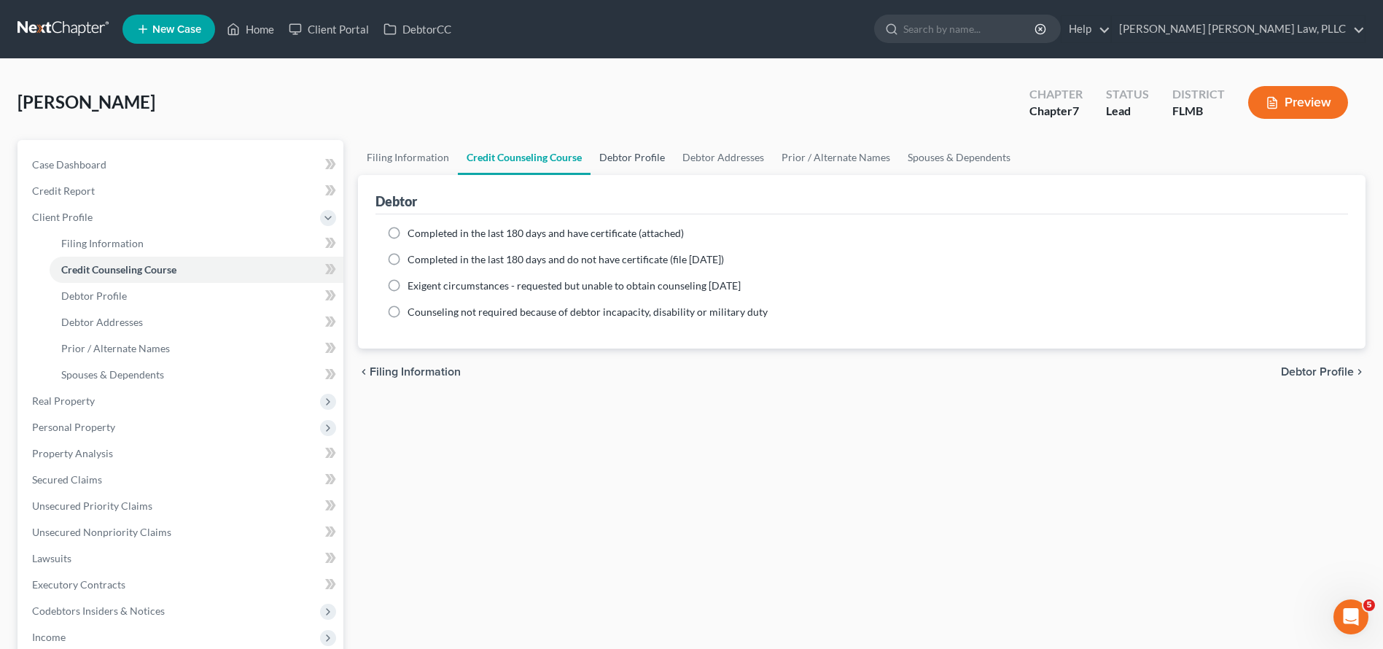
click at [635, 167] on link "Debtor Profile" at bounding box center [632, 157] width 83 height 35
select select "0"
select select "1"
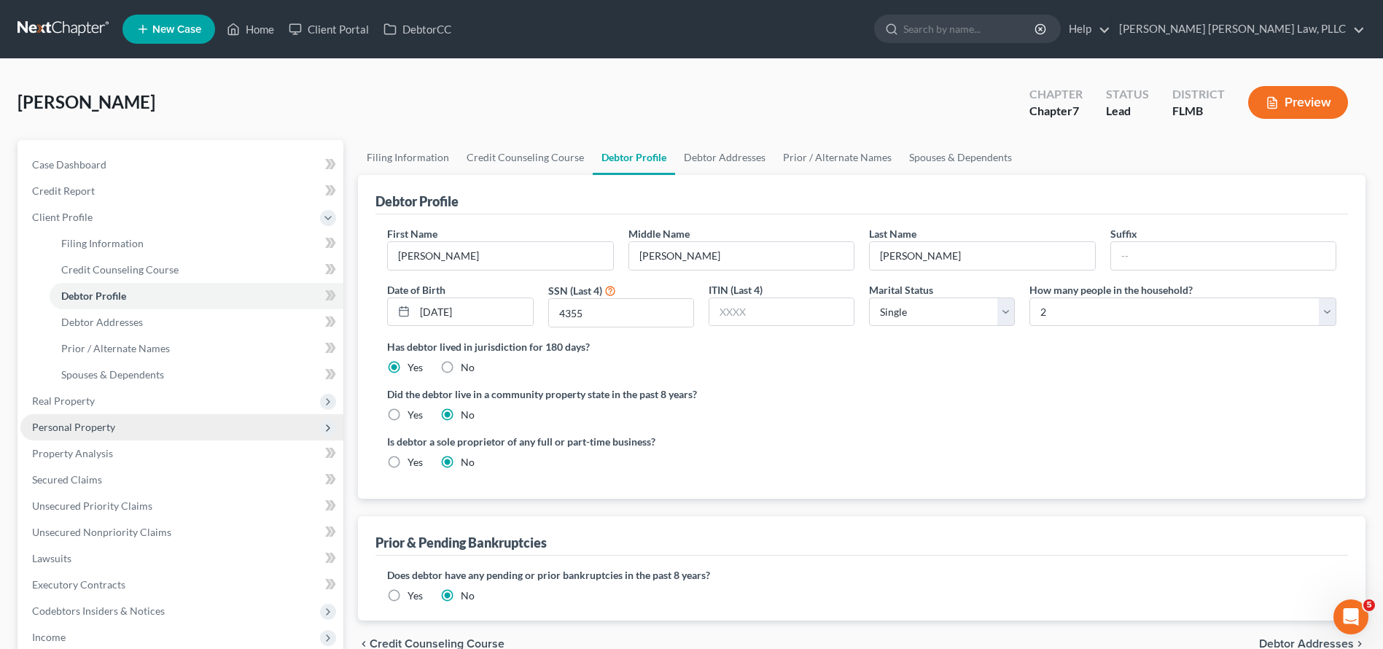
click at [114, 434] on span "Personal Property" at bounding box center [181, 427] width 323 height 26
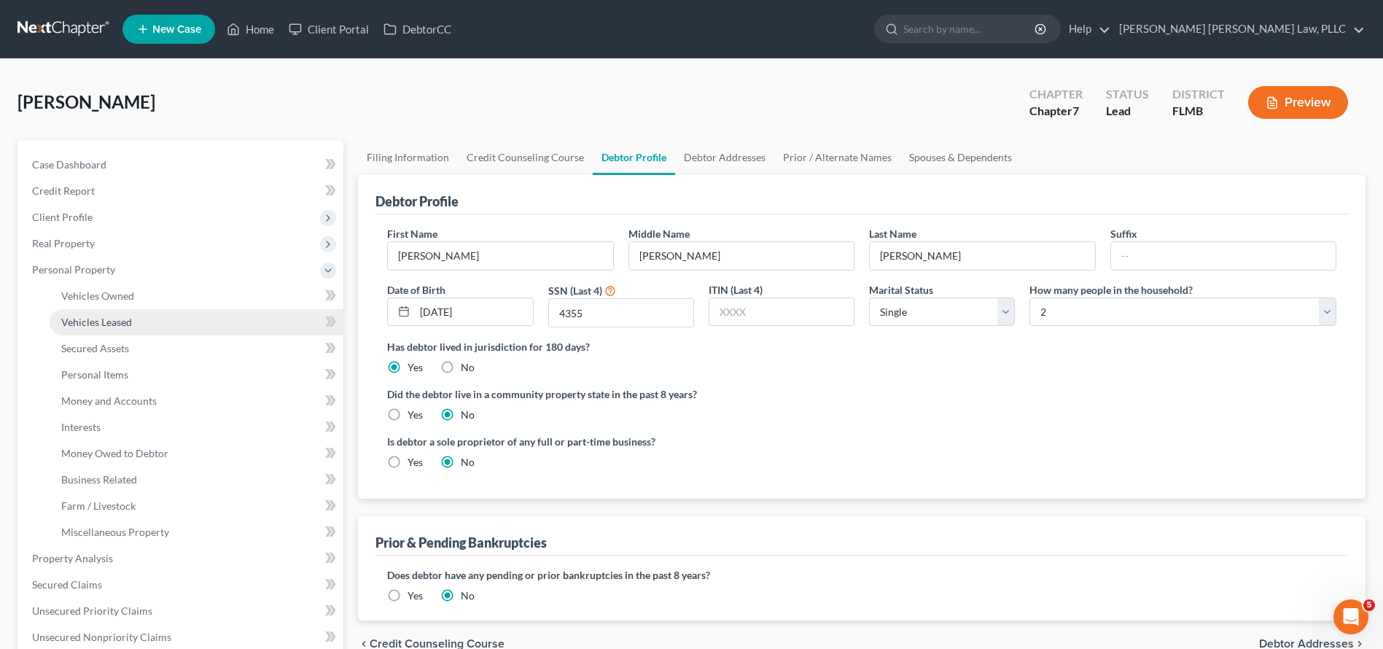
click at [108, 329] on link "Vehicles Leased" at bounding box center [197, 322] width 294 height 26
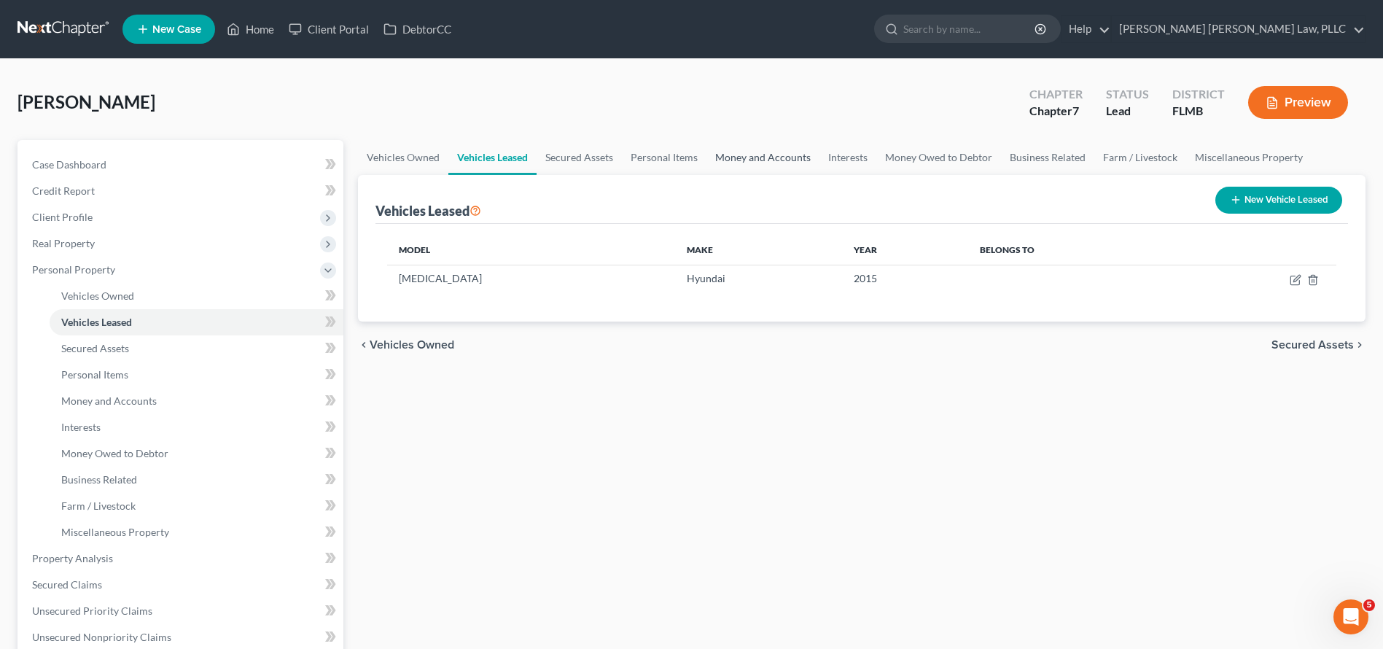
click at [739, 153] on link "Money and Accounts" at bounding box center [762, 157] width 113 height 35
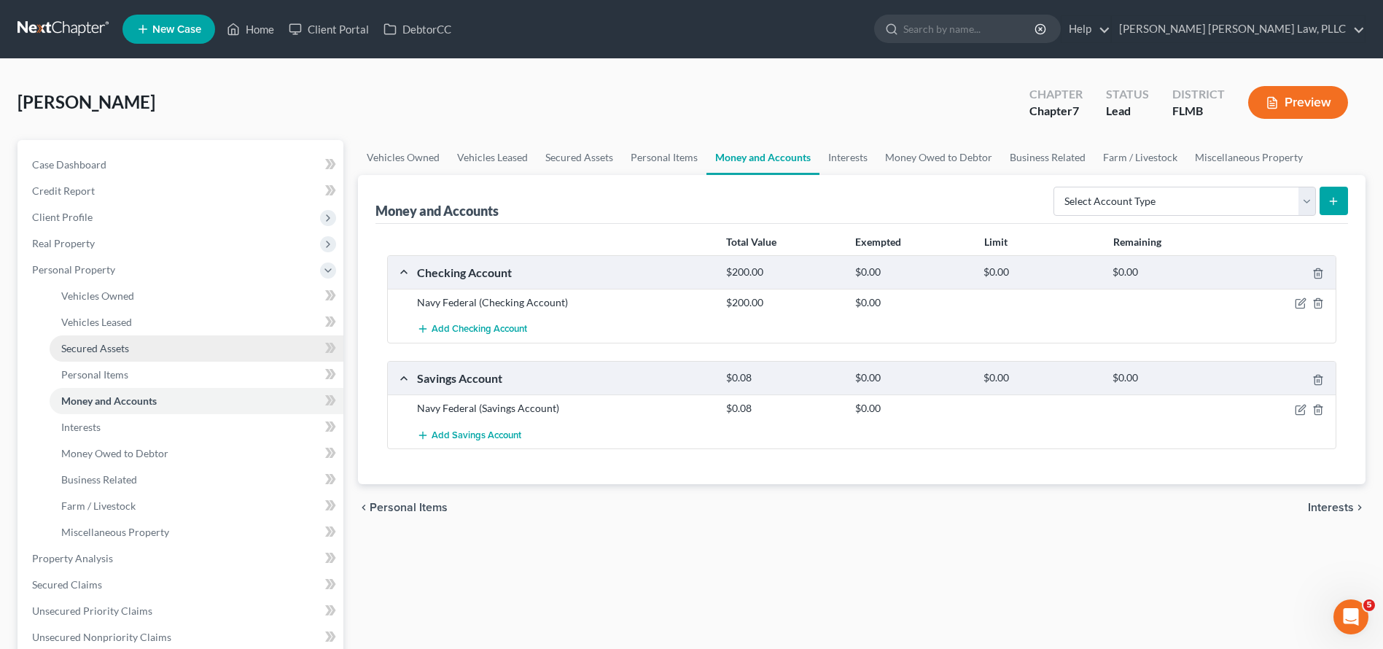
scroll to position [336, 0]
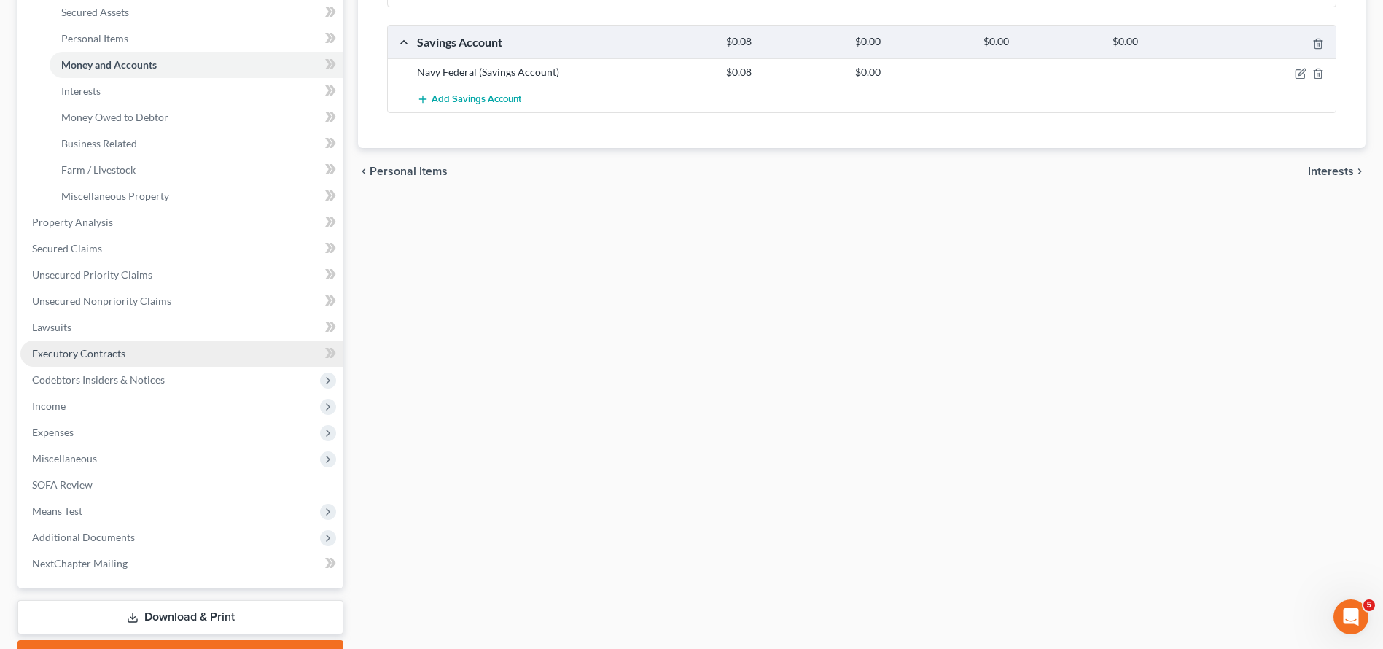
click at [76, 357] on span "Executory Contracts" at bounding box center [78, 353] width 93 height 12
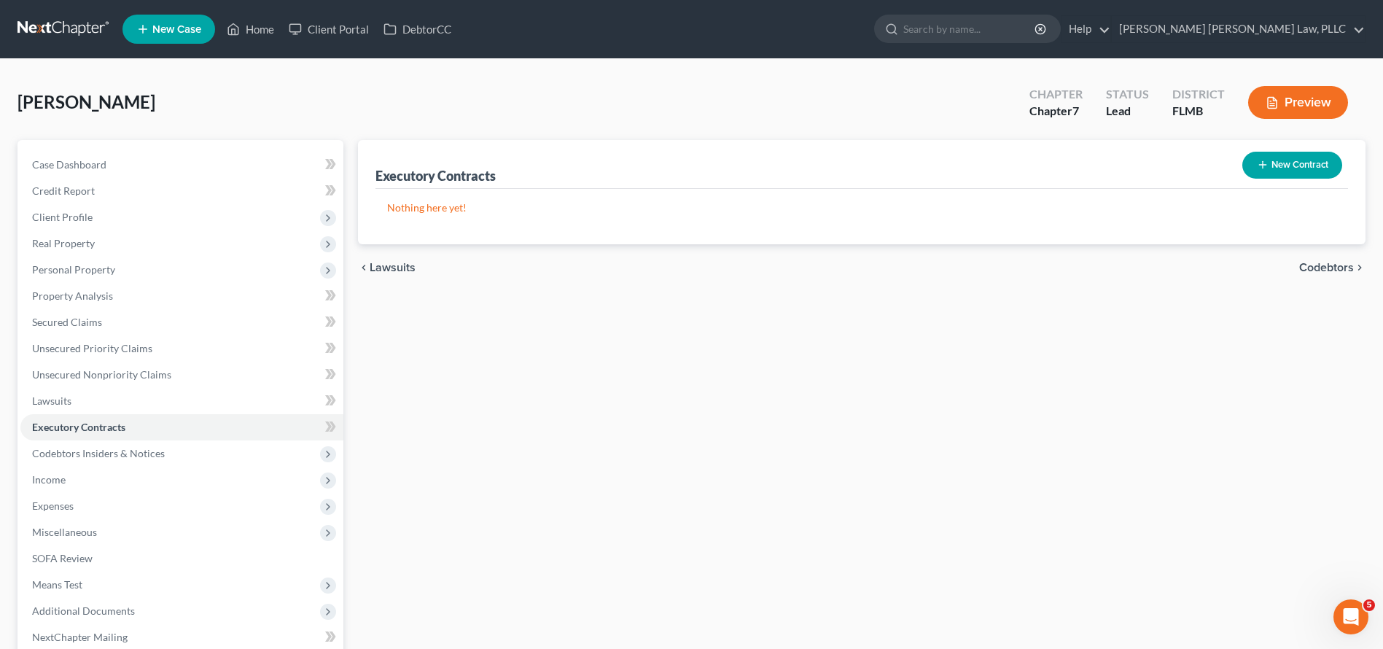
click at [1291, 163] on button "New Contract" at bounding box center [1292, 165] width 100 height 27
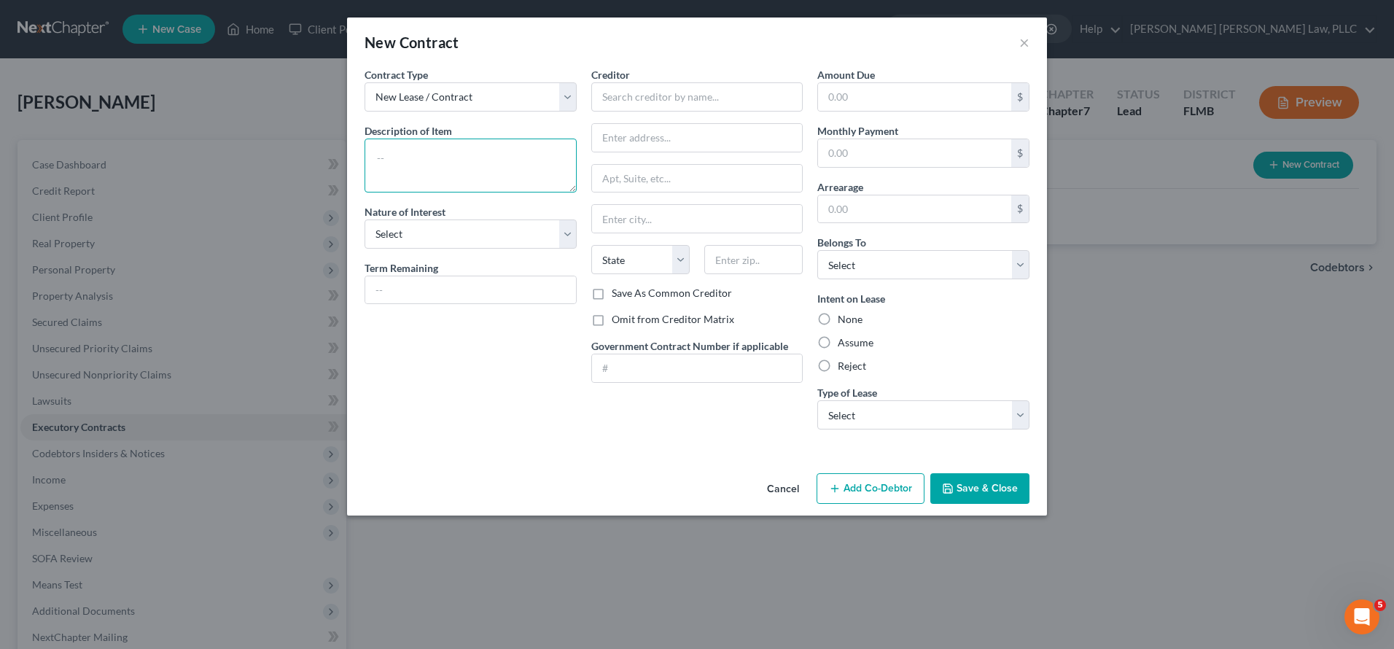
click at [463, 175] on textarea at bounding box center [471, 166] width 212 height 54
type textarea "Rental Lease"
select select "3"
click at [461, 295] on input "text" at bounding box center [470, 290] width 211 height 28
type input "11 Months"
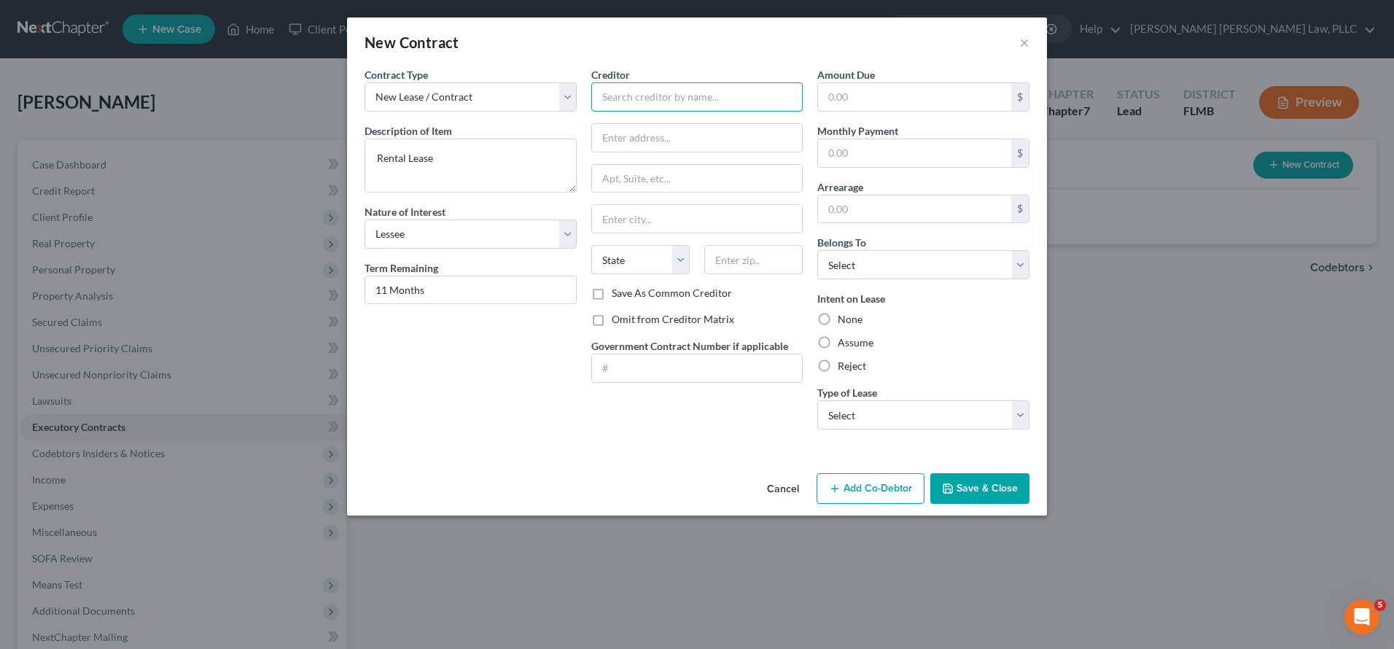
click at [605, 101] on input "text" at bounding box center [697, 96] width 212 height 29
click at [615, 100] on input "text" at bounding box center [697, 96] width 212 height 29
paste input "[PERSON_NAME] Owner LLC"
type input "[PERSON_NAME] Owner LLC"
paste input "[STREET_ADDRESS]"
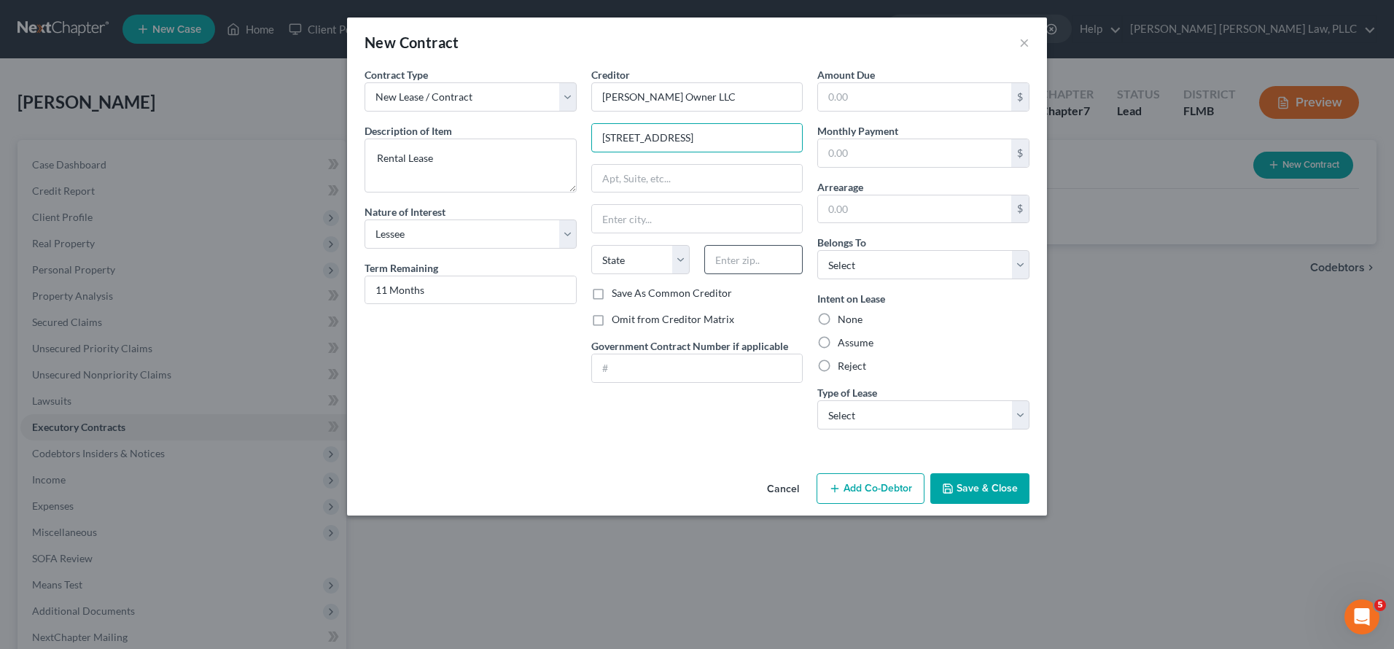
type input "[STREET_ADDRESS]"
type input "32750"
type input "Longwood"
select select "9"
click at [880, 106] on input "text" at bounding box center [914, 97] width 193 height 28
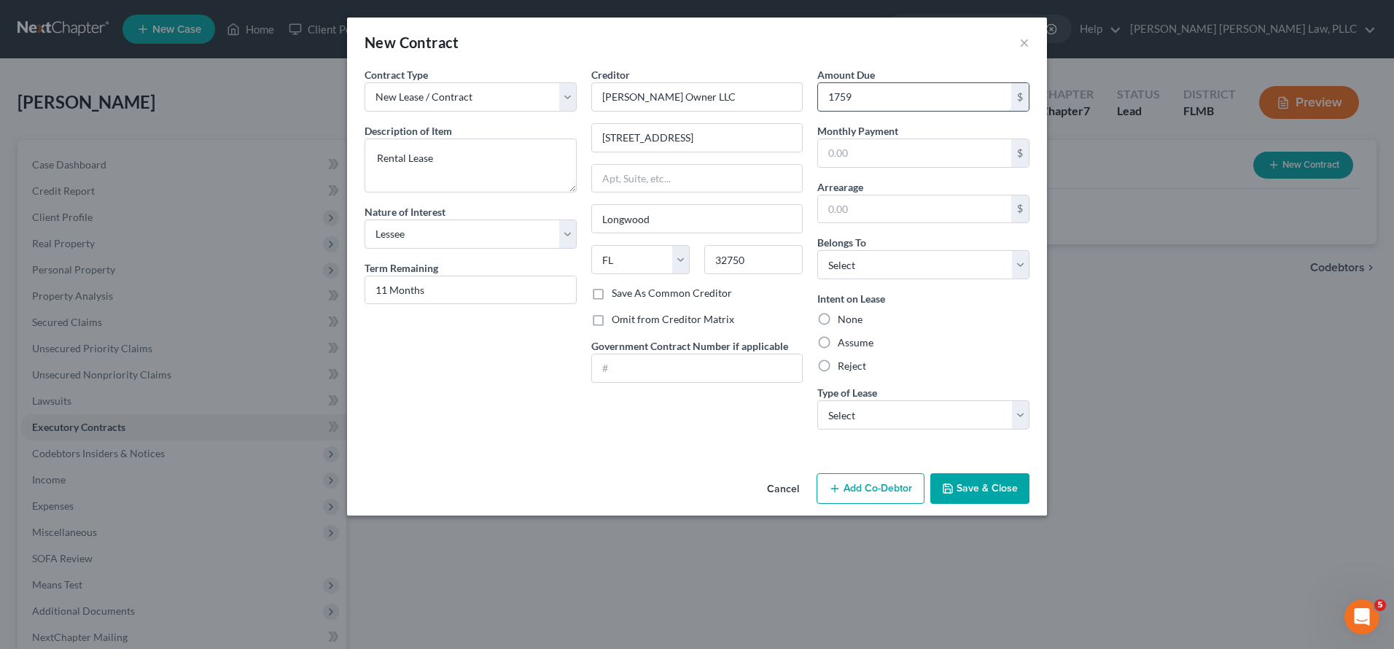
type input "1,759"
select select "0"
click at [843, 343] on label "Assume" at bounding box center [856, 342] width 36 height 15
click at [844, 343] on input "Assume" at bounding box center [848, 339] width 9 height 9
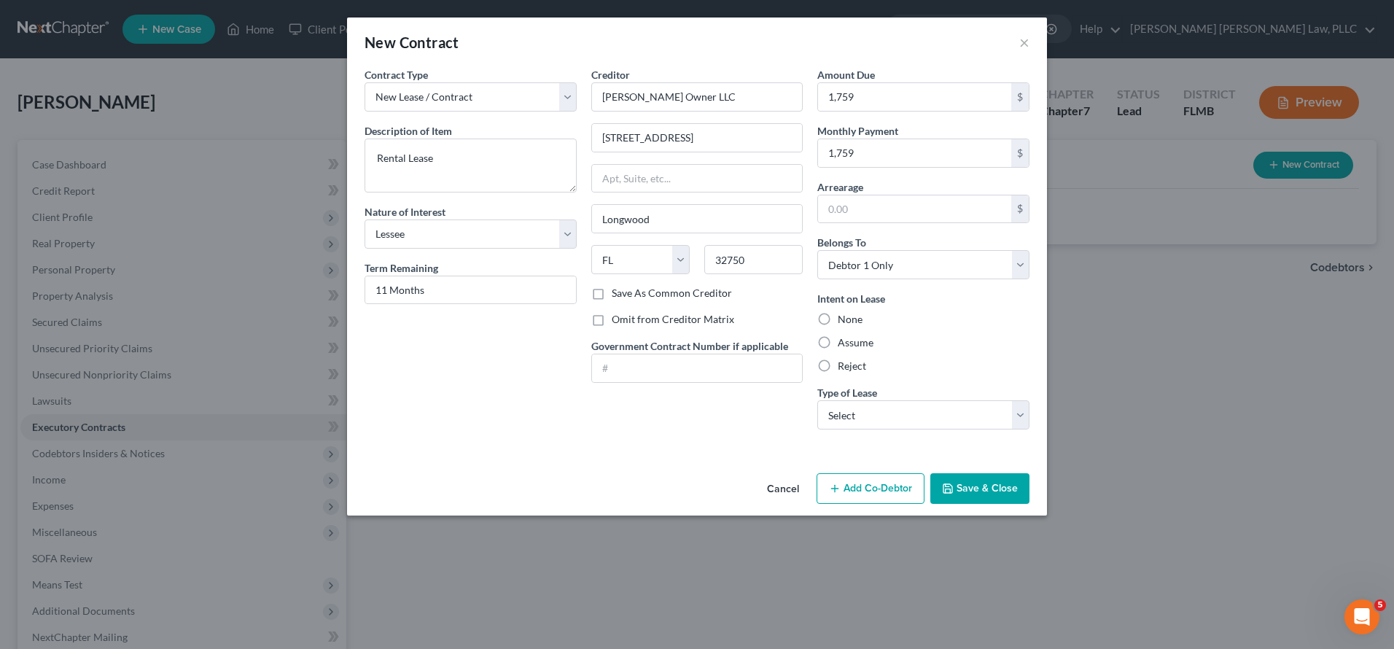
radio input "true"
click at [879, 399] on div "Type of Lease * Select Real Estate Car Other" at bounding box center [923, 407] width 212 height 44
select select "0"
drag, startPoint x: 997, startPoint y: 495, endPoint x: 981, endPoint y: 488, distance: 17.6
click at [997, 495] on button "Save & Close" at bounding box center [979, 488] width 99 height 31
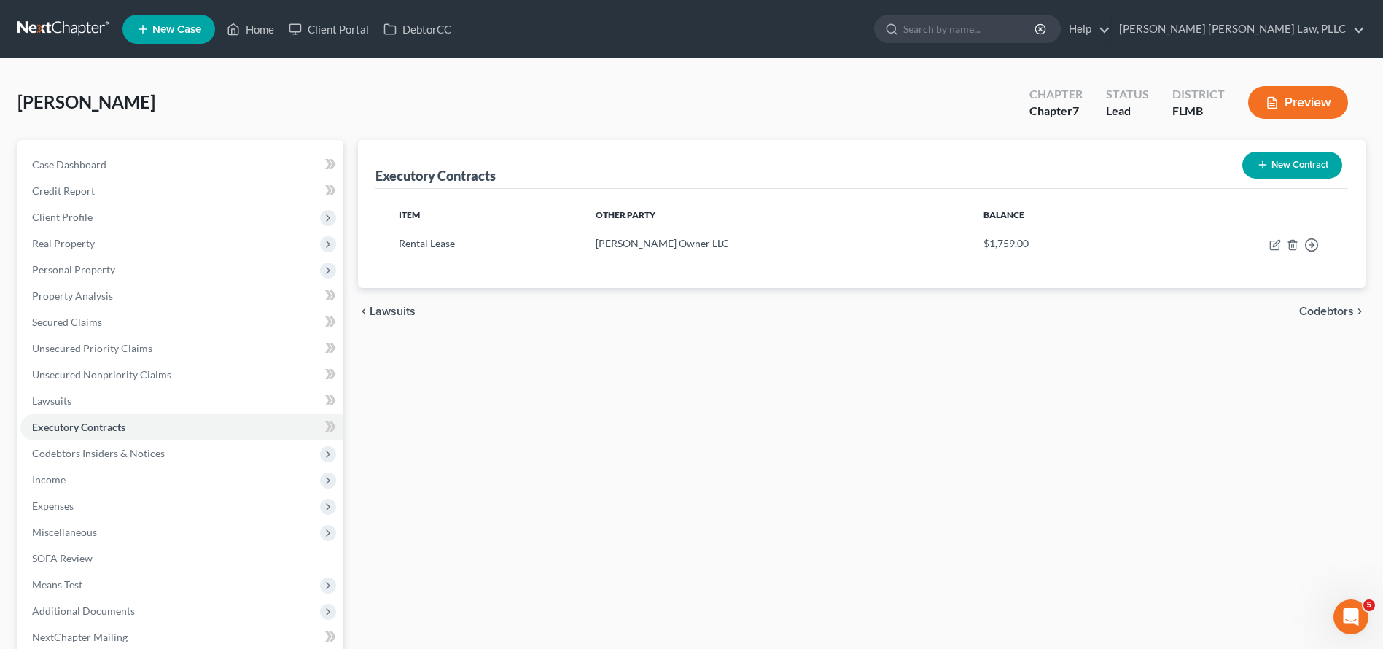
scroll to position [152, 0]
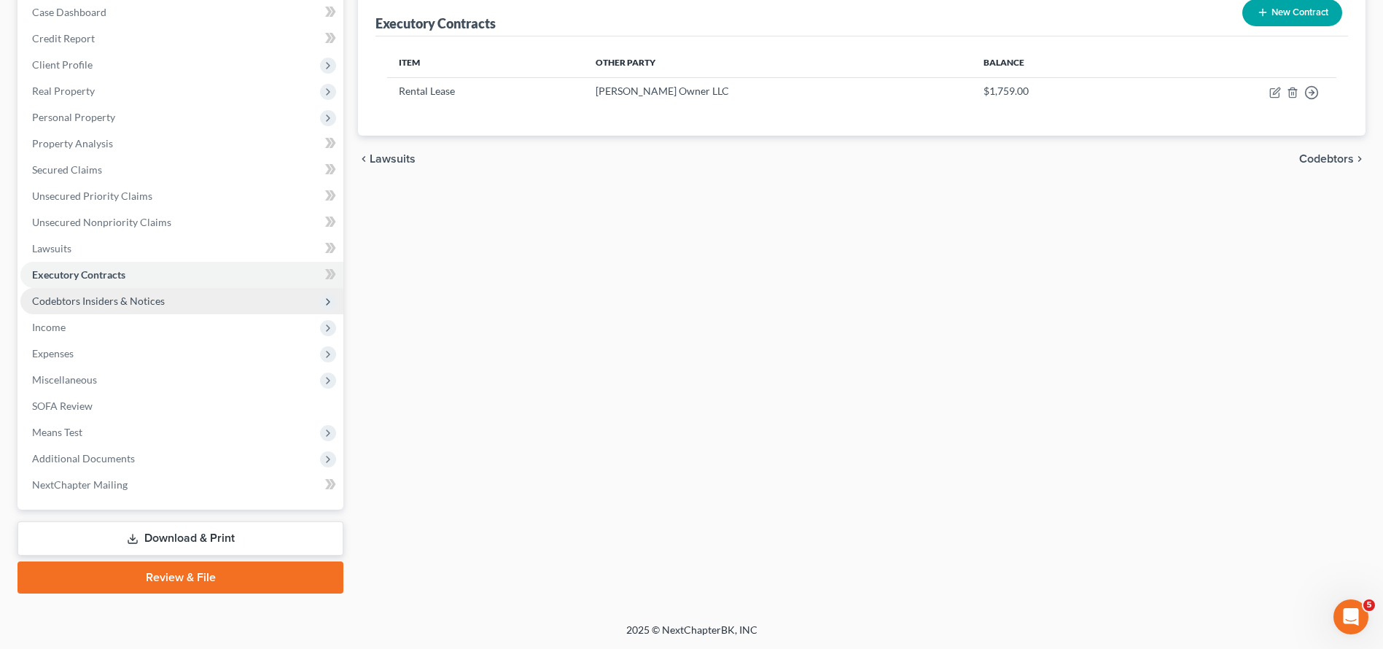
click at [231, 305] on span "Codebtors Insiders & Notices" at bounding box center [181, 301] width 323 height 26
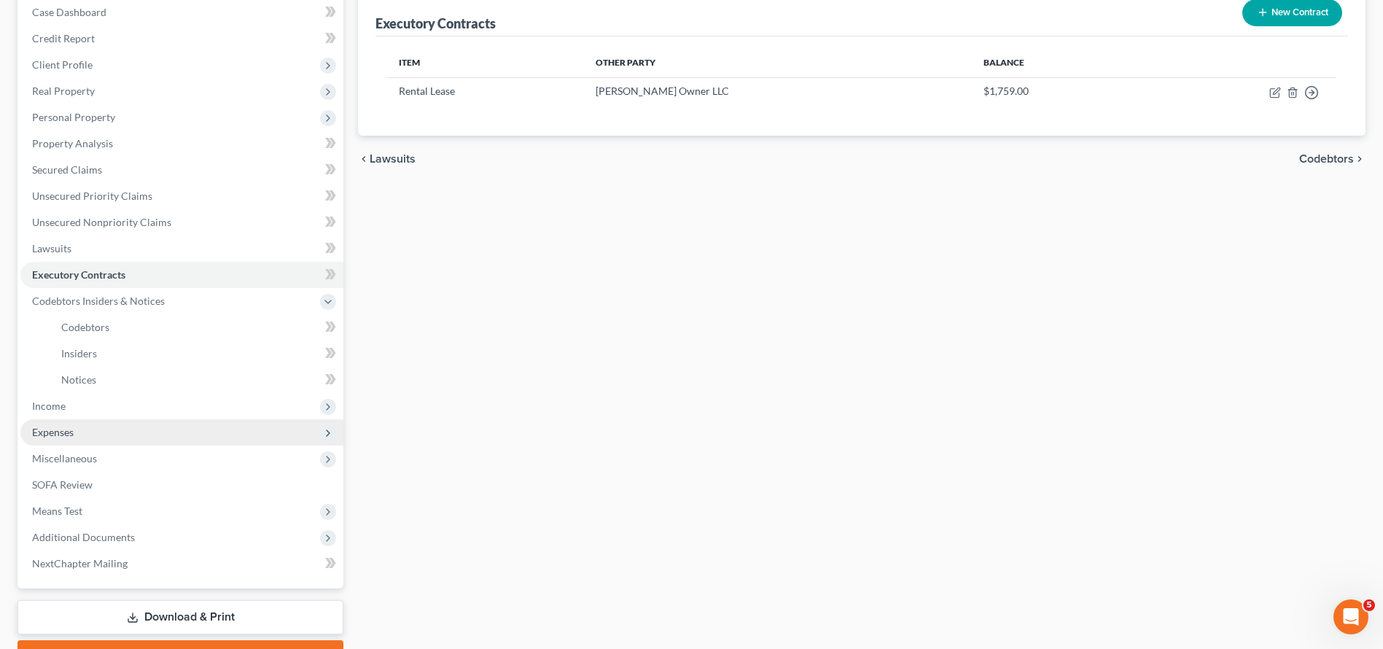
click at [211, 423] on span "Expenses" at bounding box center [181, 432] width 323 height 26
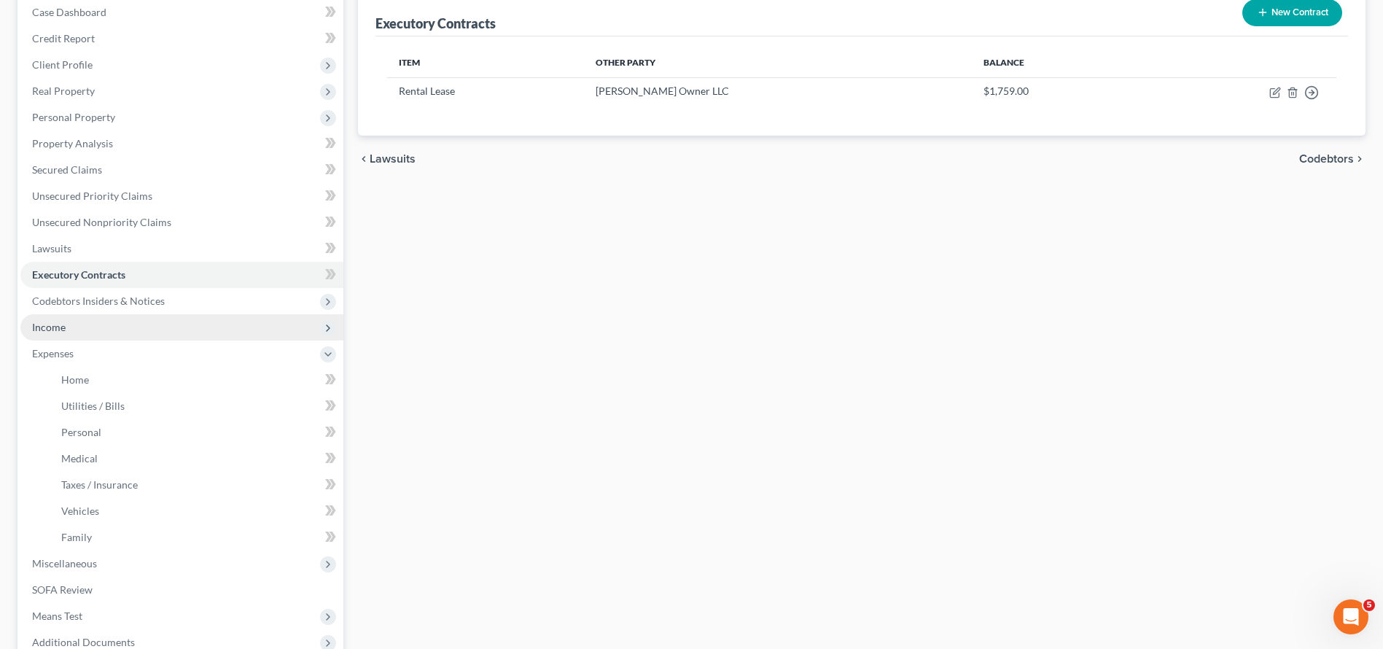
click at [71, 330] on span "Income" at bounding box center [181, 327] width 323 height 26
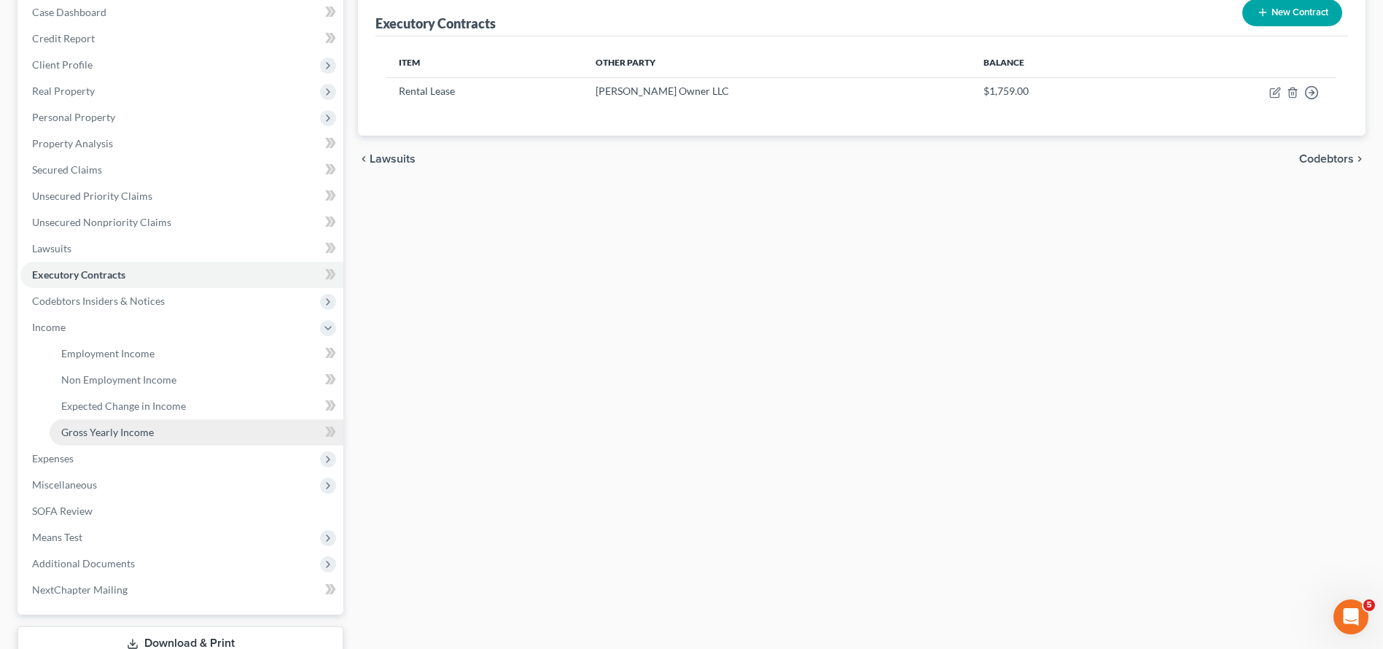
click at [160, 424] on link "Gross Yearly Income" at bounding box center [197, 432] width 294 height 26
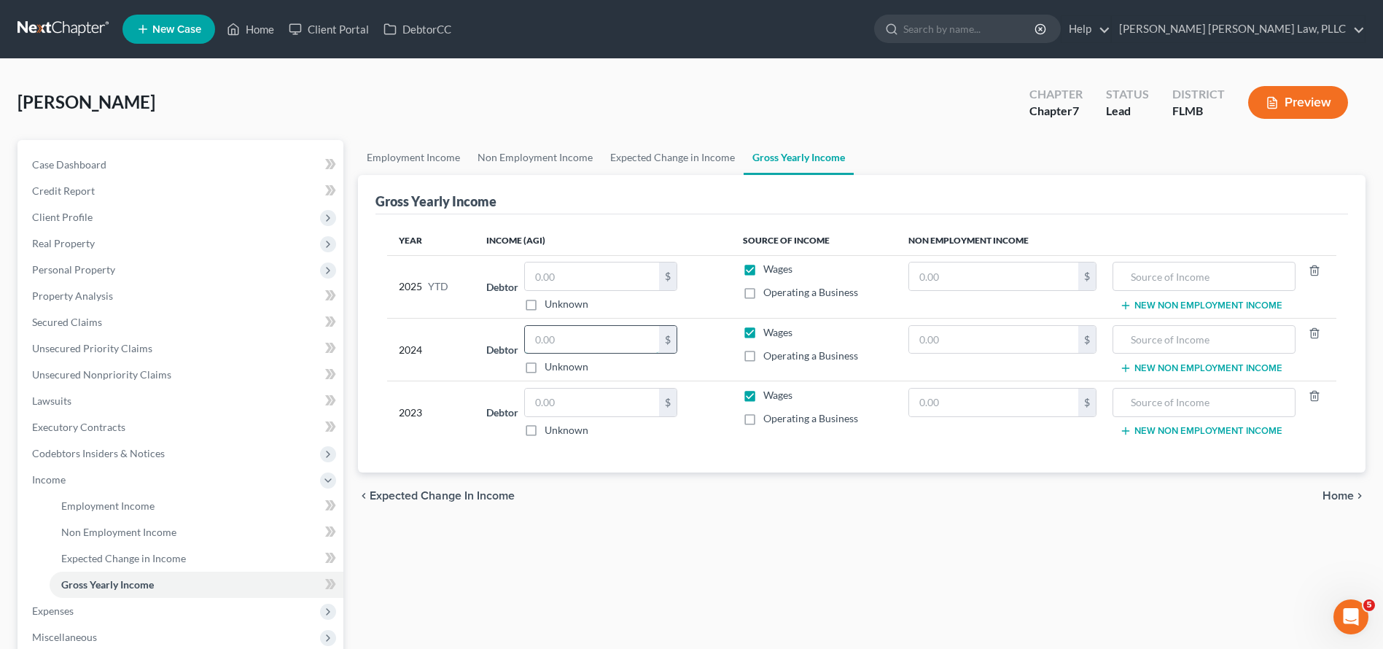
click at [593, 346] on input "text" at bounding box center [592, 340] width 134 height 28
type input "49,966"
click at [91, 274] on span "Personal Property" at bounding box center [73, 269] width 83 height 12
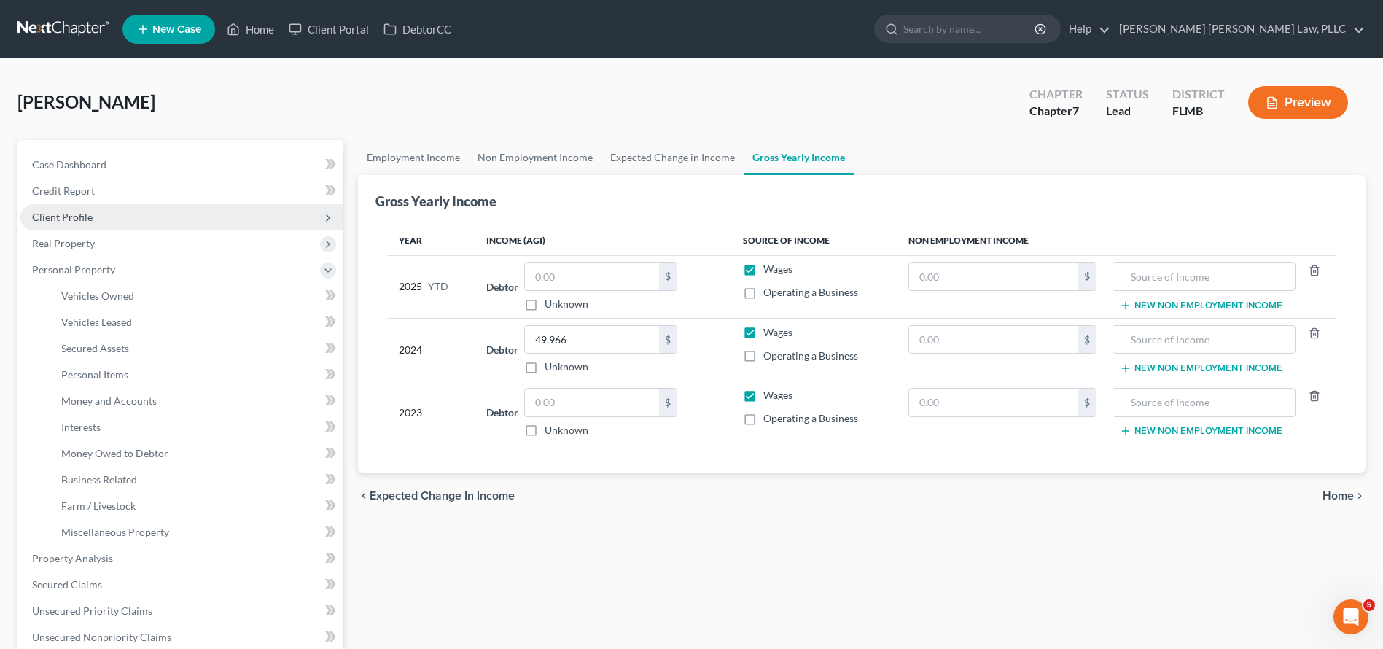
click at [83, 221] on span "Client Profile" at bounding box center [62, 217] width 61 height 12
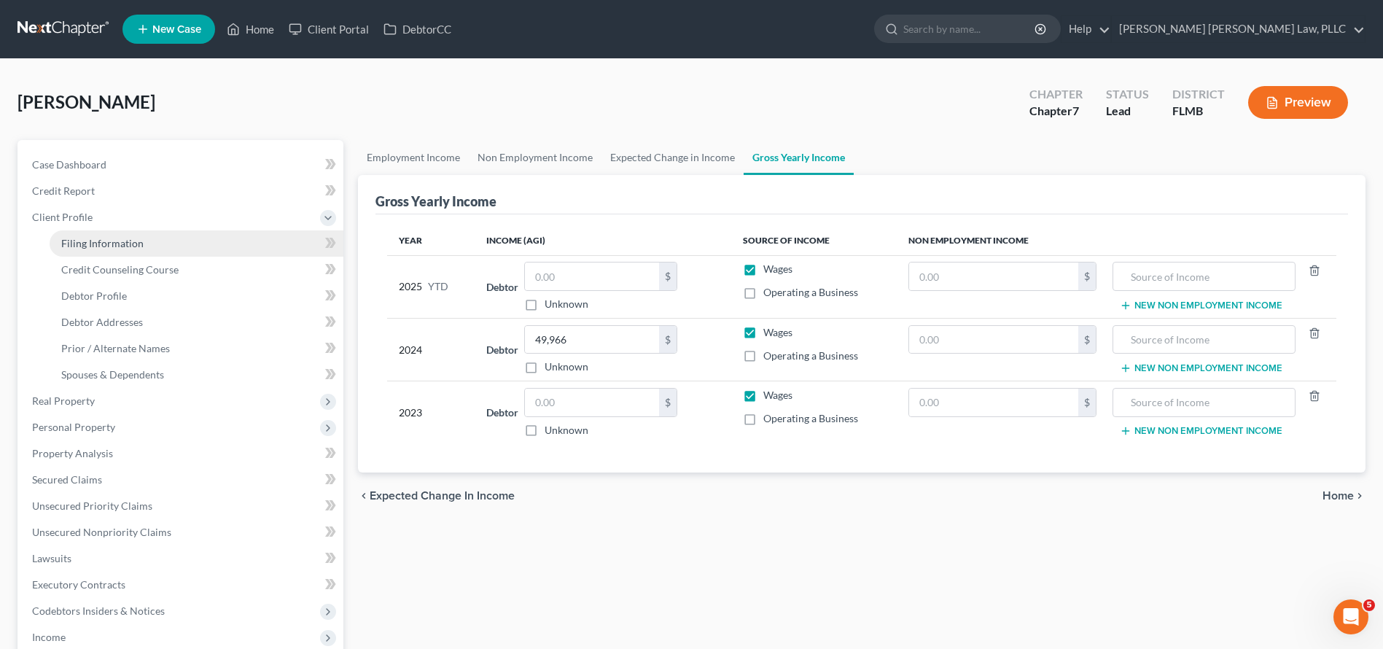
click at [124, 243] on span "Filing Information" at bounding box center [102, 243] width 82 height 12
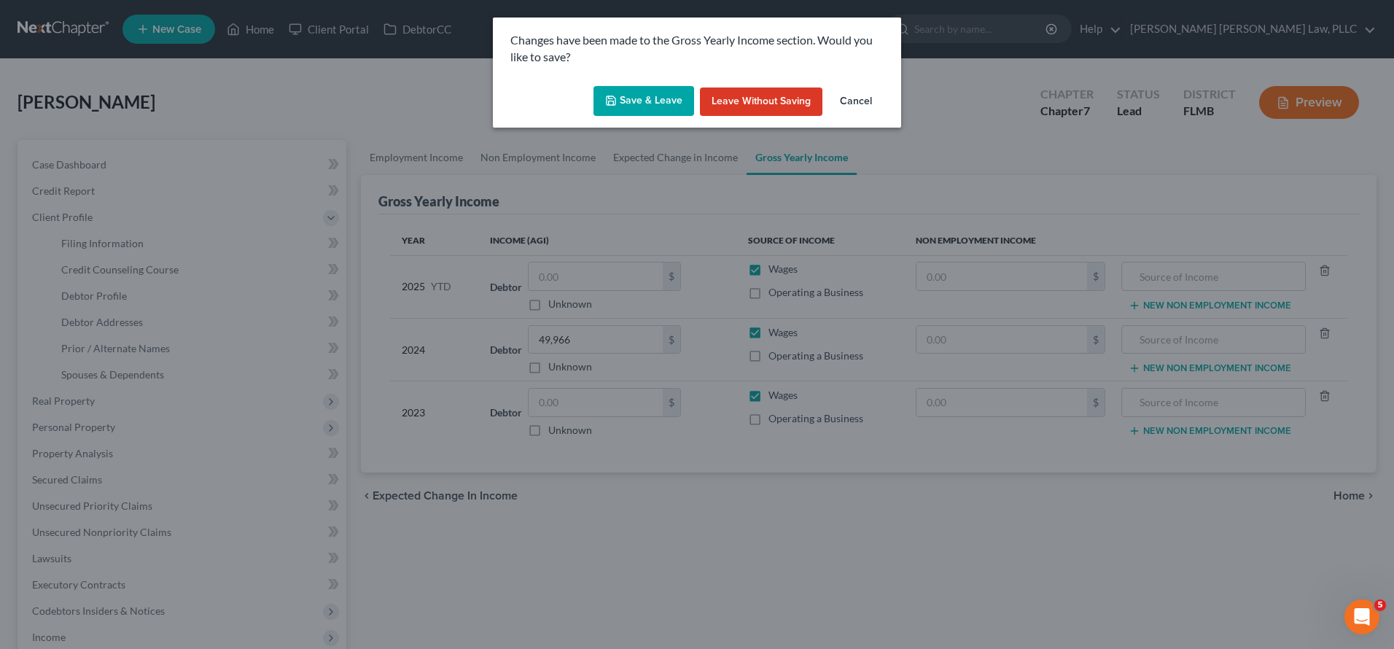
click at [661, 100] on button "Save & Leave" at bounding box center [643, 101] width 101 height 31
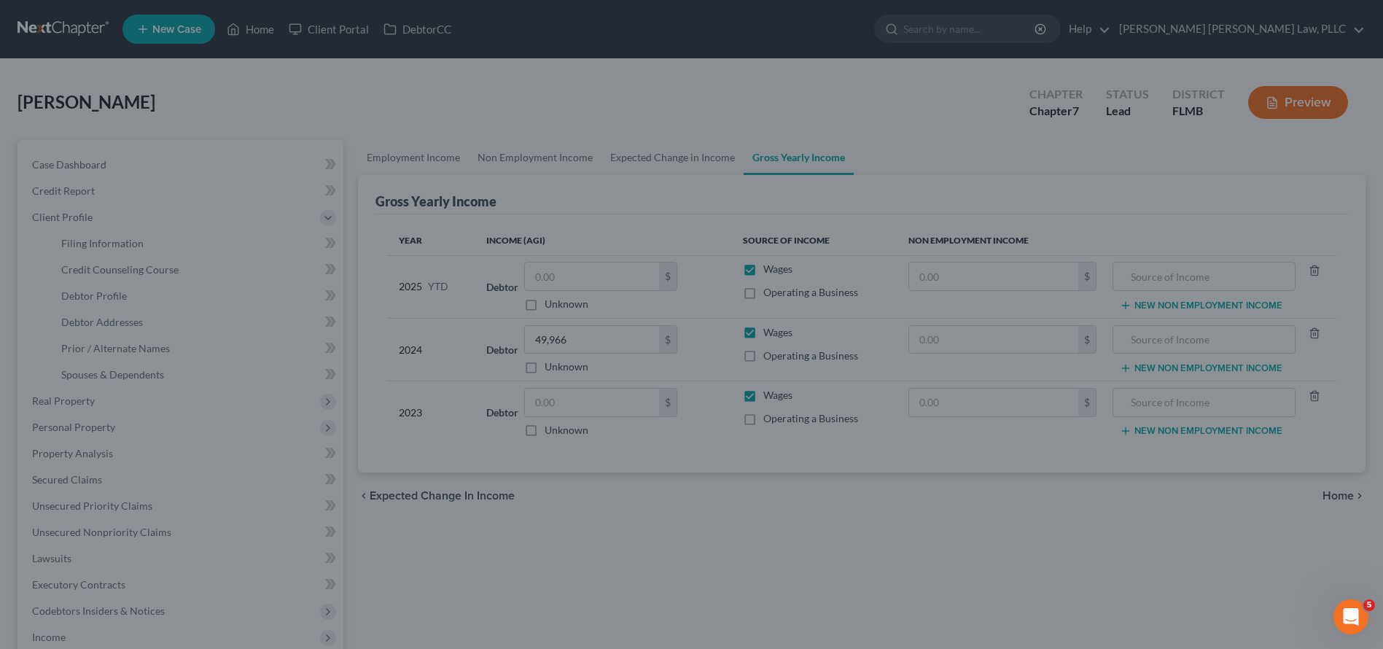
select select "1"
select select "0"
select select "15"
select select "0"
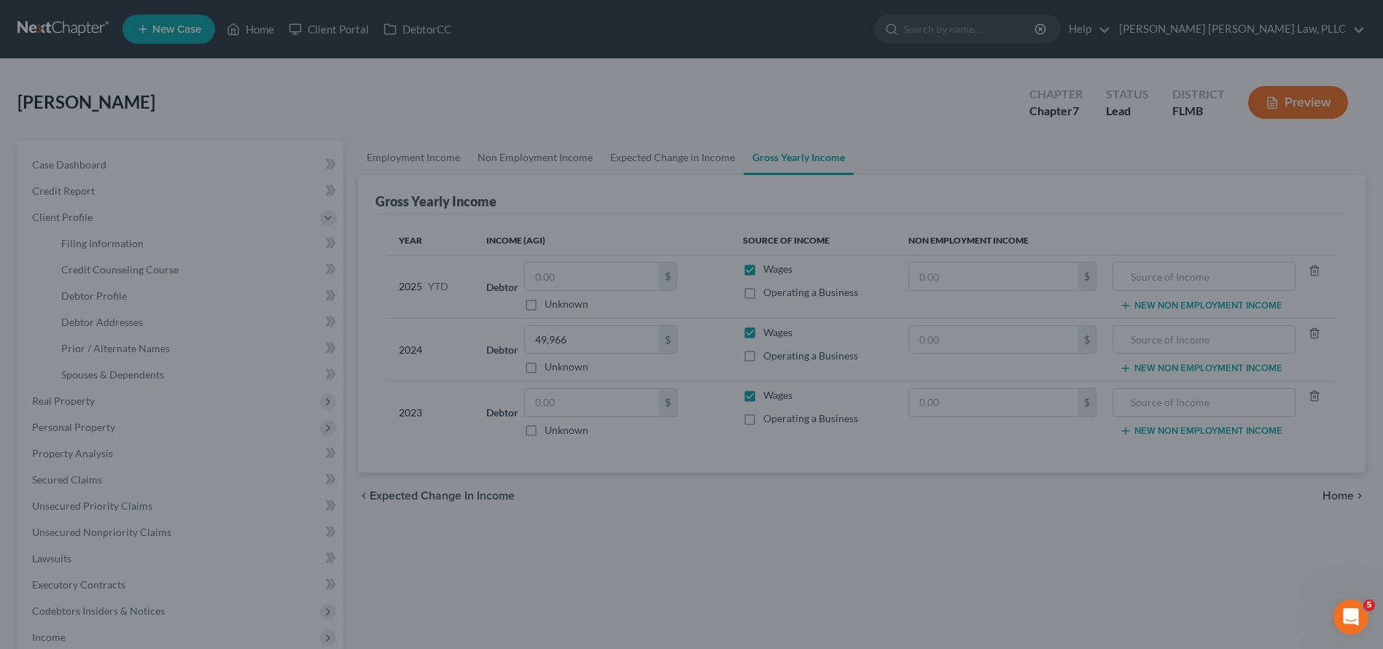
select select "9"
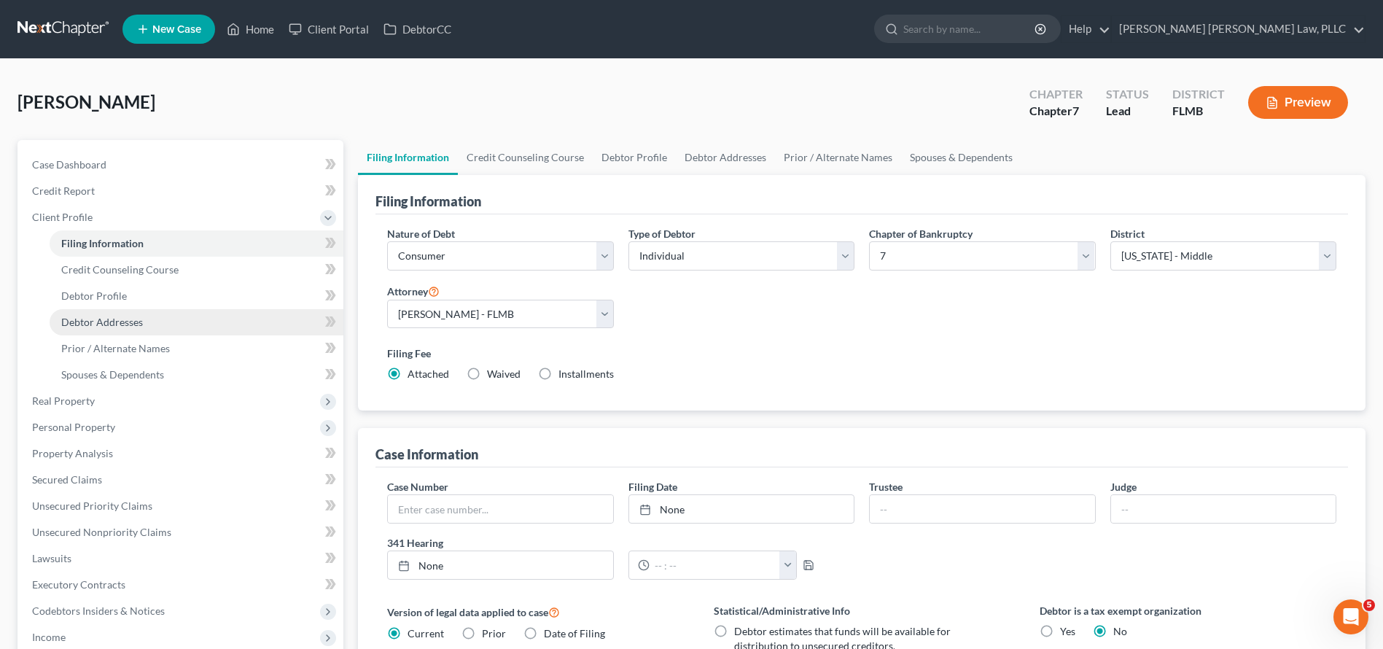
click at [112, 318] on span "Debtor Addresses" at bounding box center [102, 322] width 82 height 12
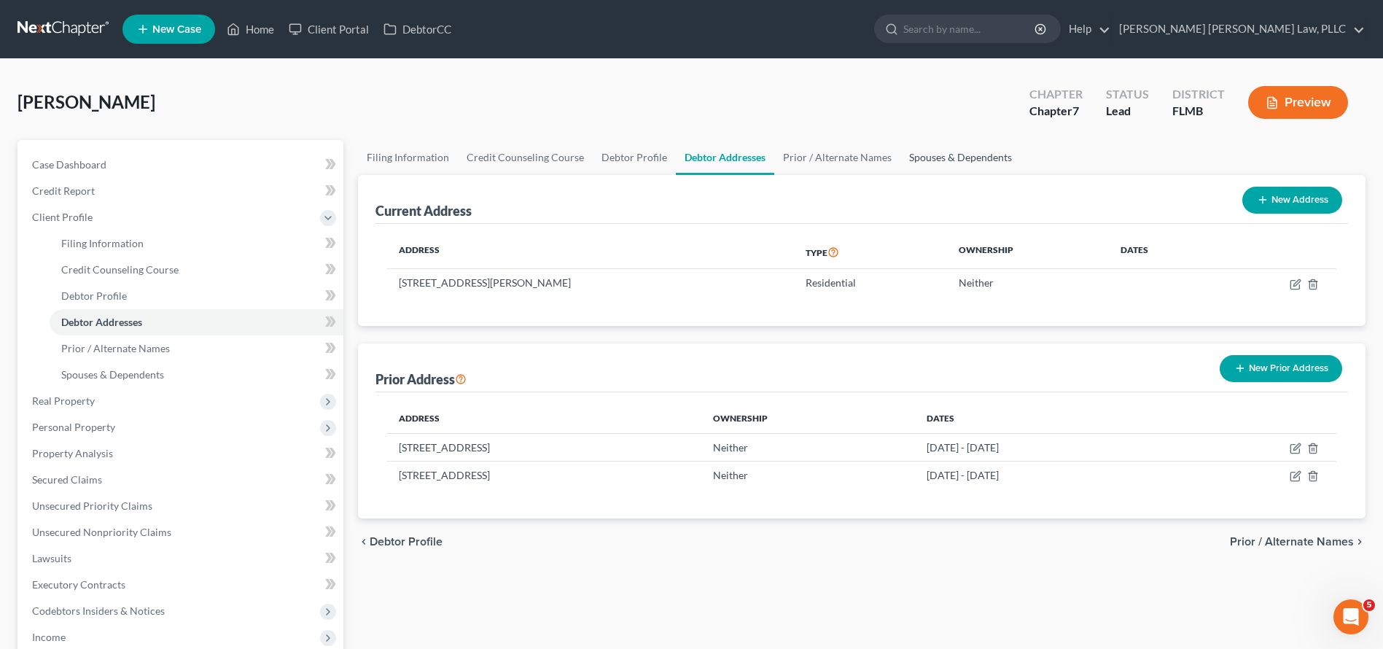
click at [997, 172] on link "Spouses & Dependents" at bounding box center [960, 157] width 120 height 35
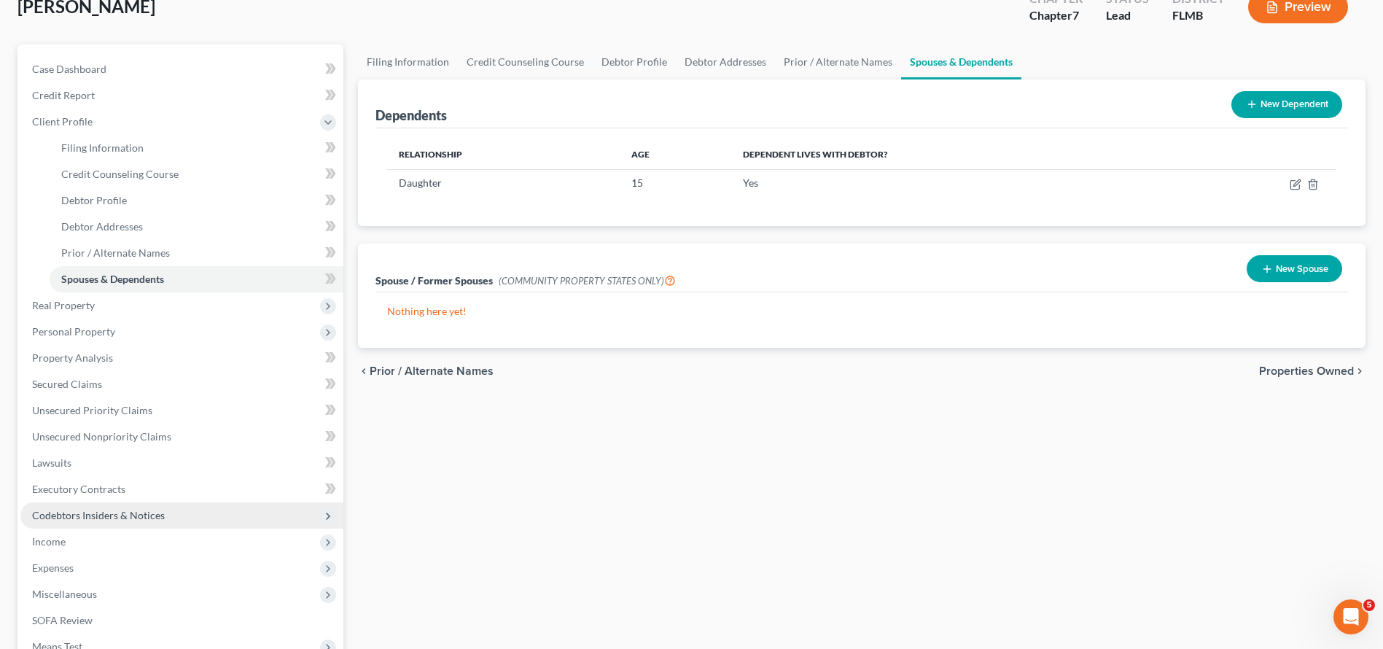
scroll to position [98, 0]
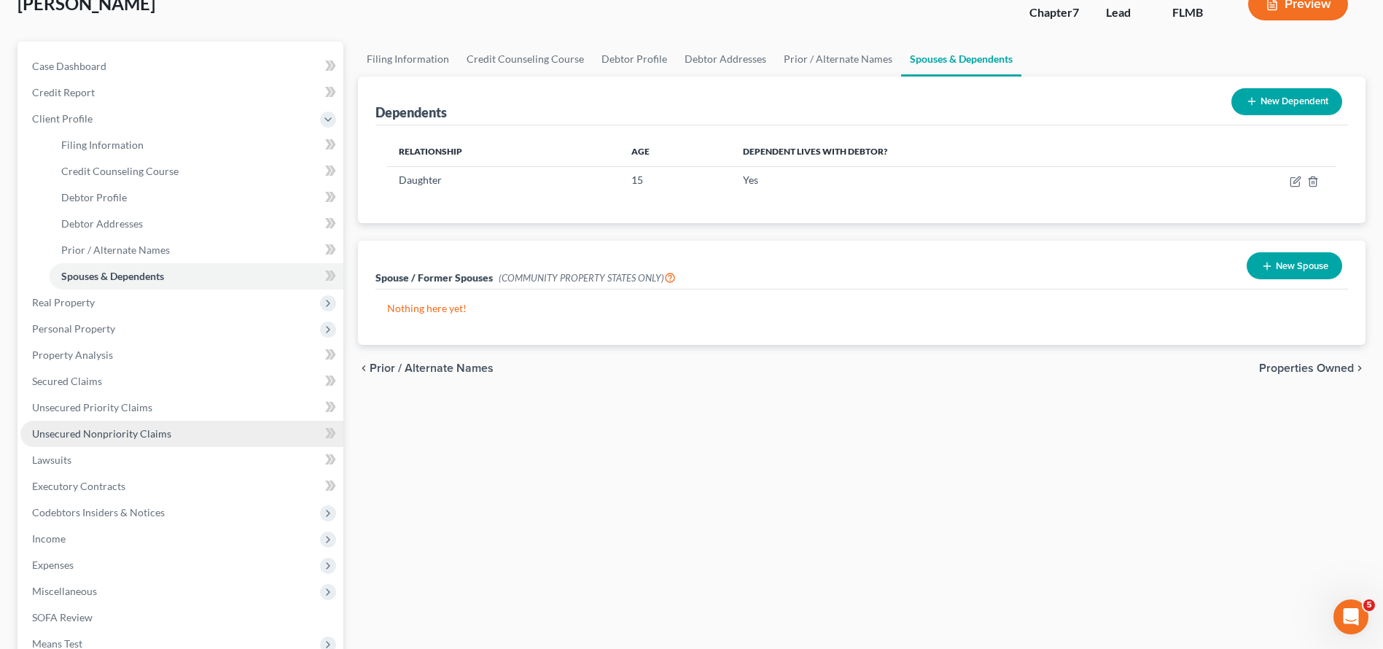
click at [62, 429] on span "Unsecured Nonpriority Claims" at bounding box center [101, 433] width 139 height 12
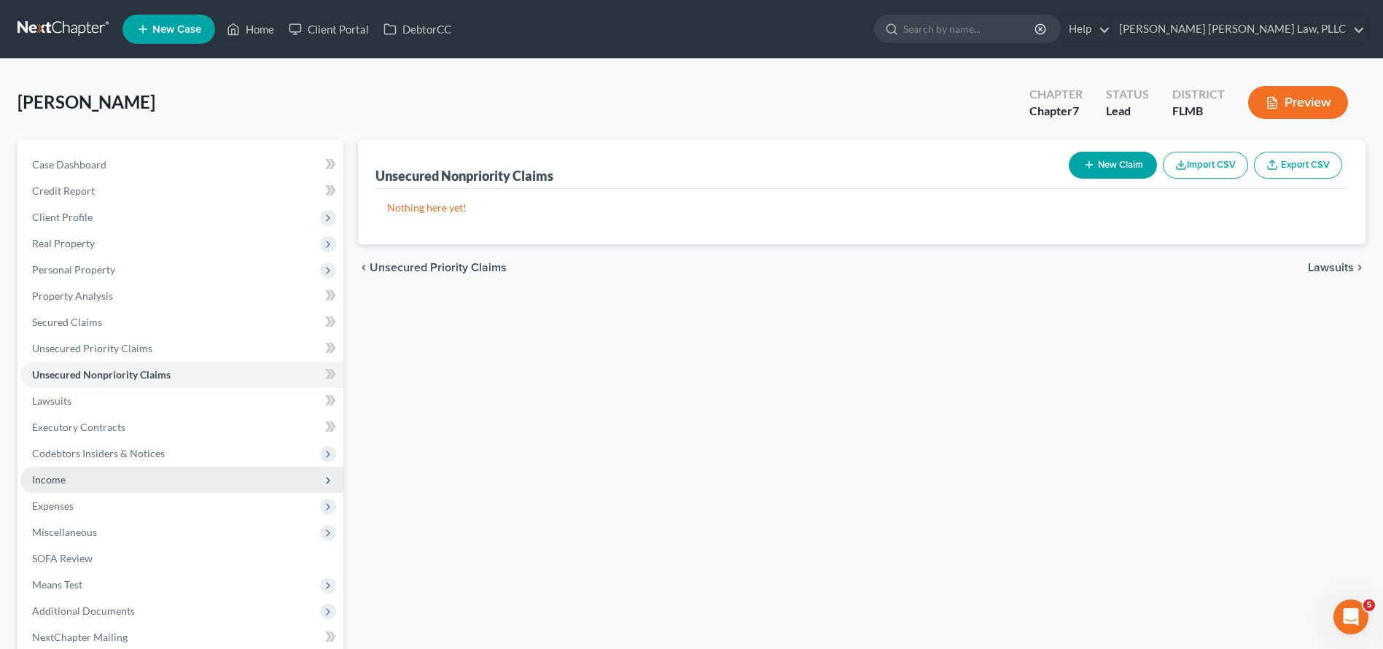
click at [52, 482] on span "Income" at bounding box center [49, 479] width 34 height 12
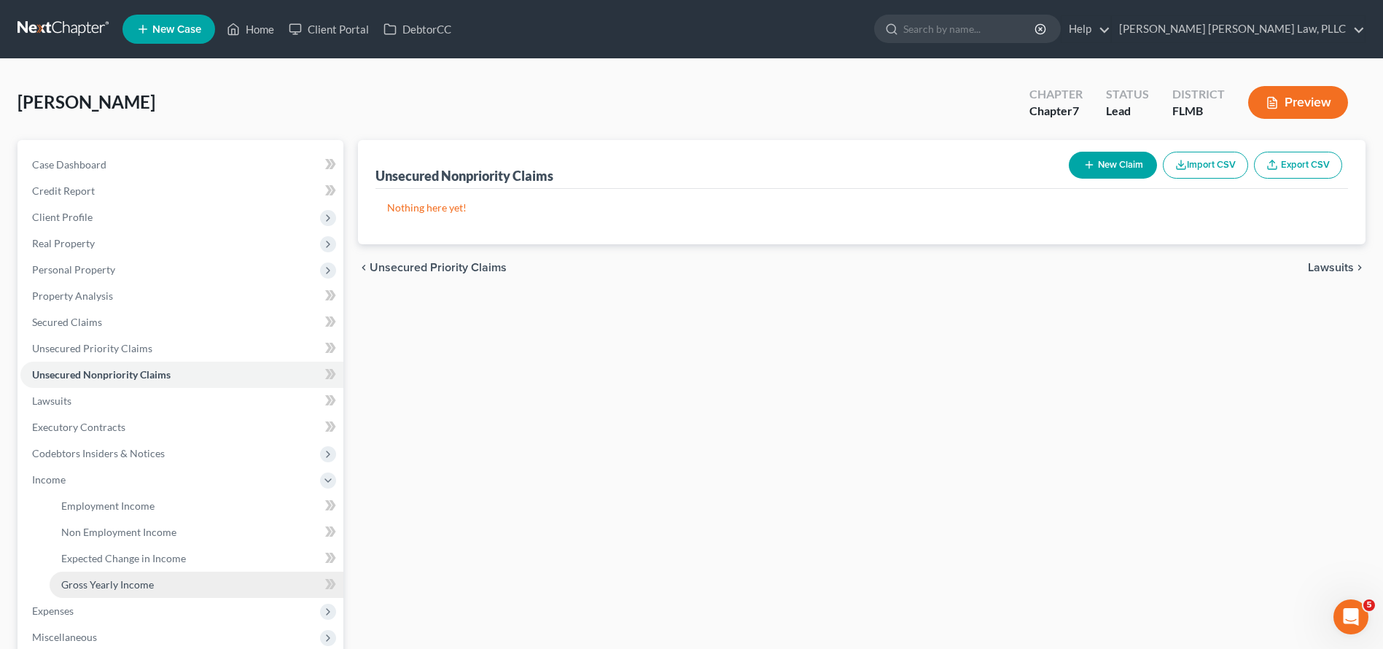
click at [110, 588] on span "Gross Yearly Income" at bounding box center [107, 584] width 93 height 12
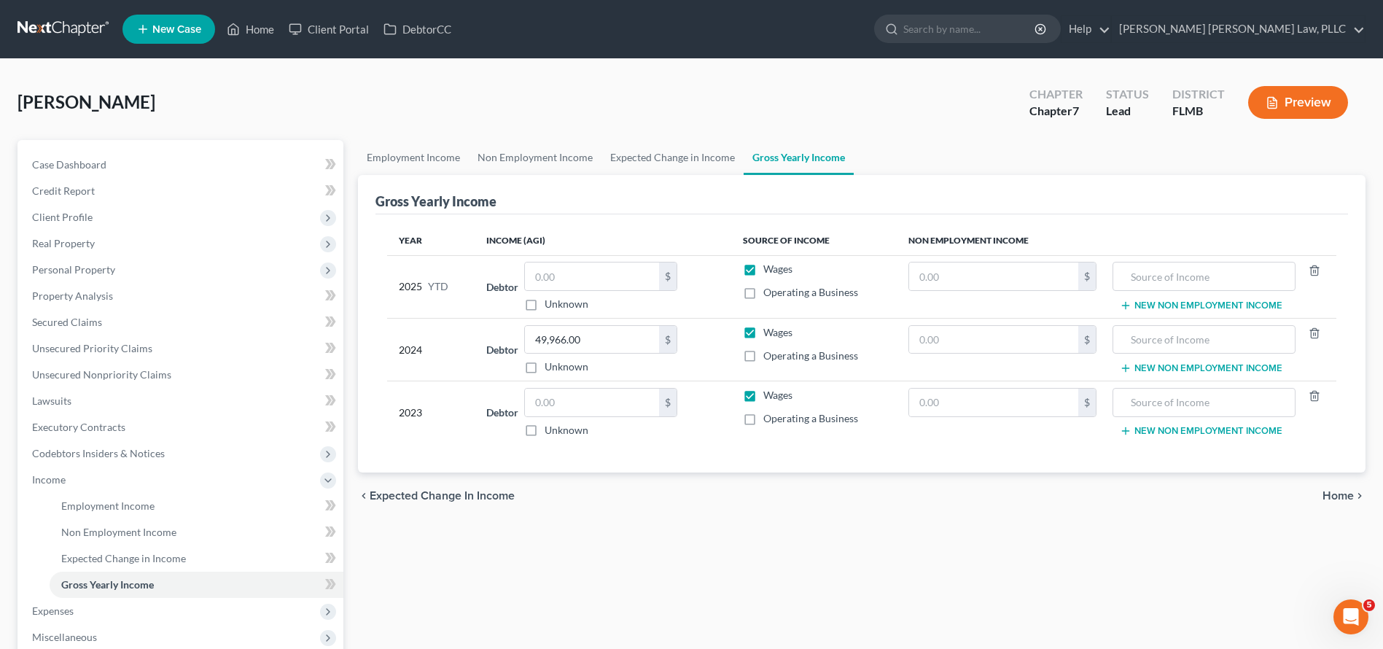
click at [562, 420] on div "$ Unknown" at bounding box center [600, 413] width 153 height 50
click at [556, 410] on input "text" at bounding box center [592, 403] width 134 height 28
type input "51,361"
click at [75, 214] on span "Client Profile" at bounding box center [62, 217] width 61 height 12
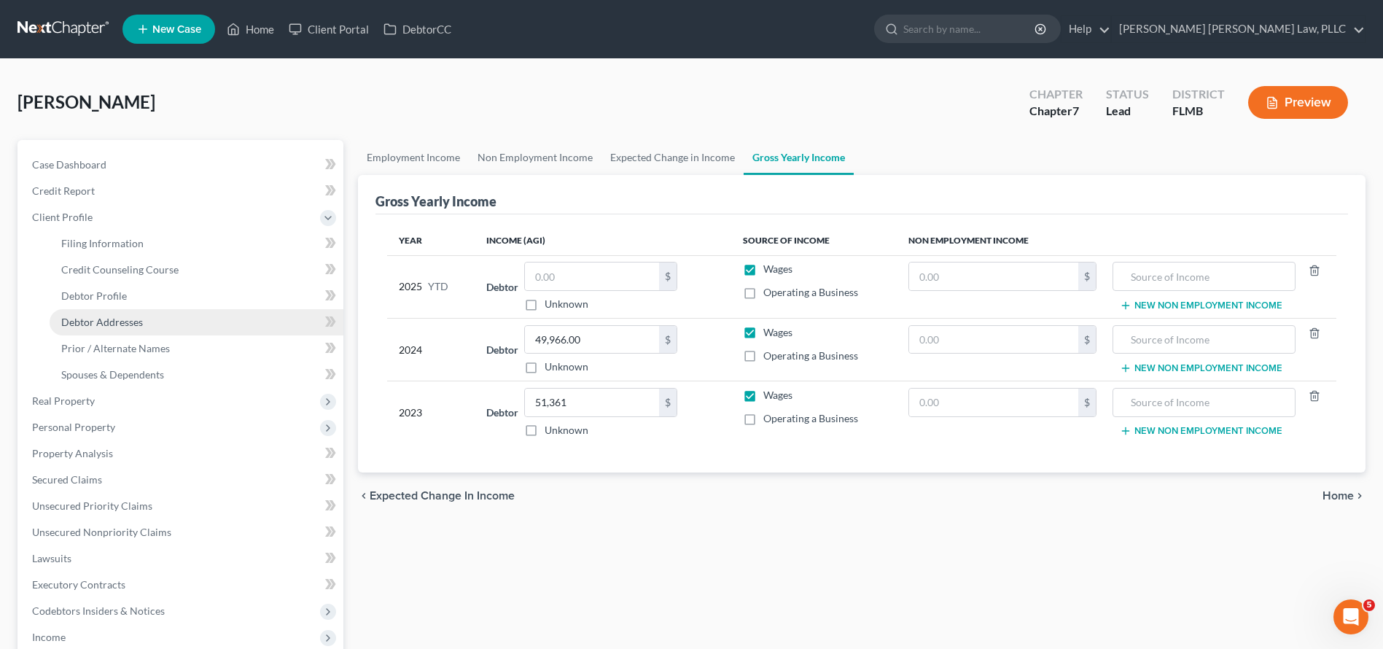
click at [87, 316] on span "Debtor Addresses" at bounding box center [102, 322] width 82 height 12
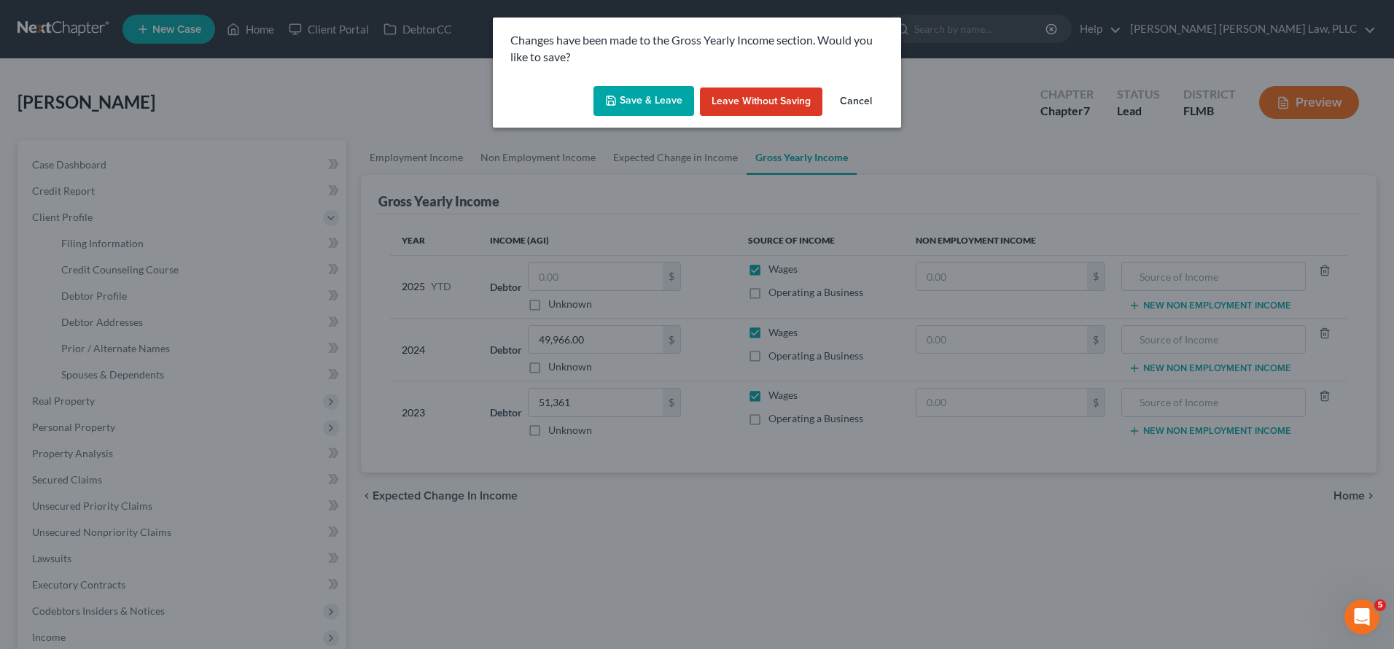
click at [648, 99] on button "Save & Leave" at bounding box center [643, 101] width 101 height 31
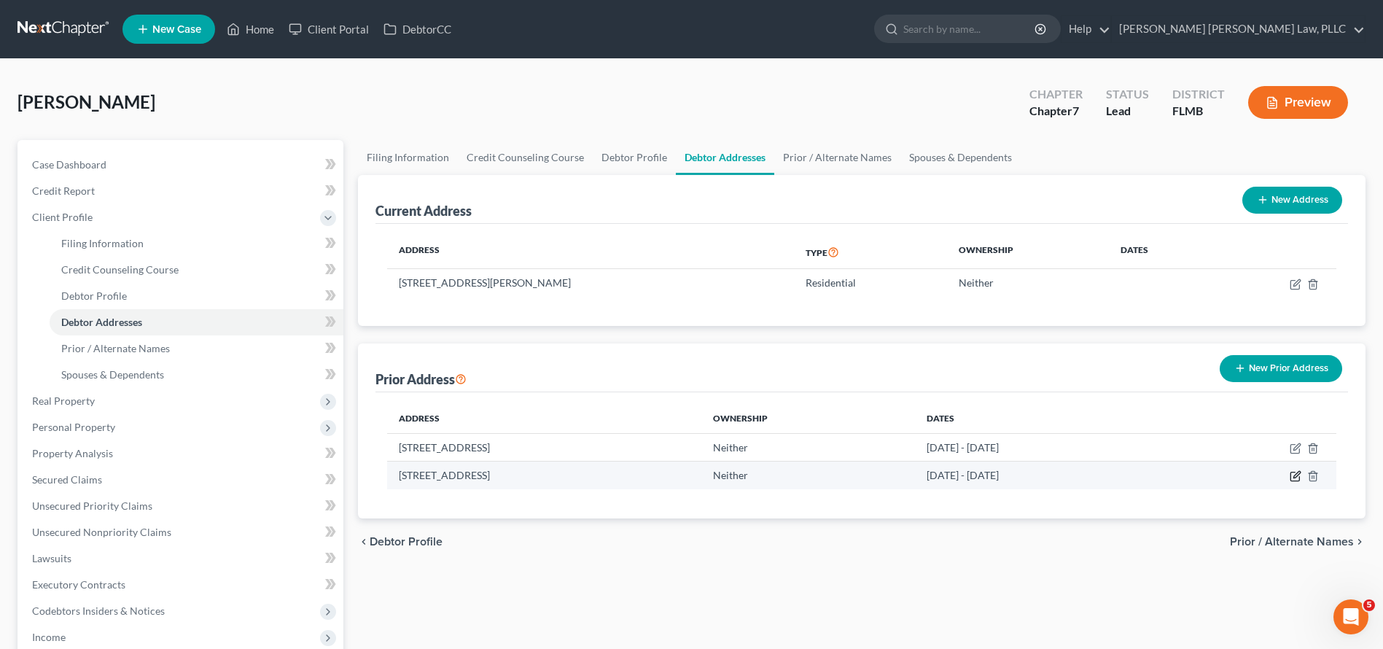
click at [1293, 474] on icon "button" at bounding box center [1296, 476] width 12 height 12
select select "9"
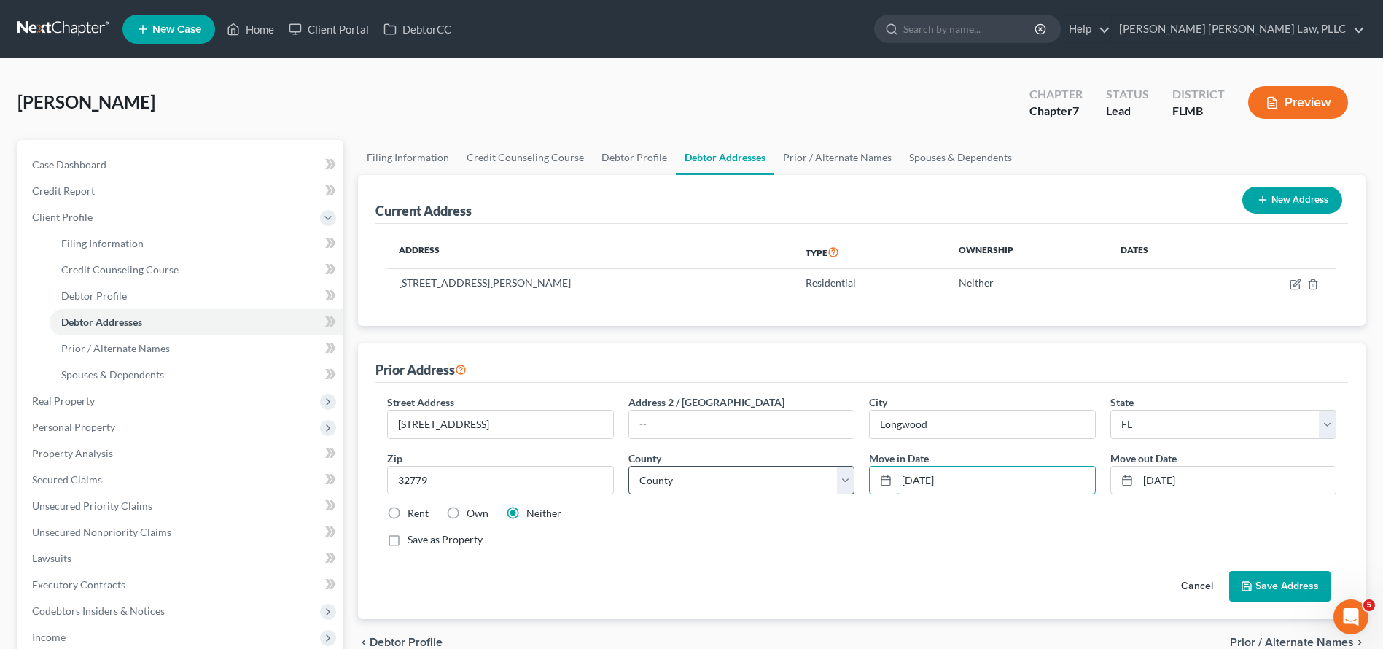
drag, startPoint x: 980, startPoint y: 483, endPoint x: 801, endPoint y: 470, distance: 179.2
click at [801, 470] on div "Street Address * [STREET_ADDRESS] * [GEOGRAPHIC_DATA] * State [US_STATE] AK AR …" at bounding box center [862, 476] width 964 height 165
click at [928, 467] on input "[DATE]" at bounding box center [996, 481] width 198 height 28
drag, startPoint x: 942, startPoint y: 475, endPoint x: 904, endPoint y: 471, distance: 38.1
click at [904, 471] on input "[DATE]" at bounding box center [996, 481] width 198 height 28
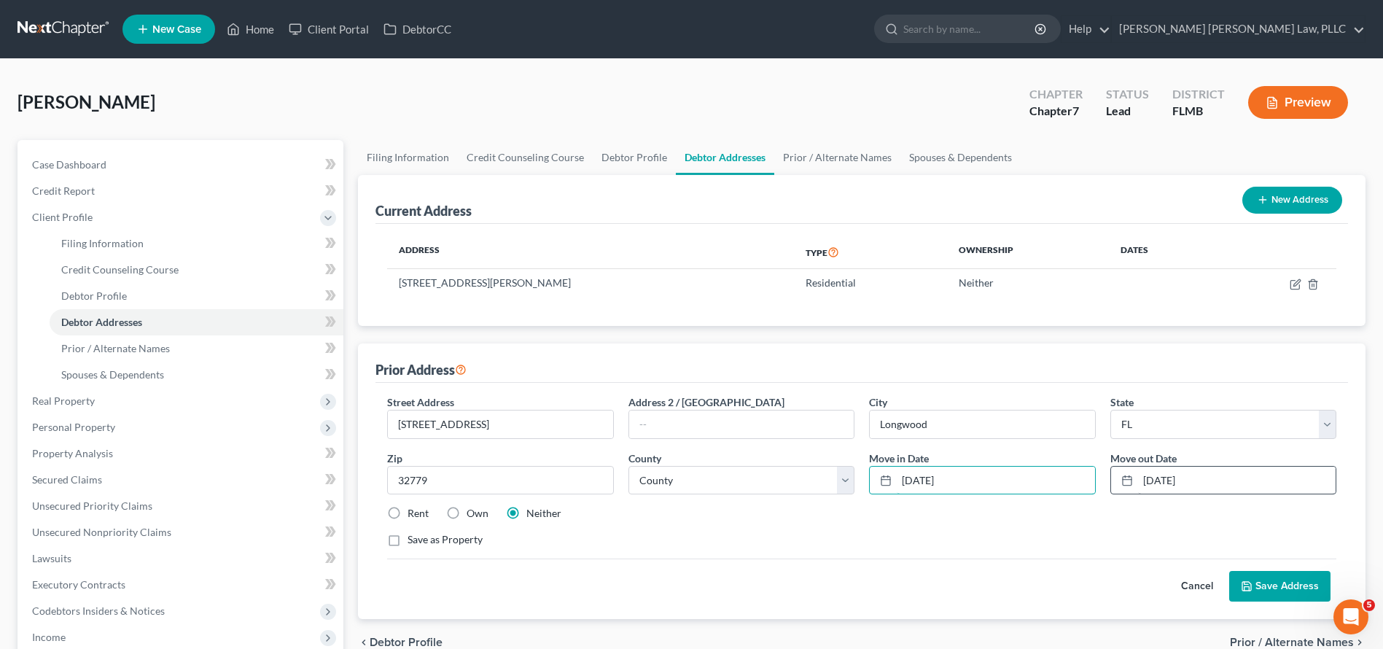
type input "[DATE]"
drag, startPoint x: 1215, startPoint y: 480, endPoint x: 1075, endPoint y: 480, distance: 140.0
click at [1075, 480] on div "Street Address * [STREET_ADDRESS] * [GEOGRAPHIC_DATA] * State [US_STATE] AK AR …" at bounding box center [862, 476] width 964 height 165
type input "[DATE]"
click at [1277, 587] on button "Save Address" at bounding box center [1279, 586] width 101 height 31
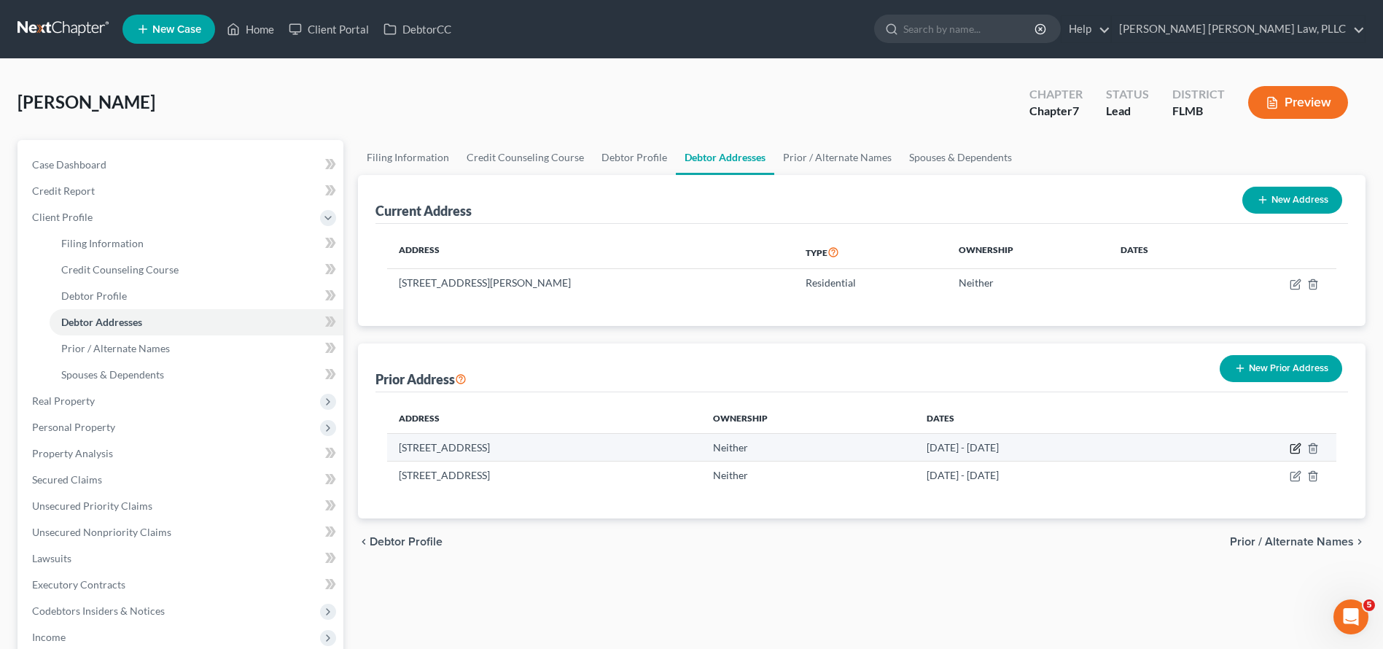
click at [1297, 445] on icon "button" at bounding box center [1296, 446] width 7 height 7
select select "9"
select select "47"
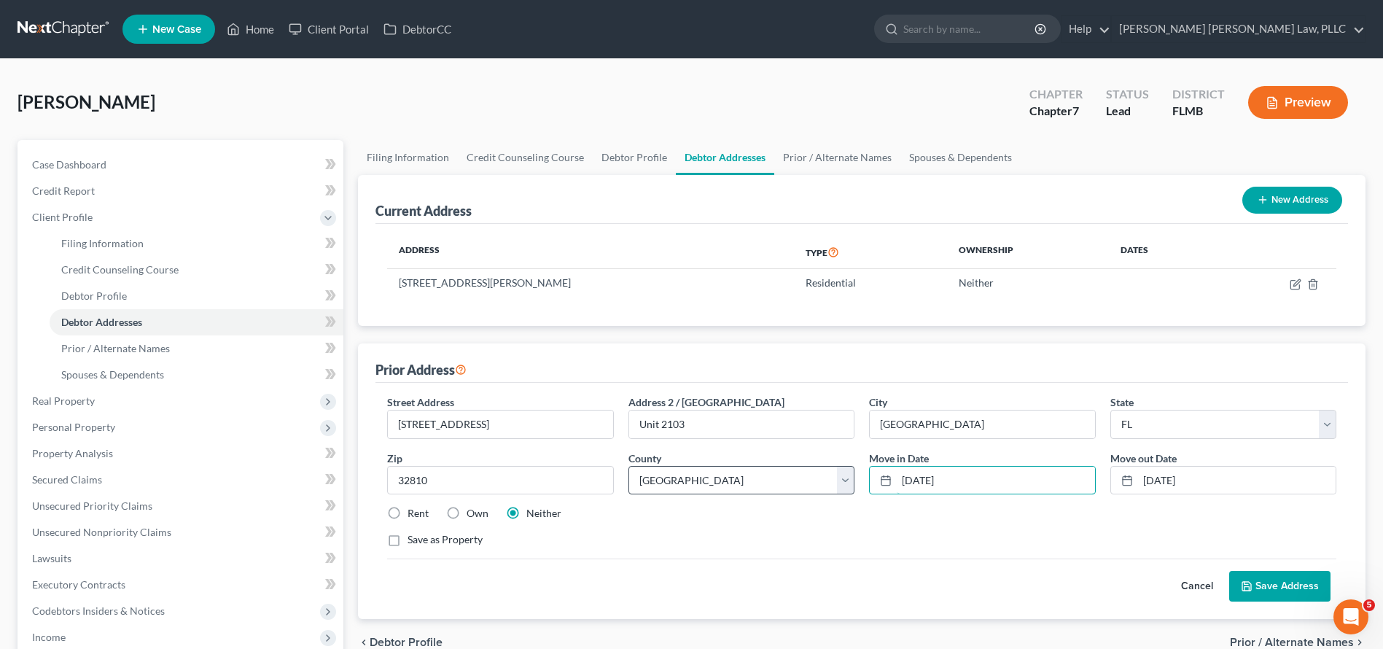
drag, startPoint x: 891, startPoint y: 478, endPoint x: 799, endPoint y: 477, distance: 91.9
click at [849, 477] on div "Street Address * [STREET_ADDRESS] * [GEOGRAPHIC_DATA] * State [US_STATE] AK AR …" at bounding box center [862, 476] width 964 height 165
type input "2"
type input "[DATE]"
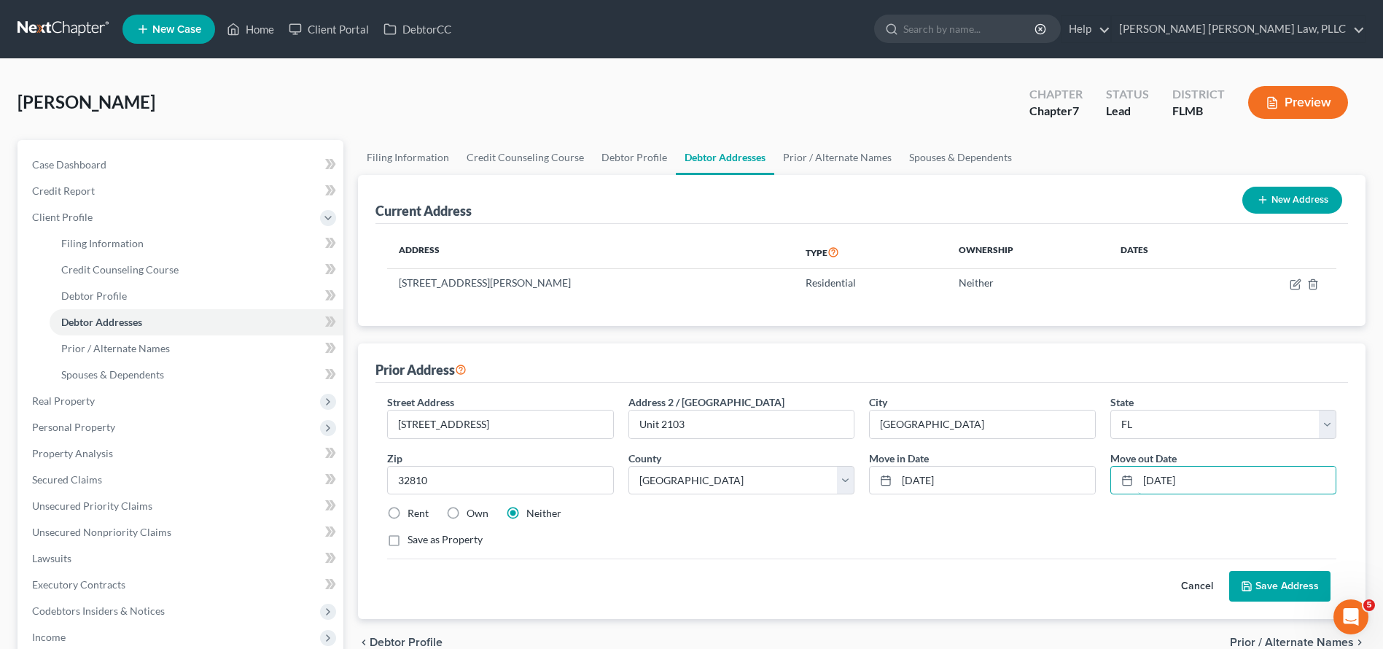
drag, startPoint x: 1234, startPoint y: 479, endPoint x: 1099, endPoint y: 488, distance: 135.2
click at [1099, 488] on div "Street Address * [STREET_ADDRESS] * [GEOGRAPHIC_DATA] * State [US_STATE] AK AR …" at bounding box center [862, 476] width 964 height 165
drag, startPoint x: 1202, startPoint y: 483, endPoint x: 1143, endPoint y: 482, distance: 59.1
click at [1143, 482] on input "[DATE]" at bounding box center [1237, 481] width 198 height 28
click at [1197, 485] on input "[DATE]" at bounding box center [1237, 481] width 198 height 28
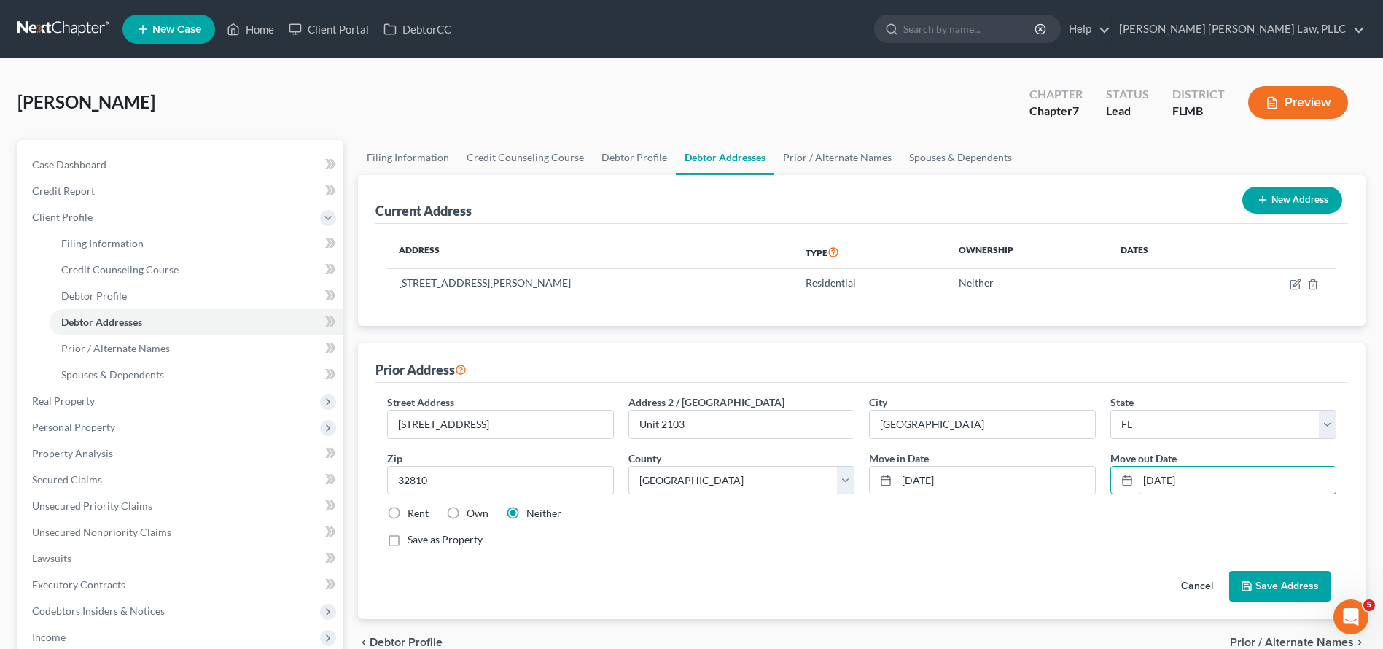
drag, startPoint x: 1256, startPoint y: 480, endPoint x: 1096, endPoint y: 488, distance: 160.6
click at [1096, 488] on div "Street Address * [STREET_ADDRESS] * [GEOGRAPHIC_DATA] * State [US_STATE] AK AR …" at bounding box center [862, 476] width 964 height 165
drag, startPoint x: 1215, startPoint y: 477, endPoint x: 1116, endPoint y: 478, distance: 98.4
click at [1116, 478] on div "[DATE]" at bounding box center [1223, 480] width 226 height 29
type input "[DATE]"
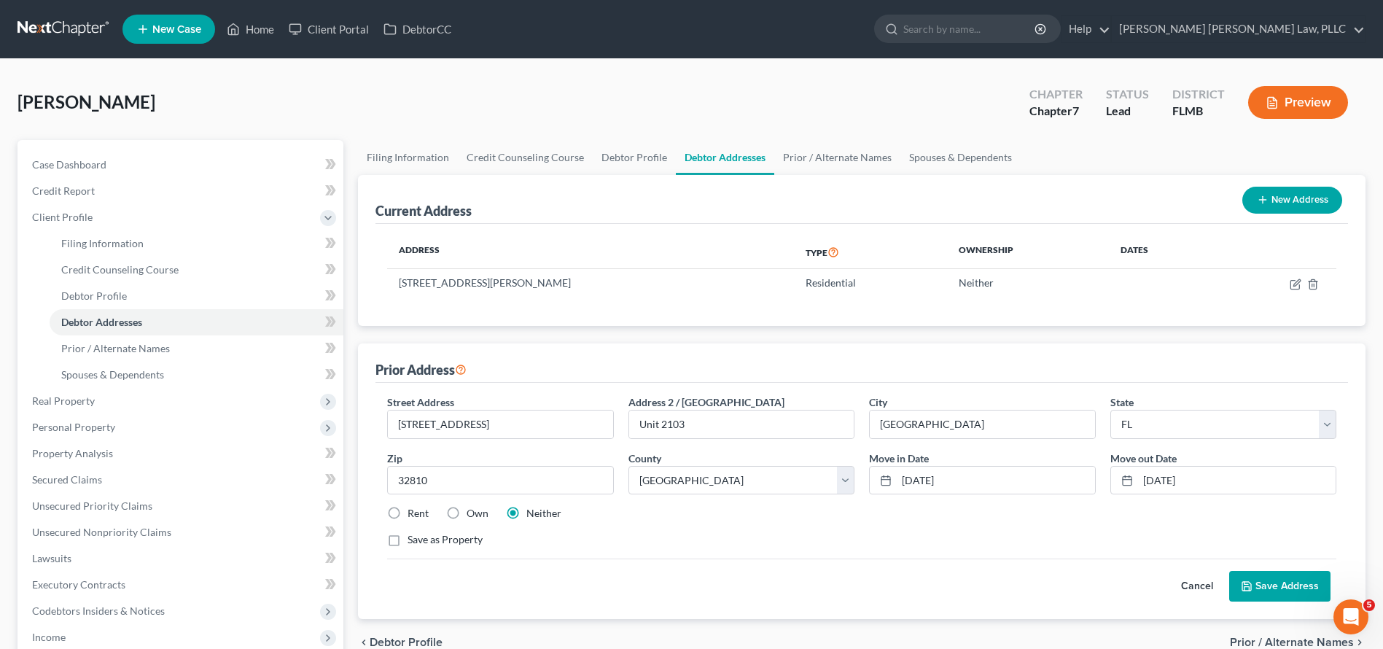
click at [1312, 584] on button "Save Address" at bounding box center [1279, 586] width 101 height 31
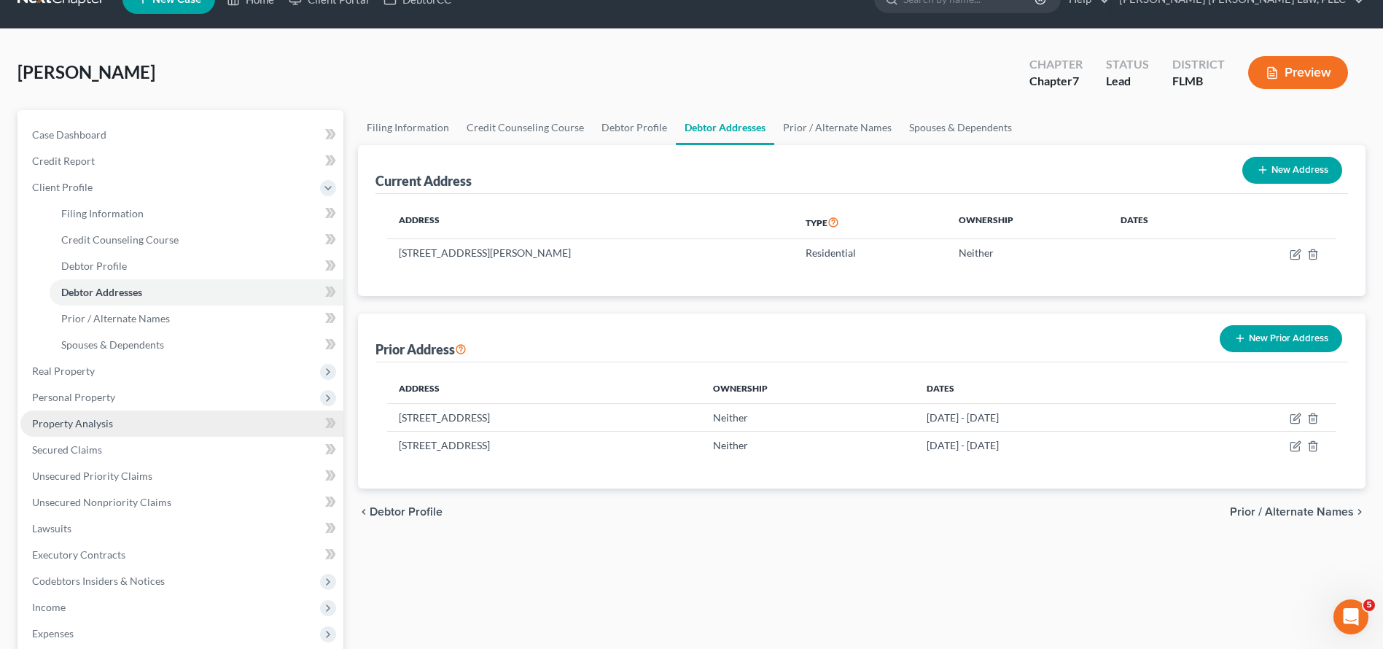
scroll to position [160, 0]
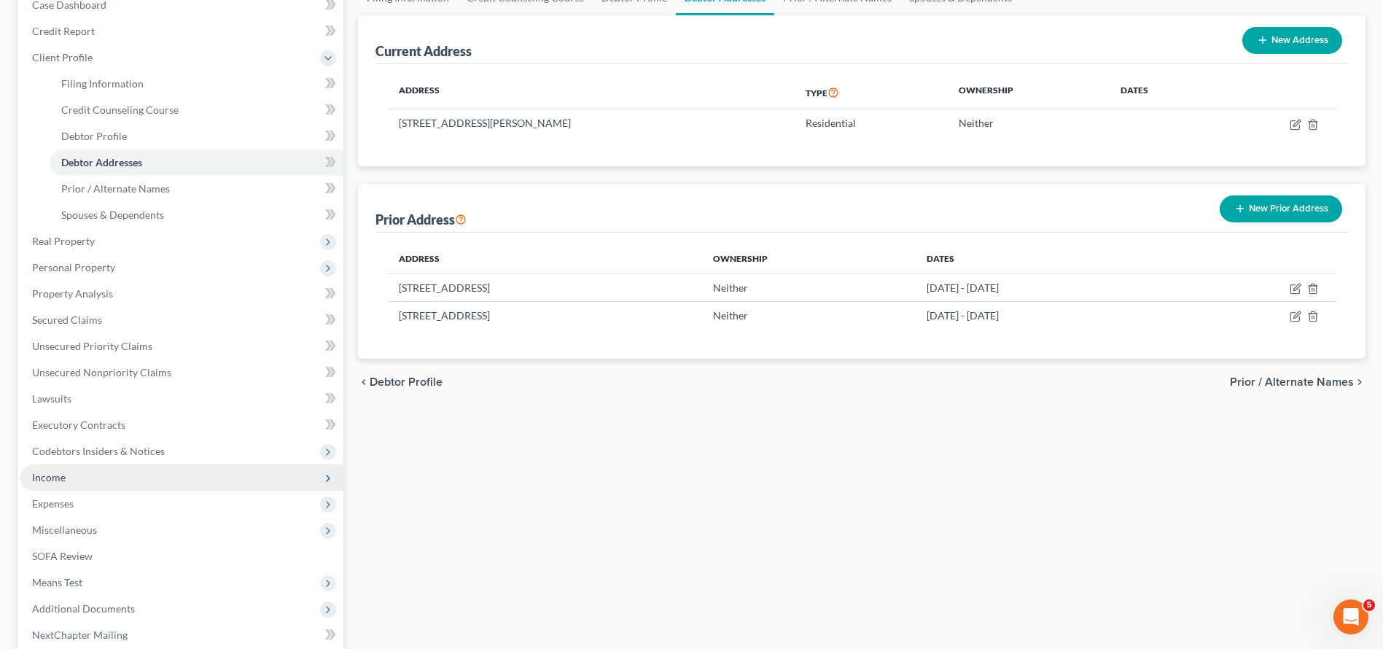
click at [85, 480] on span "Income" at bounding box center [181, 477] width 323 height 26
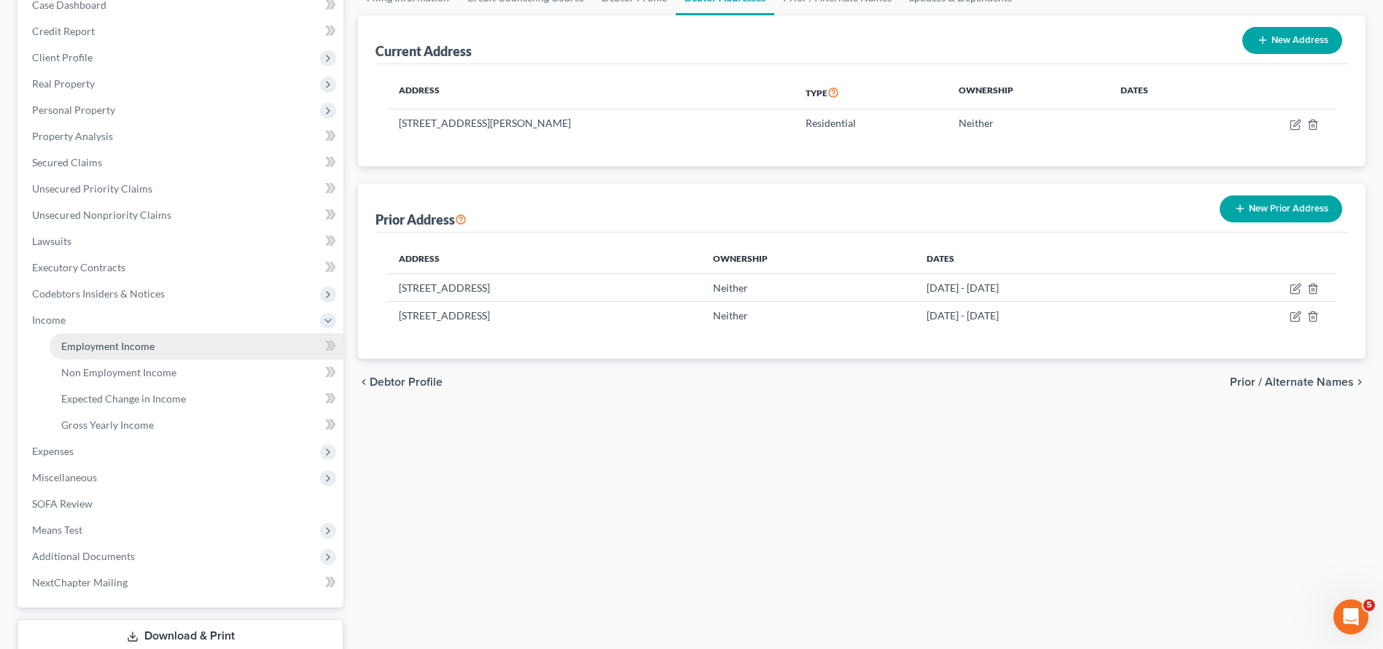
click at [137, 336] on link "Employment Income" at bounding box center [197, 346] width 294 height 26
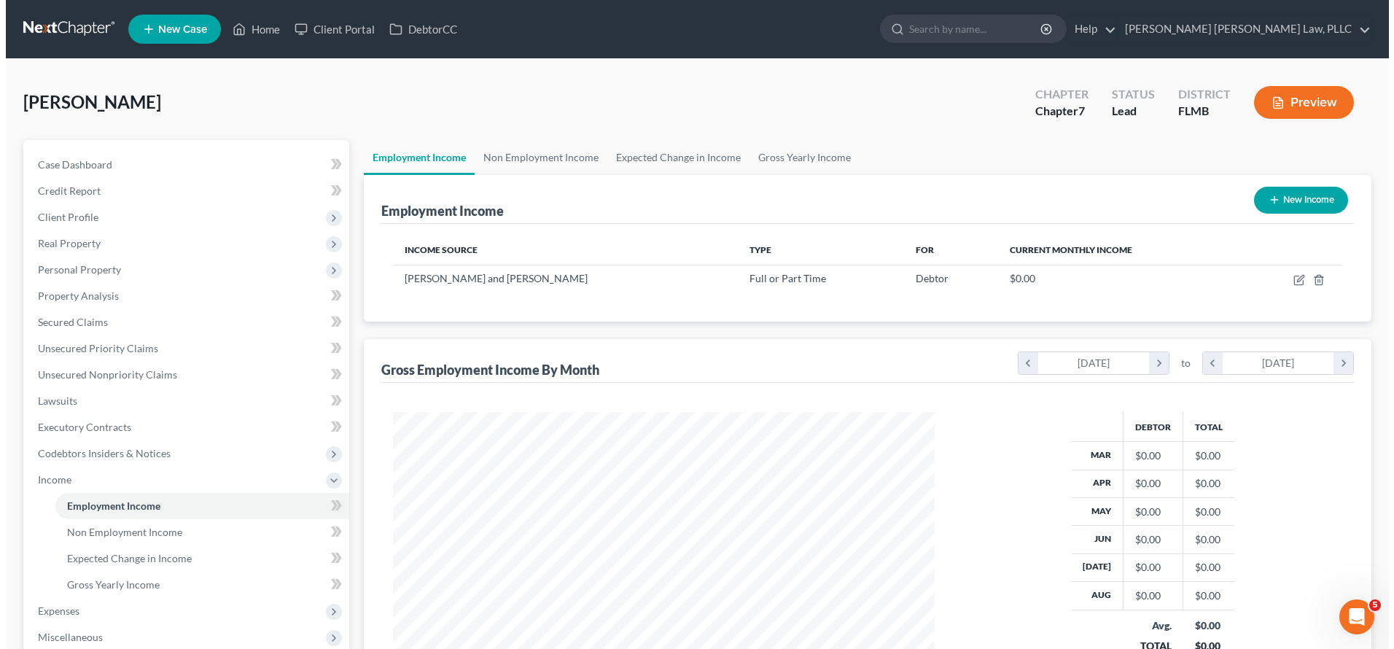
scroll to position [270, 570]
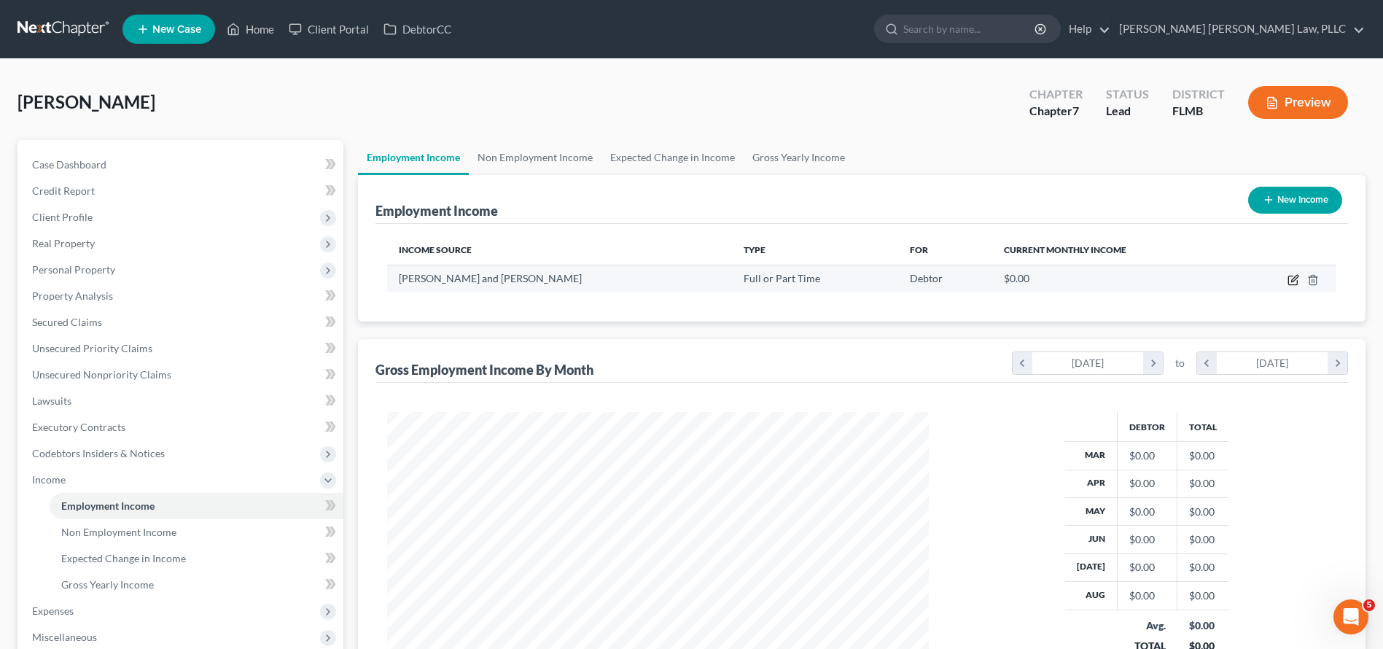
click at [1290, 279] on icon "button" at bounding box center [1294, 280] width 12 height 12
select select "0"
select select "1"
select select "2"
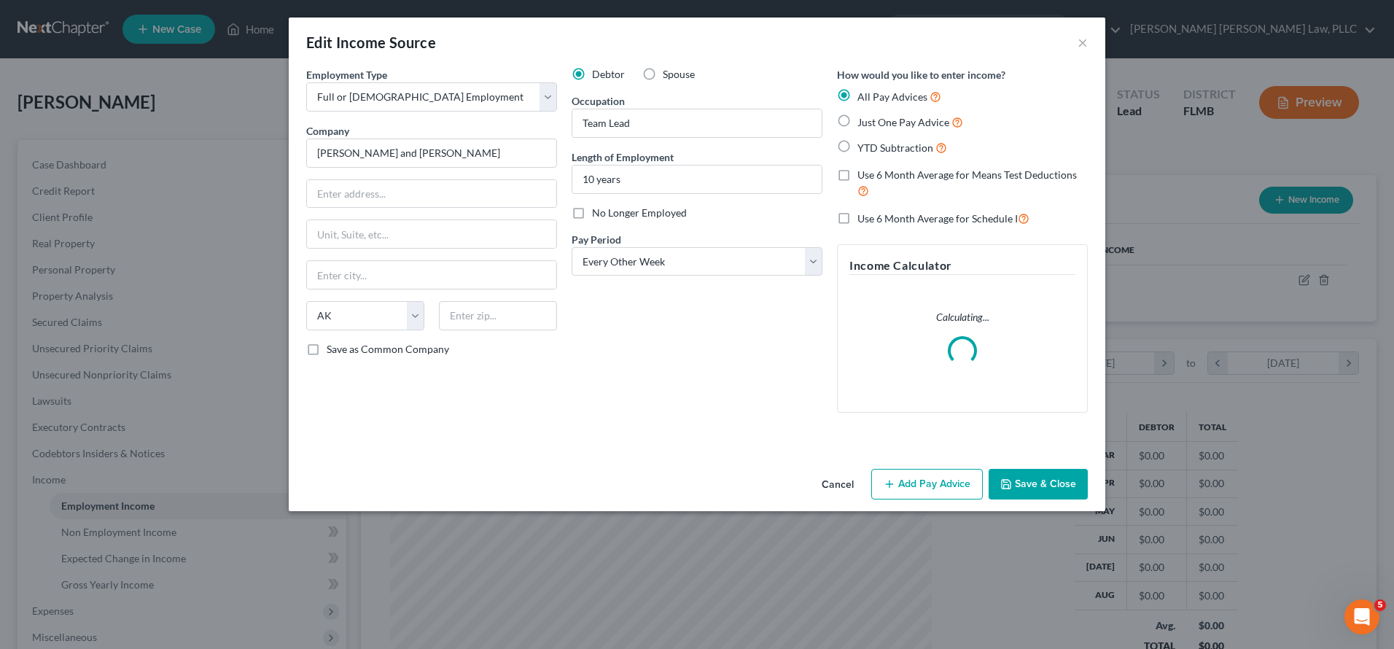
scroll to position [273, 576]
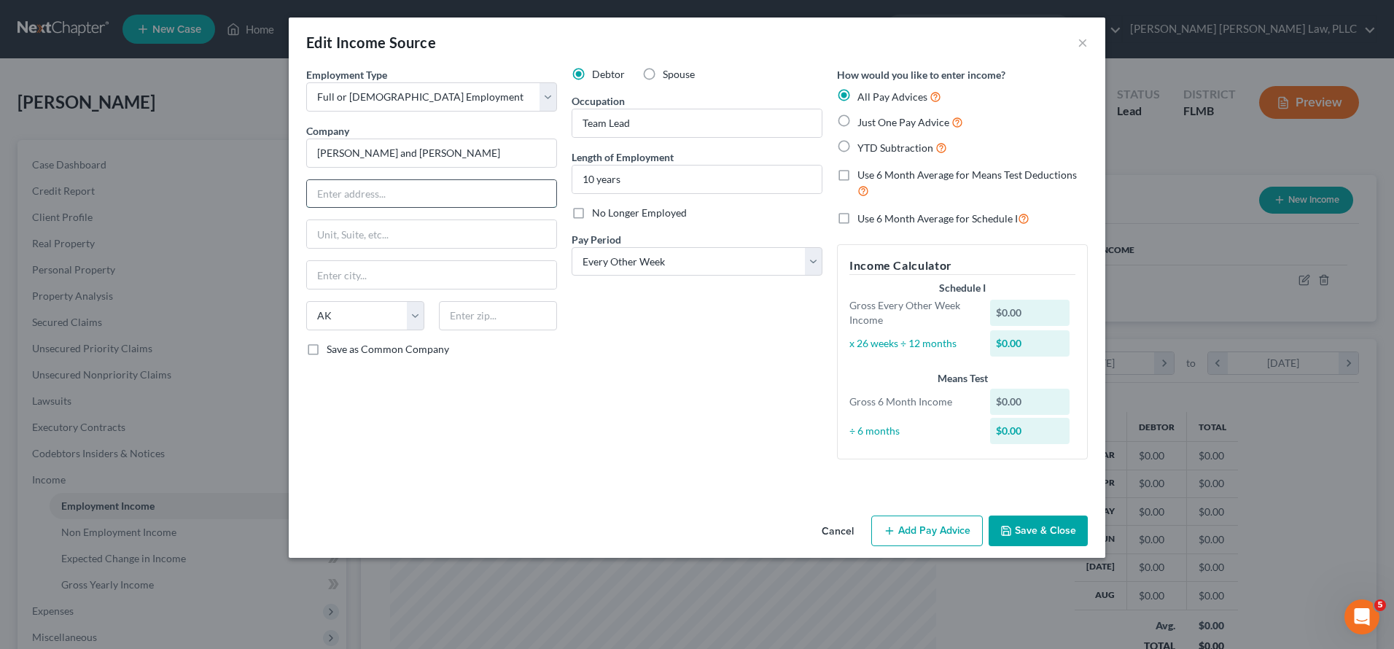
paste input "[STREET_ADDRESS]"
drag, startPoint x: 459, startPoint y: 192, endPoint x: 401, endPoint y: 189, distance: 58.4
click at [401, 189] on input "[STREET_ADDRESS]" at bounding box center [431, 194] width 249 height 28
type input "[STREET_ADDRESS]"
paste input "Suite 1600"
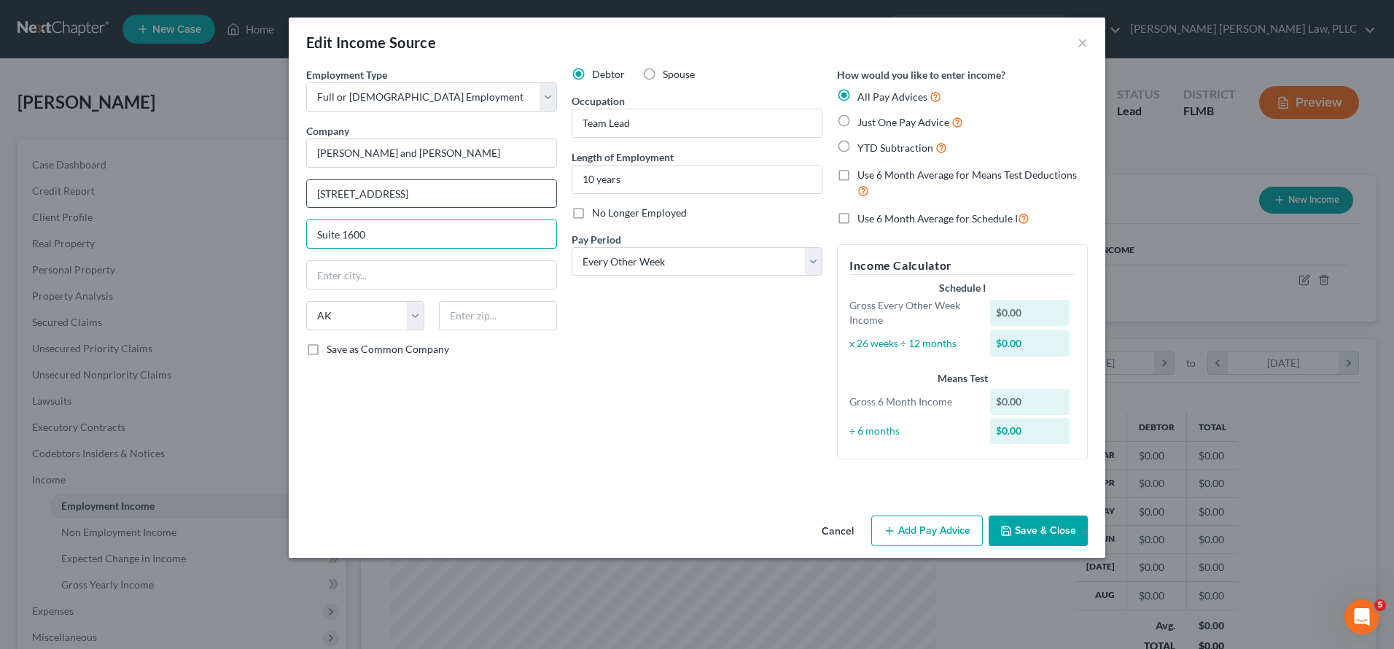
type input "Suite 1600"
click at [407, 188] on input "[STREET_ADDRESS]" at bounding box center [431, 194] width 249 height 28
type input "[STREET_ADDRESS]"
click at [479, 332] on div "State [US_STATE] AK AR AZ CA CO CT DE DC [GEOGRAPHIC_DATA] [GEOGRAPHIC_DATA] GU…" at bounding box center [431, 321] width 265 height 41
click at [477, 319] on input "text" at bounding box center [498, 315] width 118 height 29
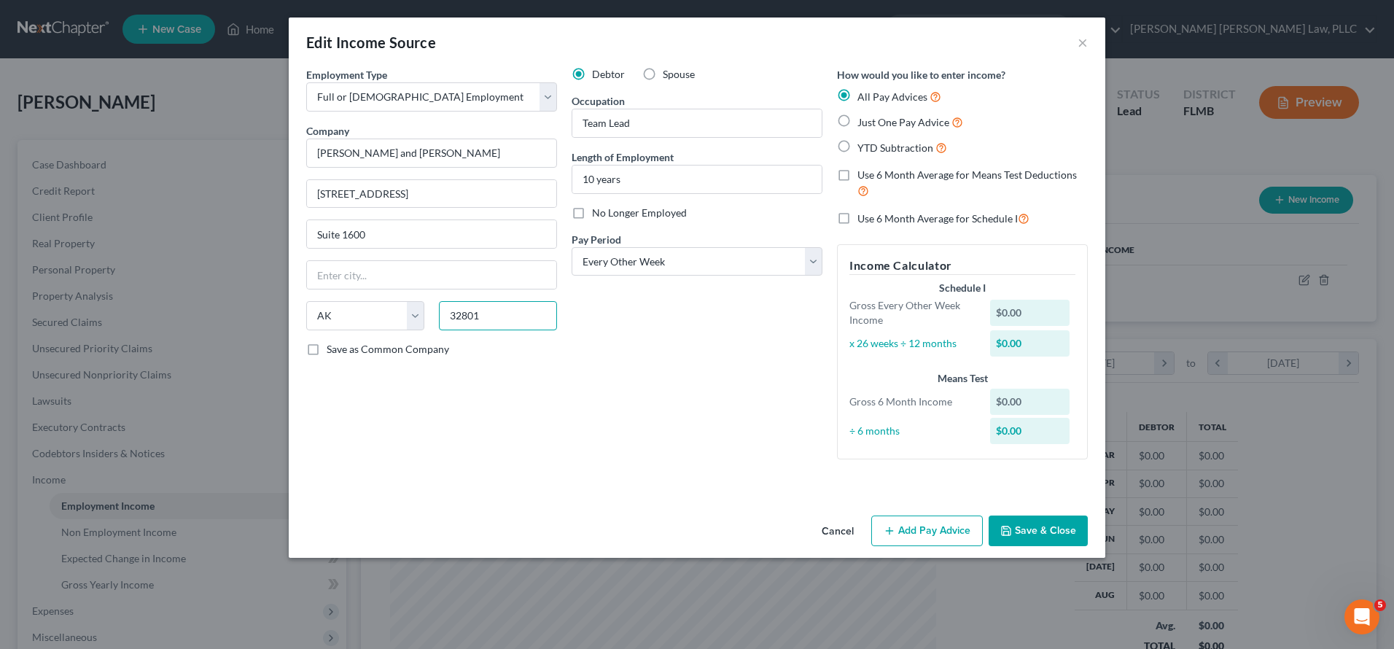
type input "32801"
type input "Orlando"
select select "9"
click at [370, 152] on input "[PERSON_NAME] and [PERSON_NAME]" at bounding box center [431, 153] width 251 height 29
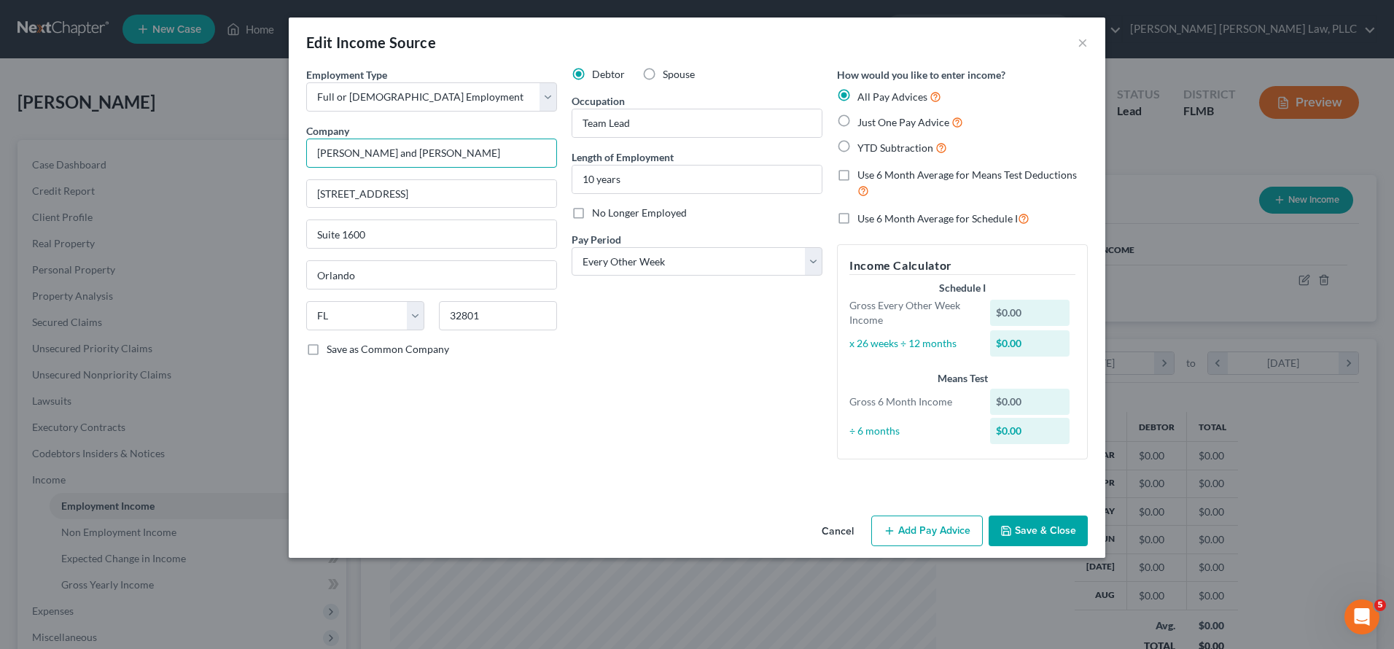
click at [359, 152] on input "[PERSON_NAME] and [PERSON_NAME]" at bounding box center [431, 153] width 251 height 29
type input "[PERSON_NAME] & [PERSON_NAME]"
click at [752, 400] on div "Debtor Spouse Occupation Team Lead Length of Employment 10 years No Longer Empl…" at bounding box center [696, 269] width 265 height 404
click at [902, 529] on button "Add Pay Advice" at bounding box center [927, 530] width 112 height 31
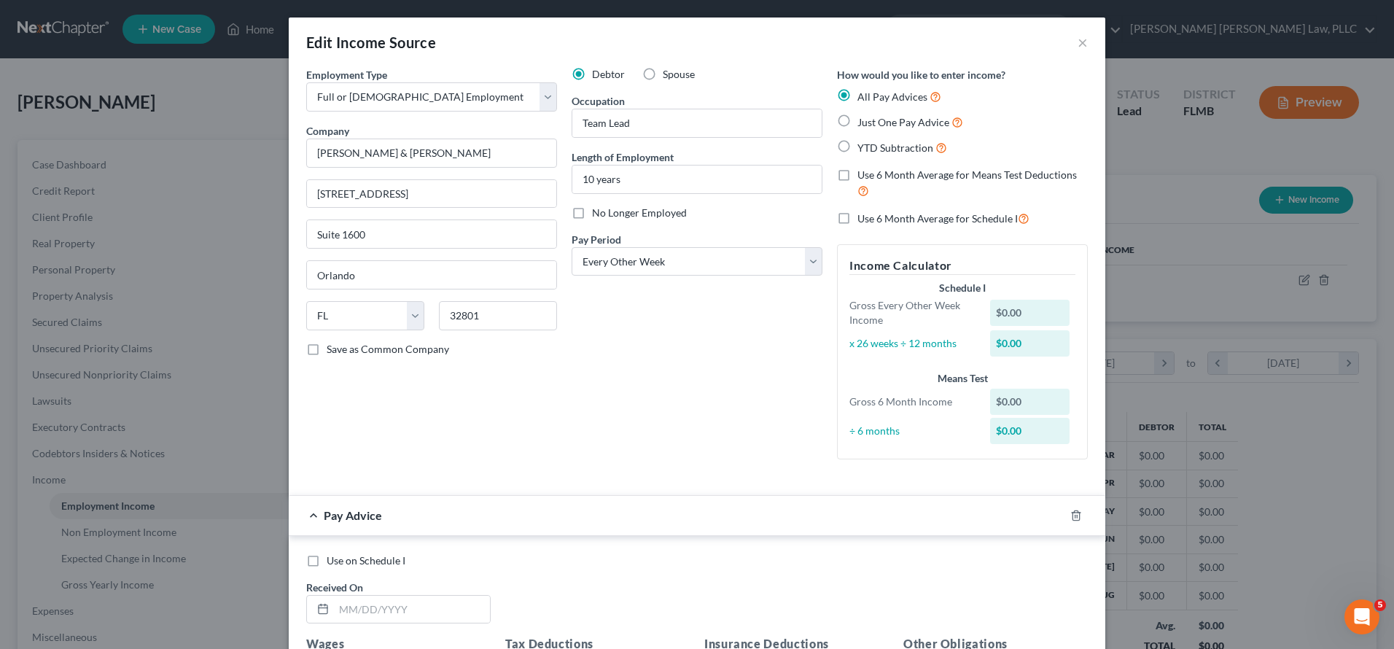
scroll to position [155, 0]
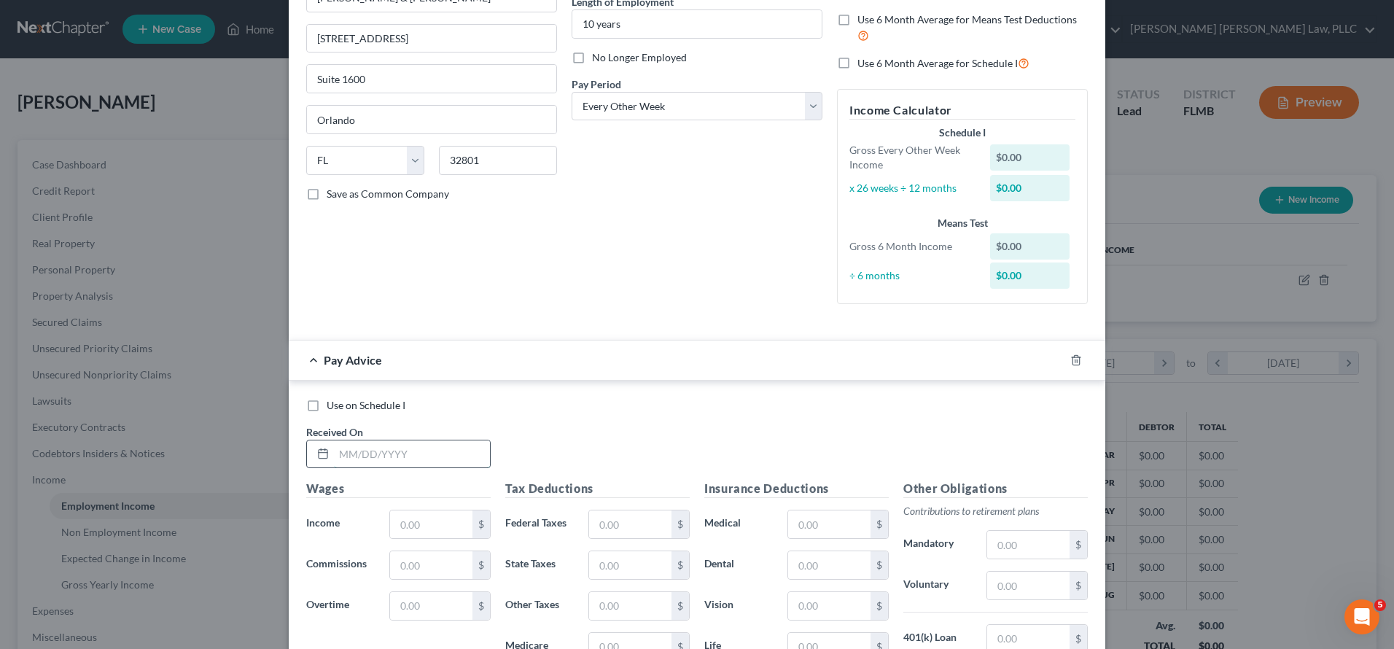
click at [349, 456] on input "text" at bounding box center [412, 454] width 156 height 28
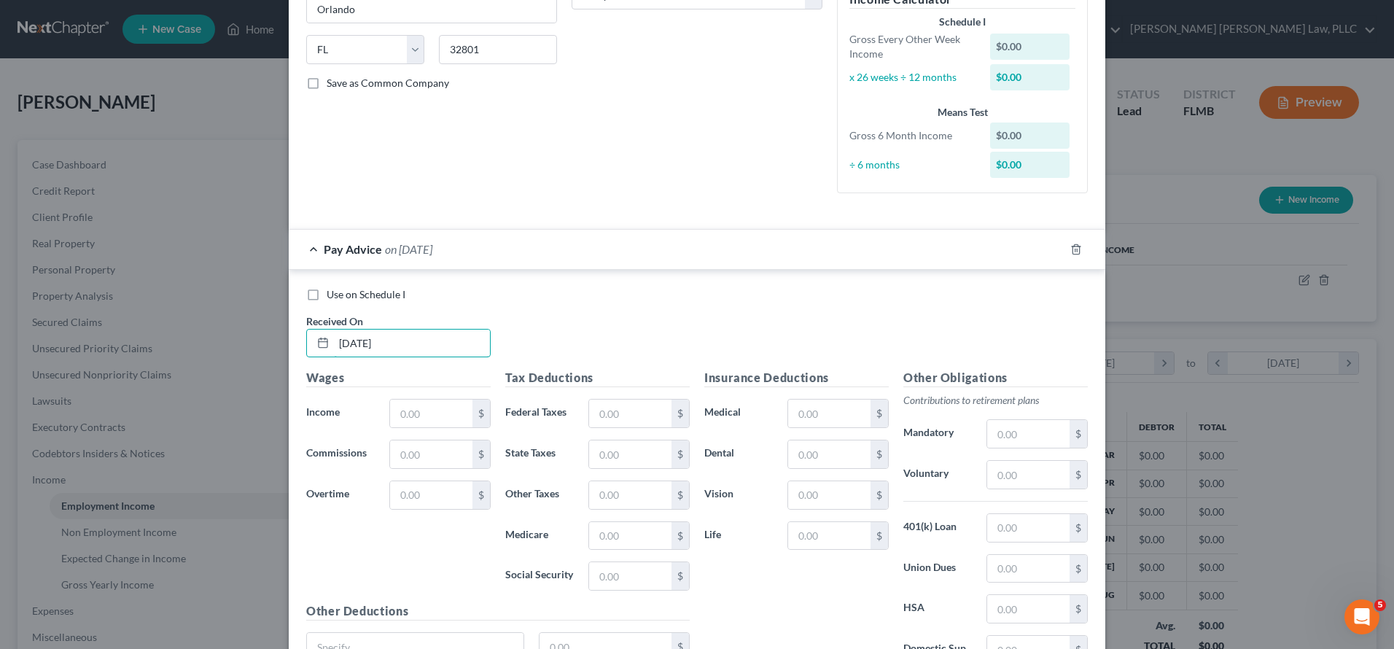
scroll to position [266, 0]
type input "[DATE]"
click at [420, 419] on input "text" at bounding box center [431, 414] width 82 height 28
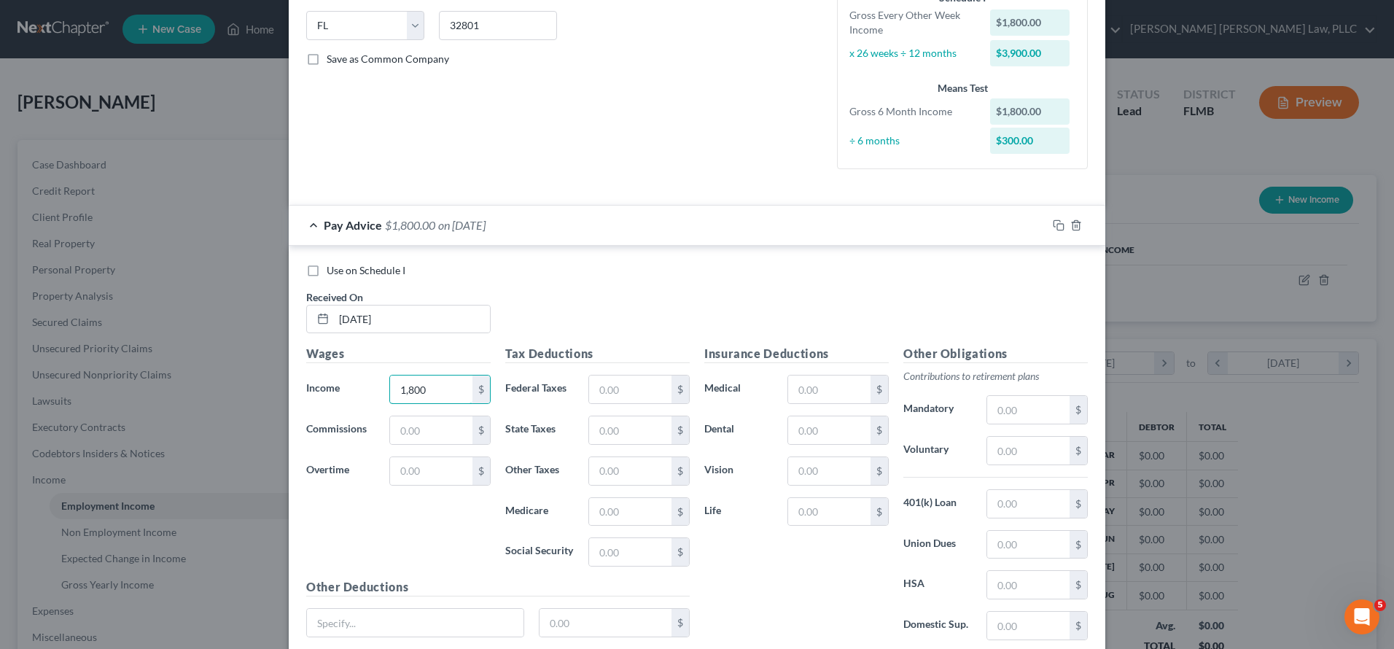
scroll to position [309, 0]
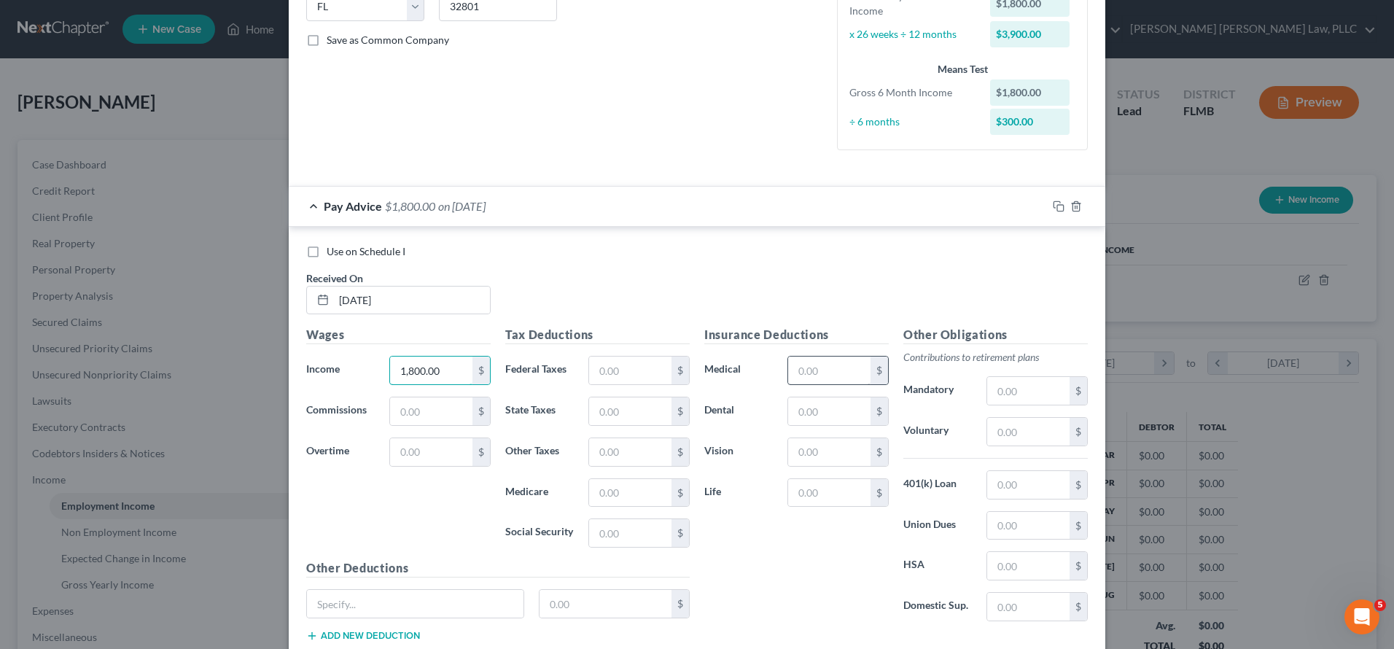
type input "1,800.00"
click at [838, 365] on input "text" at bounding box center [829, 371] width 82 height 28
type input "116.03"
click at [643, 367] on input "text" at bounding box center [630, 371] width 82 height 28
type input "25.04"
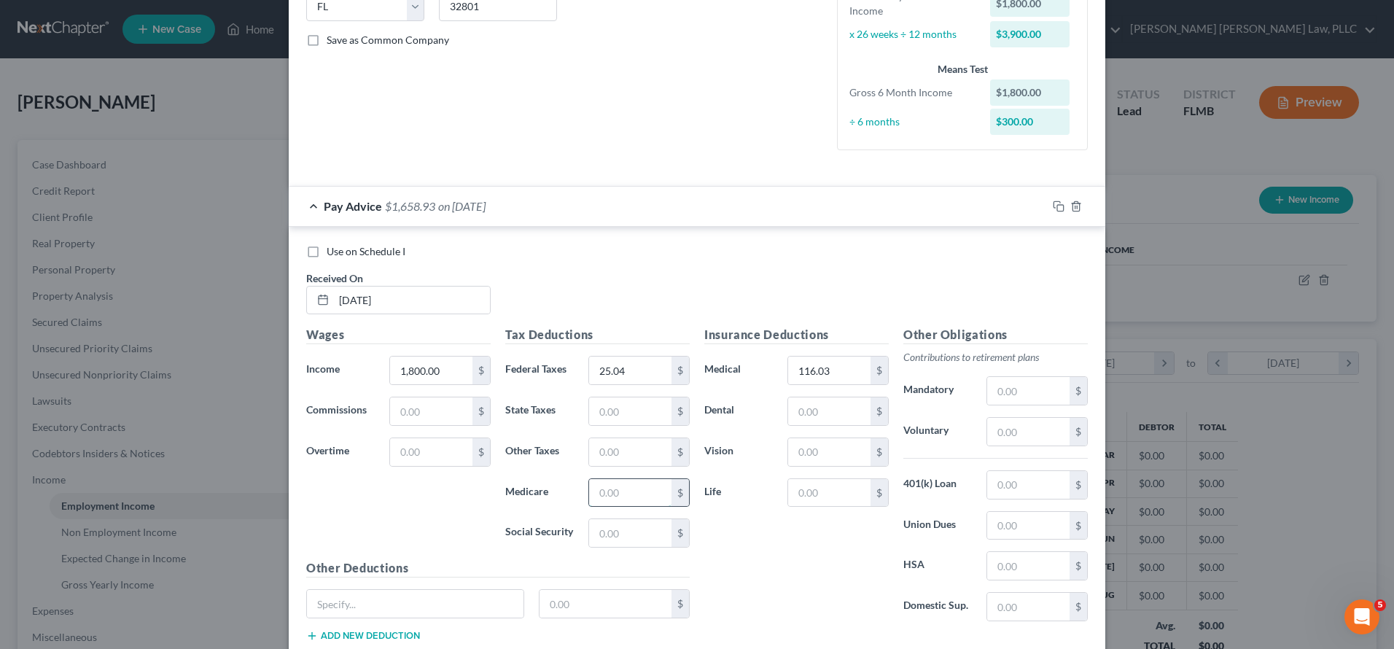
click at [621, 501] on input "text" at bounding box center [630, 493] width 82 height 28
type input "26.45"
click at [620, 541] on input "text" at bounding box center [630, 533] width 82 height 28
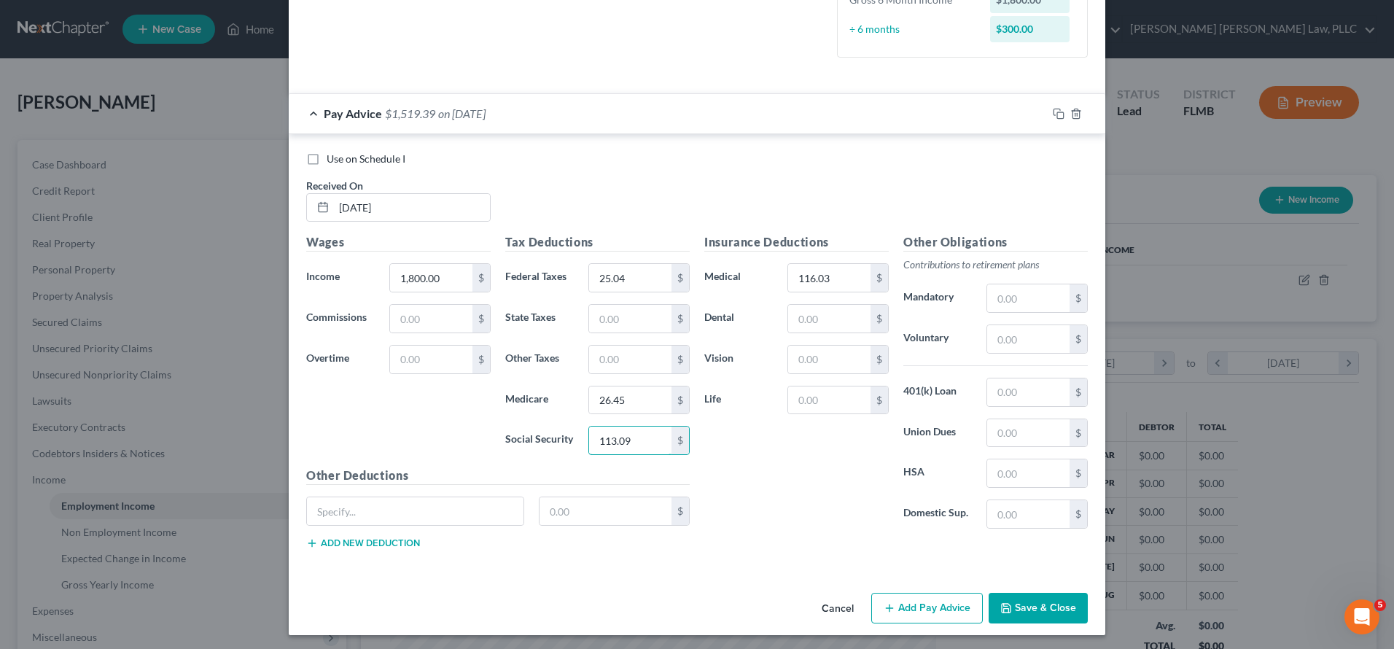
scroll to position [402, 0]
type input "113.09"
click at [952, 602] on button "Add Pay Advice" at bounding box center [927, 608] width 112 height 31
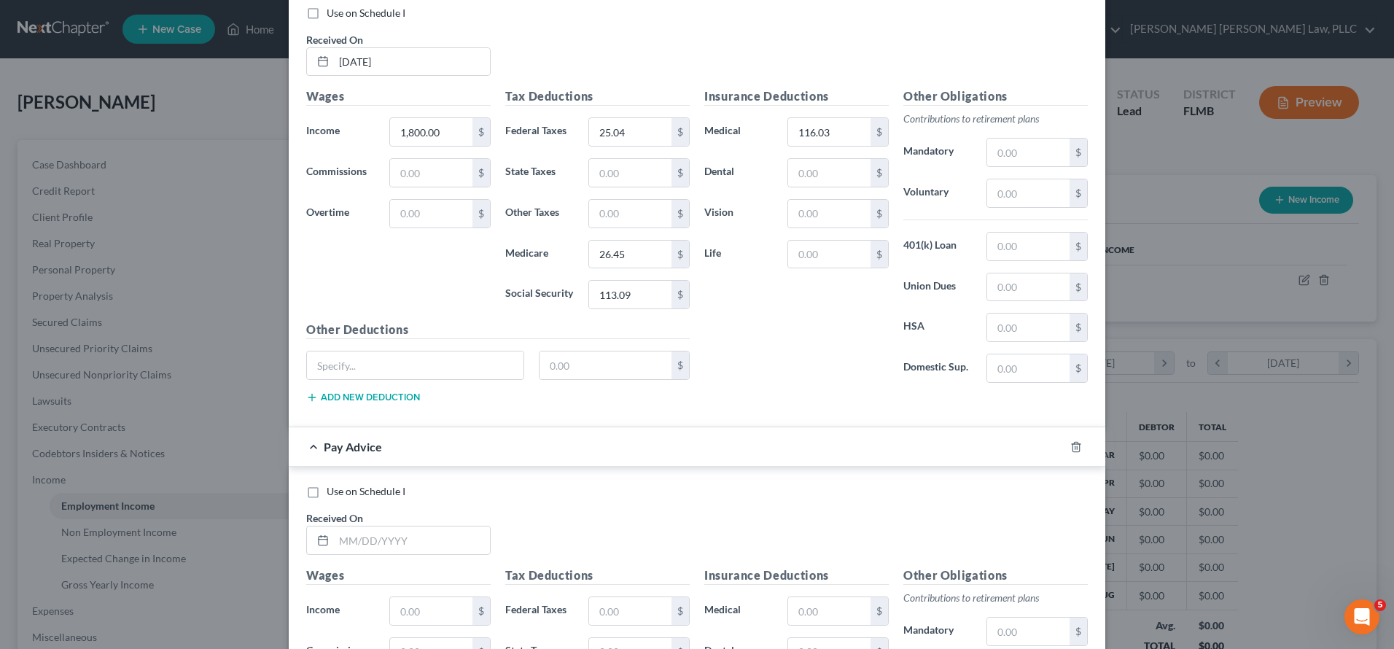
scroll to position [710, 0]
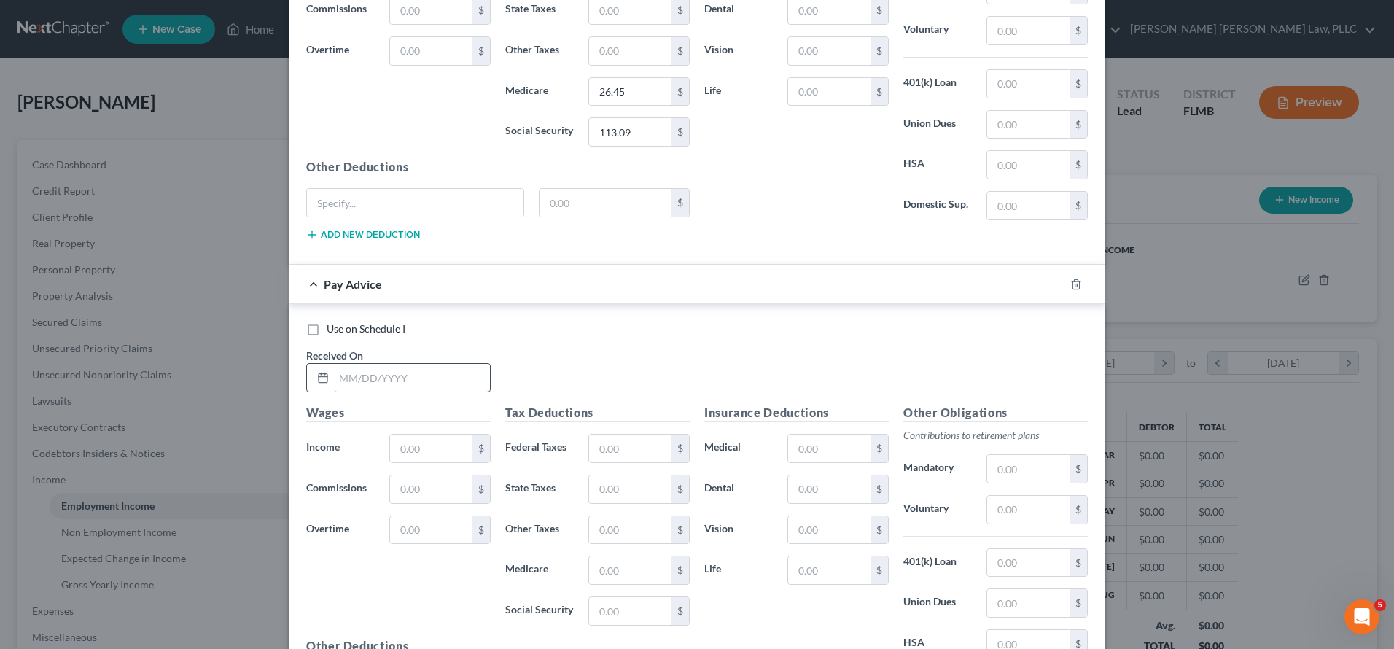
click at [368, 365] on input "text" at bounding box center [412, 378] width 156 height 28
type input "[DATE]"
click at [435, 448] on input "text" at bounding box center [431, 449] width 82 height 28
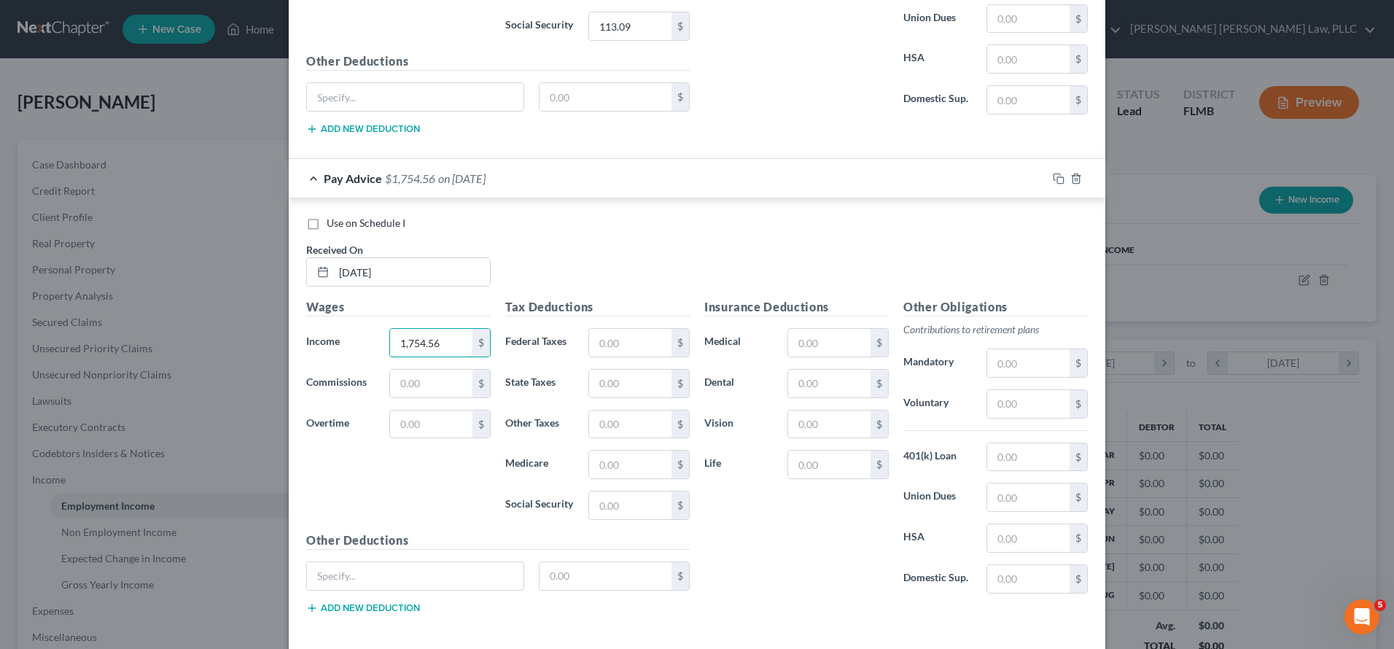
scroll to position [819, 0]
type input "1,754.56"
click at [628, 340] on input "text" at bounding box center [630, 340] width 82 height 28
type input "4.06"
click at [623, 452] on input "text" at bounding box center [630, 462] width 82 height 28
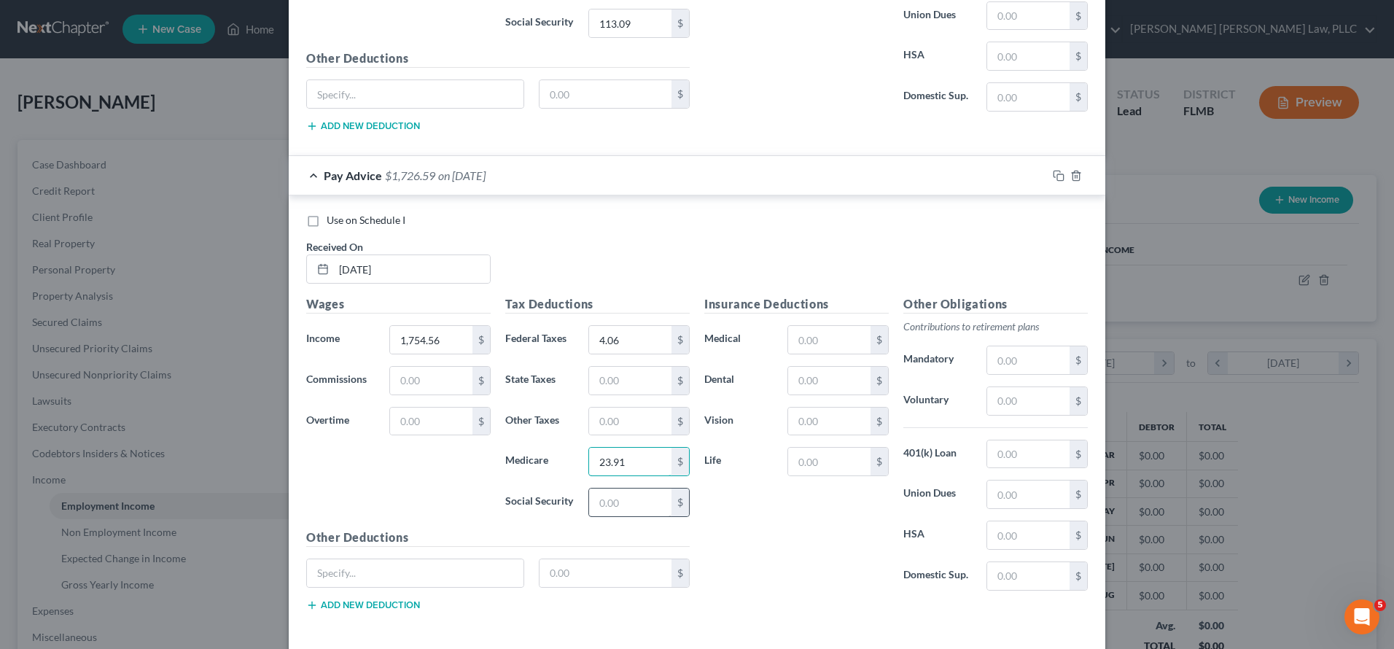
type input "23.91"
click at [636, 502] on input "text" at bounding box center [630, 502] width 82 height 28
type input "102.26"
click at [830, 340] on input "text" at bounding box center [829, 340] width 82 height 28
click at [814, 334] on input "text" at bounding box center [829, 340] width 82 height 28
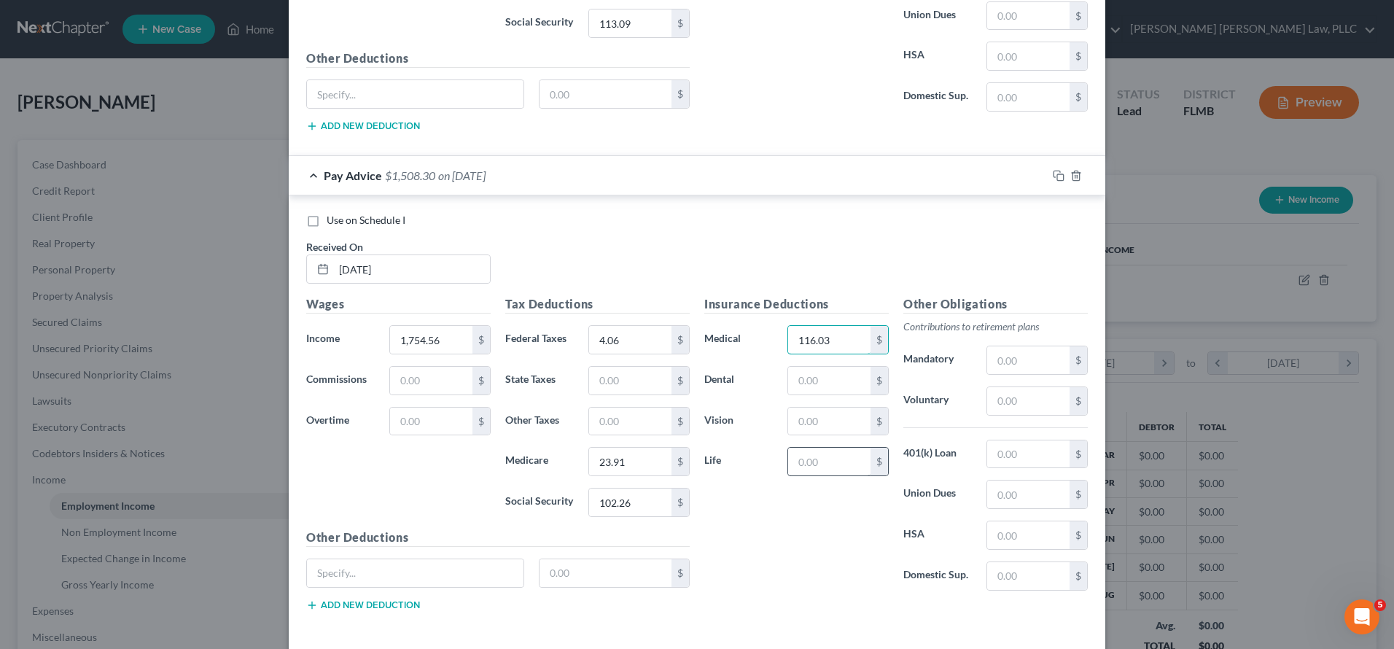
scroll to position [881, 0]
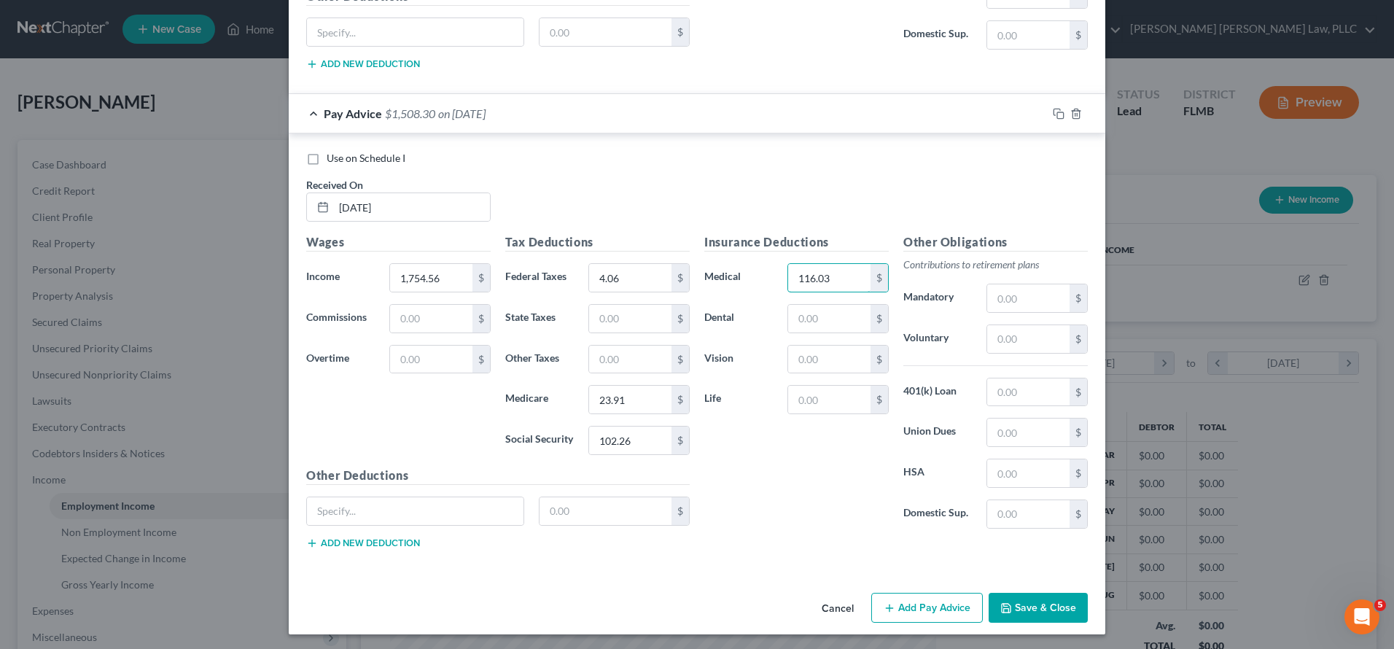
type input "116.03"
click at [937, 615] on button "Add Pay Advice" at bounding box center [927, 608] width 112 height 31
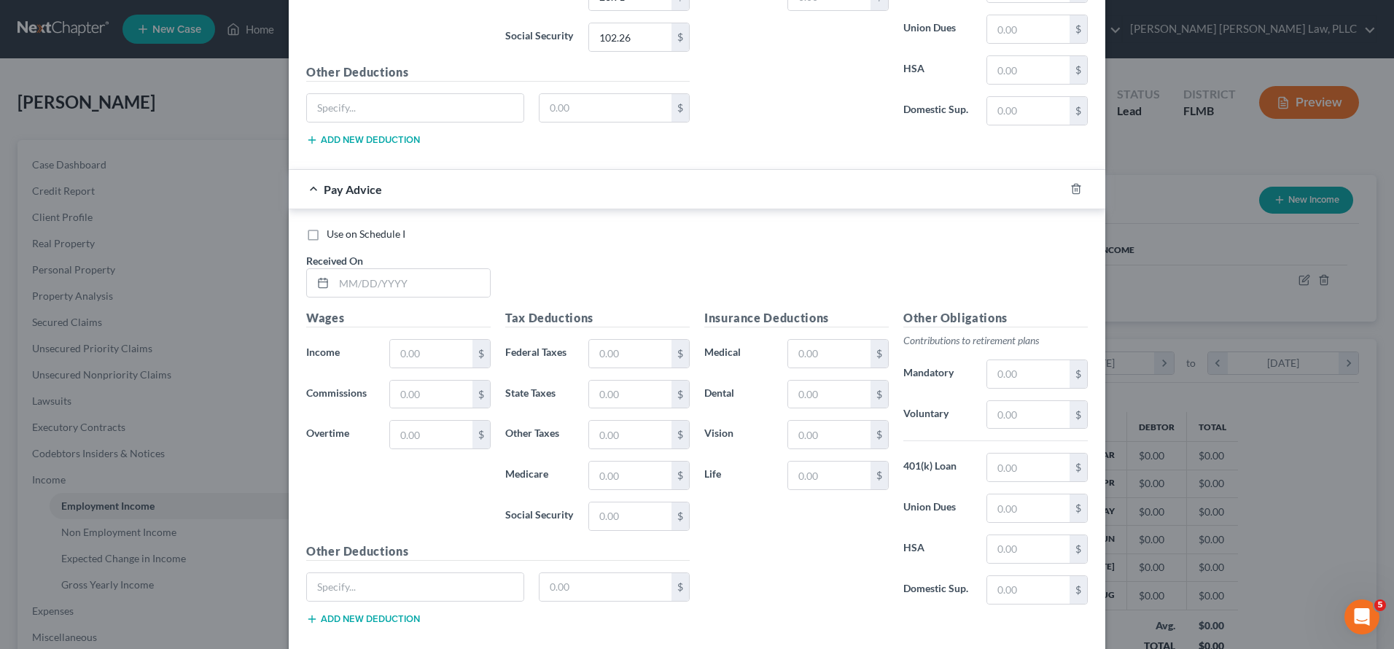
scroll to position [1359, 0]
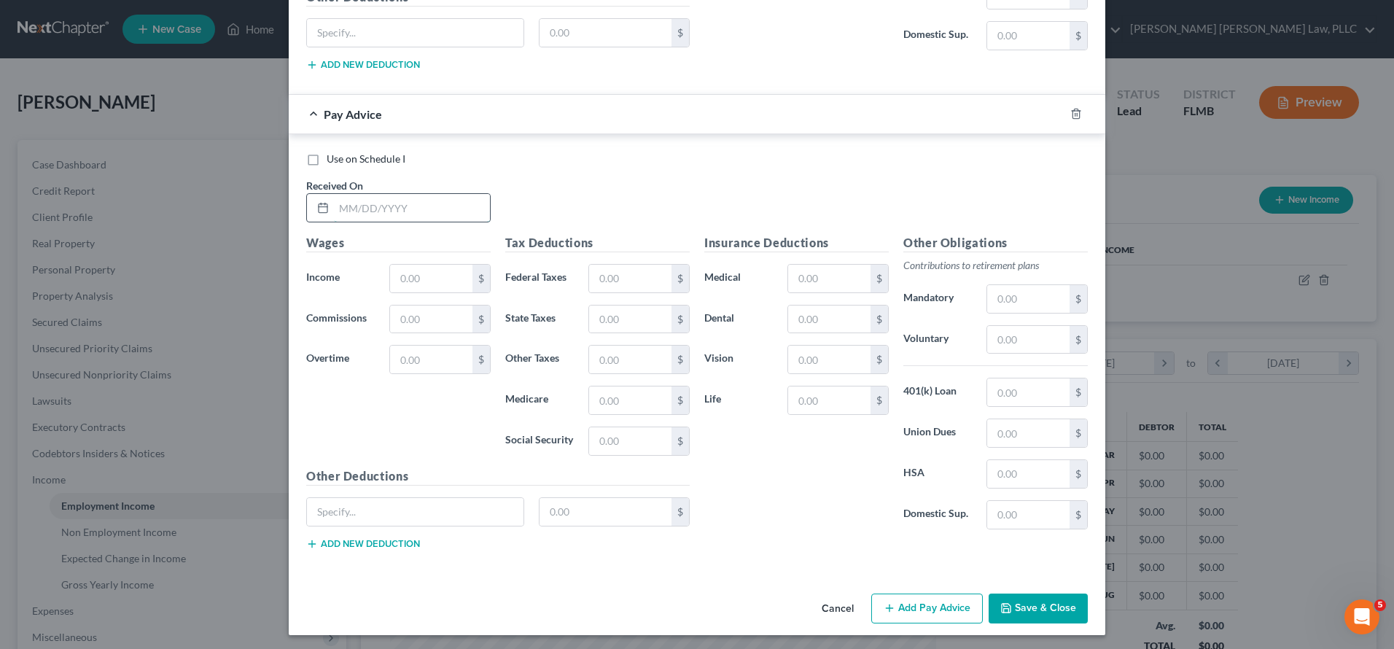
click at [357, 216] on input "text" at bounding box center [412, 208] width 156 height 28
type input "[DATE]"
click at [413, 282] on input "text" at bounding box center [431, 279] width 82 height 28
type input "1,609.59"
click at [620, 275] on input "text" at bounding box center [630, 279] width 82 height 28
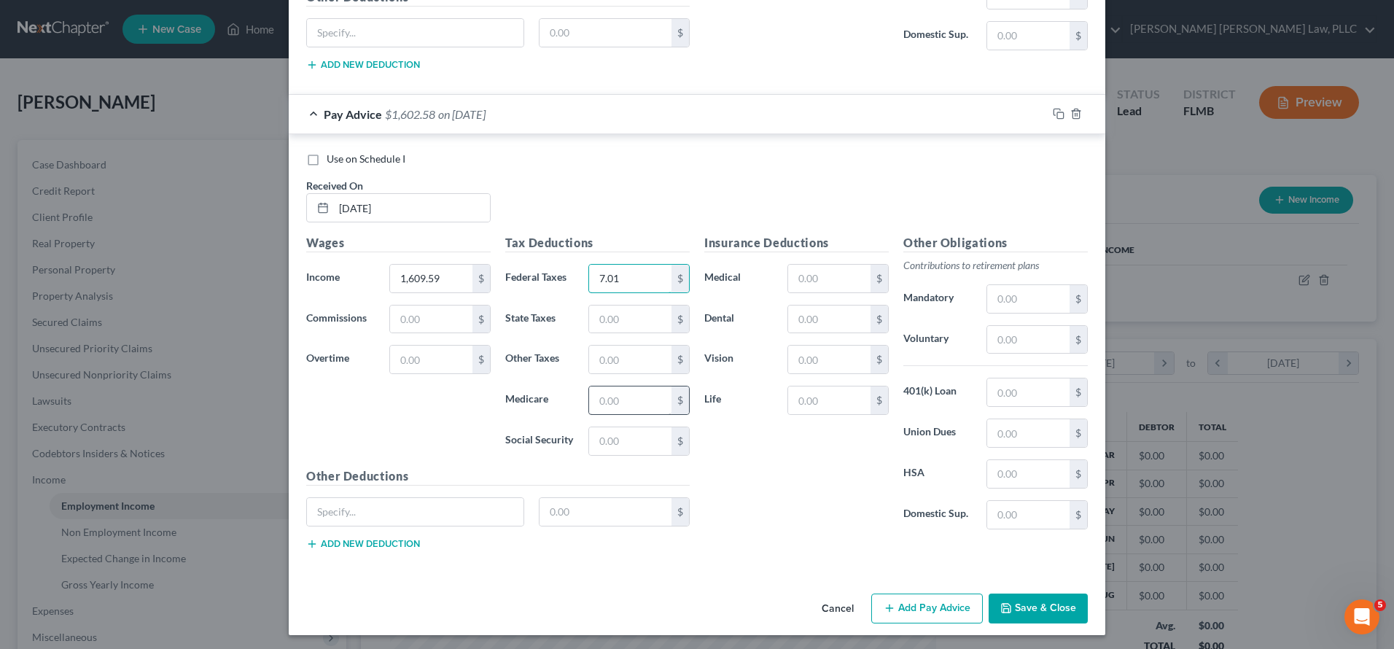
type input "7.01"
click at [640, 394] on input "text" at bounding box center [630, 400] width 82 height 28
type input "24.27"
click at [656, 433] on input "text" at bounding box center [630, 441] width 82 height 28
type input "103.77"
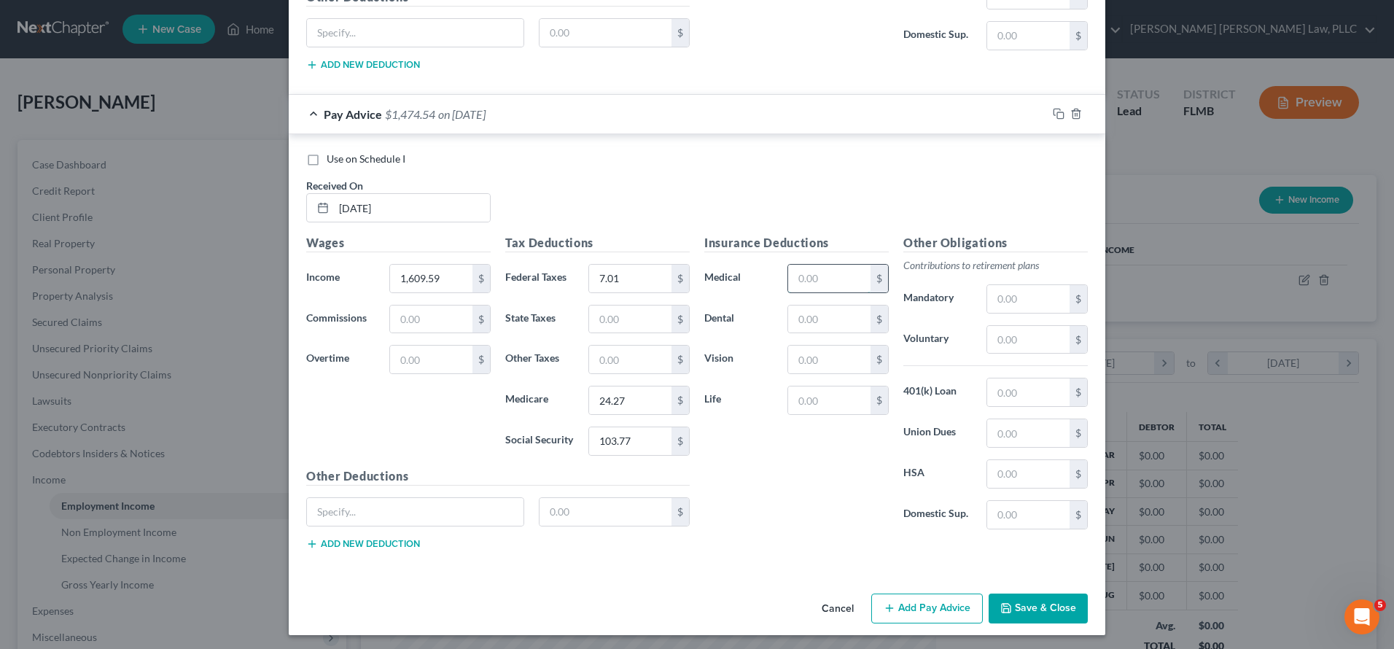
click at [830, 280] on input "text" at bounding box center [829, 279] width 82 height 28
type input "116.03"
click at [877, 604] on button "Add Pay Advice" at bounding box center [927, 608] width 112 height 31
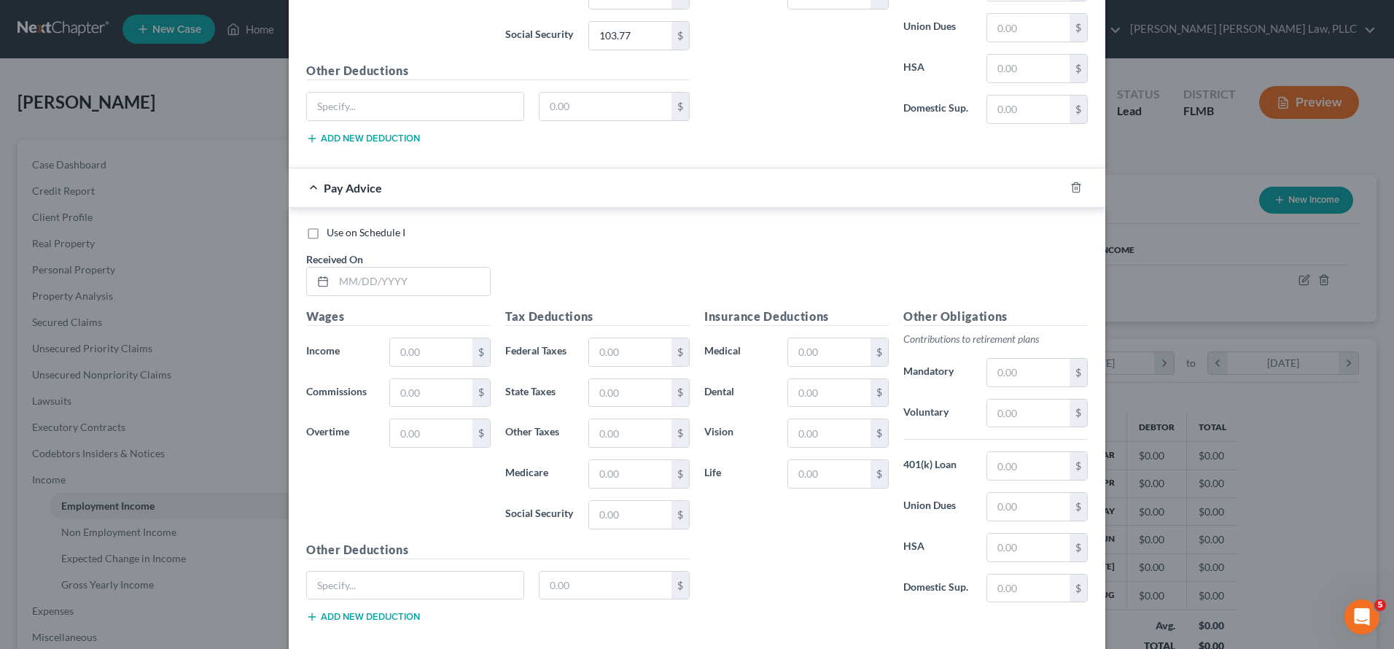
scroll to position [1837, 0]
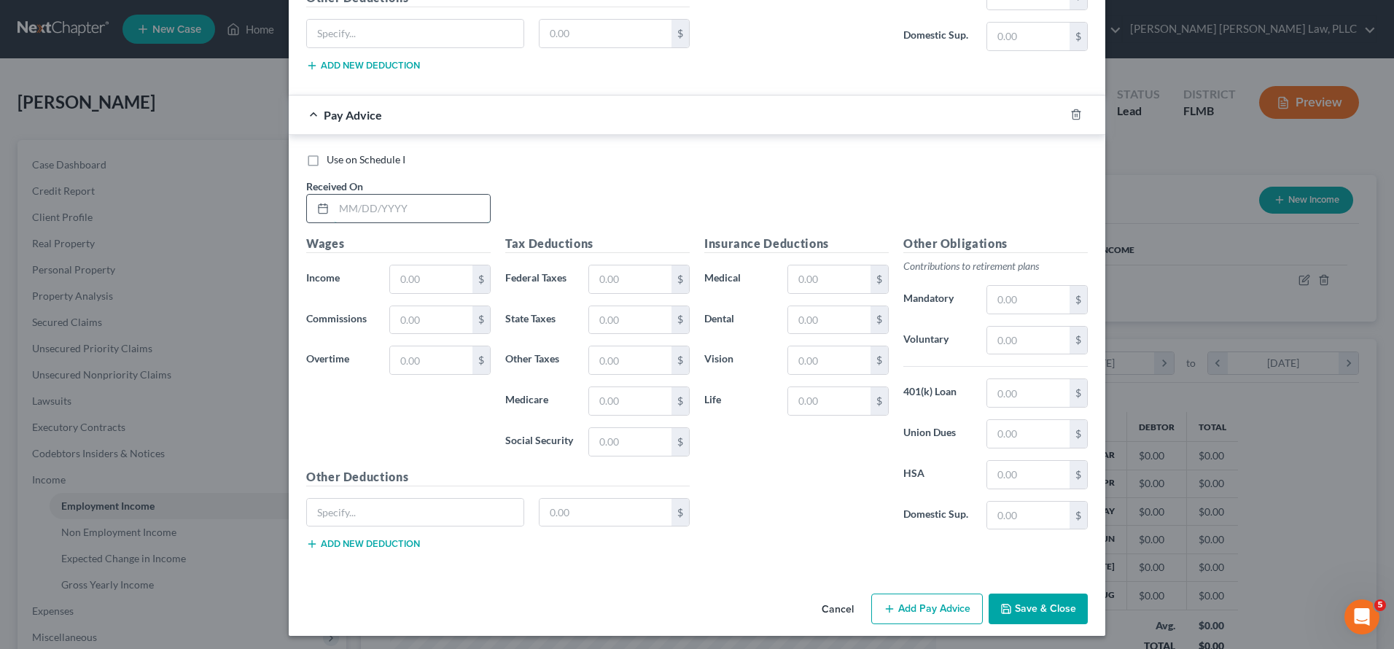
click at [386, 216] on input "text" at bounding box center [412, 209] width 156 height 28
type input "[DATE]"
click at [412, 268] on input "text" at bounding box center [431, 279] width 82 height 28
type input "1,354.24"
click at [614, 284] on input "text" at bounding box center [630, 279] width 82 height 28
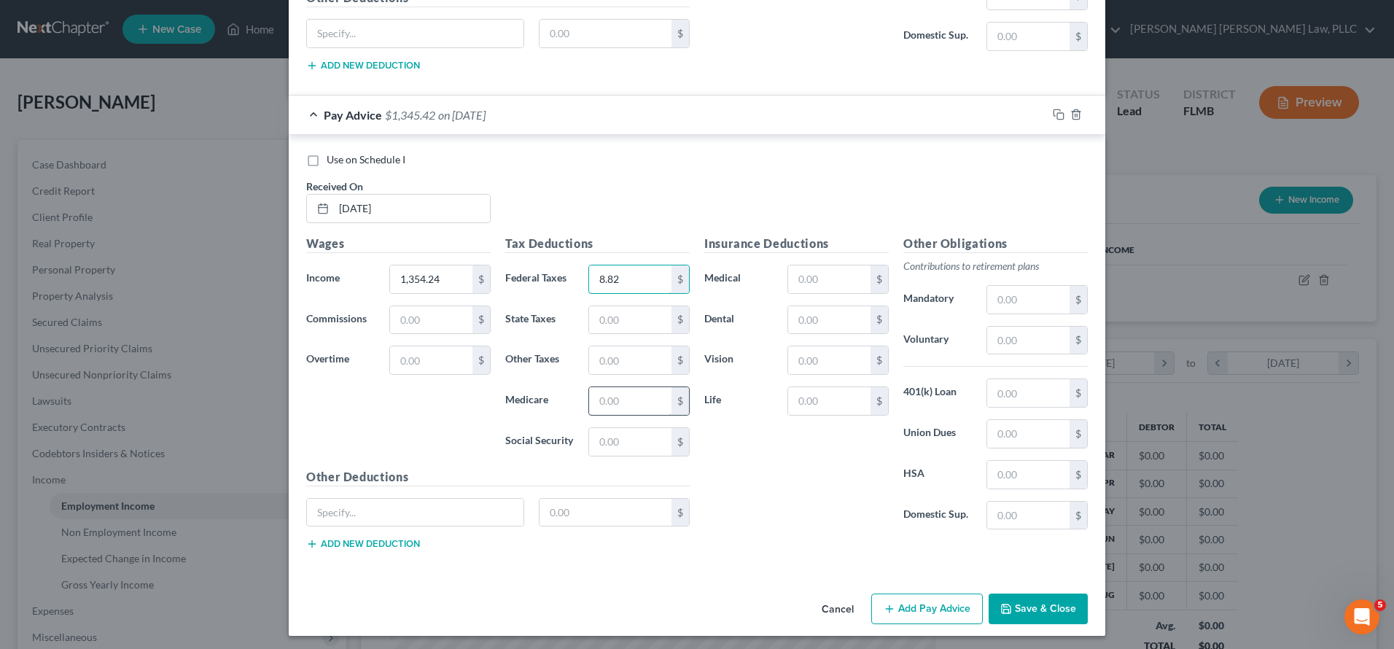
type input "8.82"
click at [596, 387] on input "text" at bounding box center [630, 401] width 82 height 28
click at [606, 394] on input "text" at bounding box center [630, 401] width 82 height 28
type input "24.49"
click at [637, 434] on input "text" at bounding box center [630, 442] width 82 height 28
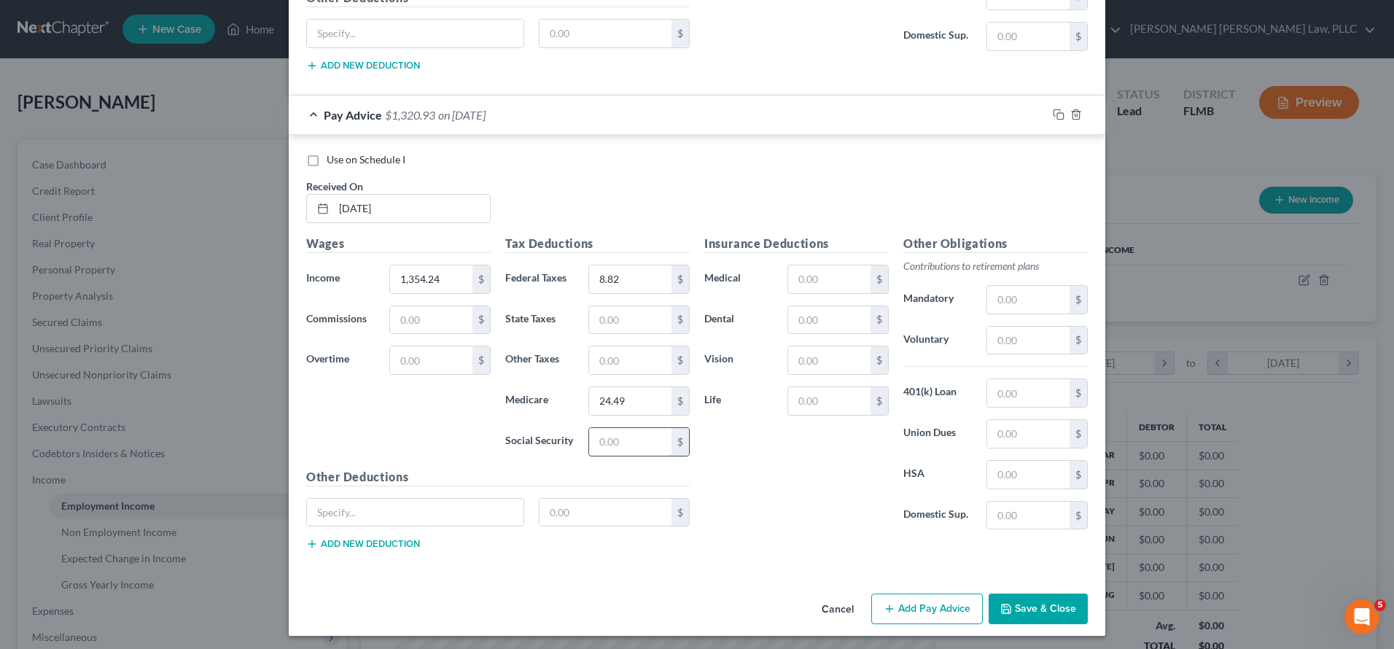
click at [592, 428] on input "text" at bounding box center [630, 442] width 82 height 28
type input "104.71"
click at [817, 268] on input "text" at bounding box center [829, 279] width 82 height 28
type input "116.03"
click at [925, 606] on button "Add Pay Advice" at bounding box center [927, 608] width 112 height 31
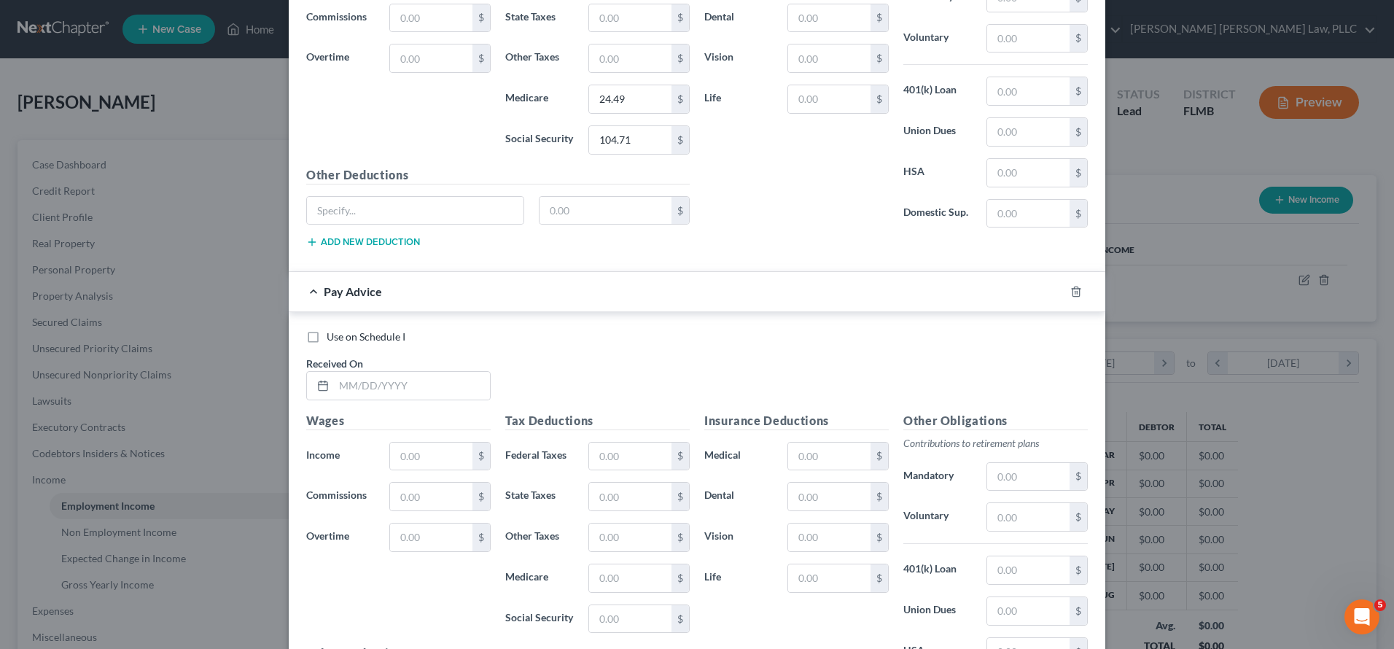
scroll to position [2316, 0]
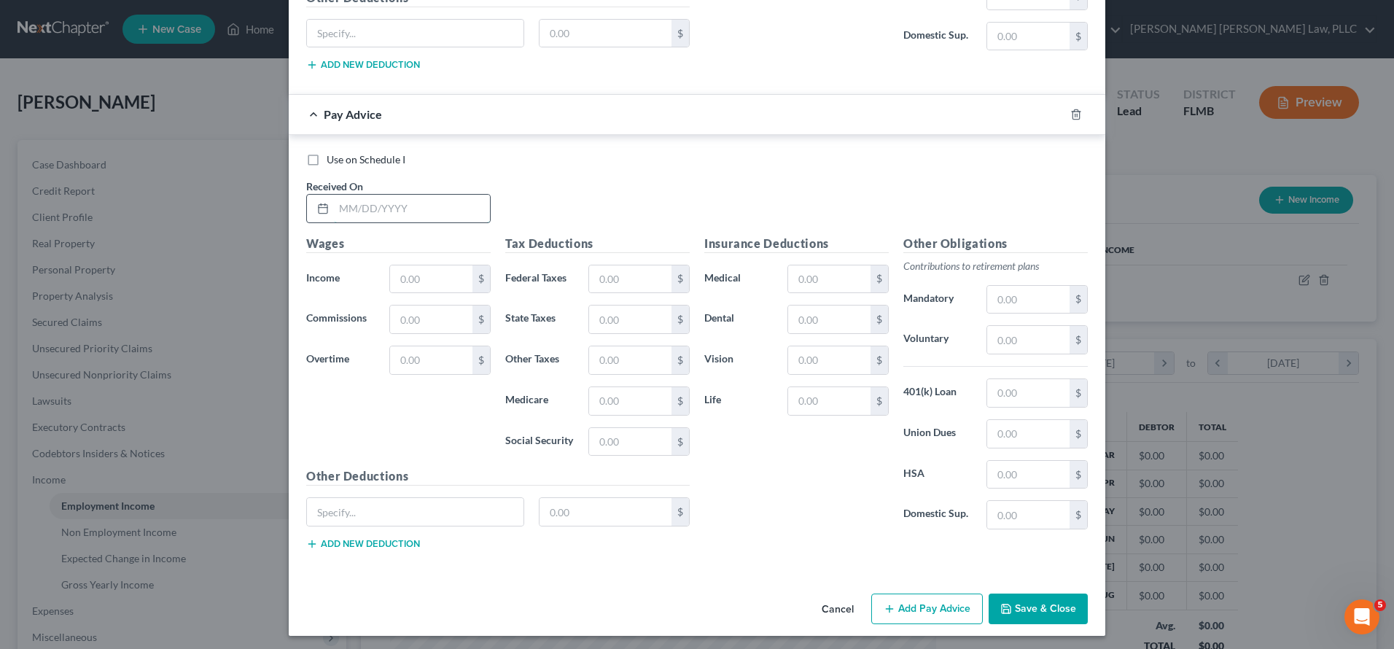
click at [358, 196] on input "text" at bounding box center [412, 209] width 156 height 28
